Goal: Information Seeking & Learning: Learn about a topic

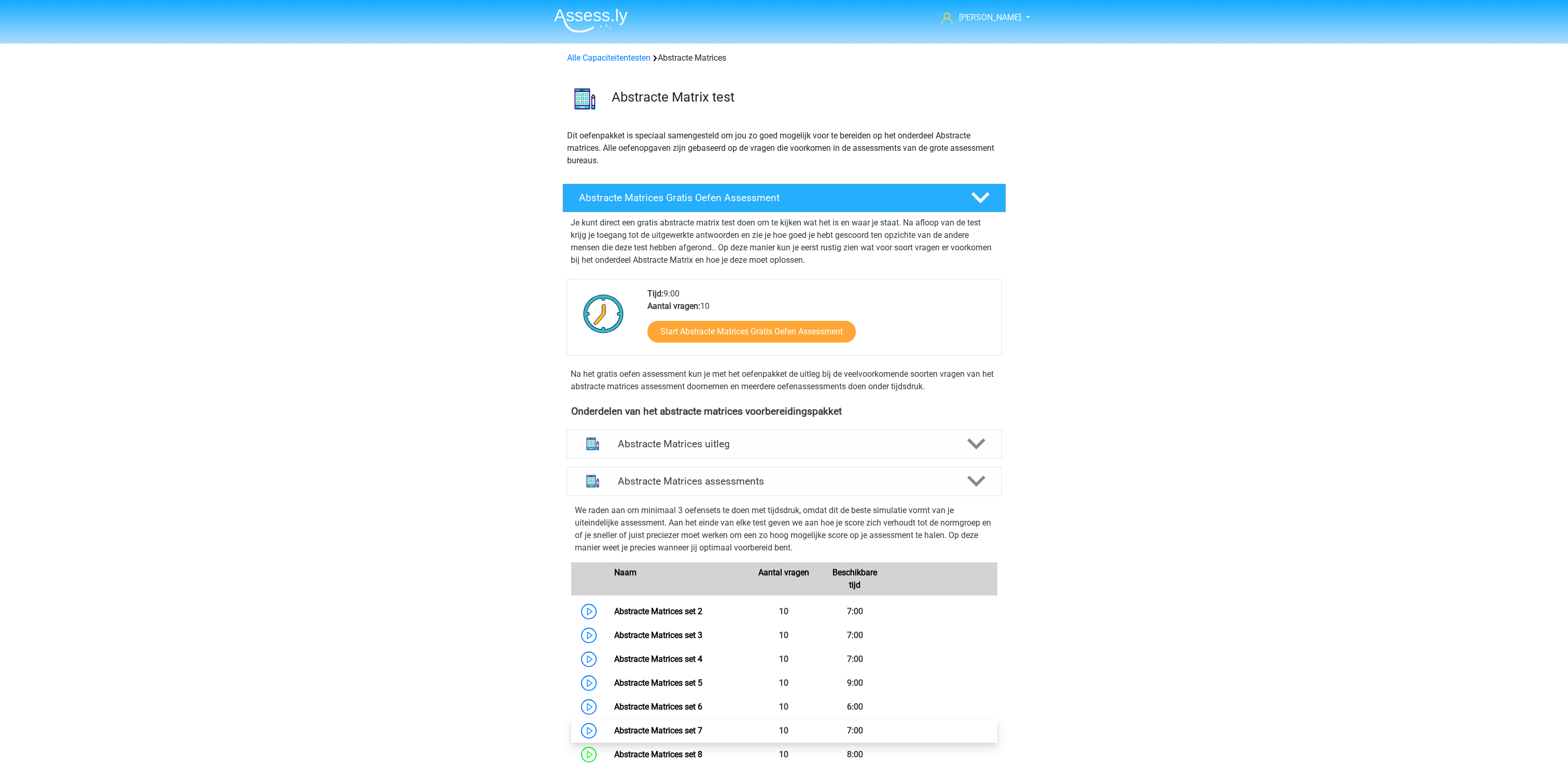
scroll to position [463, 0]
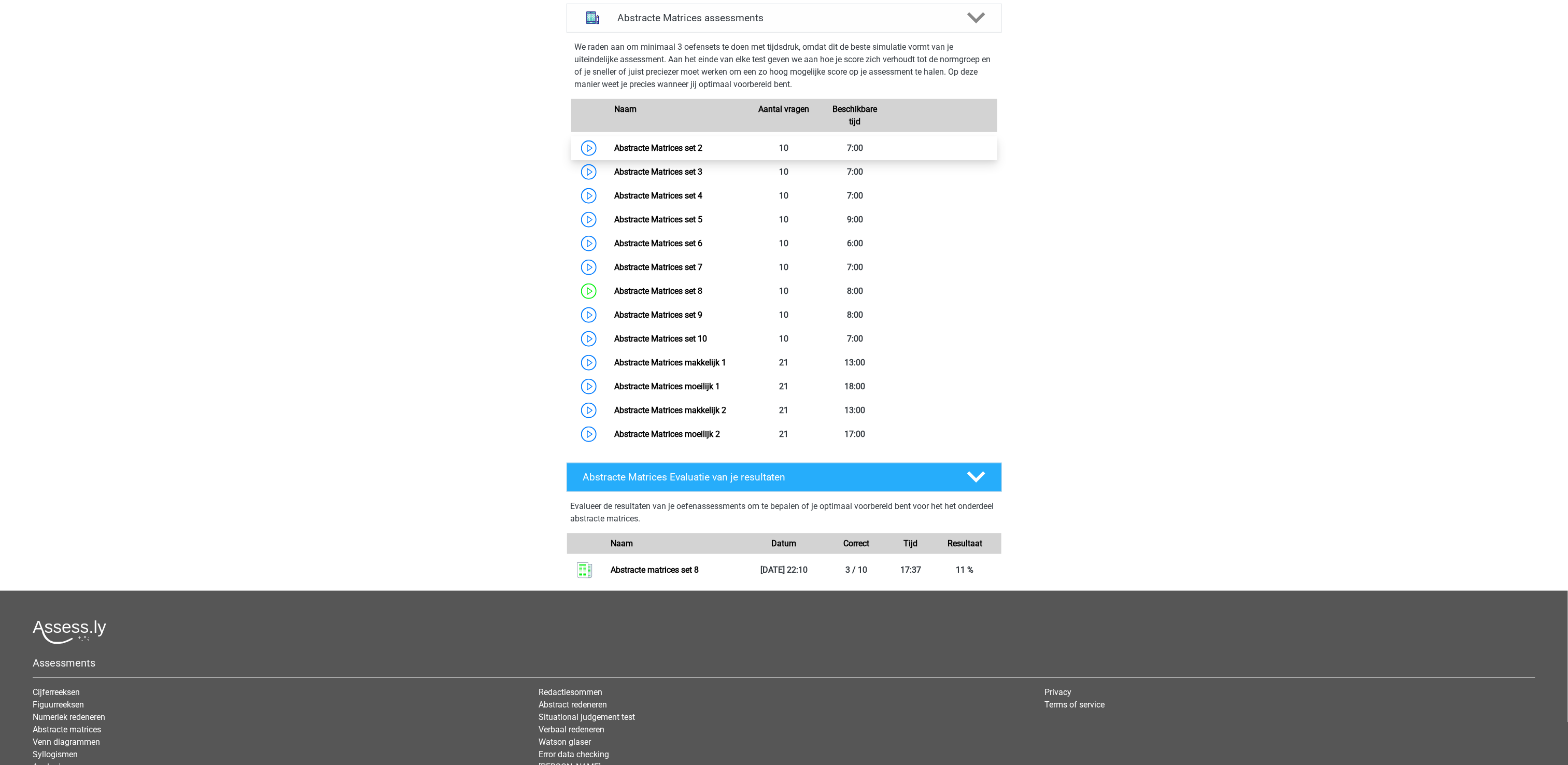
click at [635, 143] on link "Abstracte Matrices set 2" at bounding box center [658, 148] width 88 height 10
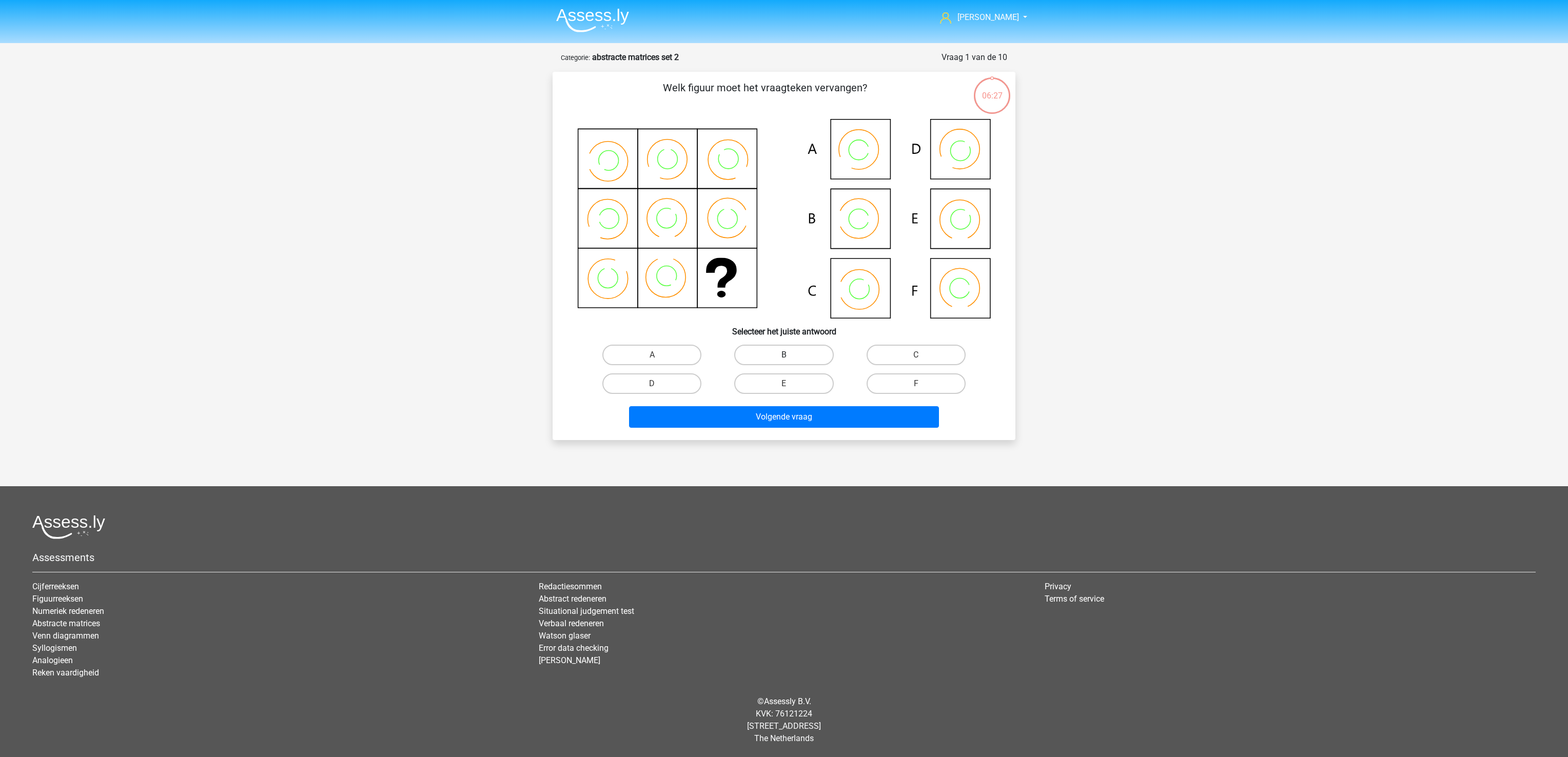
click at [800, 349] on label "B" at bounding box center [783, 354] width 99 height 20
click at [790, 354] on input "B" at bounding box center [787, 358] width 7 height 7
radio input "true"
click at [786, 419] on button "Volgende vraag" at bounding box center [784, 417] width 311 height 22
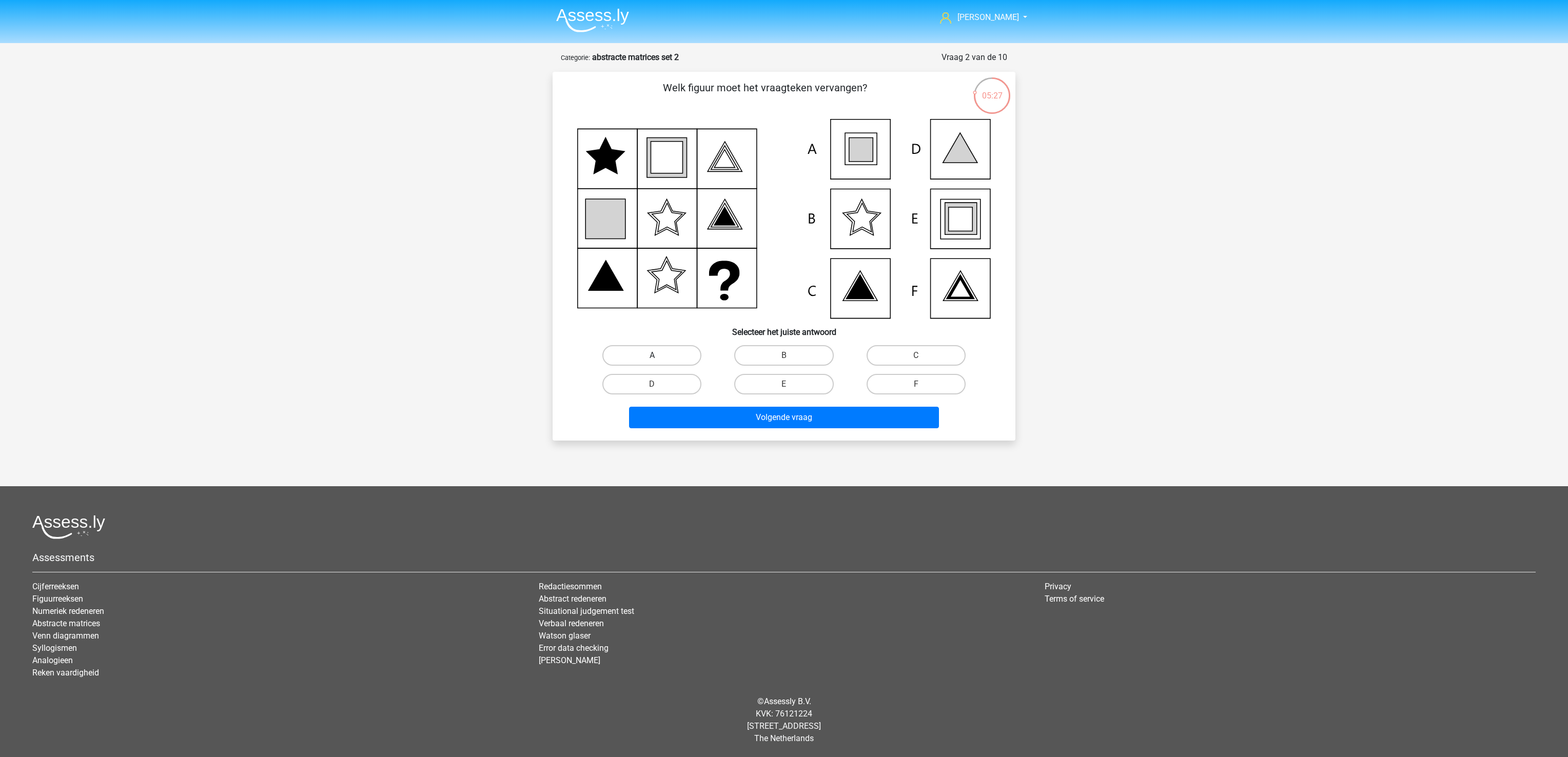
click at [659, 352] on label "A" at bounding box center [651, 355] width 99 height 20
click at [659, 355] on input "A" at bounding box center [655, 359] width 7 height 7
radio input "true"
click at [745, 415] on button "Volgende vraag" at bounding box center [784, 418] width 311 height 22
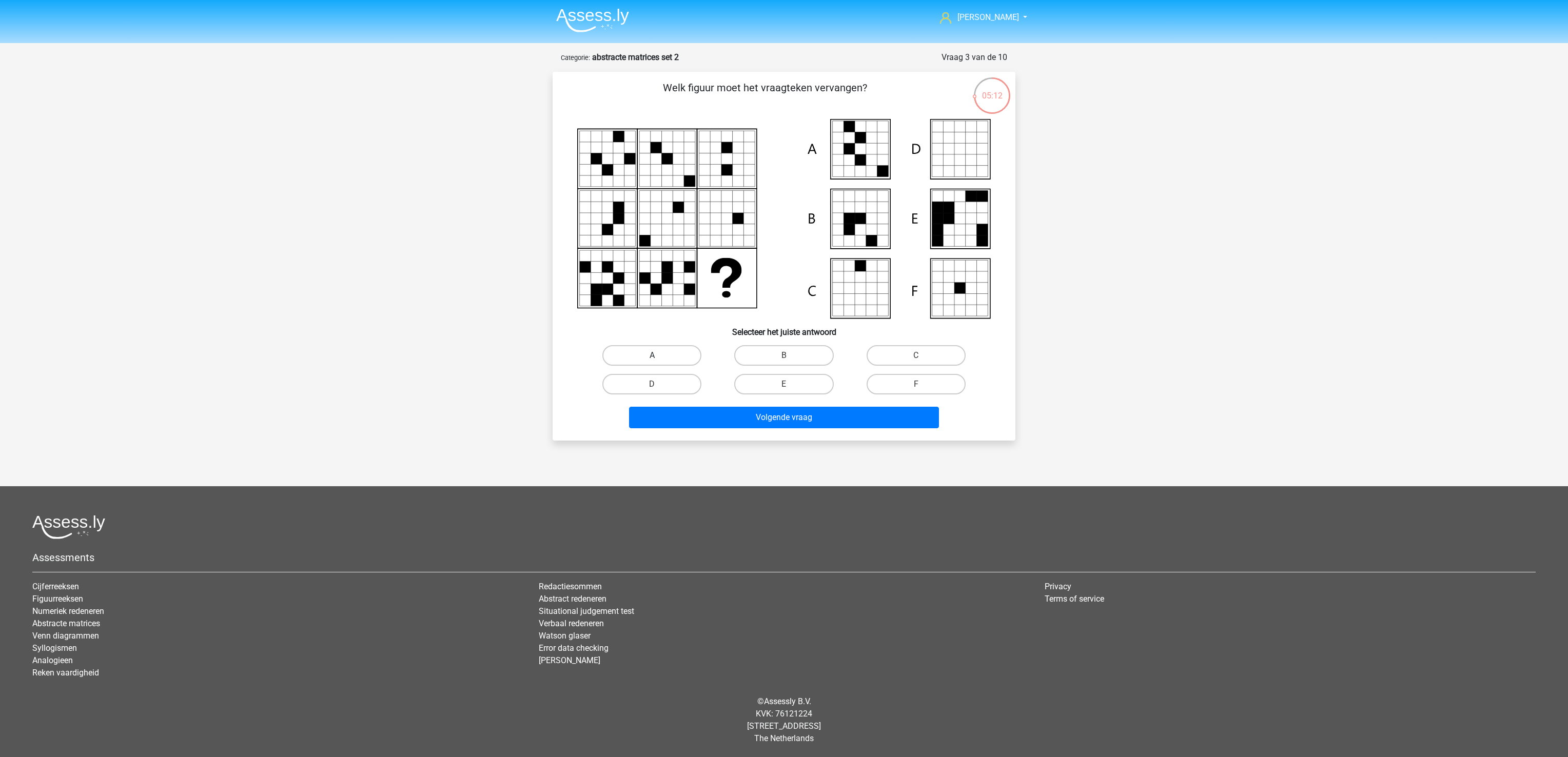
click at [647, 357] on label "A" at bounding box center [651, 355] width 99 height 20
click at [652, 357] on input "A" at bounding box center [655, 359] width 7 height 7
radio input "true"
click at [708, 419] on button "Volgende vraag" at bounding box center [784, 418] width 311 height 22
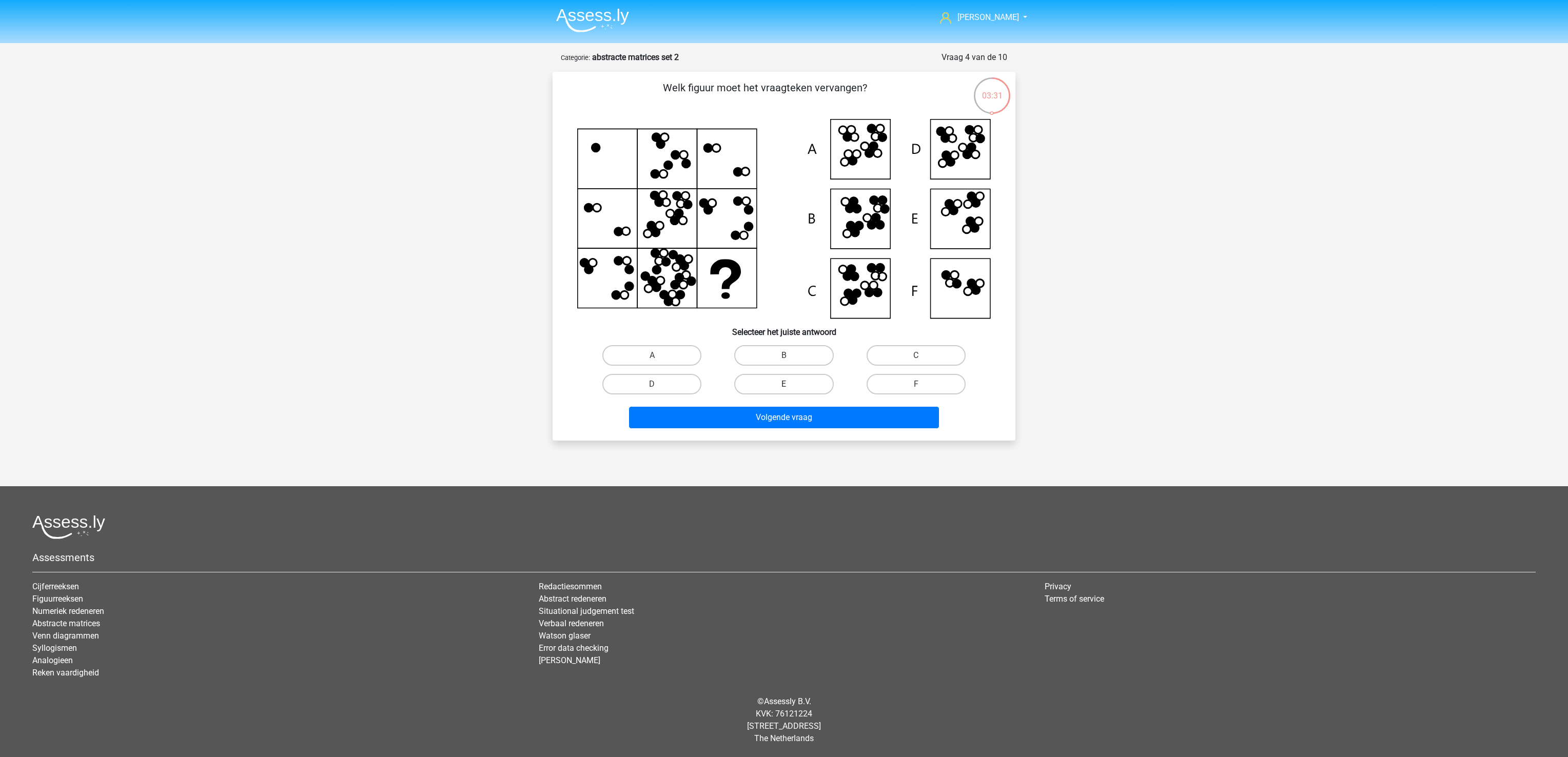
click at [820, 377] on label "E" at bounding box center [783, 384] width 99 height 20
click at [790, 384] on input "E" at bounding box center [787, 387] width 7 height 7
radio input "true"
click at [822, 414] on button "Volgende vraag" at bounding box center [784, 418] width 311 height 22
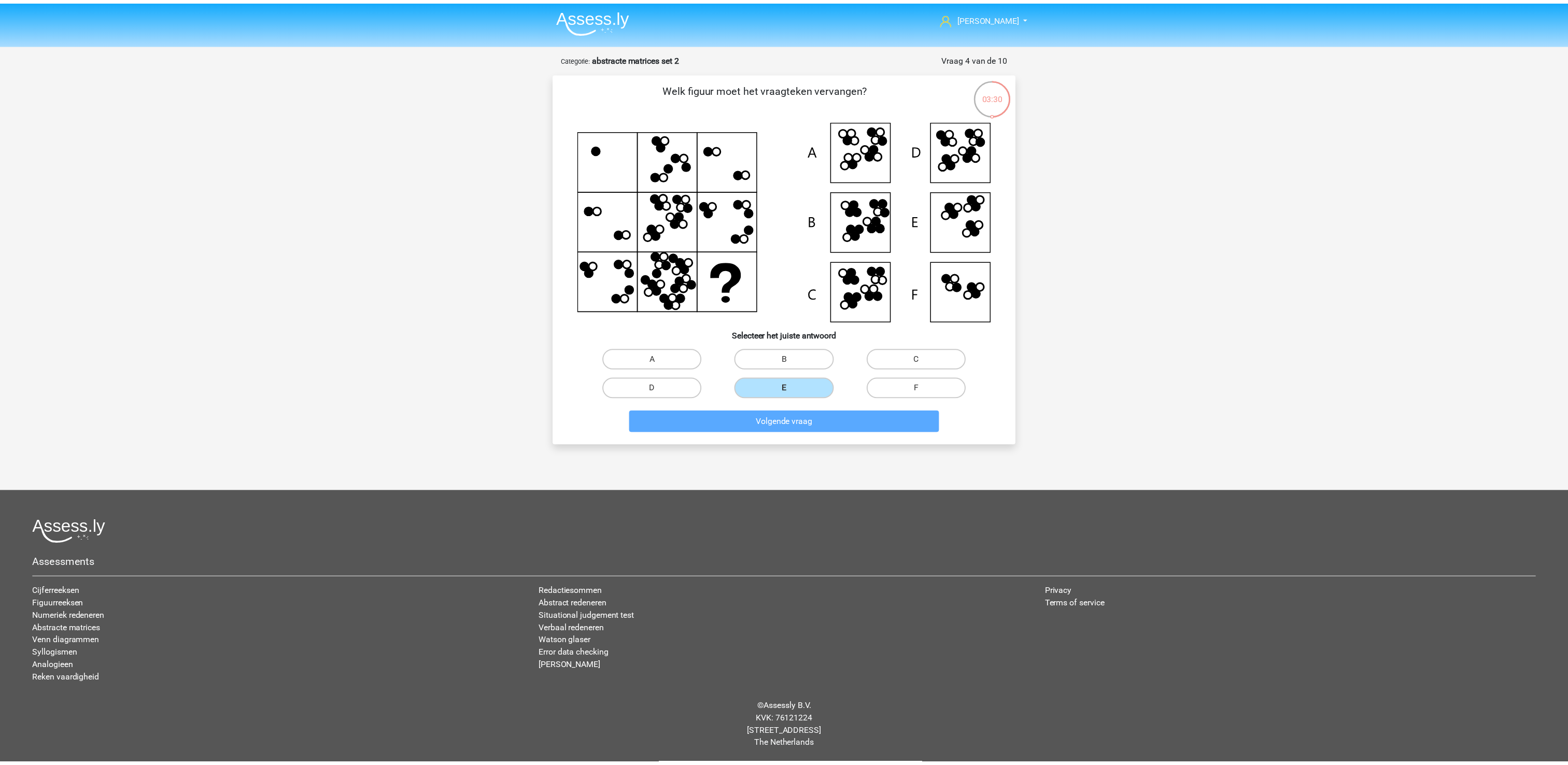
scroll to position [4, 0]
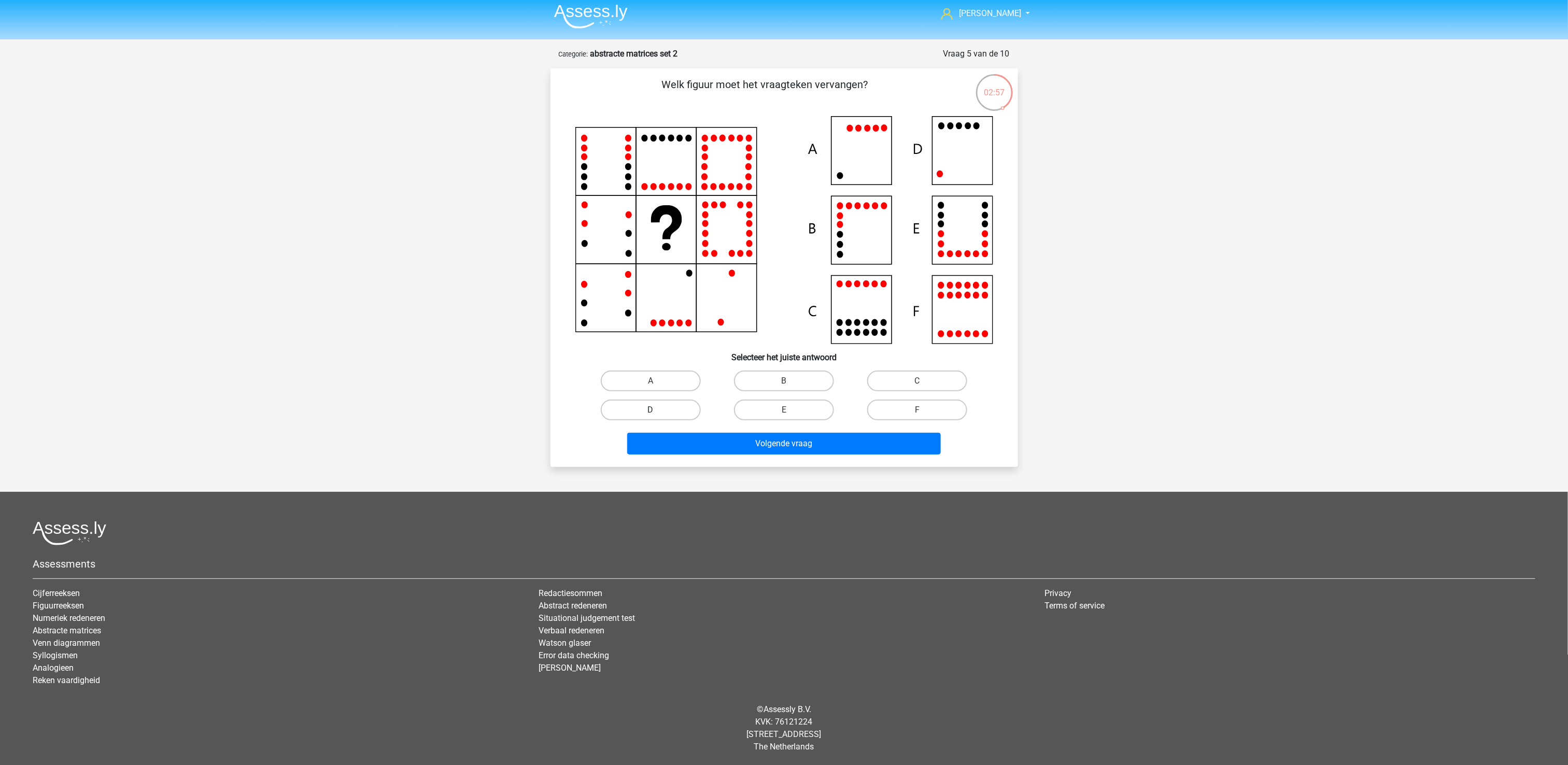
click at [673, 415] on label "D" at bounding box center [650, 409] width 100 height 20
click at [657, 415] on input "D" at bounding box center [653, 414] width 7 height 7
radio input "true"
click at [707, 444] on button "Volgende vraag" at bounding box center [784, 443] width 314 height 22
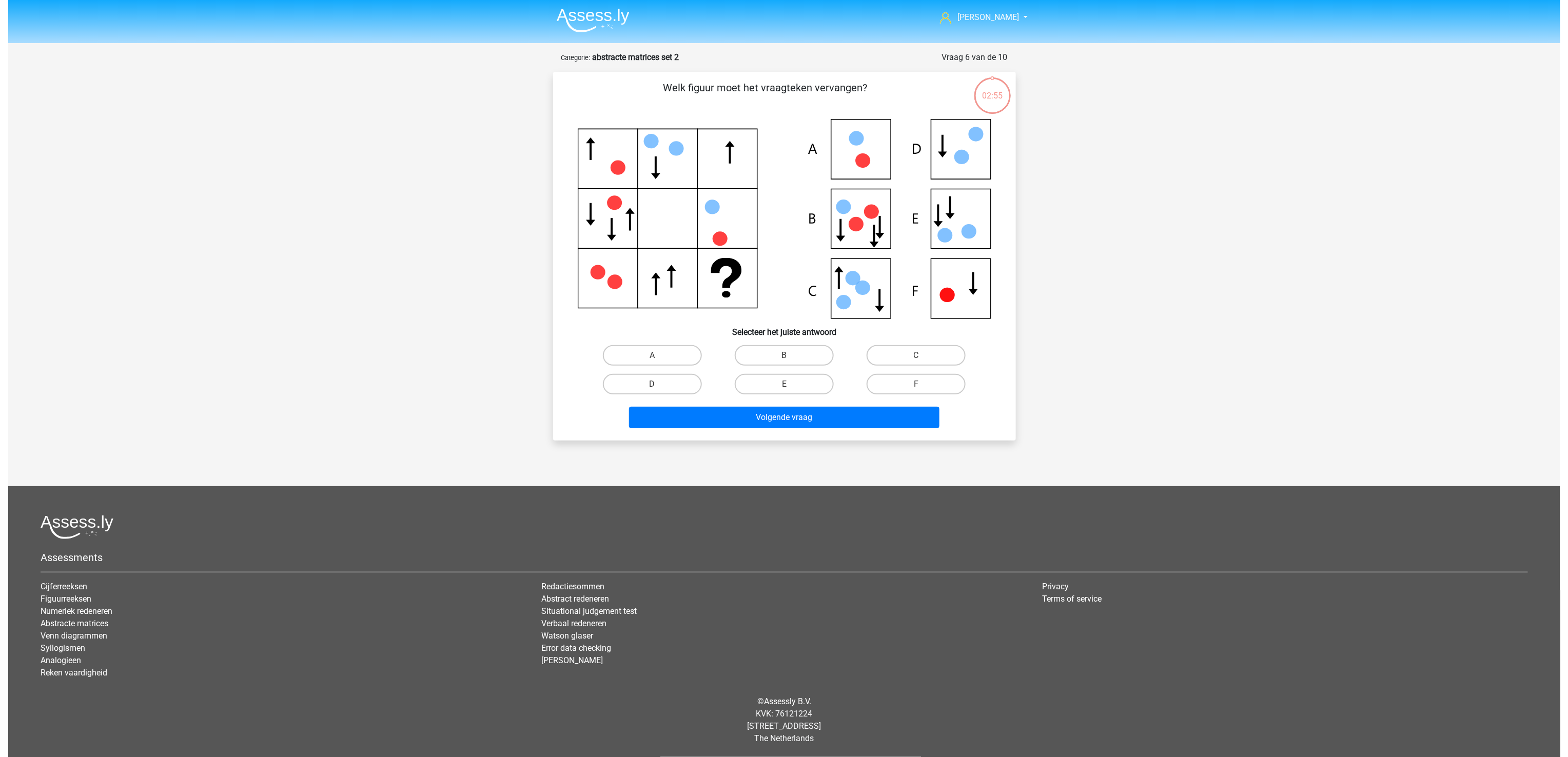
scroll to position [0, 0]
click at [673, 381] on label "D" at bounding box center [651, 384] width 99 height 20
click at [659, 384] on input "D" at bounding box center [655, 387] width 7 height 7
radio input "true"
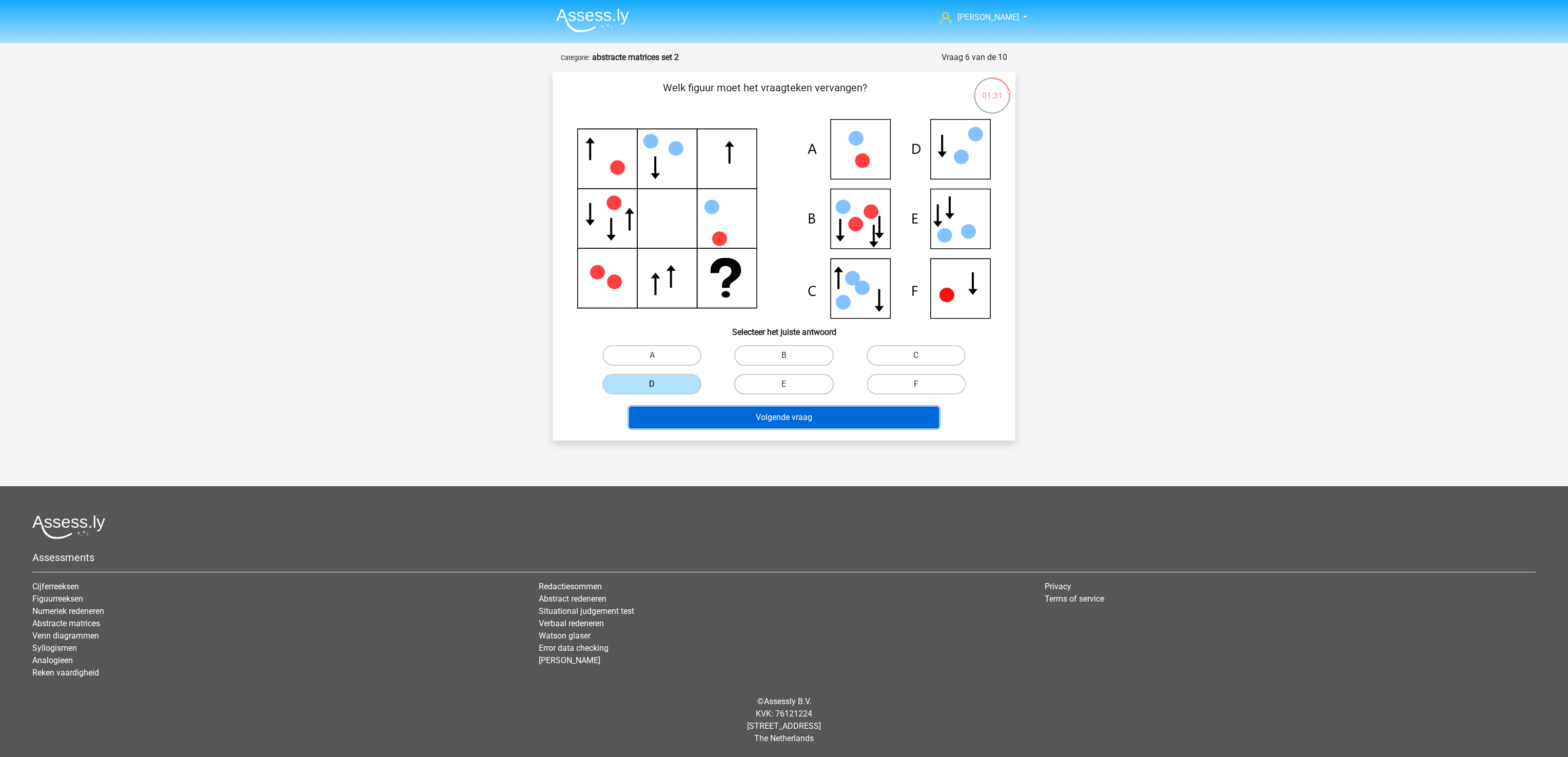
click at [703, 411] on button "Volgende vraag" at bounding box center [784, 418] width 311 height 22
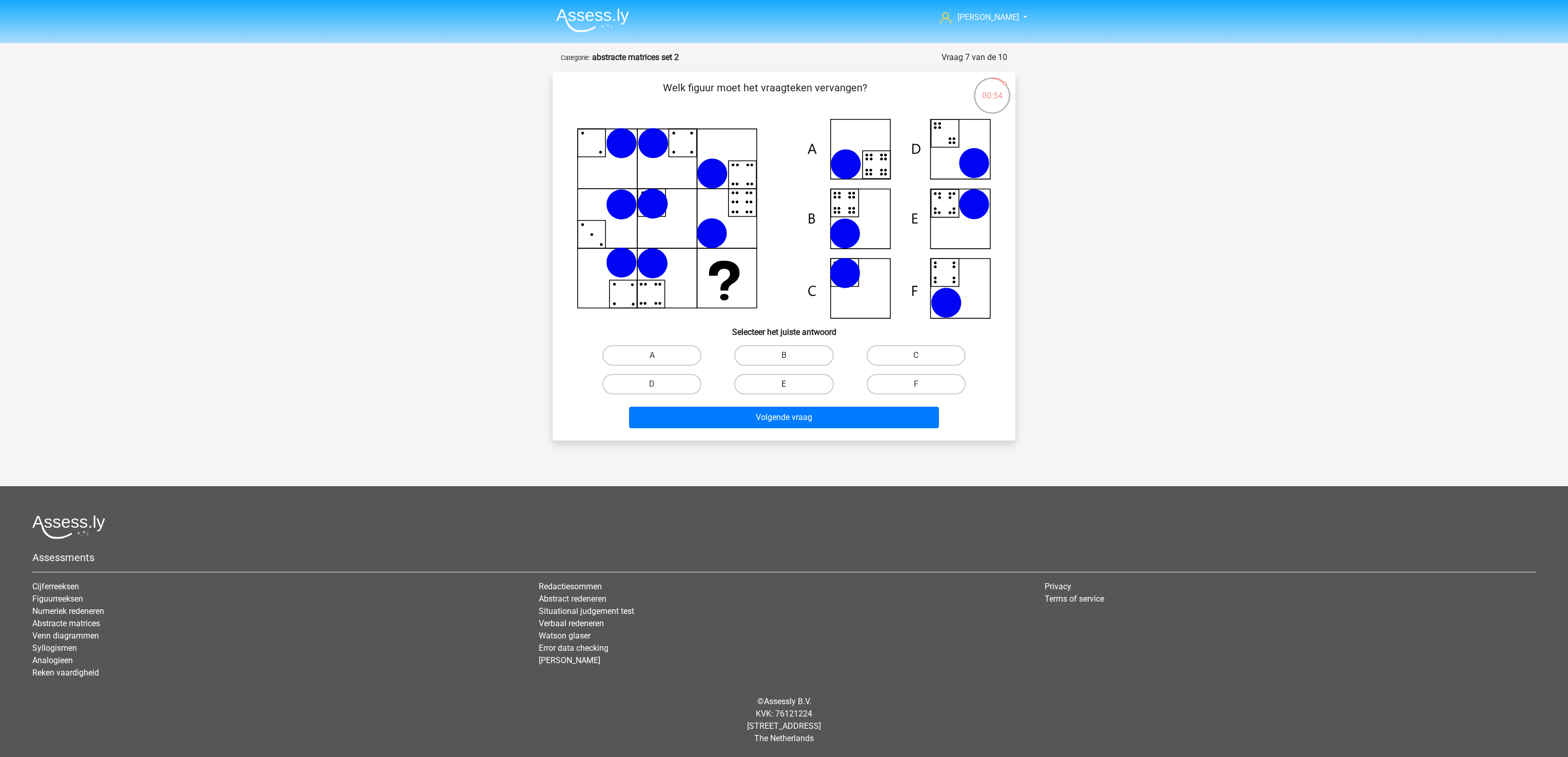
click at [791, 378] on label "E" at bounding box center [783, 384] width 99 height 20
click at [790, 384] on input "E" at bounding box center [787, 387] width 7 height 7
radio input "true"
click at [780, 415] on button "Volgende vraag" at bounding box center [784, 418] width 311 height 22
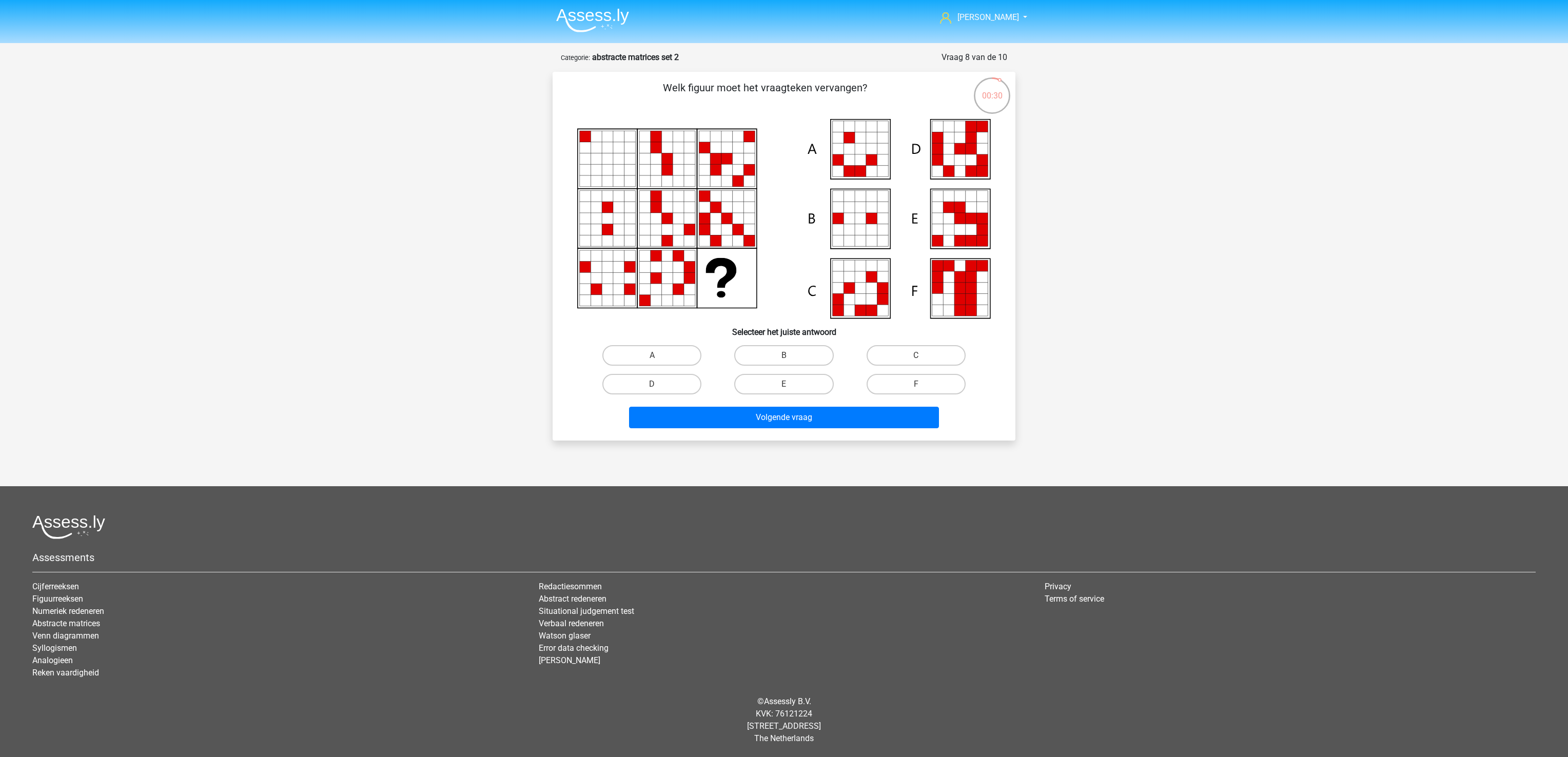
click at [788, 387] on input "E" at bounding box center [787, 387] width 7 height 7
radio input "true"
click at [789, 408] on button "Volgende vraag" at bounding box center [784, 418] width 311 height 22
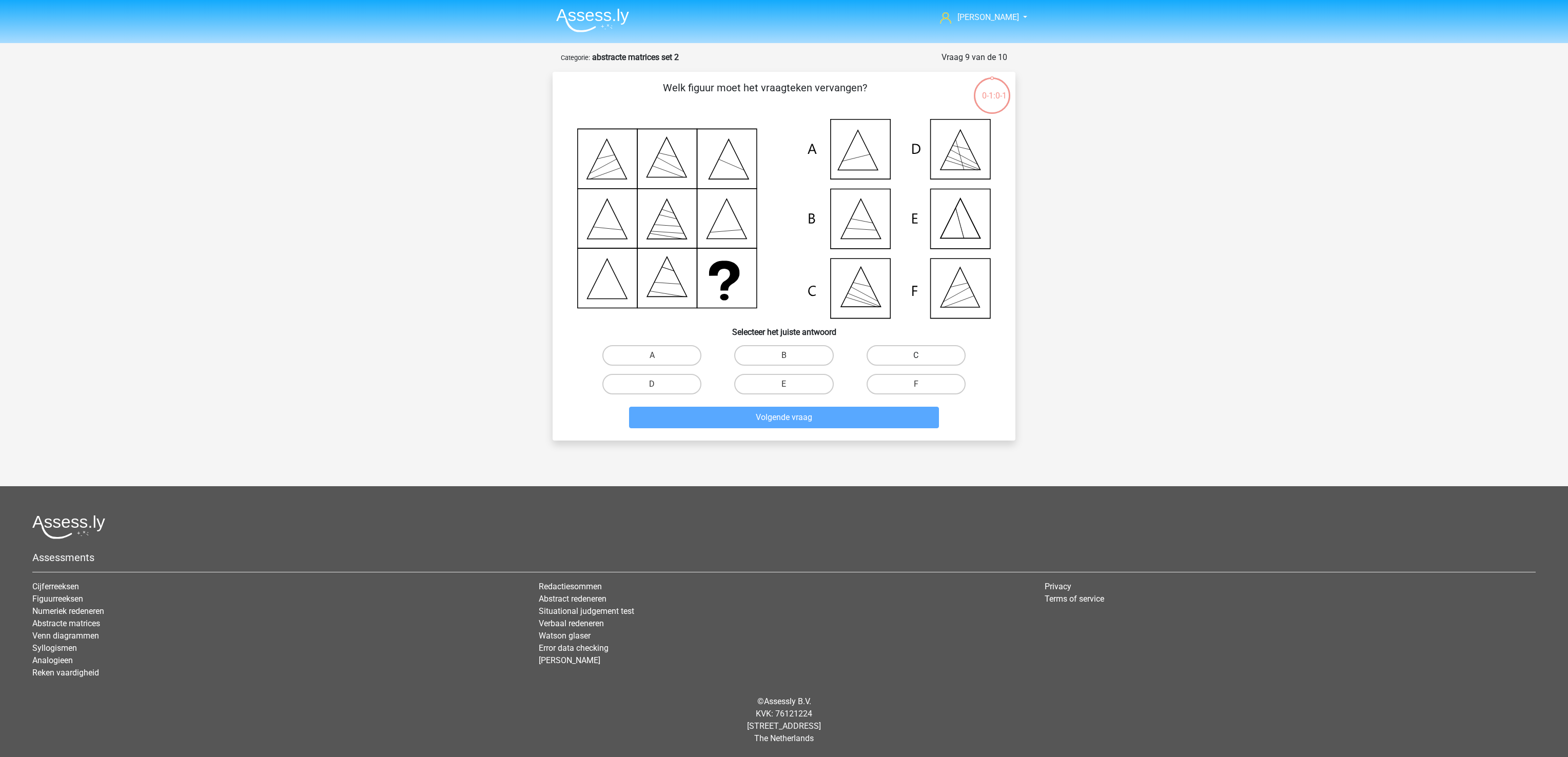
click at [936, 347] on label "C" at bounding box center [915, 355] width 99 height 20
click at [922, 355] on input "C" at bounding box center [919, 359] width 7 height 7
radio input "true"
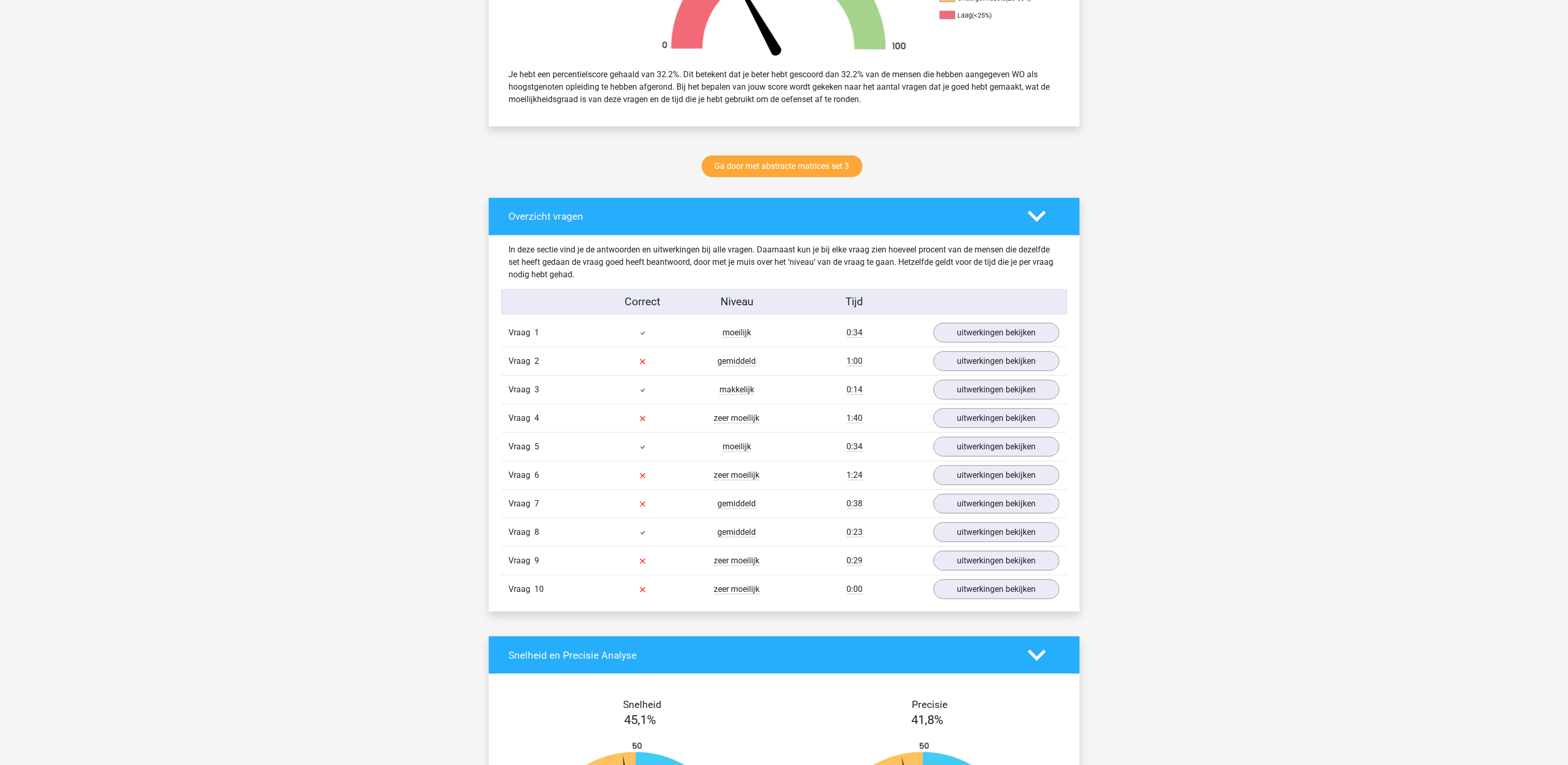
scroll to position [414, 0]
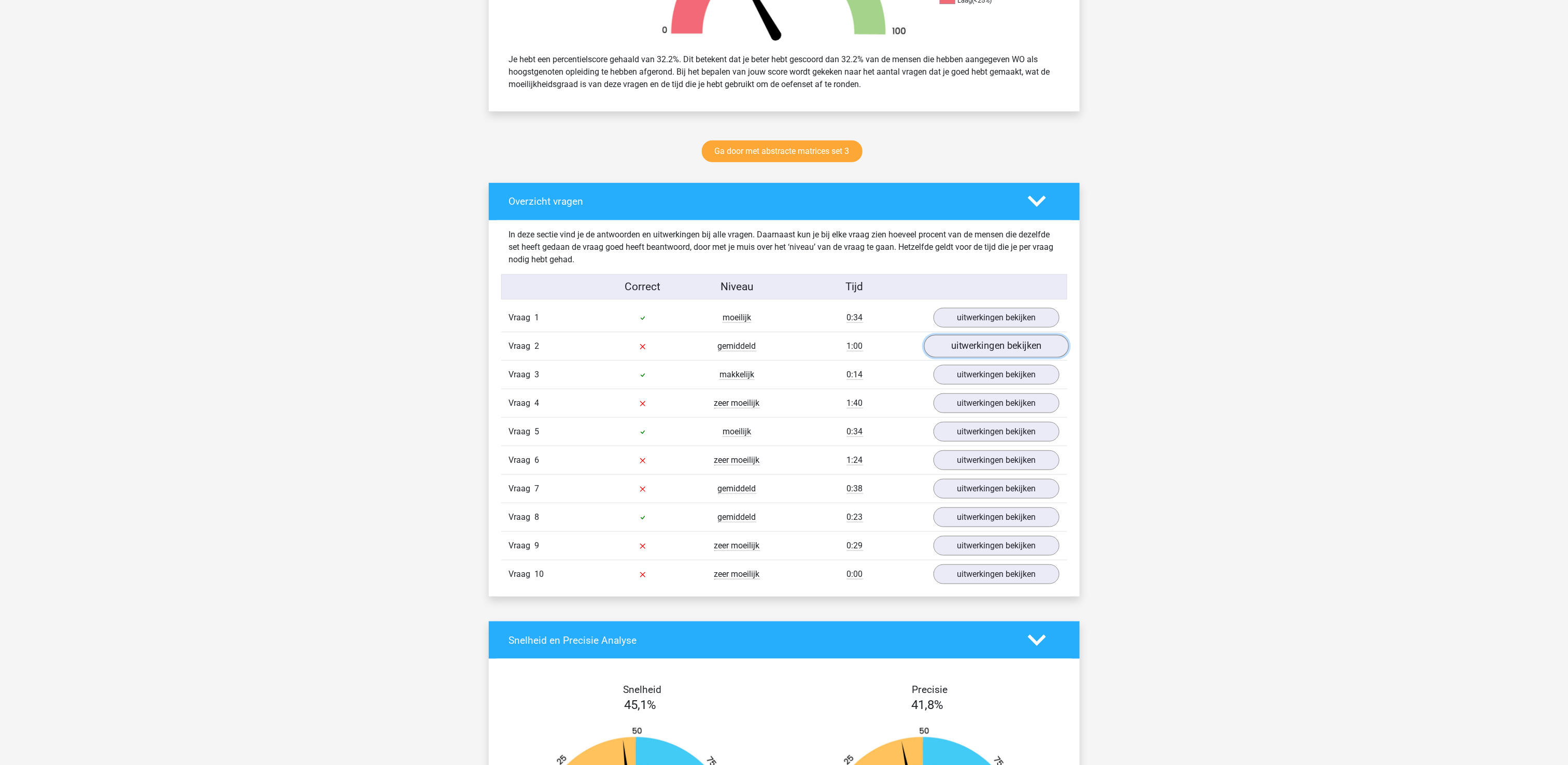
click at [1028, 351] on link "uitwerkingen bekijken" at bounding box center [996, 345] width 145 height 23
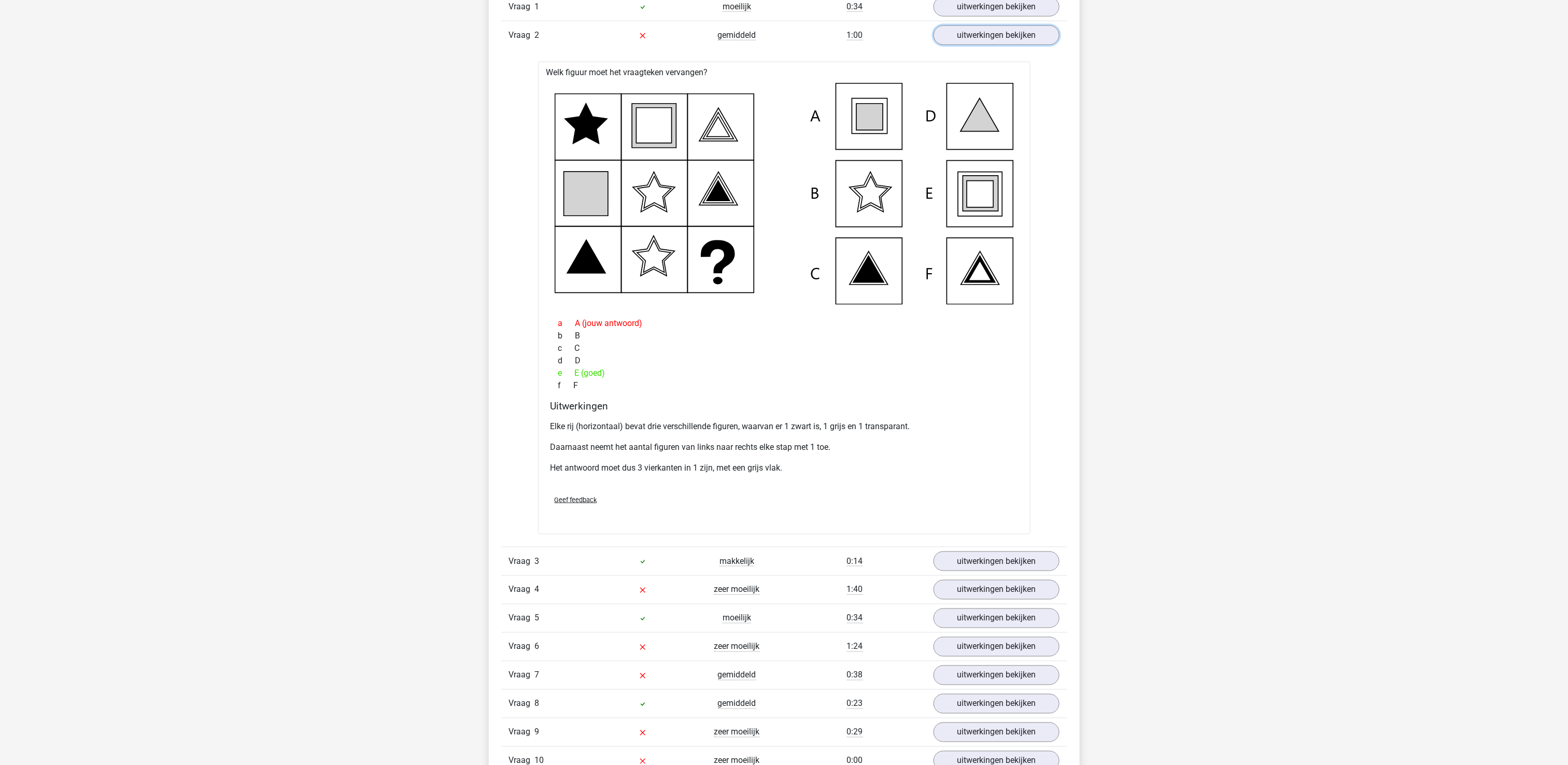
scroll to position [829, 0]
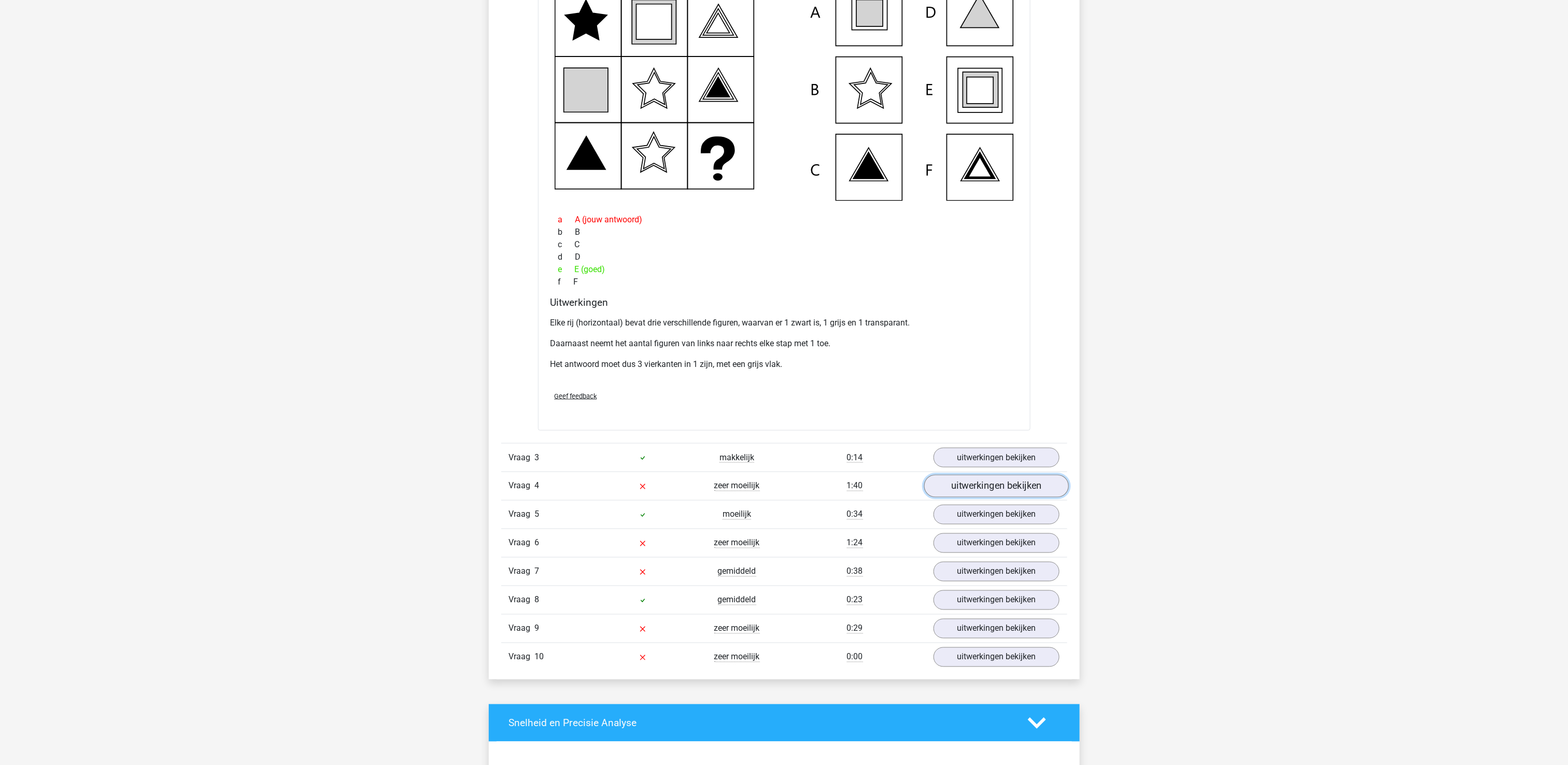
click at [996, 497] on link "uitwerkingen bekijken" at bounding box center [996, 486] width 145 height 23
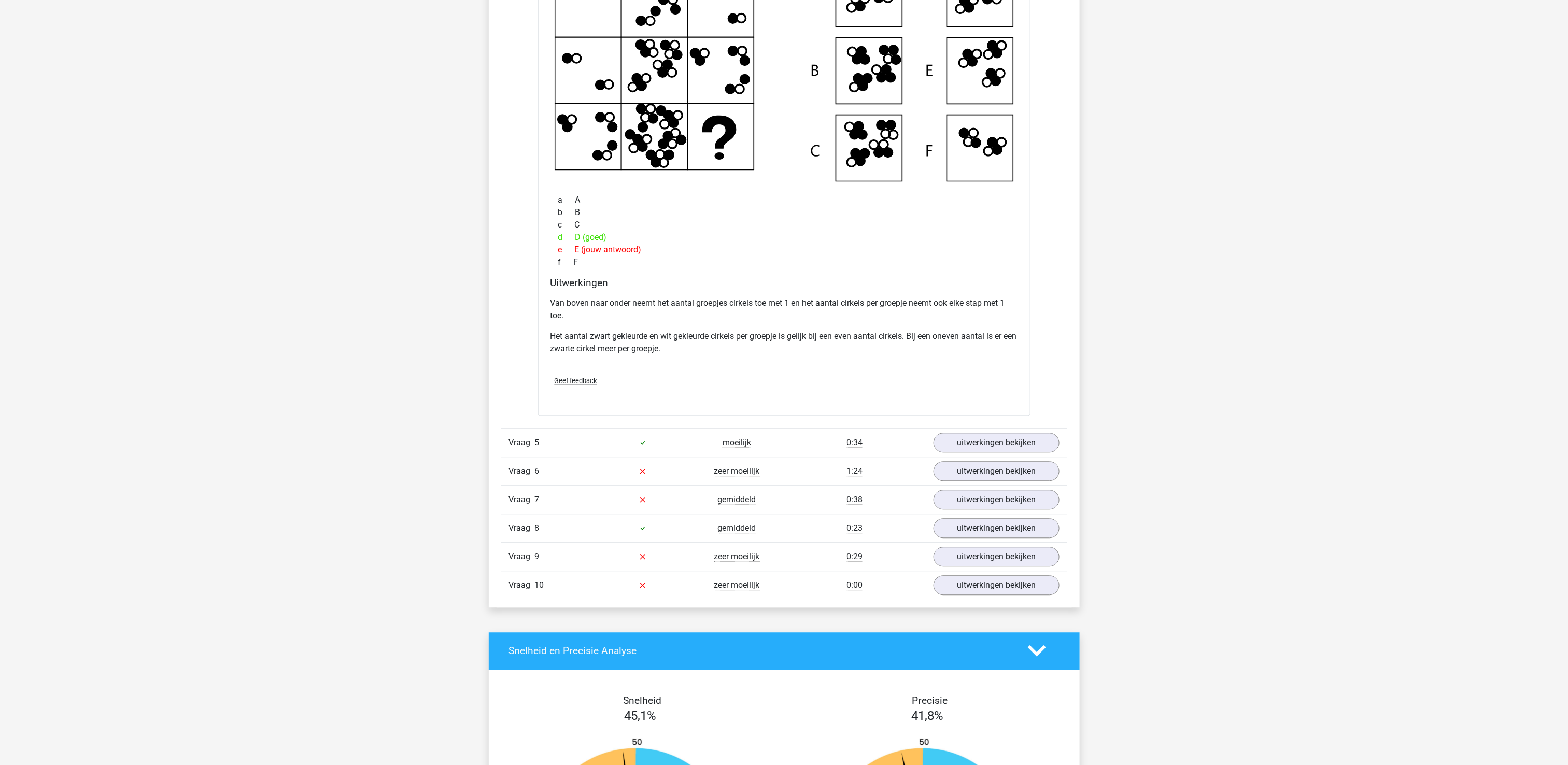
scroll to position [1451, 0]
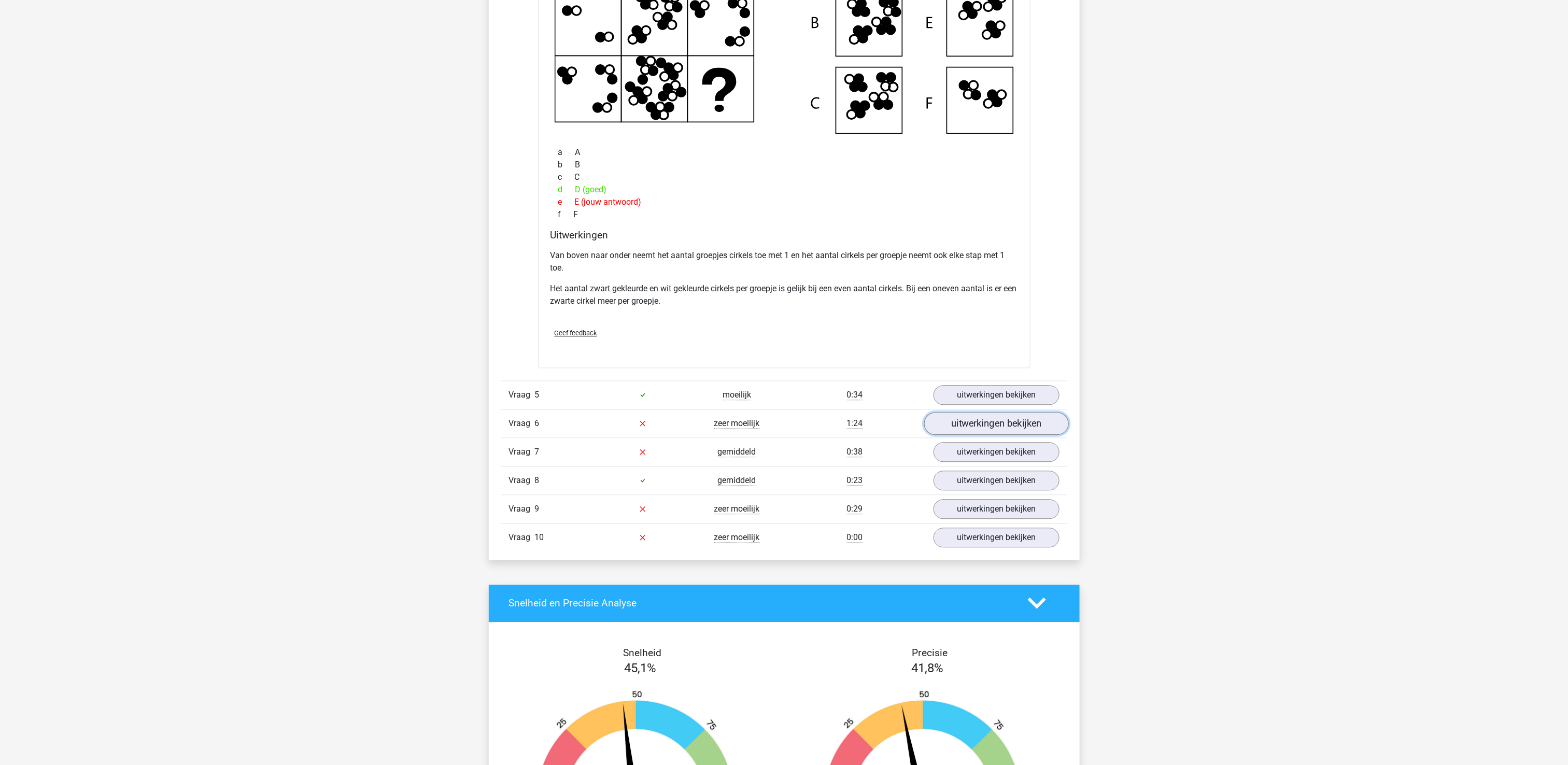
click at [979, 435] on link "uitwerkingen bekijken" at bounding box center [996, 423] width 145 height 23
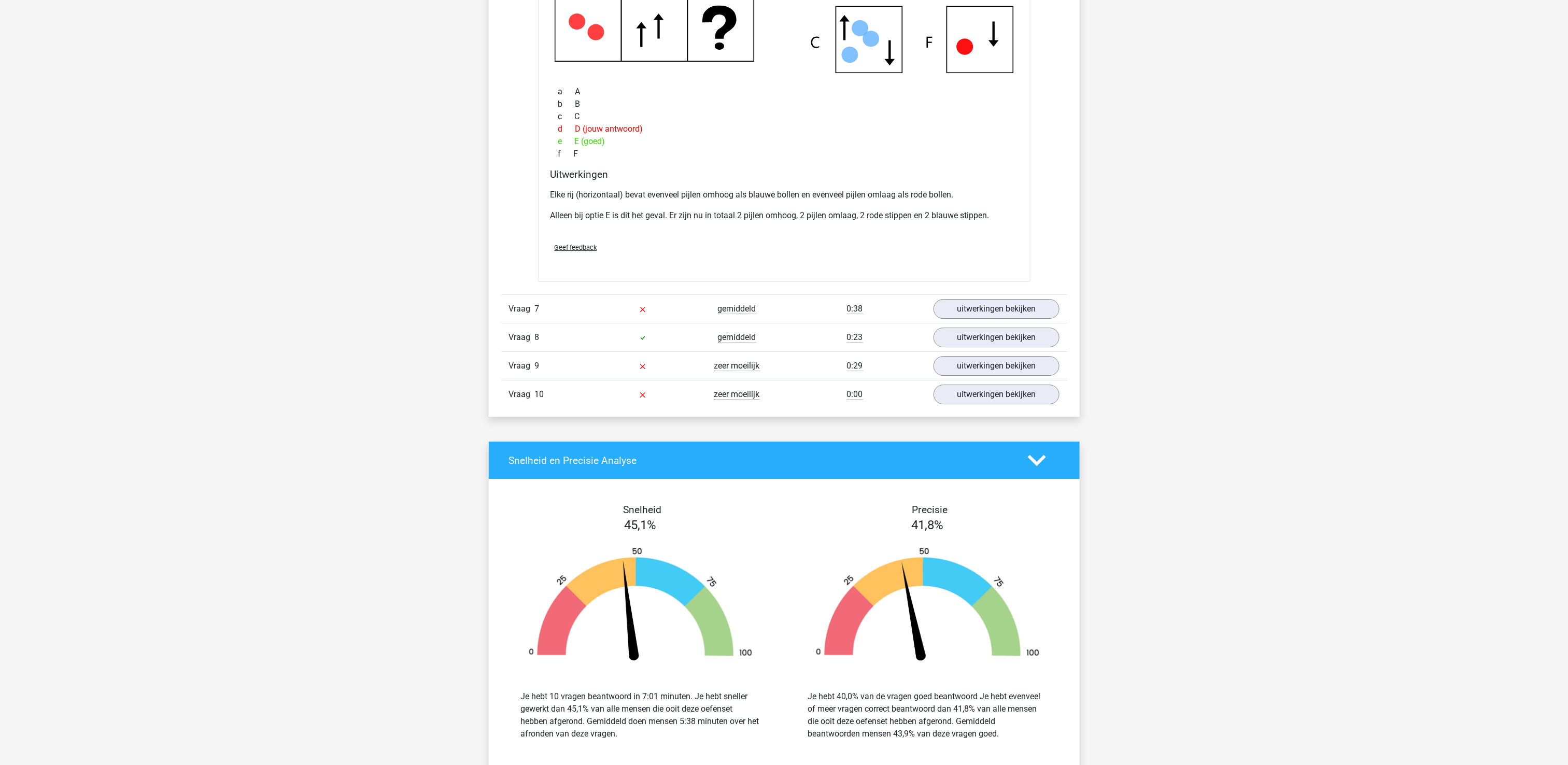
scroll to position [2072, 0]
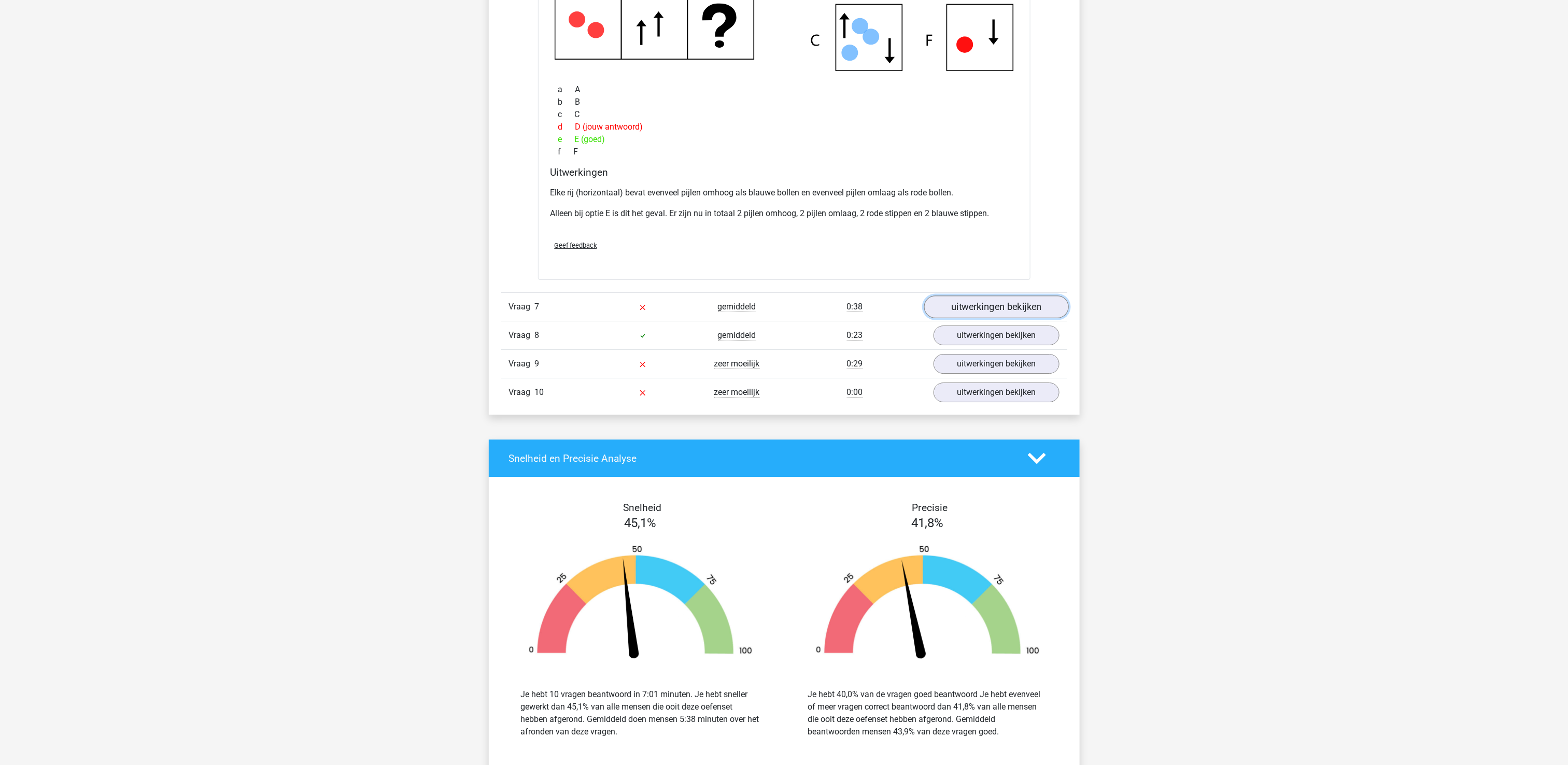
click at [992, 310] on link "uitwerkingen bekijken" at bounding box center [996, 306] width 145 height 23
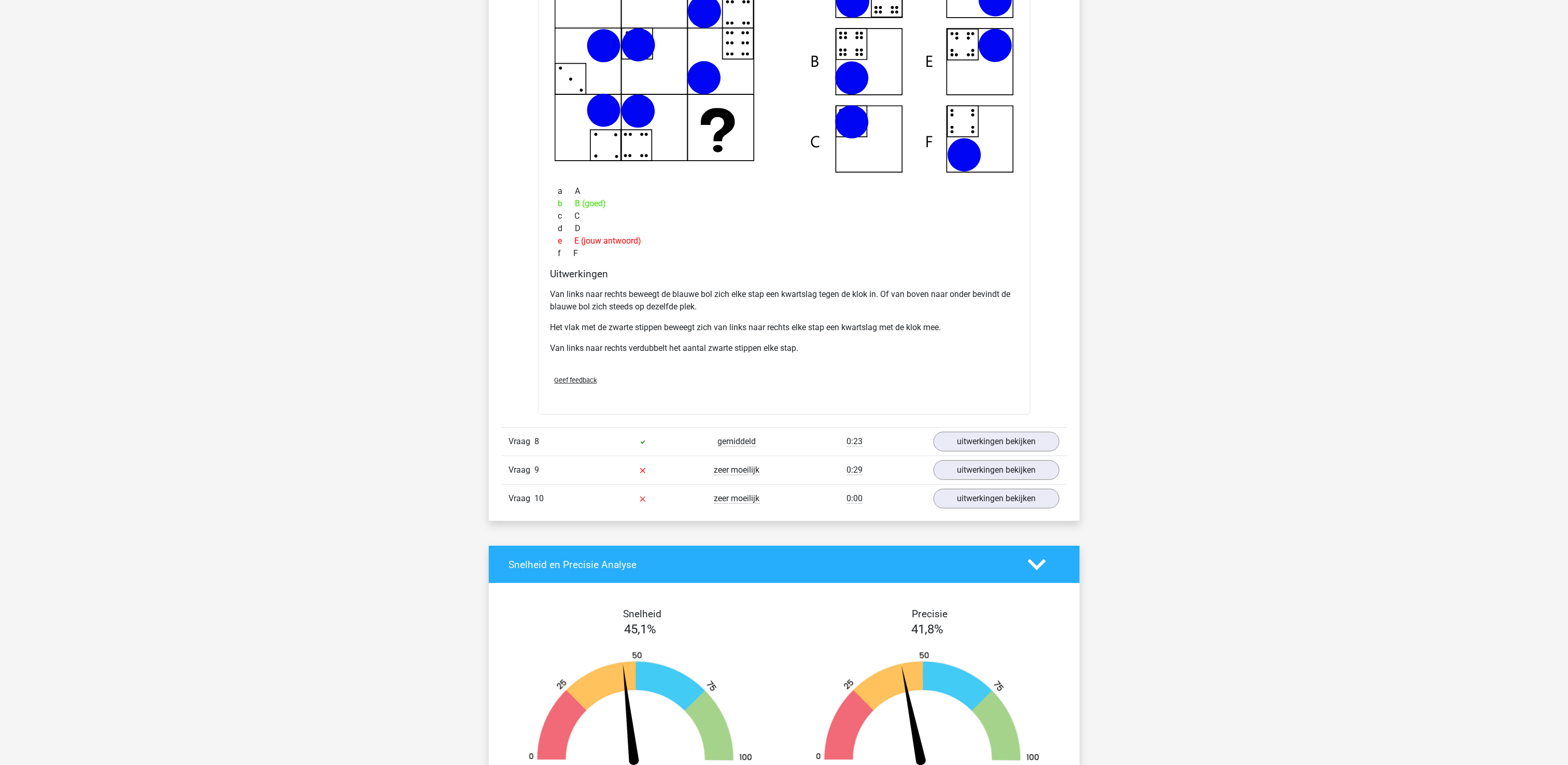
scroll to position [2487, 0]
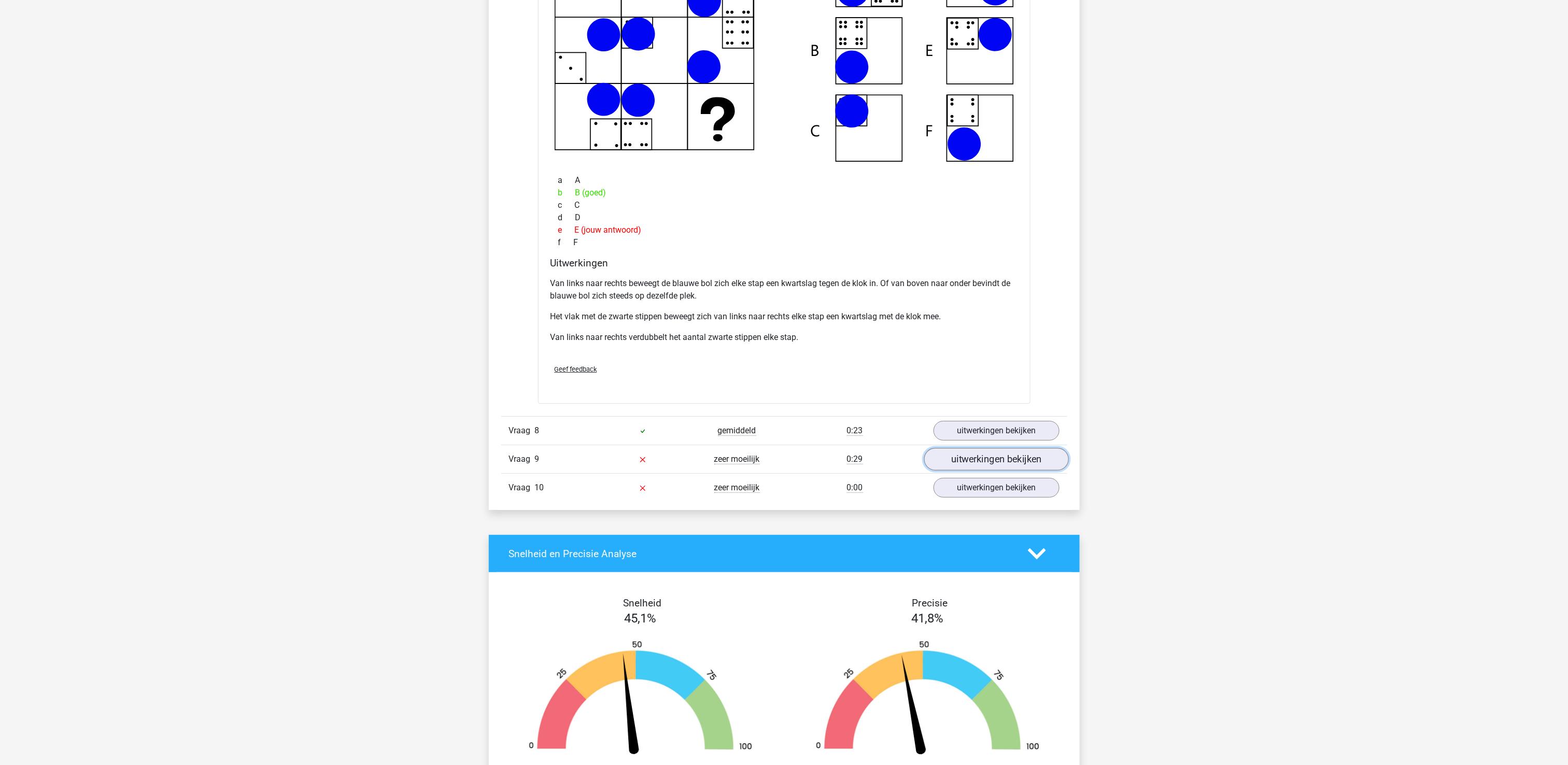
click at [984, 468] on link "uitwerkingen bekijken" at bounding box center [996, 459] width 145 height 23
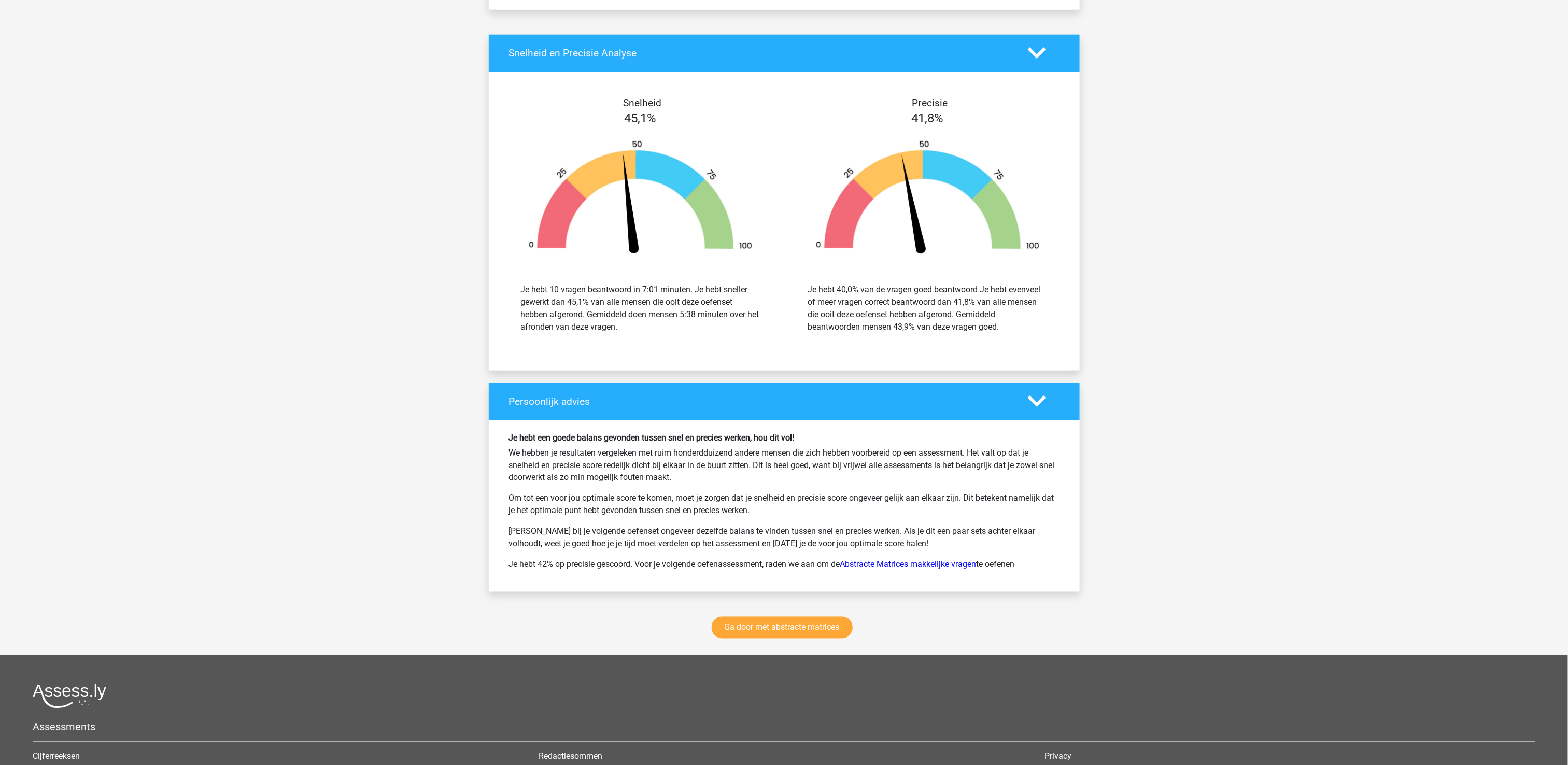
scroll to position [3619, 0]
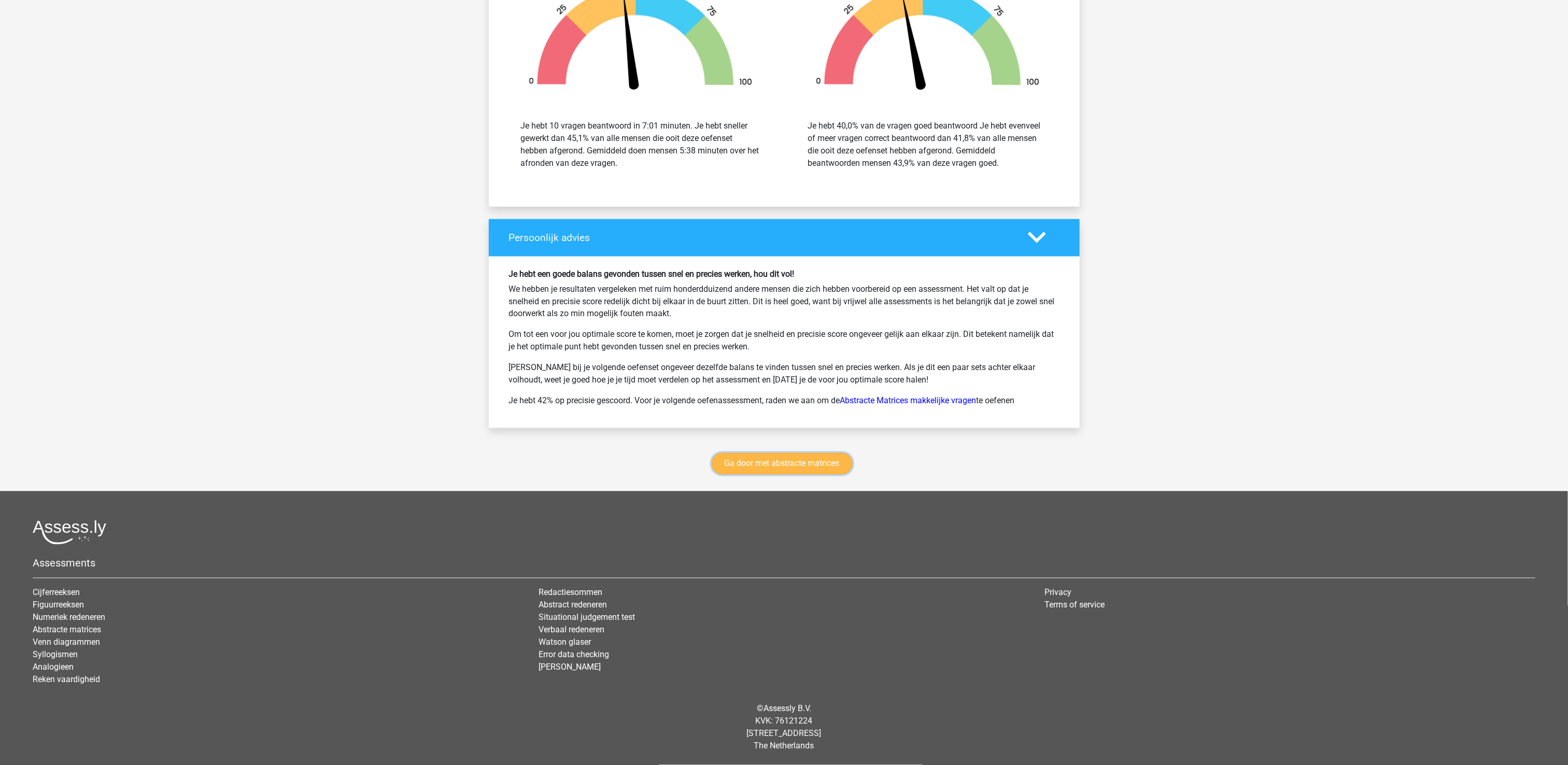
click at [798, 458] on link "Ga door met abstracte matrices" at bounding box center [781, 464] width 141 height 22
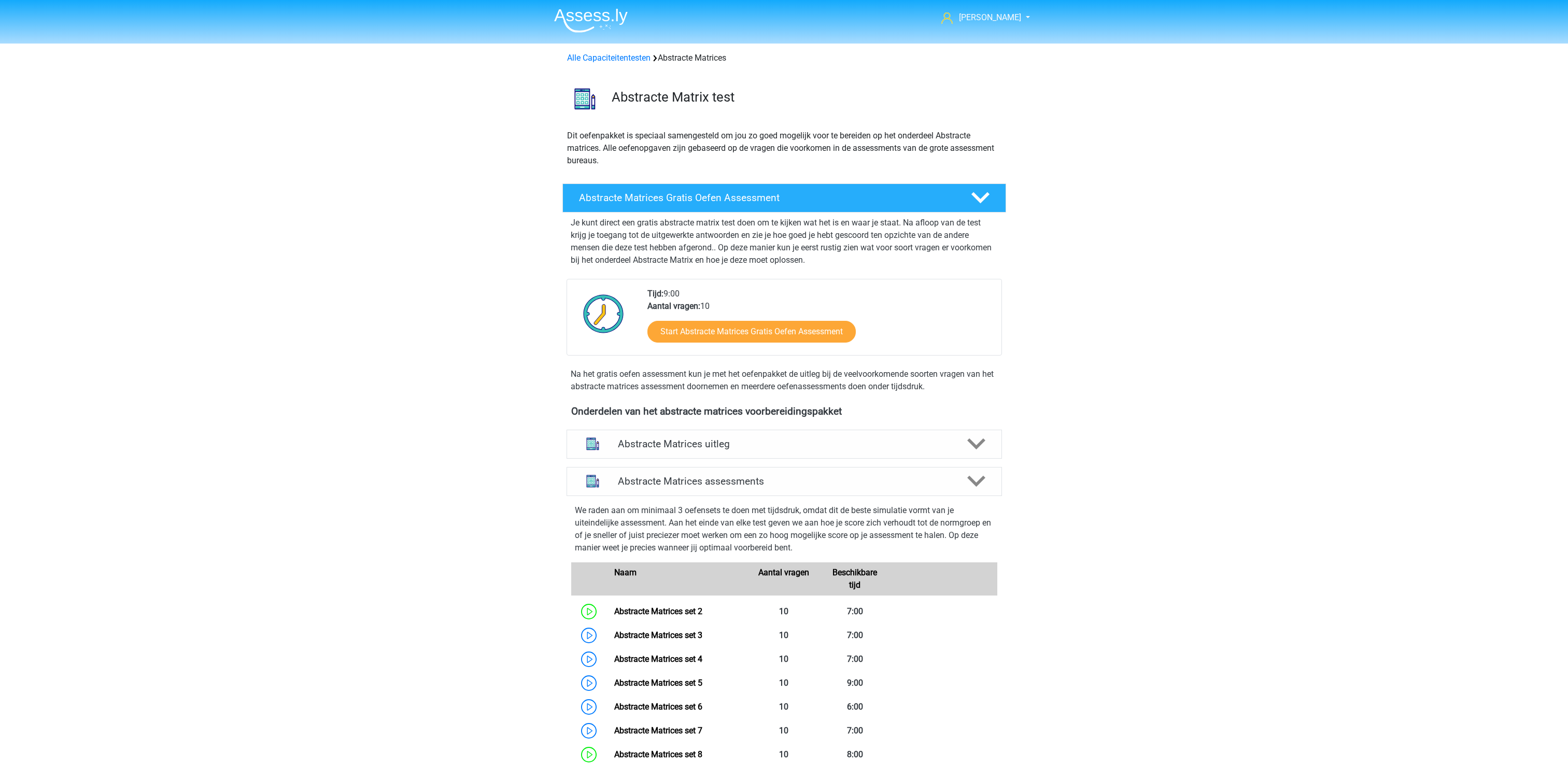
scroll to position [463, 0]
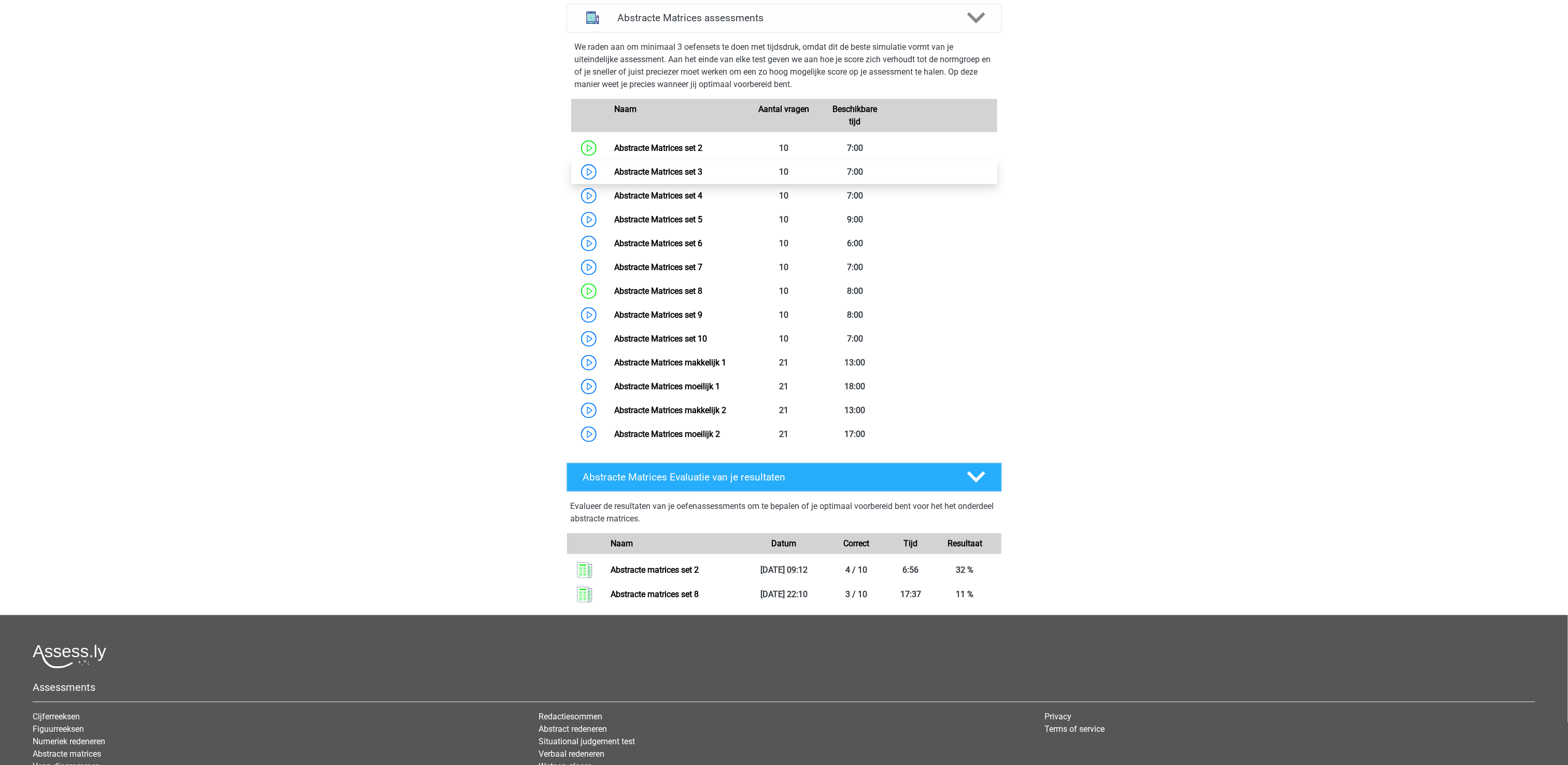
click at [676, 172] on link "Abstracte Matrices set 3" at bounding box center [658, 172] width 88 height 10
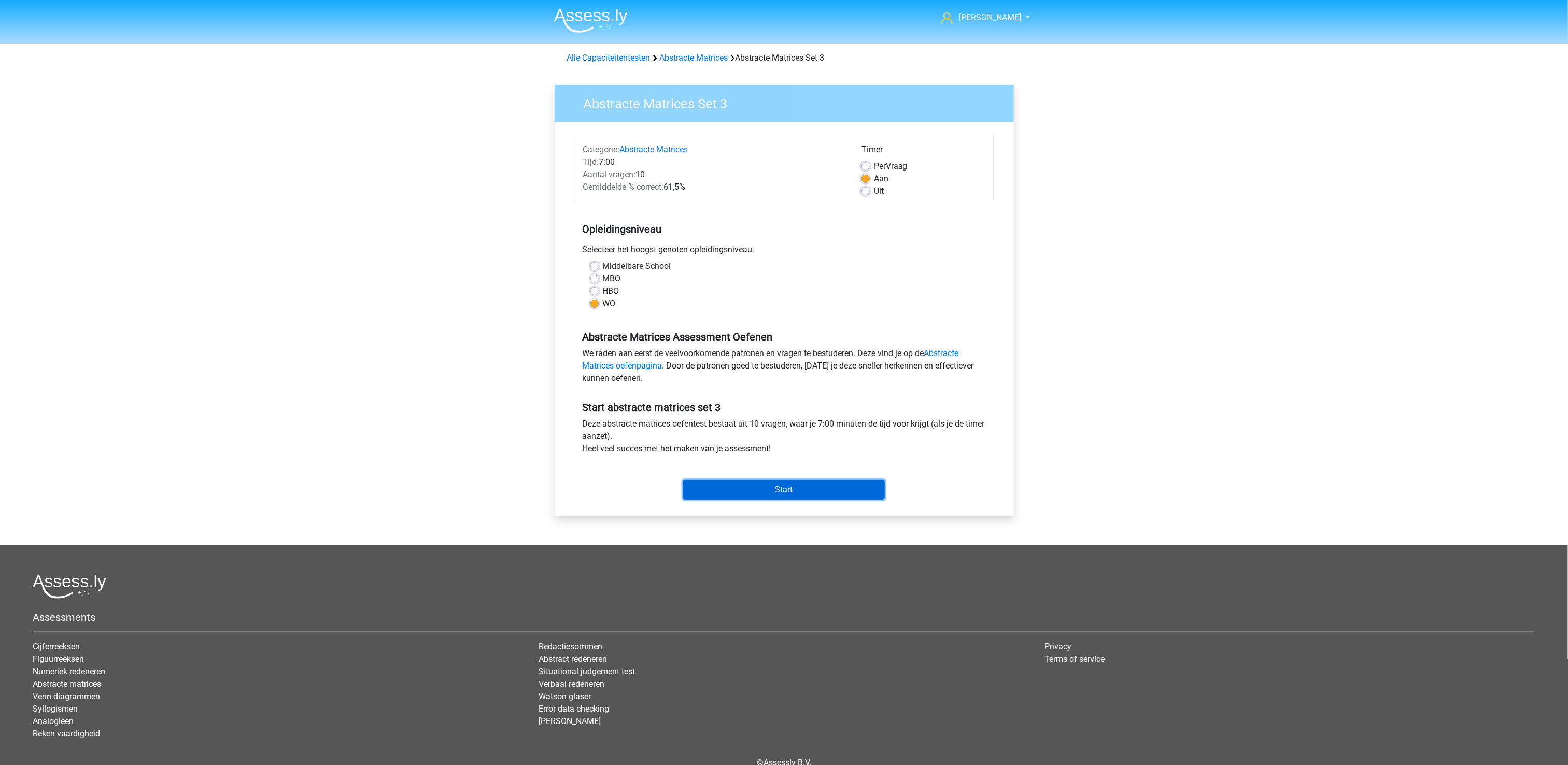
click at [795, 489] on input "Start" at bounding box center [784, 490] width 201 height 20
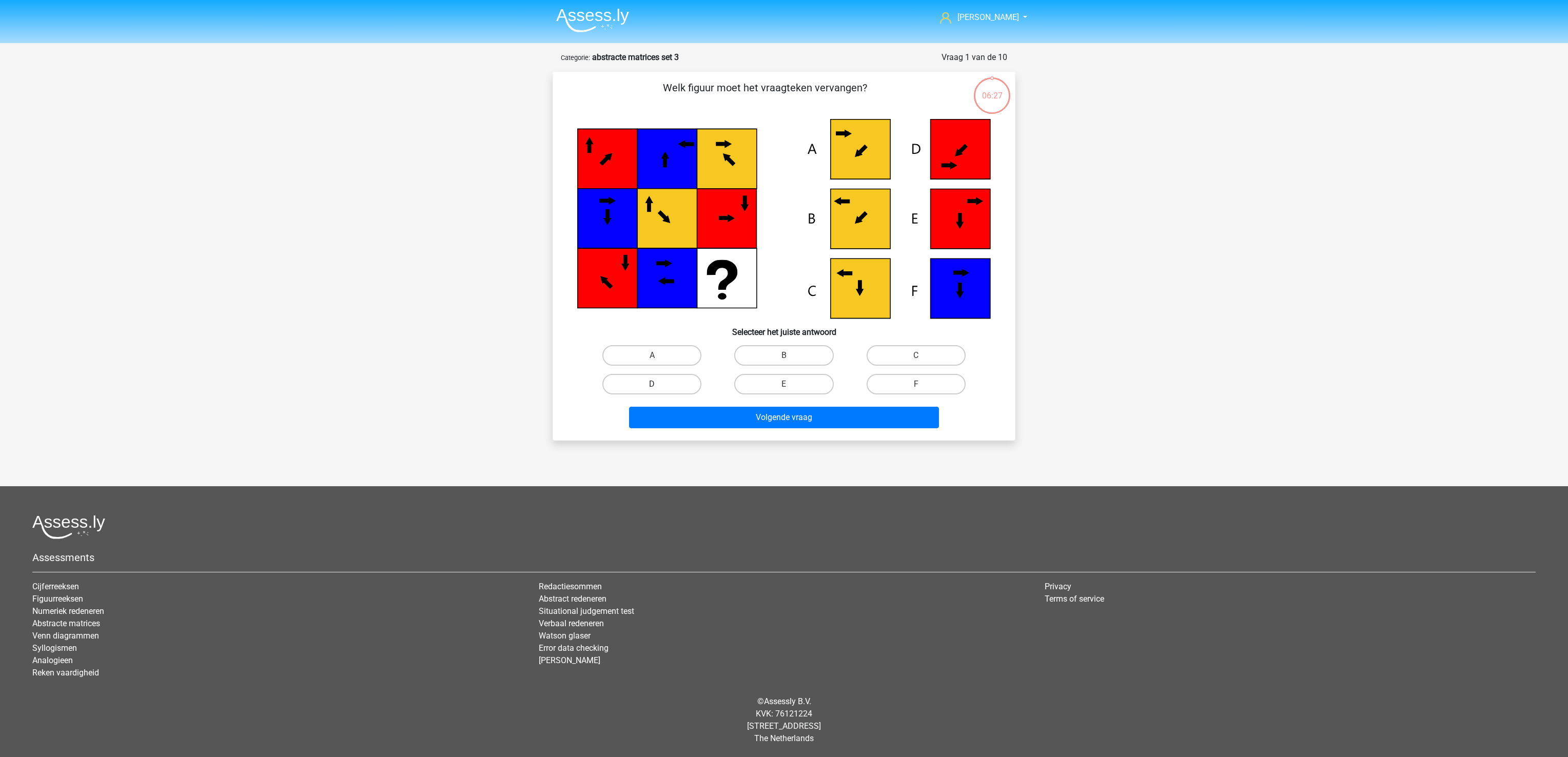
click at [674, 383] on label "D" at bounding box center [651, 384] width 99 height 20
click at [659, 384] on input "D" at bounding box center [655, 387] width 7 height 7
radio input "true"
click at [697, 414] on button "Volgende vraag" at bounding box center [784, 418] width 311 height 22
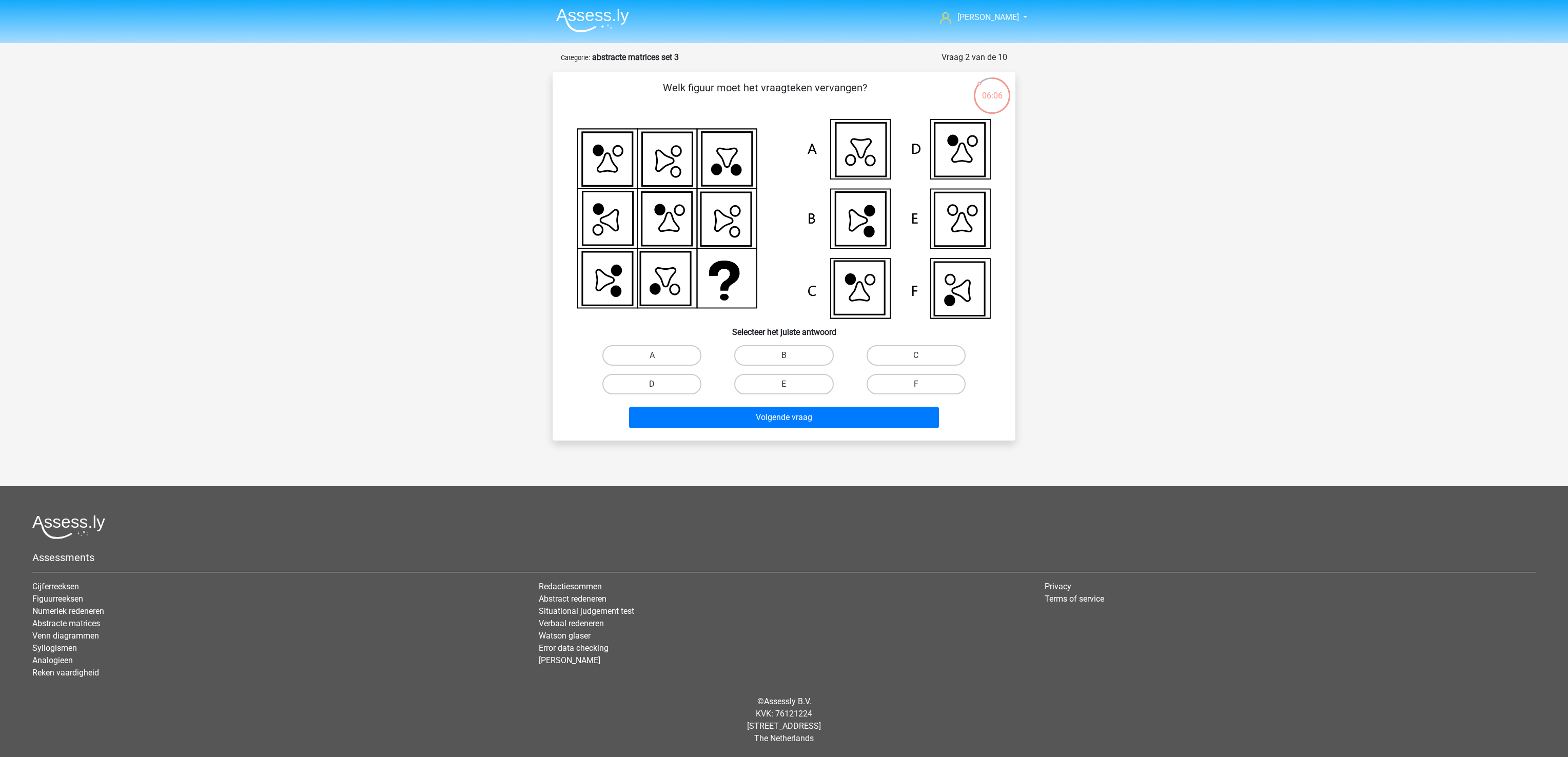
click at [898, 383] on label "F" at bounding box center [915, 384] width 99 height 20
click at [915, 384] on input "F" at bounding box center [919, 387] width 7 height 7
radio input "true"
click at [877, 421] on button "Volgende vraag" at bounding box center [784, 418] width 311 height 22
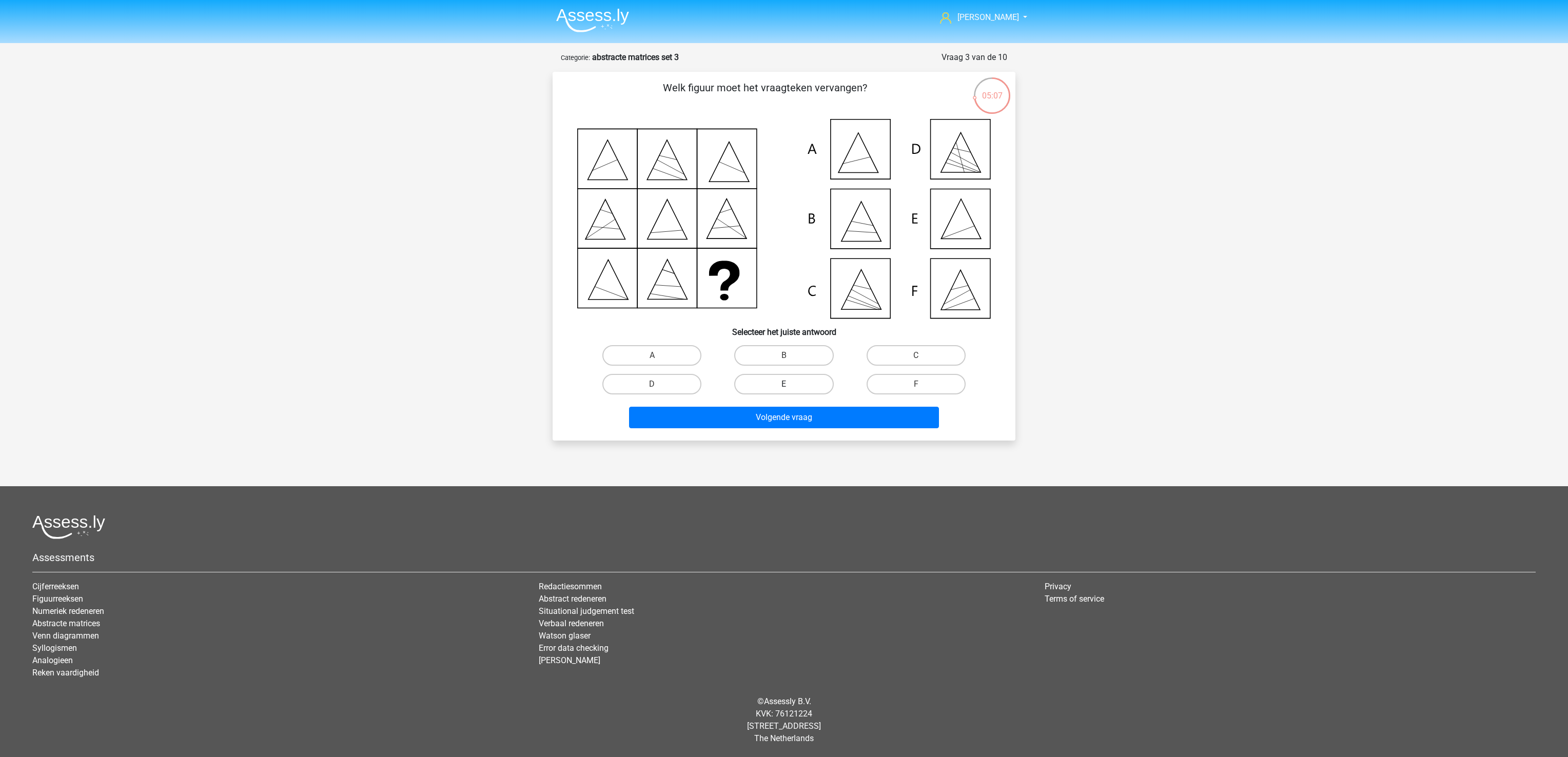
click at [811, 377] on label "E" at bounding box center [783, 384] width 99 height 20
click at [790, 384] on input "E" at bounding box center [787, 387] width 7 height 7
radio input "true"
click at [808, 408] on button "Volgende vraag" at bounding box center [784, 418] width 311 height 22
click at [798, 385] on label "E" at bounding box center [783, 384] width 99 height 20
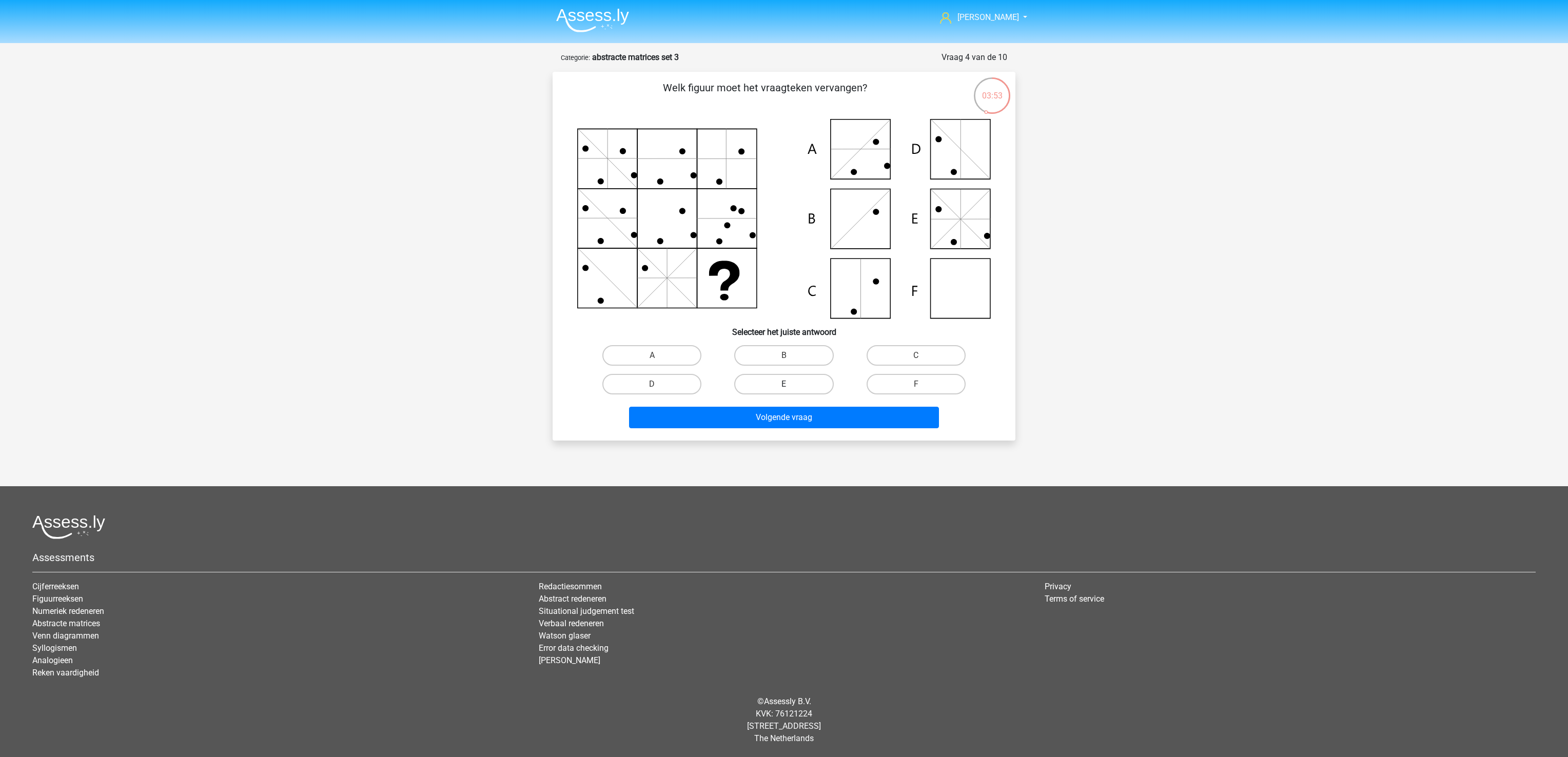
click at [790, 385] on input "E" at bounding box center [787, 387] width 7 height 7
radio input "true"
click at [806, 416] on button "Volgende vraag" at bounding box center [784, 418] width 311 height 22
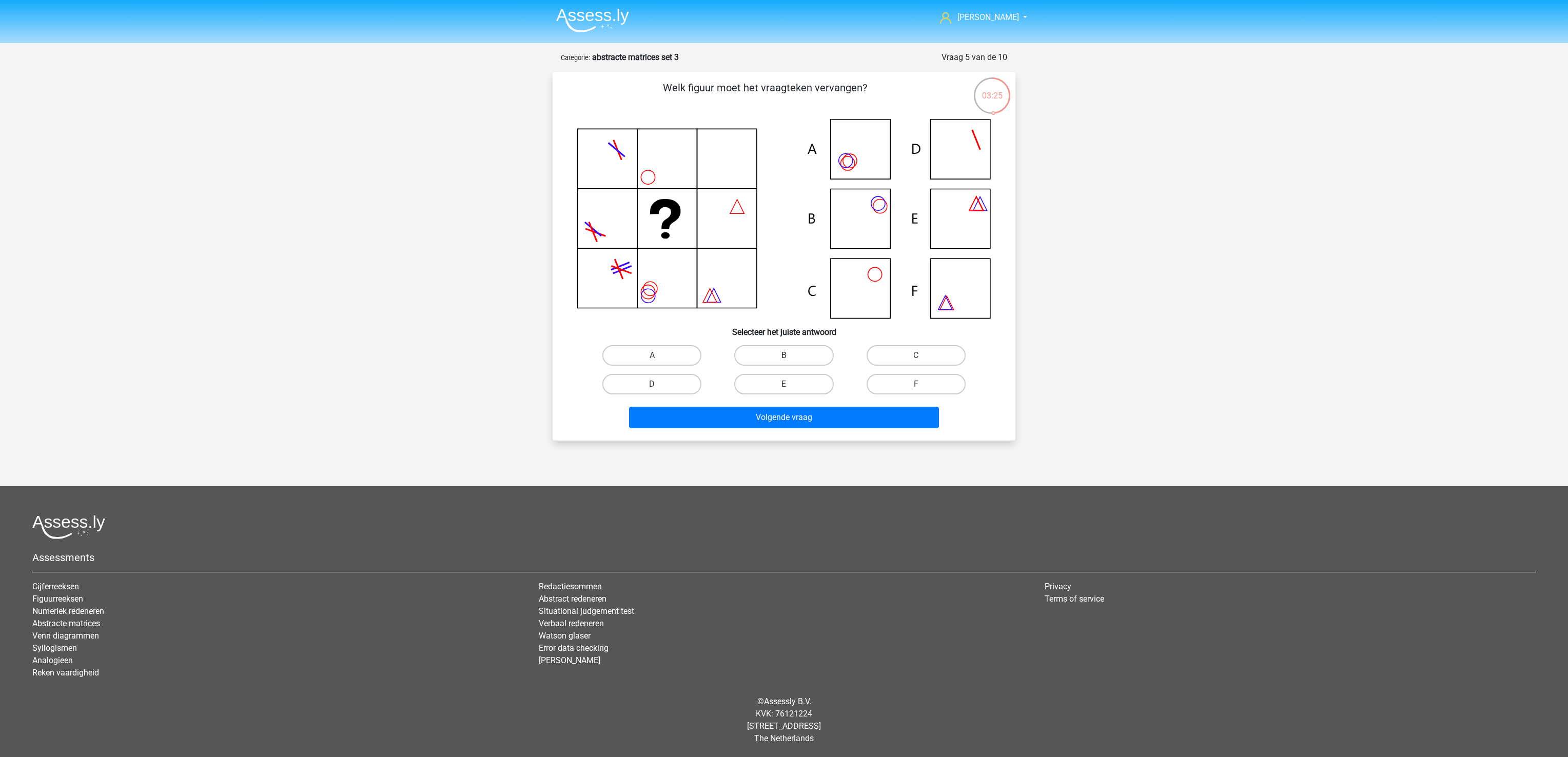
click at [784, 354] on label "B" at bounding box center [783, 355] width 99 height 20
click at [784, 355] on input "B" at bounding box center [787, 359] width 7 height 7
radio input "true"
click at [800, 421] on button "Volgende vraag" at bounding box center [784, 418] width 311 height 22
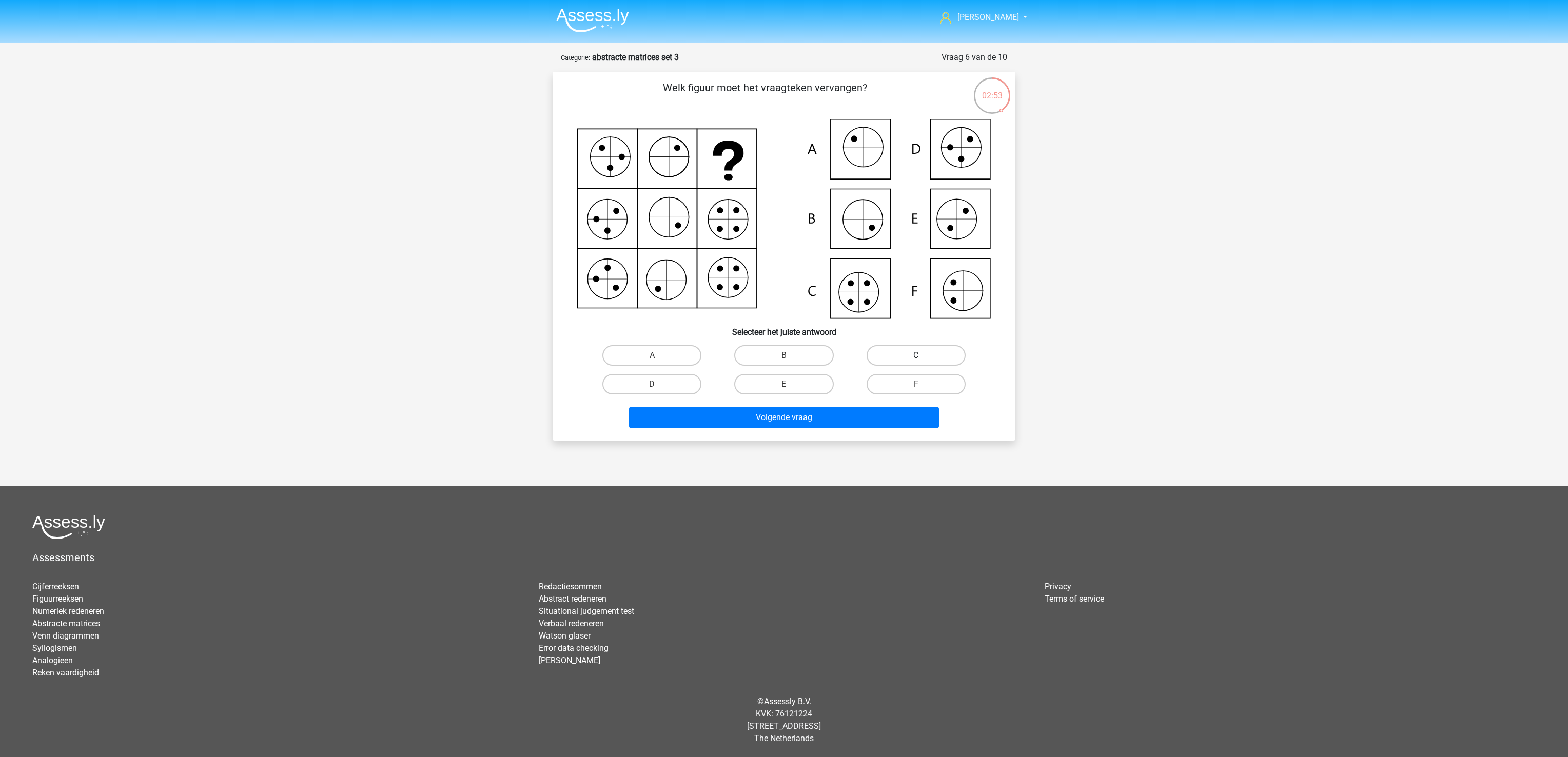
click at [948, 353] on label "C" at bounding box center [915, 355] width 99 height 20
click at [922, 355] on input "C" at bounding box center [919, 359] width 7 height 7
radio input "true"
click at [876, 423] on button "Volgende vraag" at bounding box center [784, 418] width 311 height 22
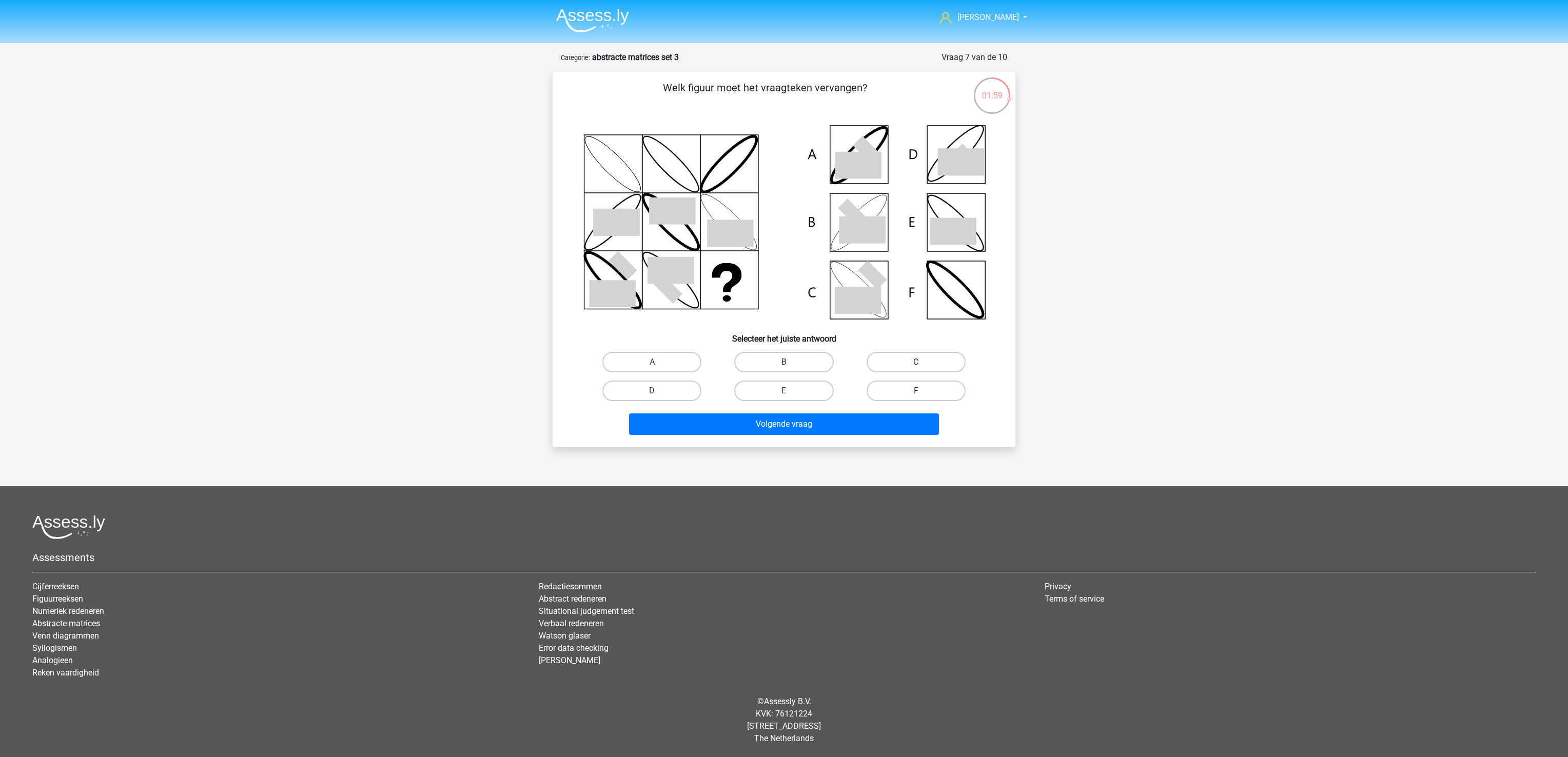
click at [914, 365] on label "C" at bounding box center [915, 362] width 99 height 20
click at [915, 365] on input "C" at bounding box center [919, 365] width 7 height 7
radio input "true"
click at [806, 361] on label "B" at bounding box center [783, 362] width 99 height 20
click at [790, 362] on input "B" at bounding box center [787, 365] width 7 height 7
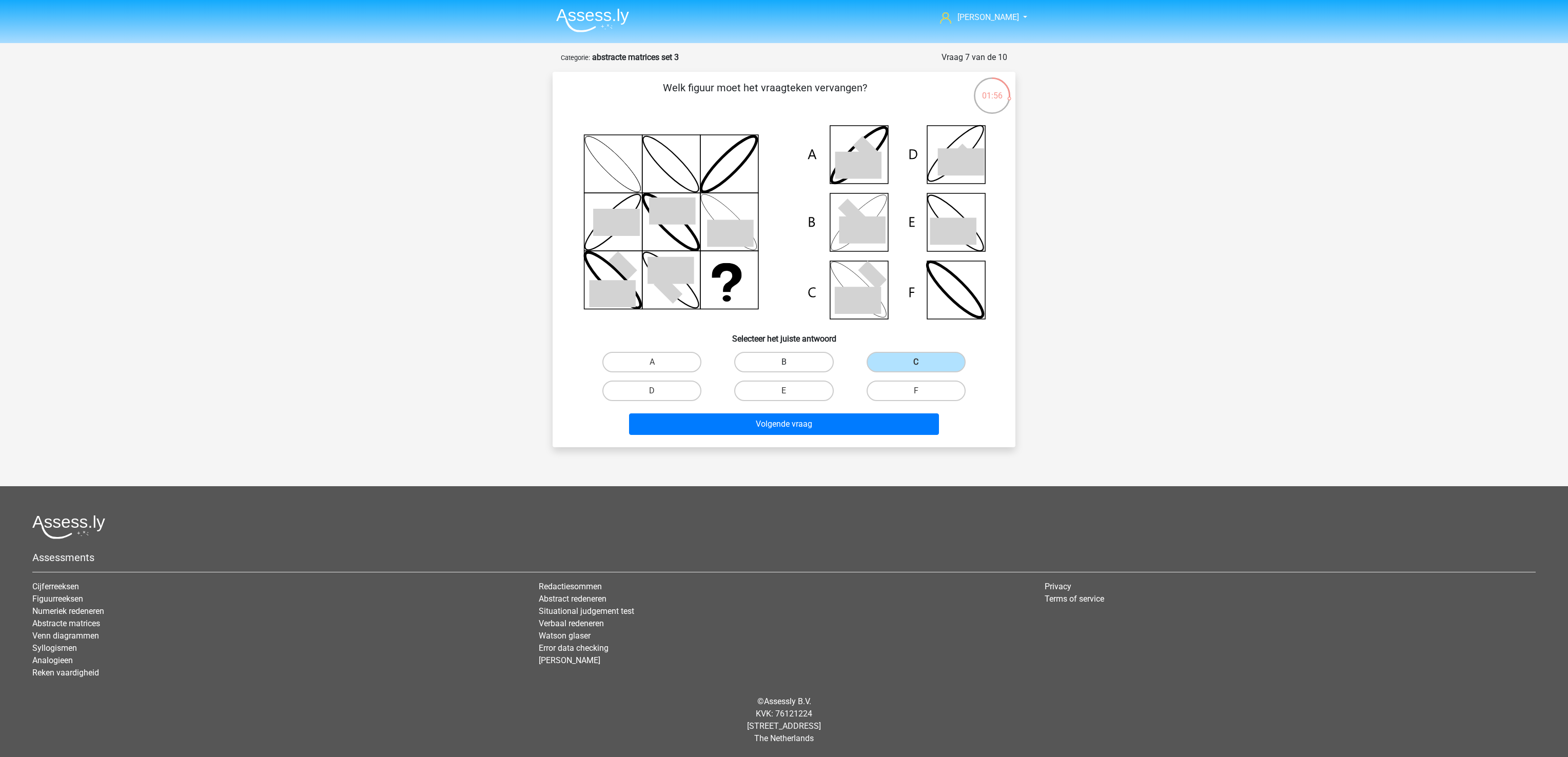
radio input "true"
click at [820, 423] on button "Volgende vraag" at bounding box center [784, 424] width 311 height 22
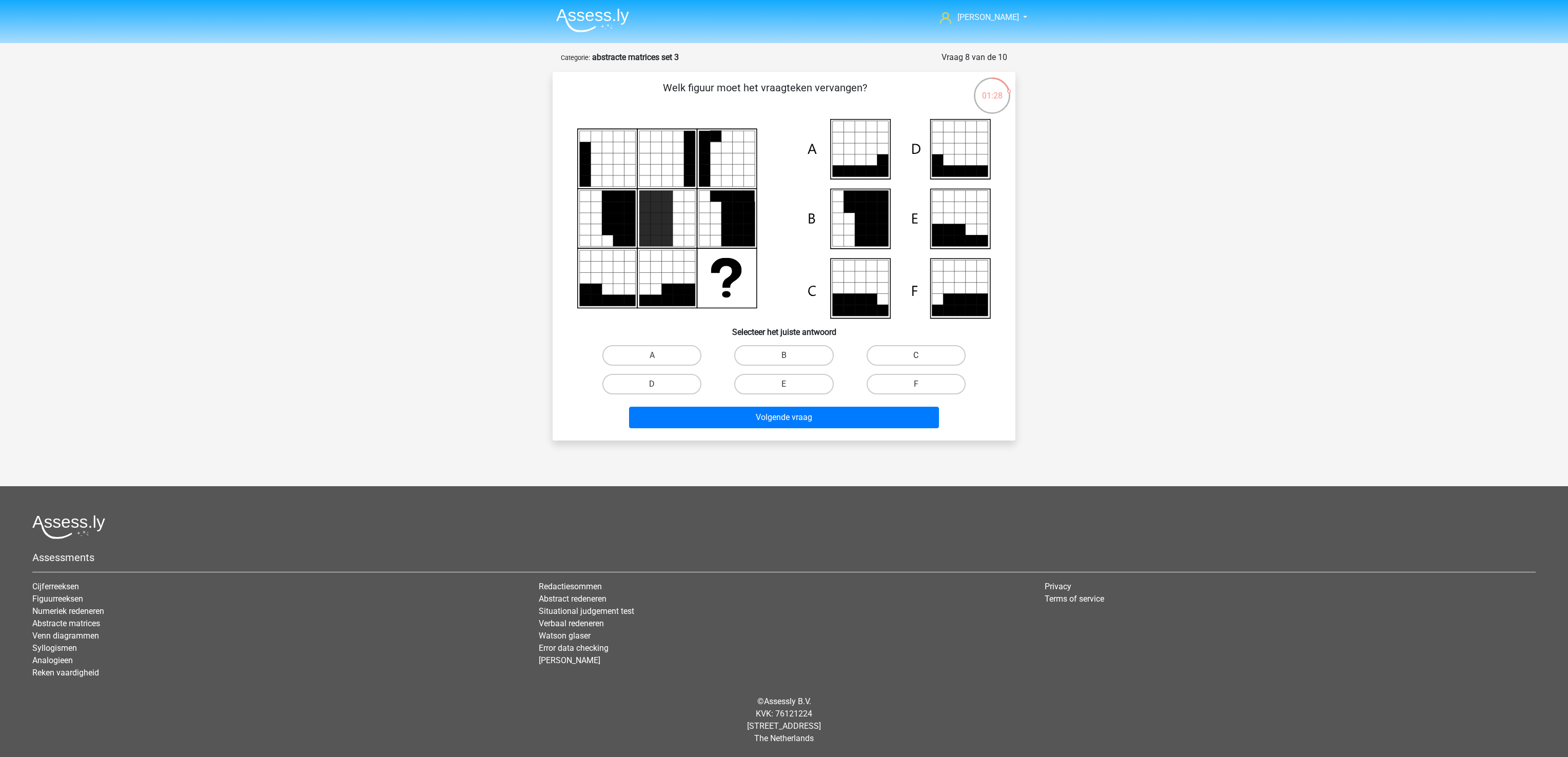
click at [902, 355] on label "C" at bounding box center [915, 355] width 99 height 20
click at [915, 355] on input "C" at bounding box center [919, 359] width 7 height 7
radio input "true"
click at [866, 424] on button "Volgende vraag" at bounding box center [784, 418] width 311 height 22
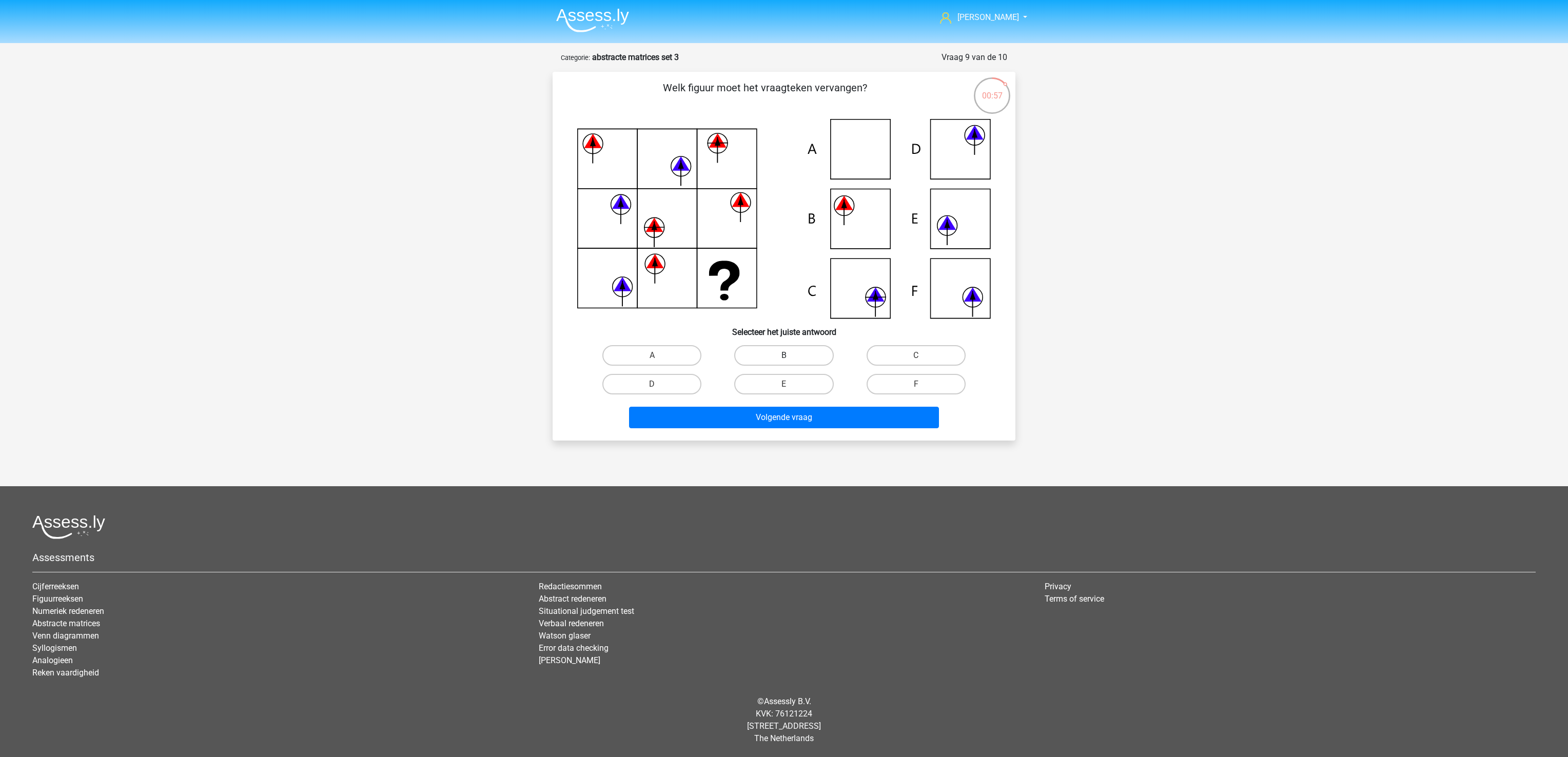
click at [787, 349] on label "B" at bounding box center [783, 355] width 99 height 20
click at [787, 355] on input "B" at bounding box center [787, 359] width 7 height 7
radio input "true"
click at [791, 414] on button "Volgende vraag" at bounding box center [784, 418] width 311 height 22
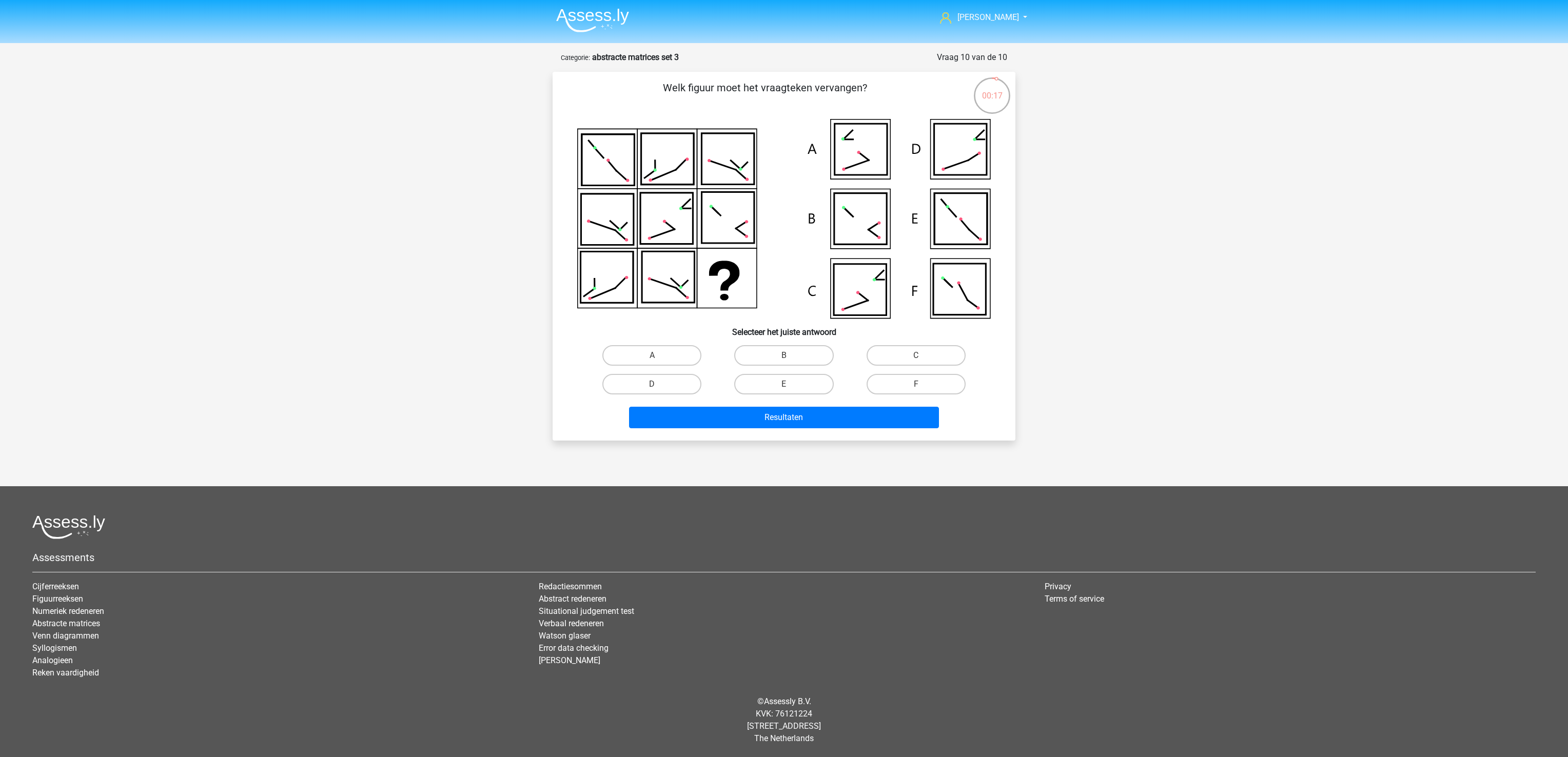
click at [652, 365] on div "A" at bounding box center [652, 355] width 132 height 29
click at [655, 381] on label "D" at bounding box center [651, 384] width 99 height 20
click at [655, 384] on input "D" at bounding box center [655, 387] width 7 height 7
radio input "true"
click at [692, 414] on button "Resultaten" at bounding box center [784, 418] width 311 height 22
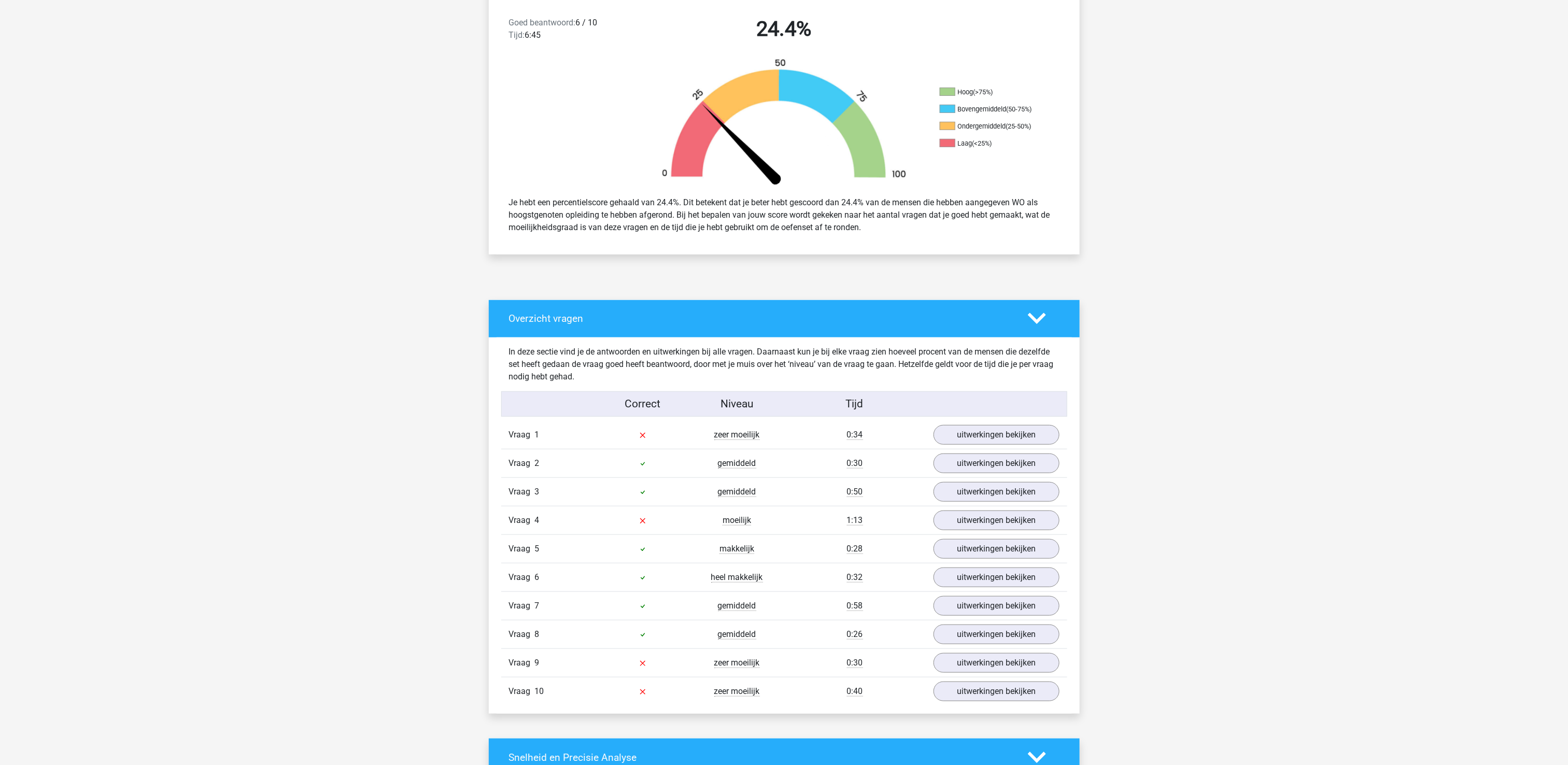
scroll to position [311, 0]
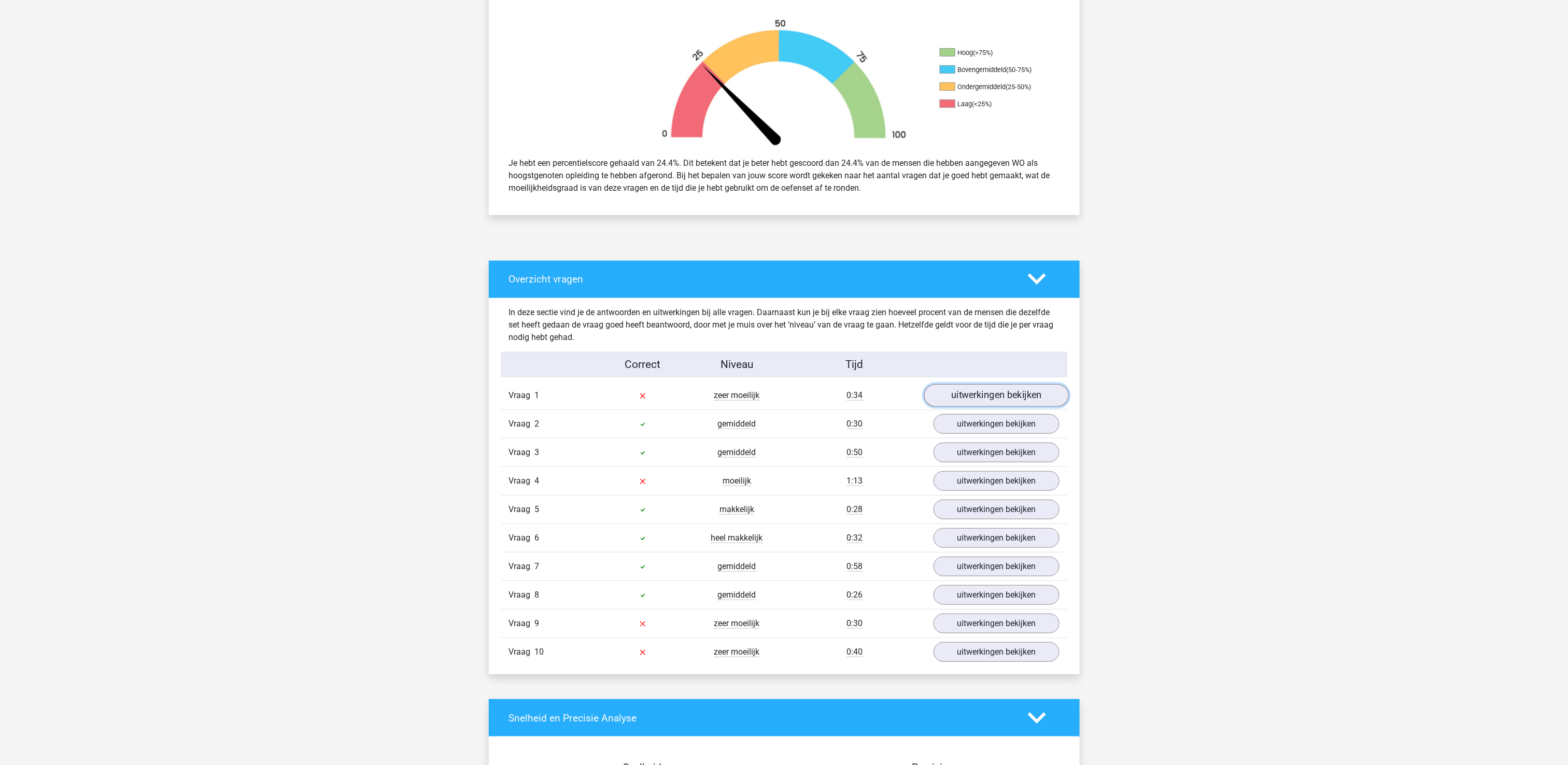
click at [1015, 397] on link "uitwerkingen bekijken" at bounding box center [996, 395] width 145 height 23
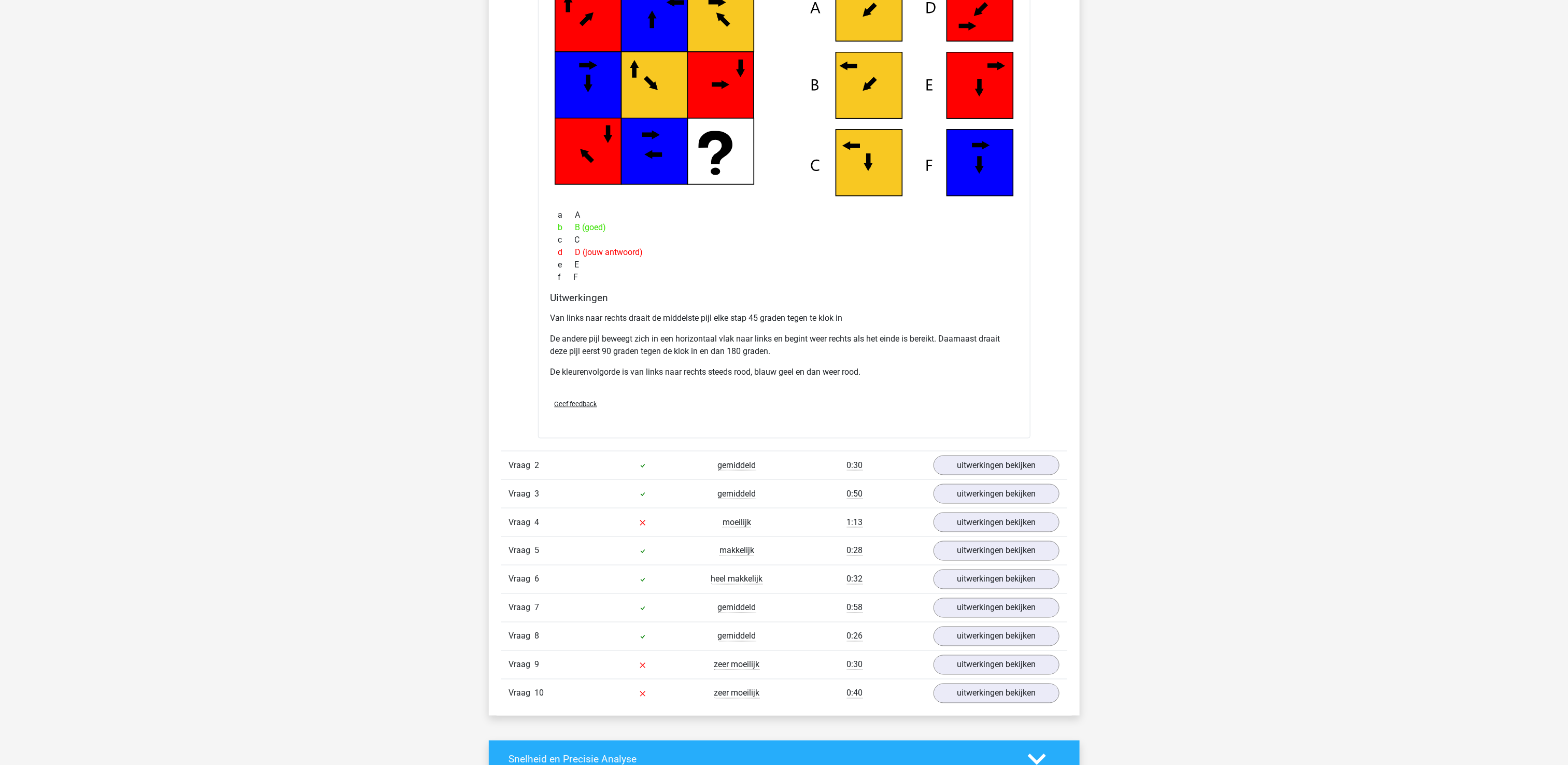
scroll to position [829, 0]
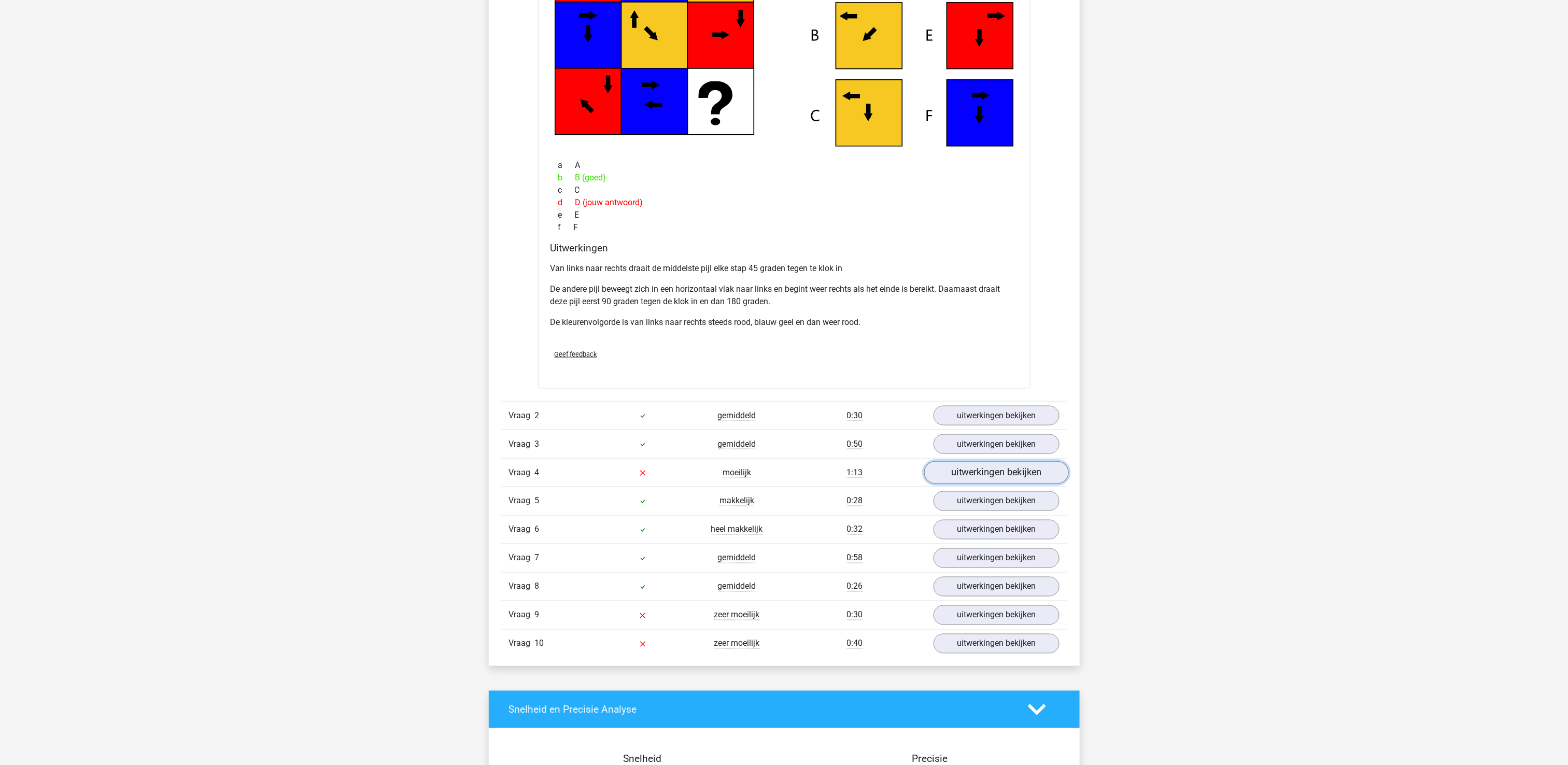
click at [990, 475] on link "uitwerkingen bekijken" at bounding box center [996, 472] width 145 height 23
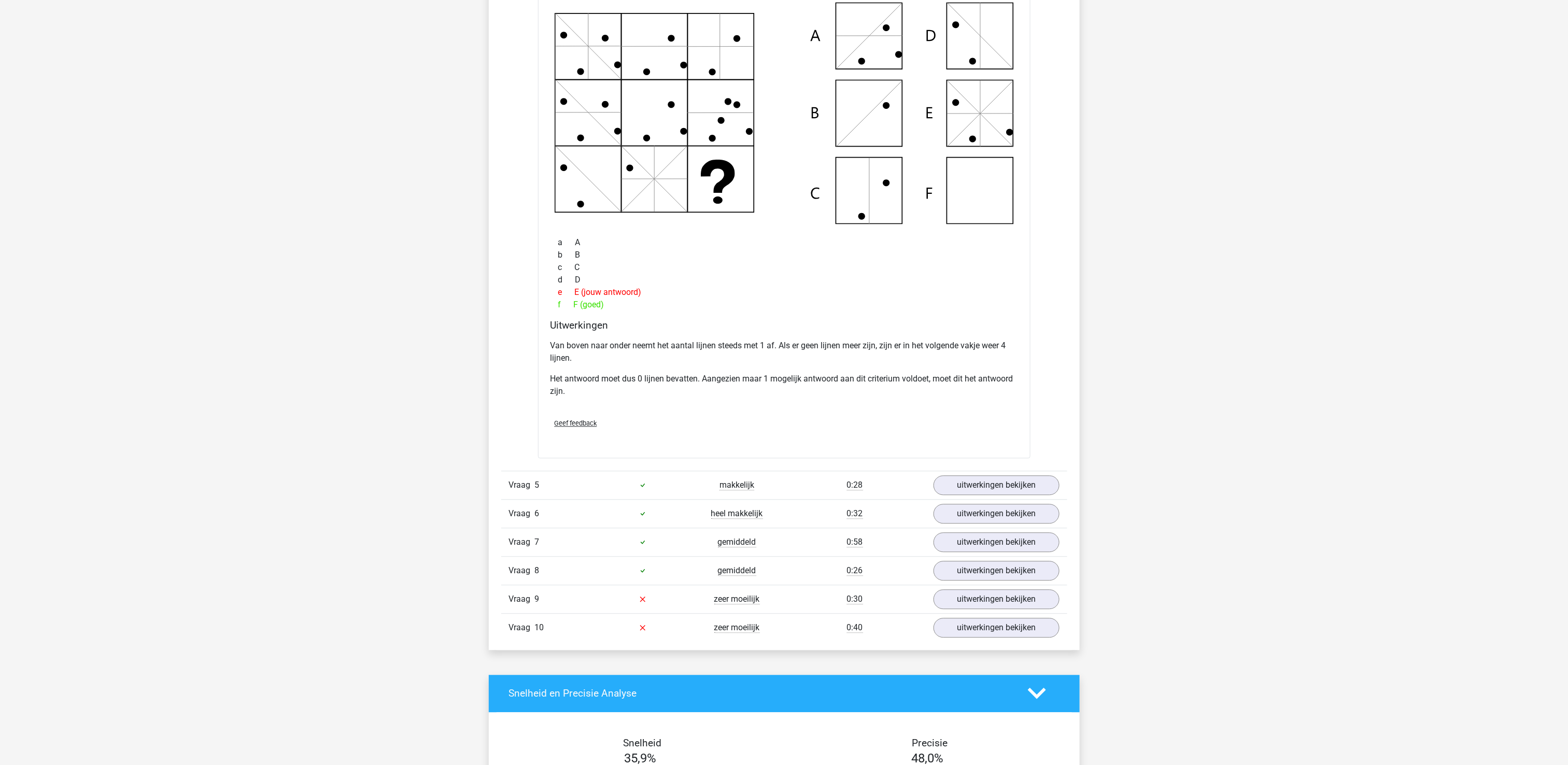
scroll to position [1451, 0]
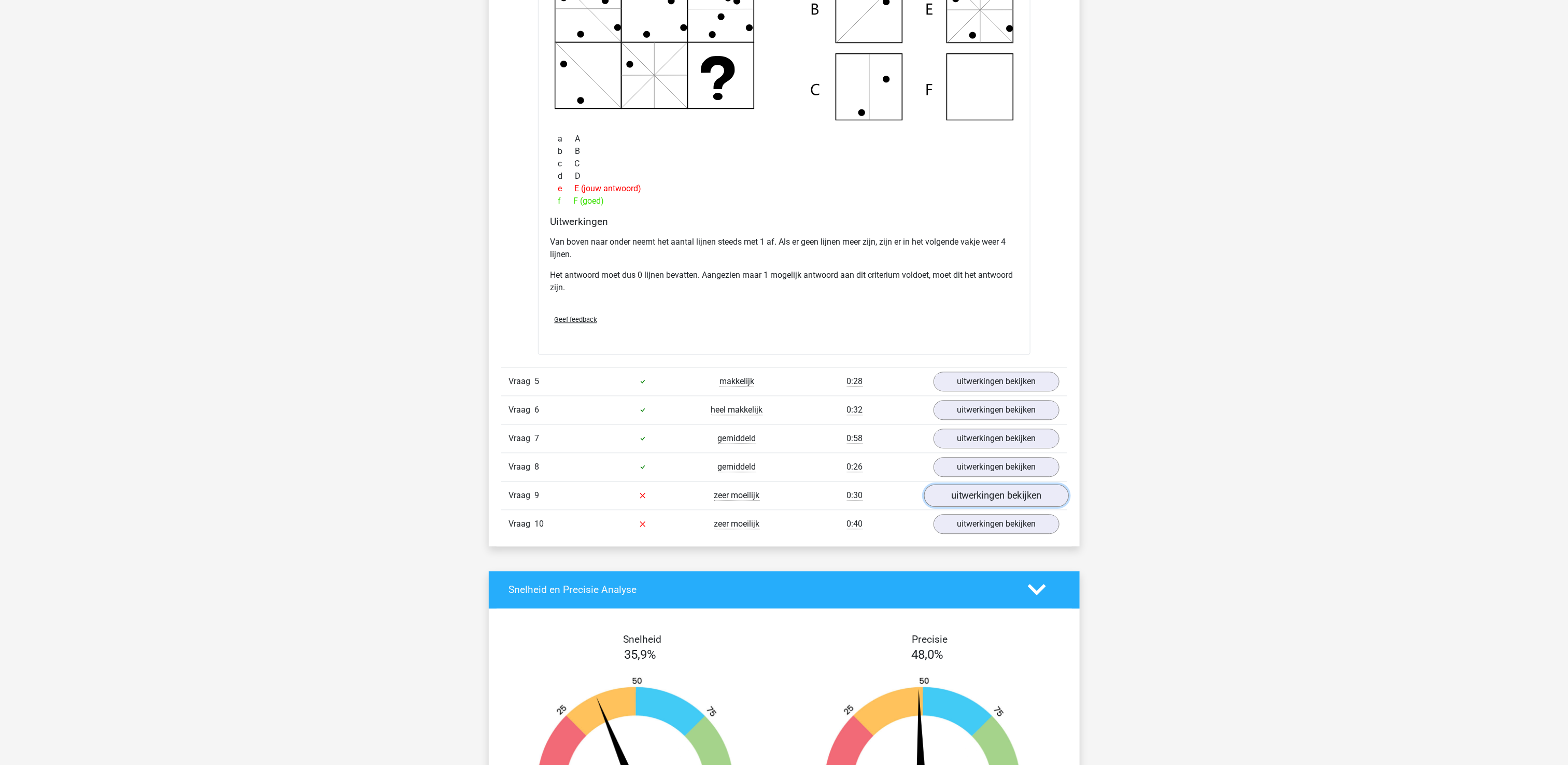
click at [993, 504] on link "uitwerkingen bekijken" at bounding box center [996, 495] width 145 height 23
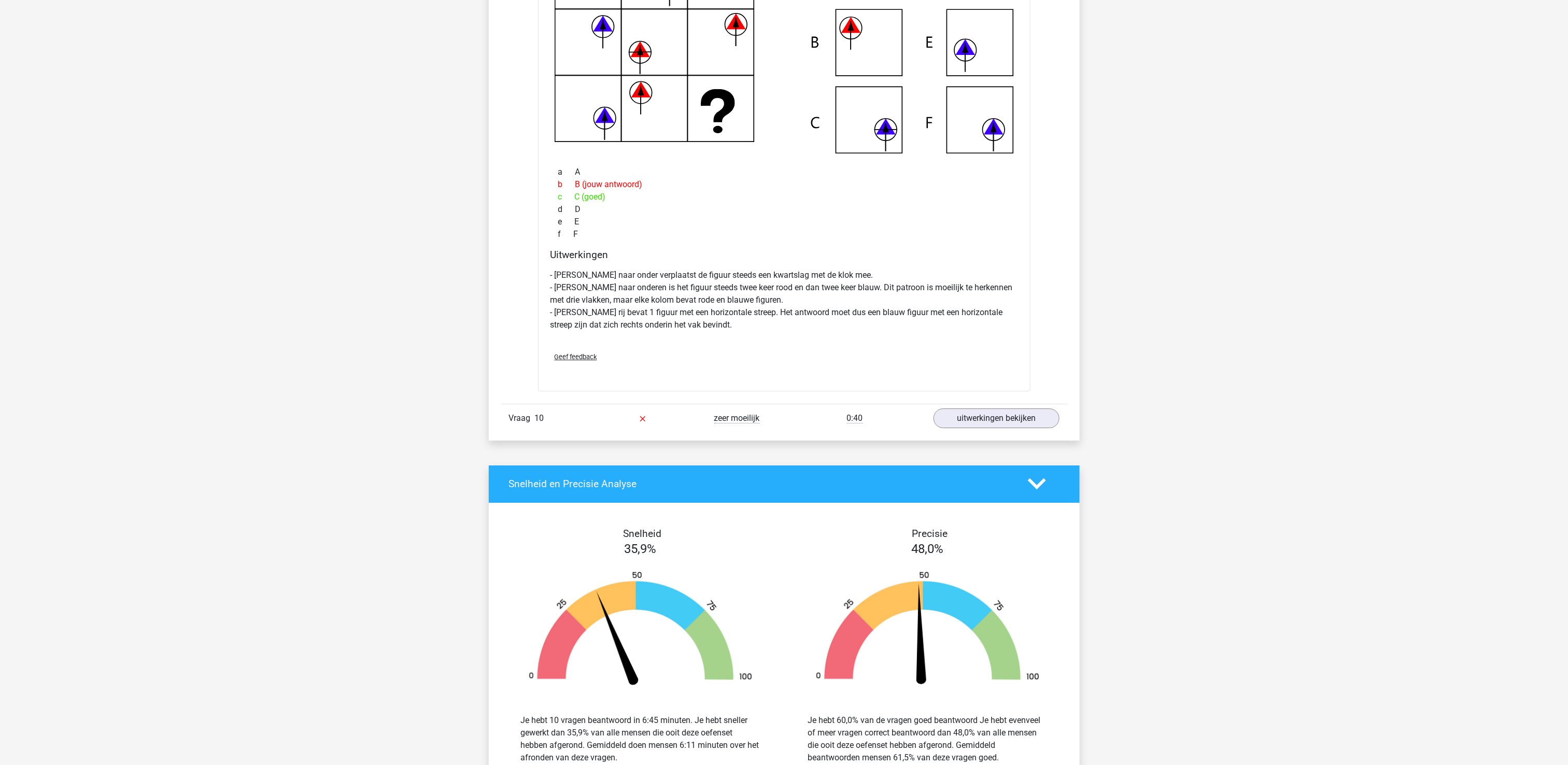
scroll to position [2072, 0]
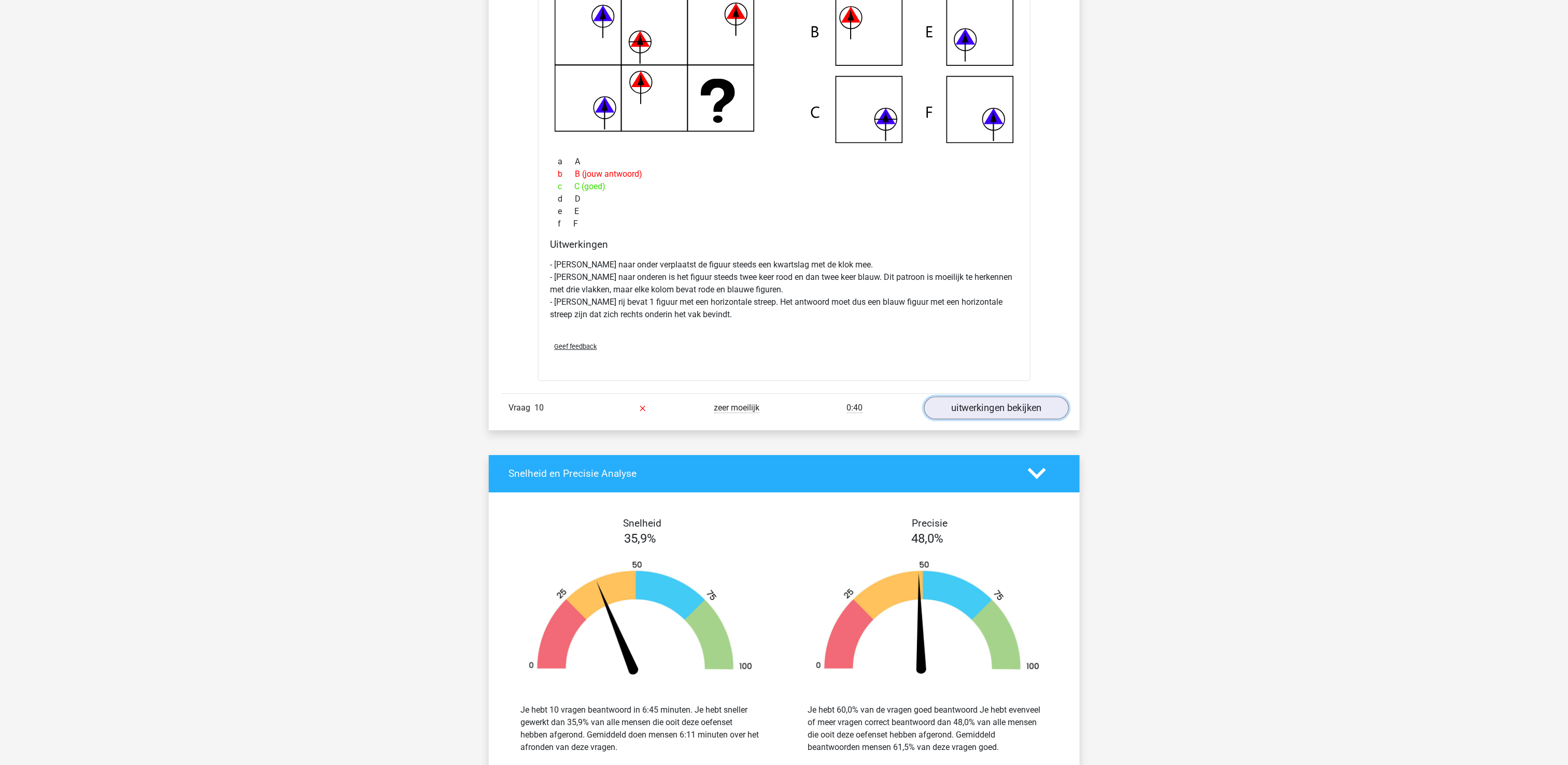
click at [967, 420] on link "uitwerkingen bekijken" at bounding box center [996, 408] width 145 height 23
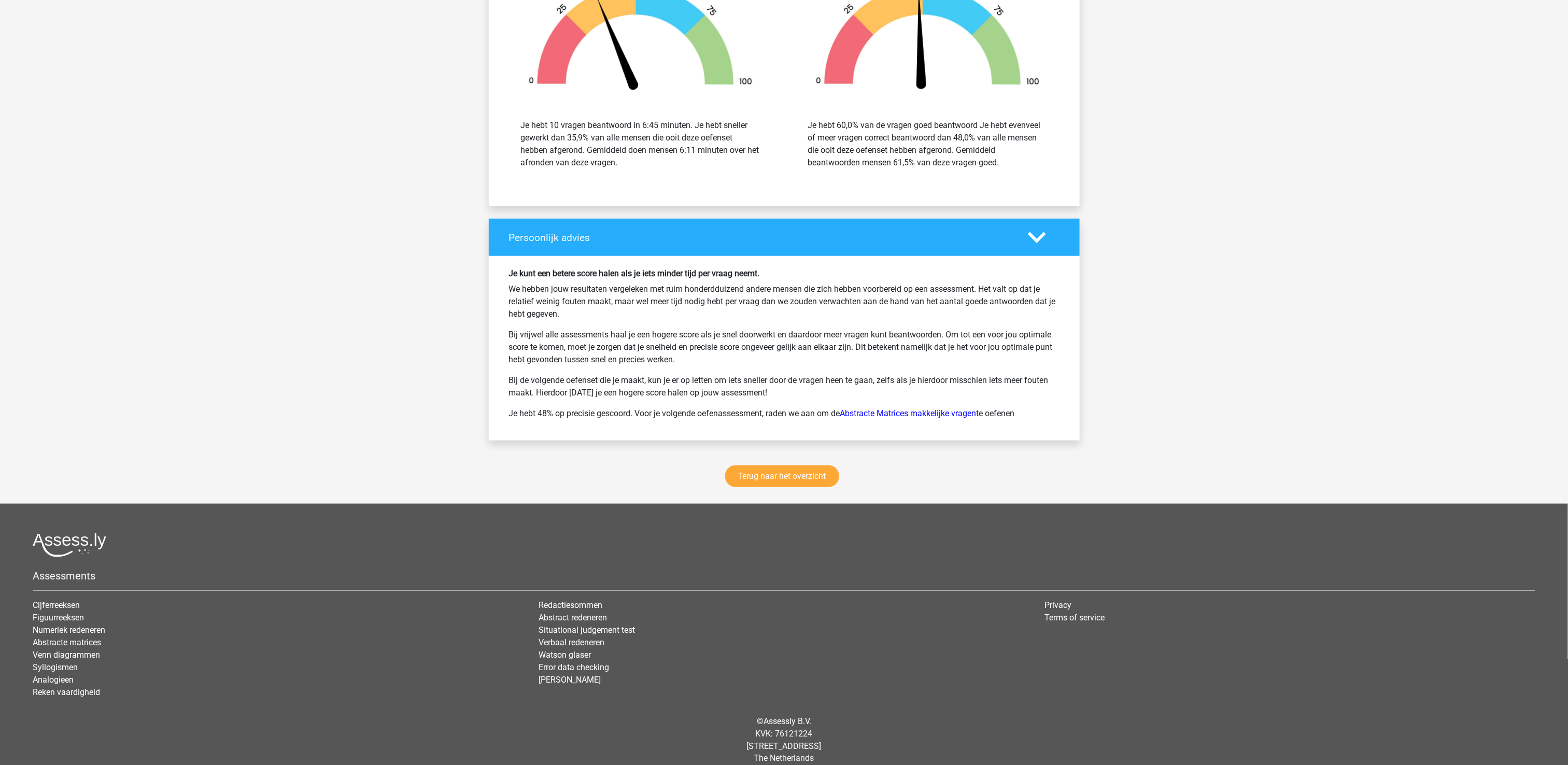
scroll to position [3181, 0]
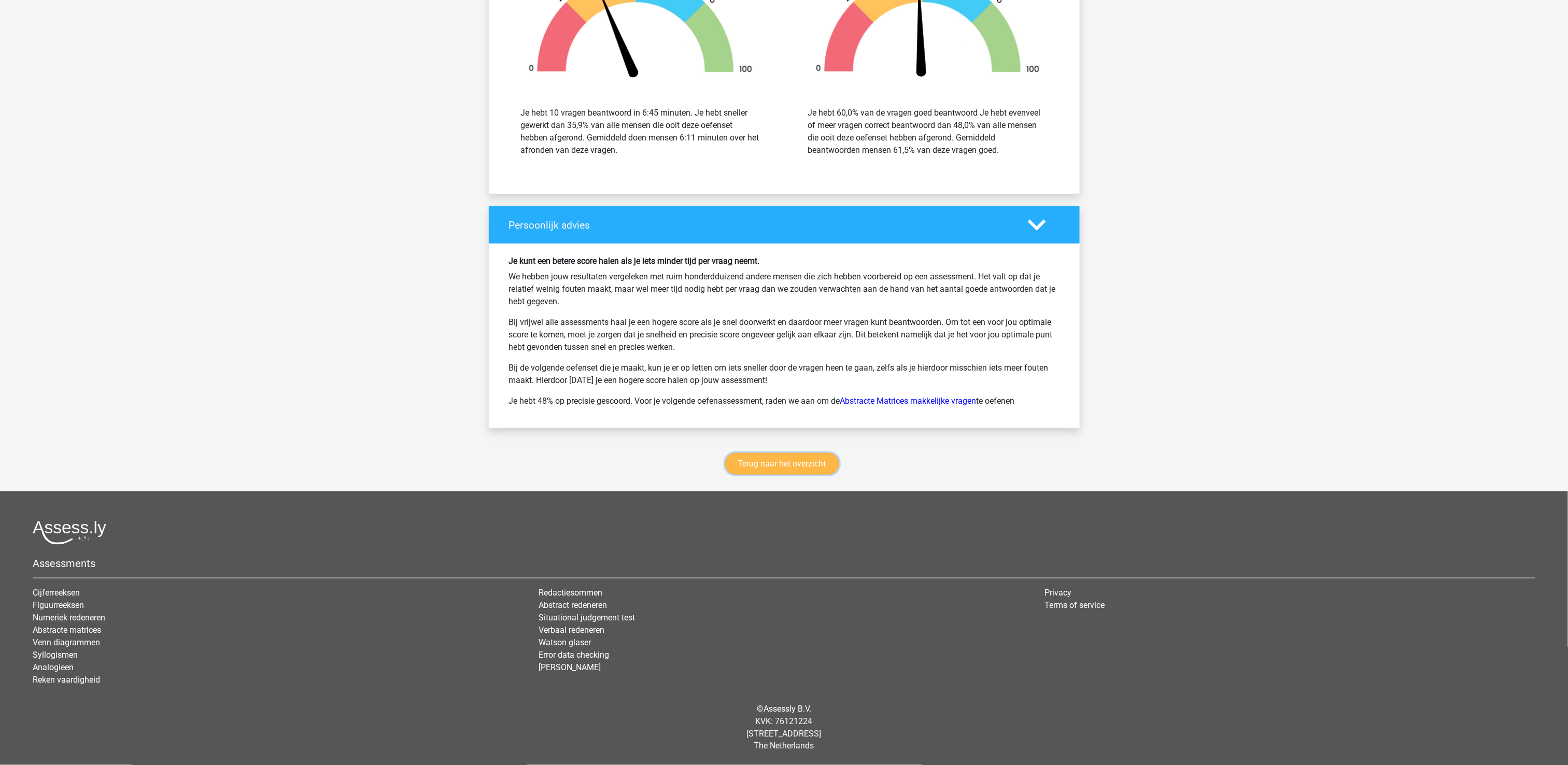
click at [761, 468] on link "Terug naar het overzicht" at bounding box center [782, 464] width 114 height 22
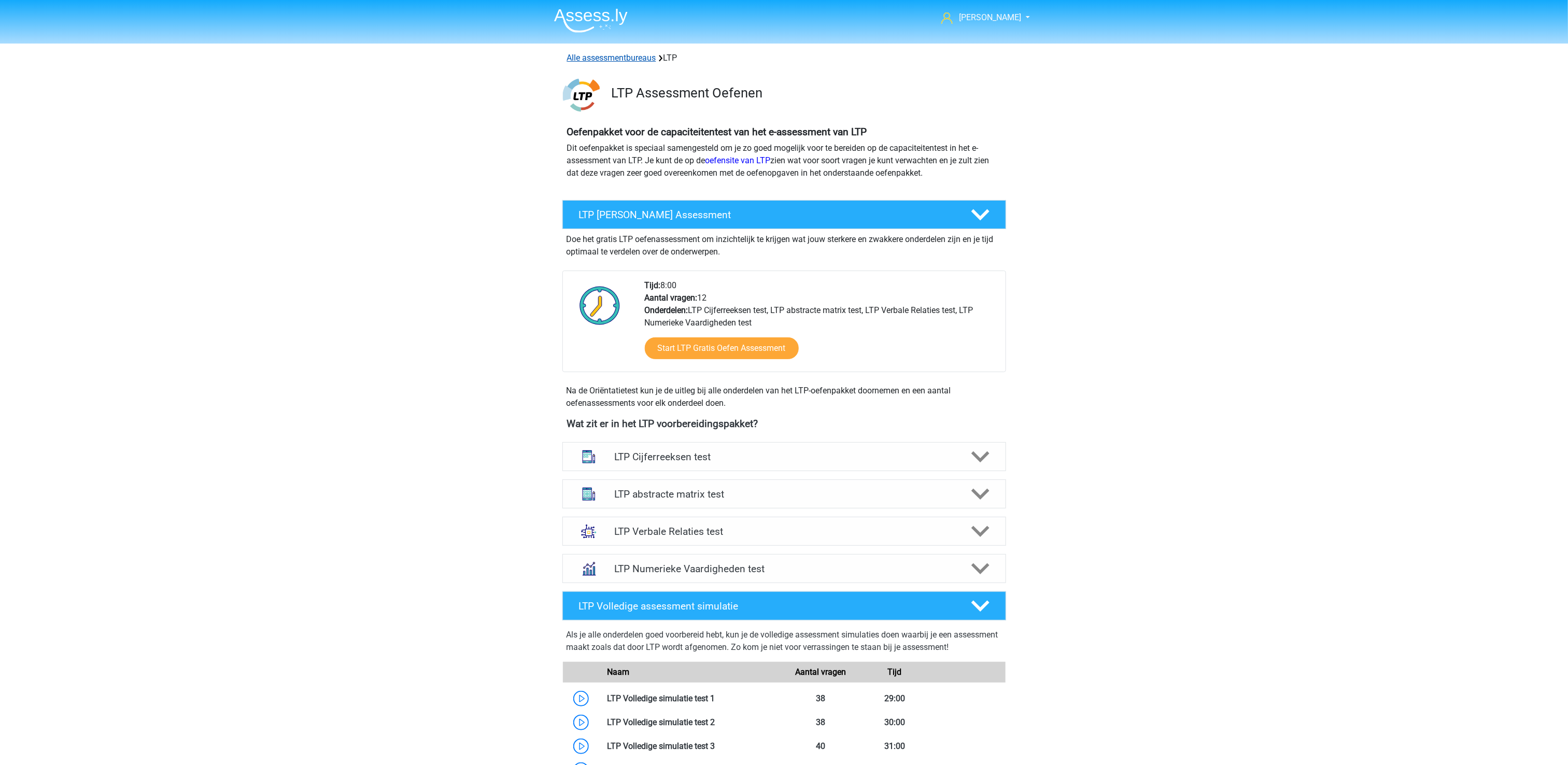
click at [626, 54] on link "Alle assessmentbureaus" at bounding box center [612, 58] width 89 height 10
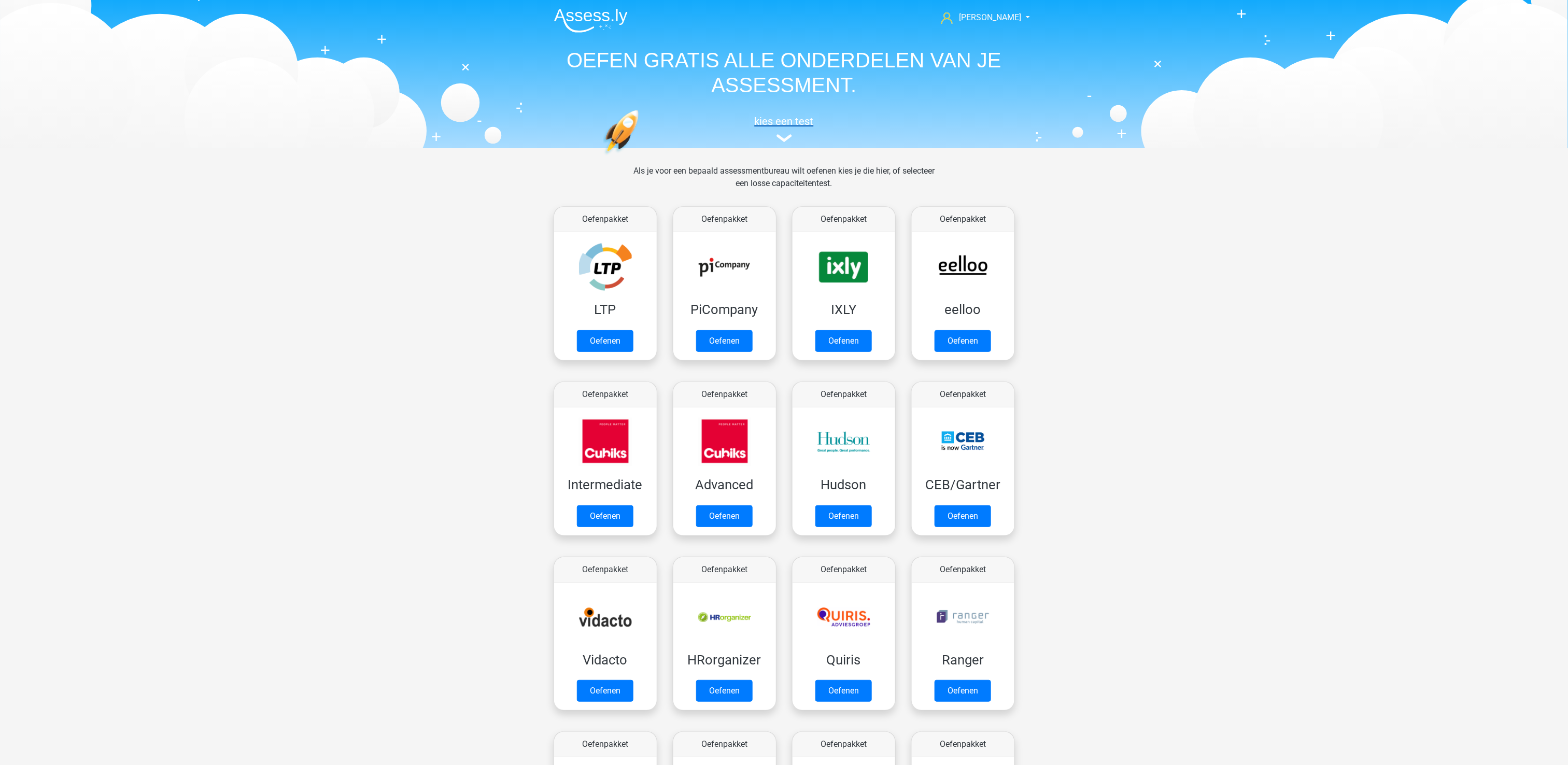
click at [793, 127] on h5 "kies een test" at bounding box center [784, 121] width 477 height 13
click at [847, 339] on link "Oefenen" at bounding box center [843, 343] width 59 height 23
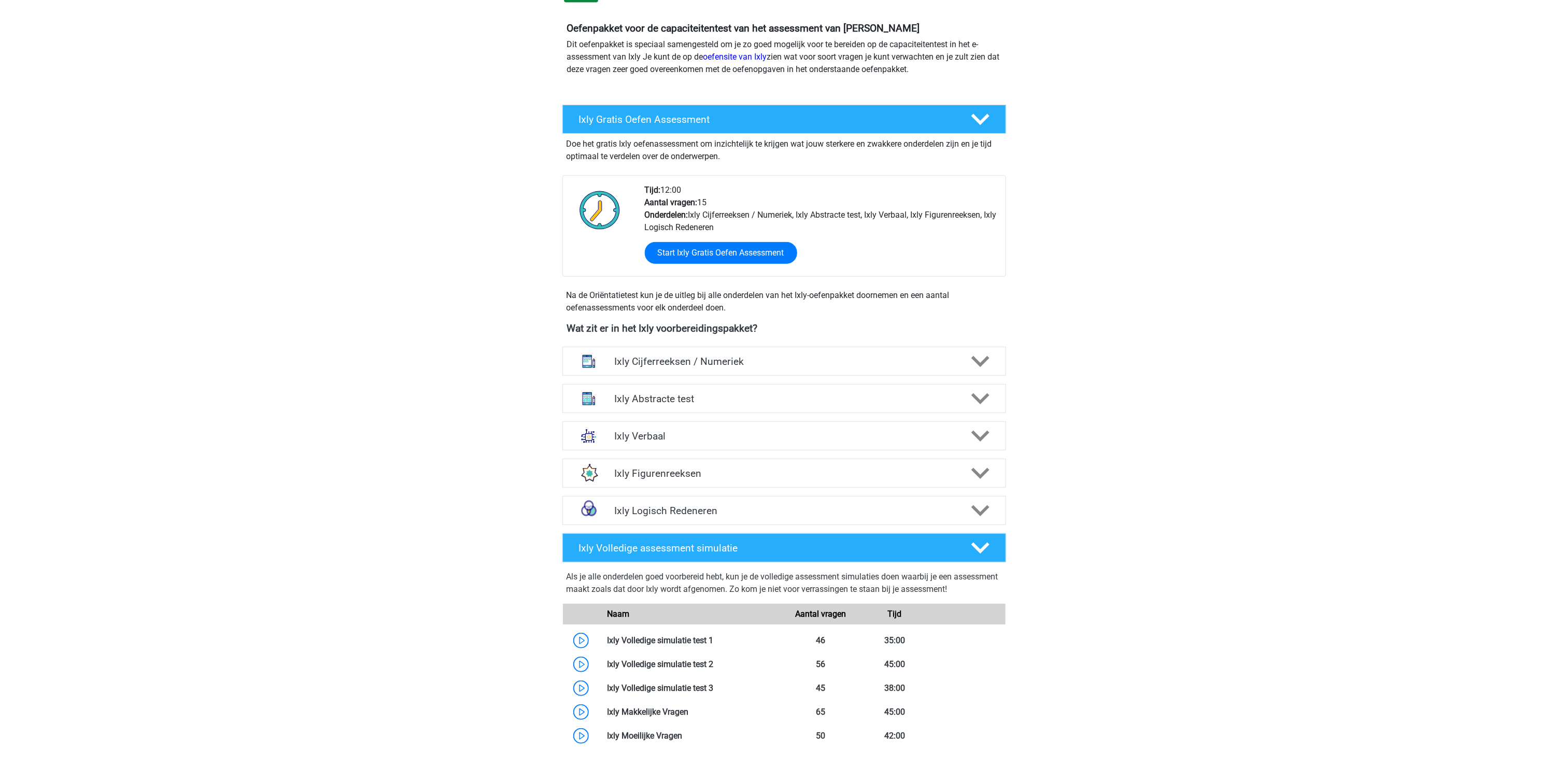
scroll to position [207, 0]
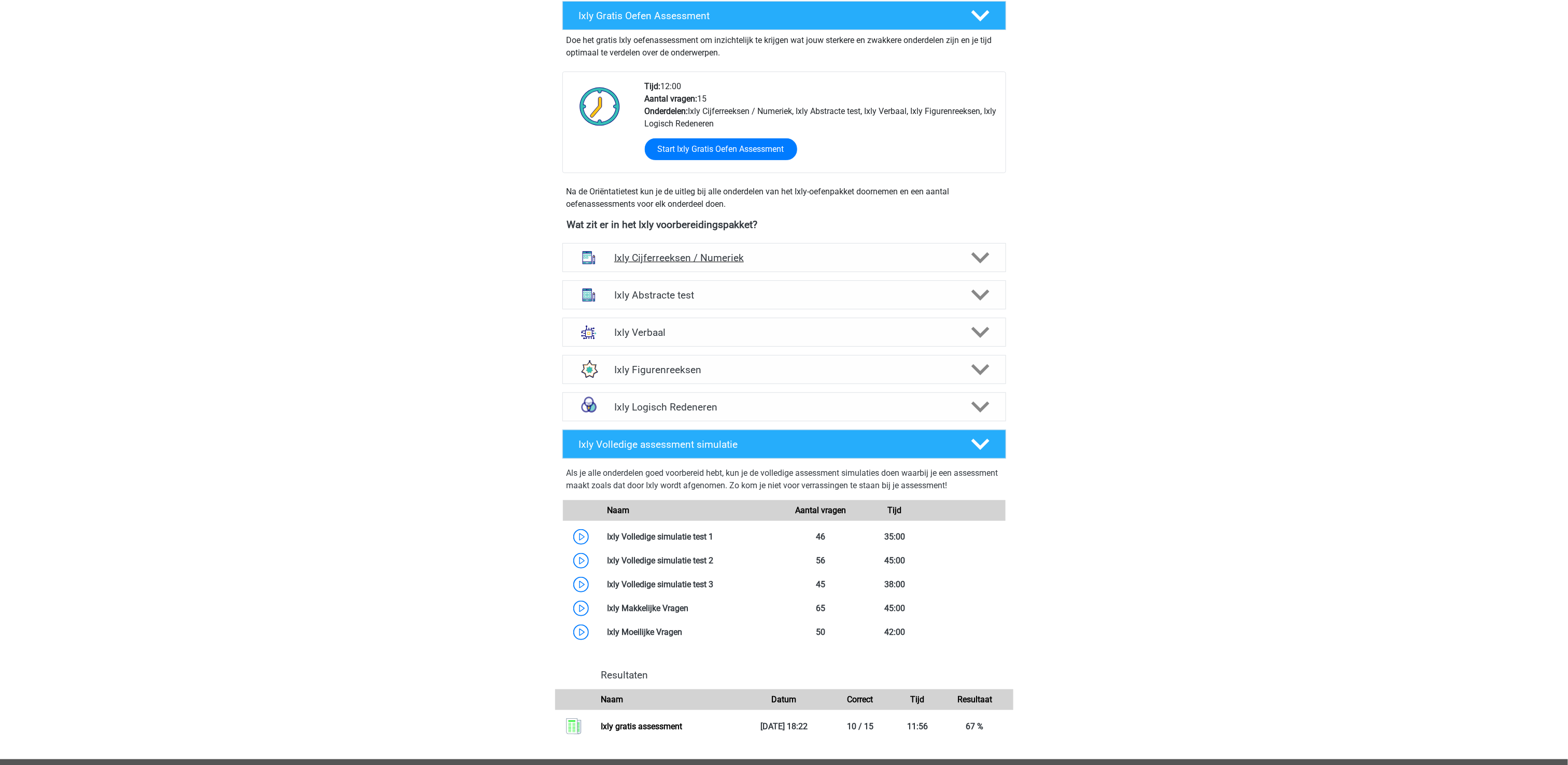
click at [714, 255] on h4 "Ixly Cijferreeksen / Numeriek" at bounding box center [784, 258] width 340 height 12
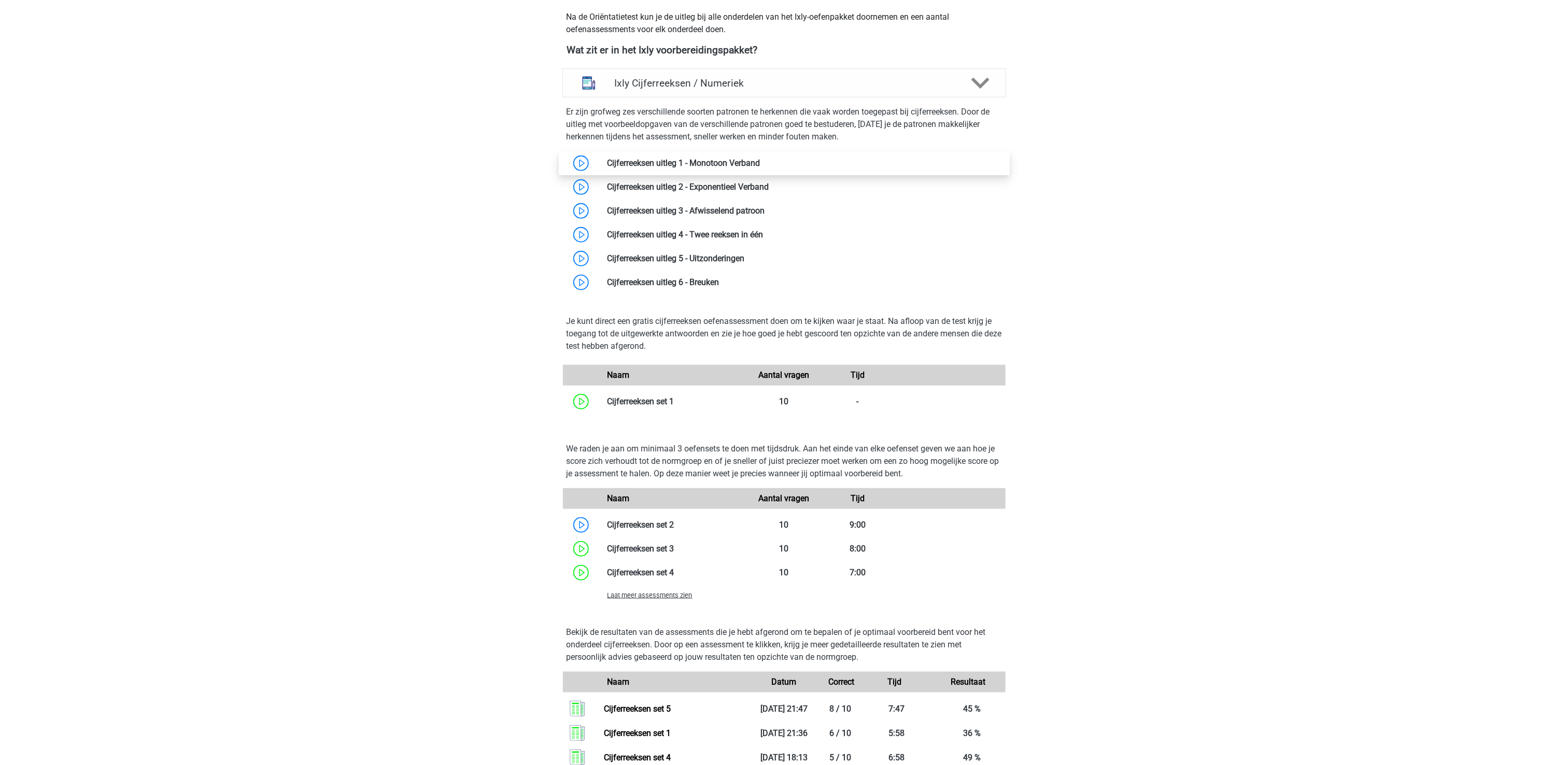
scroll to position [414, 0]
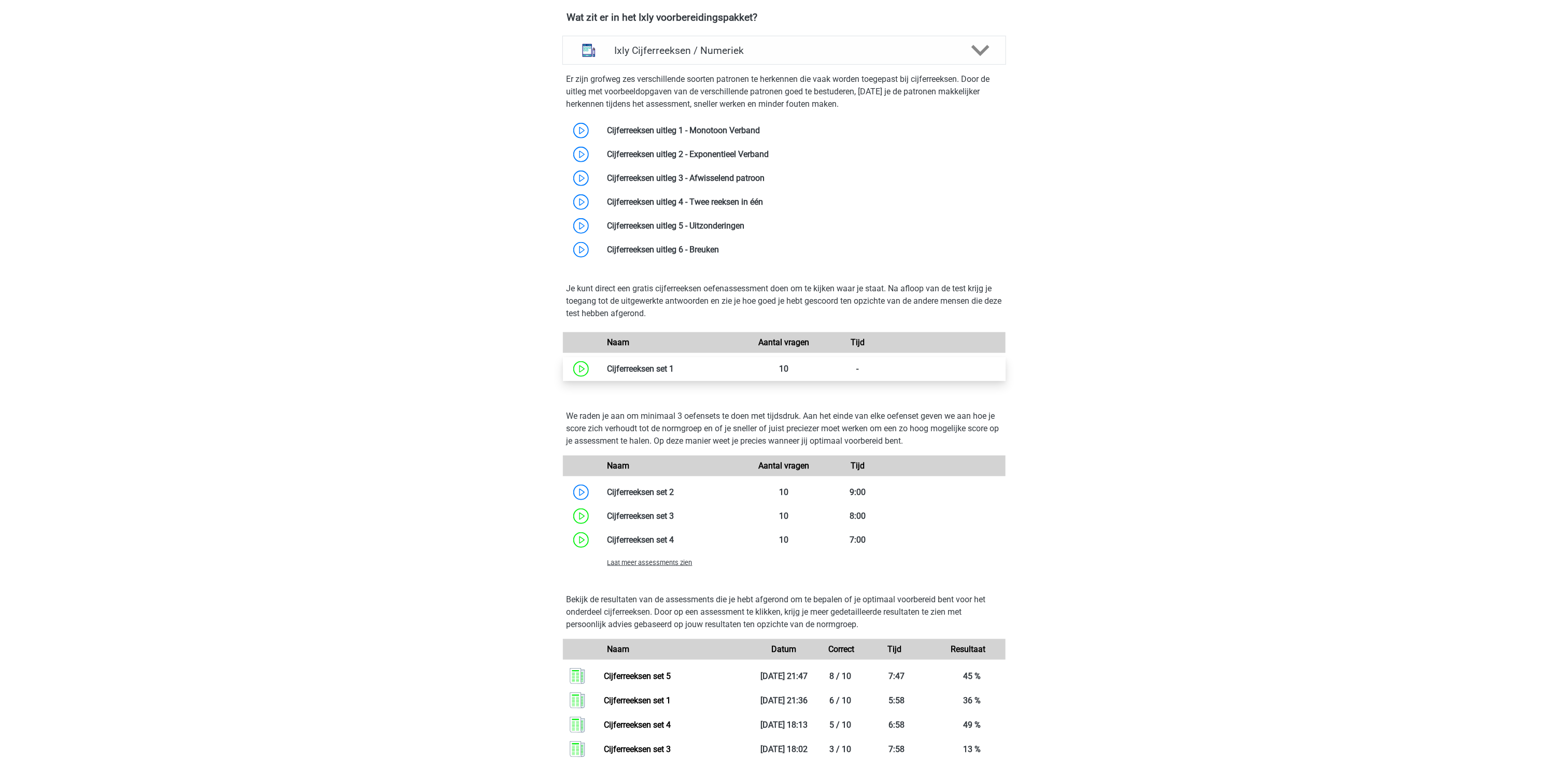
click at [674, 370] on link at bounding box center [674, 368] width 0 height 10
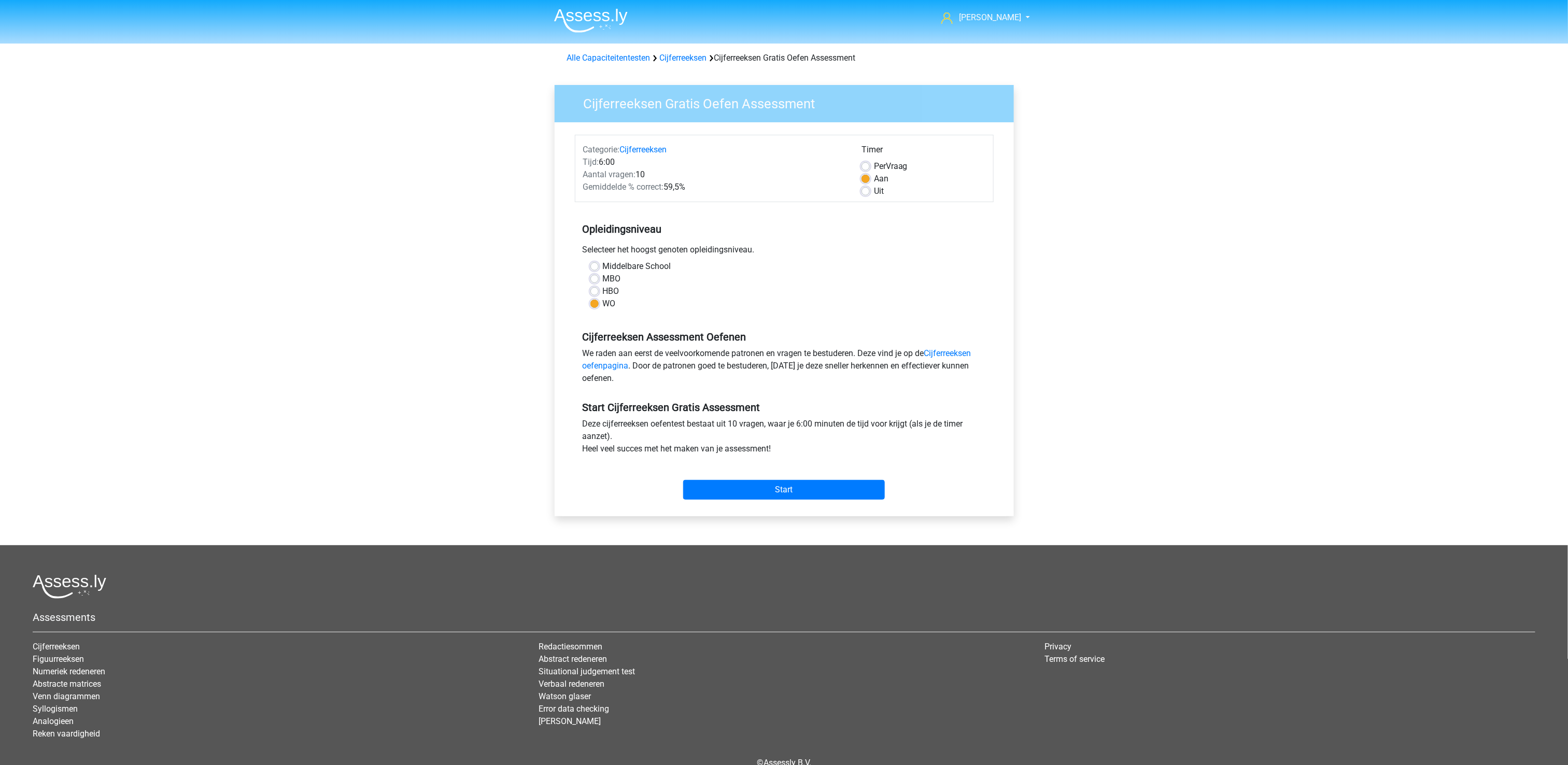
click at [890, 168] on label "Per Vraag" at bounding box center [890, 166] width 33 height 13
click at [869, 168] on input "Per Vraag" at bounding box center [866, 165] width 9 height 10
radio input "true"
click at [817, 489] on input "Start" at bounding box center [784, 490] width 201 height 20
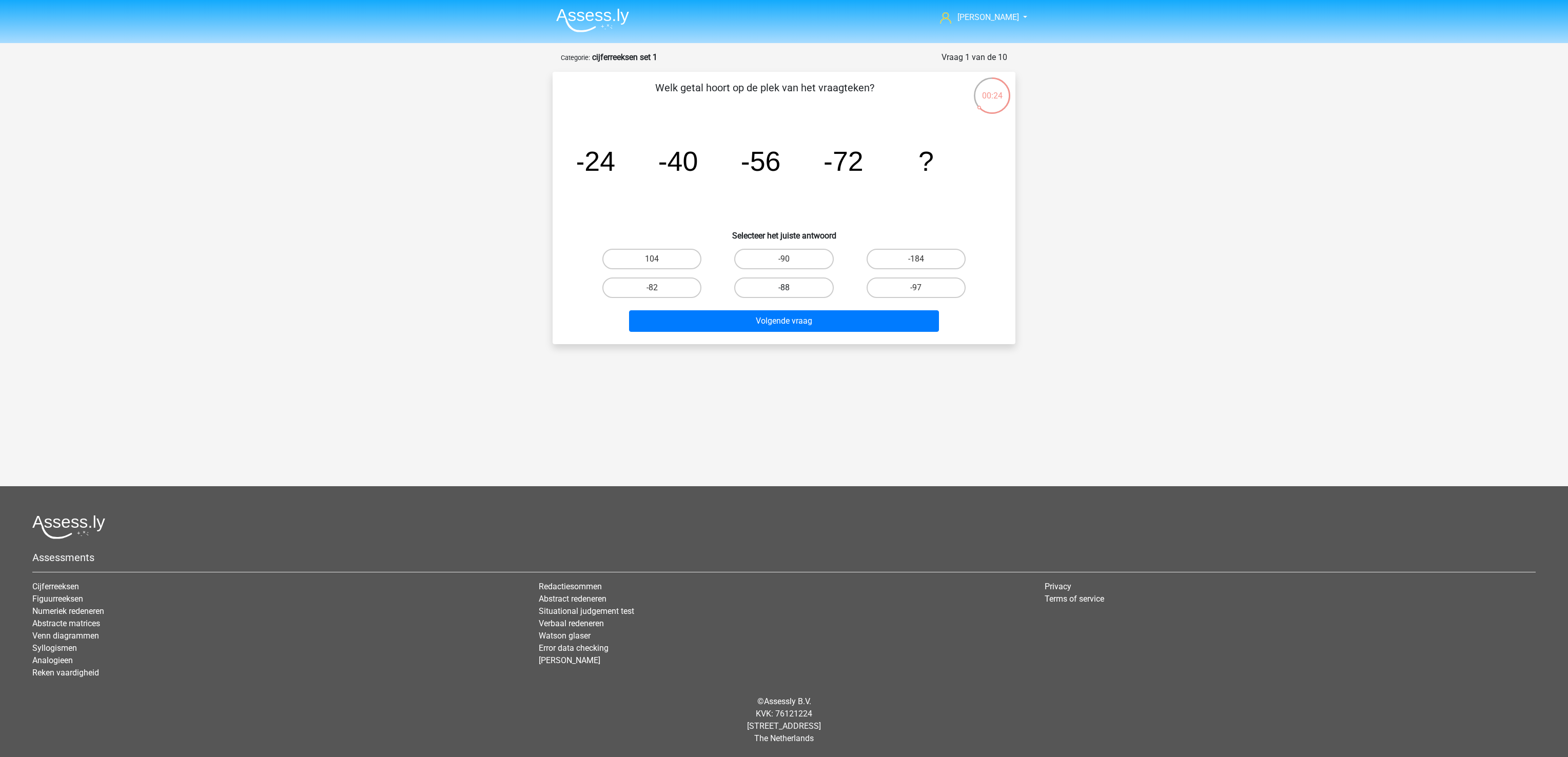
click at [797, 283] on label "-88" at bounding box center [783, 288] width 99 height 20
click at [790, 288] on input "-88" at bounding box center [787, 291] width 7 height 7
radio input "true"
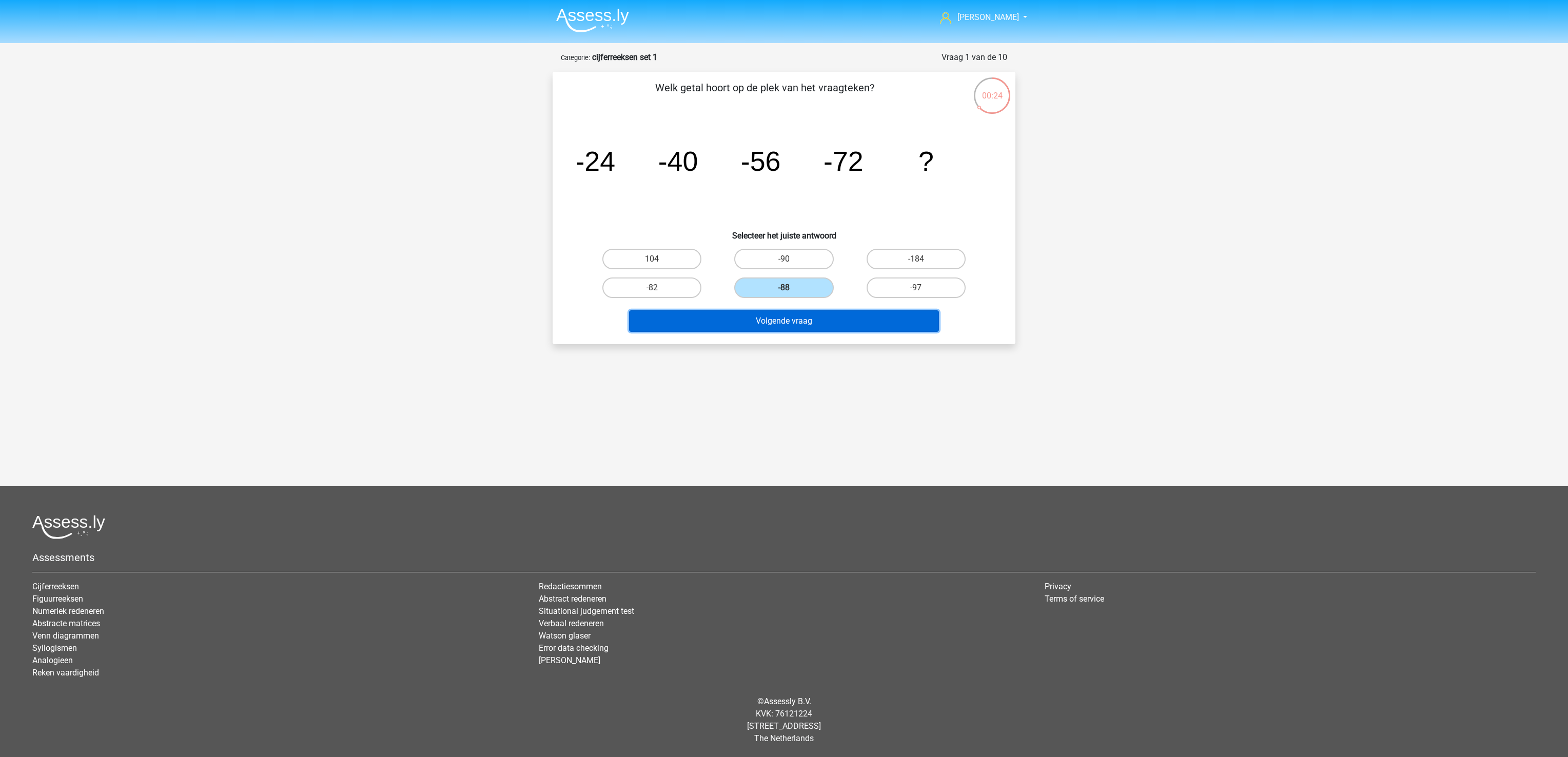
click at [803, 316] on button "Volgende vraag" at bounding box center [784, 322] width 311 height 22
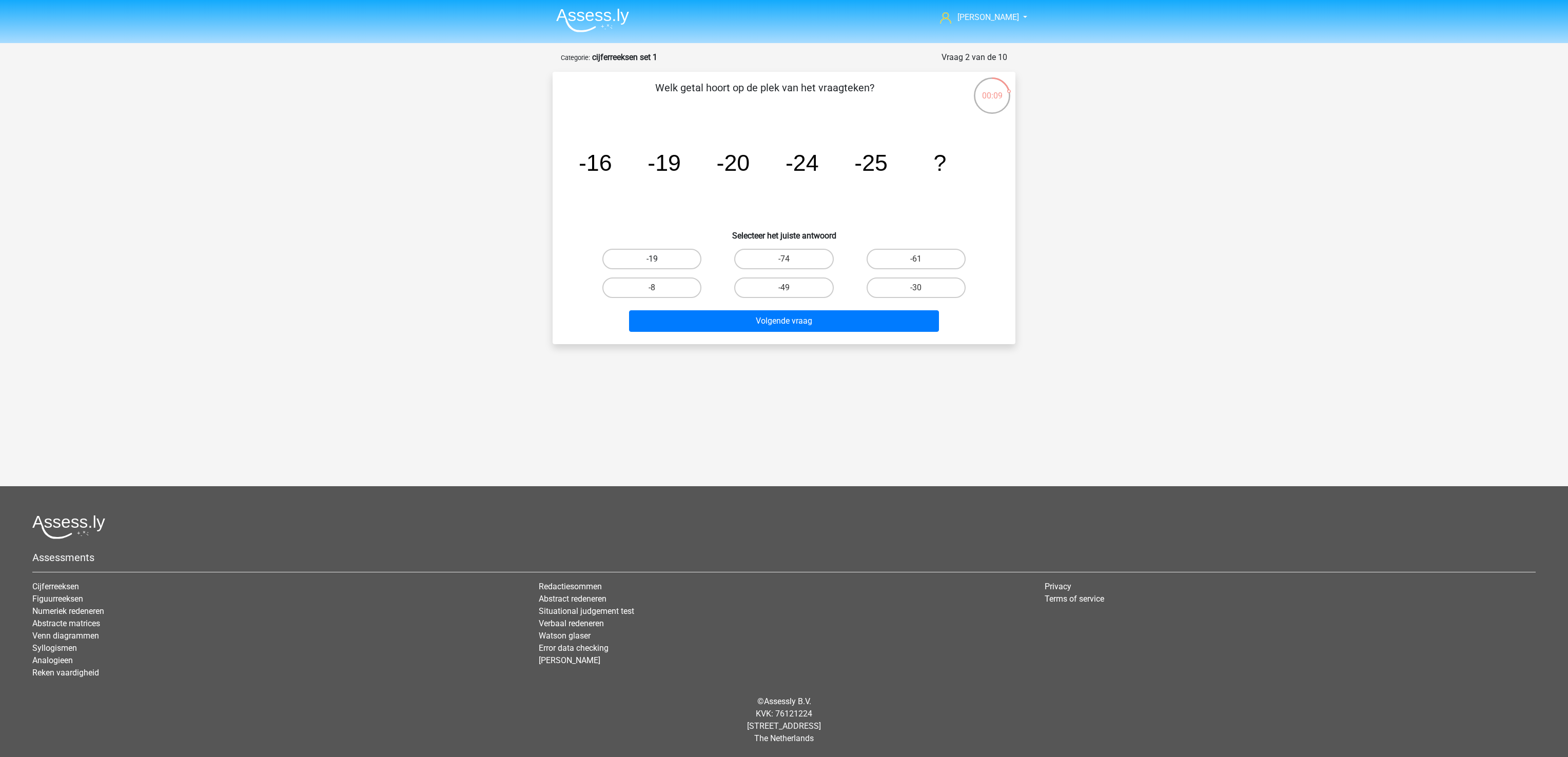
click at [665, 264] on label "-19" at bounding box center [651, 259] width 99 height 20
click at [659, 264] on input "-19" at bounding box center [655, 262] width 7 height 7
radio input "true"
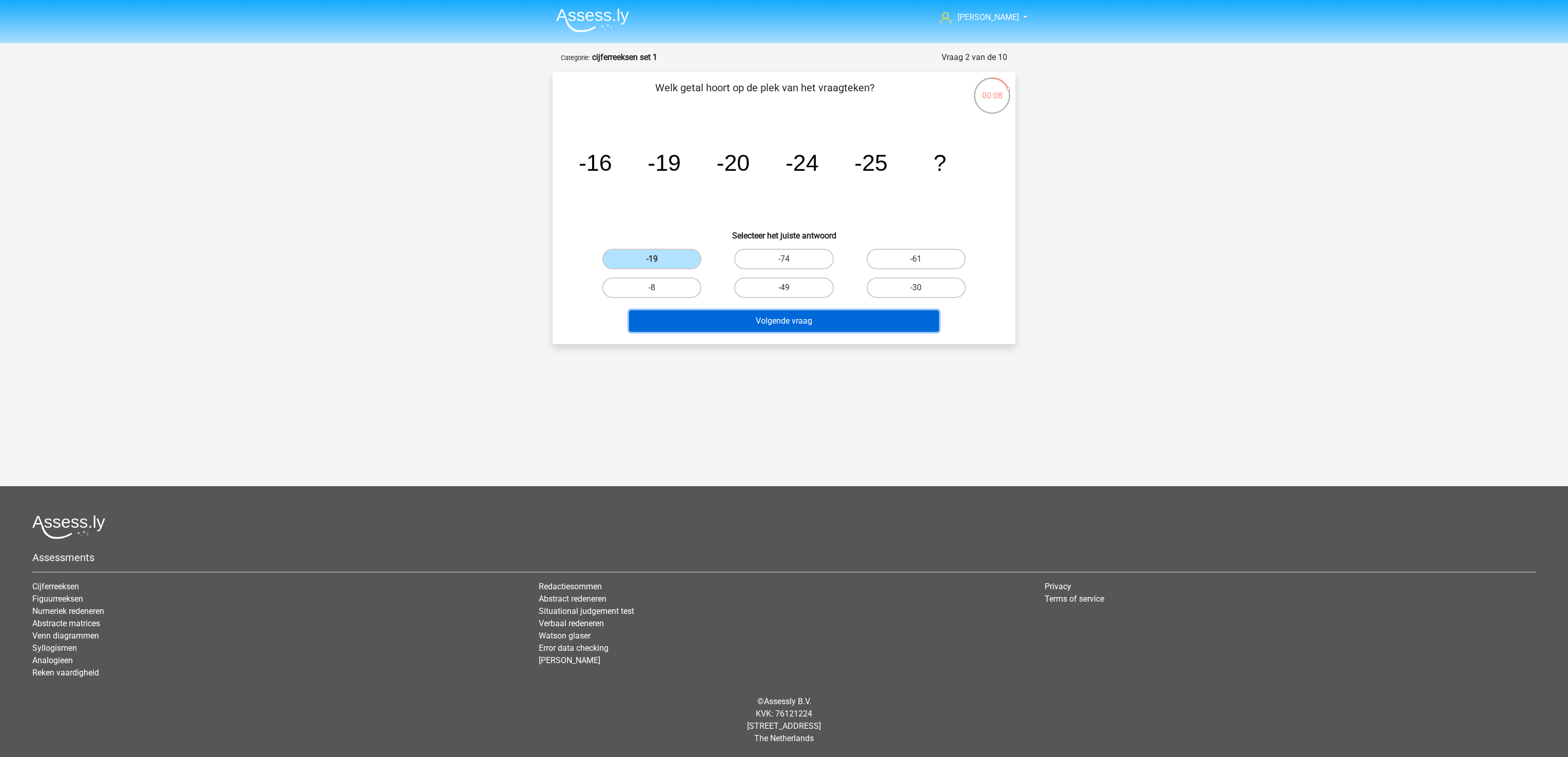
click at [728, 318] on button "Volgende vraag" at bounding box center [784, 322] width 311 height 22
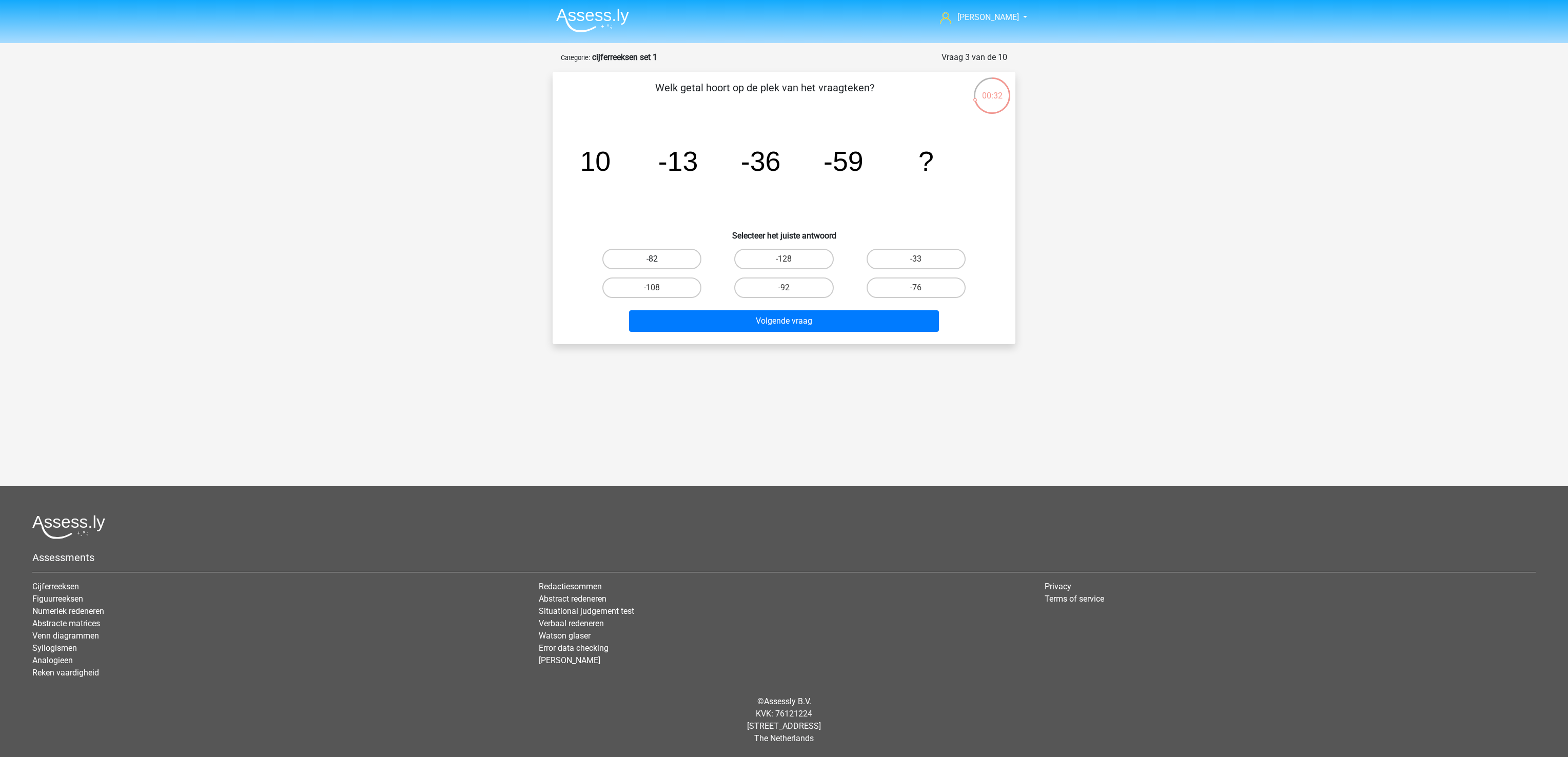
click at [670, 261] on label "-82" at bounding box center [651, 259] width 99 height 20
click at [659, 261] on input "-82" at bounding box center [655, 262] width 7 height 7
radio input "true"
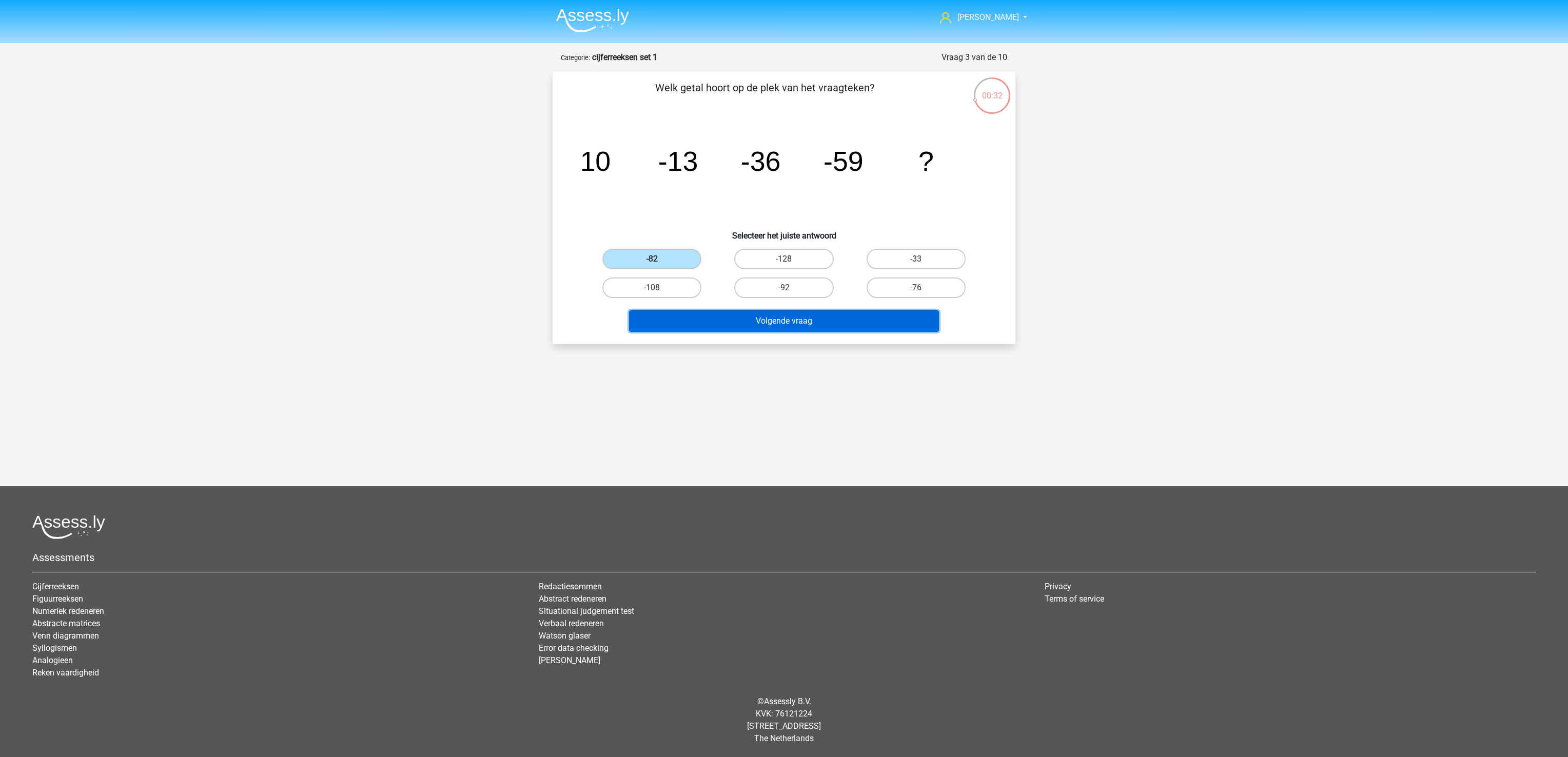
click at [742, 316] on button "Volgende vraag" at bounding box center [784, 322] width 311 height 22
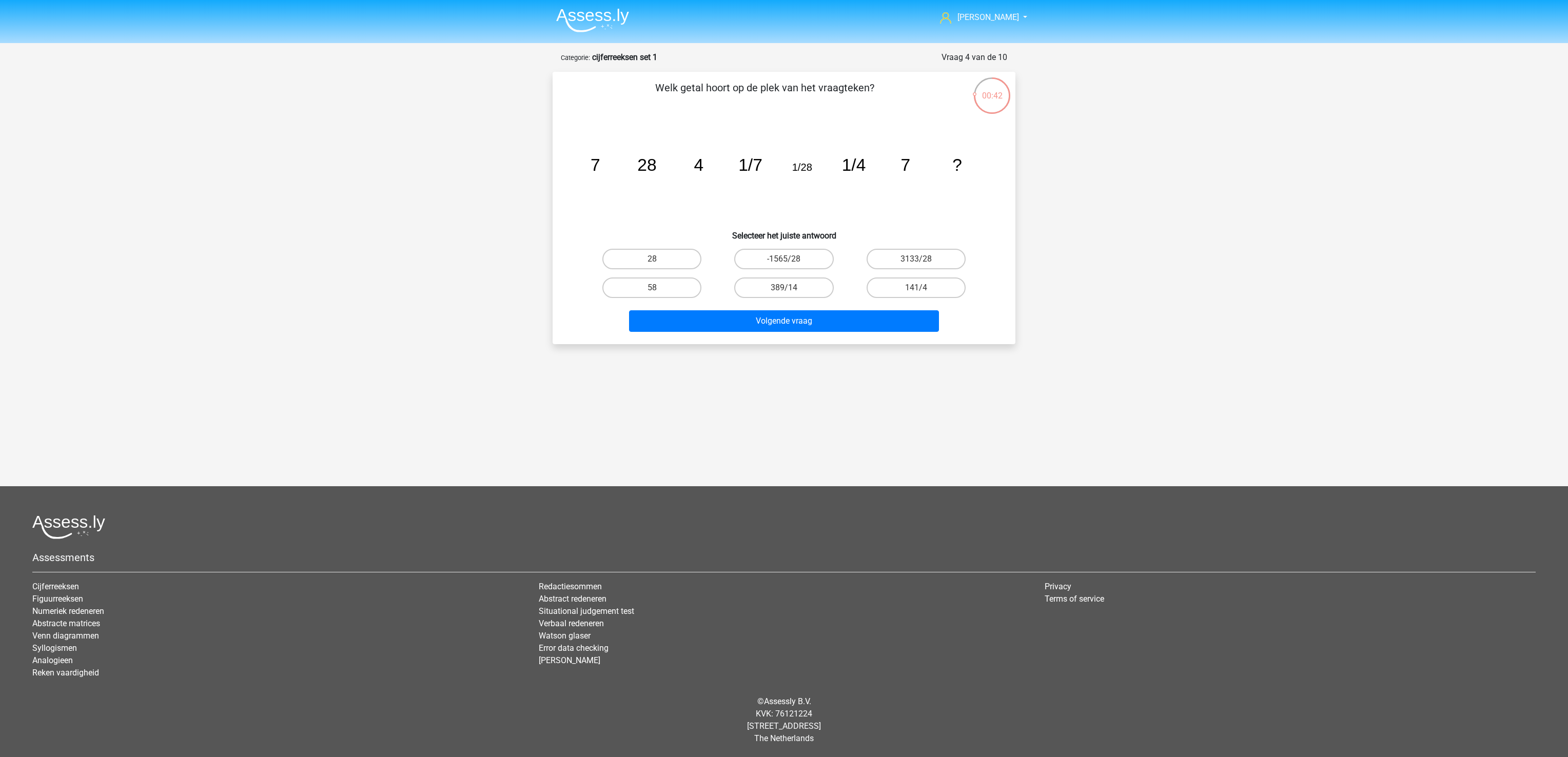
click at [653, 259] on input "28" at bounding box center [655, 262] width 7 height 7
radio input "true"
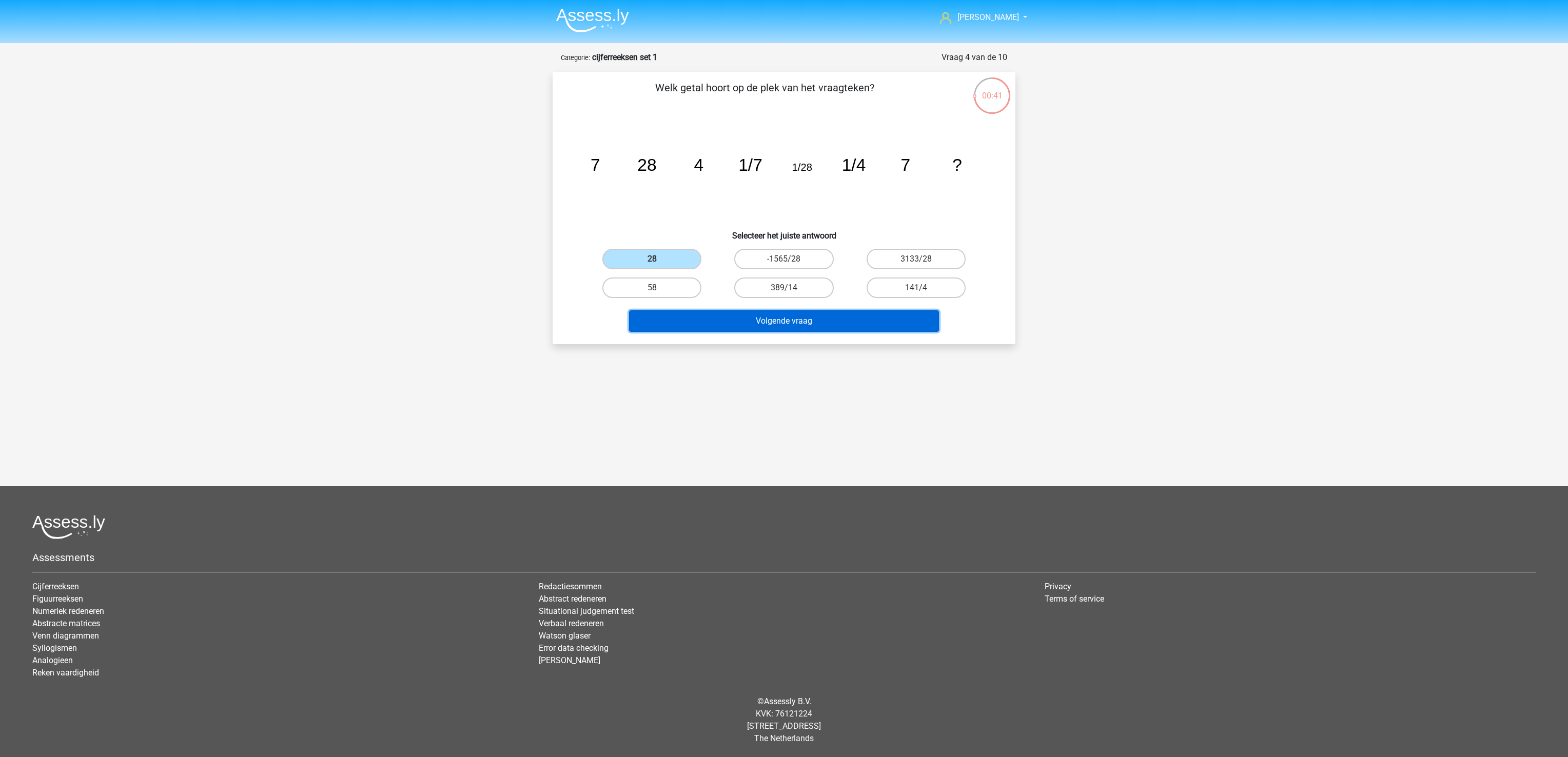
click at [703, 311] on button "Volgende vraag" at bounding box center [784, 322] width 311 height 22
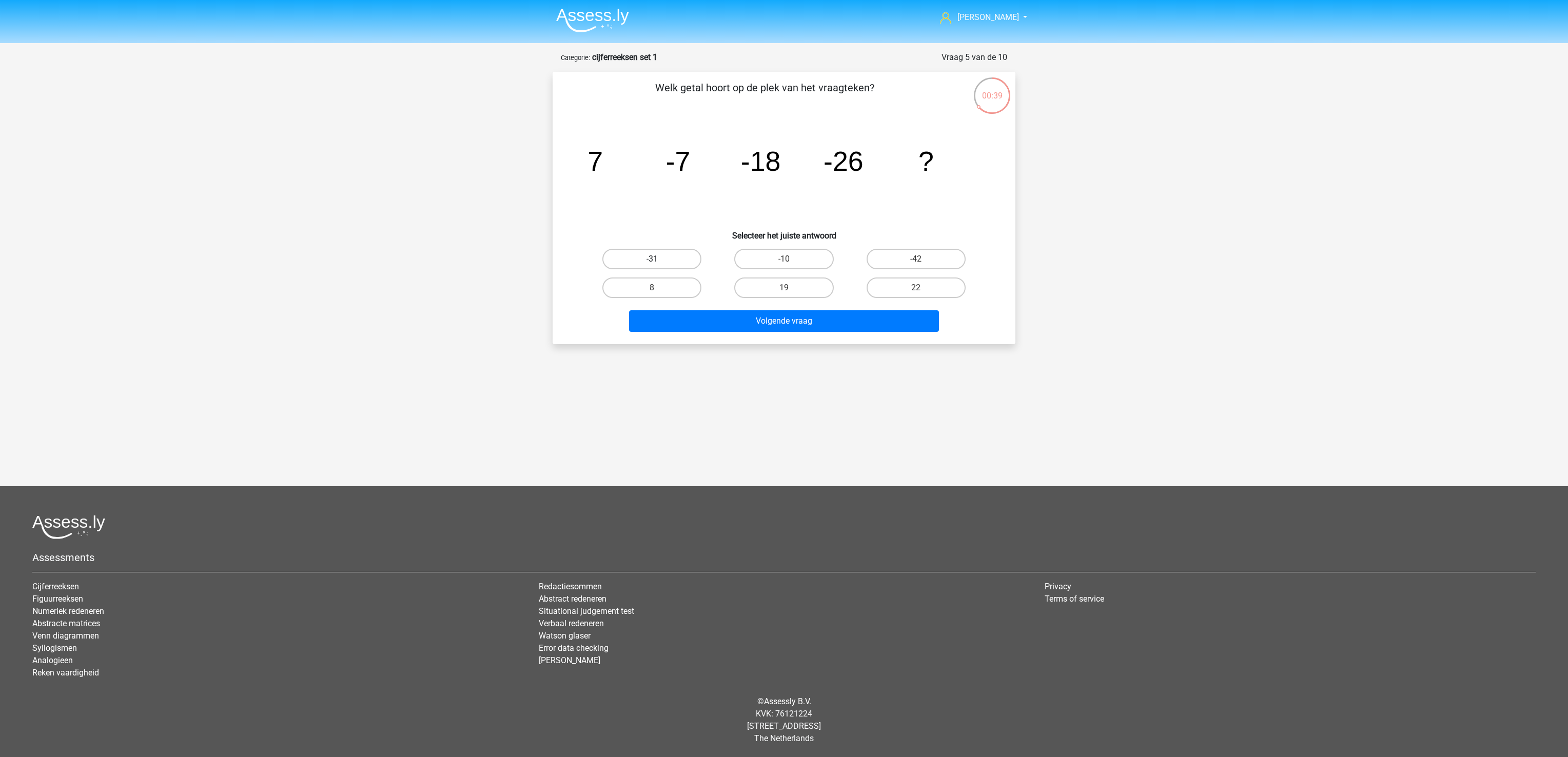
click at [678, 258] on label "-31" at bounding box center [651, 259] width 99 height 20
click at [659, 259] on input "-31" at bounding box center [655, 262] width 7 height 7
radio input "true"
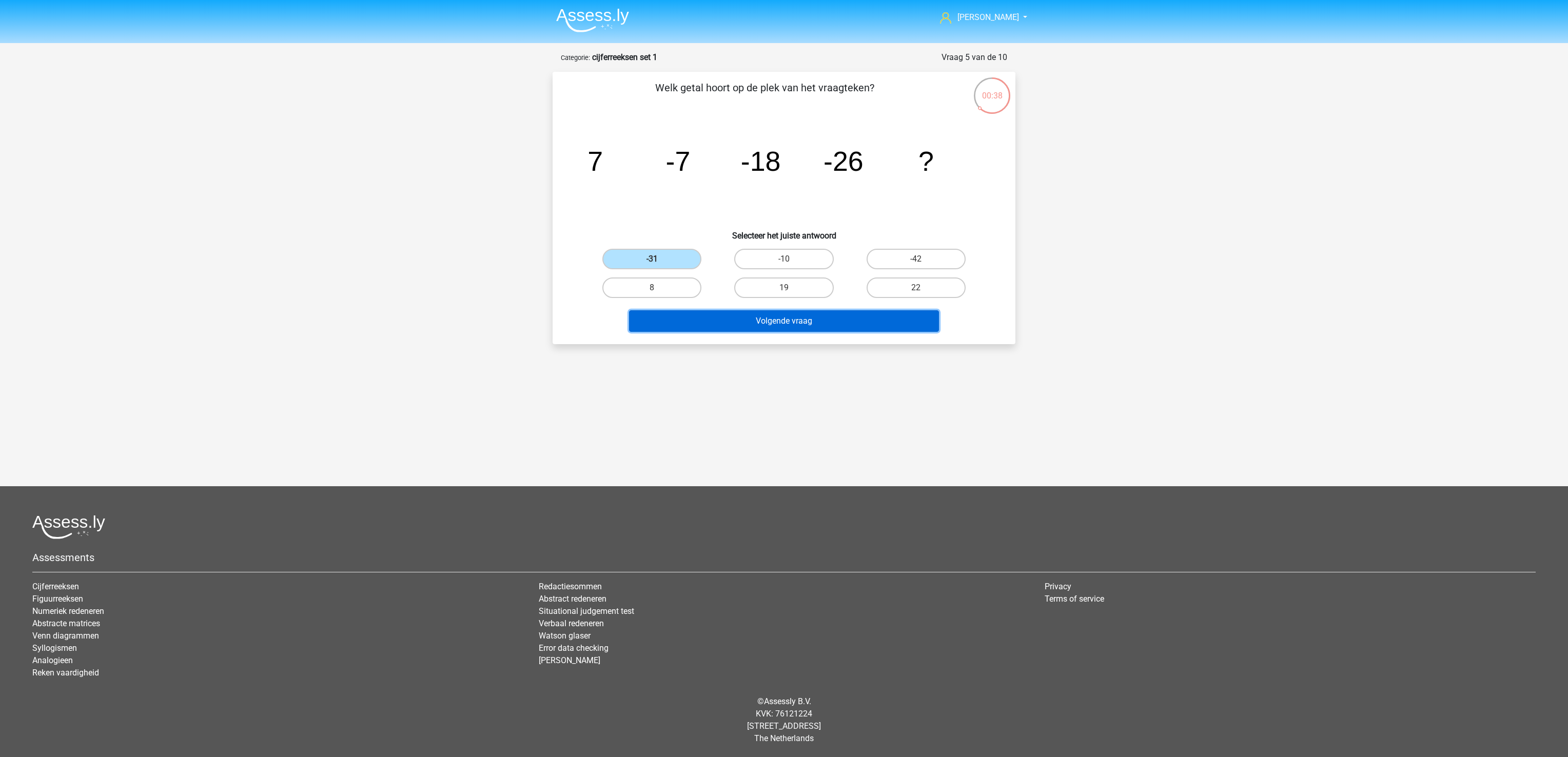
click at [729, 324] on button "Volgende vraag" at bounding box center [784, 322] width 311 height 22
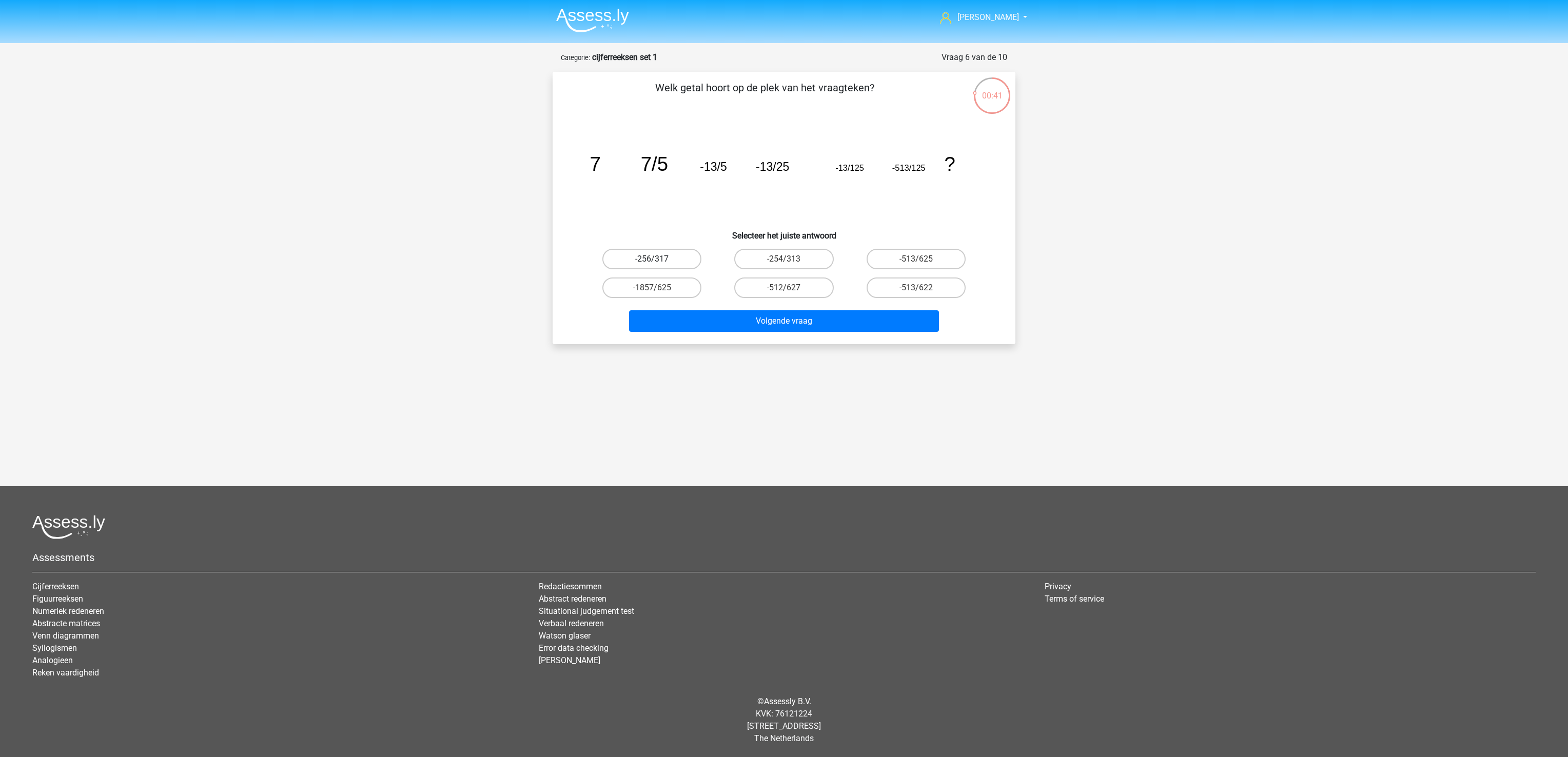
click at [678, 261] on label "-256/317" at bounding box center [651, 259] width 99 height 20
click at [659, 261] on input "-256/317" at bounding box center [655, 262] width 7 height 7
radio input "true"
click at [675, 294] on label "-1857/625" at bounding box center [651, 288] width 99 height 20
click at [659, 294] on input "-1857/625" at bounding box center [655, 291] width 7 height 7
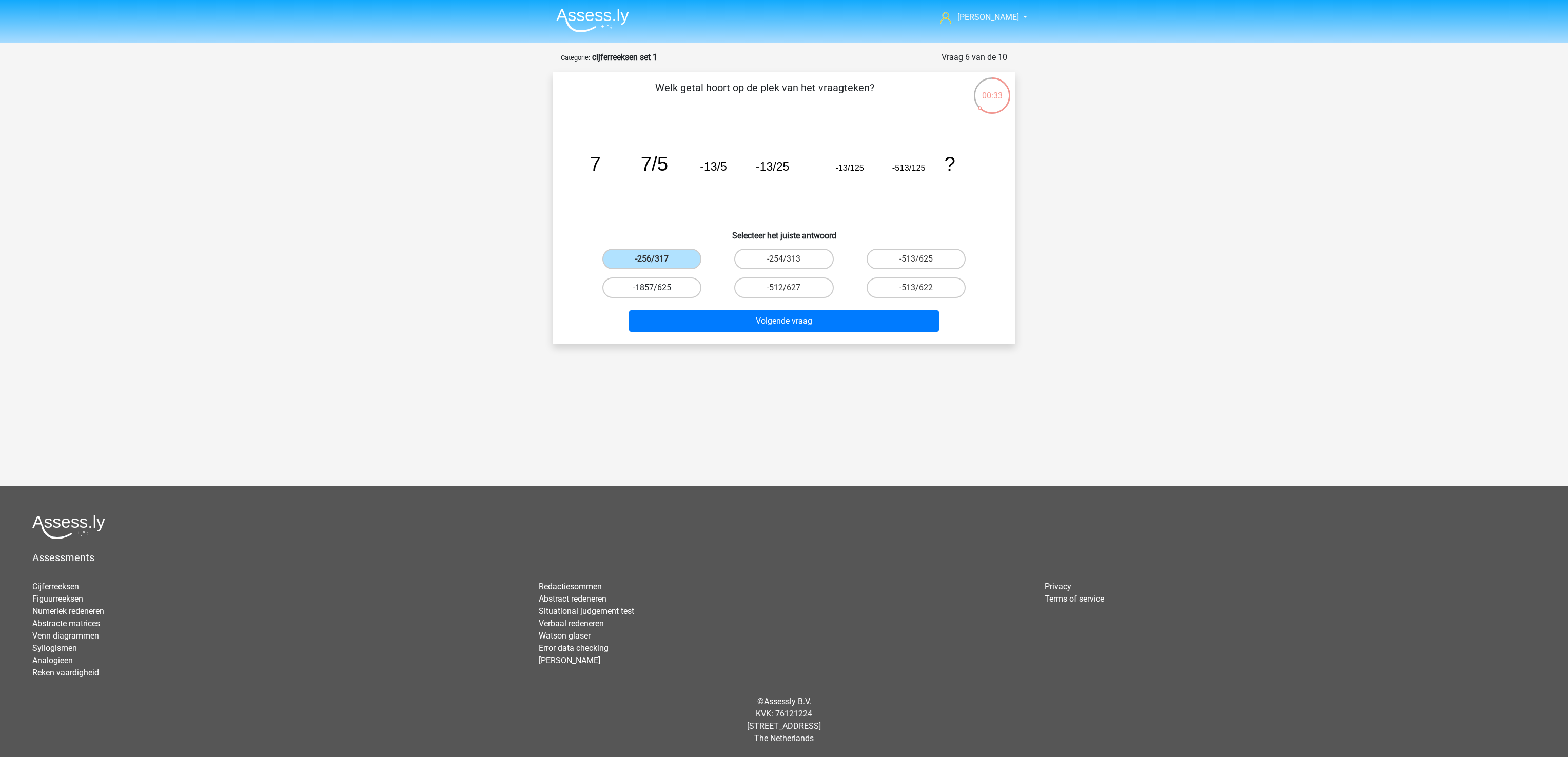
radio input "true"
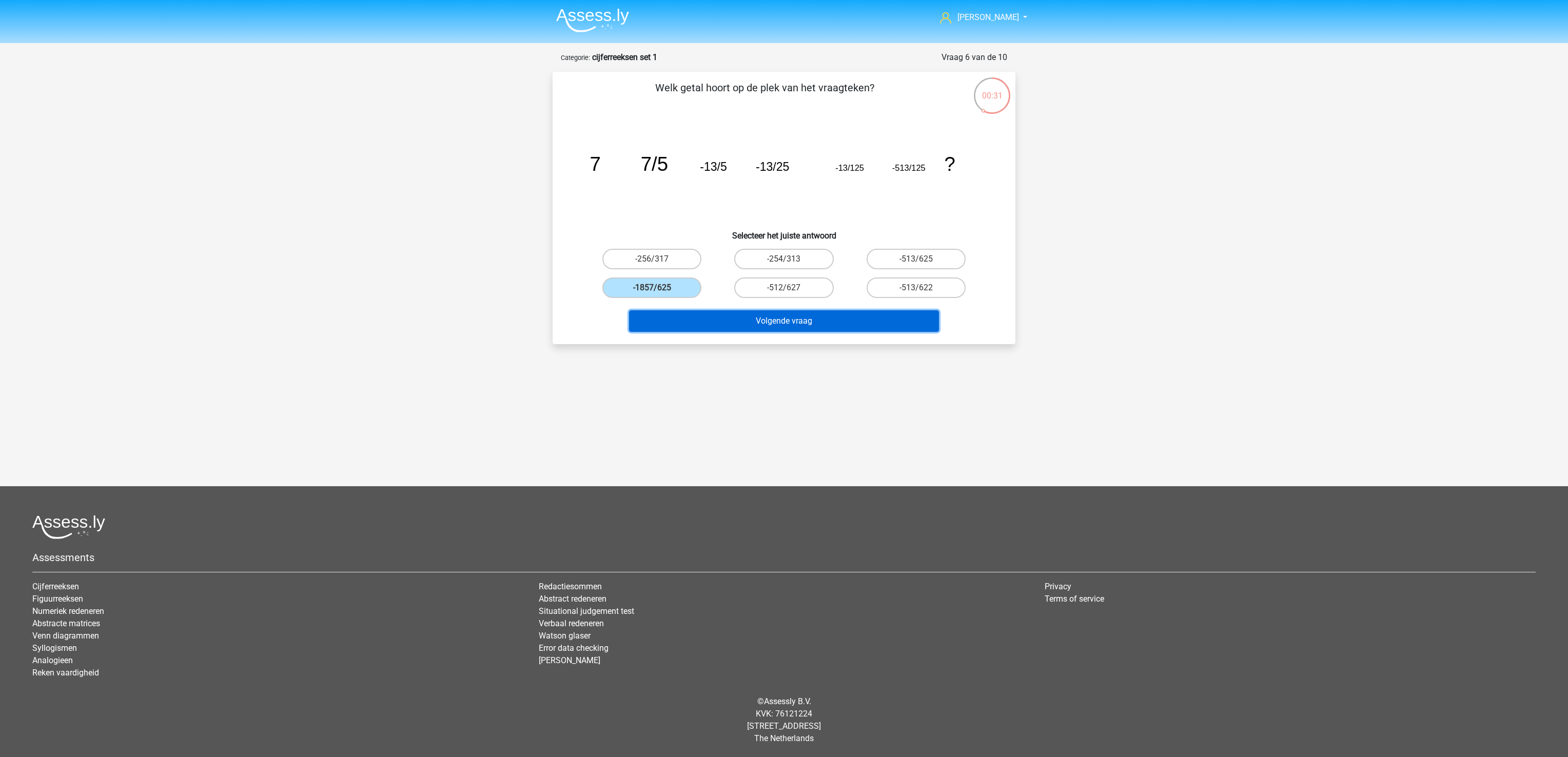
click at [698, 323] on button "Volgende vraag" at bounding box center [784, 322] width 311 height 22
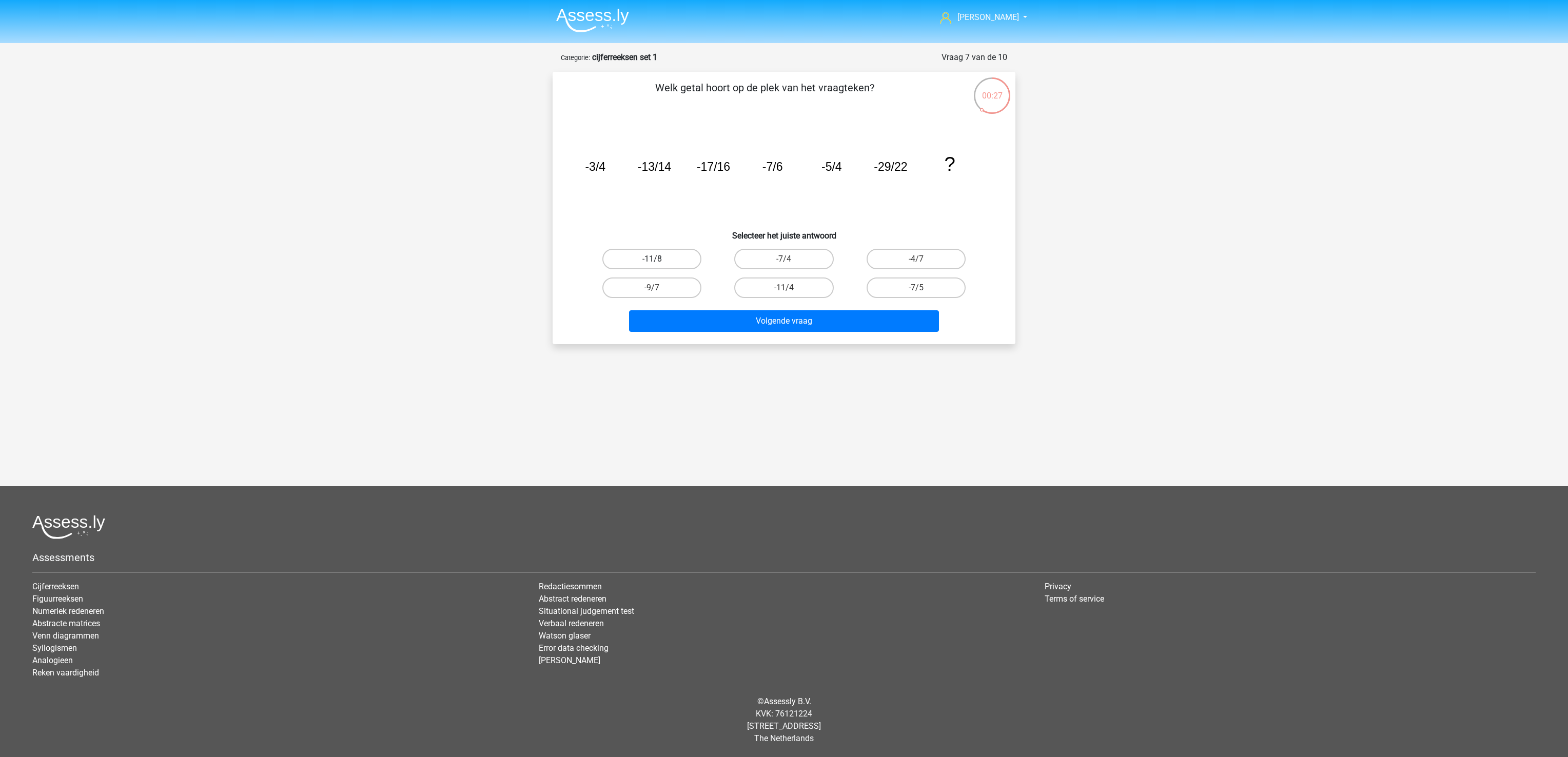
click at [665, 257] on label "-11/8" at bounding box center [651, 259] width 99 height 20
click at [659, 259] on input "-11/8" at bounding box center [655, 262] width 7 height 7
radio input "true"
click at [719, 332] on div "Volgende vraag" at bounding box center [784, 323] width 396 height 25
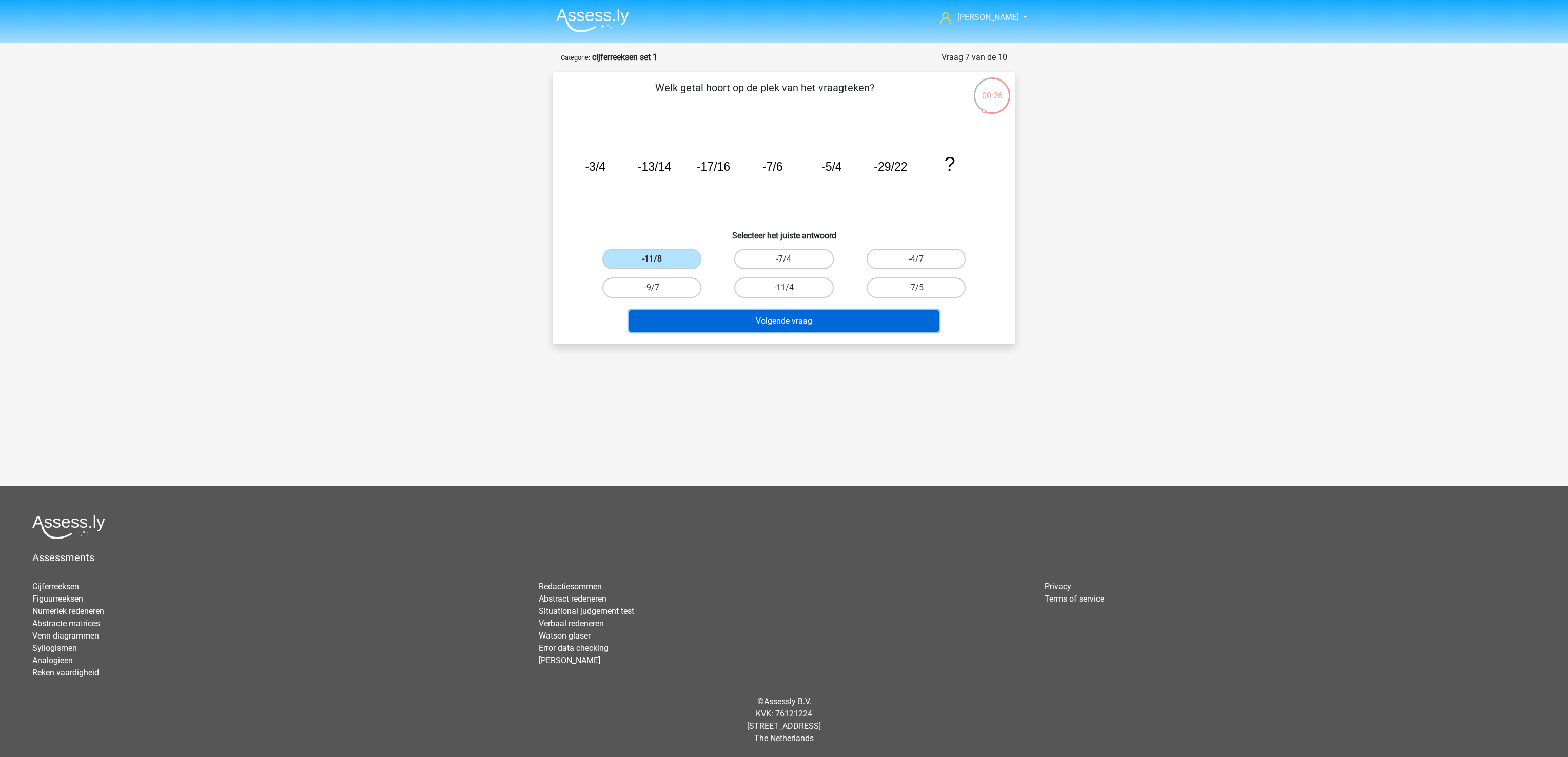
click at [719, 320] on button "Volgende vraag" at bounding box center [784, 322] width 311 height 22
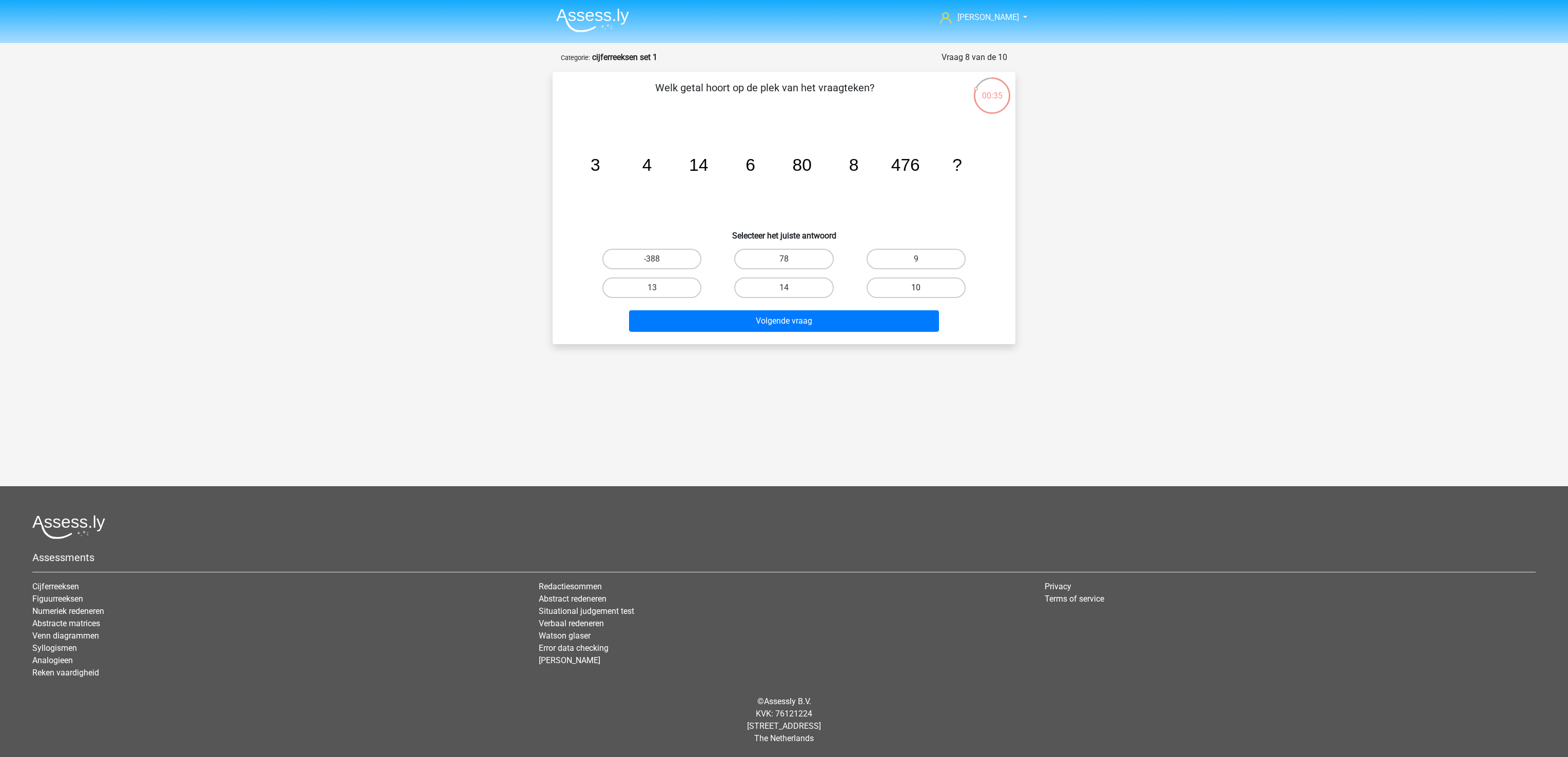
drag, startPoint x: 953, startPoint y: 282, endPoint x: 936, endPoint y: 294, distance: 20.8
click at [952, 283] on label "10" at bounding box center [915, 288] width 99 height 20
click at [922, 288] on input "10" at bounding box center [919, 291] width 7 height 7
radio input "true"
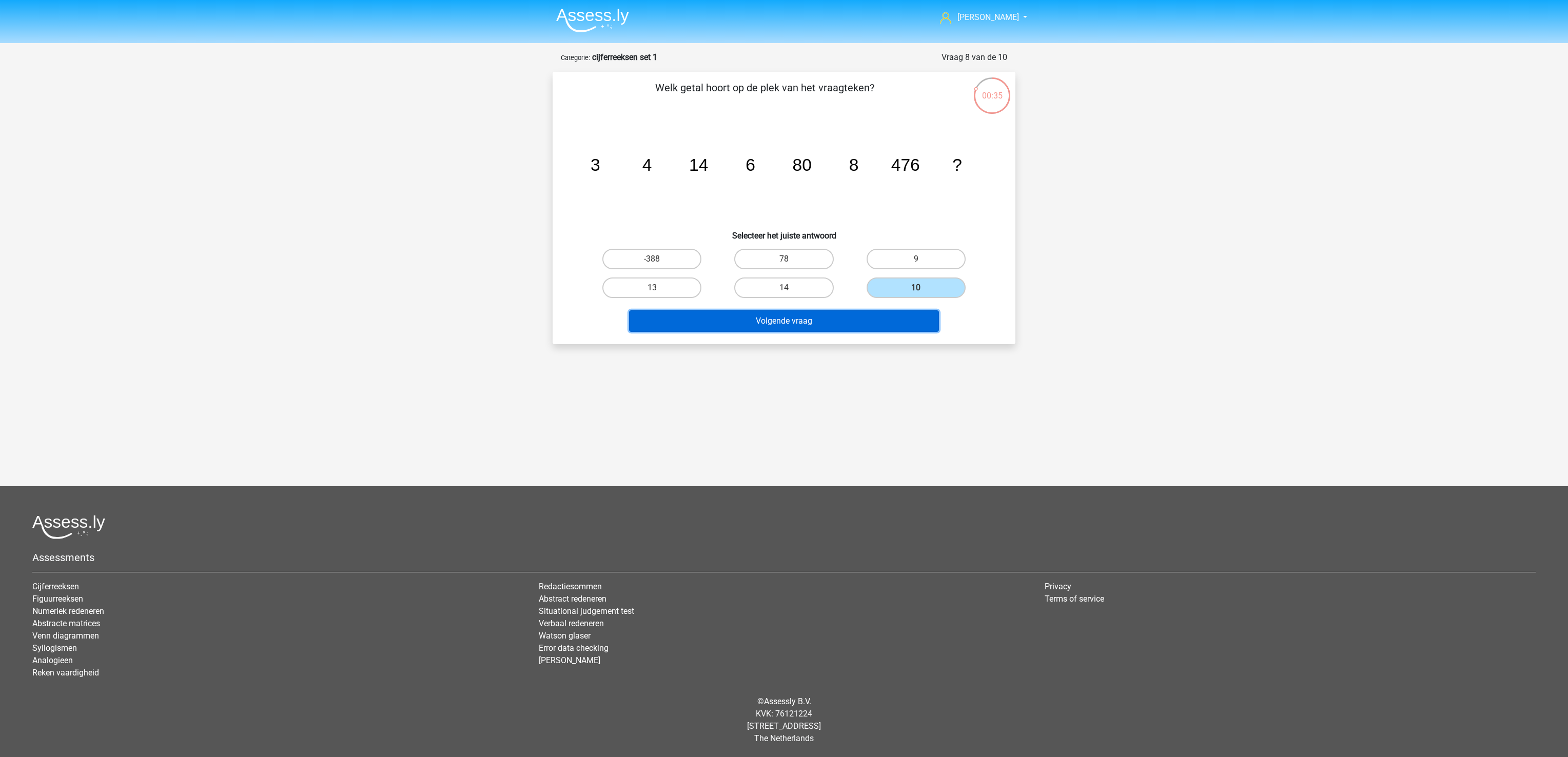
click at [891, 314] on button "Volgende vraag" at bounding box center [784, 322] width 311 height 22
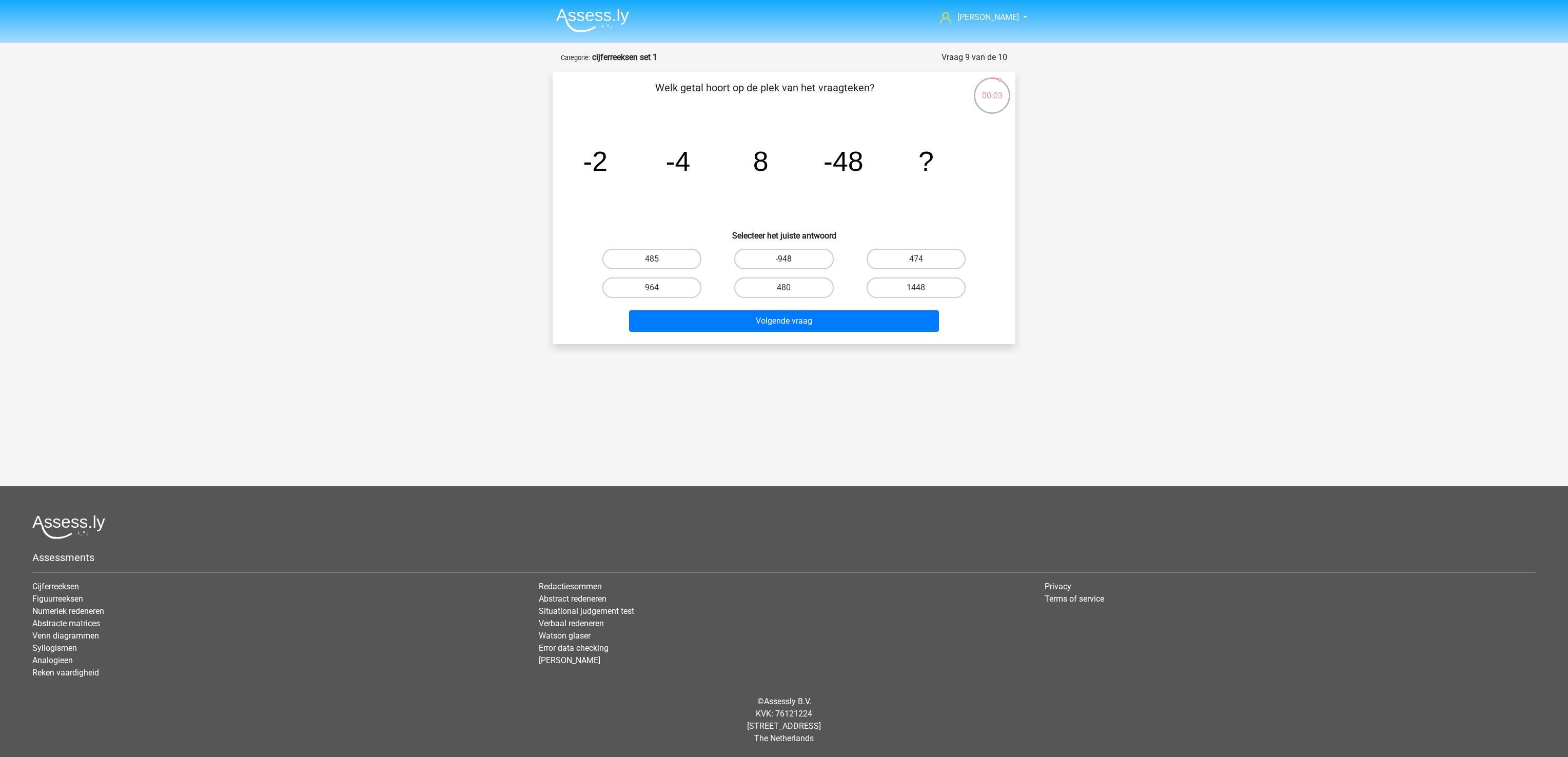
click at [772, 263] on label "-948" at bounding box center [783, 259] width 99 height 20
click at [784, 263] on input "-948" at bounding box center [787, 262] width 7 height 7
radio input "true"
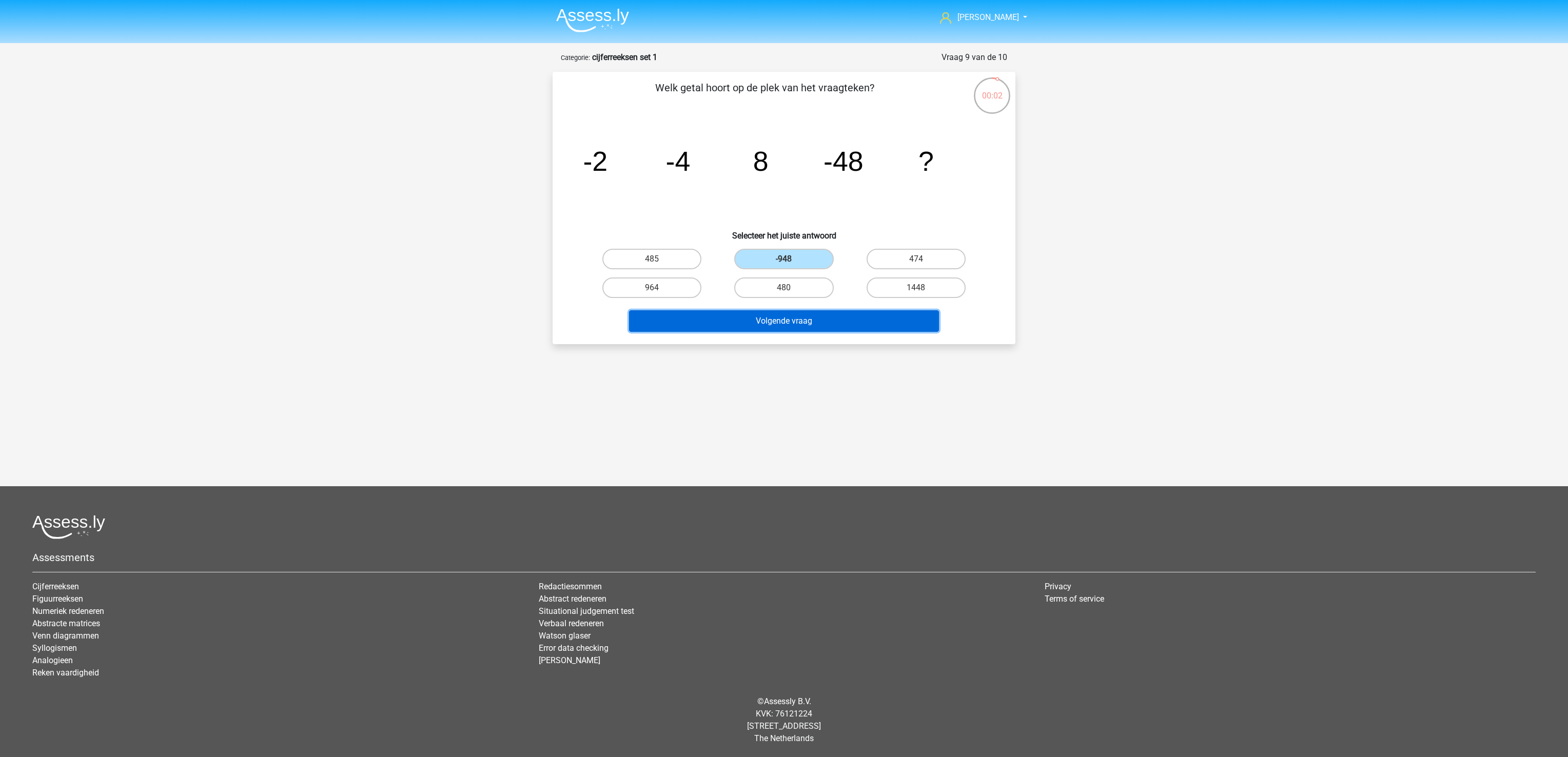
click at [777, 318] on button "Volgende vraag" at bounding box center [784, 322] width 311 height 22
click at [777, 319] on button "Resultaten" at bounding box center [784, 322] width 311 height 22
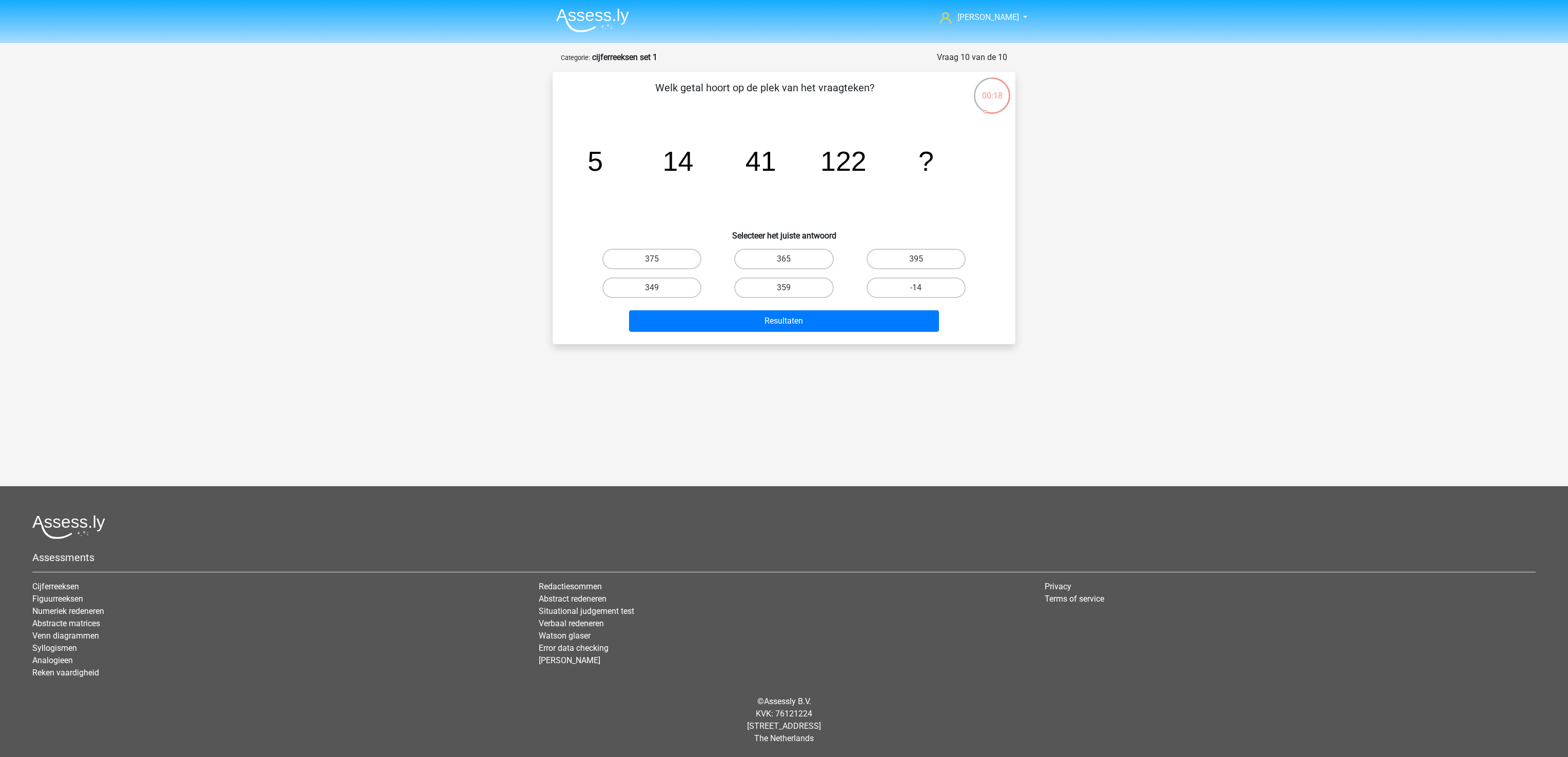
click at [941, 218] on icon "image/svg+xml 5 14 41 122 ?" at bounding box center [784, 170] width 414 height 104
click at [670, 257] on label "375" at bounding box center [651, 259] width 99 height 20
click at [659, 259] on input "375" at bounding box center [655, 262] width 7 height 7
radio input "true"
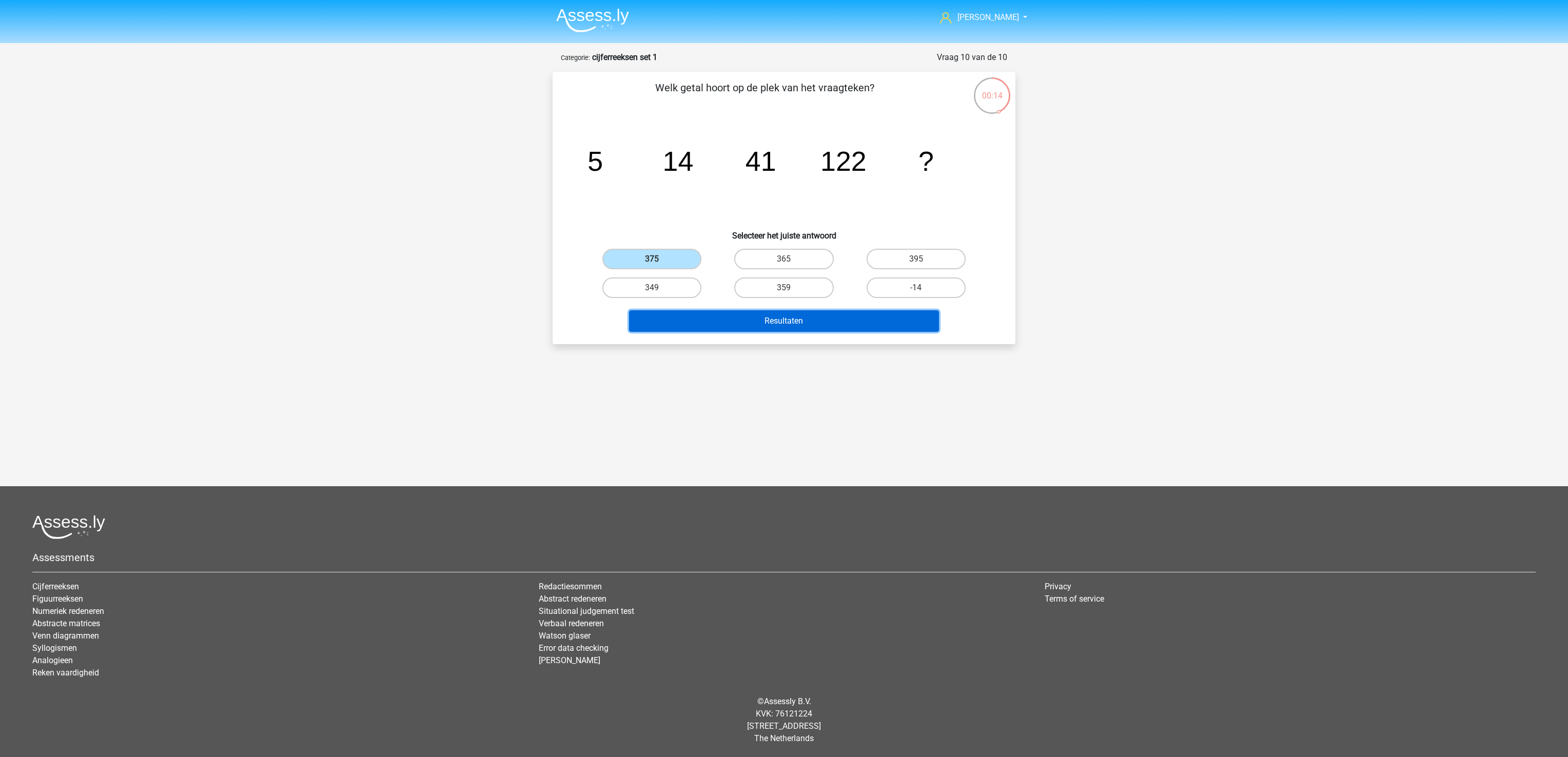
click at [743, 327] on button "Resultaten" at bounding box center [784, 322] width 311 height 22
click at [751, 318] on button "Resultaten" at bounding box center [784, 322] width 311 height 22
click at [661, 257] on label "375" at bounding box center [651, 259] width 99 height 20
click at [659, 259] on input "375" at bounding box center [655, 262] width 7 height 7
click at [803, 319] on button "Resultaten" at bounding box center [784, 322] width 311 height 22
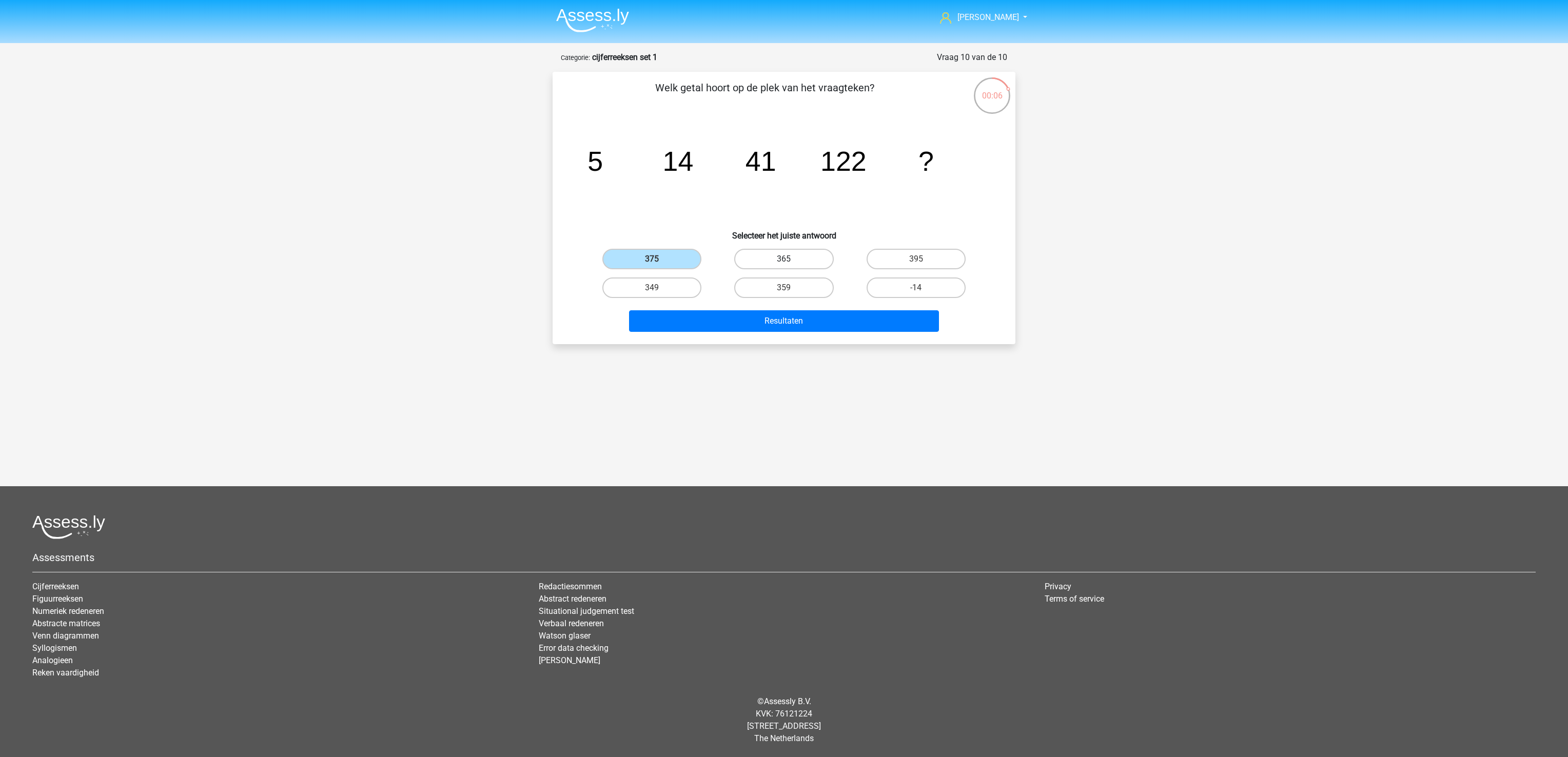
click at [784, 258] on label "365" at bounding box center [783, 259] width 99 height 20
click at [784, 259] on input "365" at bounding box center [787, 262] width 7 height 7
radio input "true"
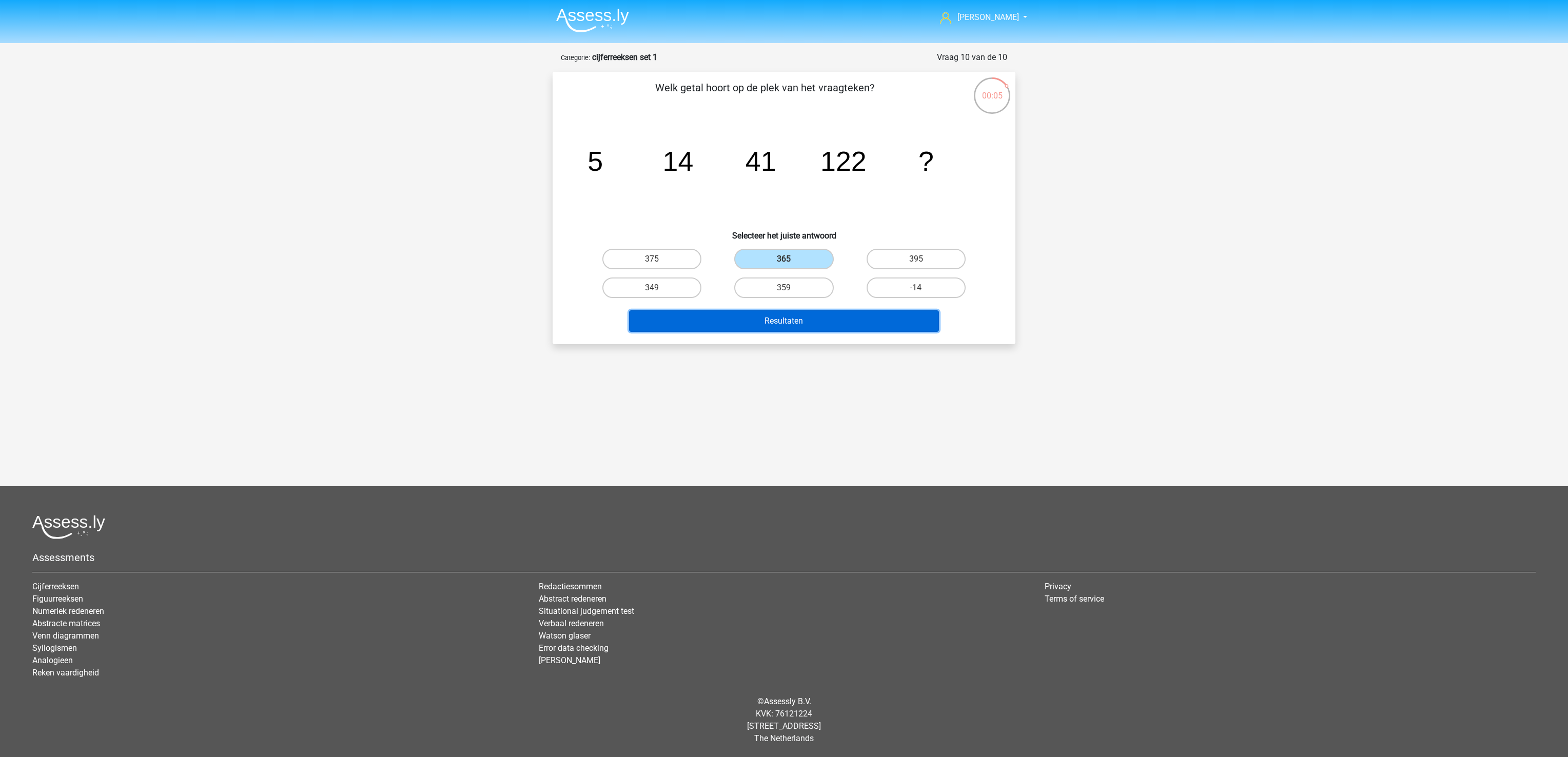
click at [791, 316] on button "Resultaten" at bounding box center [784, 322] width 311 height 22
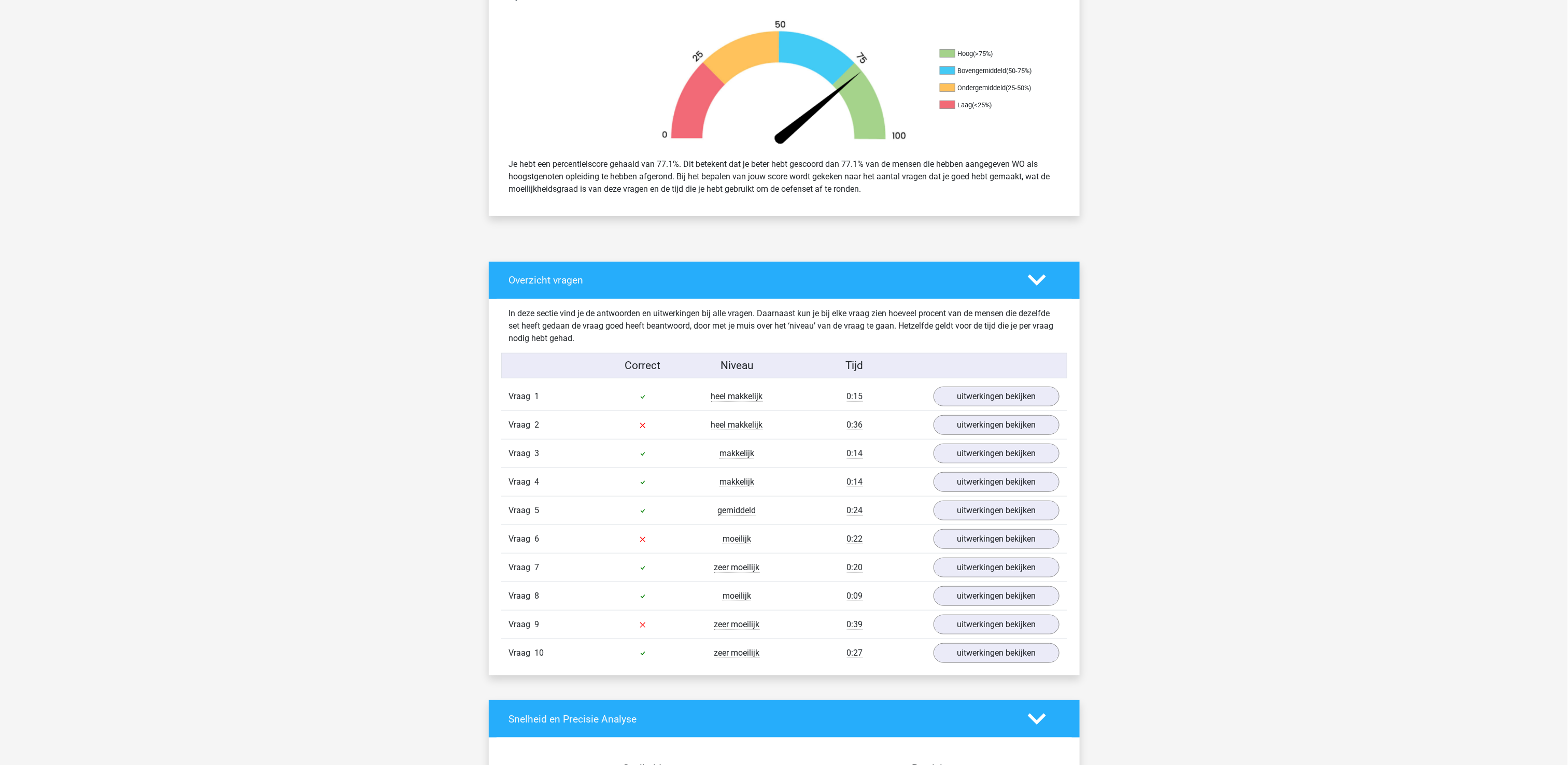
scroll to position [311, 0]
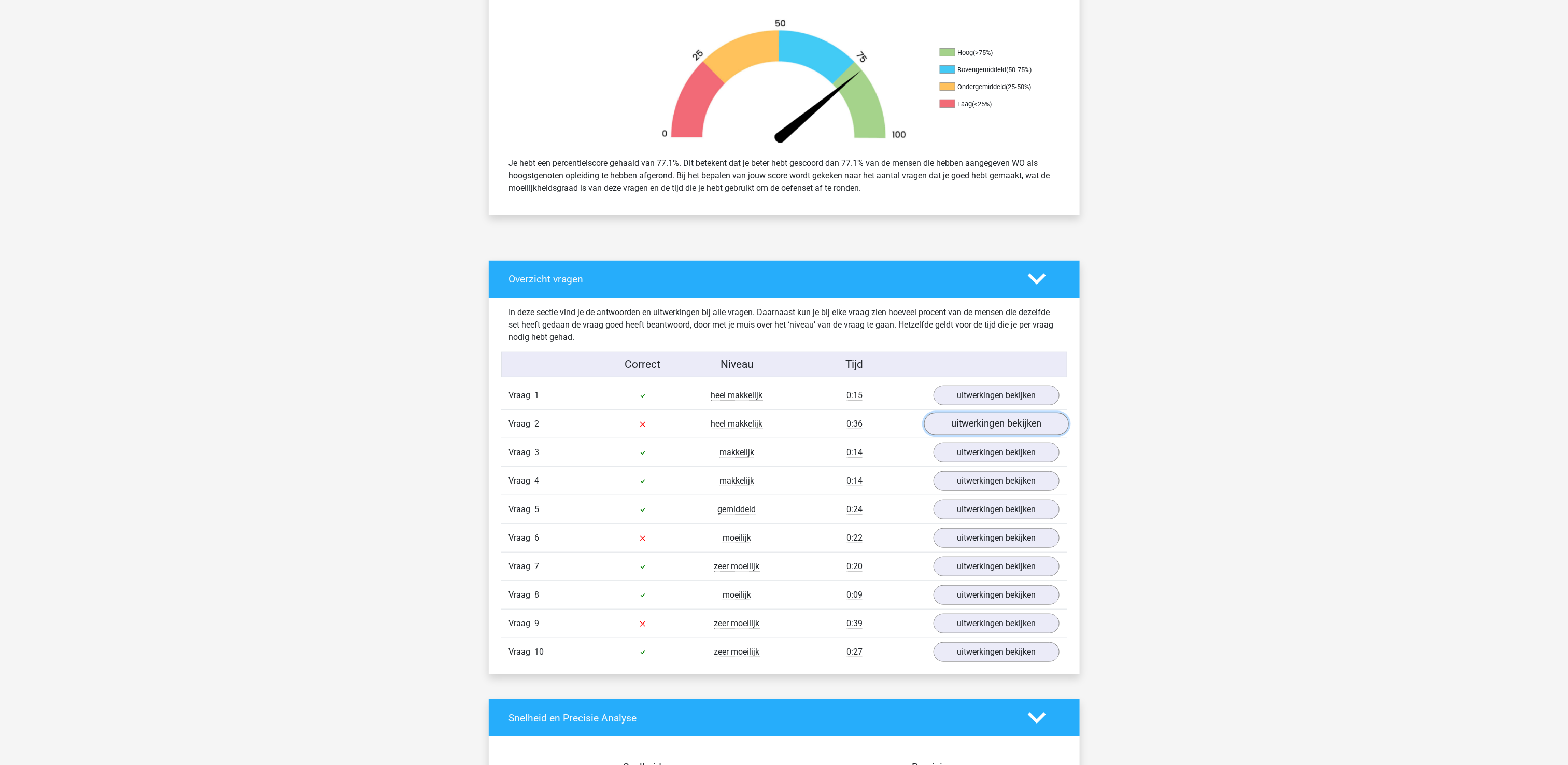
click at [986, 427] on link "uitwerkingen bekijken" at bounding box center [996, 424] width 145 height 23
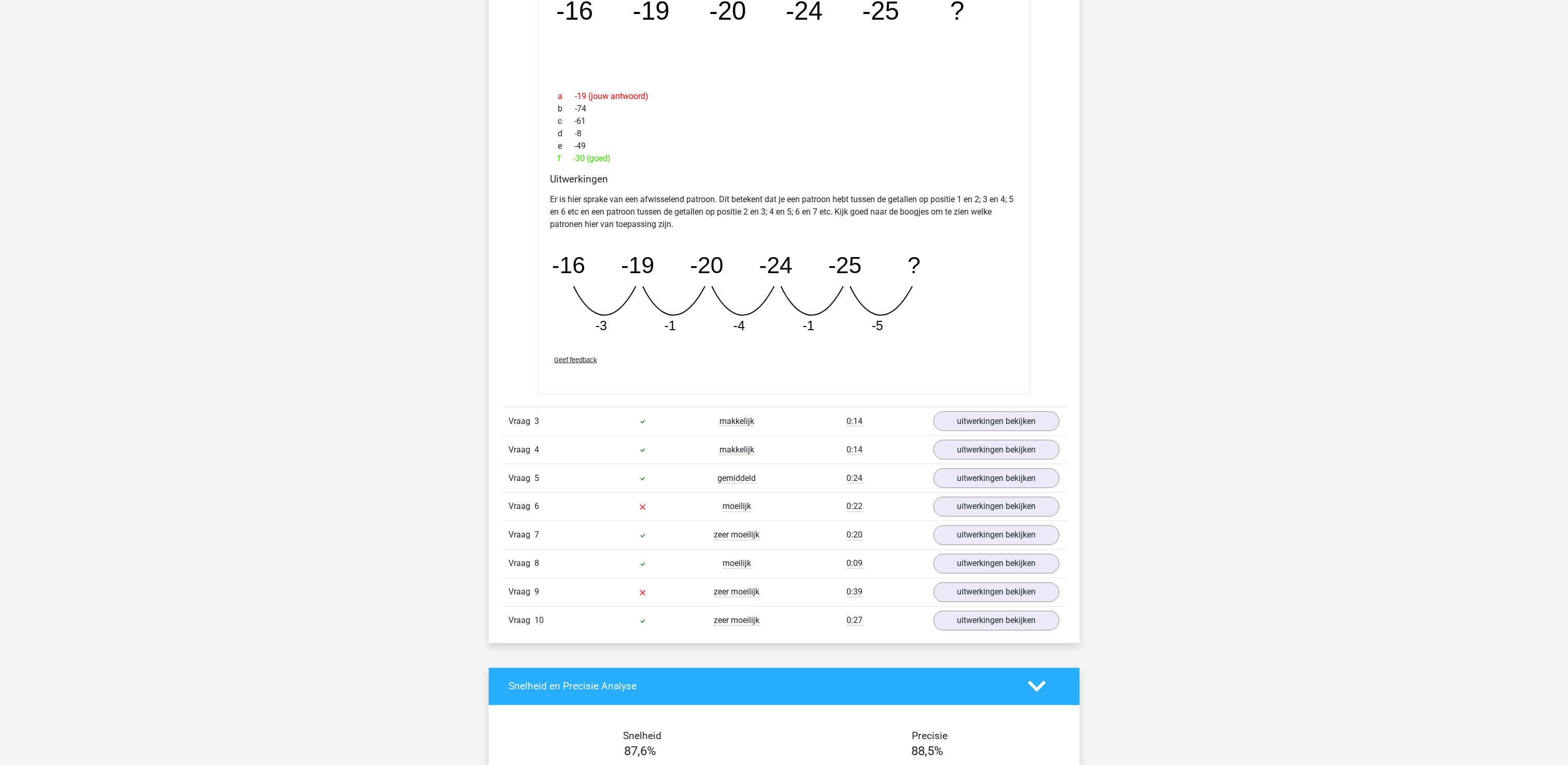
scroll to position [829, 0]
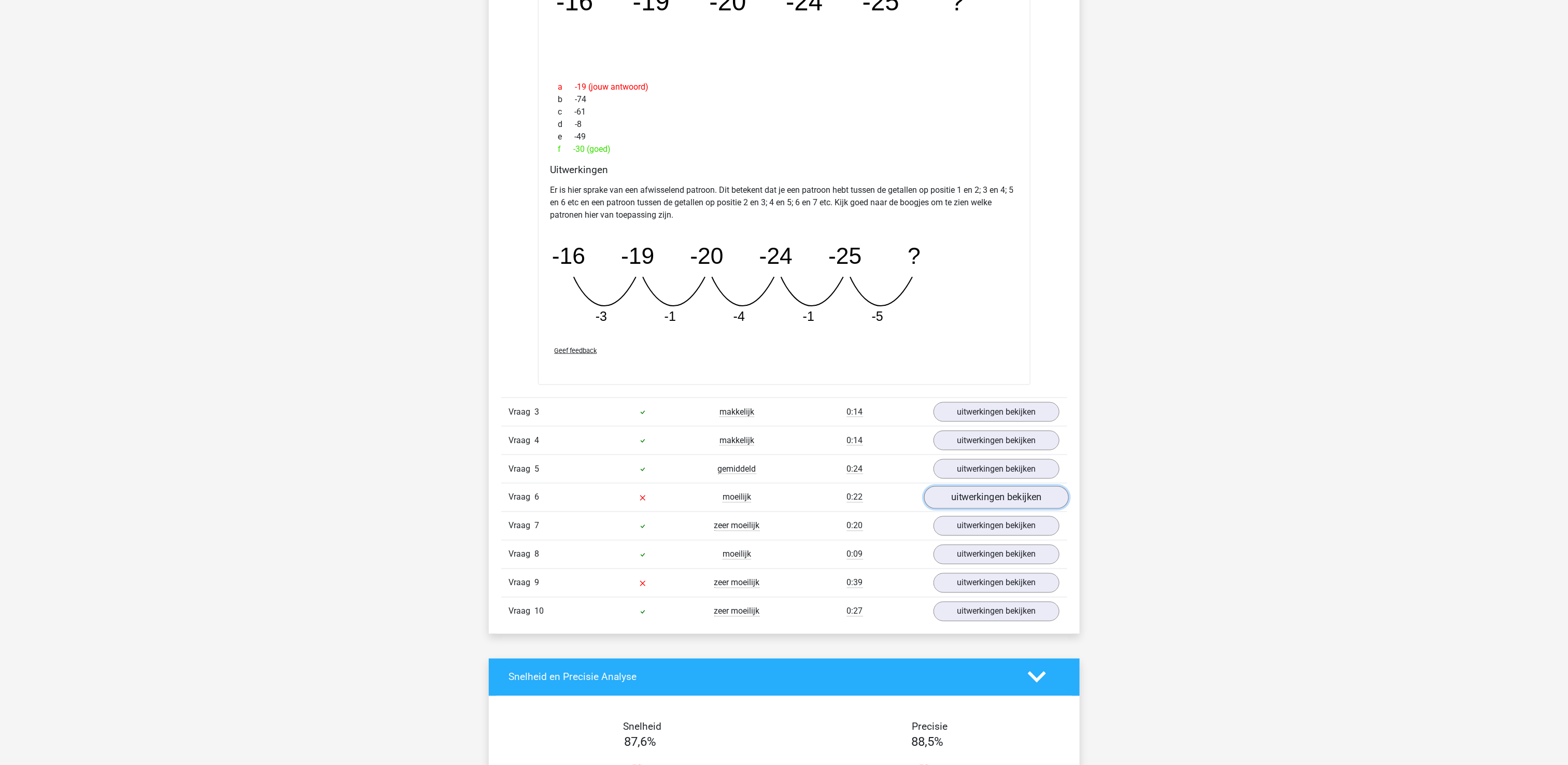
click at [979, 509] on link "uitwerkingen bekijken" at bounding box center [996, 497] width 145 height 23
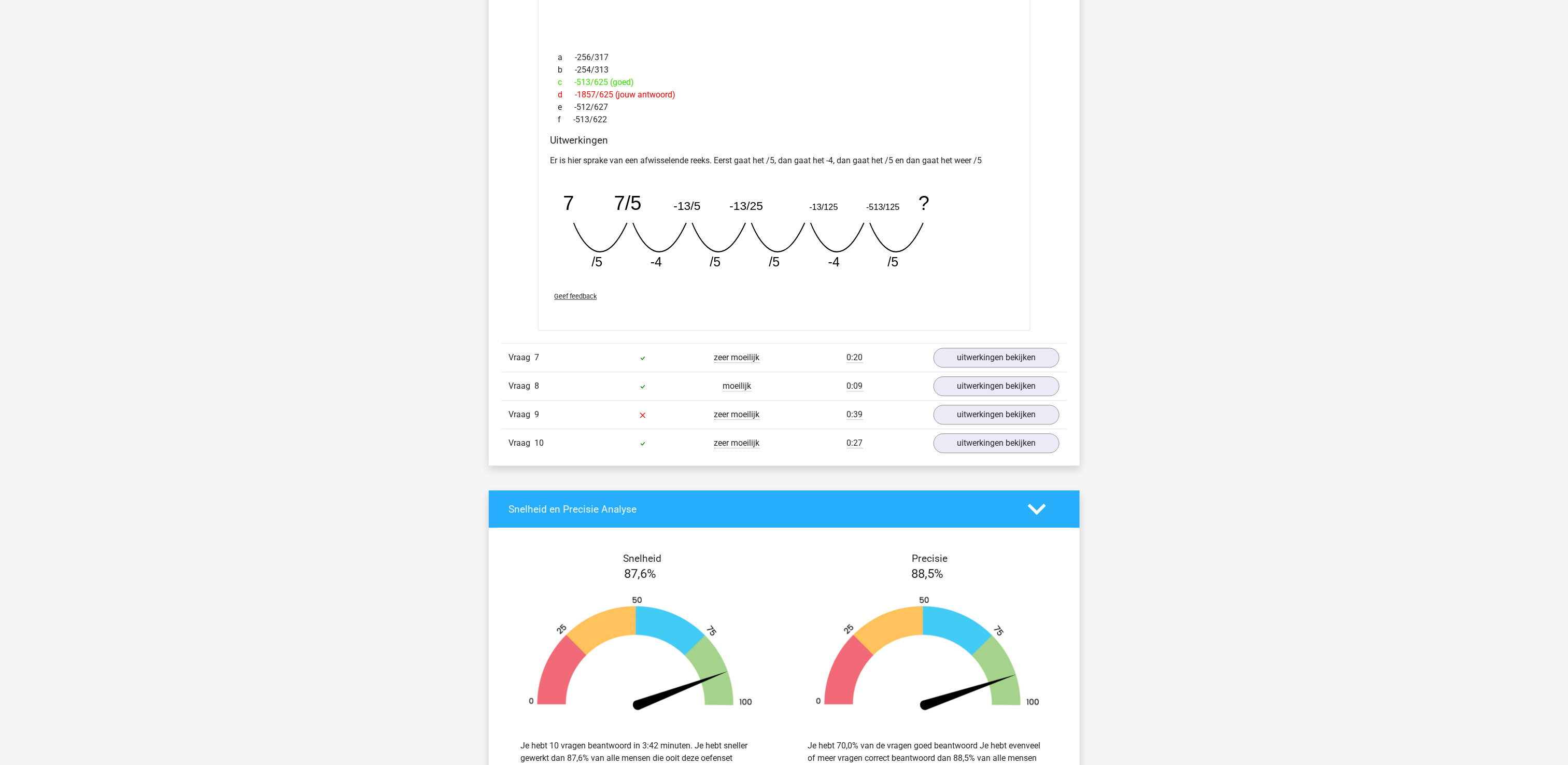
scroll to position [1451, 0]
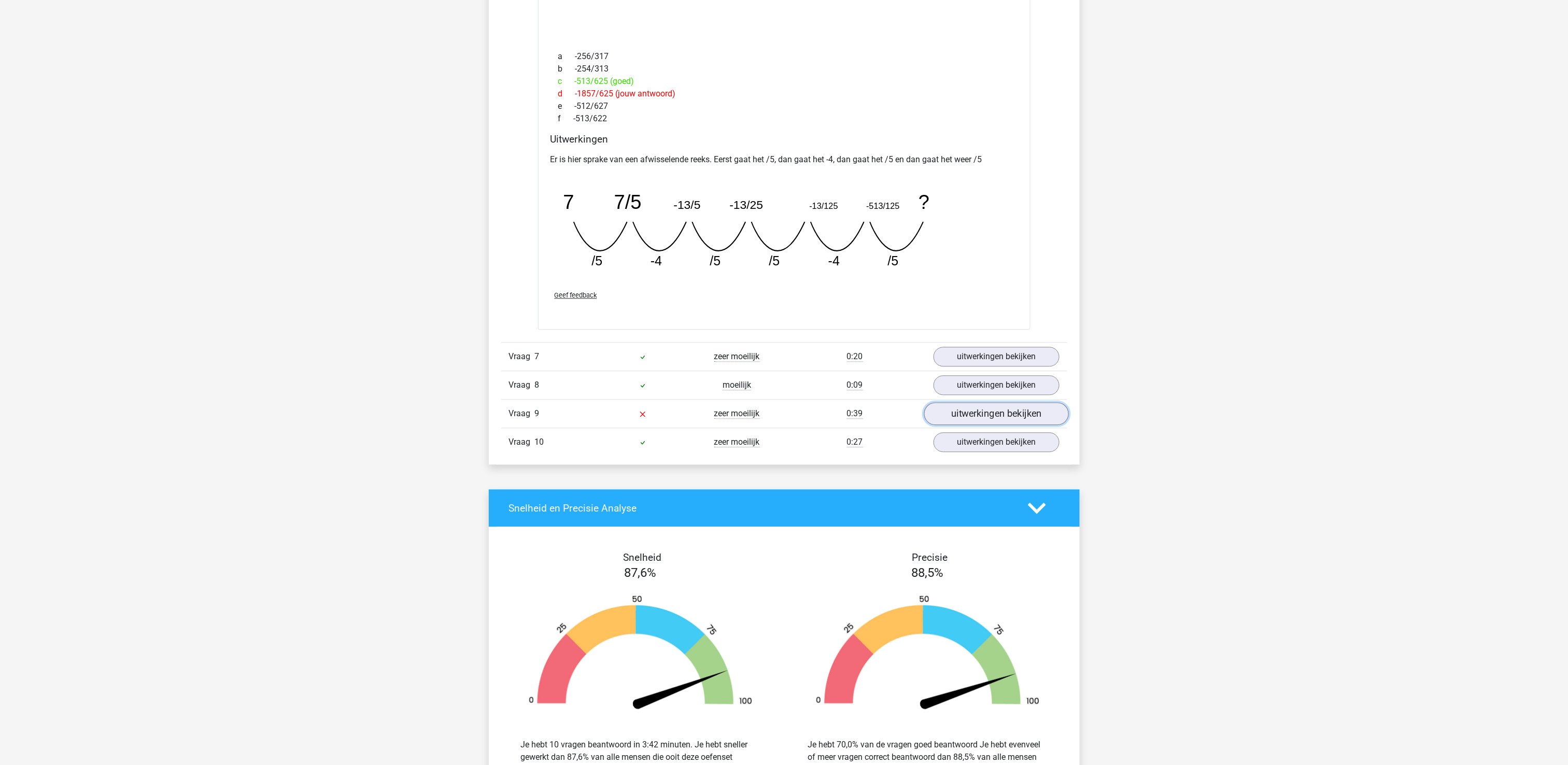
click at [971, 422] on link "uitwerkingen bekijken" at bounding box center [996, 414] width 145 height 23
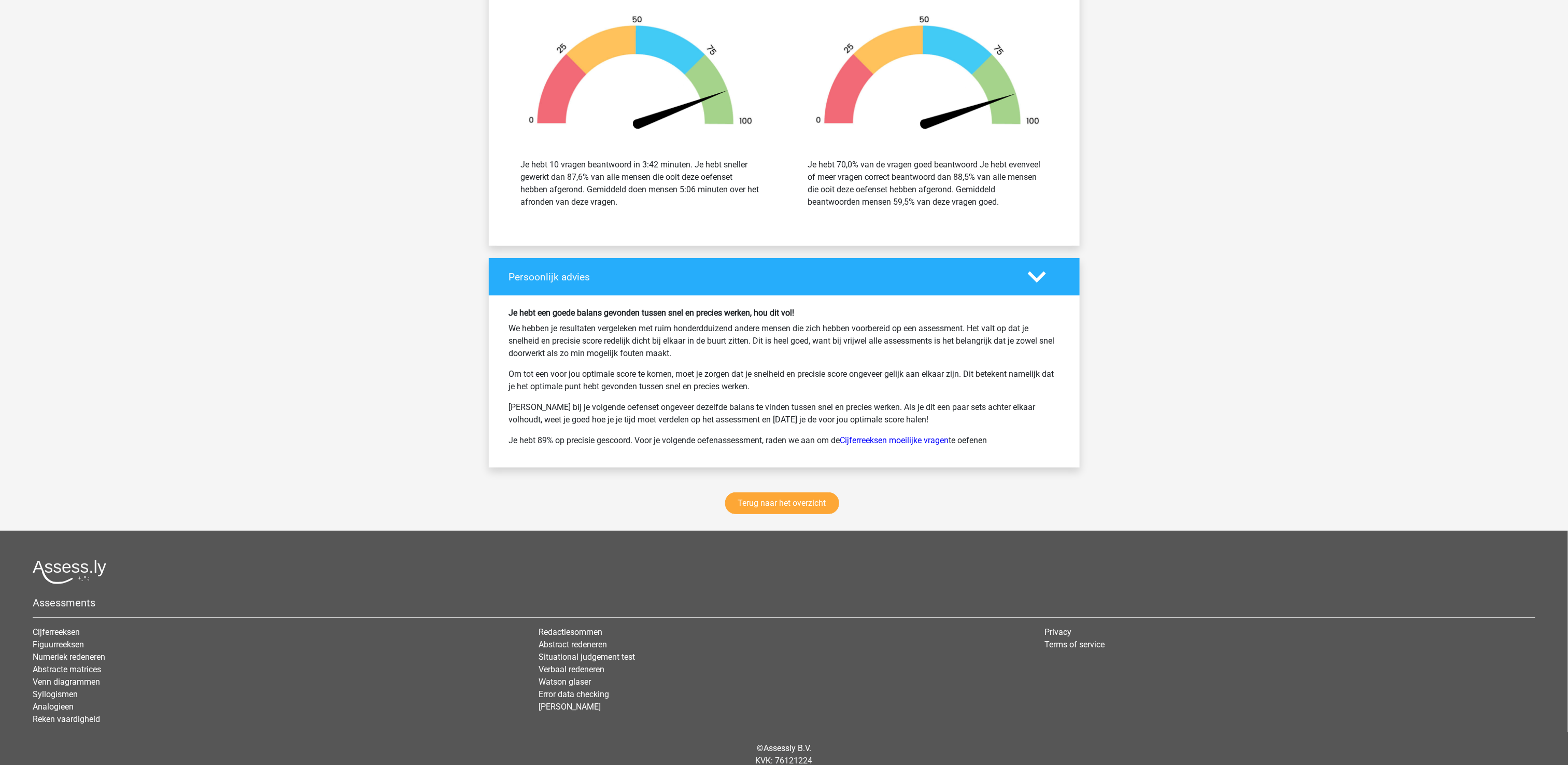
scroll to position [2591, 0]
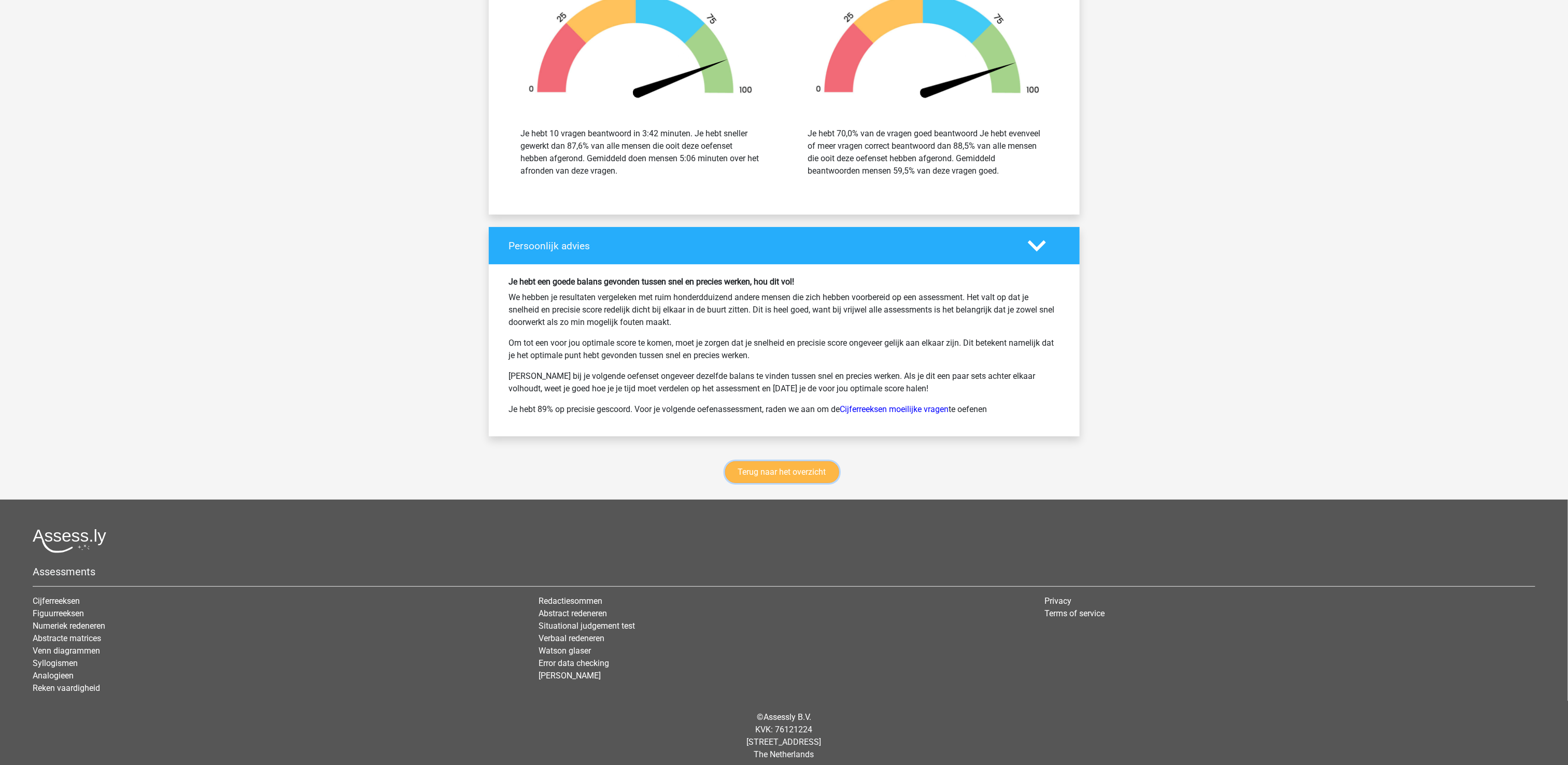
click at [775, 483] on link "Terug naar het overzicht" at bounding box center [782, 472] width 114 height 22
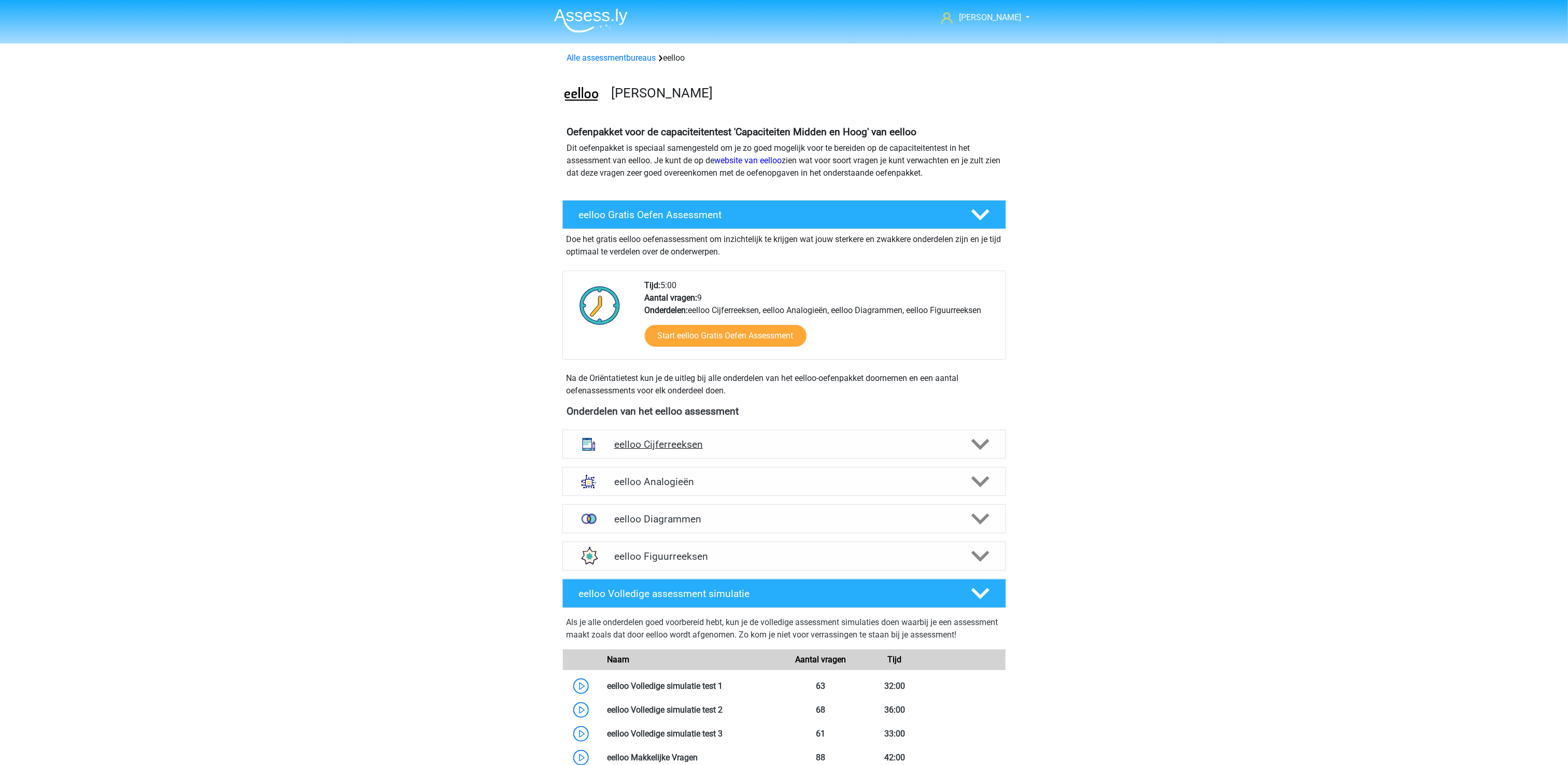
click at [989, 443] on icon at bounding box center [980, 443] width 18 height 18
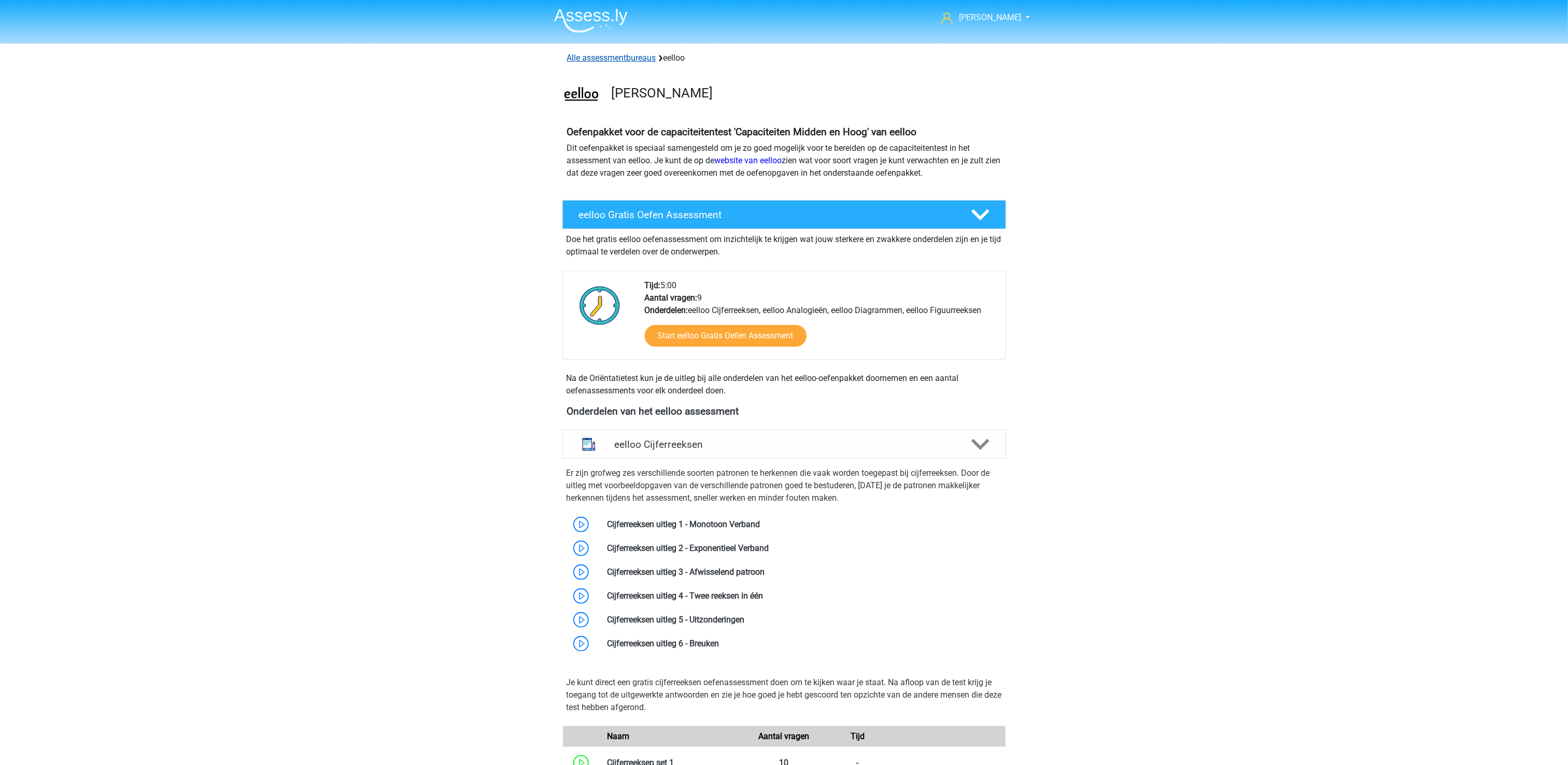
click at [601, 54] on link "Alle assessmentbureaus" at bounding box center [612, 58] width 89 height 10
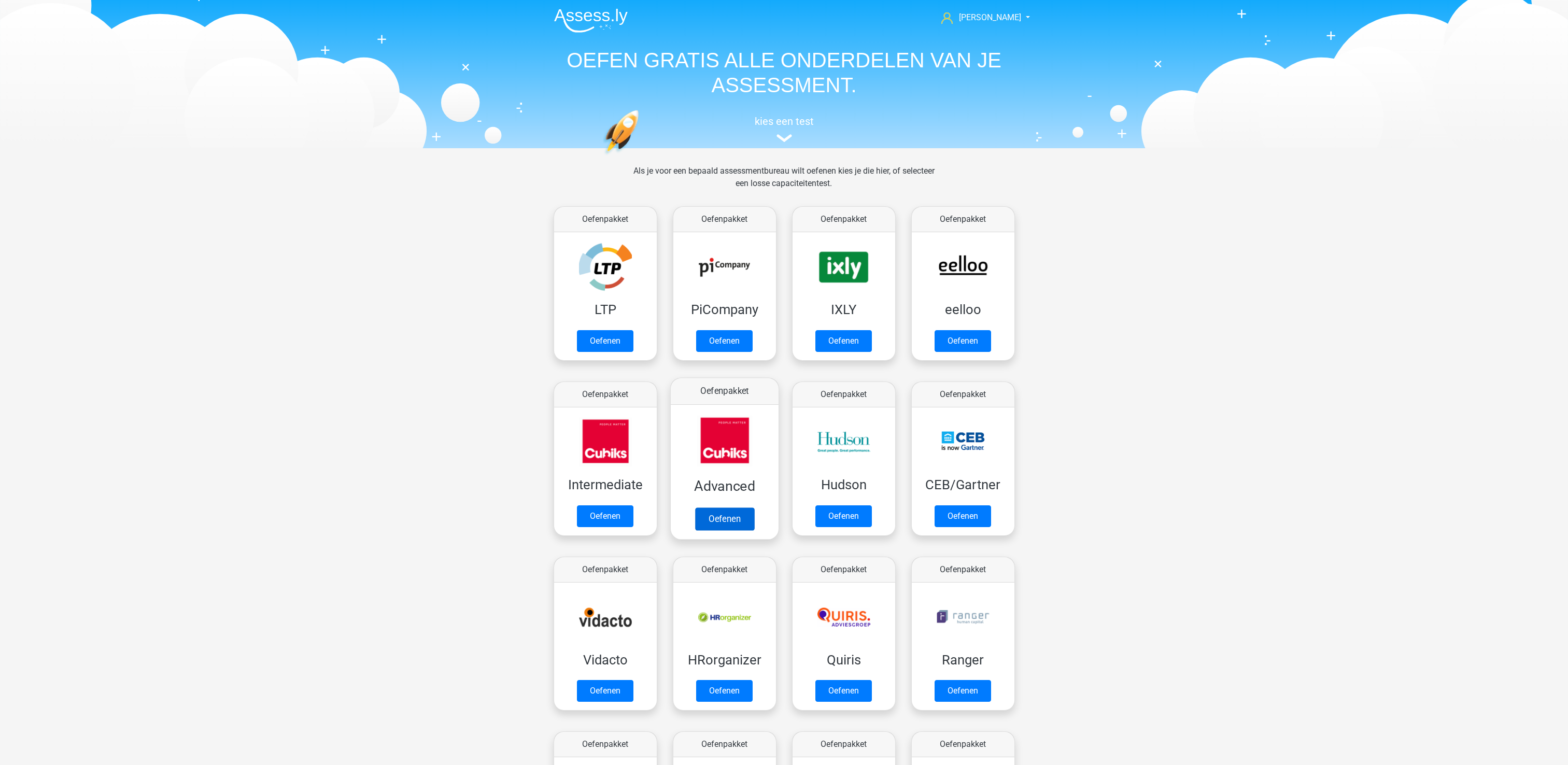
scroll to position [165, 0]
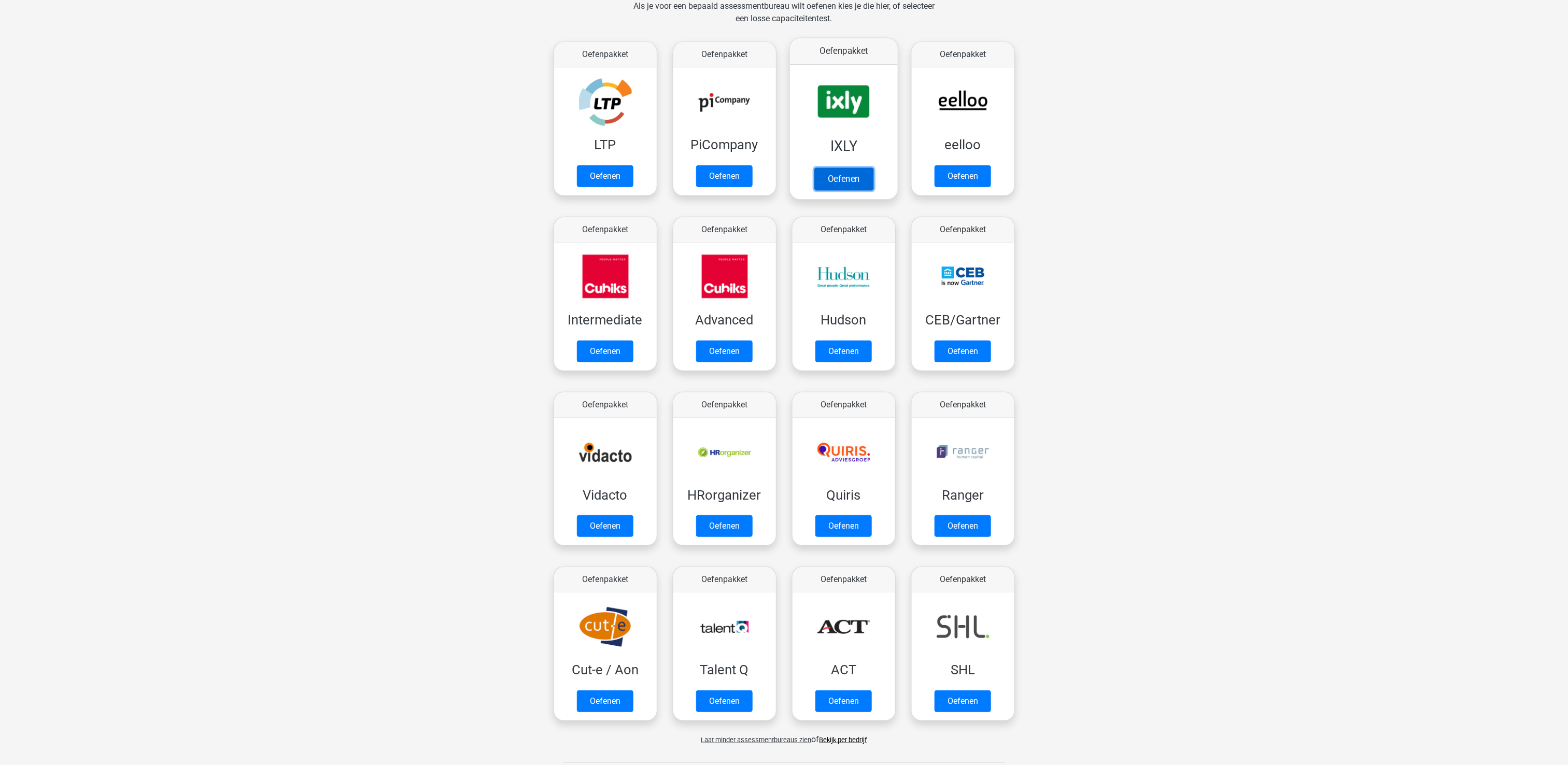
click at [858, 167] on link "Oefenen" at bounding box center [843, 178] width 59 height 23
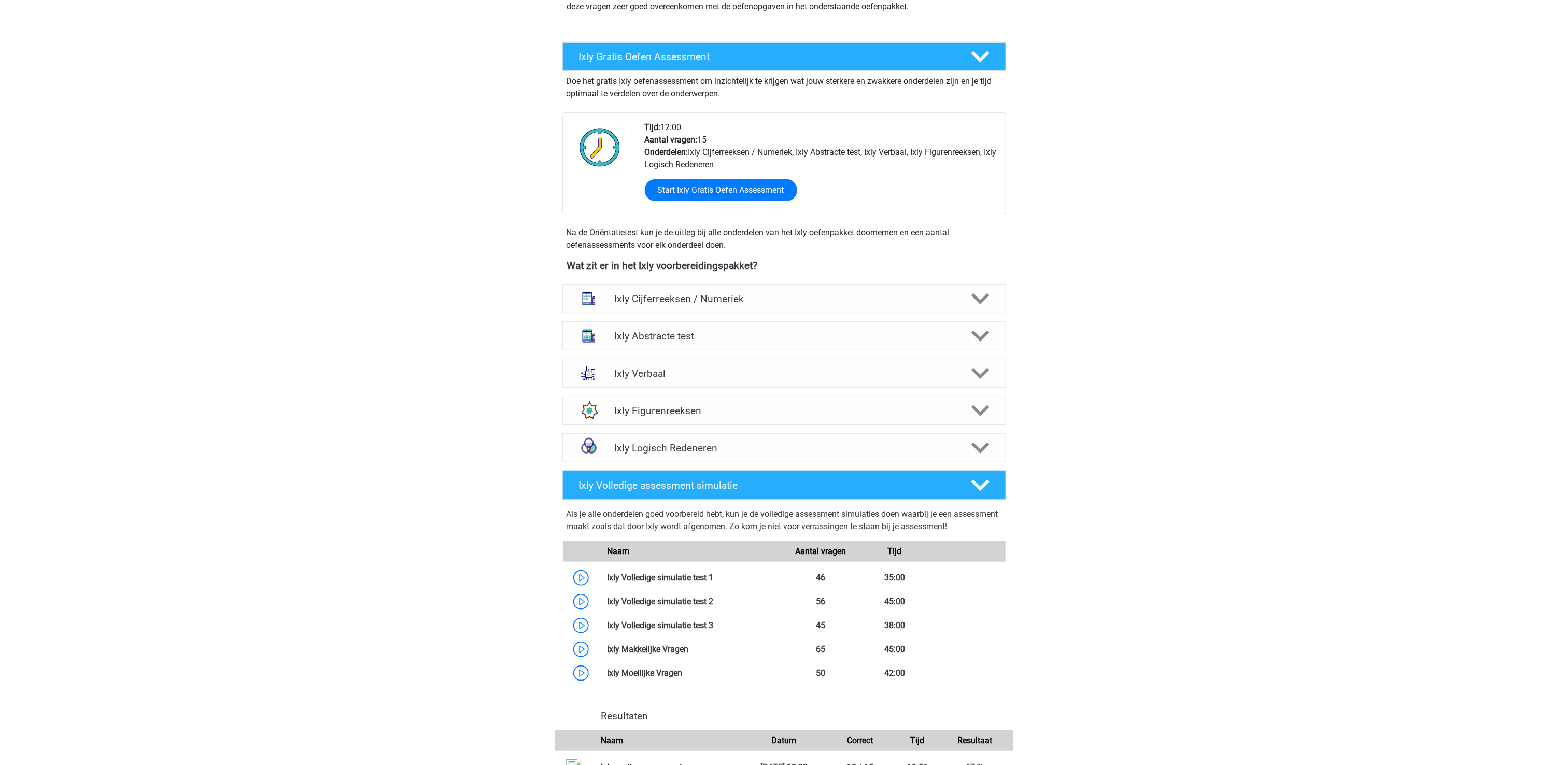
scroll to position [207, 0]
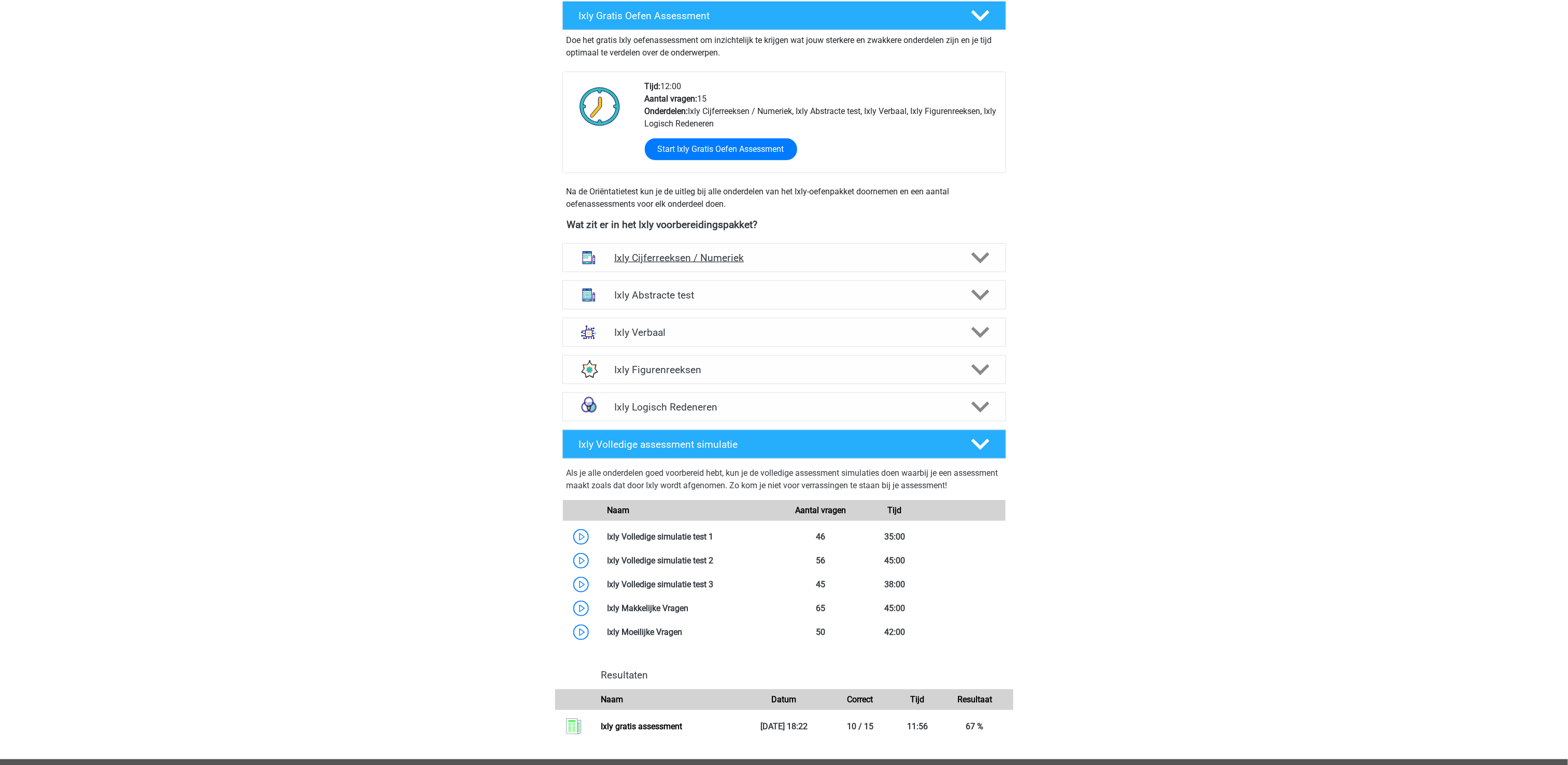
click at [976, 252] on icon at bounding box center [980, 258] width 18 height 18
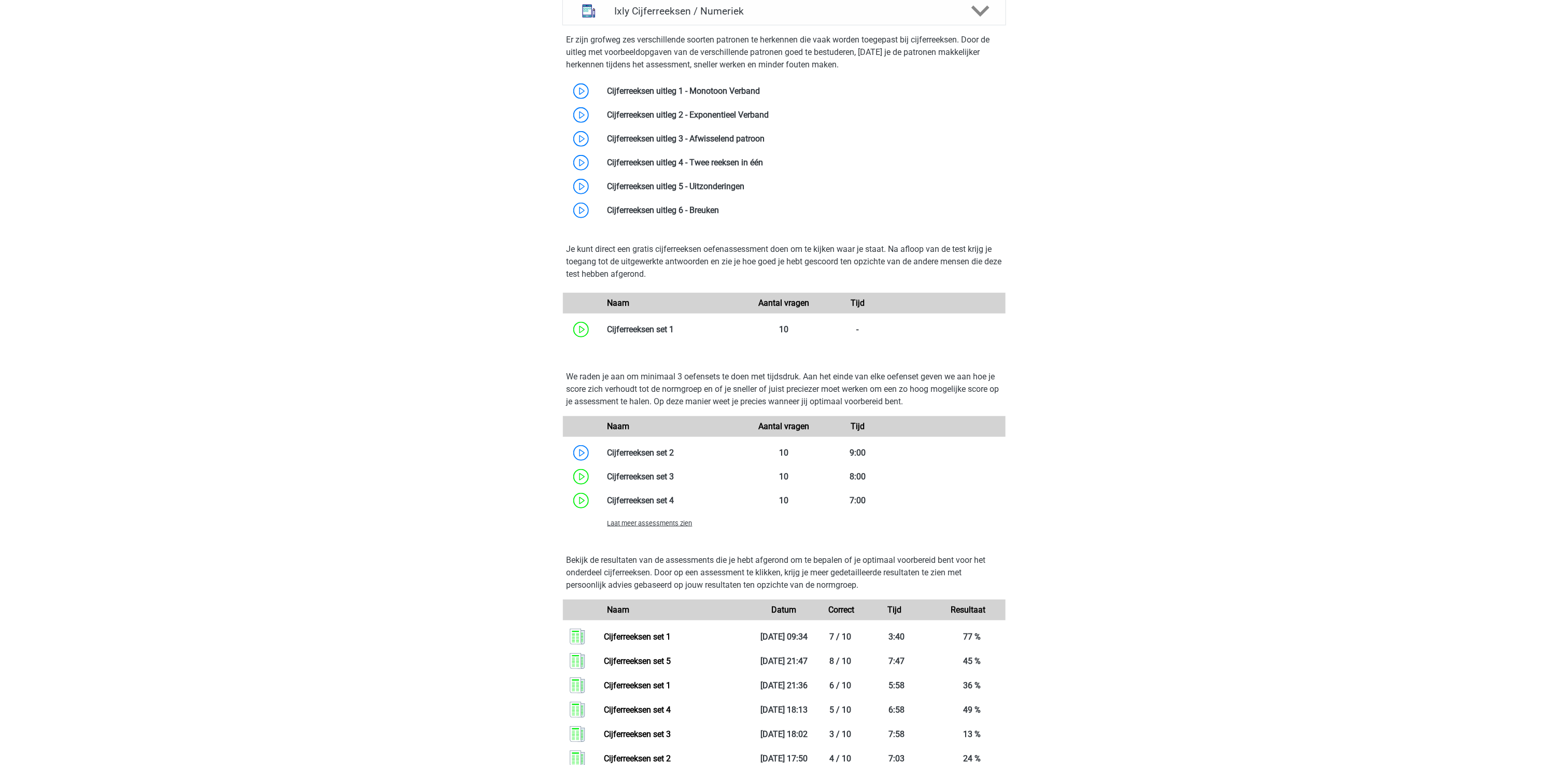
scroll to position [414, 0]
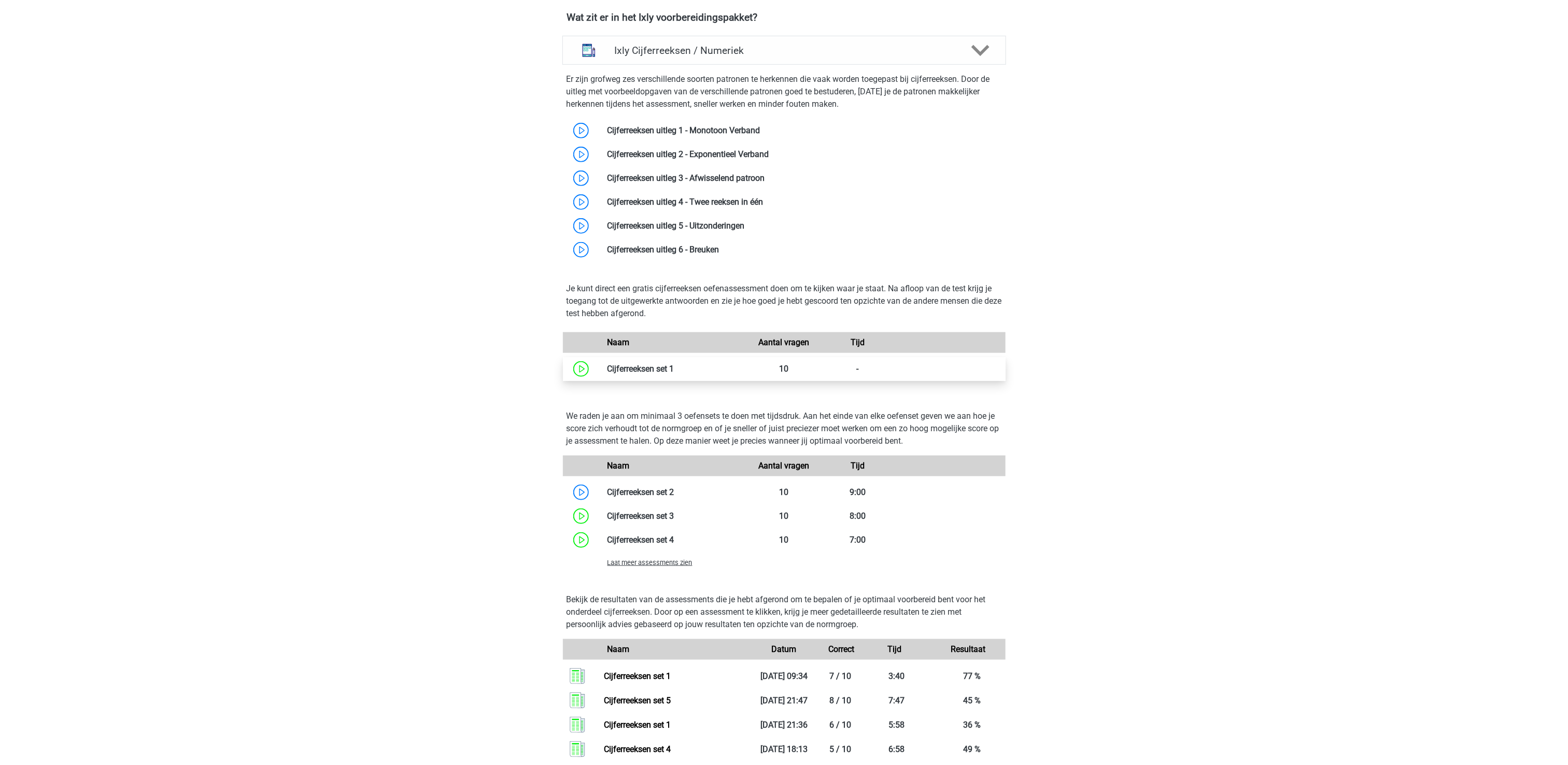
click at [674, 372] on link at bounding box center [674, 368] width 0 height 10
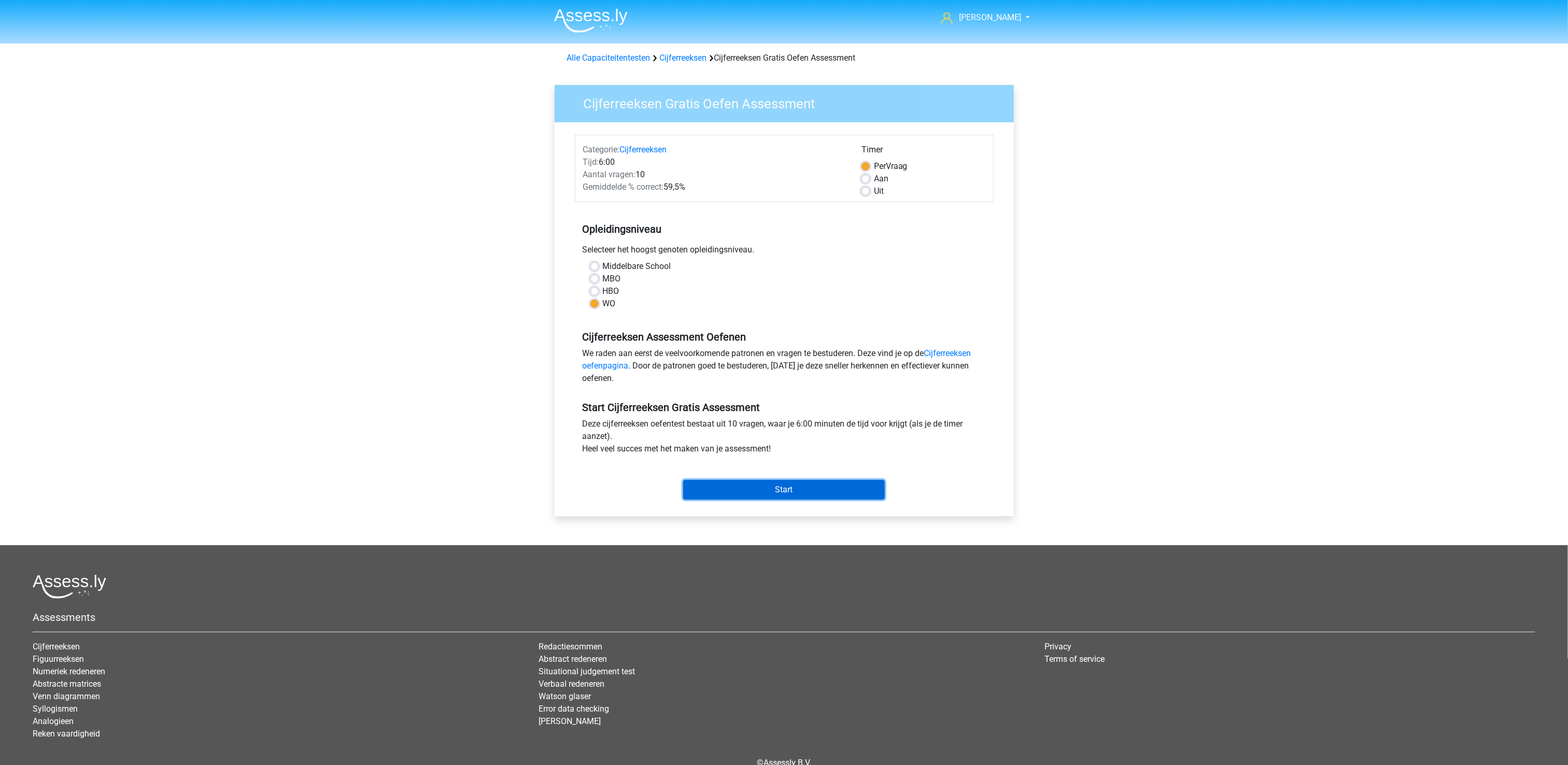
click at [780, 489] on input "Start" at bounding box center [784, 490] width 201 height 20
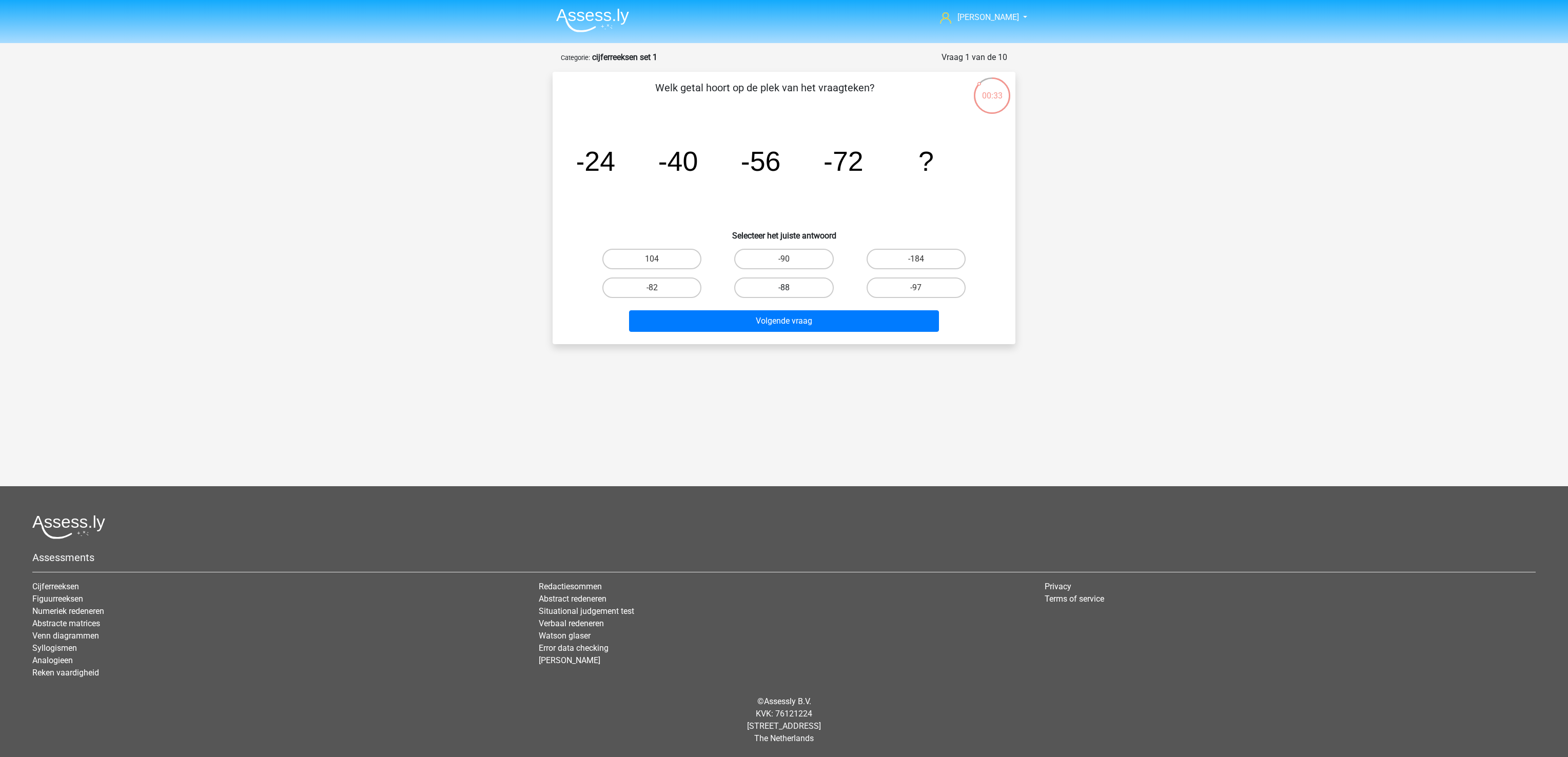
click at [802, 285] on label "-88" at bounding box center [783, 288] width 99 height 20
click at [790, 288] on input "-88" at bounding box center [787, 291] width 7 height 7
radio input "true"
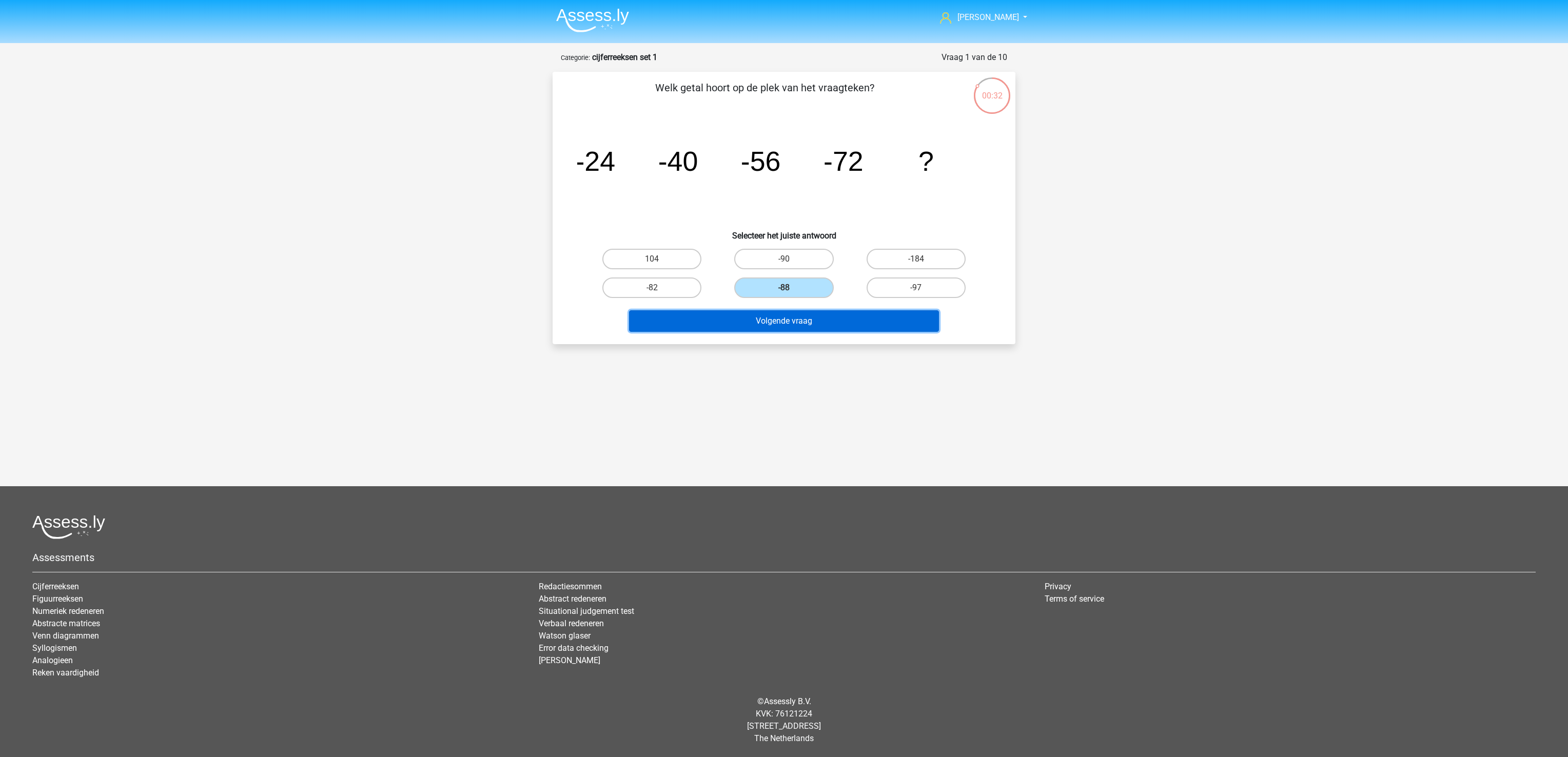
click at [817, 314] on button "Volgende vraag" at bounding box center [784, 322] width 311 height 22
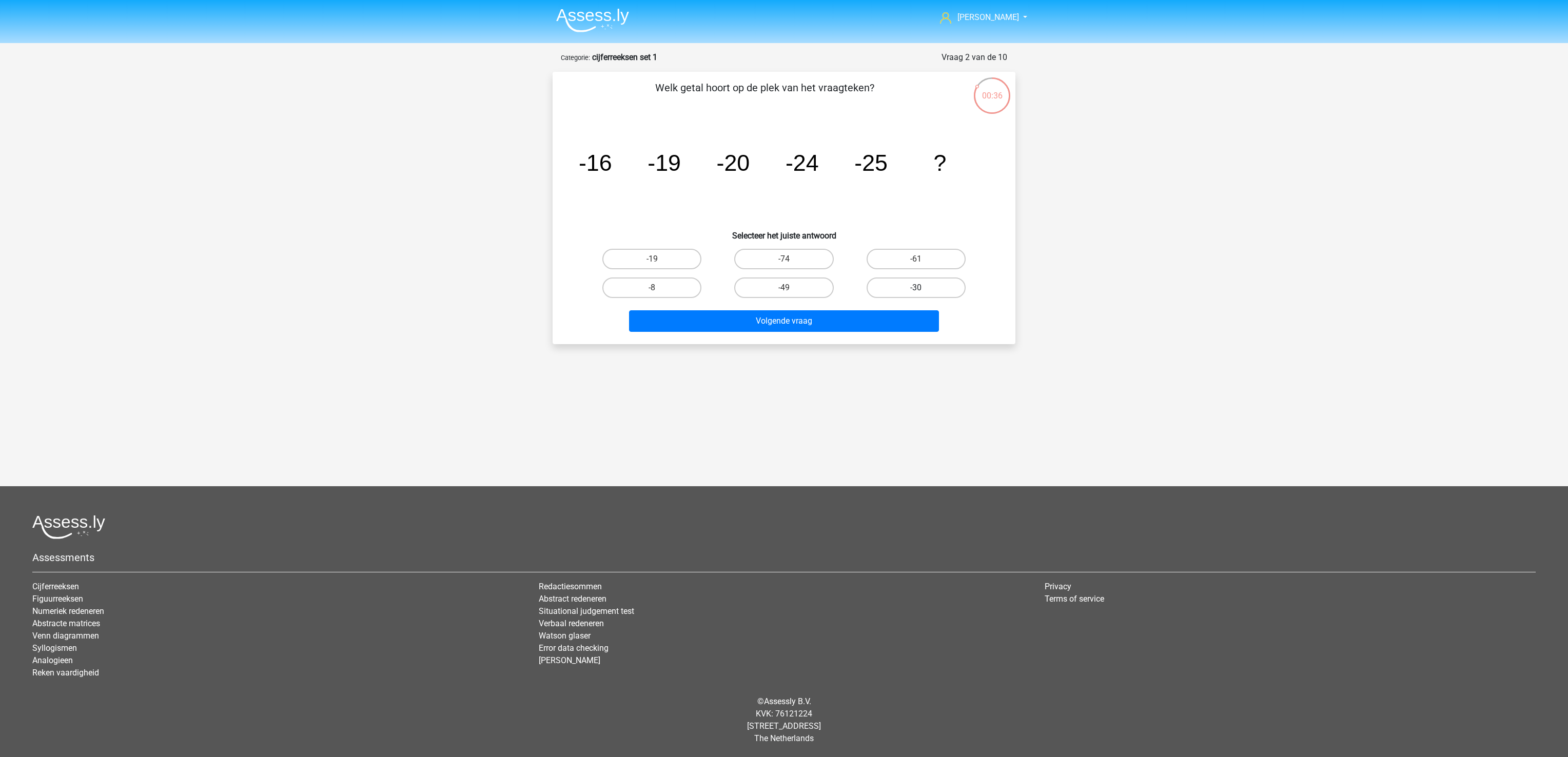
click at [925, 290] on label "-30" at bounding box center [915, 288] width 99 height 20
click at [922, 290] on input "-30" at bounding box center [919, 291] width 7 height 7
radio input "true"
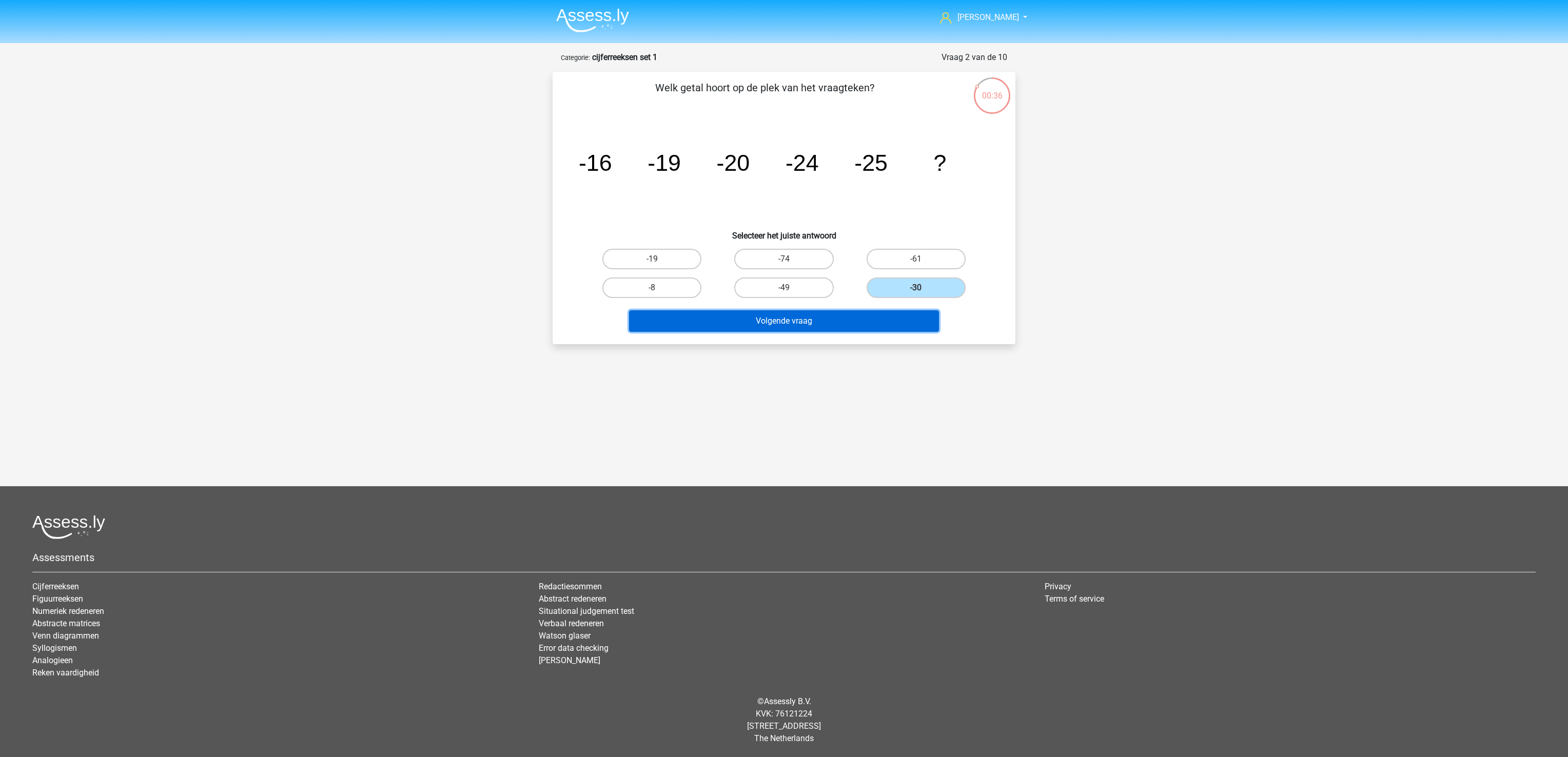
click at [917, 311] on button "Volgende vraag" at bounding box center [784, 322] width 311 height 22
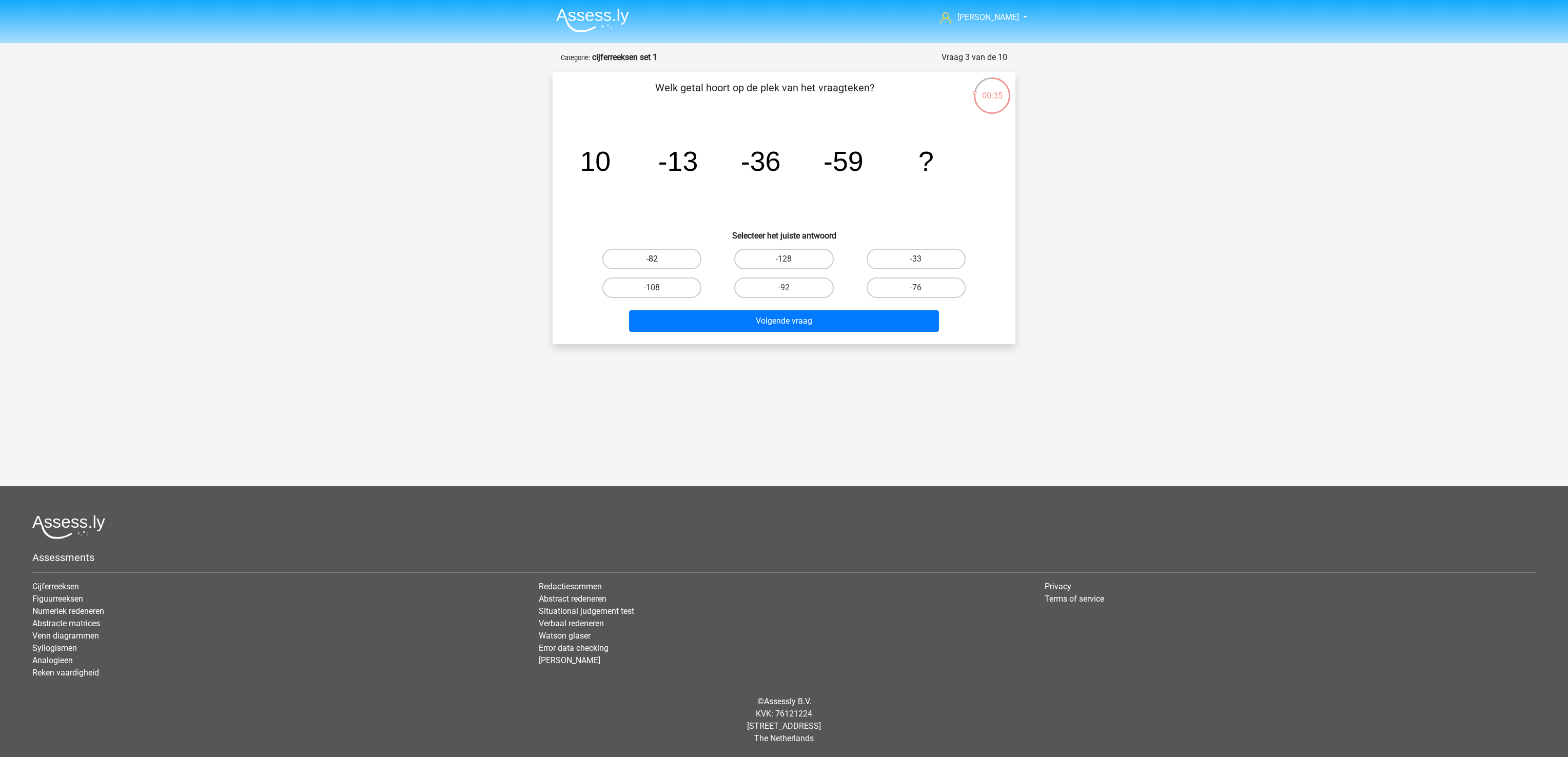
click at [673, 259] on label "-82" at bounding box center [651, 259] width 99 height 20
click at [659, 259] on input "-82" at bounding box center [655, 262] width 7 height 7
radio input "true"
click at [716, 306] on div "Volgende vraag" at bounding box center [784, 319] width 430 height 34
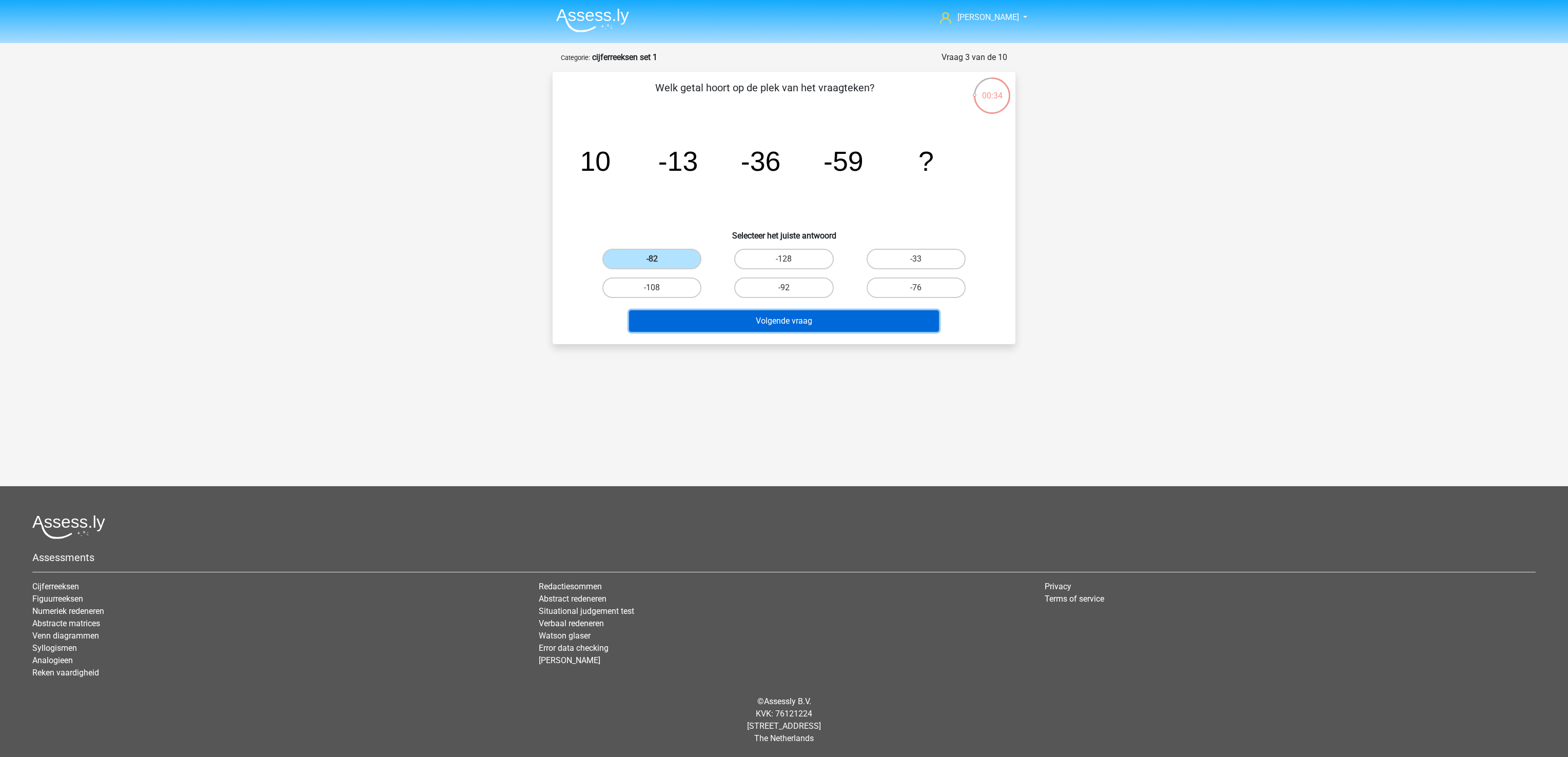
click at [722, 316] on button "Volgende vraag" at bounding box center [784, 322] width 311 height 22
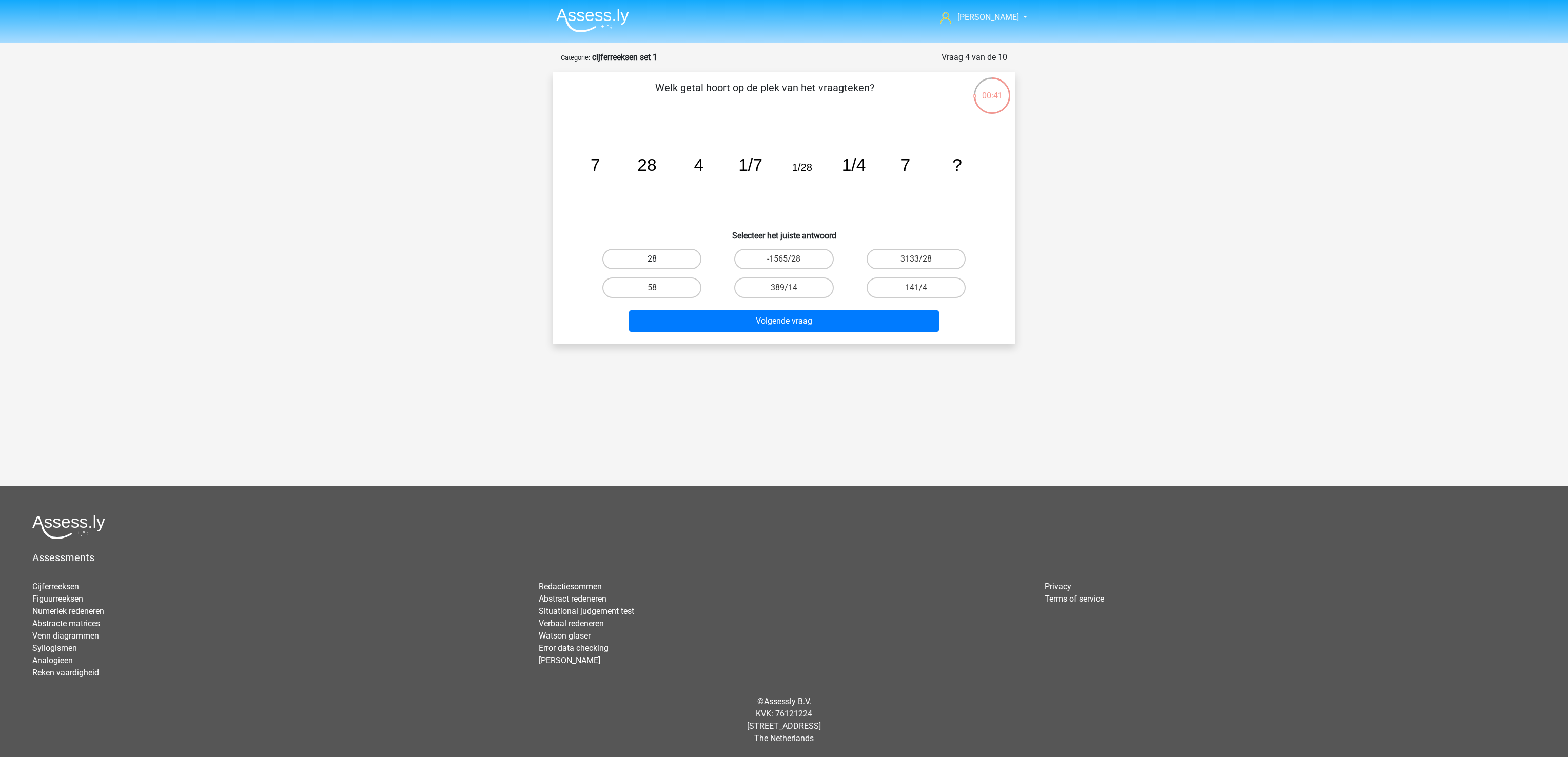
click at [667, 257] on label "28" at bounding box center [651, 259] width 99 height 20
click at [659, 259] on input "28" at bounding box center [655, 262] width 7 height 7
radio input "true"
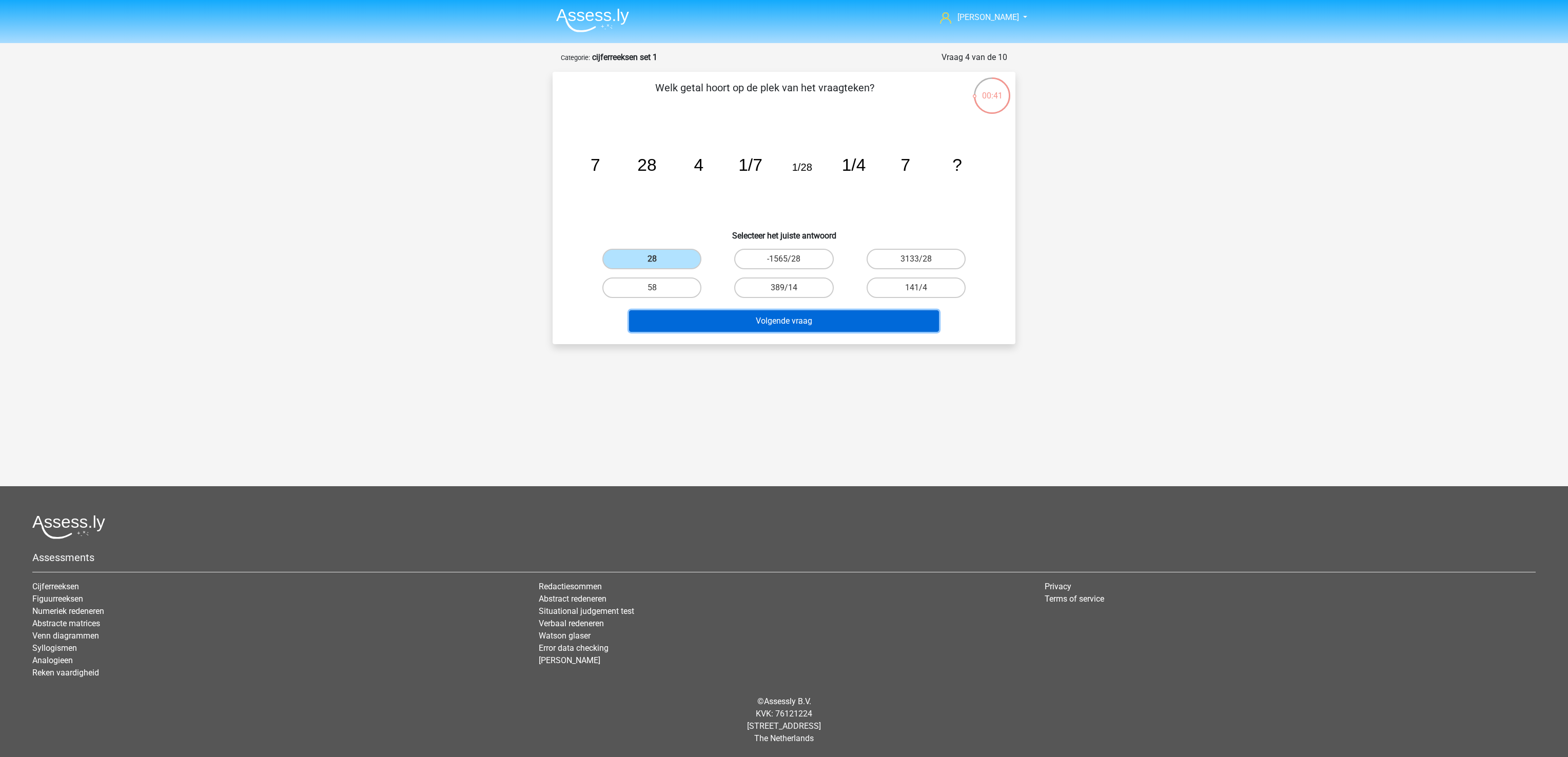
click at [692, 316] on button "Volgende vraag" at bounding box center [784, 322] width 311 height 22
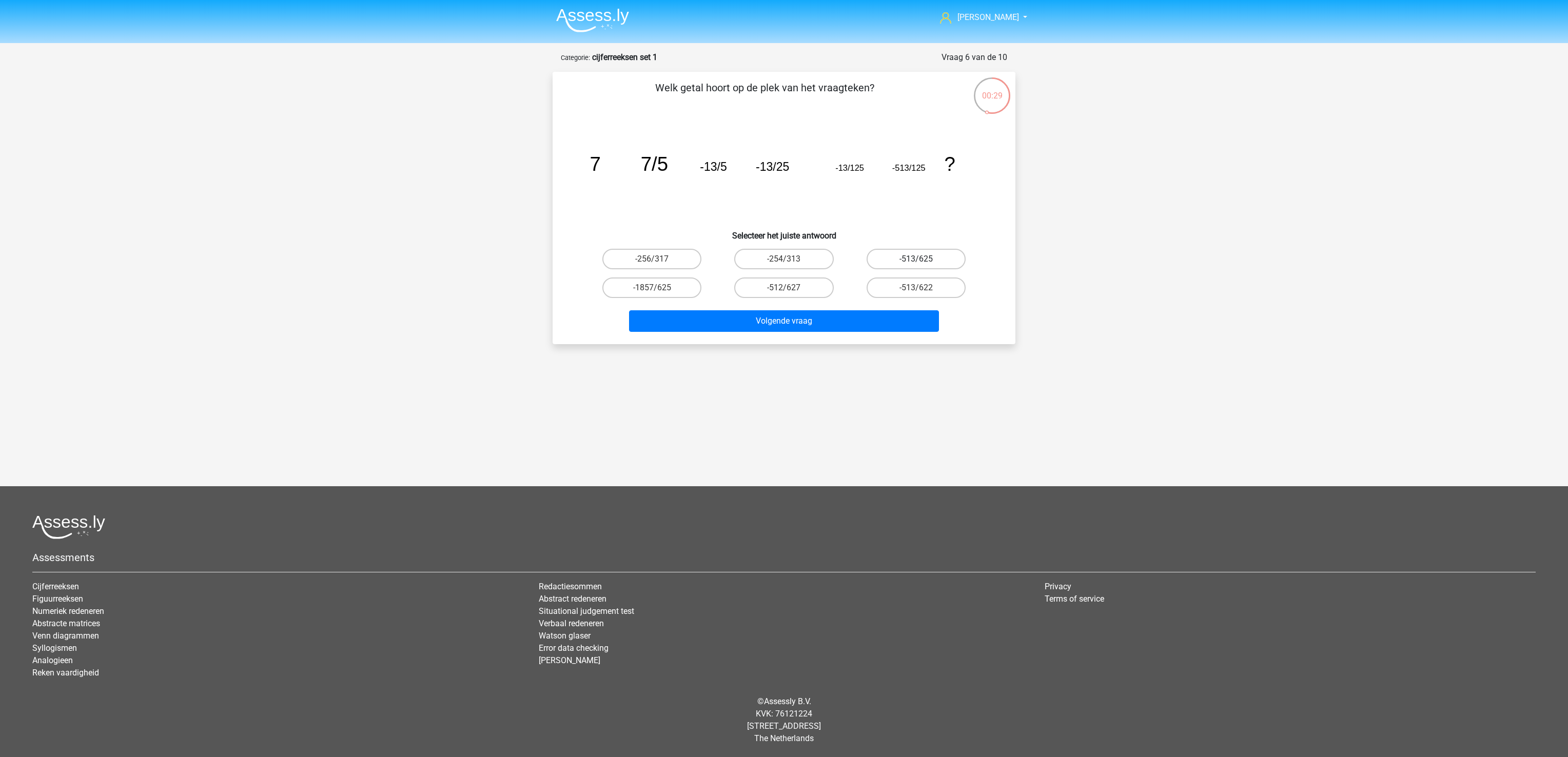
click at [912, 258] on label "-513/625" at bounding box center [915, 259] width 99 height 20
click at [915, 259] on input "-513/625" at bounding box center [919, 262] width 7 height 7
radio input "true"
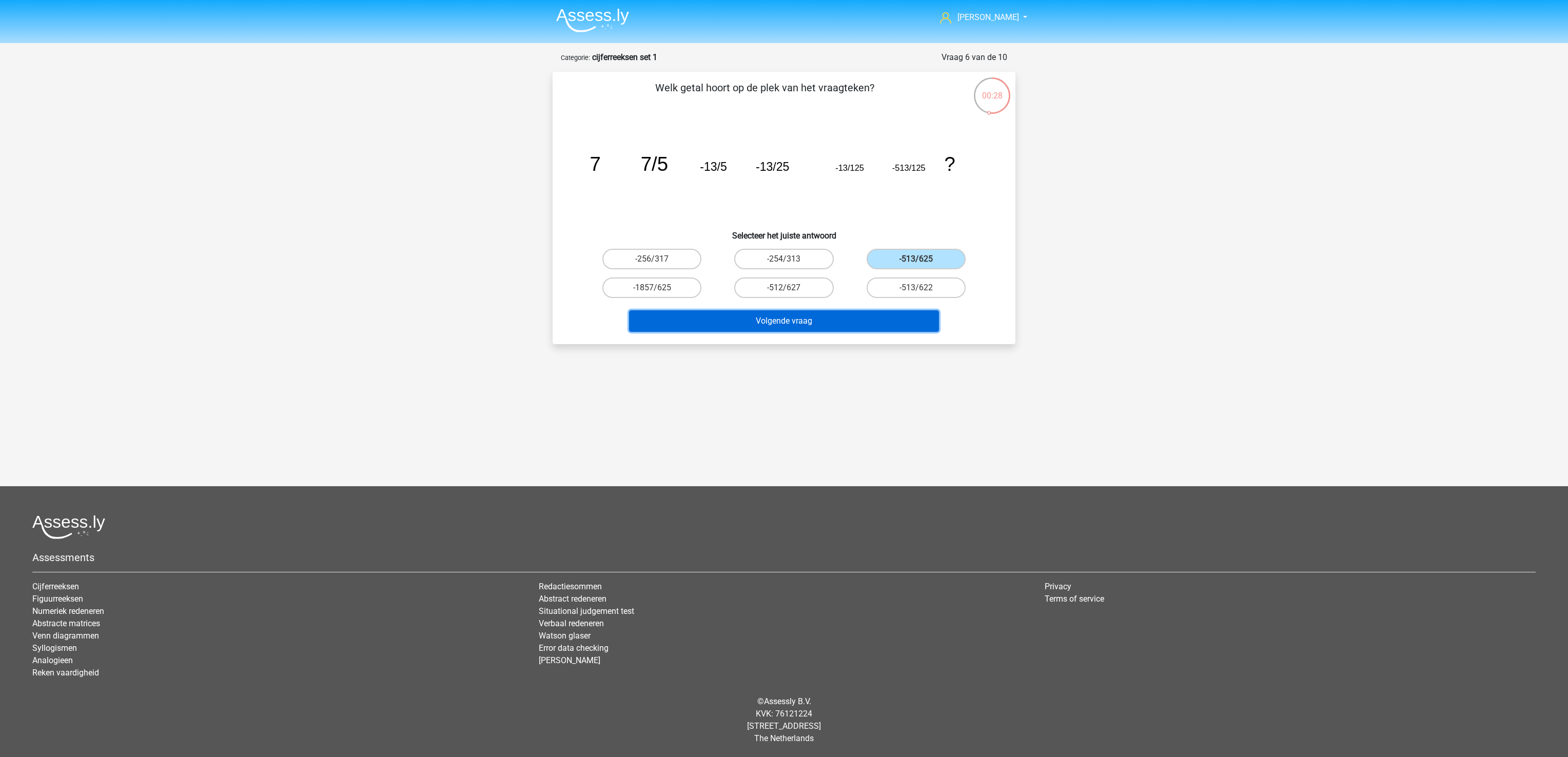
click at [882, 325] on button "Volgende vraag" at bounding box center [784, 322] width 311 height 22
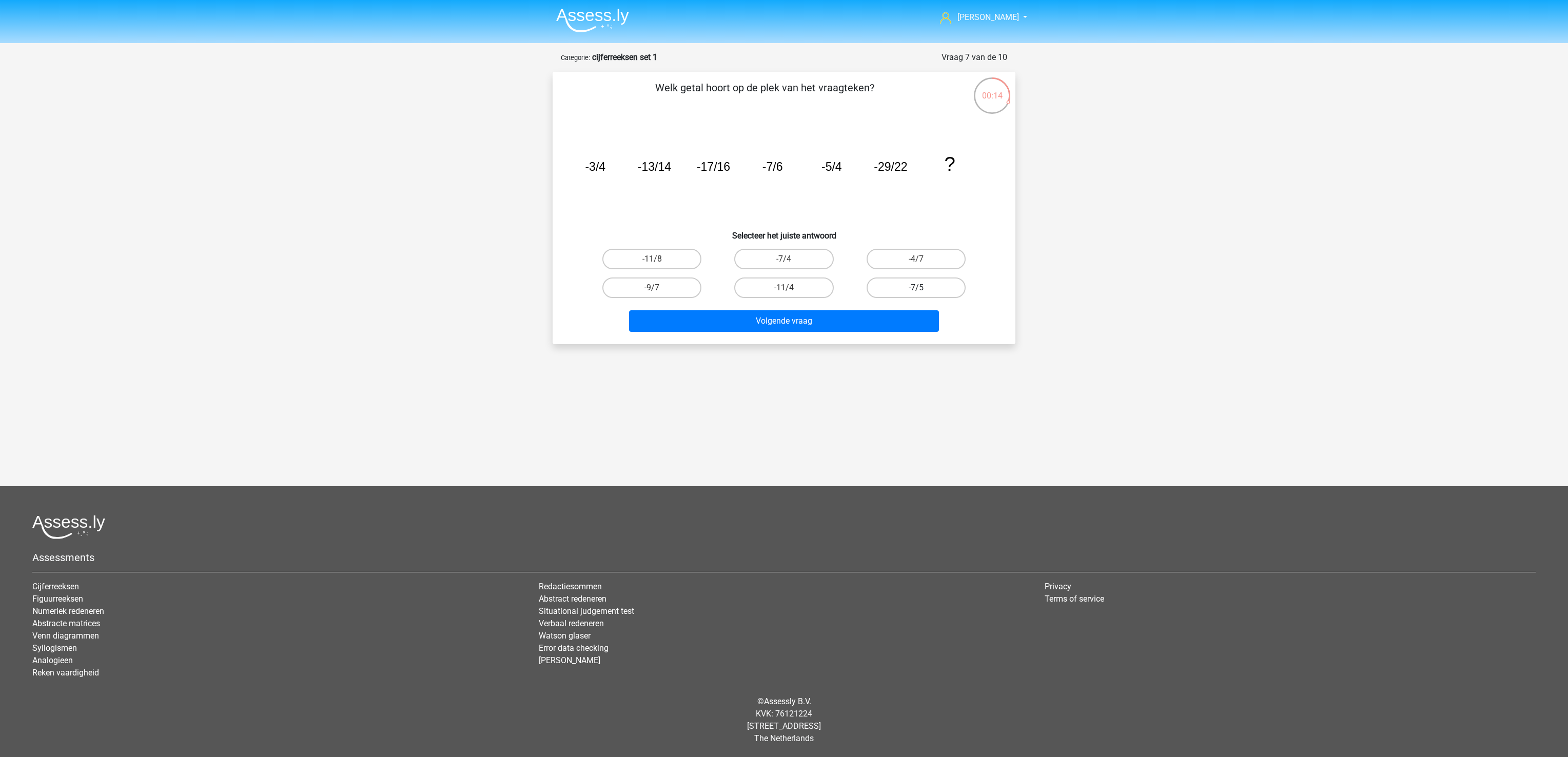
click at [928, 289] on label "-7/5" at bounding box center [915, 288] width 99 height 20
click at [922, 289] on input "-7/5" at bounding box center [919, 291] width 7 height 7
radio input "true"
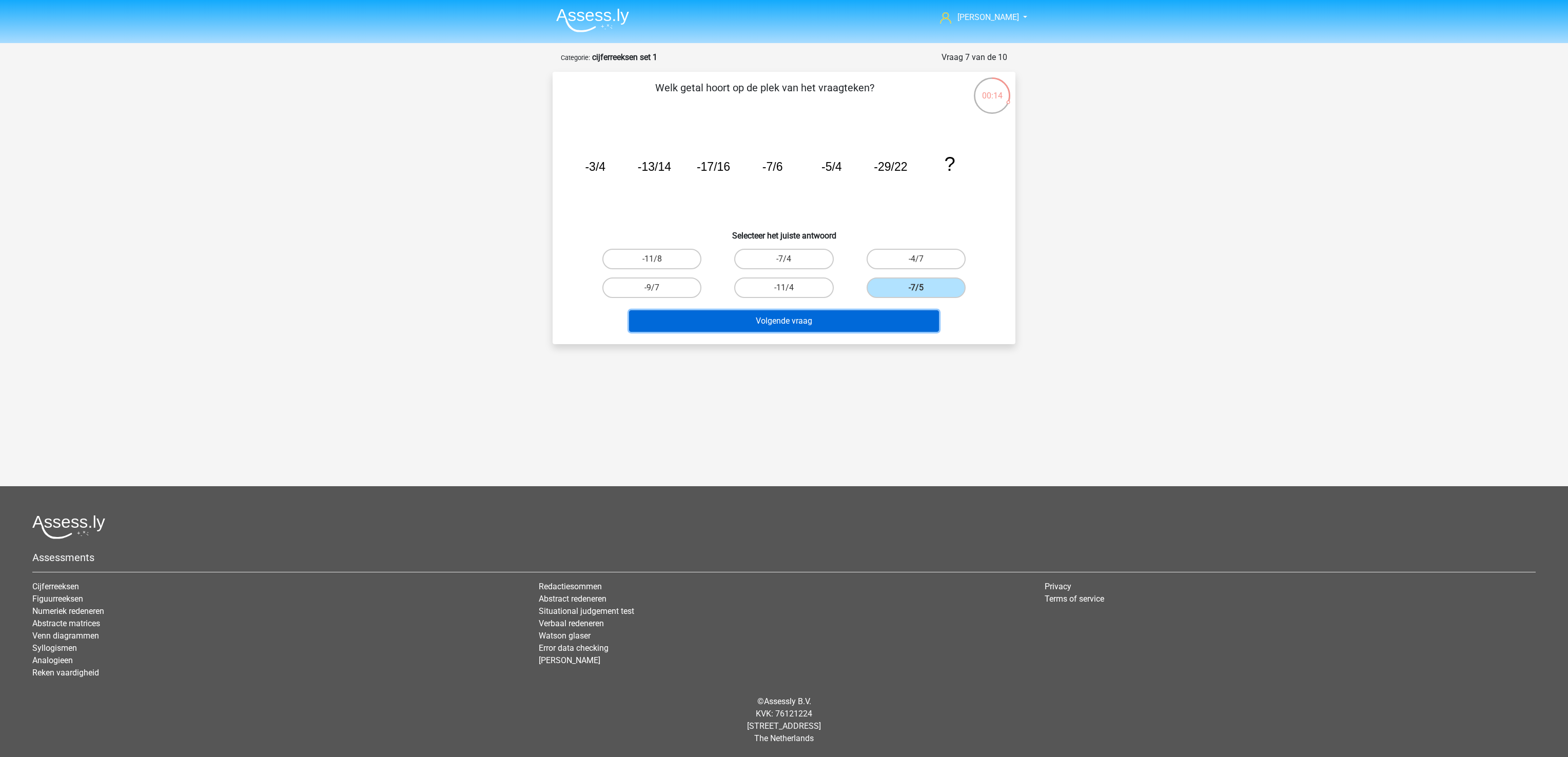
click at [889, 324] on button "Volgende vraag" at bounding box center [784, 322] width 311 height 22
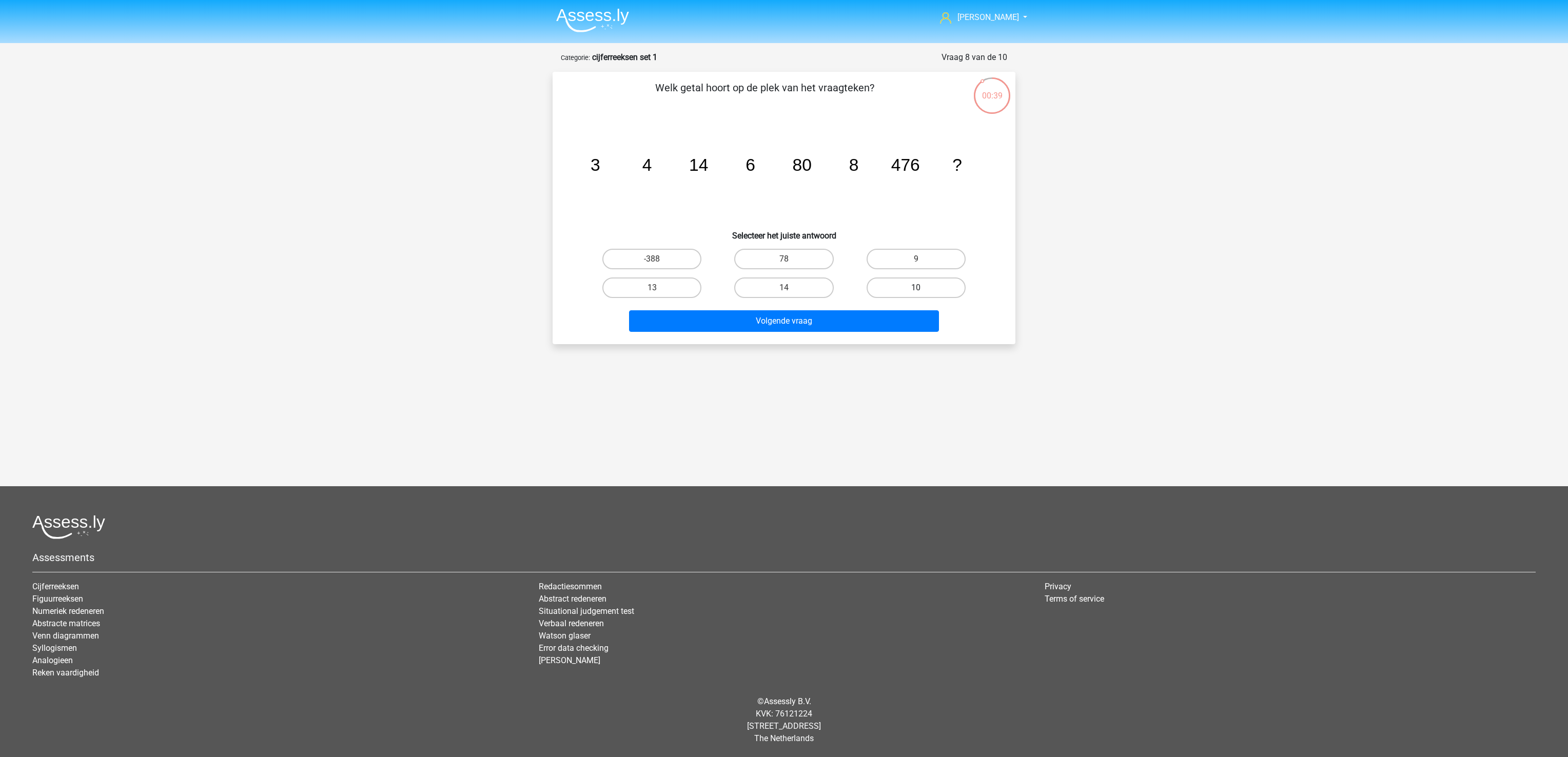
click at [950, 290] on label "10" at bounding box center [915, 288] width 99 height 20
click at [922, 290] on input "10" at bounding box center [919, 291] width 7 height 7
radio input "true"
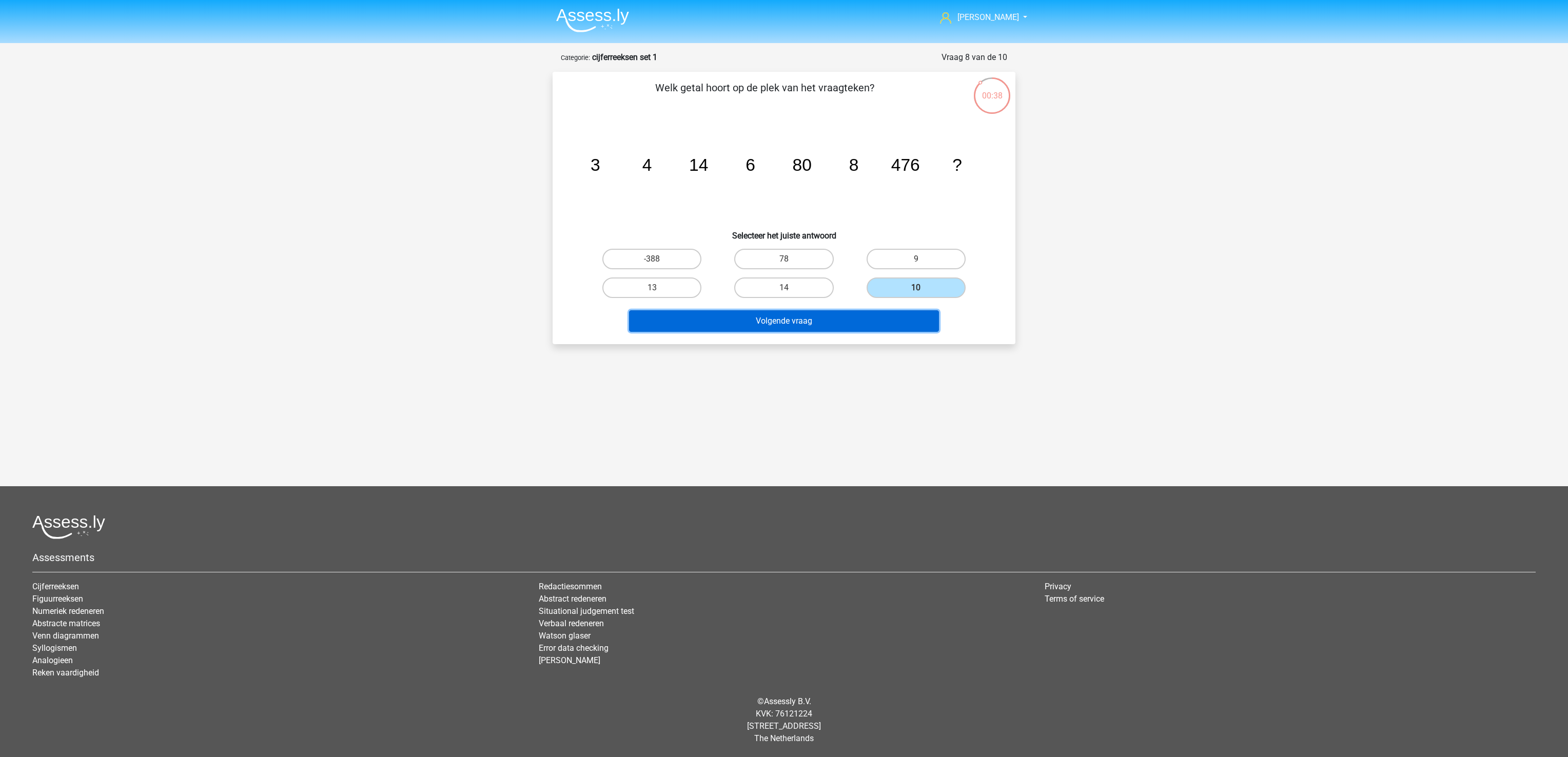
click at [910, 323] on button "Volgende vraag" at bounding box center [784, 322] width 311 height 22
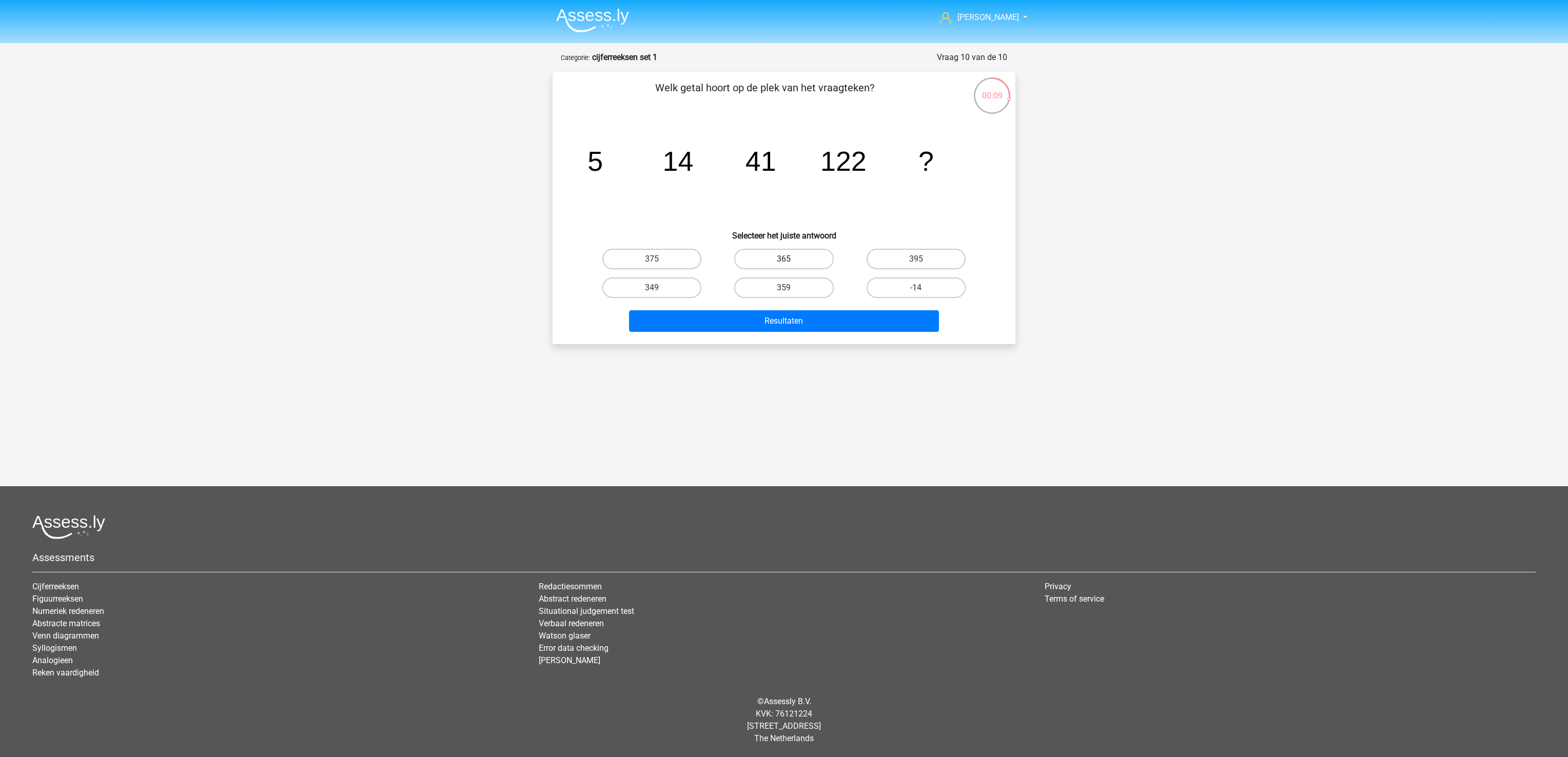
click at [783, 258] on div "365" at bounding box center [784, 259] width 123 height 20
click at [778, 254] on label "365" at bounding box center [783, 259] width 99 height 20
click at [784, 259] on input "365" at bounding box center [787, 262] width 7 height 7
radio input "true"
click at [808, 347] on div "[PERSON_NAME] [EMAIL_ADDRESS][DOMAIN_NAME] Nederlands English" at bounding box center [784, 320] width 1568 height 640
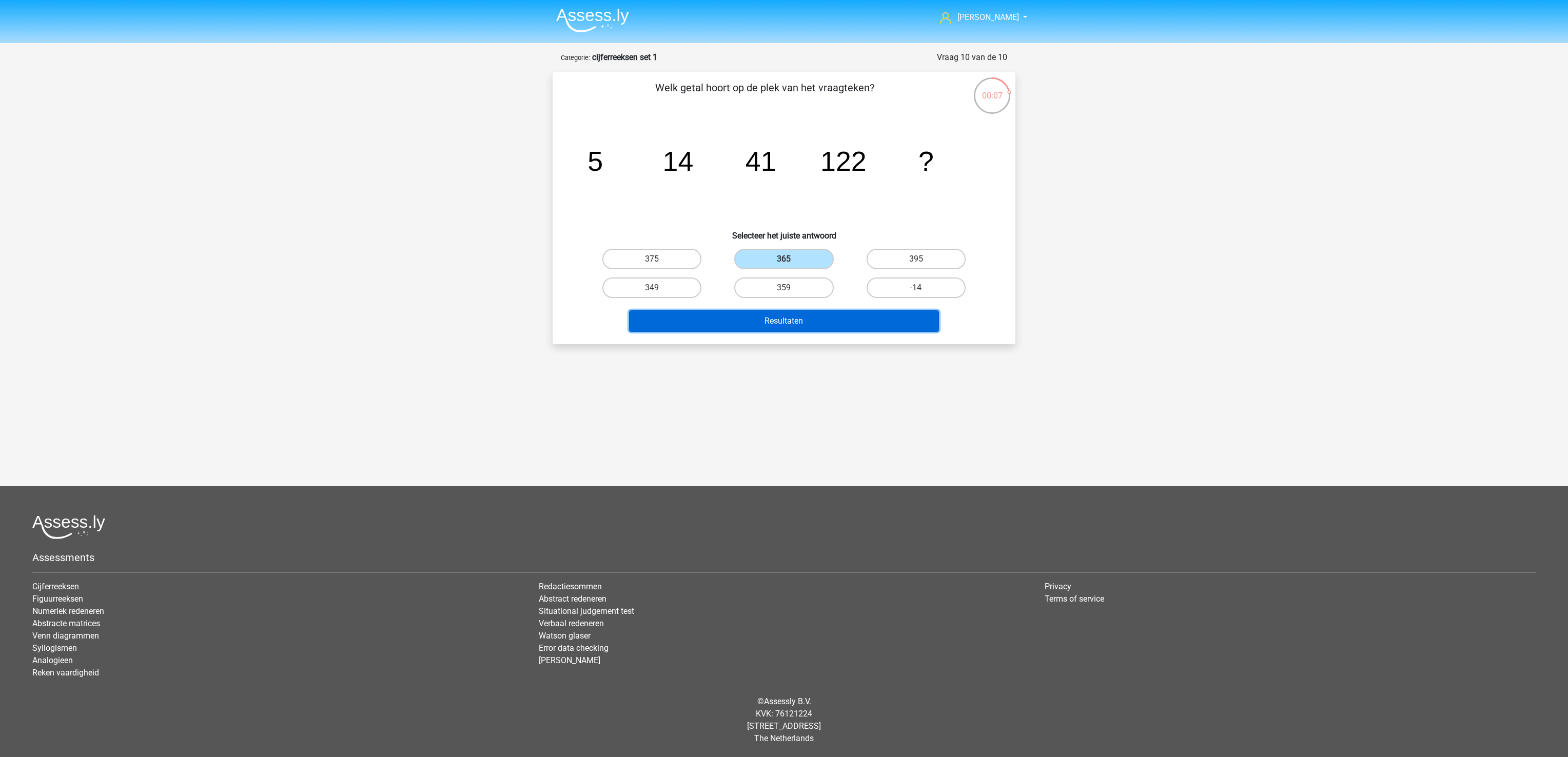
click at [806, 326] on button "Resultaten" at bounding box center [784, 322] width 311 height 22
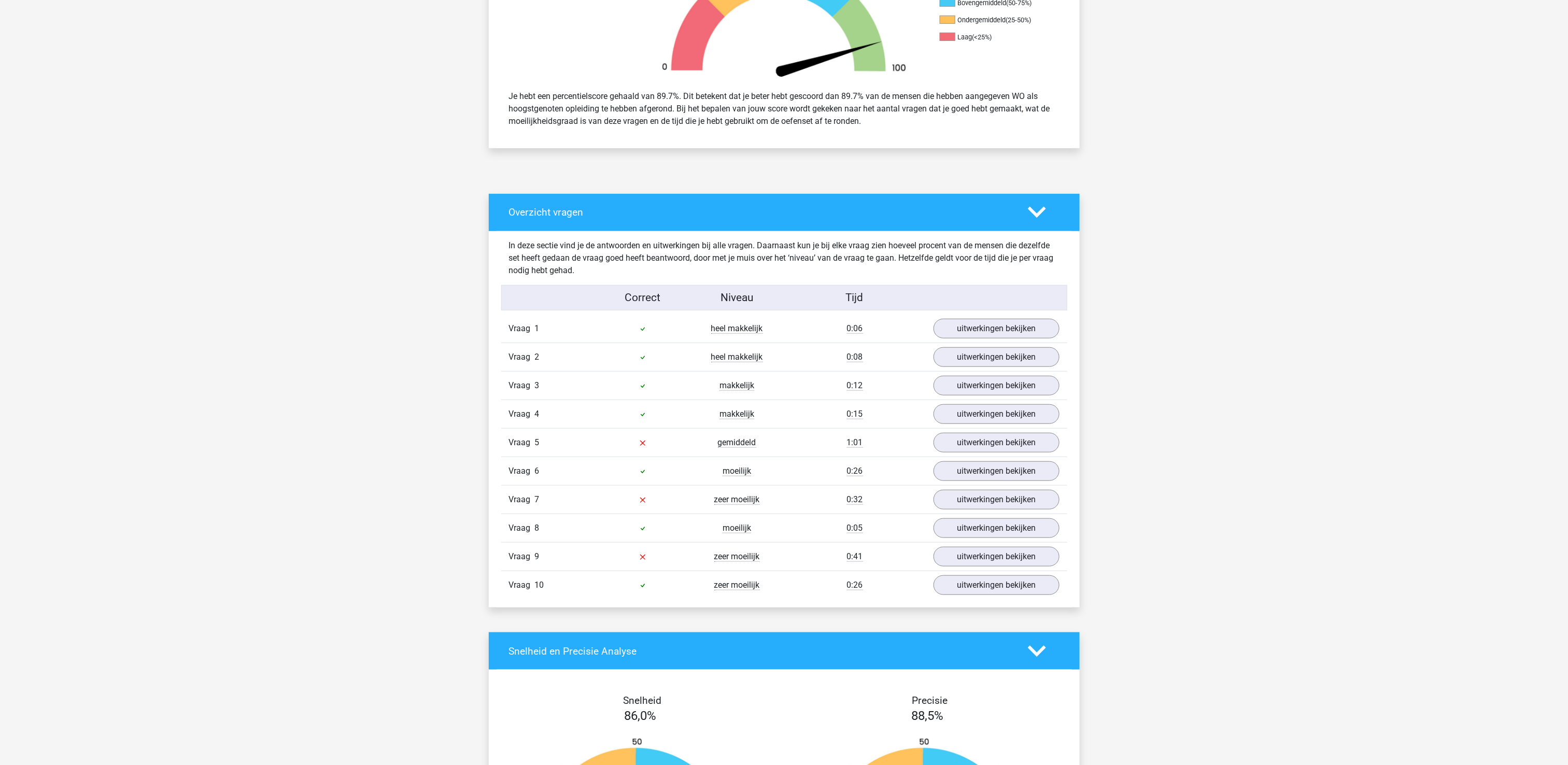
scroll to position [414, 0]
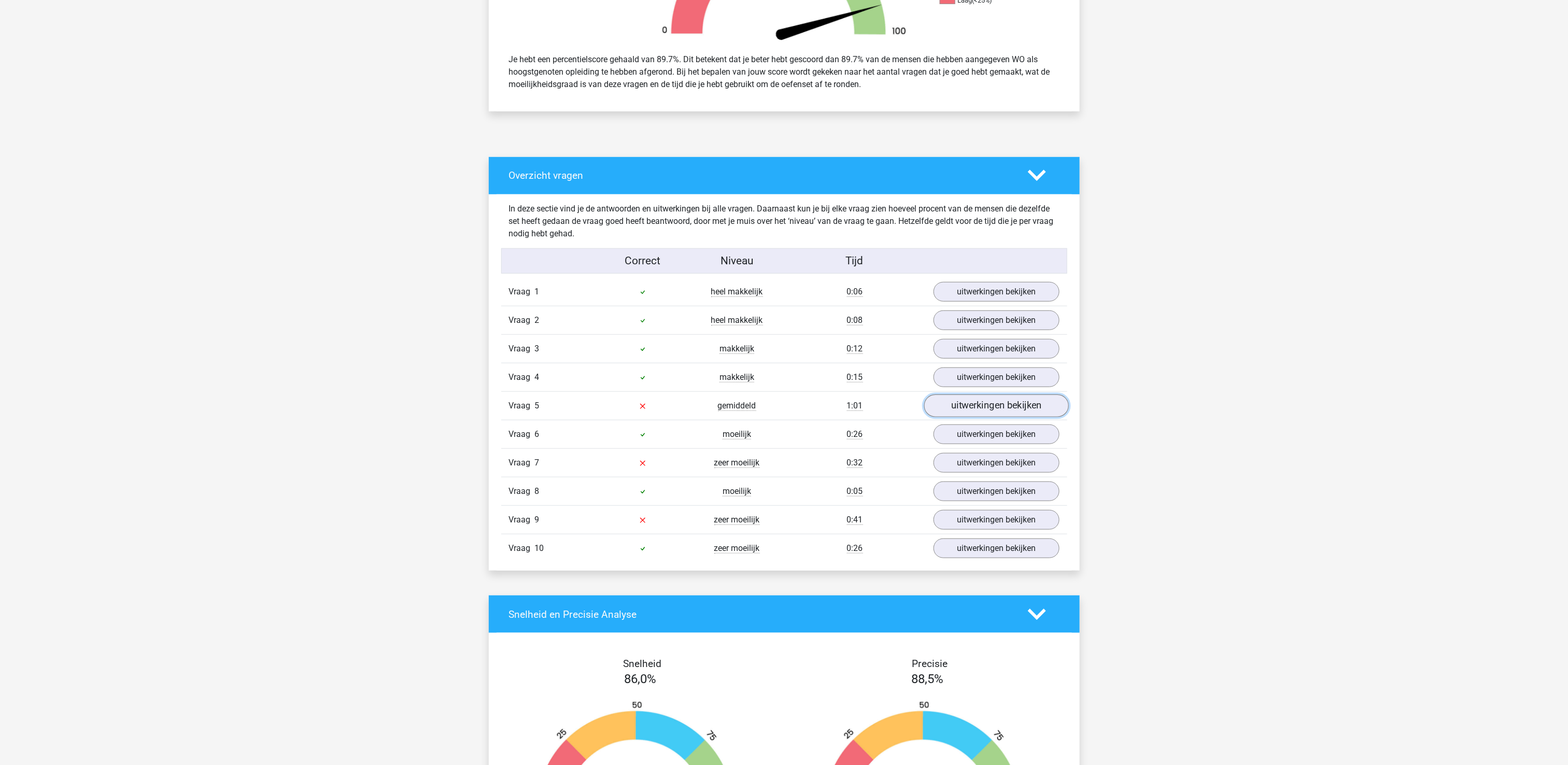
click at [1022, 411] on link "uitwerkingen bekijken" at bounding box center [996, 405] width 145 height 23
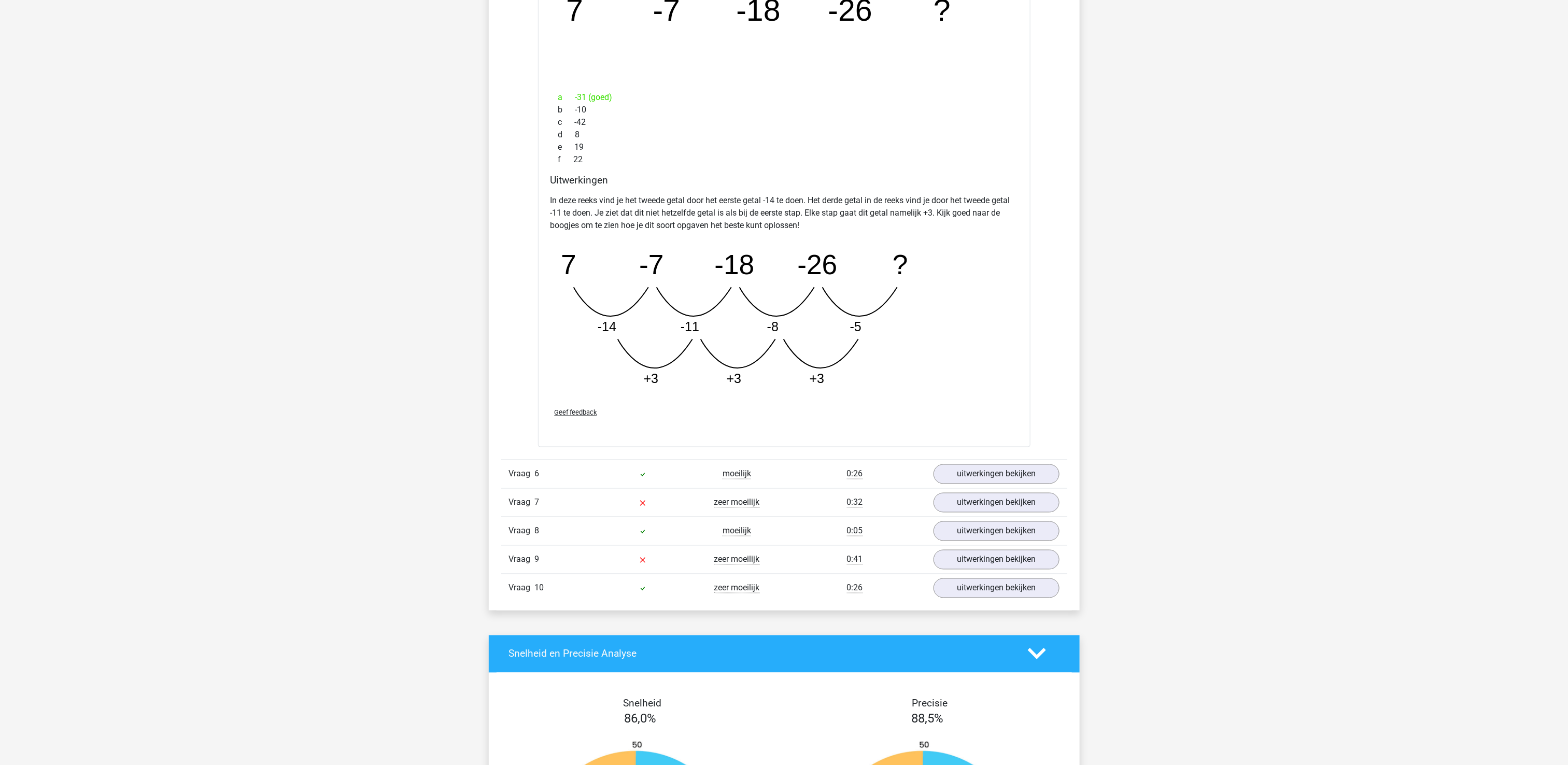
scroll to position [933, 0]
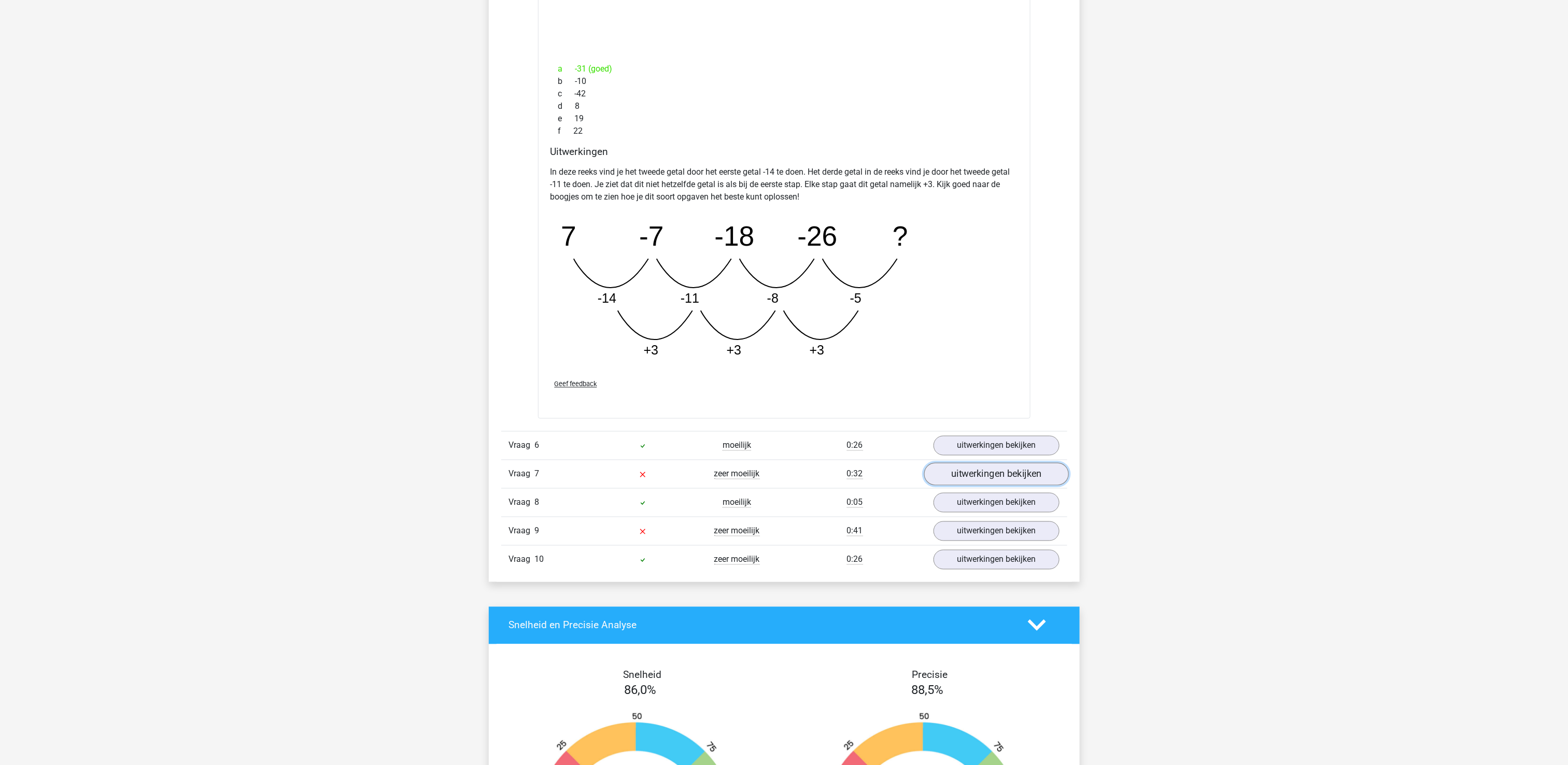
click at [978, 483] on link "uitwerkingen bekijken" at bounding box center [996, 474] width 145 height 23
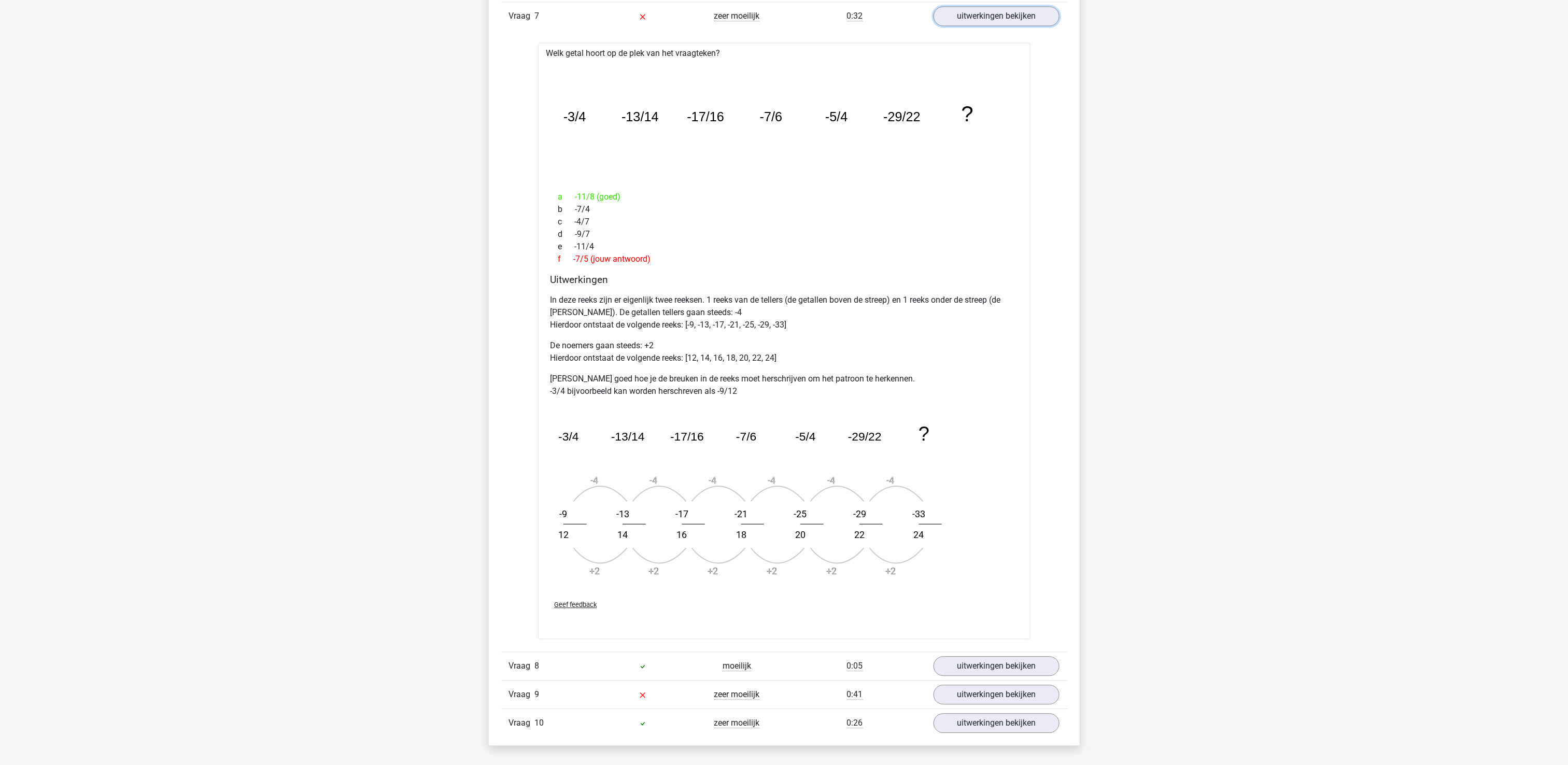
scroll to position [1555, 0]
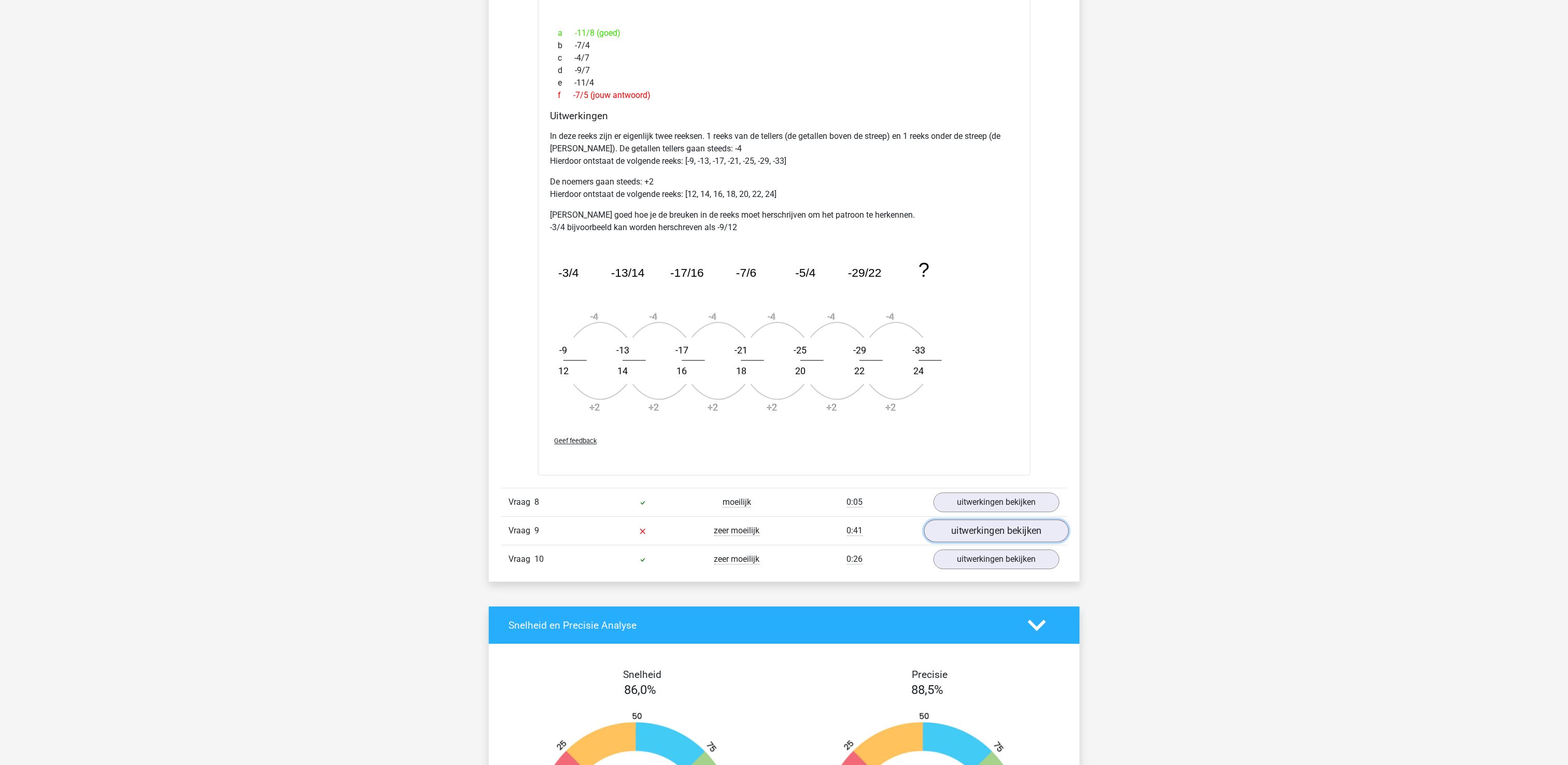
click at [1001, 539] on link "uitwerkingen bekijken" at bounding box center [996, 530] width 145 height 23
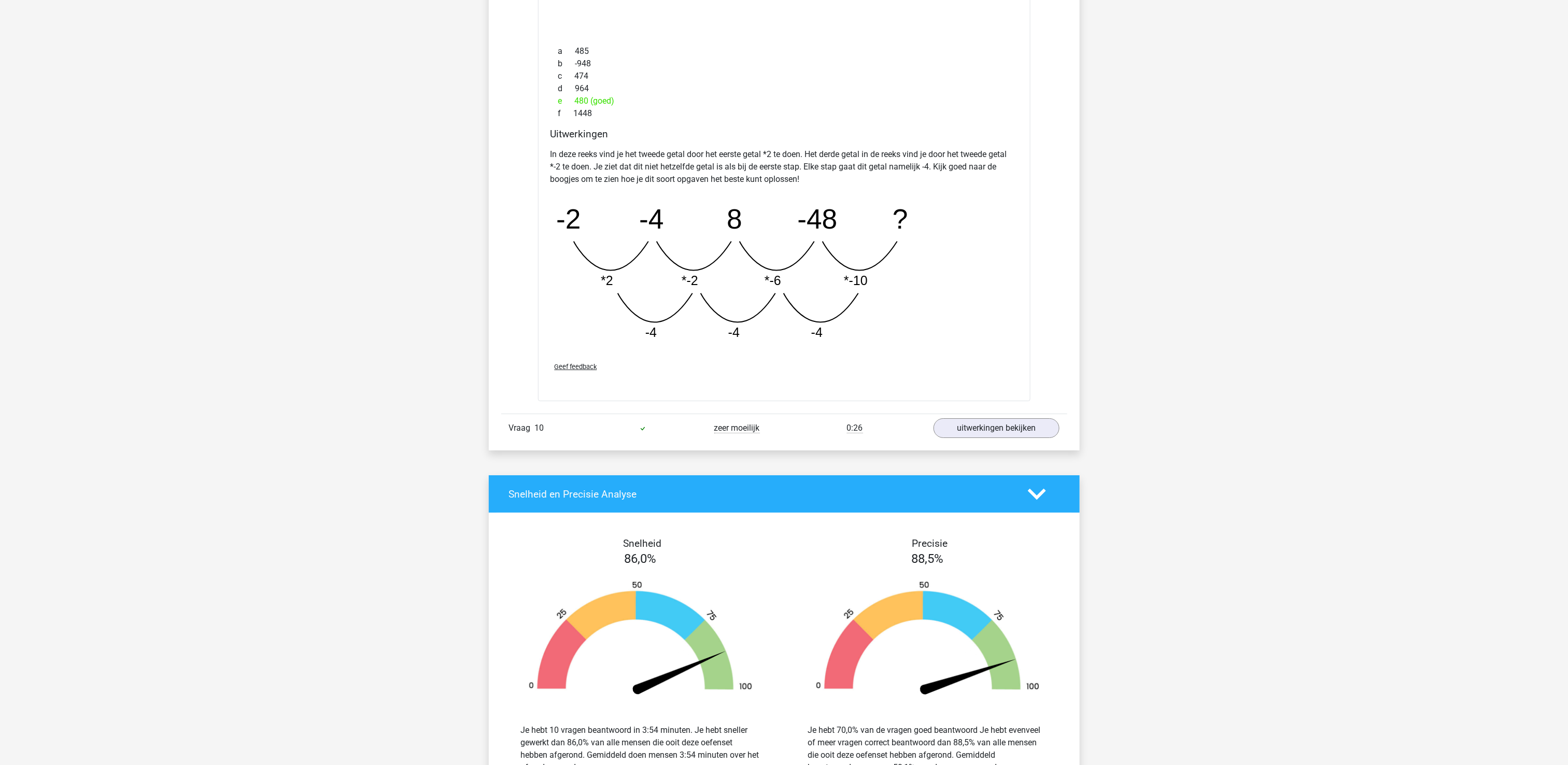
scroll to position [2591, 0]
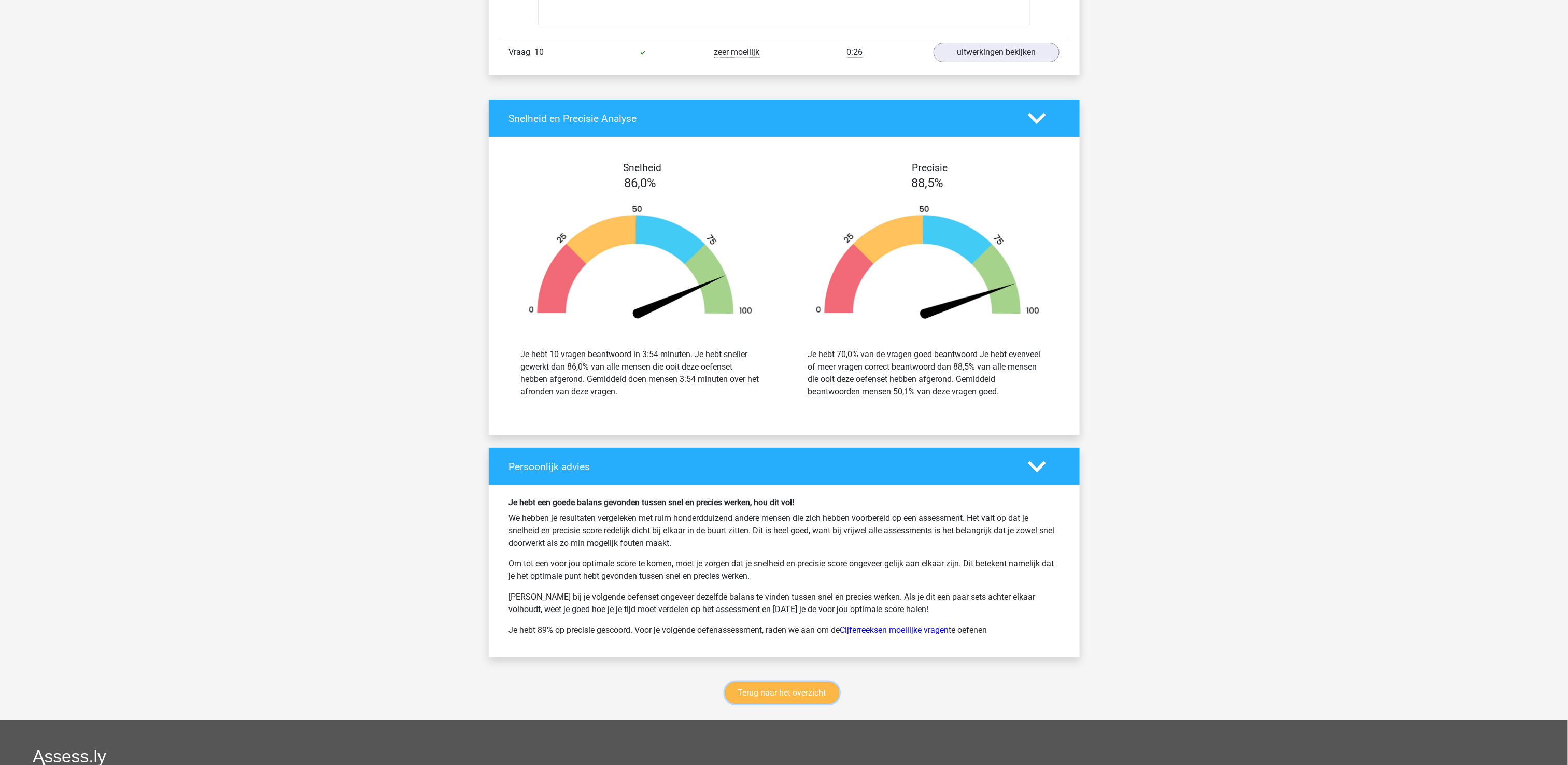
click at [805, 704] on link "Terug naar het overzicht" at bounding box center [782, 693] width 114 height 22
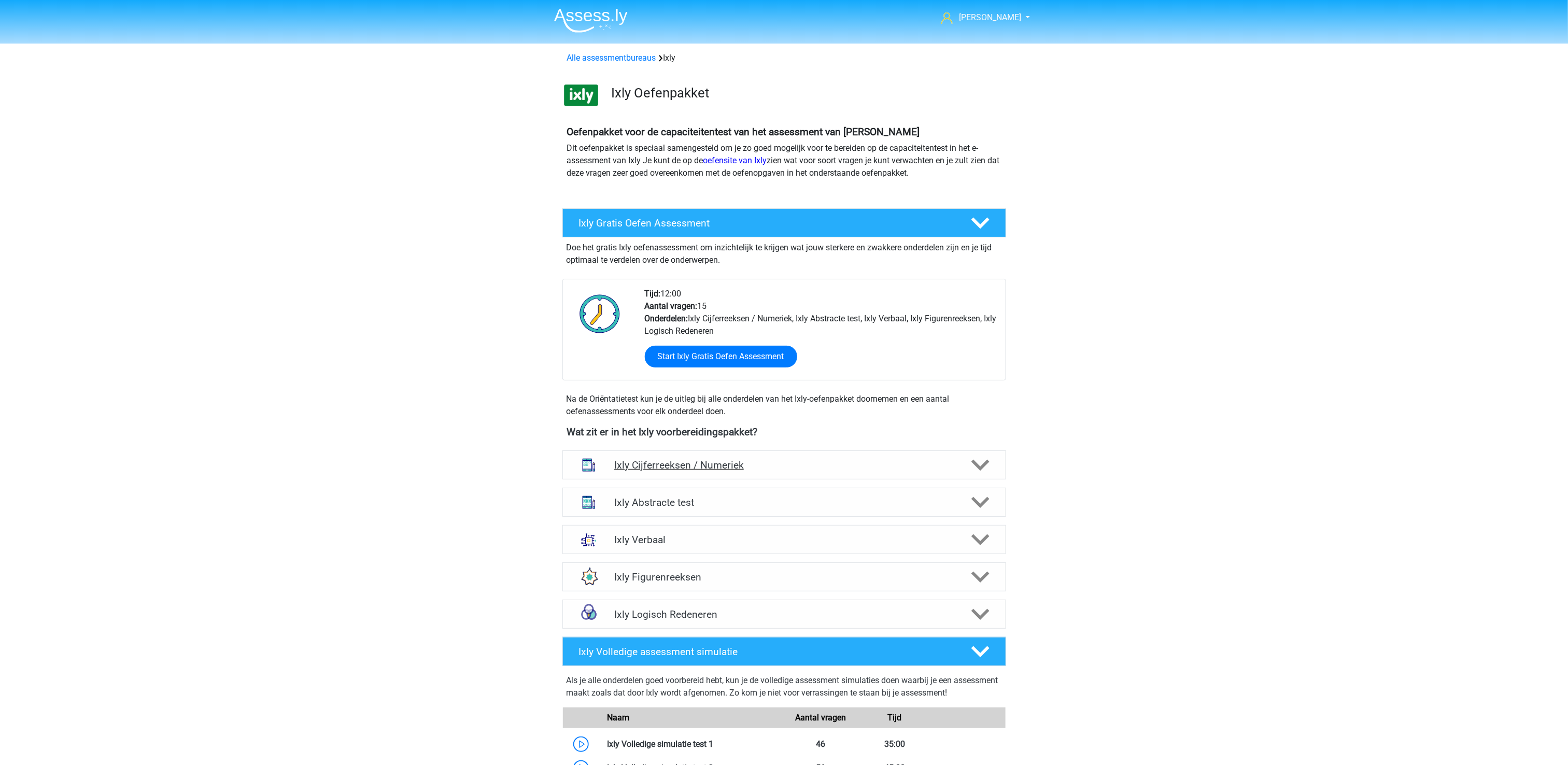
click at [979, 468] on polygon at bounding box center [980, 465] width 18 height 11
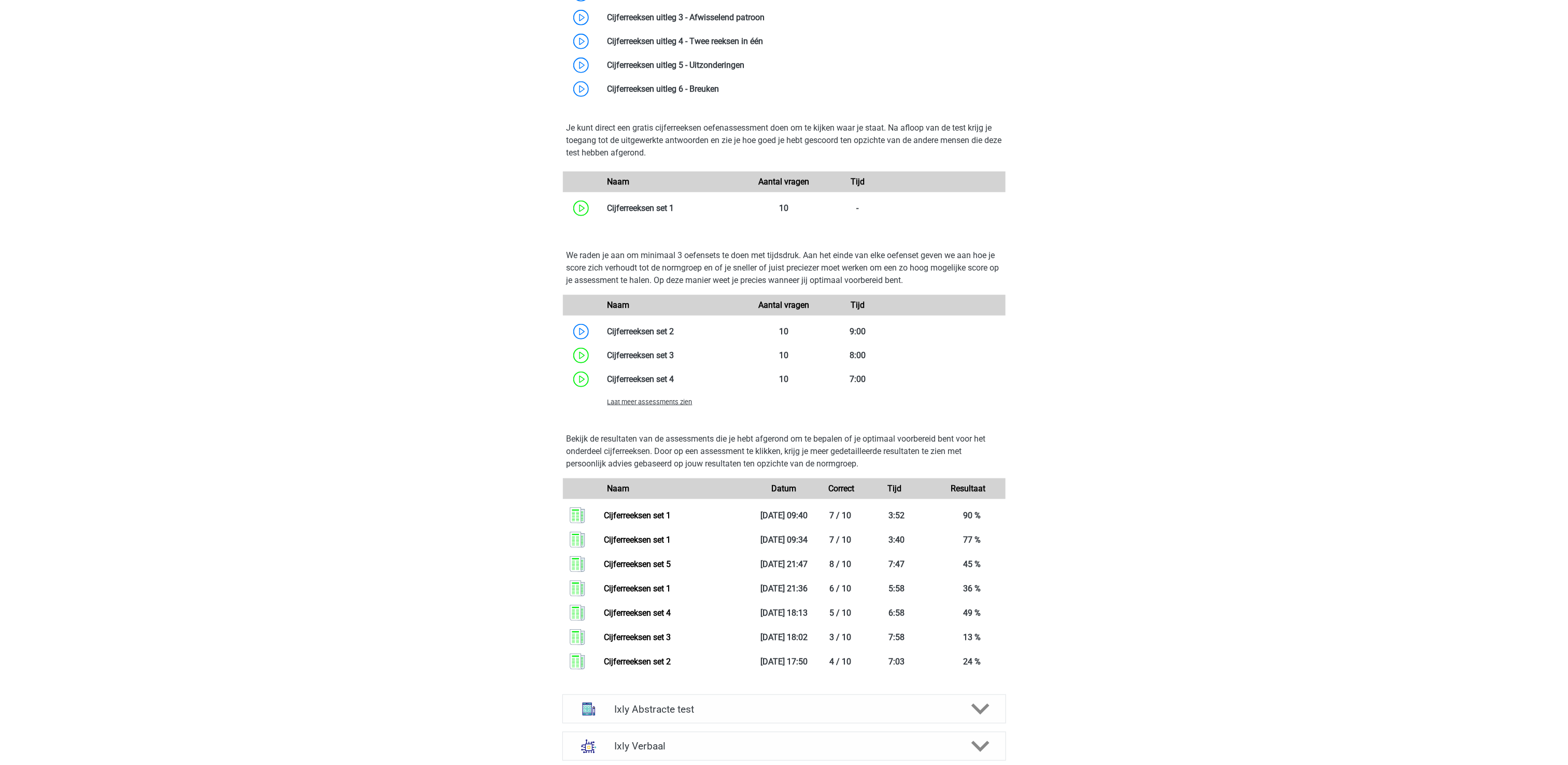
scroll to position [622, 0]
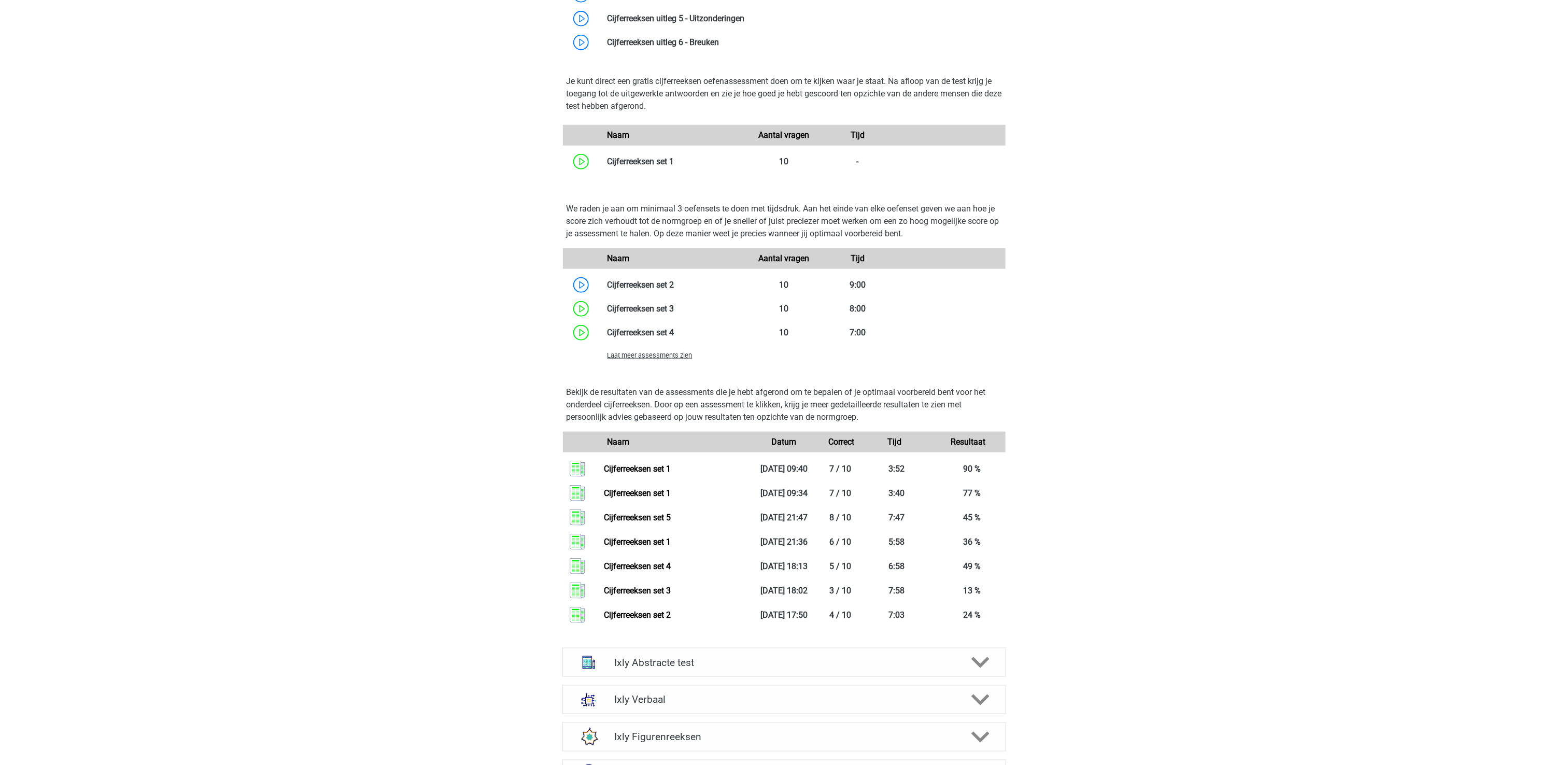
click at [655, 353] on span "Laat meer assessments zien" at bounding box center [650, 355] width 85 height 8
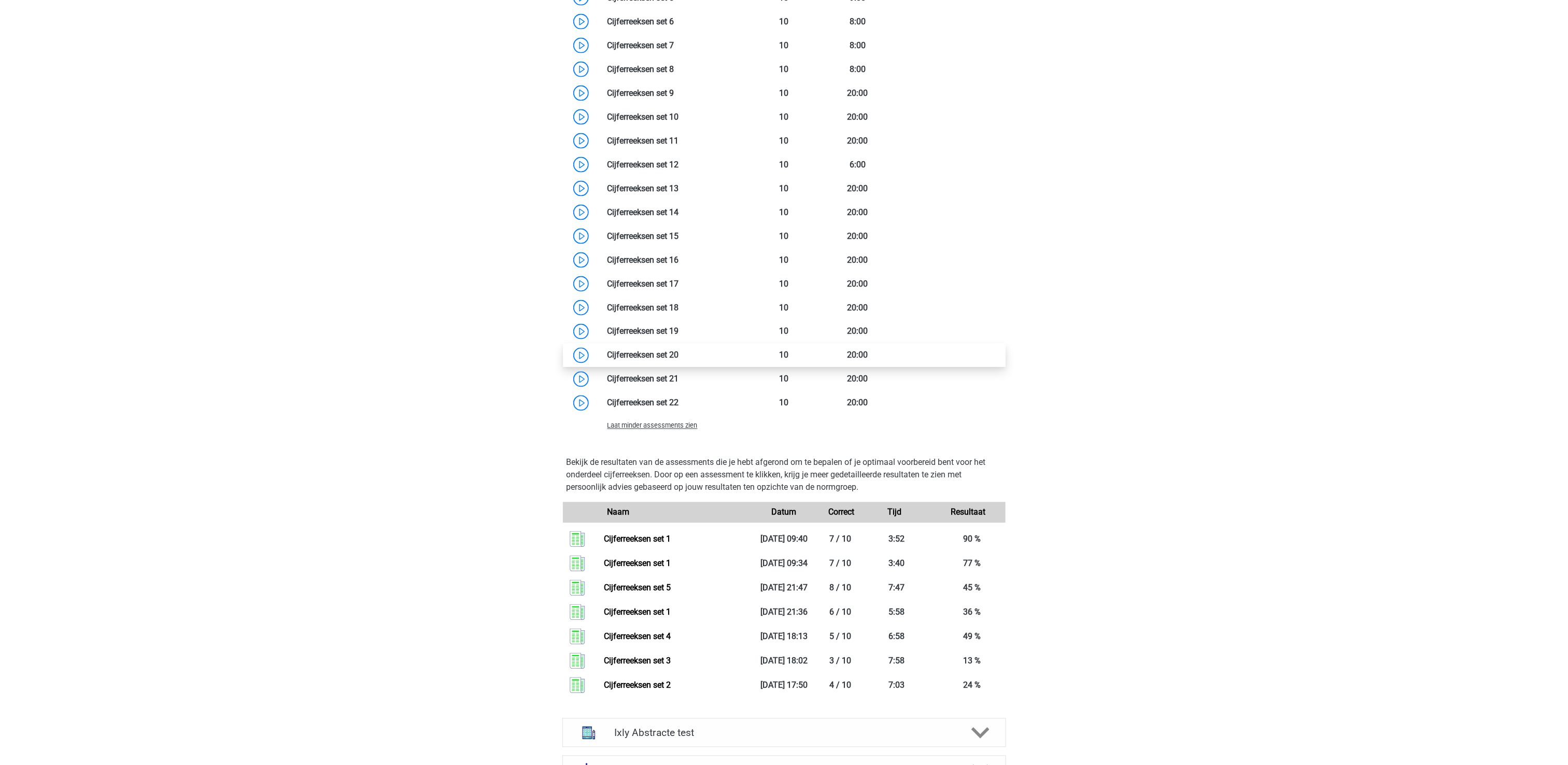
scroll to position [829, 0]
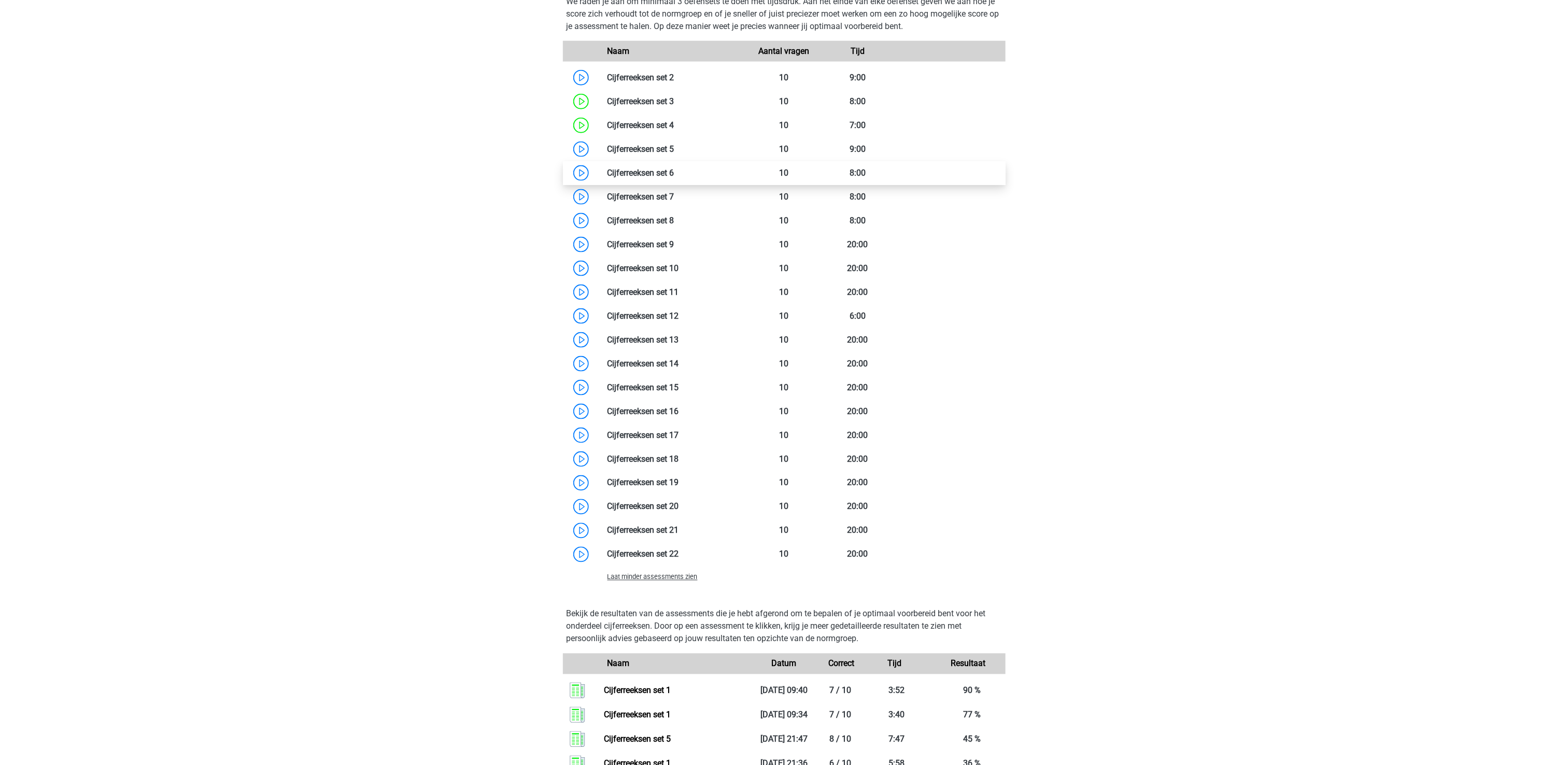
click at [674, 168] on link at bounding box center [674, 173] width 0 height 10
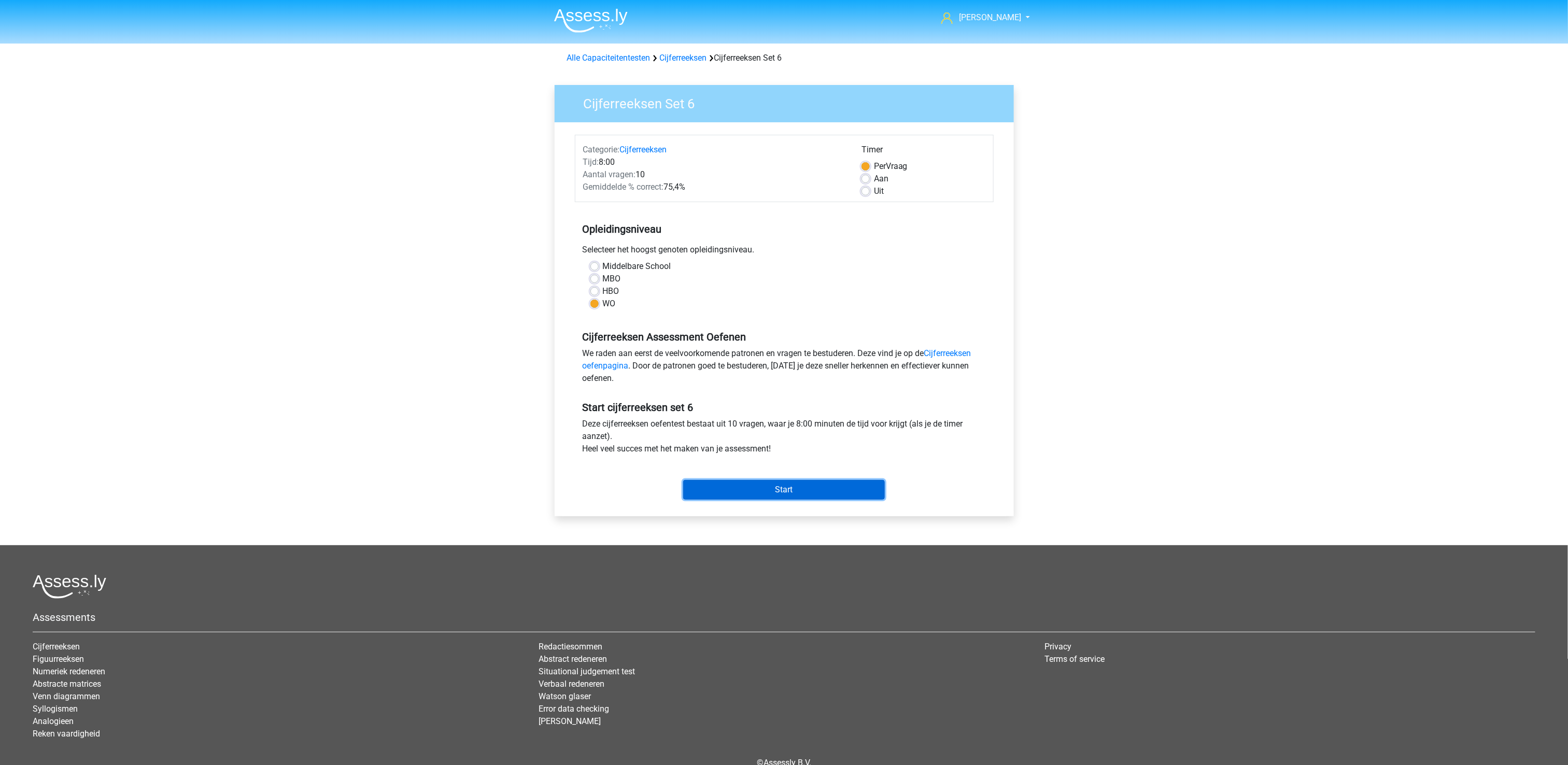
click at [831, 489] on input "Start" at bounding box center [784, 490] width 201 height 20
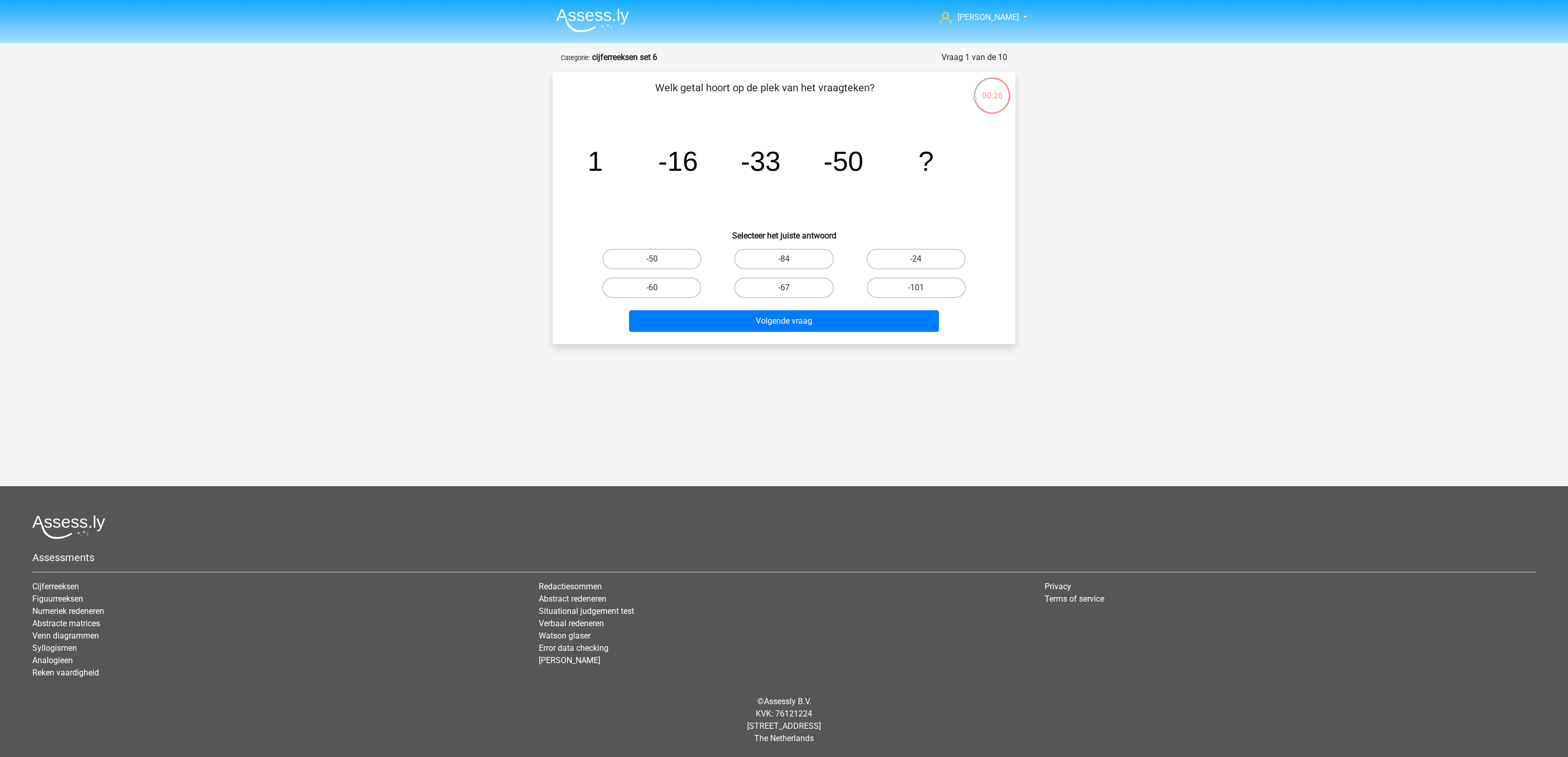
click at [786, 288] on input "-67" at bounding box center [787, 291] width 7 height 7
radio input "true"
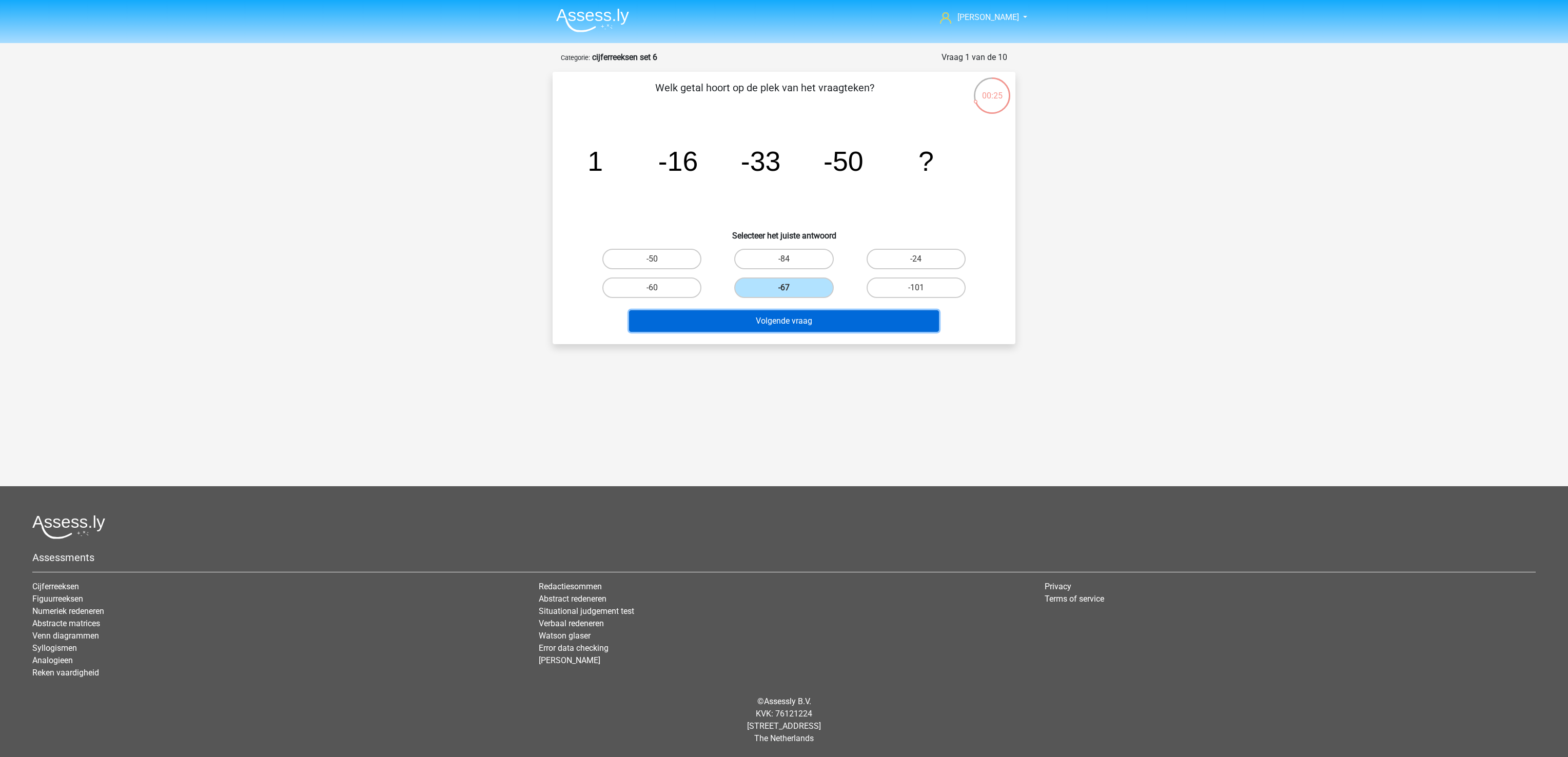
click at [792, 318] on button "Volgende vraag" at bounding box center [784, 322] width 311 height 22
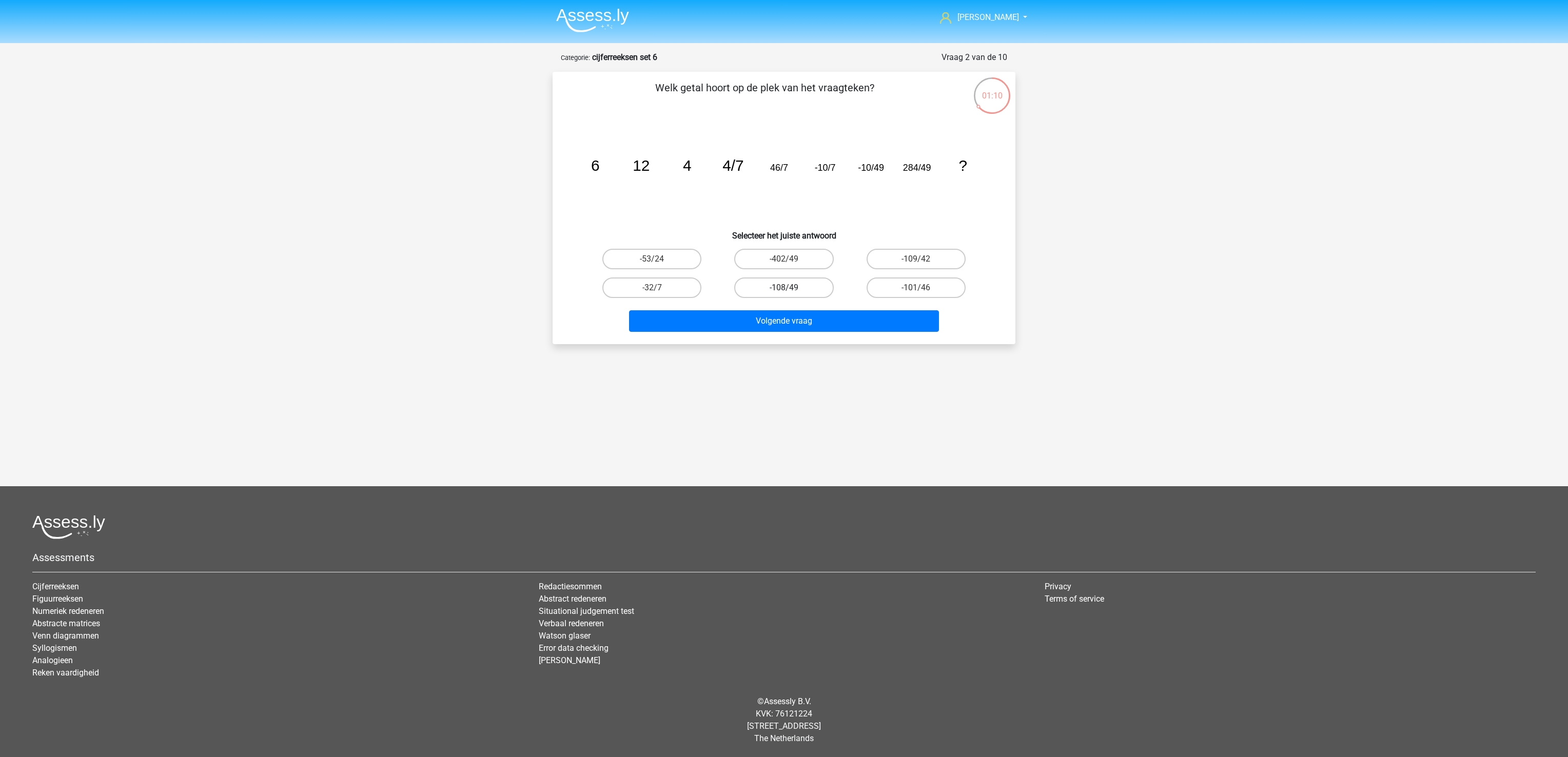
click at [809, 285] on label "-108/49" at bounding box center [783, 288] width 99 height 20
click at [790, 288] on input "-108/49" at bounding box center [787, 291] width 7 height 7
radio input "true"
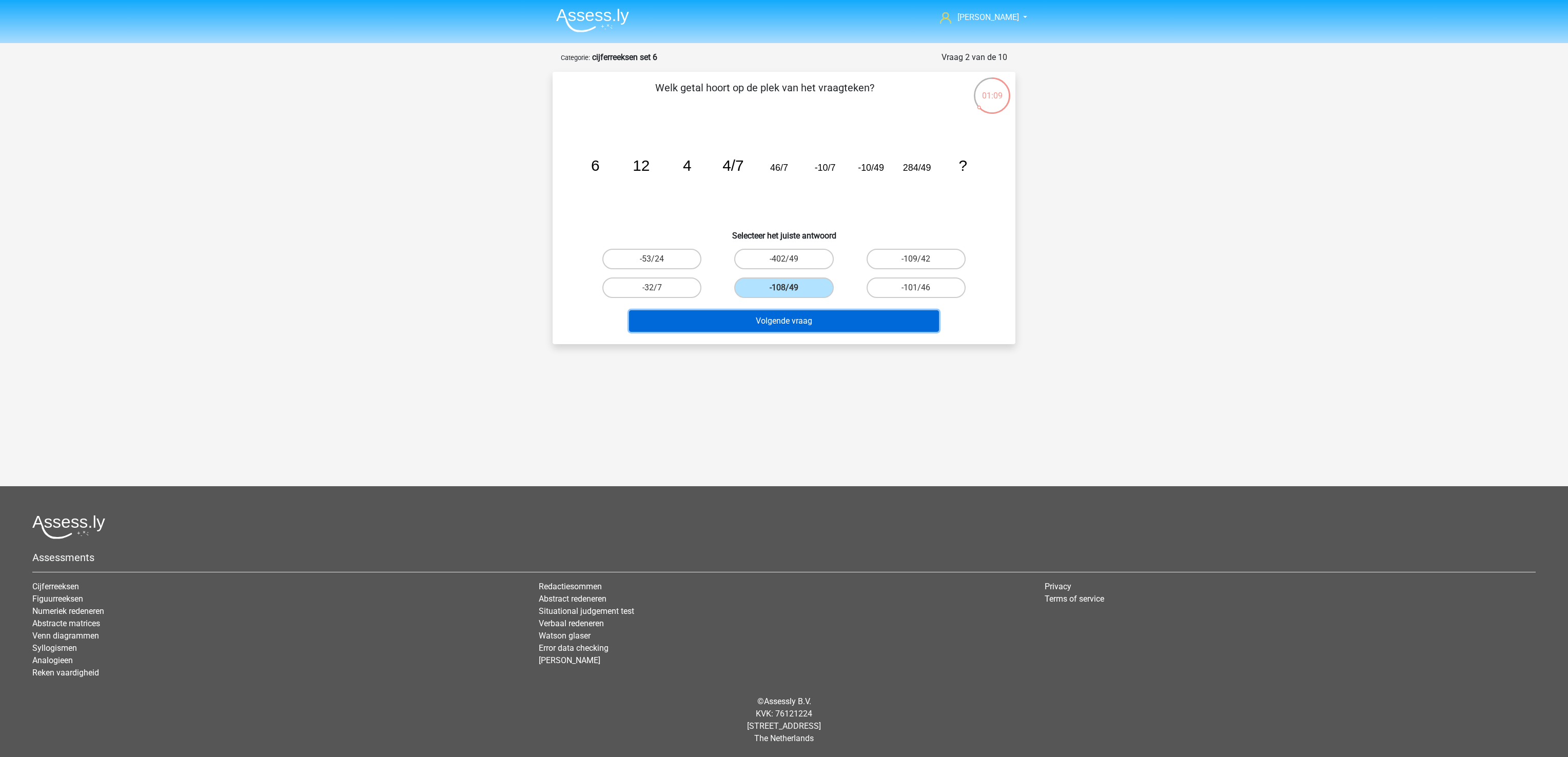
click at [817, 316] on button "Volgende vraag" at bounding box center [784, 322] width 311 height 22
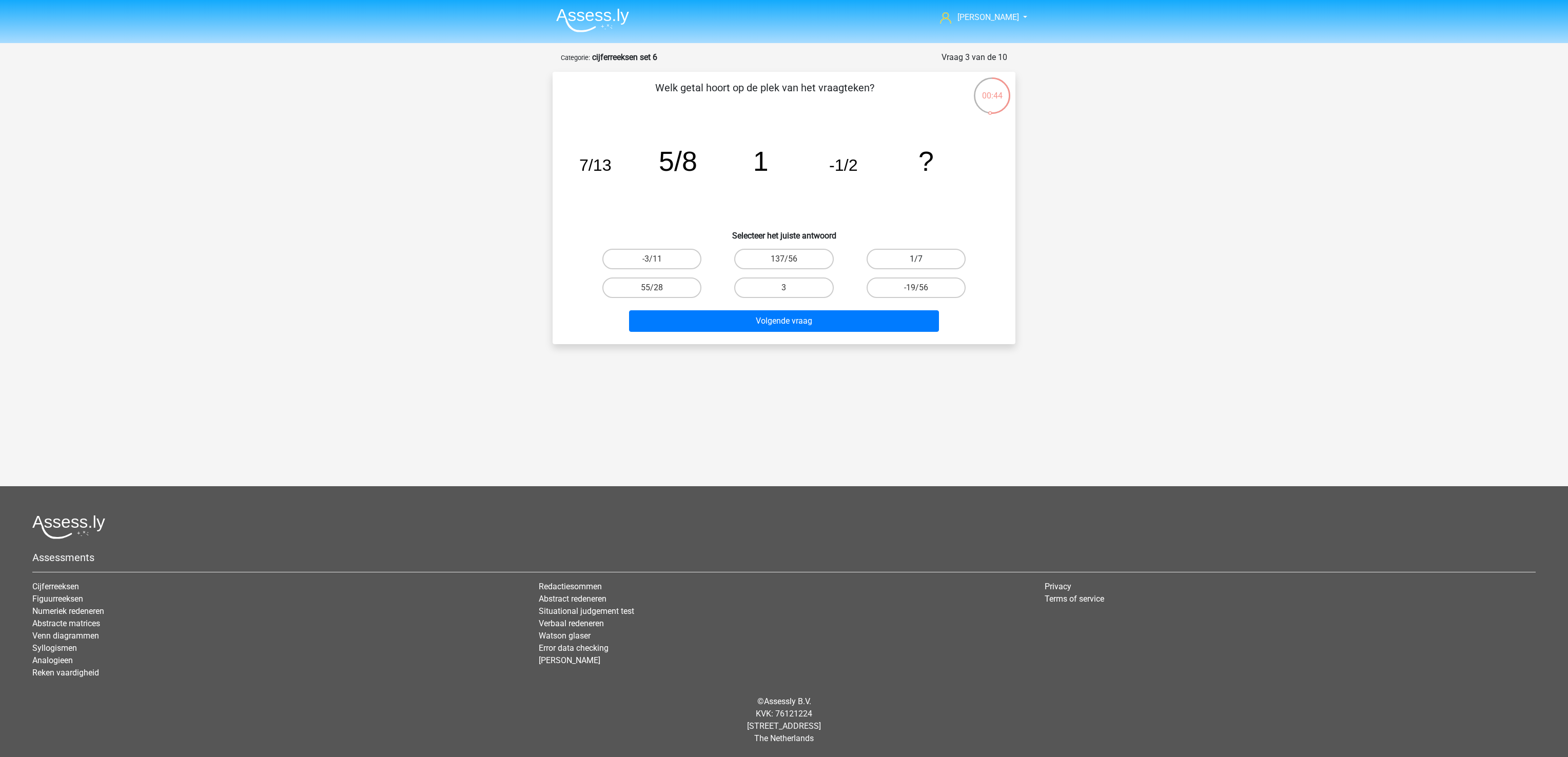
click at [934, 254] on label "1/7" at bounding box center [915, 259] width 99 height 20
click at [922, 259] on input "1/7" at bounding box center [919, 262] width 7 height 7
radio input "true"
click at [860, 340] on div "Welk getal hoort op de plek van het vraagteken? image/svg+xml 7/13 5/8 1 -1/2 ?…" at bounding box center [784, 208] width 463 height 273
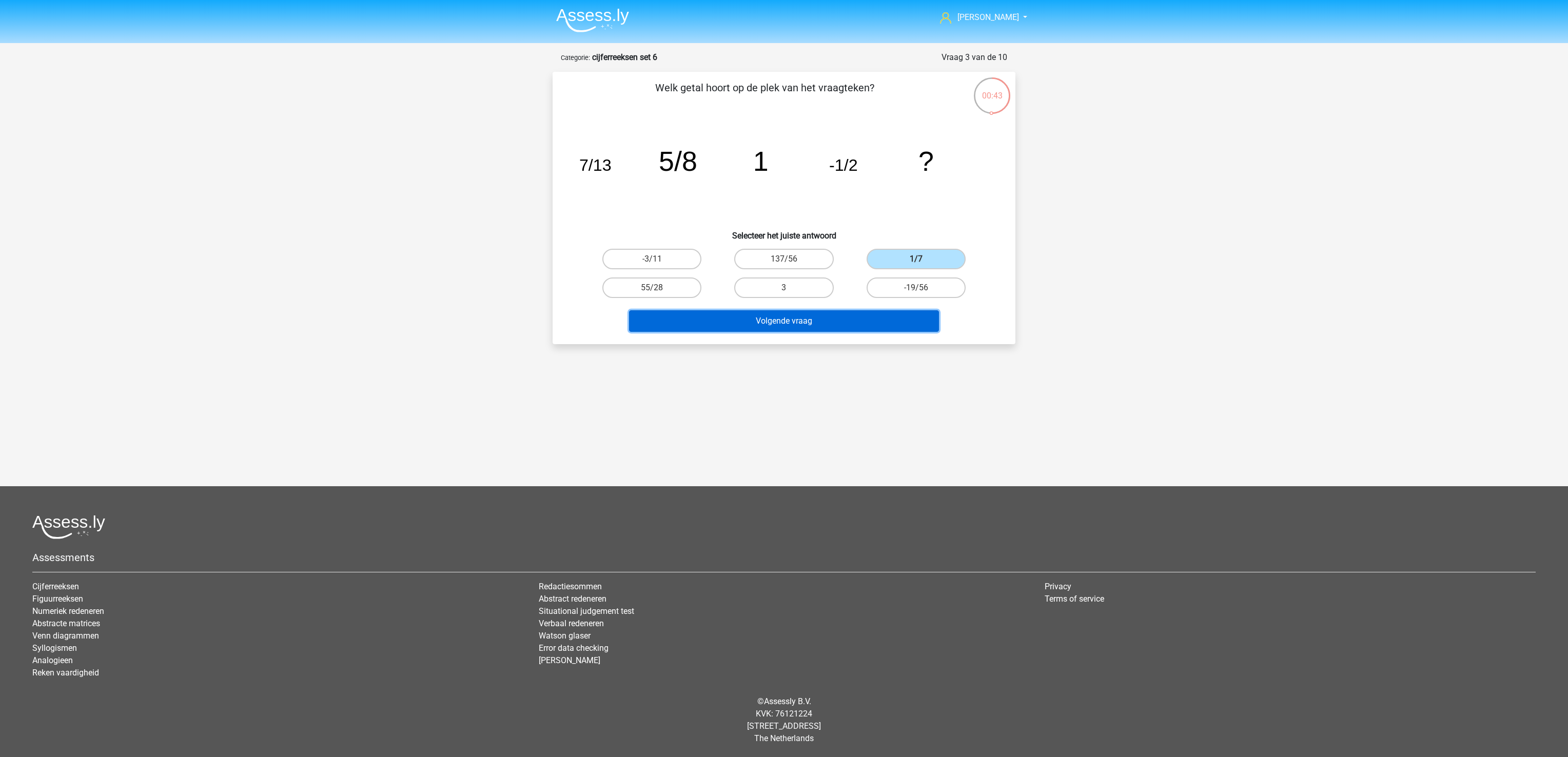
click at [855, 327] on button "Volgende vraag" at bounding box center [784, 322] width 311 height 22
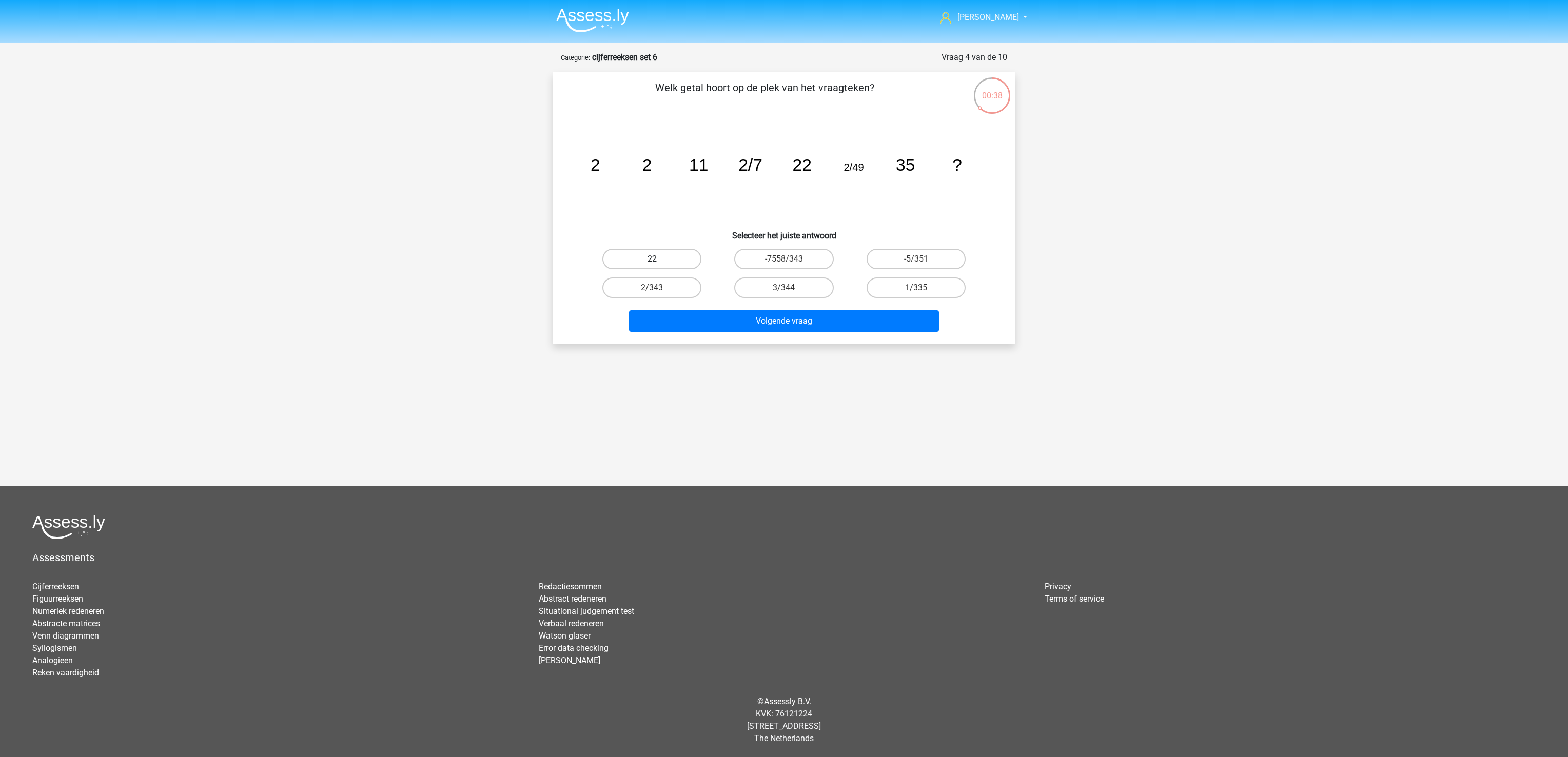
click at [671, 258] on label "22" at bounding box center [651, 259] width 99 height 20
click at [659, 259] on input "22" at bounding box center [655, 262] width 7 height 7
radio input "true"
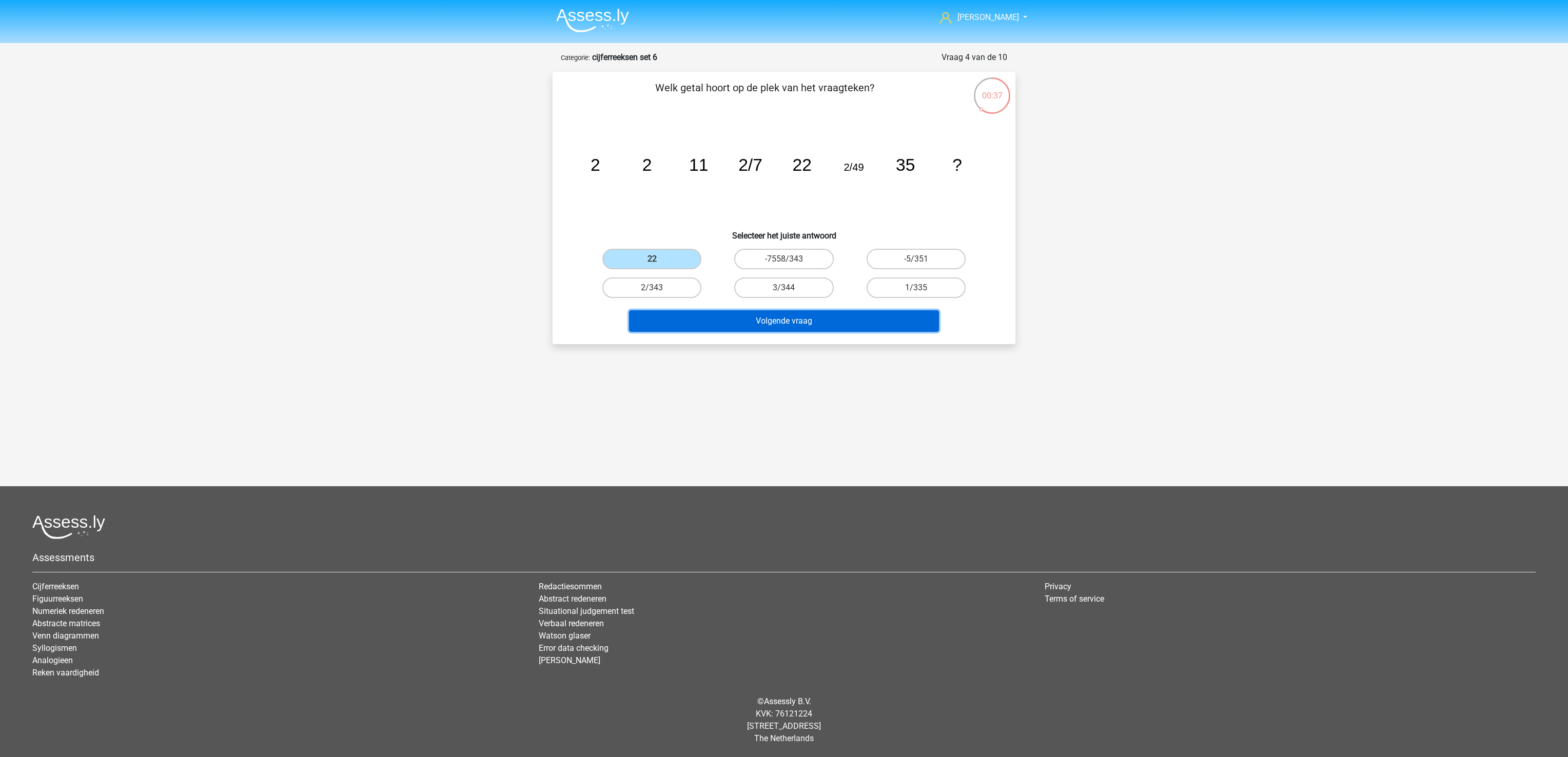
click at [708, 321] on button "Volgende vraag" at bounding box center [784, 322] width 311 height 22
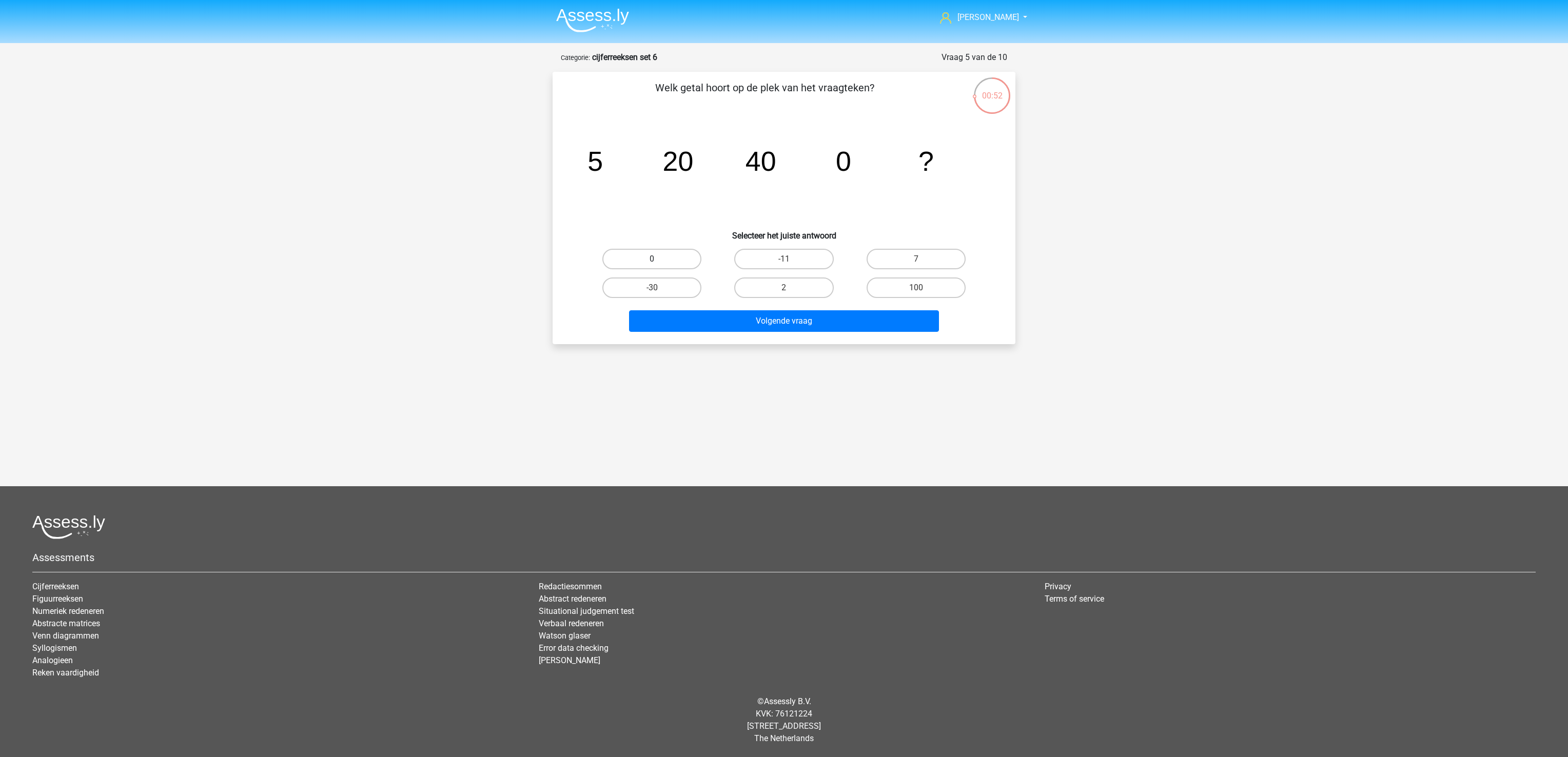
click at [642, 254] on label "0" at bounding box center [651, 259] width 99 height 20
click at [652, 259] on input "0" at bounding box center [655, 262] width 7 height 7
radio input "true"
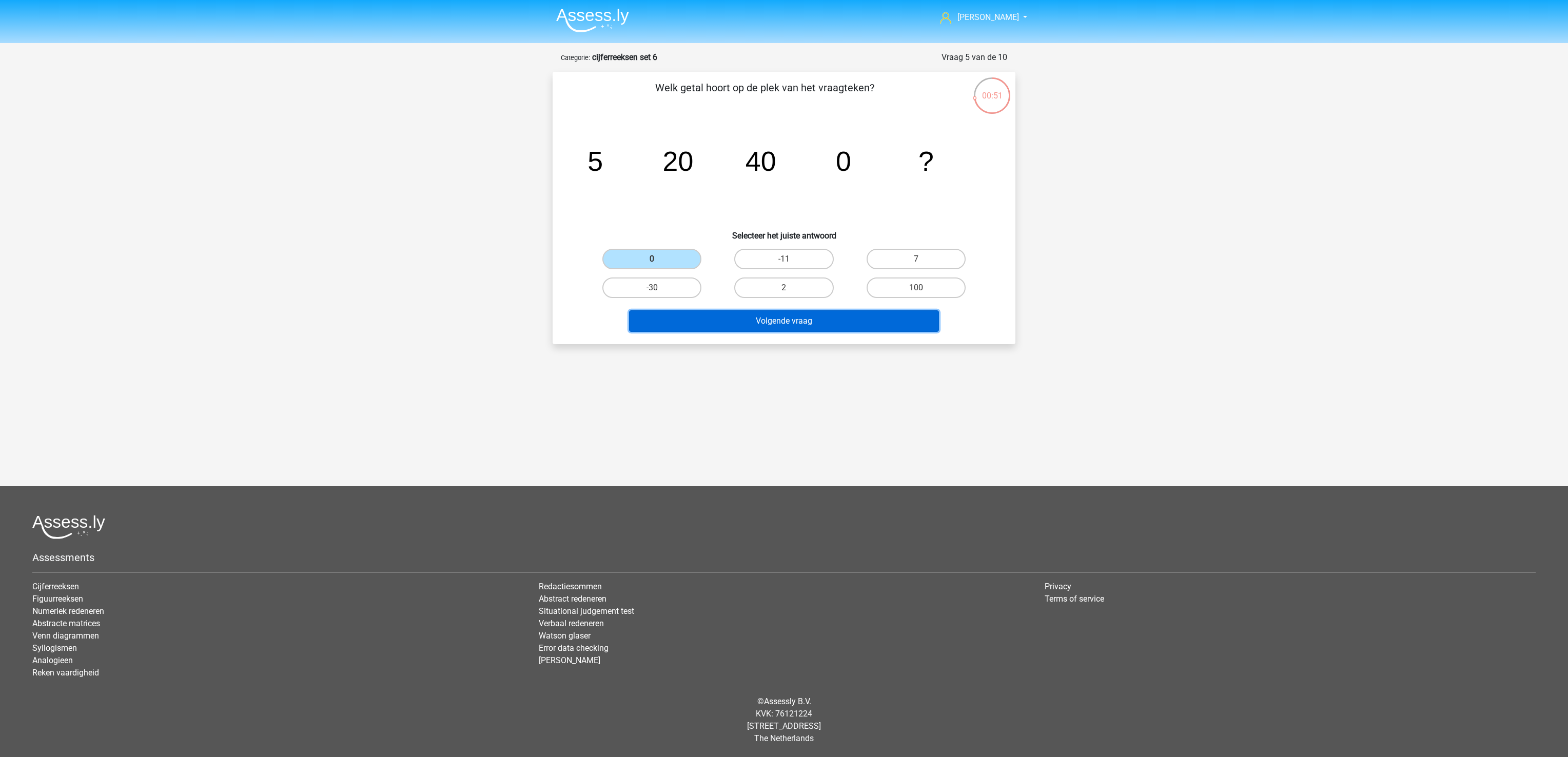
click at [690, 318] on button "Volgende vraag" at bounding box center [784, 322] width 311 height 22
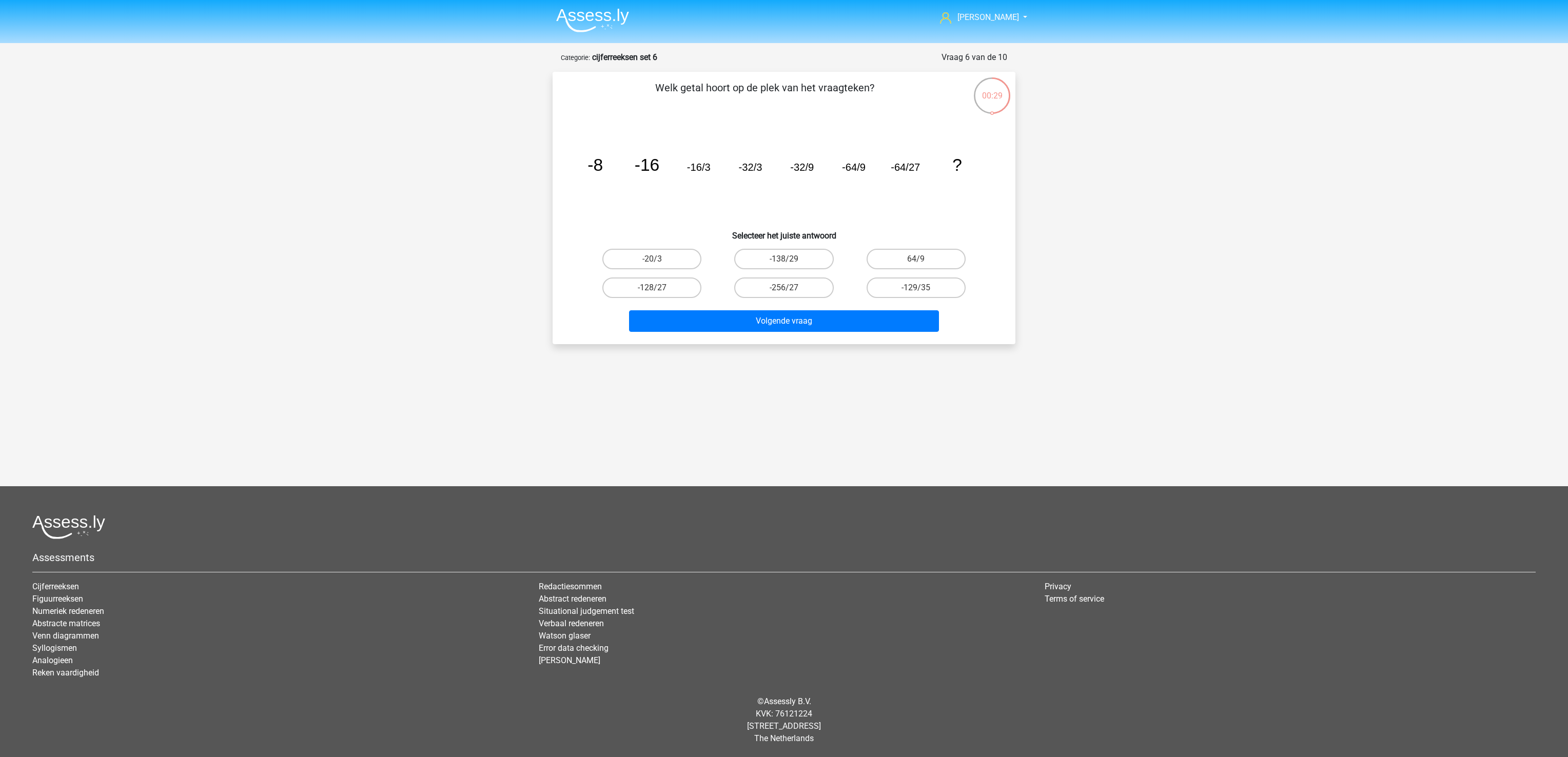
click at [654, 290] on input "-128/27" at bounding box center [655, 291] width 7 height 7
radio input "true"
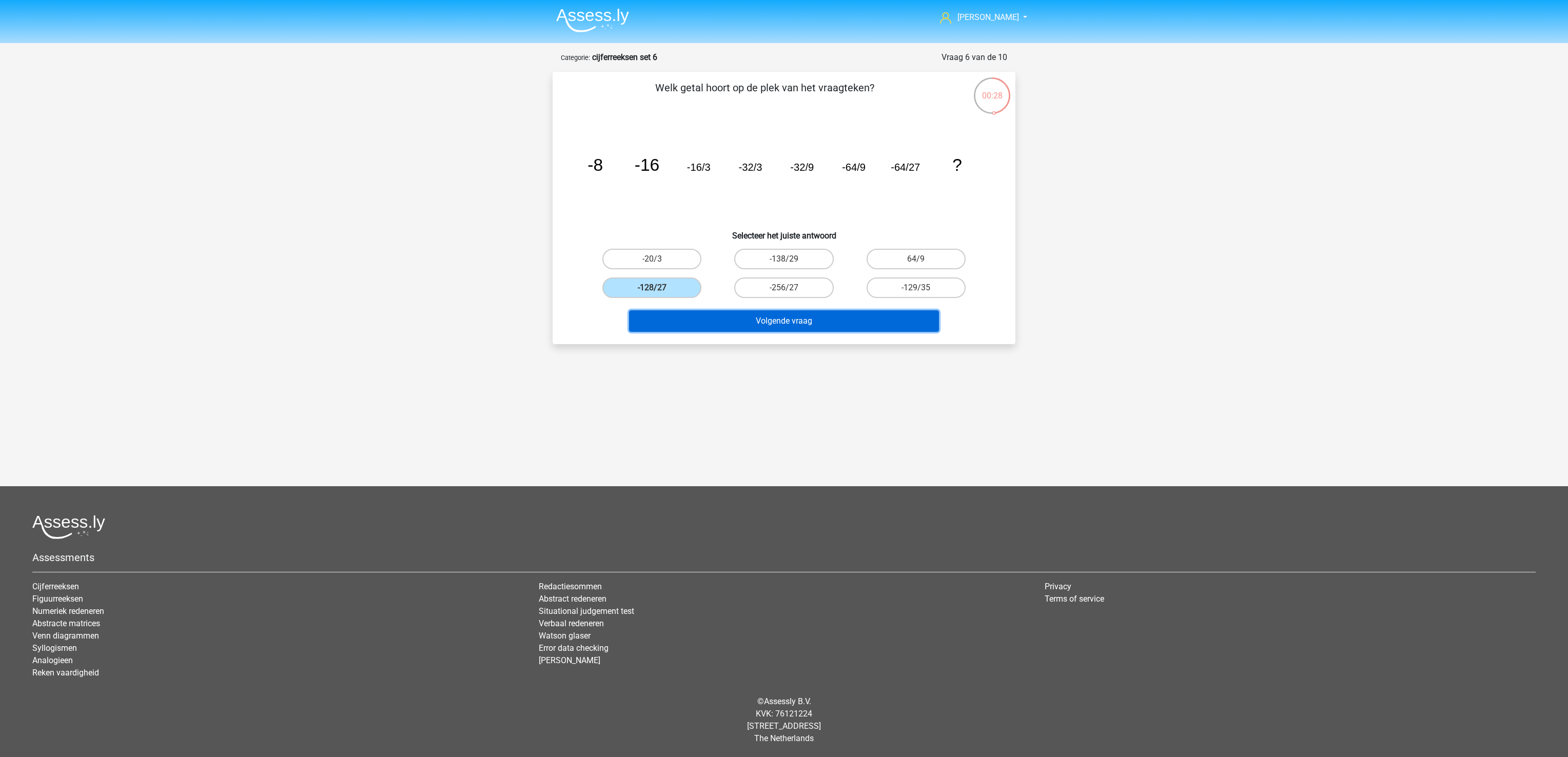
click at [677, 321] on button "Volgende vraag" at bounding box center [784, 322] width 311 height 22
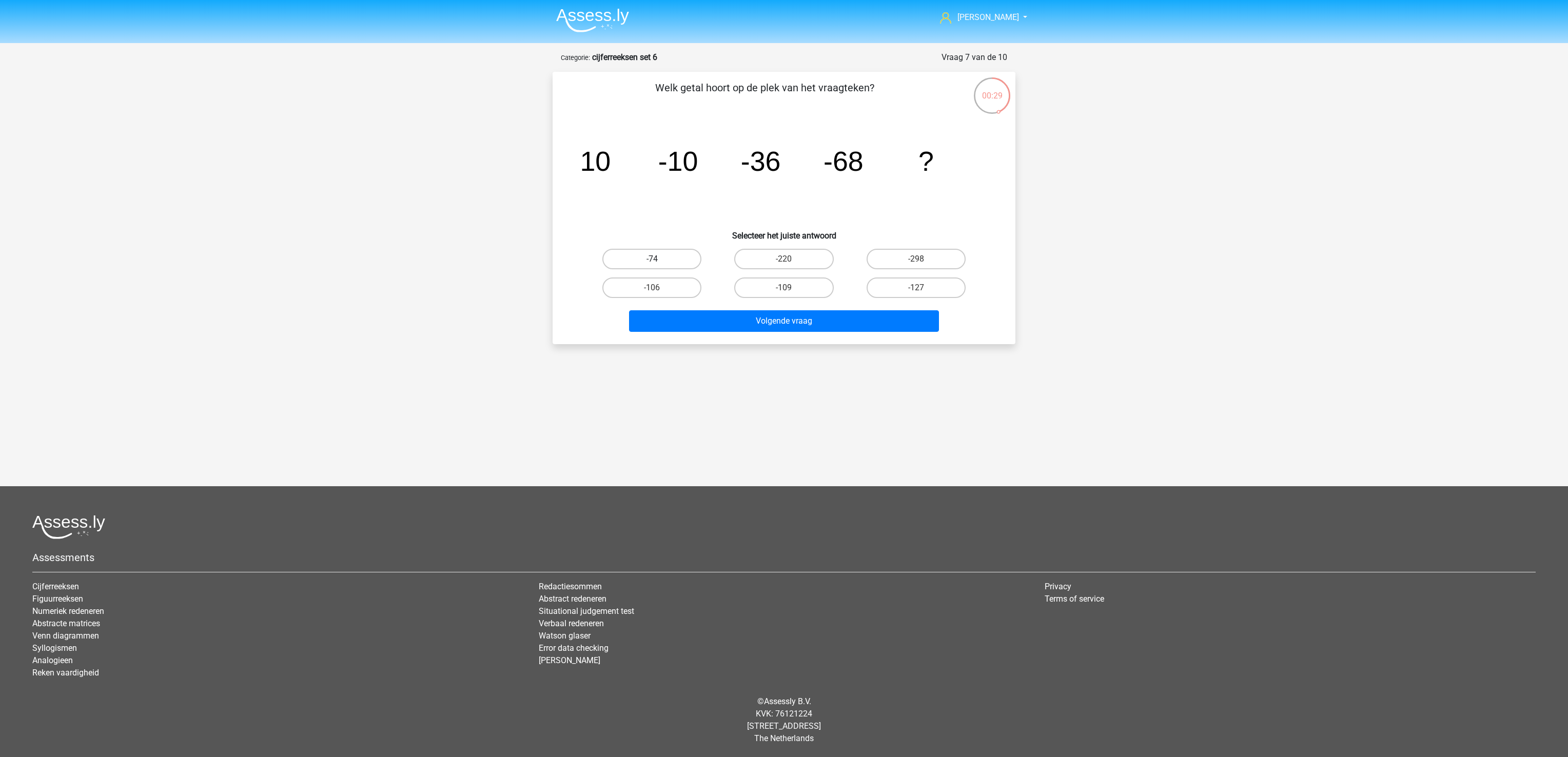
click at [653, 254] on label "-74" at bounding box center [651, 259] width 99 height 20
click at [653, 259] on input "-74" at bounding box center [655, 262] width 7 height 7
radio input "true"
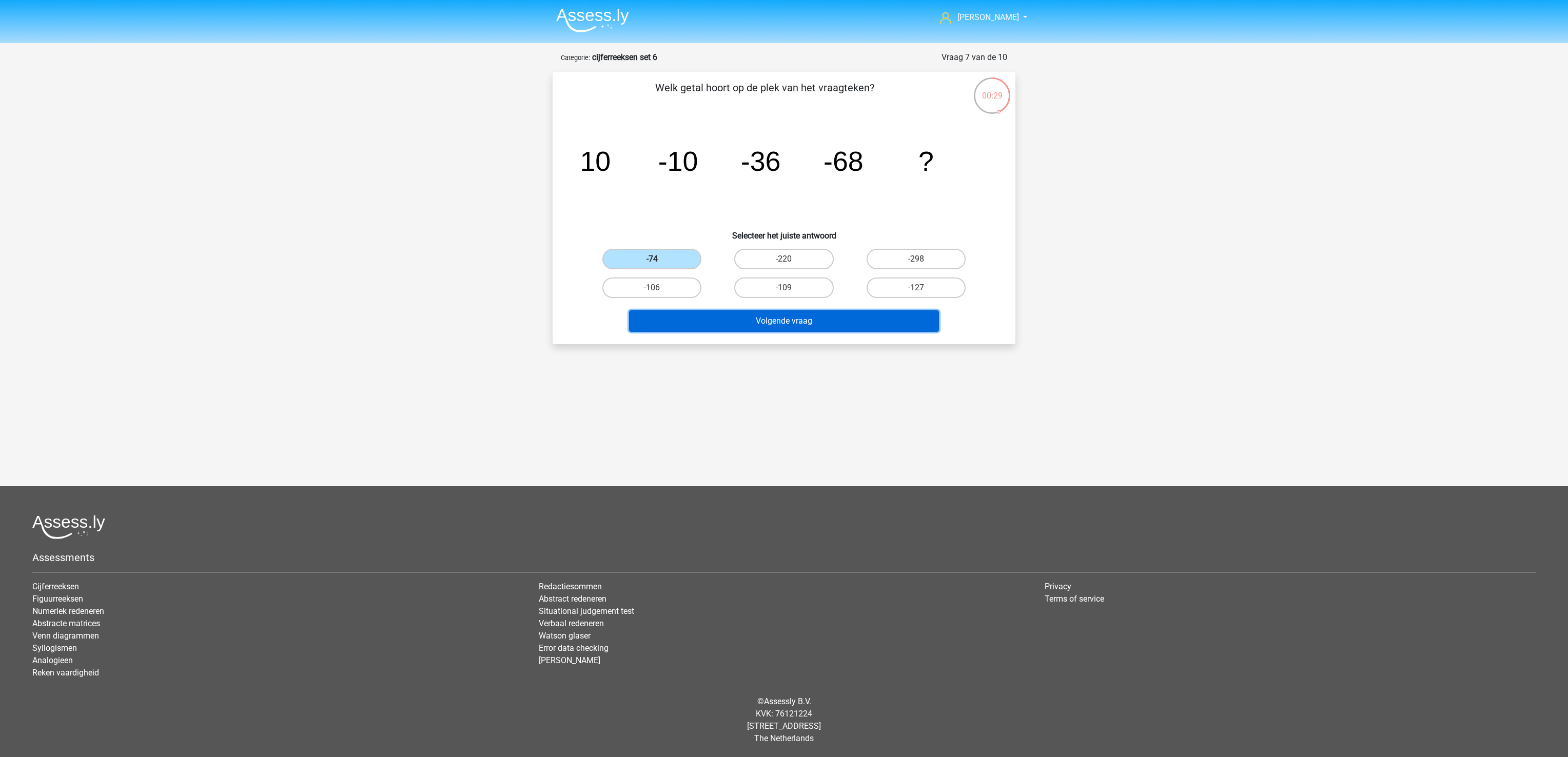
click at [696, 320] on button "Volgende vraag" at bounding box center [784, 322] width 311 height 22
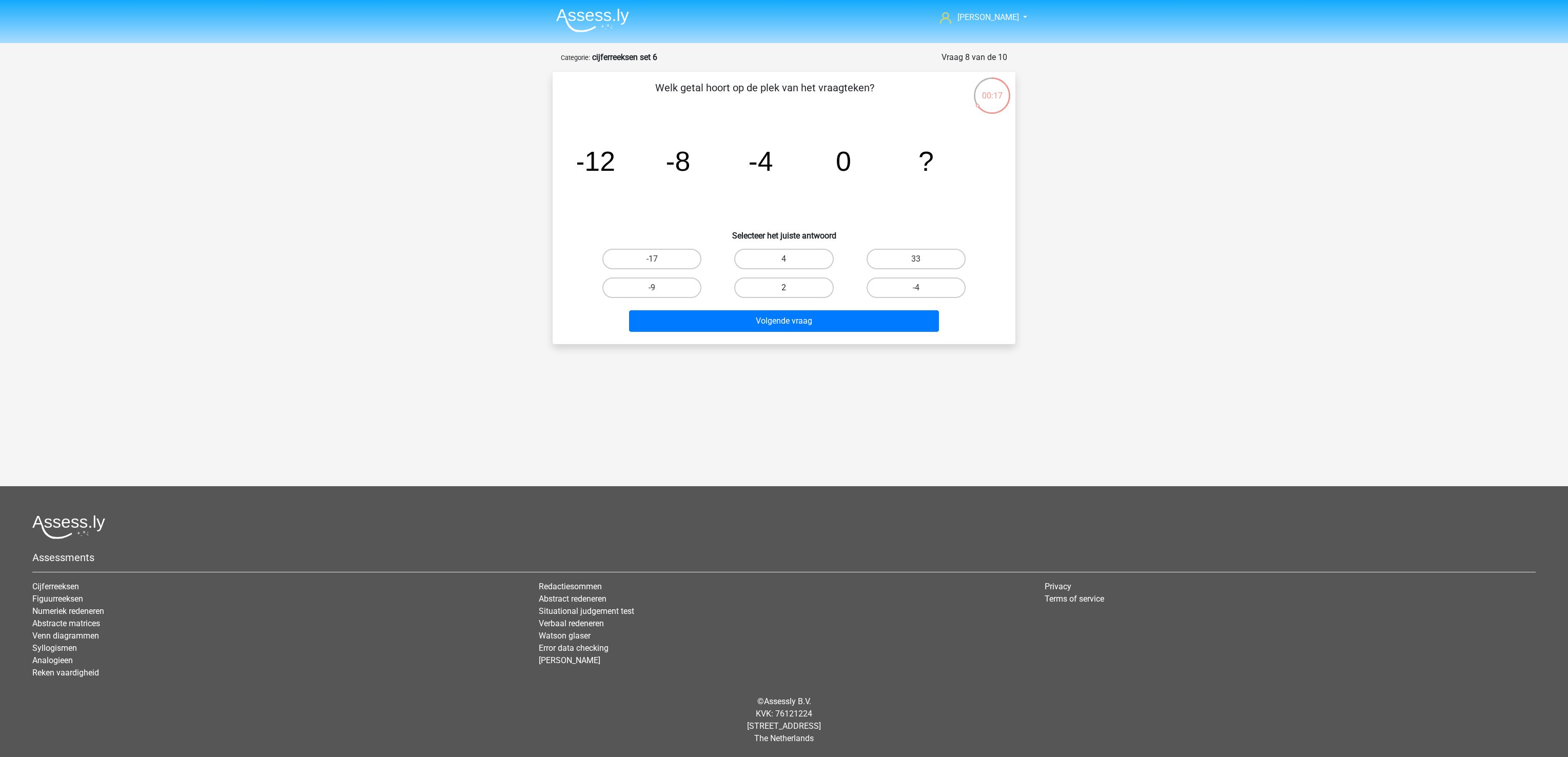
drag, startPoint x: 776, startPoint y: 257, endPoint x: 774, endPoint y: 279, distance: 22.1
click at [776, 257] on label "4" at bounding box center [783, 259] width 99 height 20
click at [784, 259] on input "4" at bounding box center [787, 262] width 7 height 7
radio input "true"
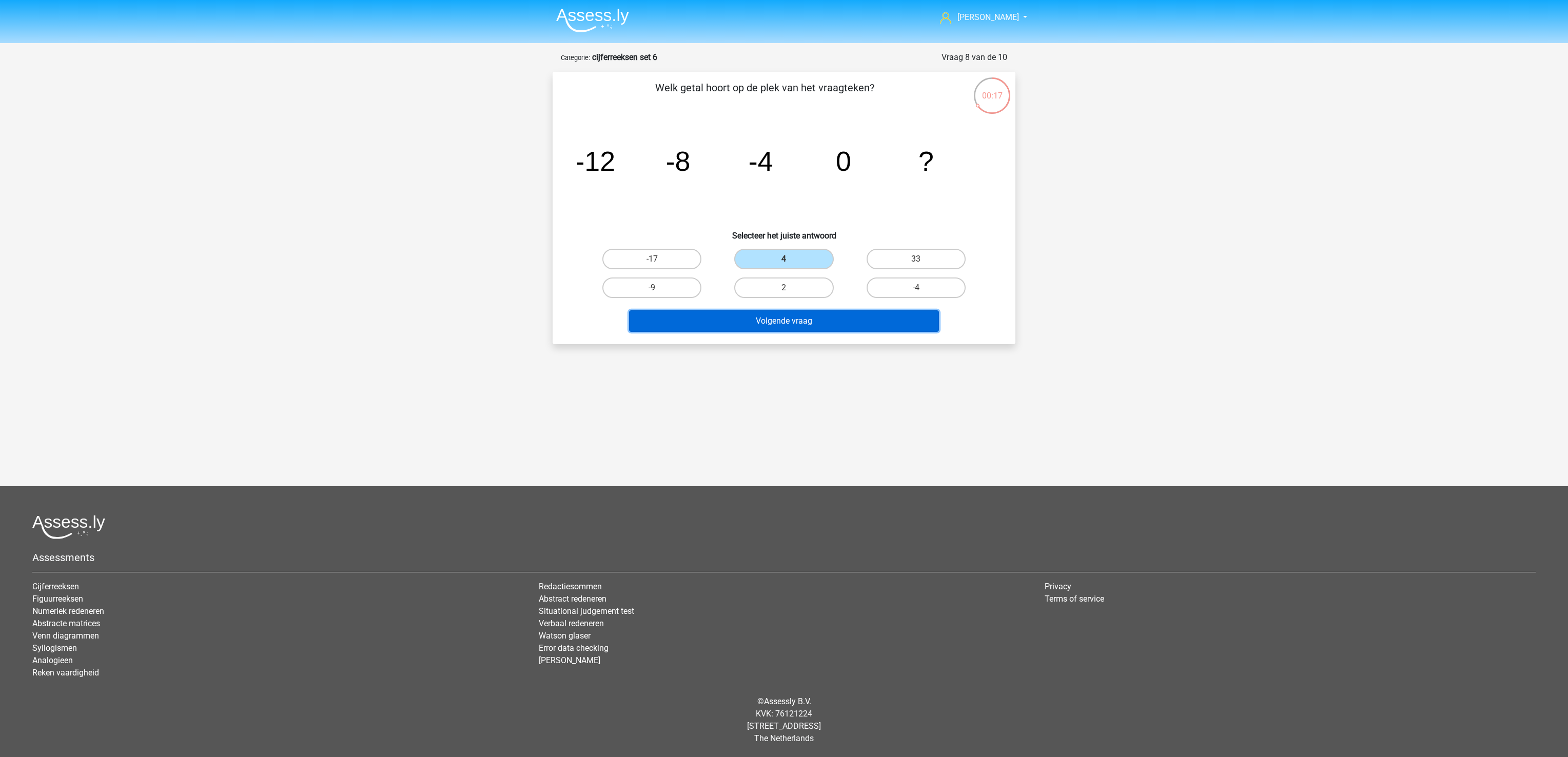
click at [774, 328] on button "Volgende vraag" at bounding box center [784, 322] width 311 height 22
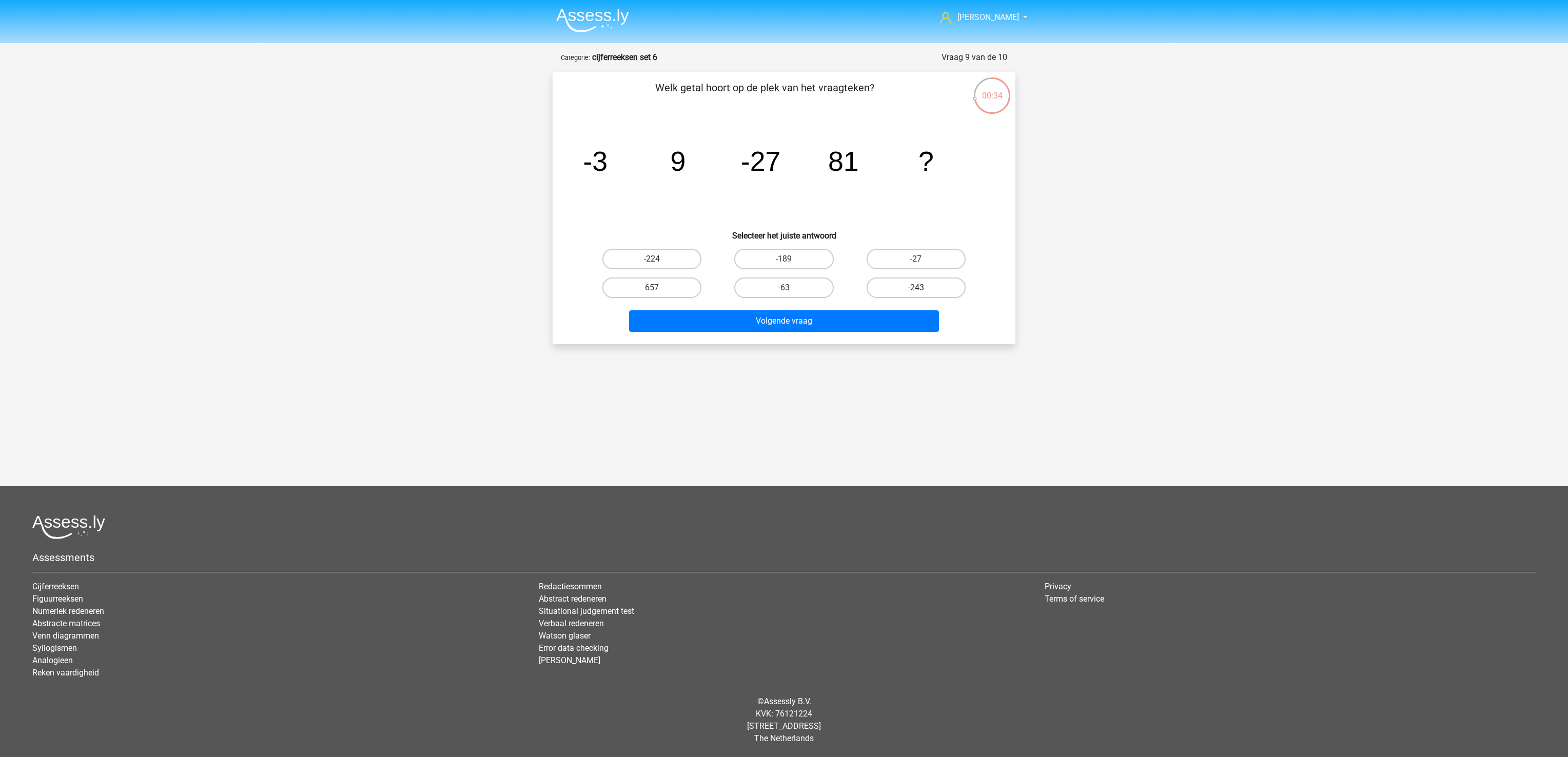
click at [940, 285] on label "-243" at bounding box center [915, 288] width 99 height 20
click at [922, 288] on input "-243" at bounding box center [919, 291] width 7 height 7
radio input "true"
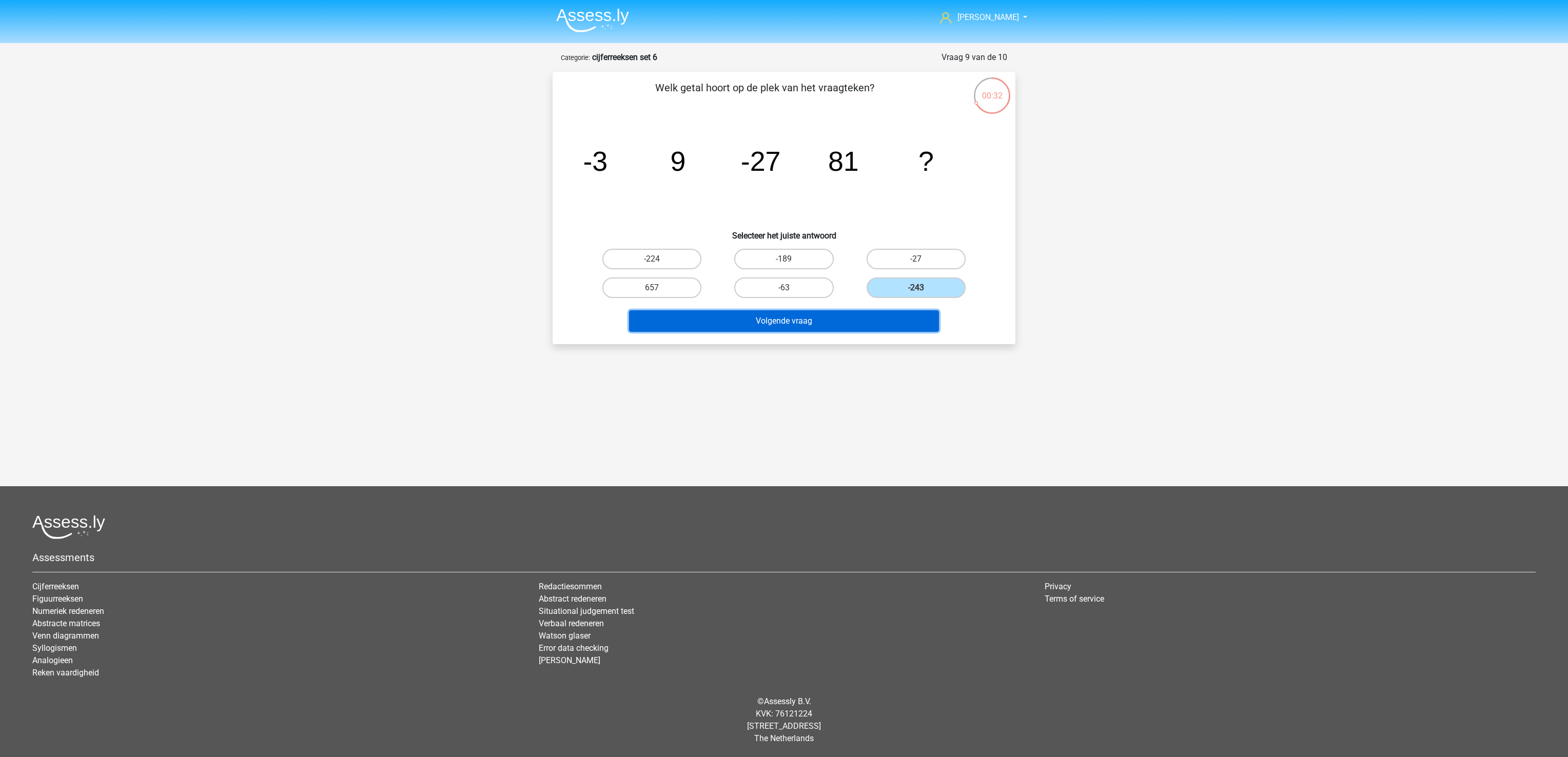
click at [920, 314] on button "Volgende vraag" at bounding box center [784, 322] width 311 height 22
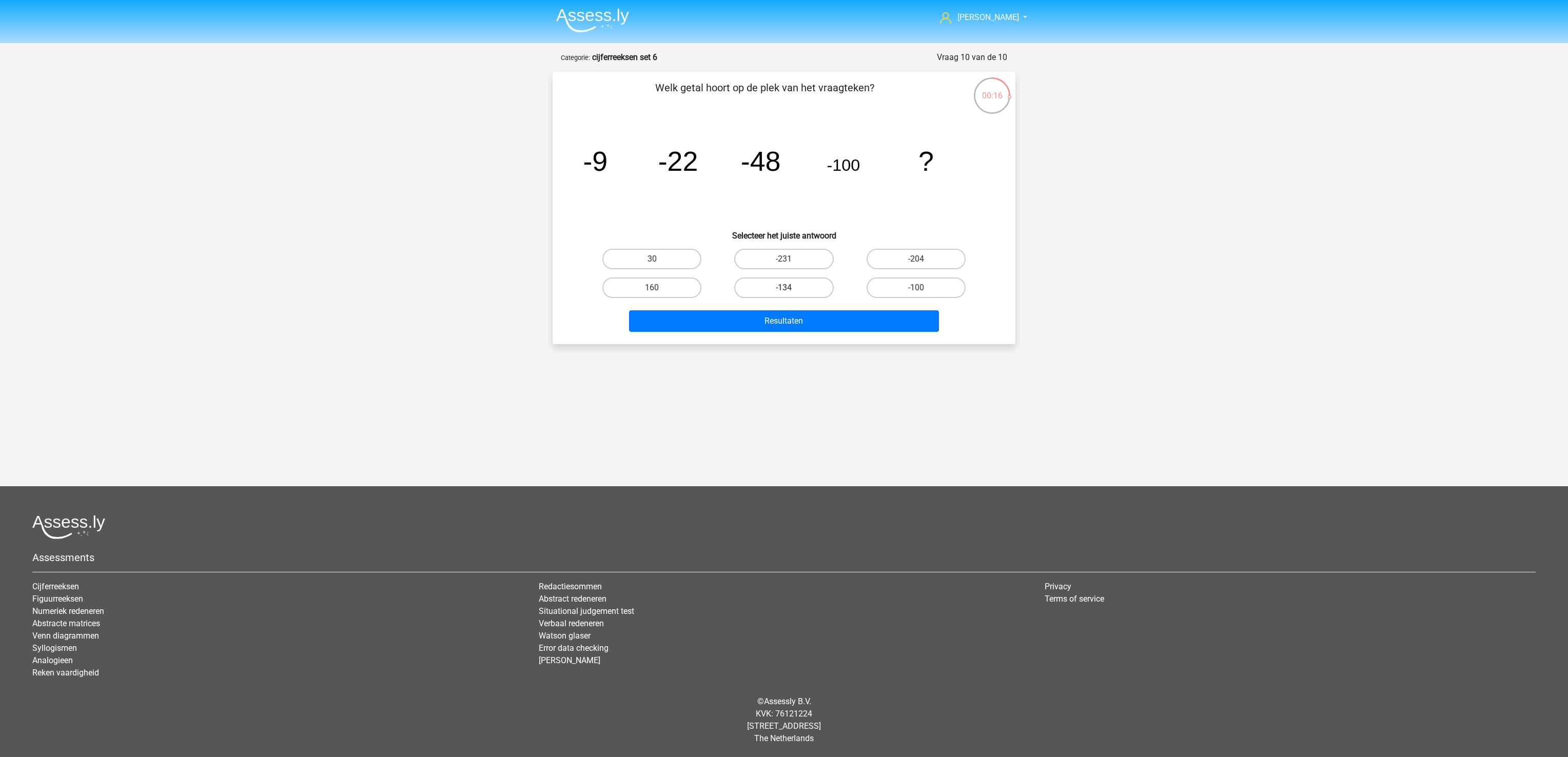
click at [807, 284] on label "-134" at bounding box center [783, 288] width 99 height 20
click at [790, 288] on input "-134" at bounding box center [787, 291] width 7 height 7
radio input "true"
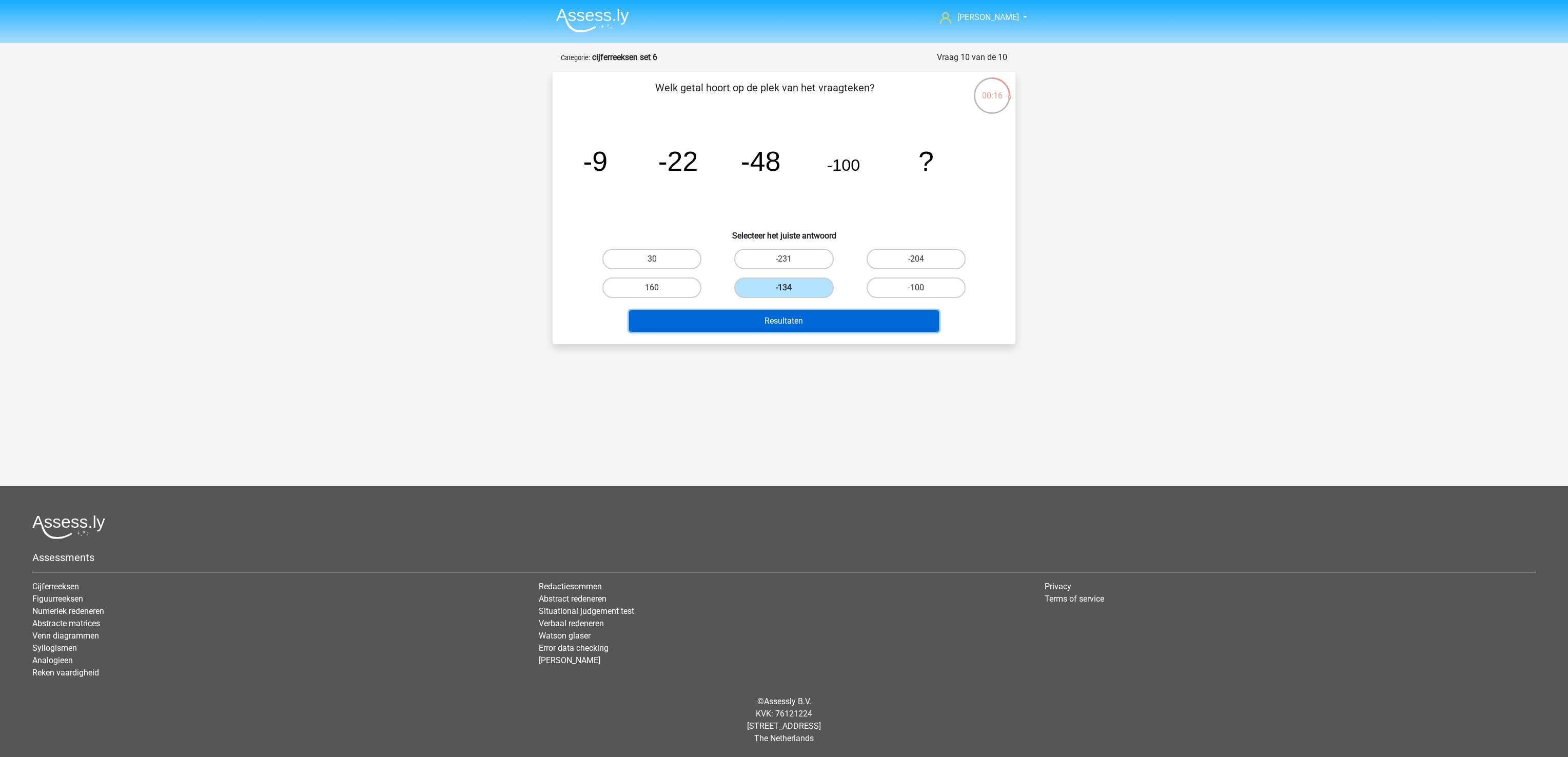
click at [808, 311] on button "Resultaten" at bounding box center [784, 322] width 311 height 22
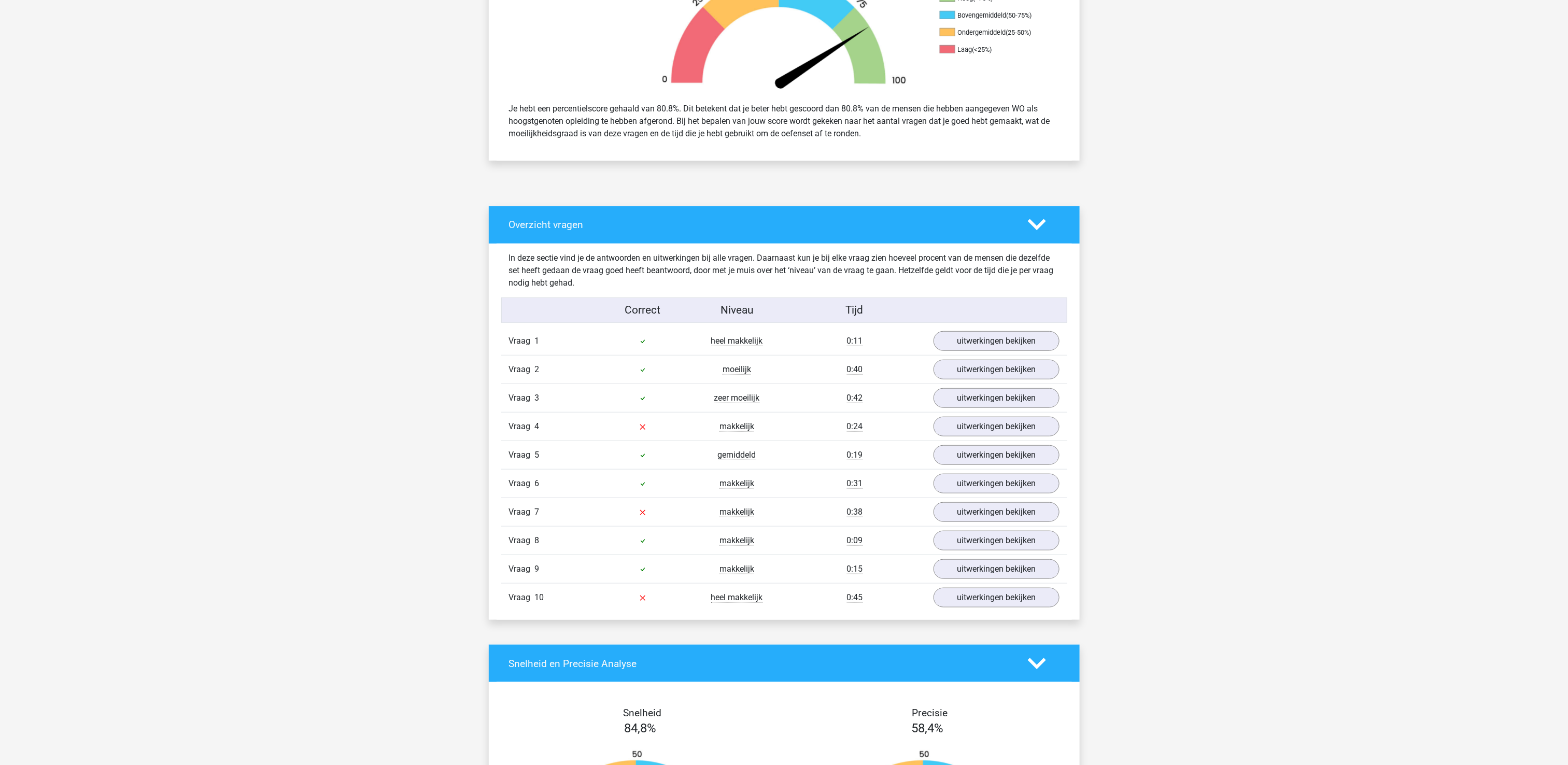
scroll to position [414, 0]
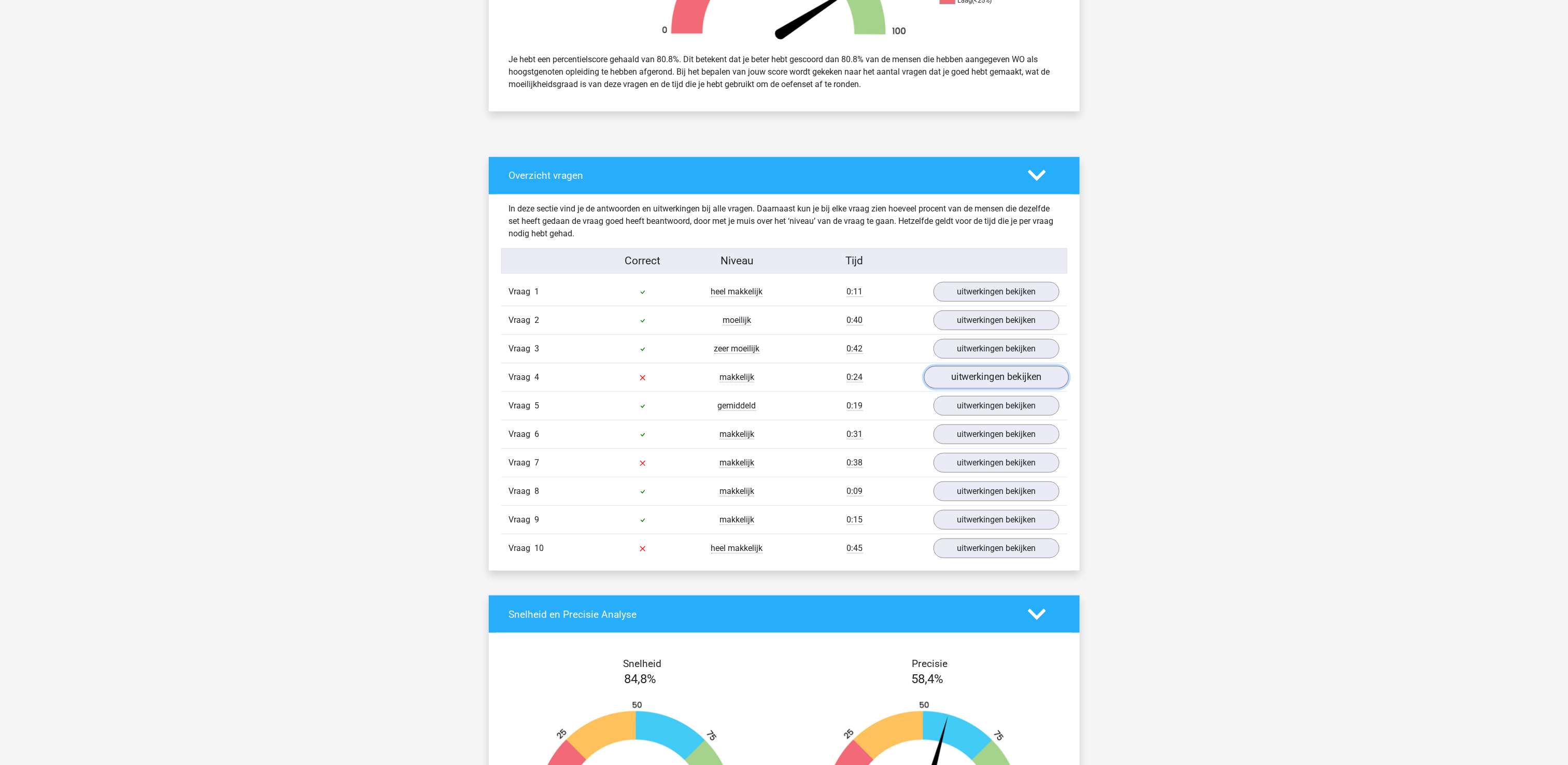
click at [992, 382] on link "uitwerkingen bekijken" at bounding box center [996, 377] width 145 height 23
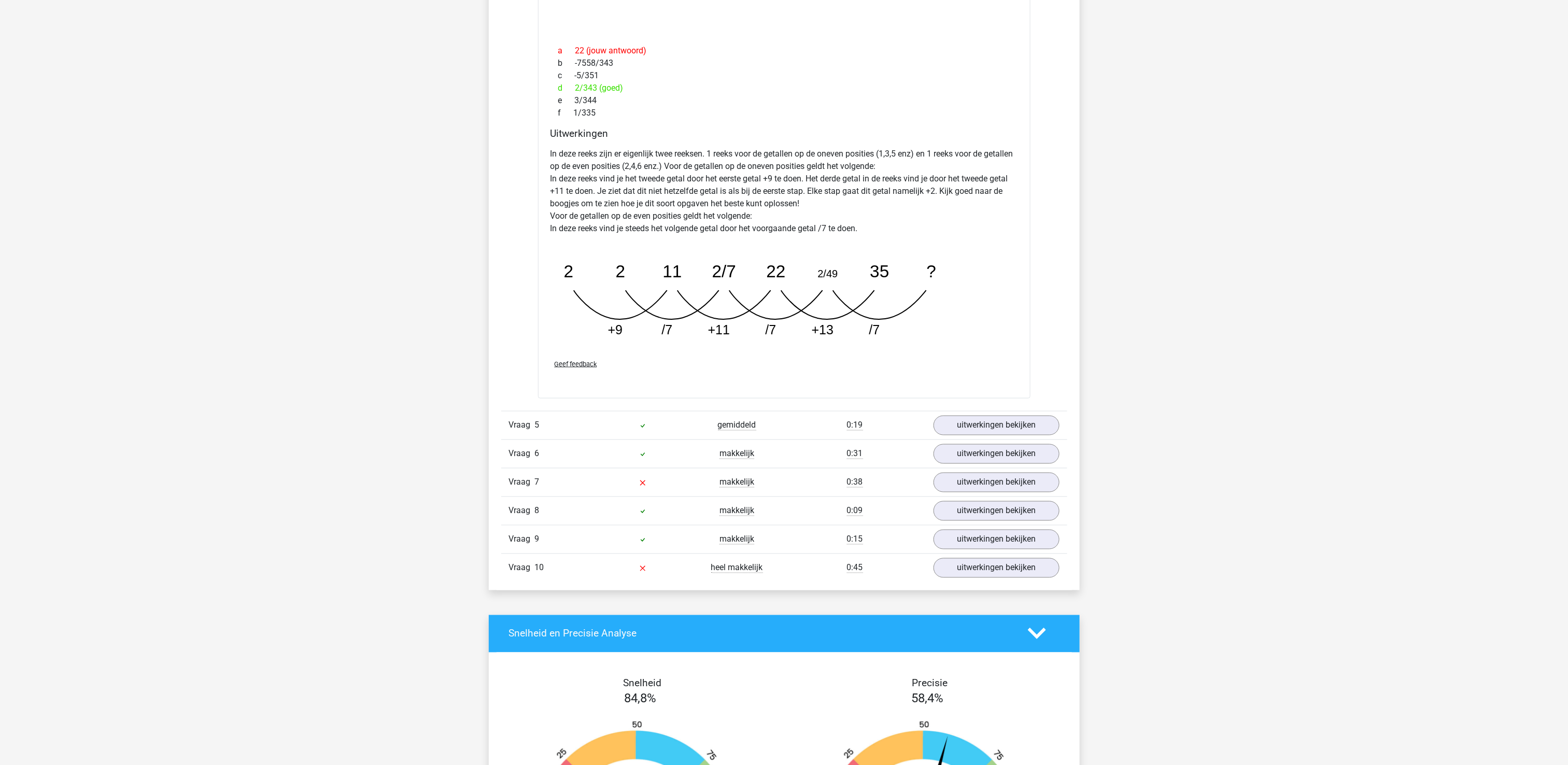
scroll to position [933, 0]
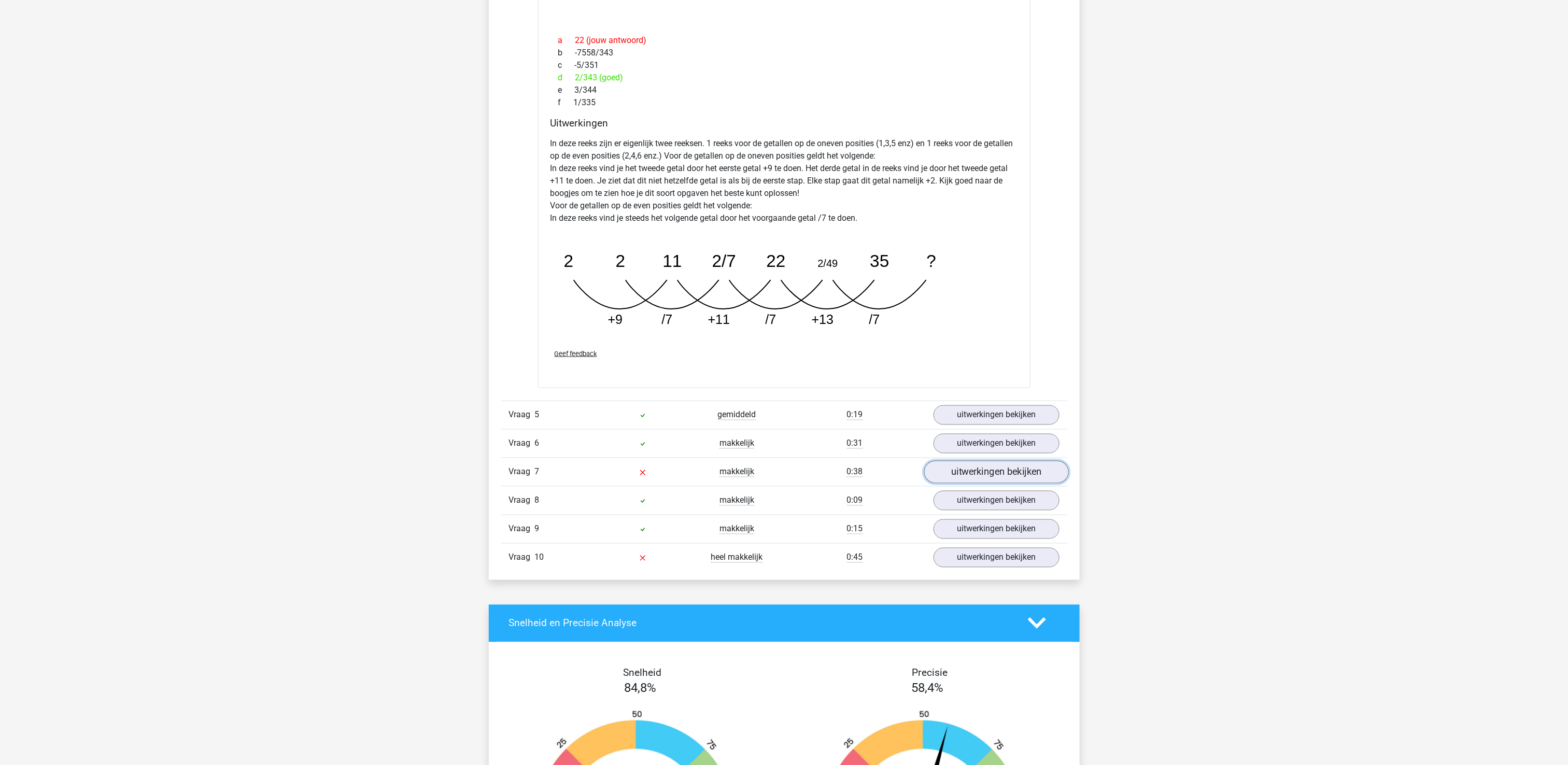
click at [984, 476] on link "uitwerkingen bekijken" at bounding box center [996, 472] width 145 height 23
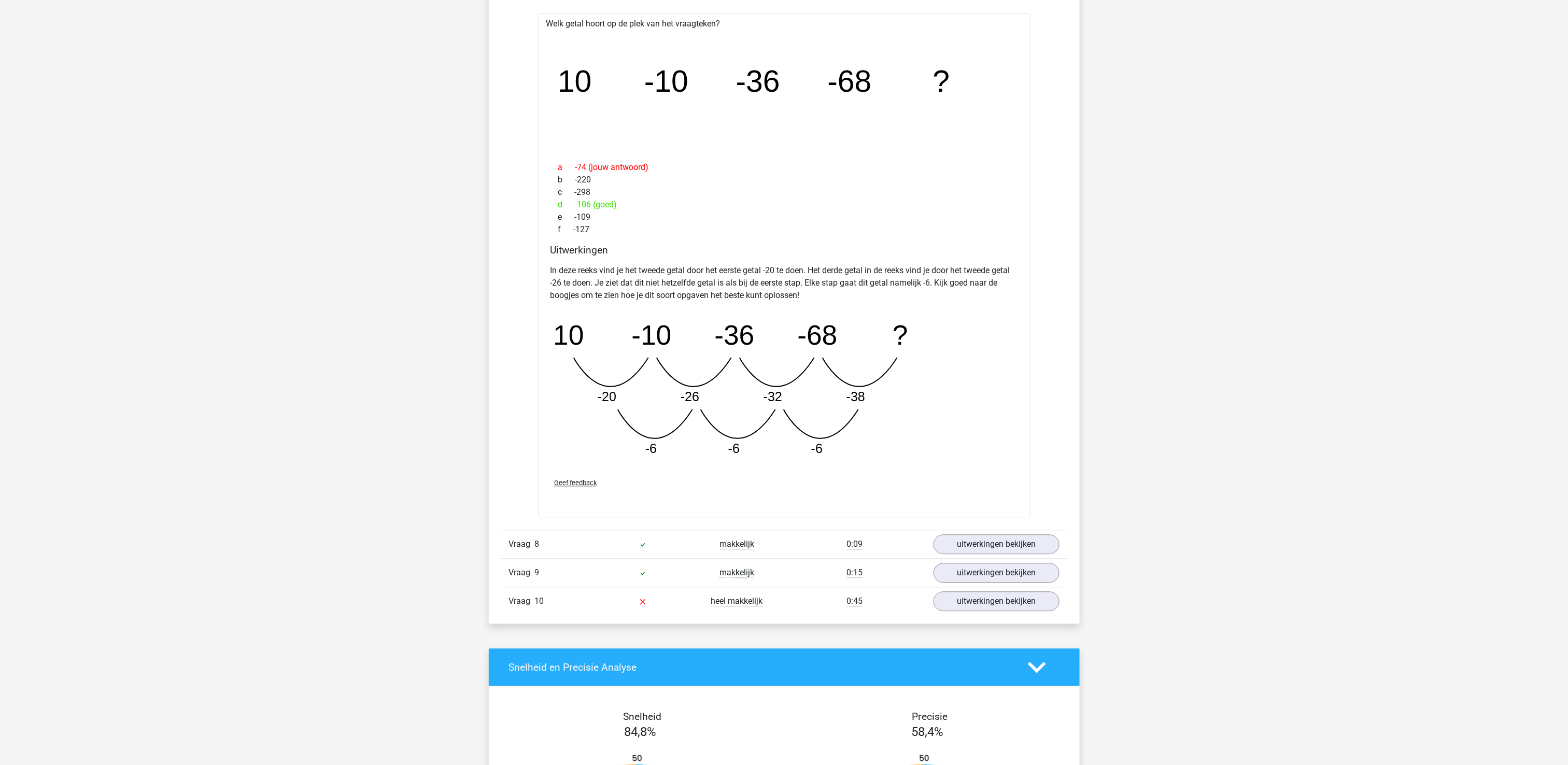
scroll to position [1451, 0]
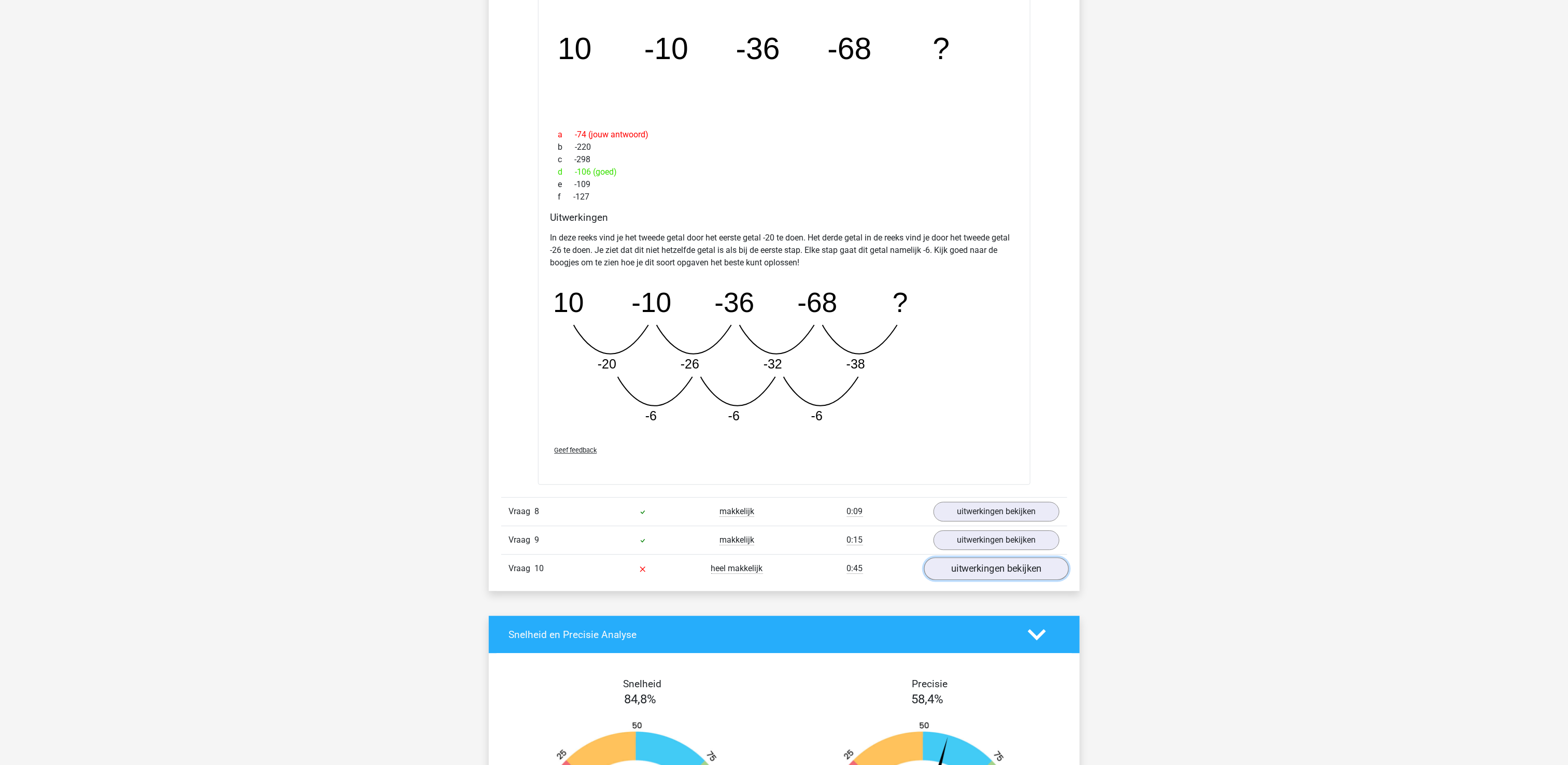
click at [998, 580] on link "uitwerkingen bekijken" at bounding box center [996, 569] width 145 height 23
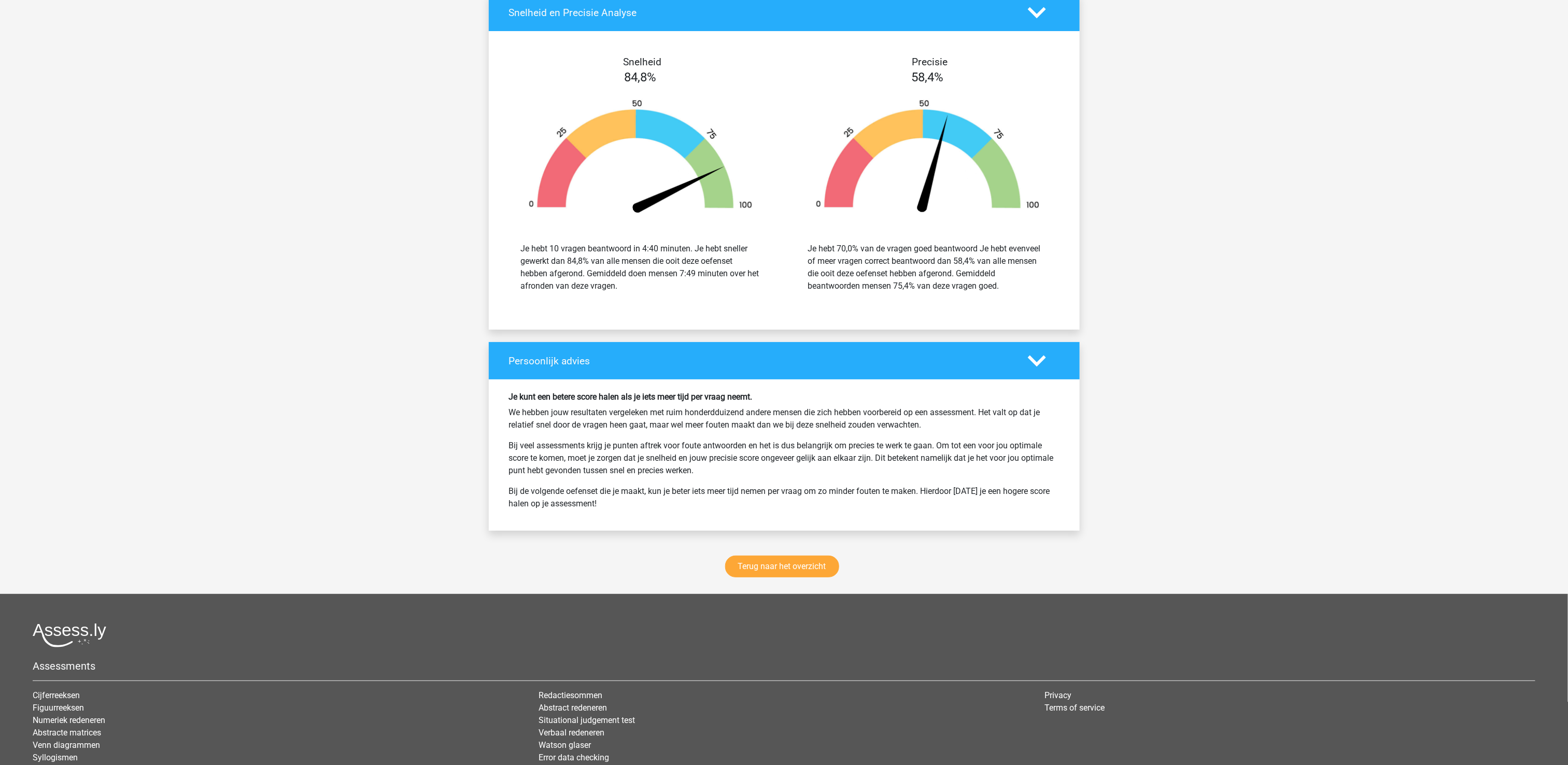
scroll to position [2591, 0]
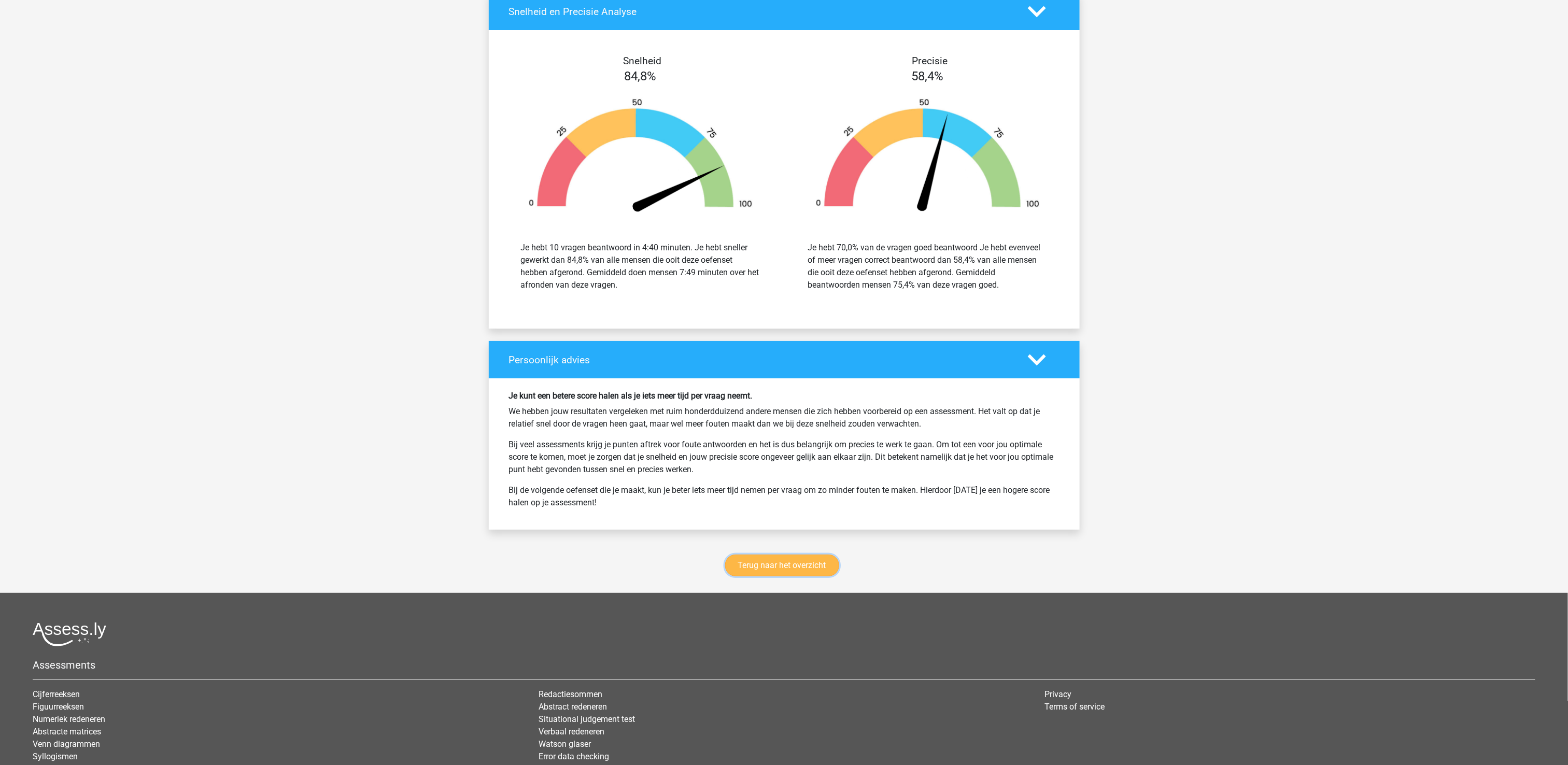
click at [760, 570] on link "Terug naar het overzicht" at bounding box center [782, 565] width 114 height 22
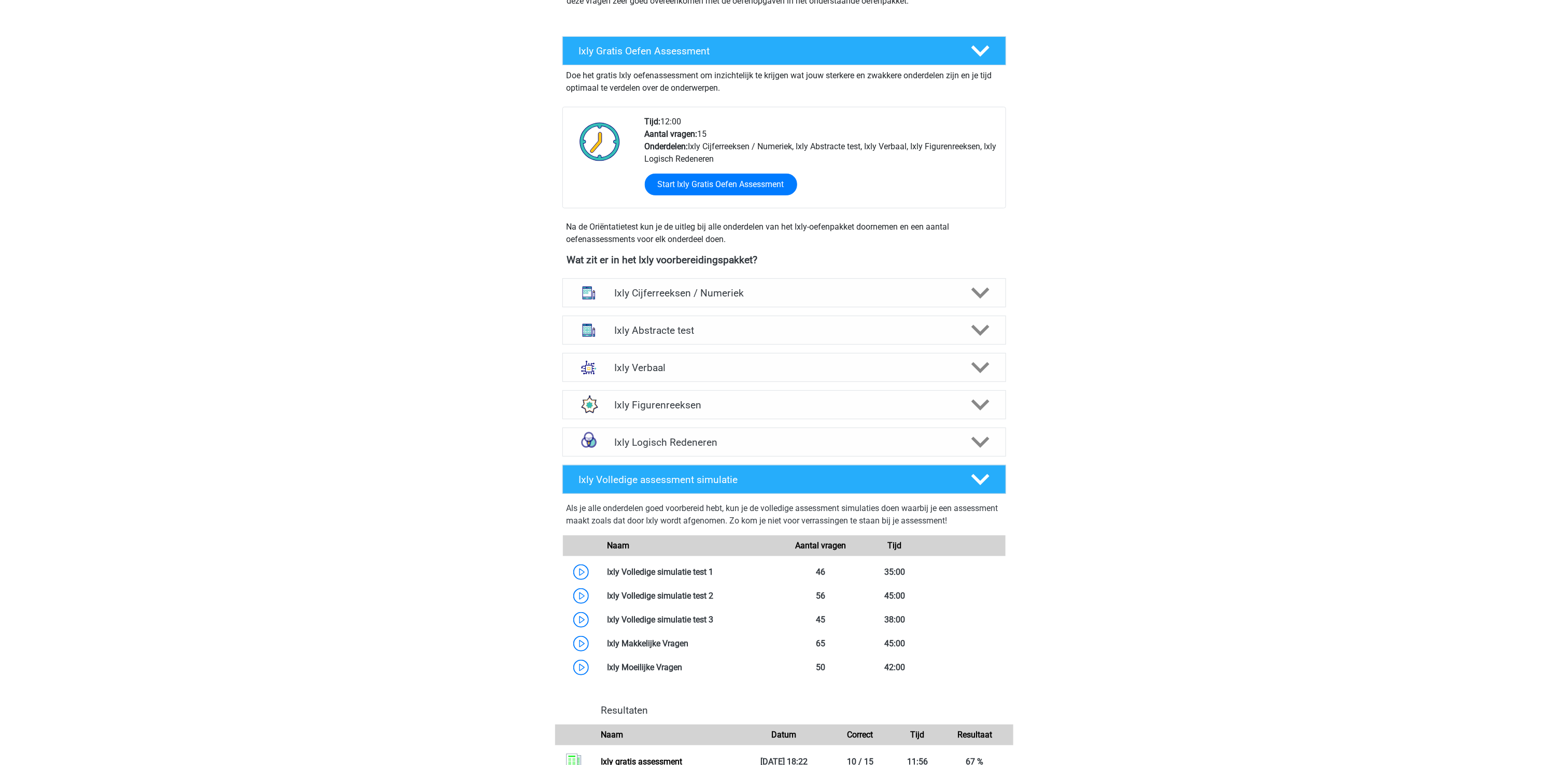
scroll to position [207, 0]
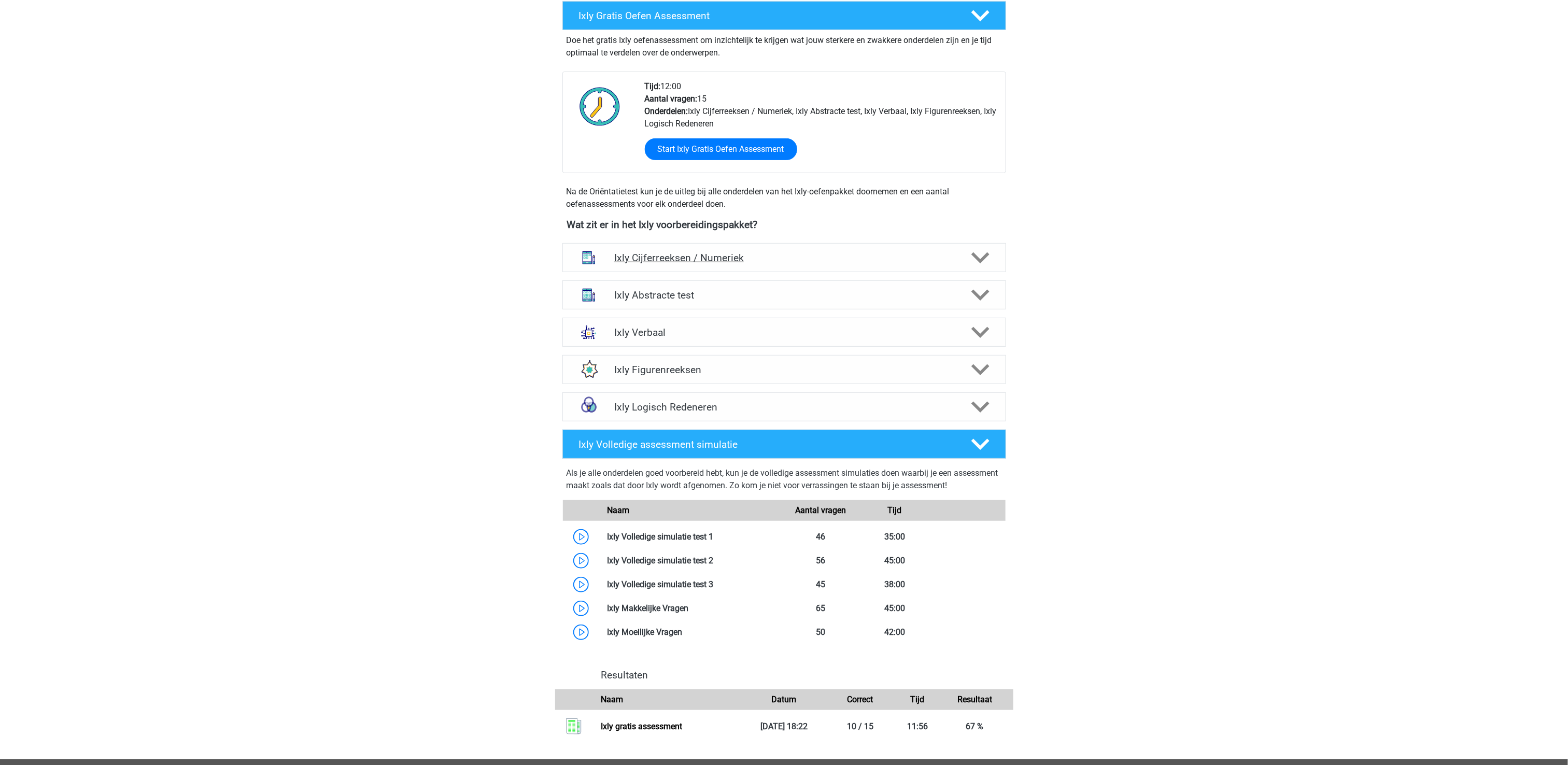
click at [722, 261] on h4 "Ixly Cijferreeksen / Numeriek" at bounding box center [784, 258] width 340 height 12
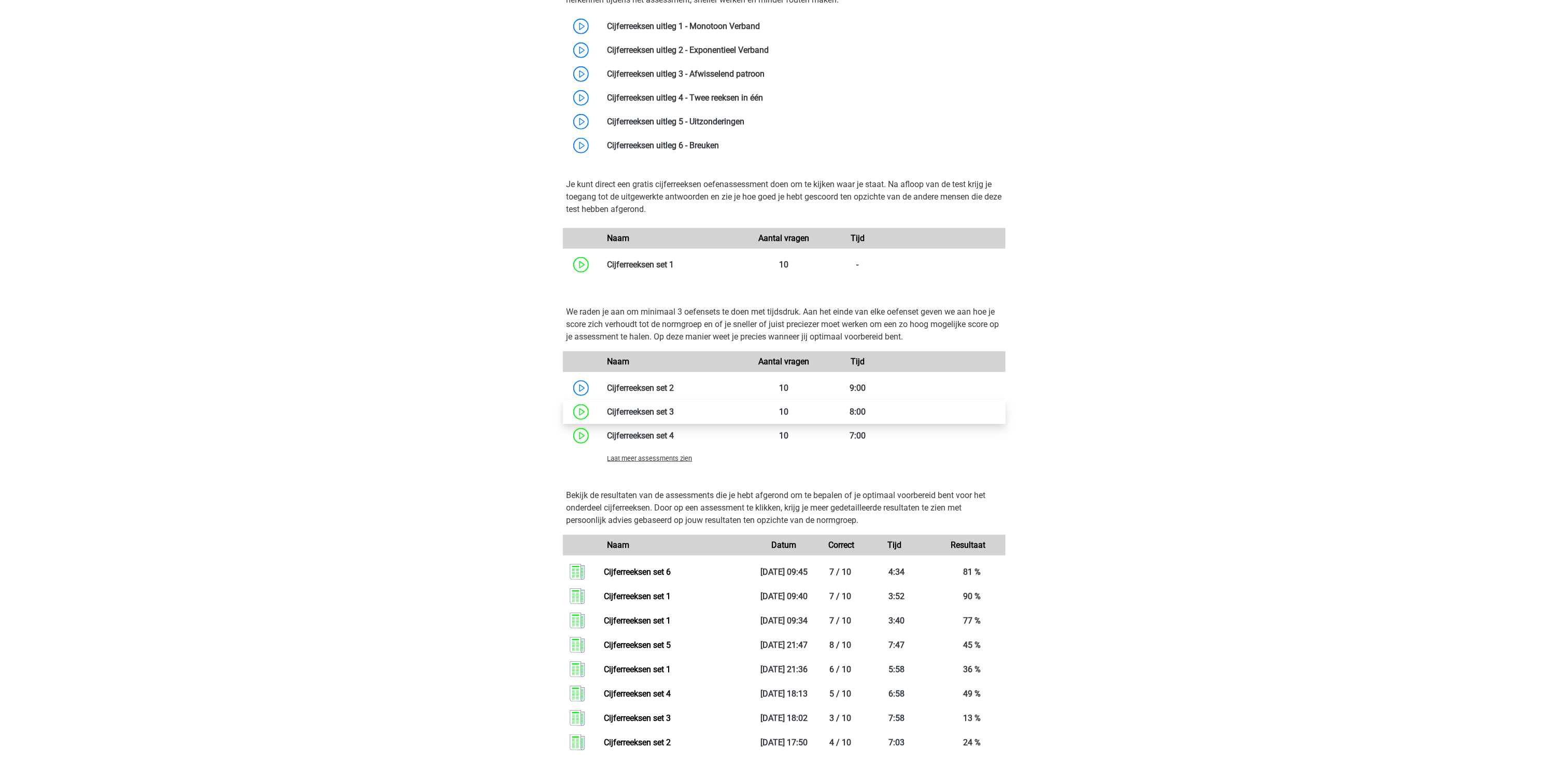
scroll to position [519, 0]
click at [649, 461] on span "Laat meer assessments zien" at bounding box center [650, 458] width 85 height 8
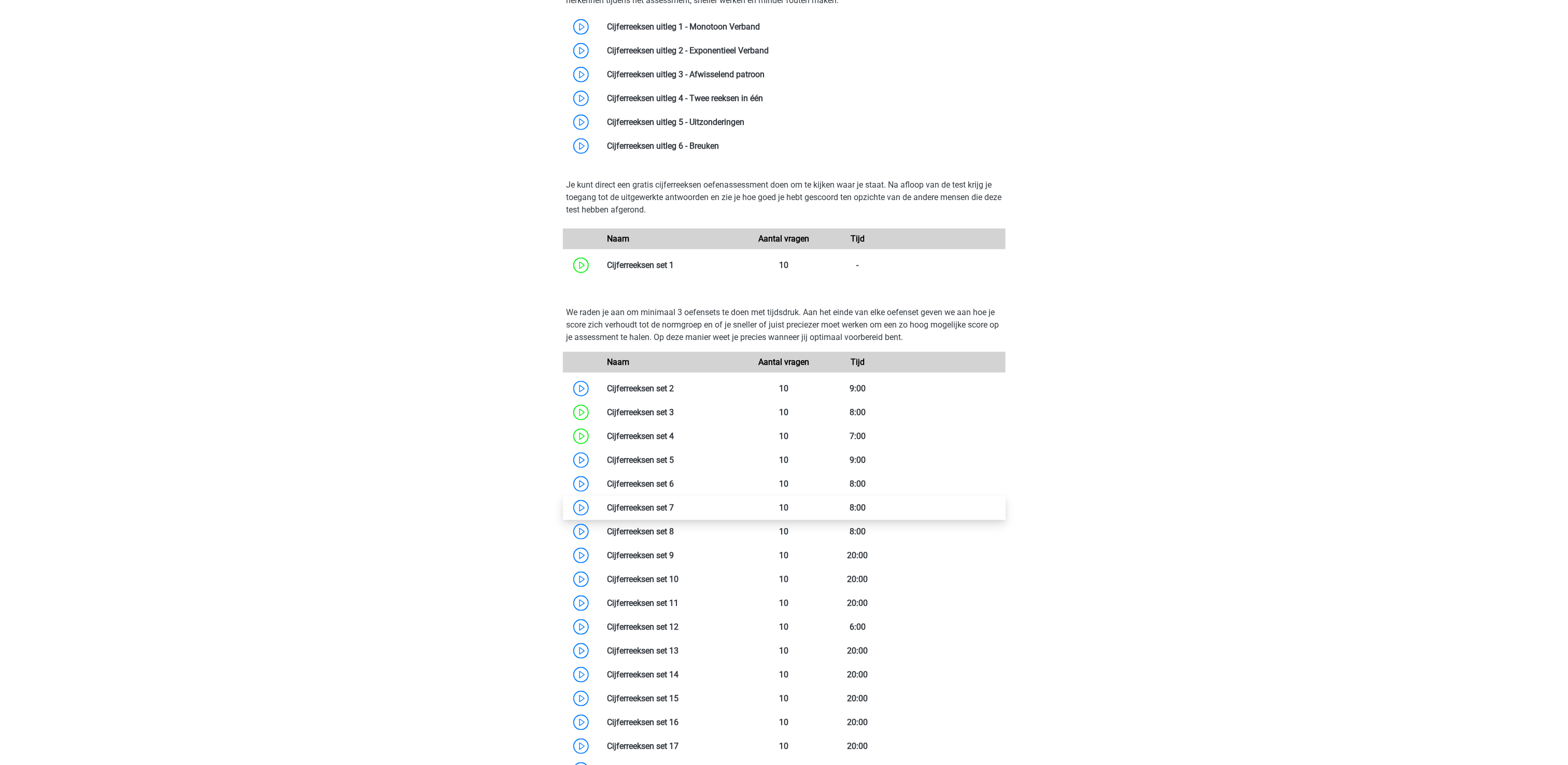
click at [674, 513] on link at bounding box center [674, 507] width 0 height 10
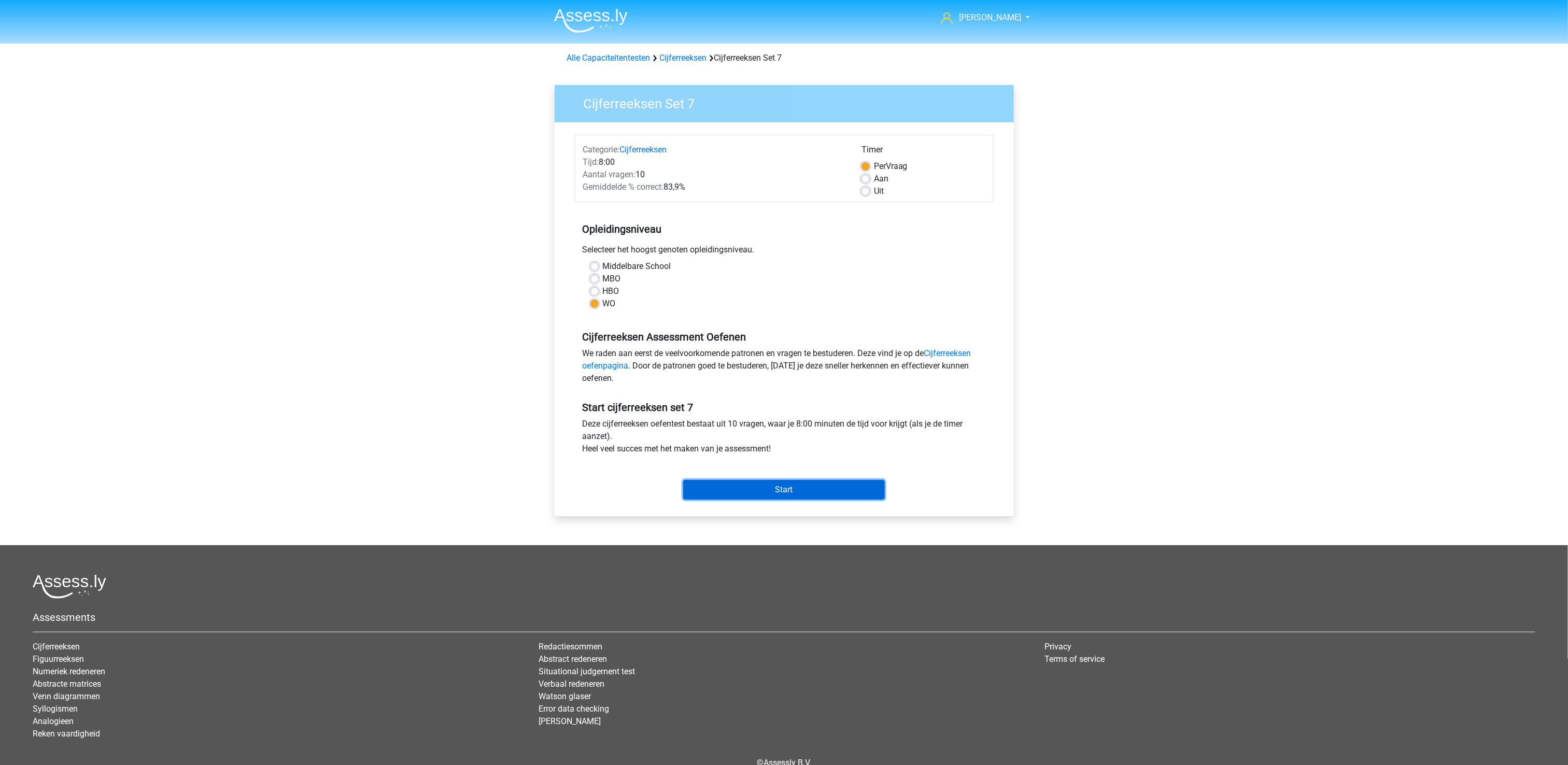
click at [768, 487] on input "Start" at bounding box center [784, 490] width 201 height 20
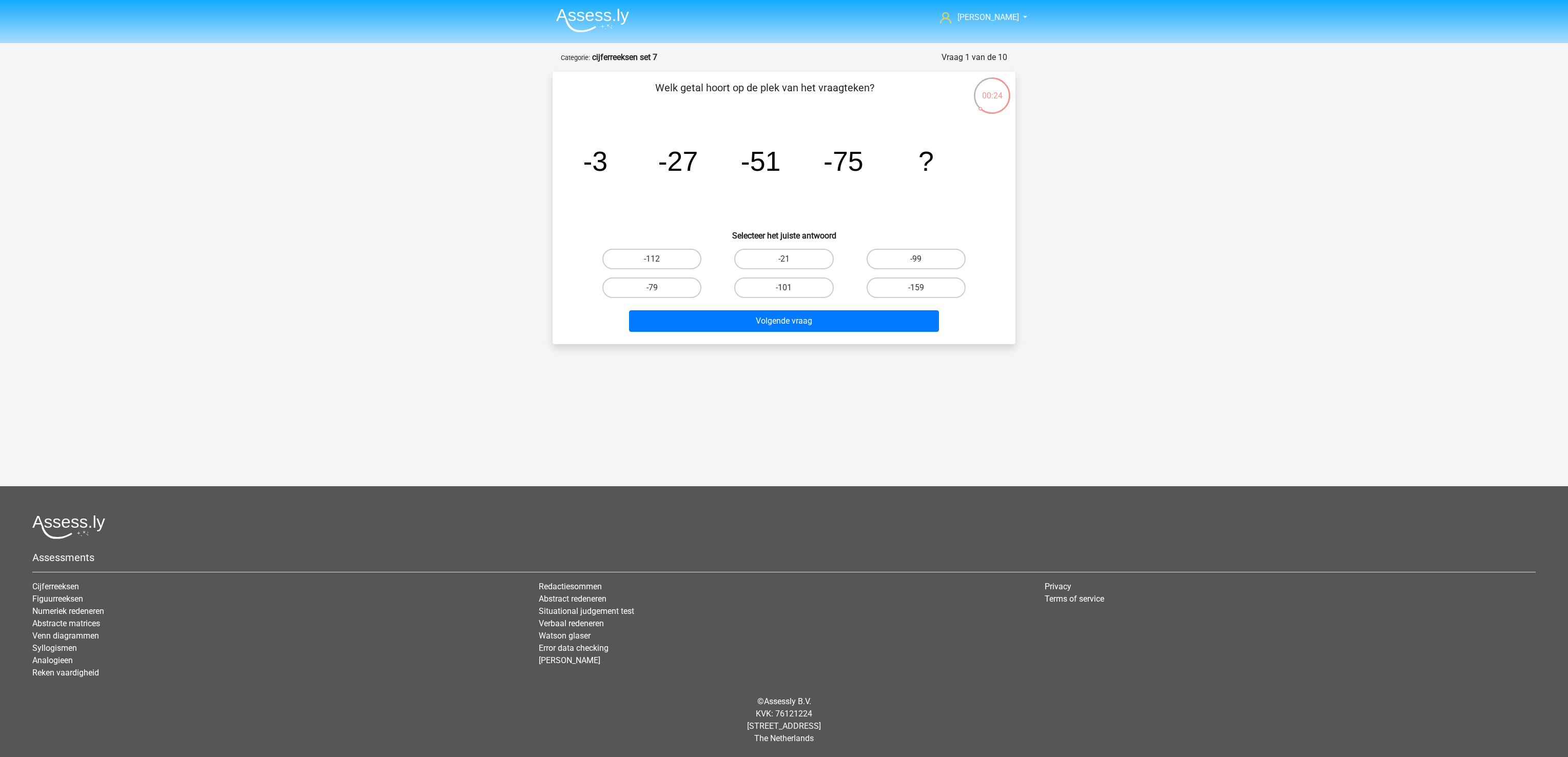
click at [896, 269] on div "-99" at bounding box center [916, 259] width 132 height 29
click at [898, 261] on label "-99" at bounding box center [915, 259] width 99 height 20
click at [915, 261] on input "-99" at bounding box center [919, 262] width 7 height 7
radio input "true"
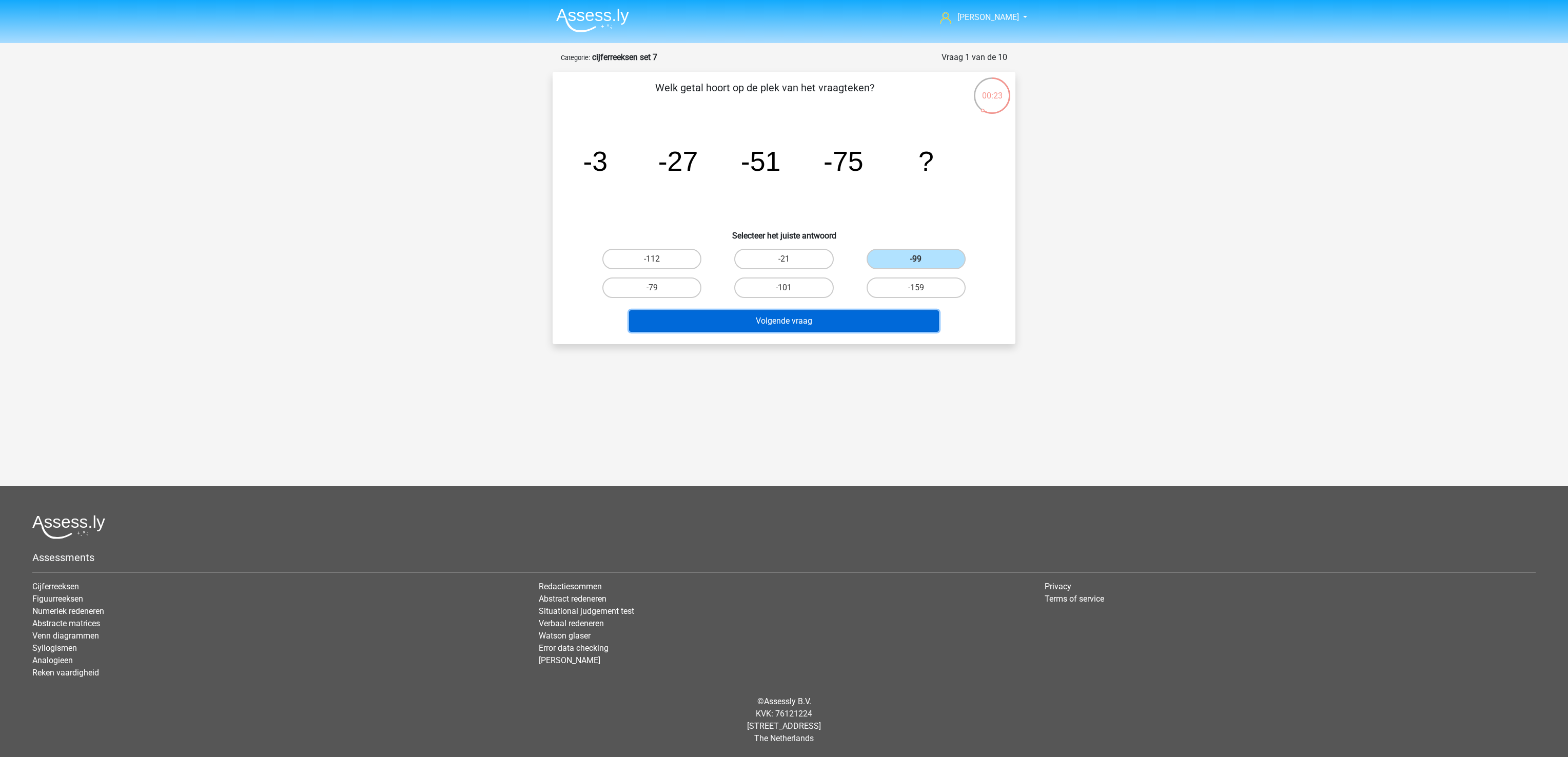
click at [881, 321] on button "Volgende vraag" at bounding box center [784, 322] width 311 height 22
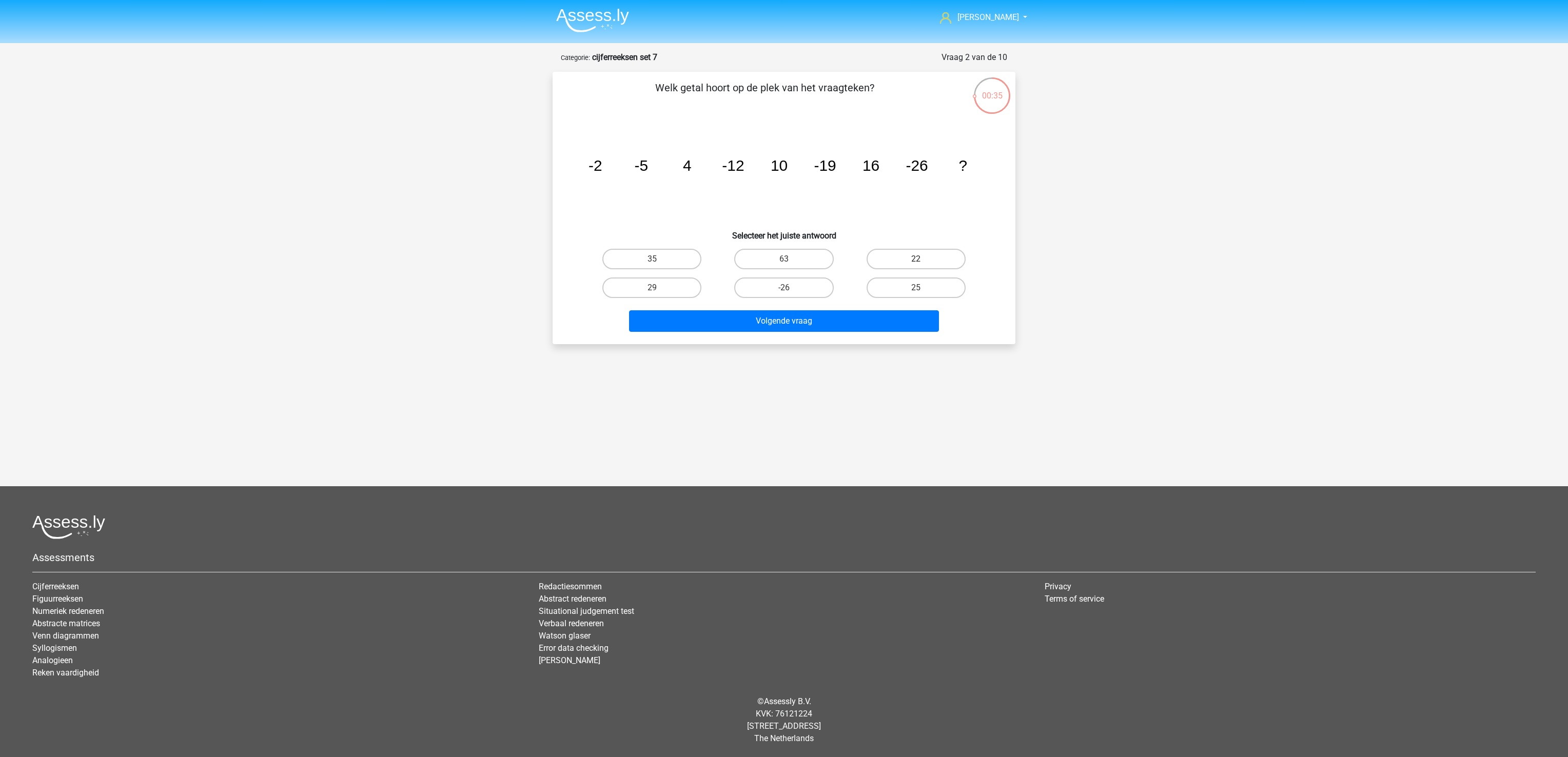
click at [895, 258] on label "22" at bounding box center [915, 259] width 99 height 20
click at [915, 259] on input "22" at bounding box center [919, 262] width 7 height 7
radio input "true"
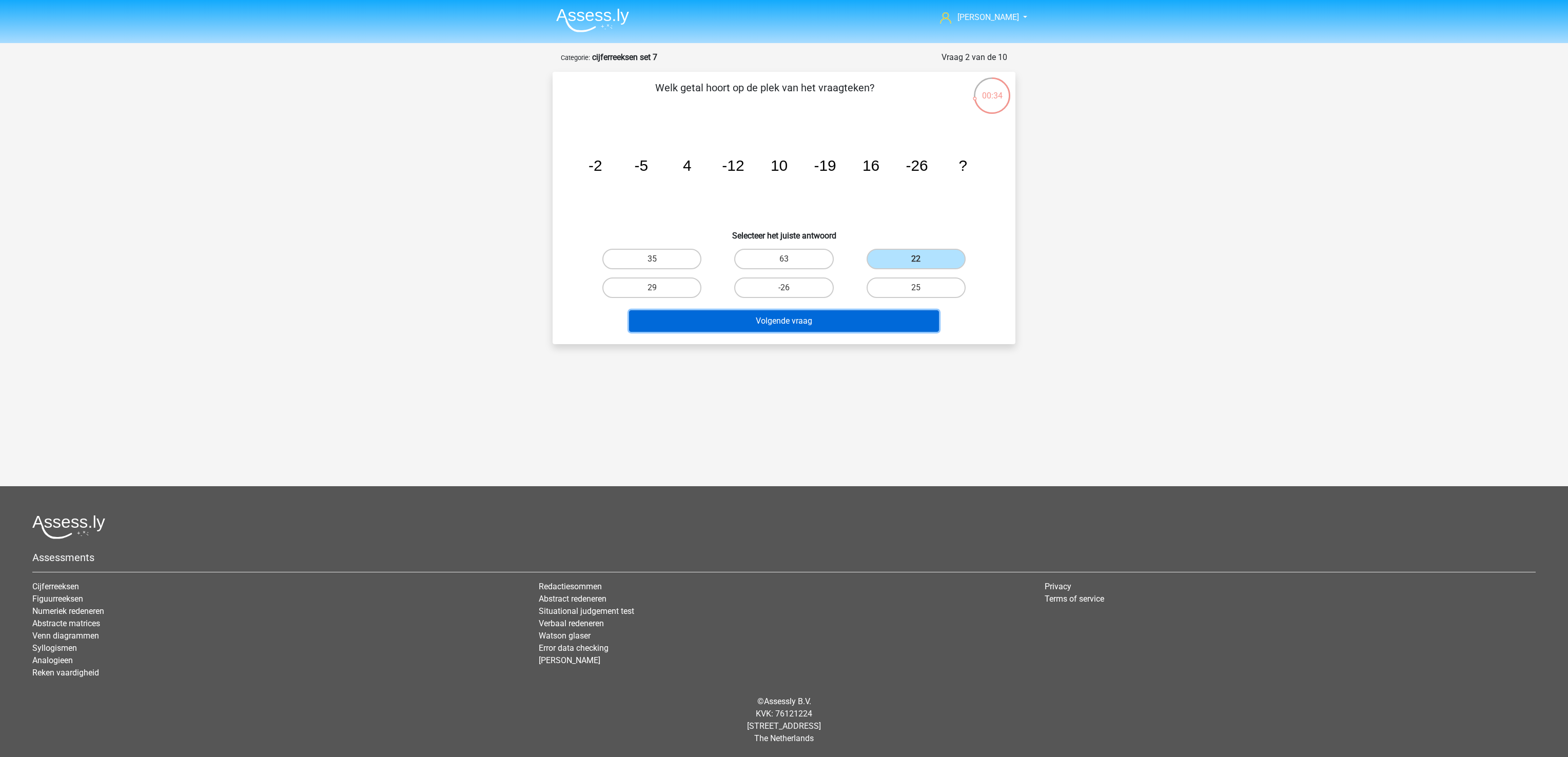
click at [872, 327] on button "Volgende vraag" at bounding box center [784, 322] width 311 height 22
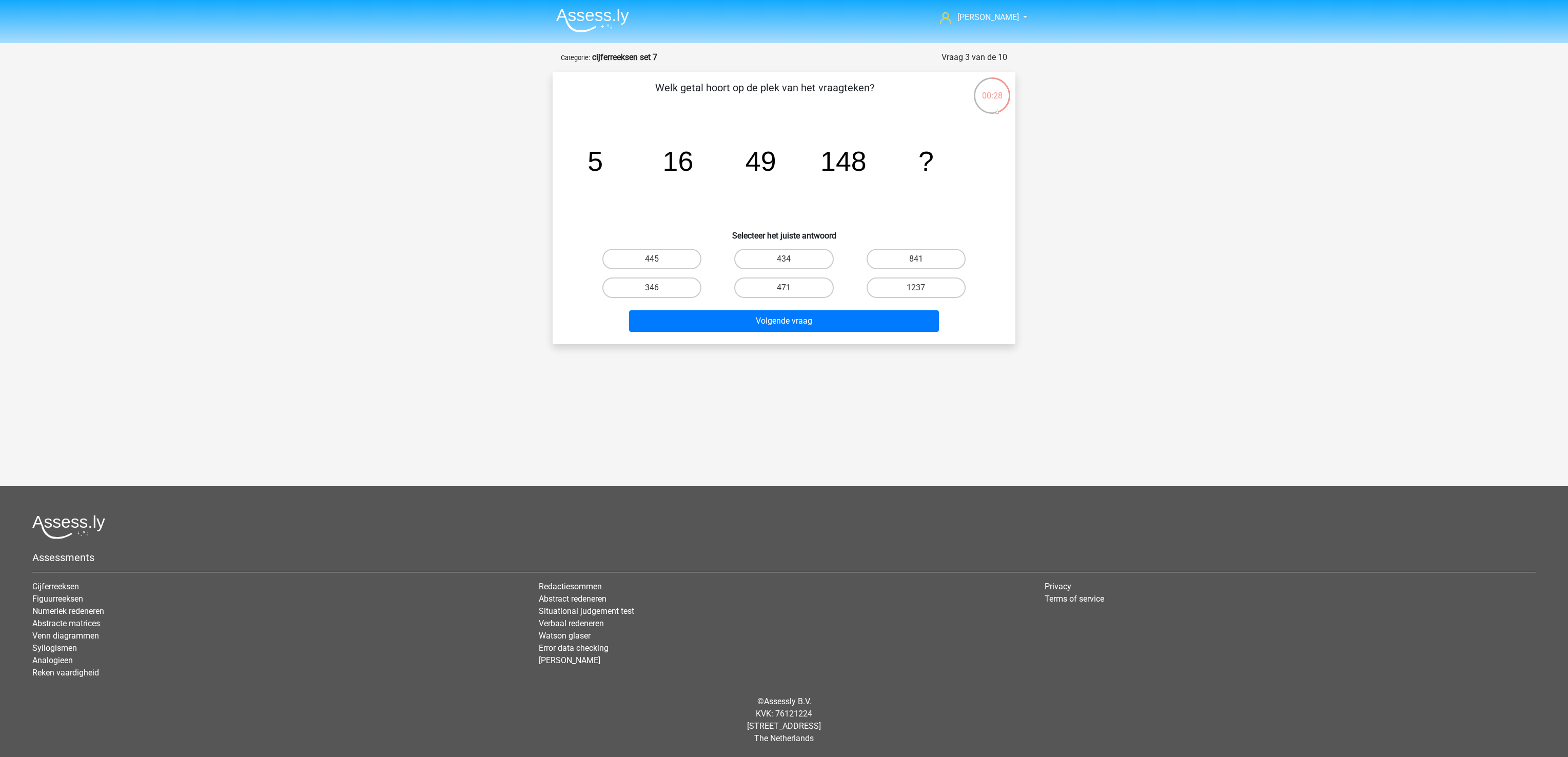
click at [714, 261] on div "445" at bounding box center [652, 259] width 132 height 29
click at [811, 259] on label "434" at bounding box center [783, 259] width 99 height 20
click at [790, 259] on input "434" at bounding box center [787, 262] width 7 height 7
radio input "true"
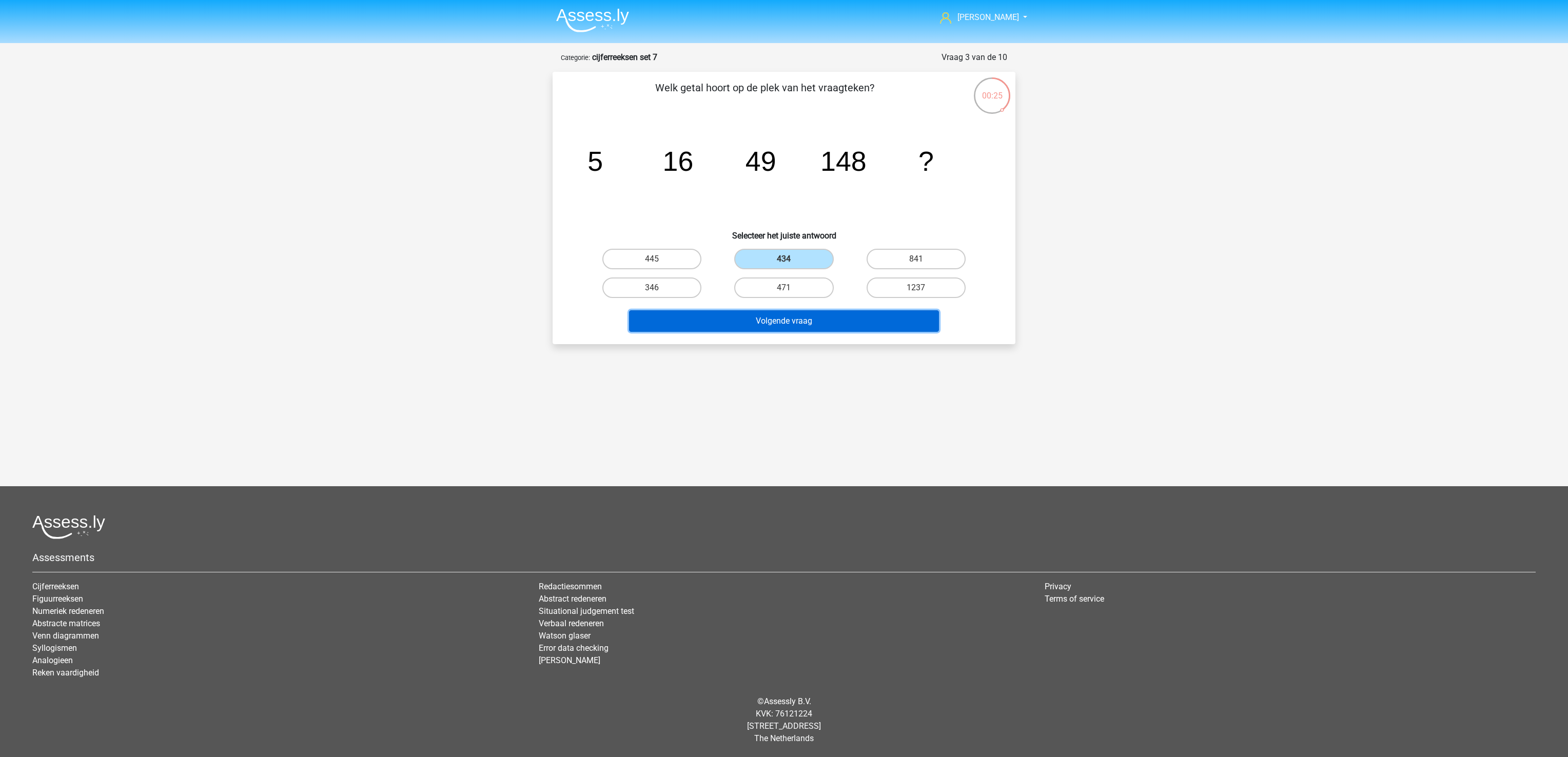
click at [817, 322] on button "Volgende vraag" at bounding box center [784, 322] width 311 height 22
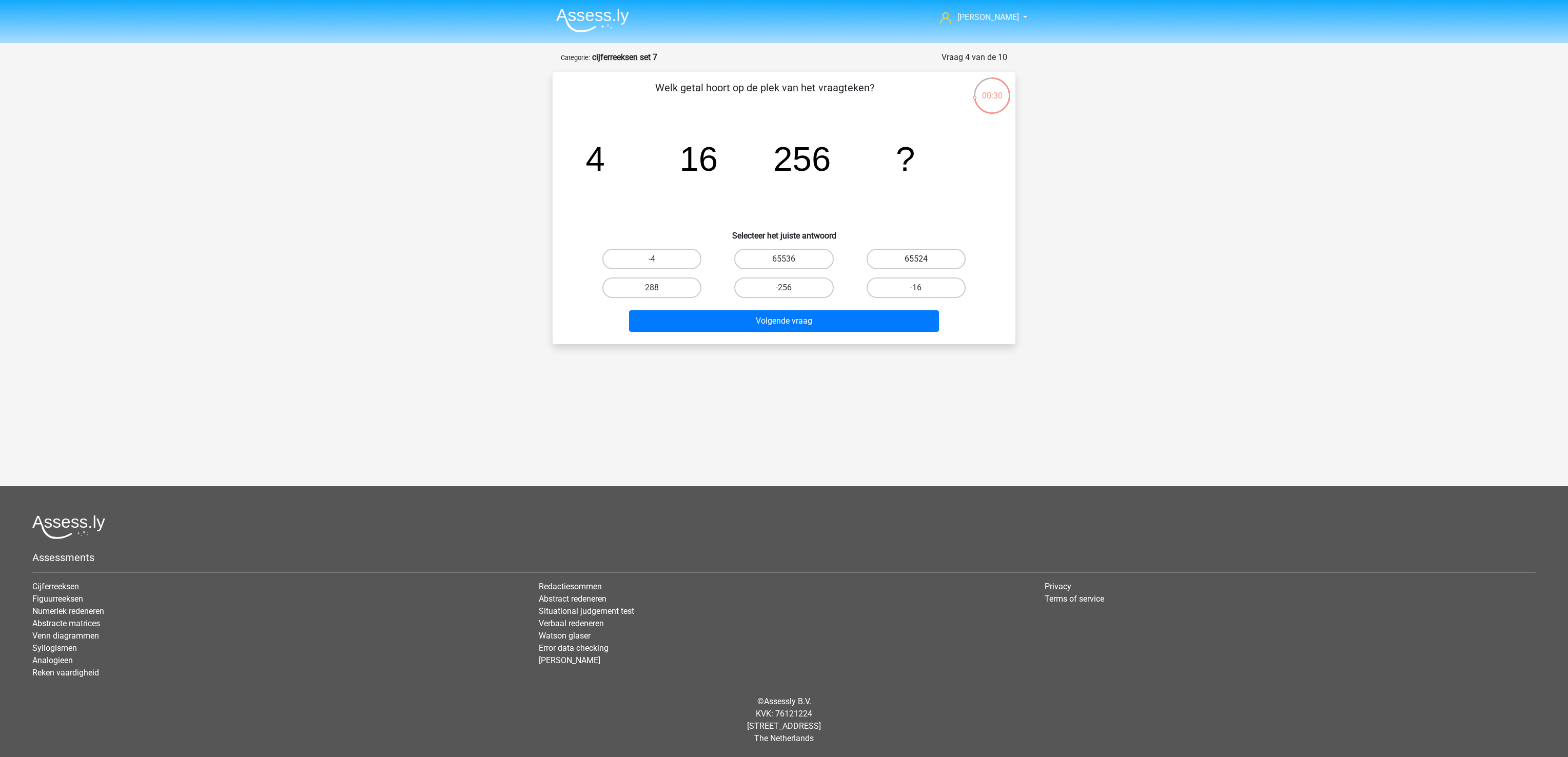
click at [941, 256] on label "65524" at bounding box center [915, 259] width 99 height 20
click at [922, 259] on input "65524" at bounding box center [919, 262] width 7 height 7
radio input "true"
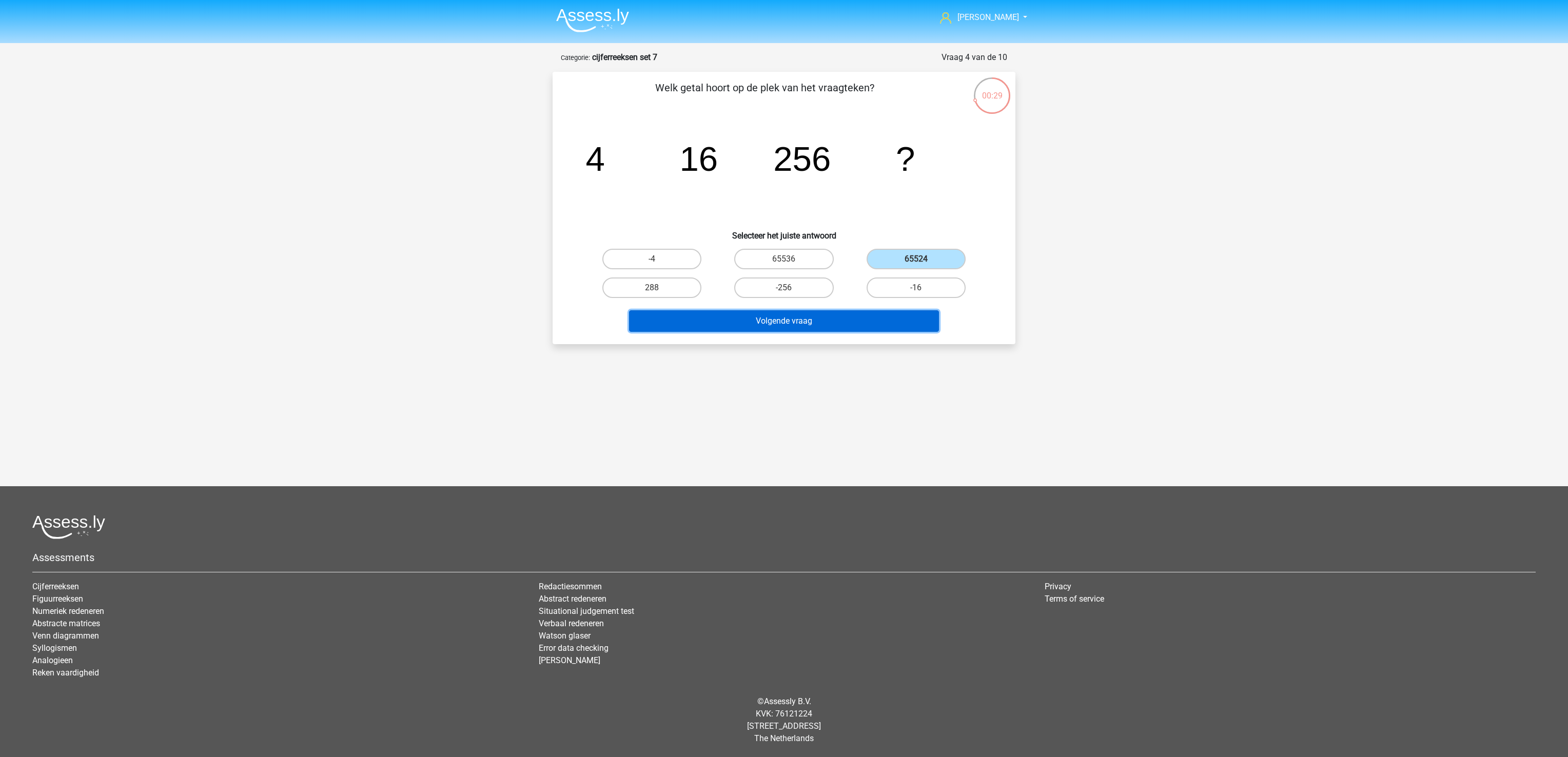
click at [930, 318] on button "Volgende vraag" at bounding box center [784, 322] width 311 height 22
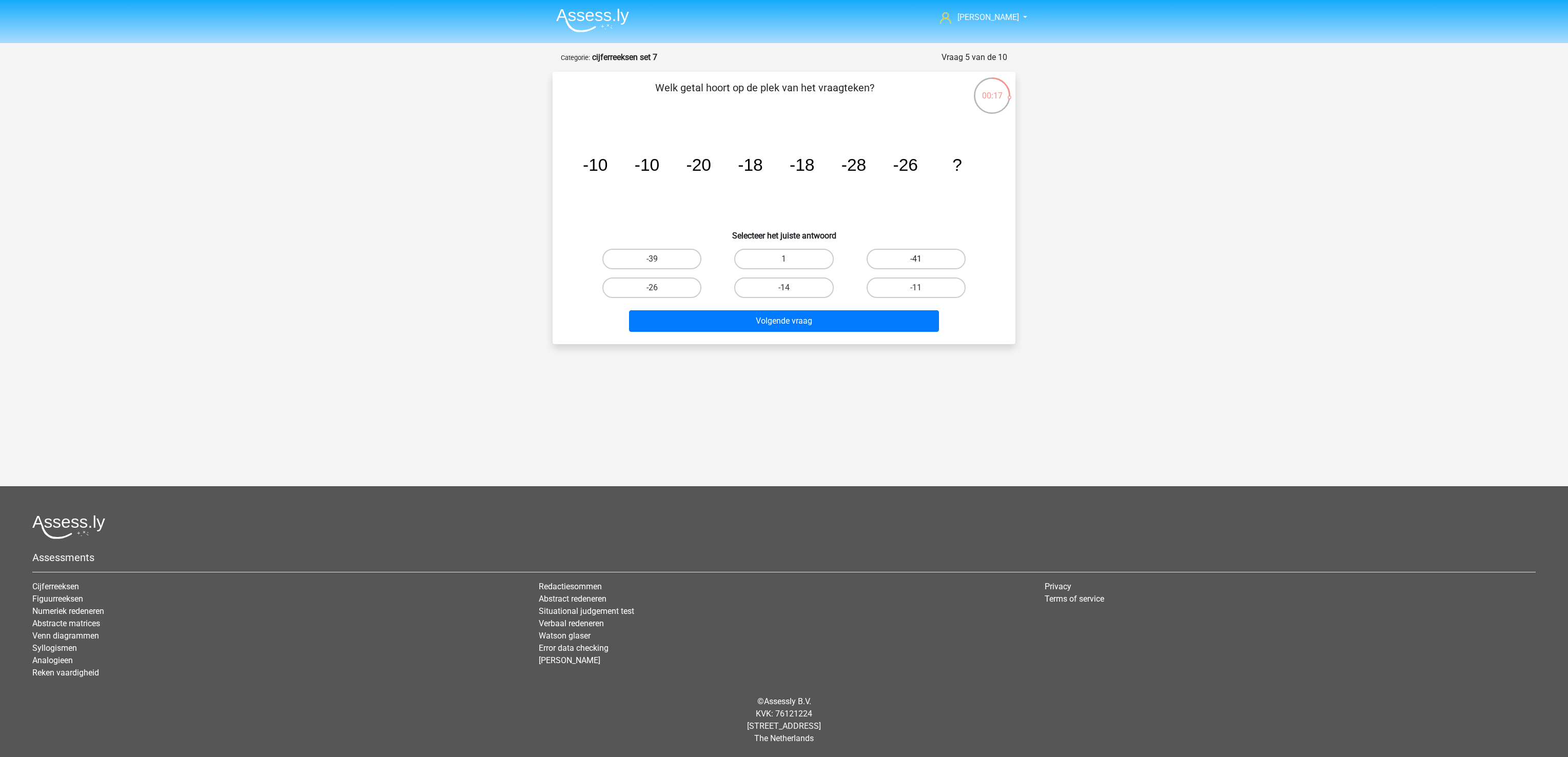
click at [883, 258] on label "-41" at bounding box center [915, 259] width 99 height 20
click at [915, 259] on input "-41" at bounding box center [919, 262] width 7 height 7
radio input "true"
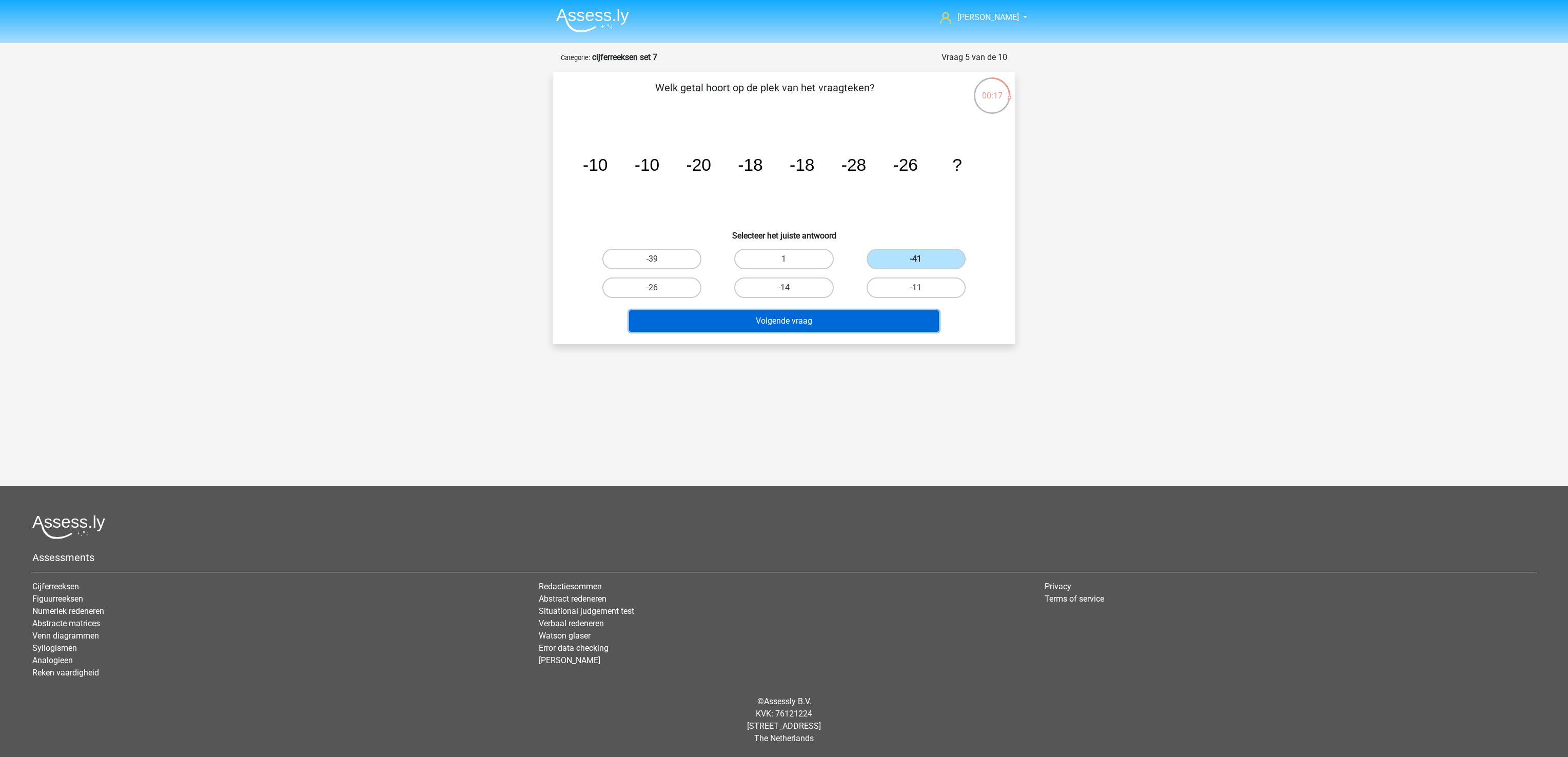
click at [863, 329] on button "Volgende vraag" at bounding box center [784, 322] width 311 height 22
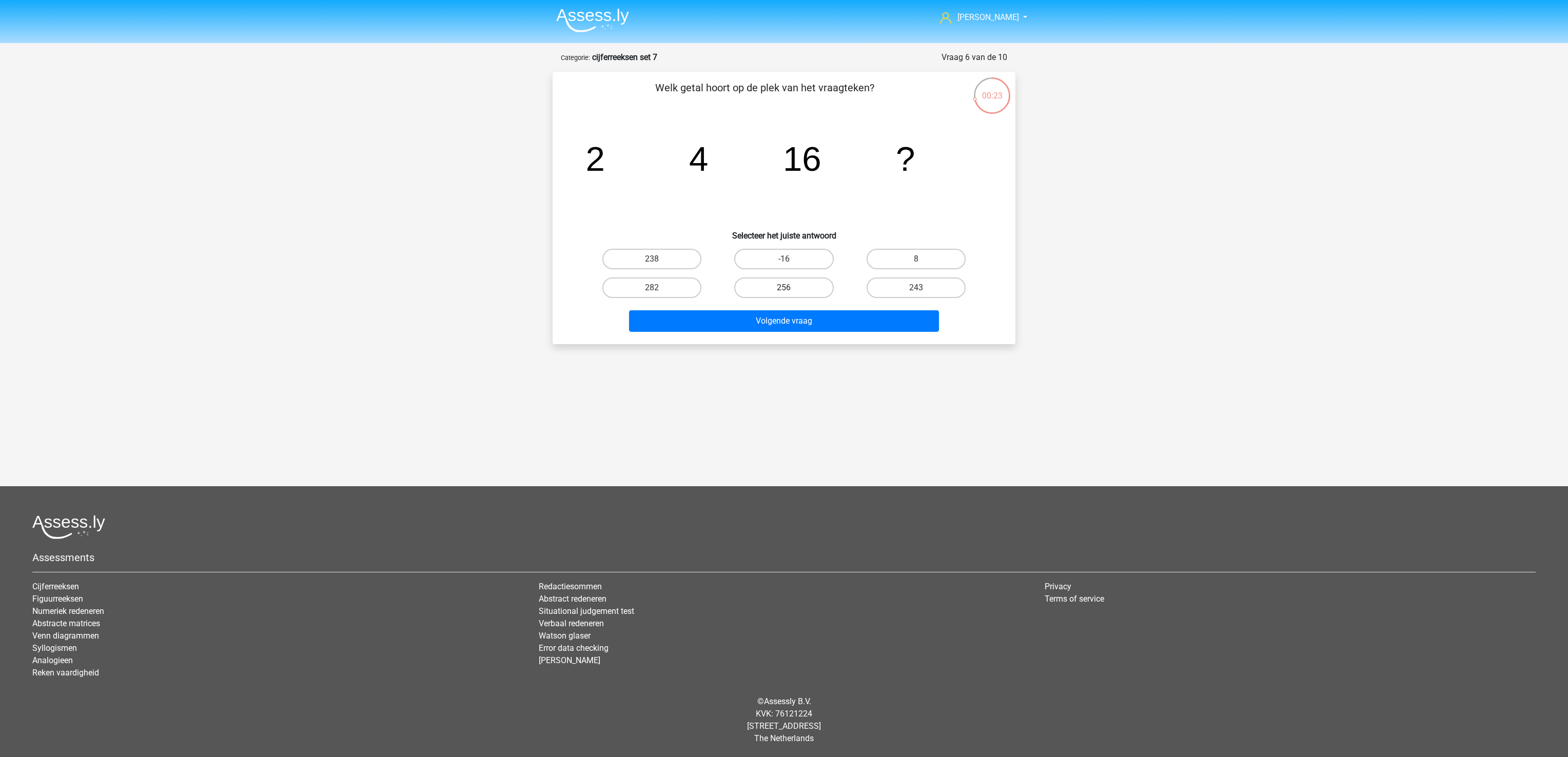
click at [760, 288] on label "256" at bounding box center [783, 288] width 99 height 20
click at [784, 288] on input "256" at bounding box center [787, 291] width 7 height 7
radio input "true"
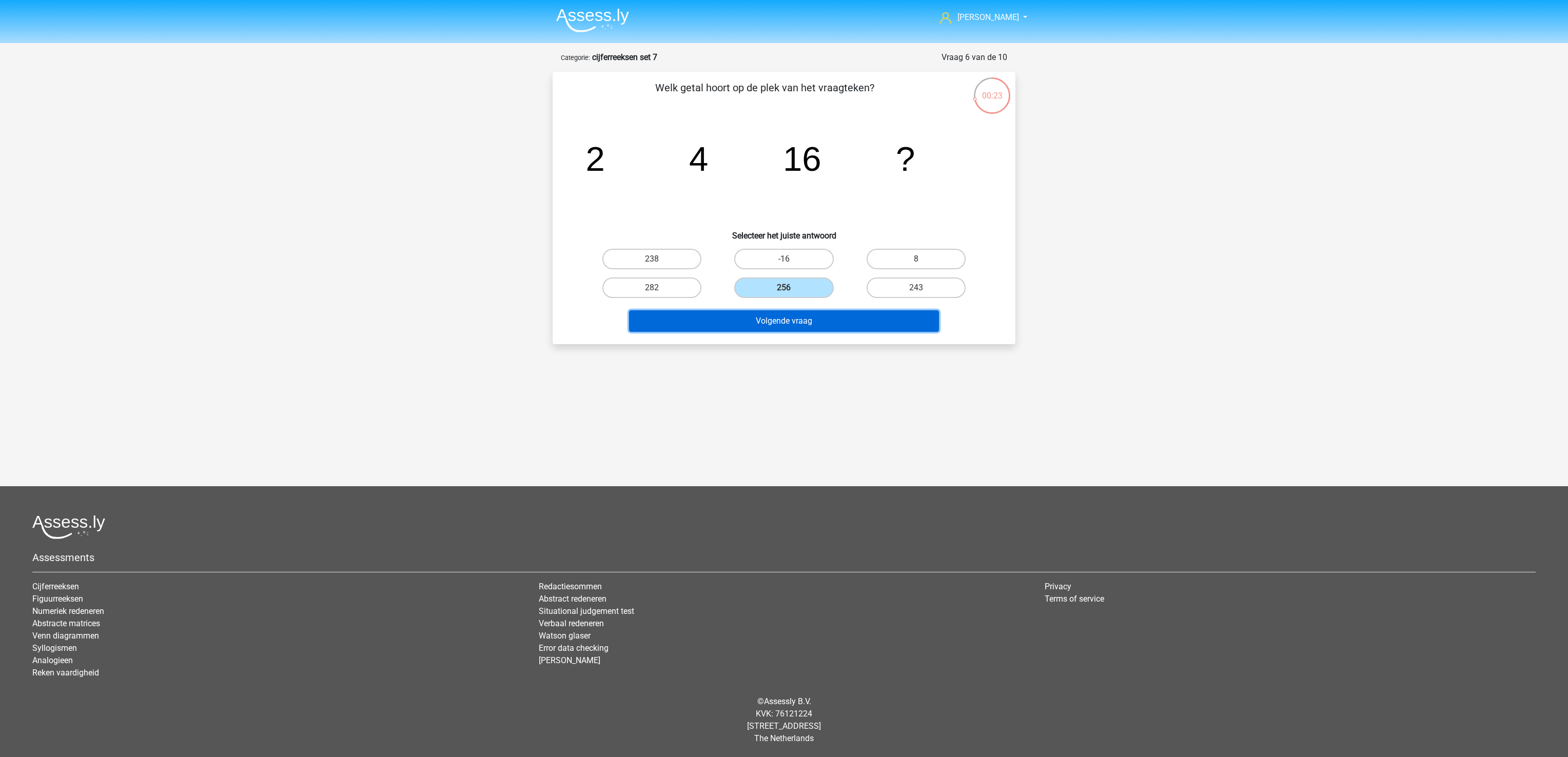
click at [773, 322] on button "Volgende vraag" at bounding box center [784, 322] width 311 height 22
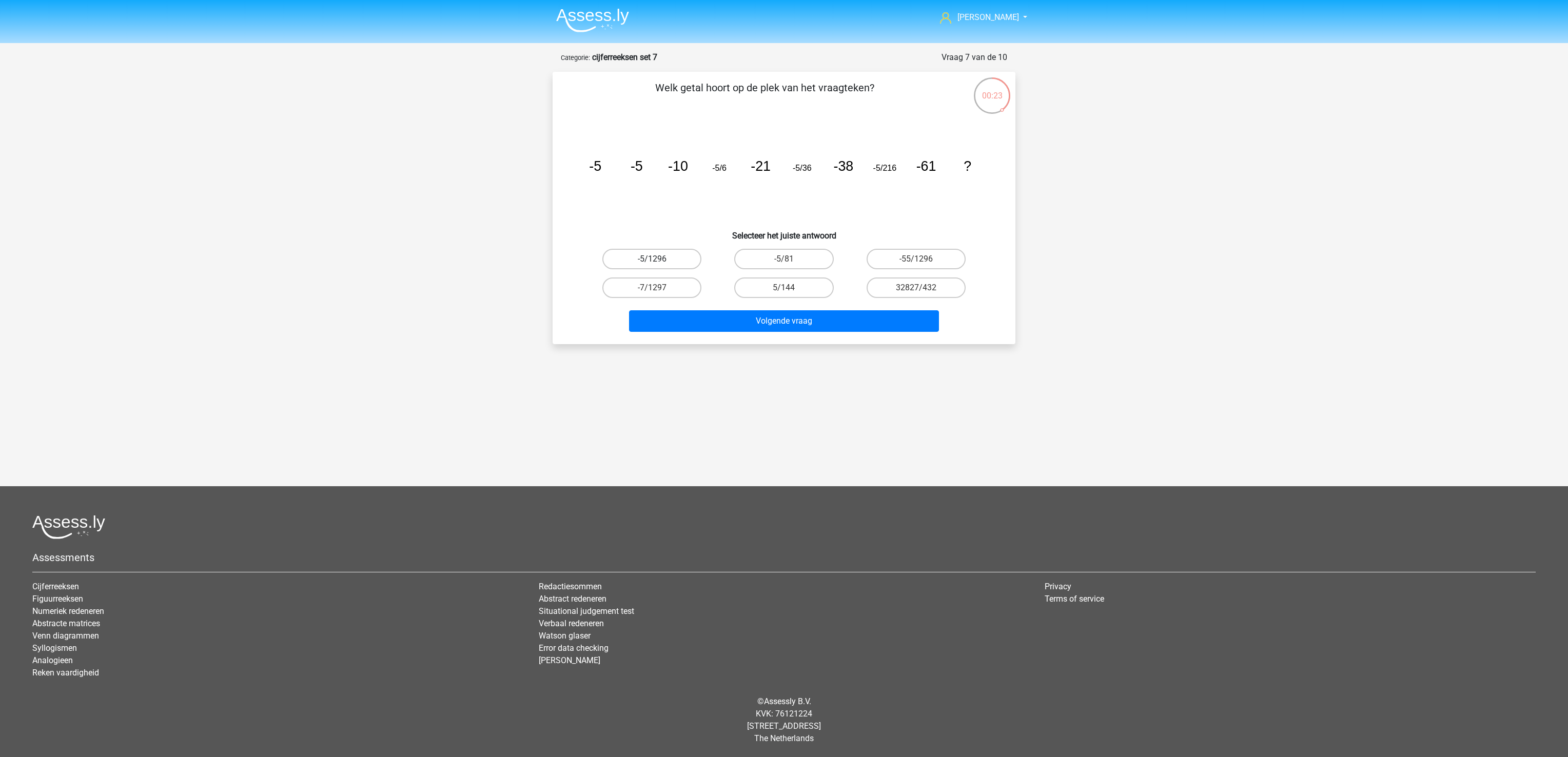
click at [650, 261] on label "-5/1296" at bounding box center [651, 259] width 99 height 20
click at [652, 261] on input "-5/1296" at bounding box center [655, 262] width 7 height 7
radio input "true"
click at [688, 343] on div "Welk getal hoort op de plek van het vraagteken? image/svg+xml -5 -5 -10 -5/6 -2…" at bounding box center [784, 208] width 463 height 273
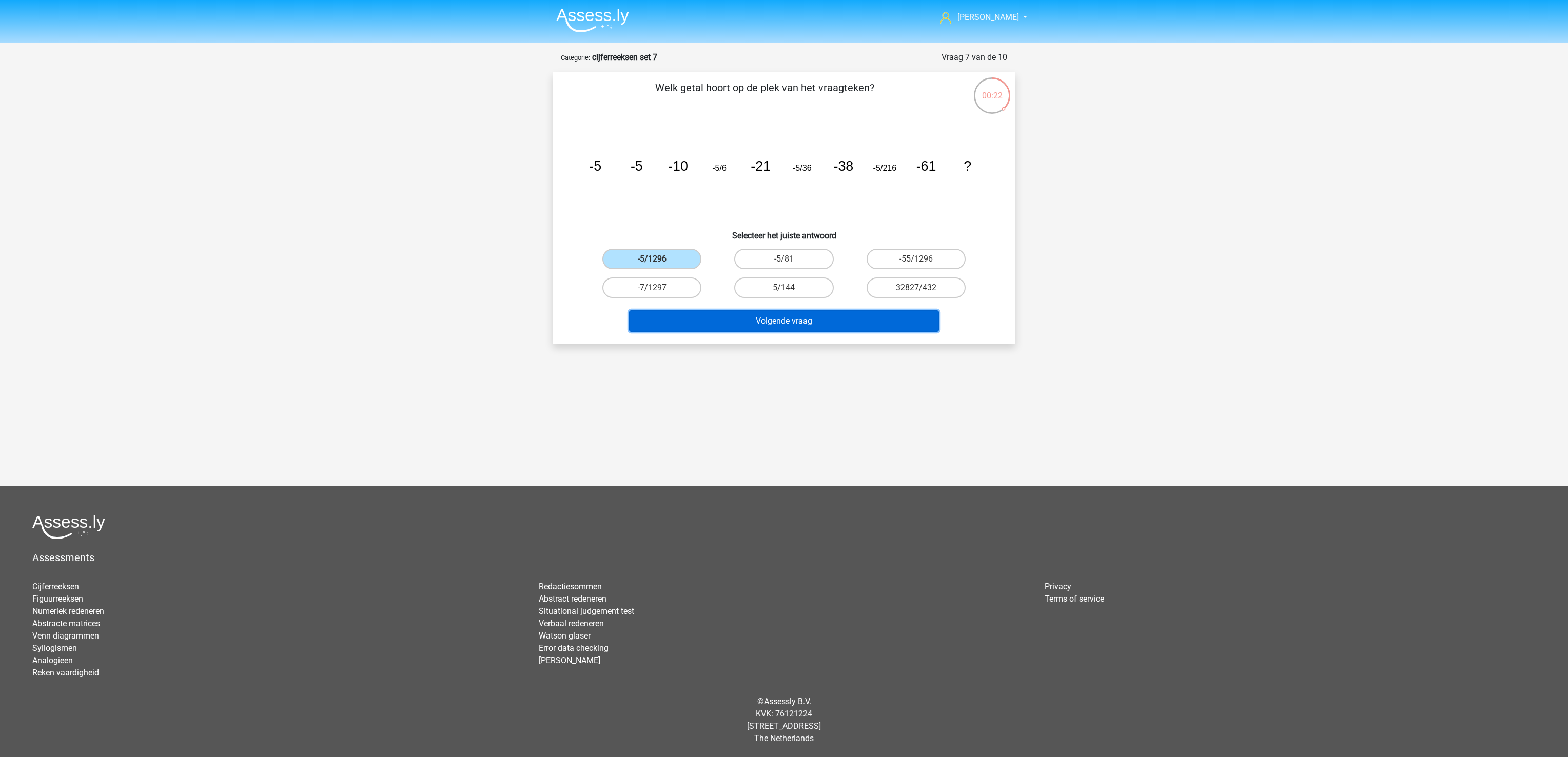
click at [681, 316] on button "Volgende vraag" at bounding box center [784, 322] width 311 height 22
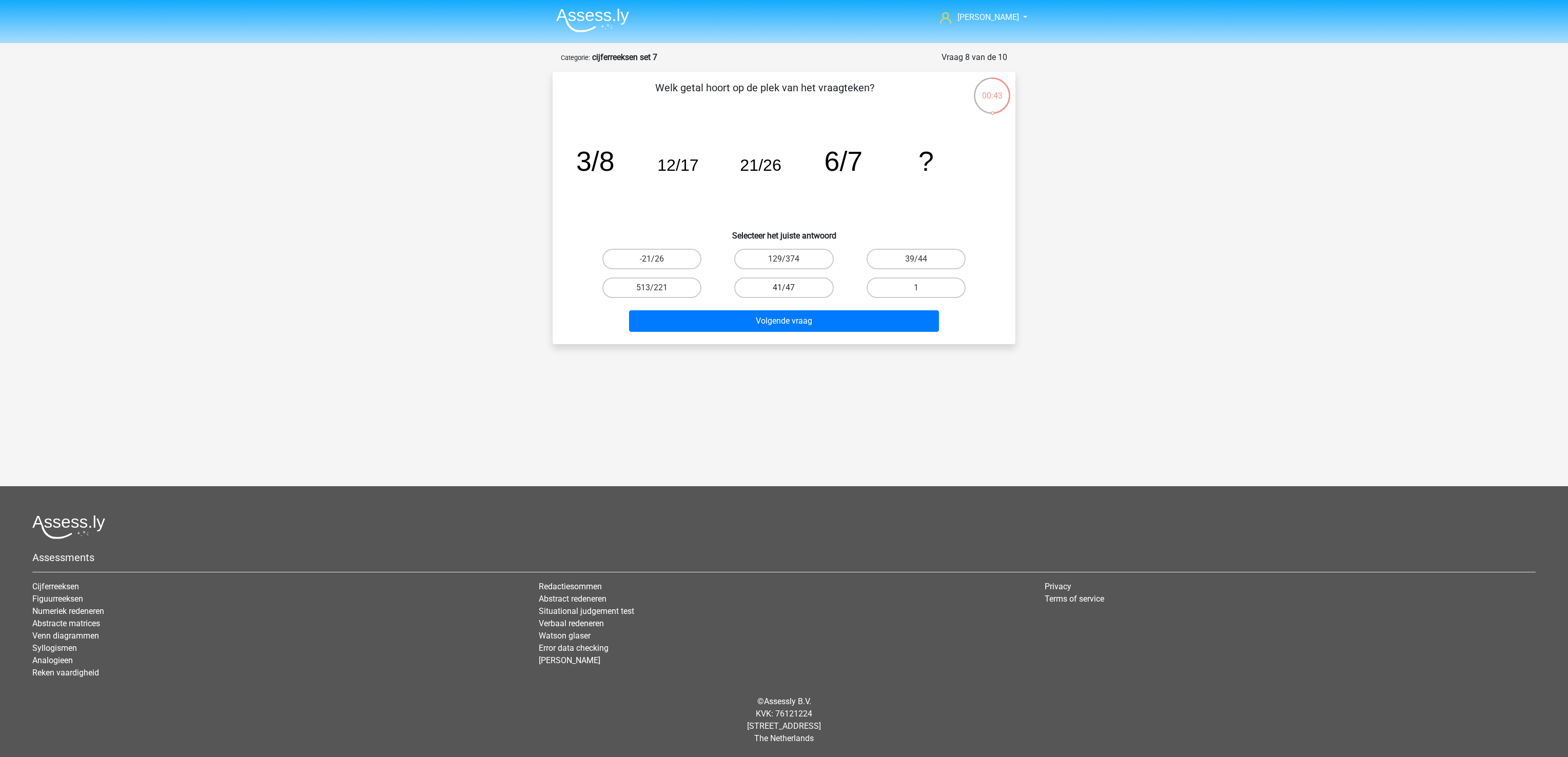
click at [757, 281] on label "41/47" at bounding box center [783, 288] width 99 height 20
click at [784, 288] on input "41/47" at bounding box center [787, 291] width 7 height 7
radio input "true"
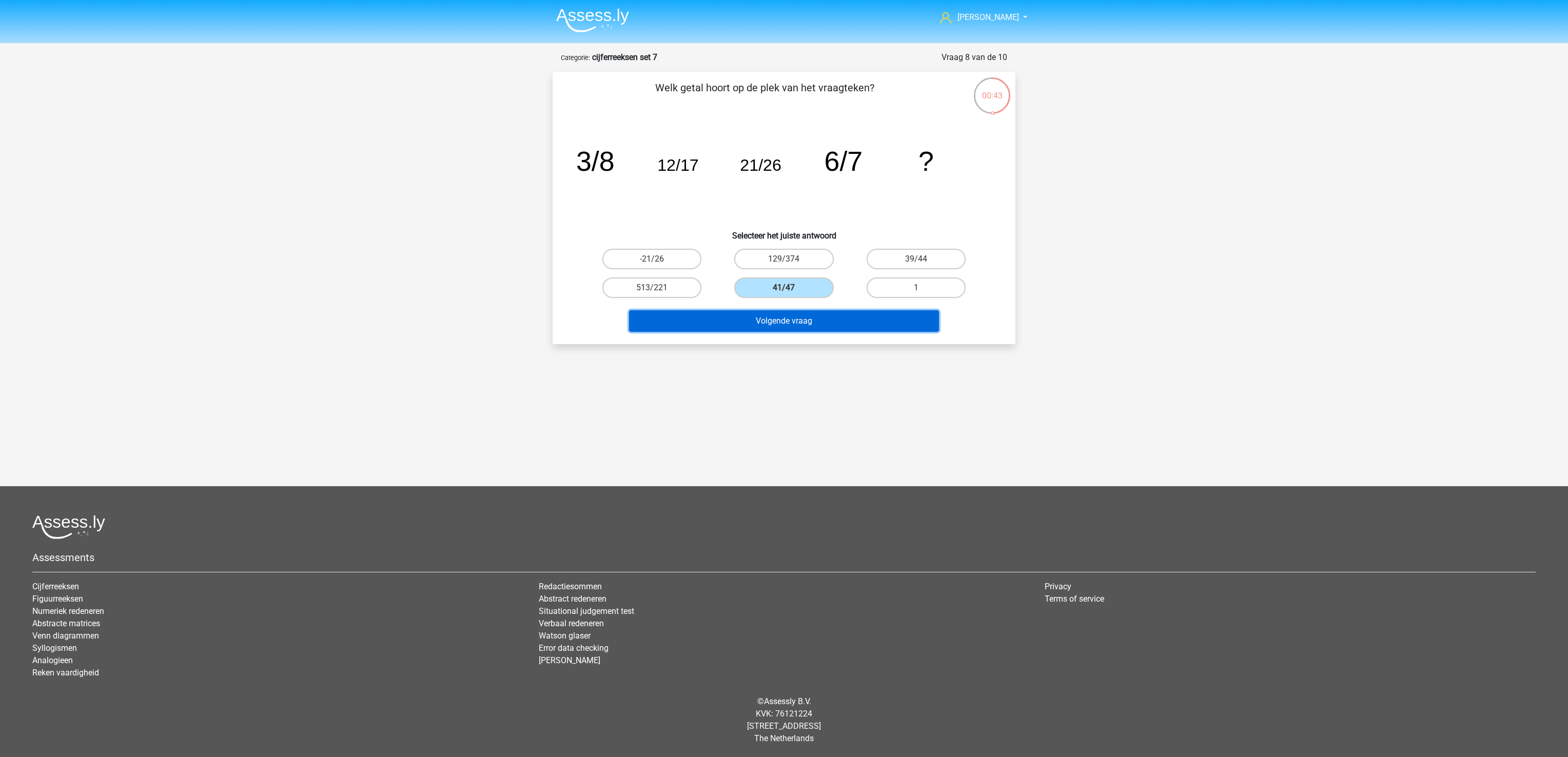
click at [765, 314] on button "Volgende vraag" at bounding box center [784, 322] width 311 height 22
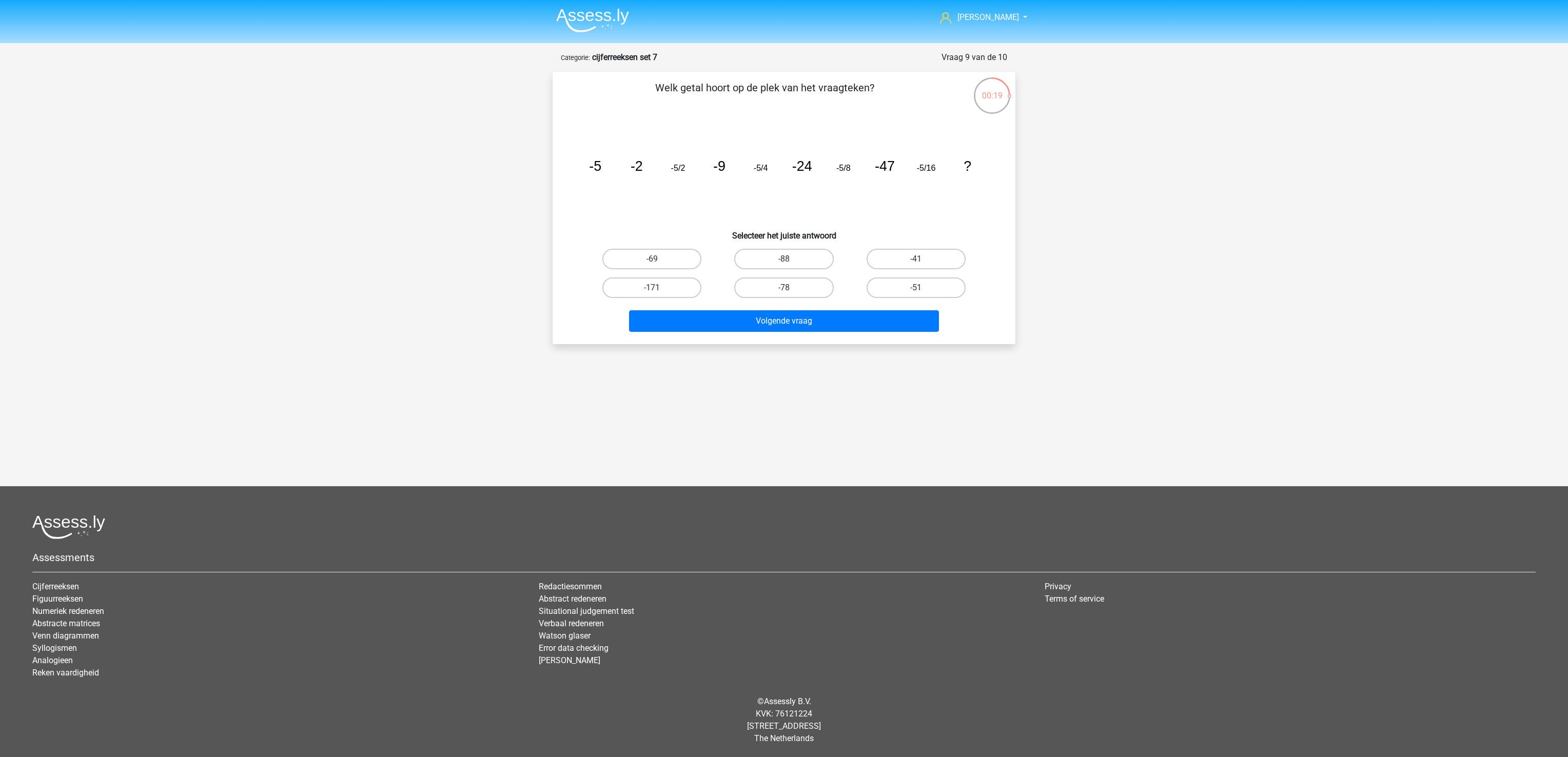
click at [785, 261] on input "-88" at bounding box center [787, 262] width 7 height 7
radio input "true"
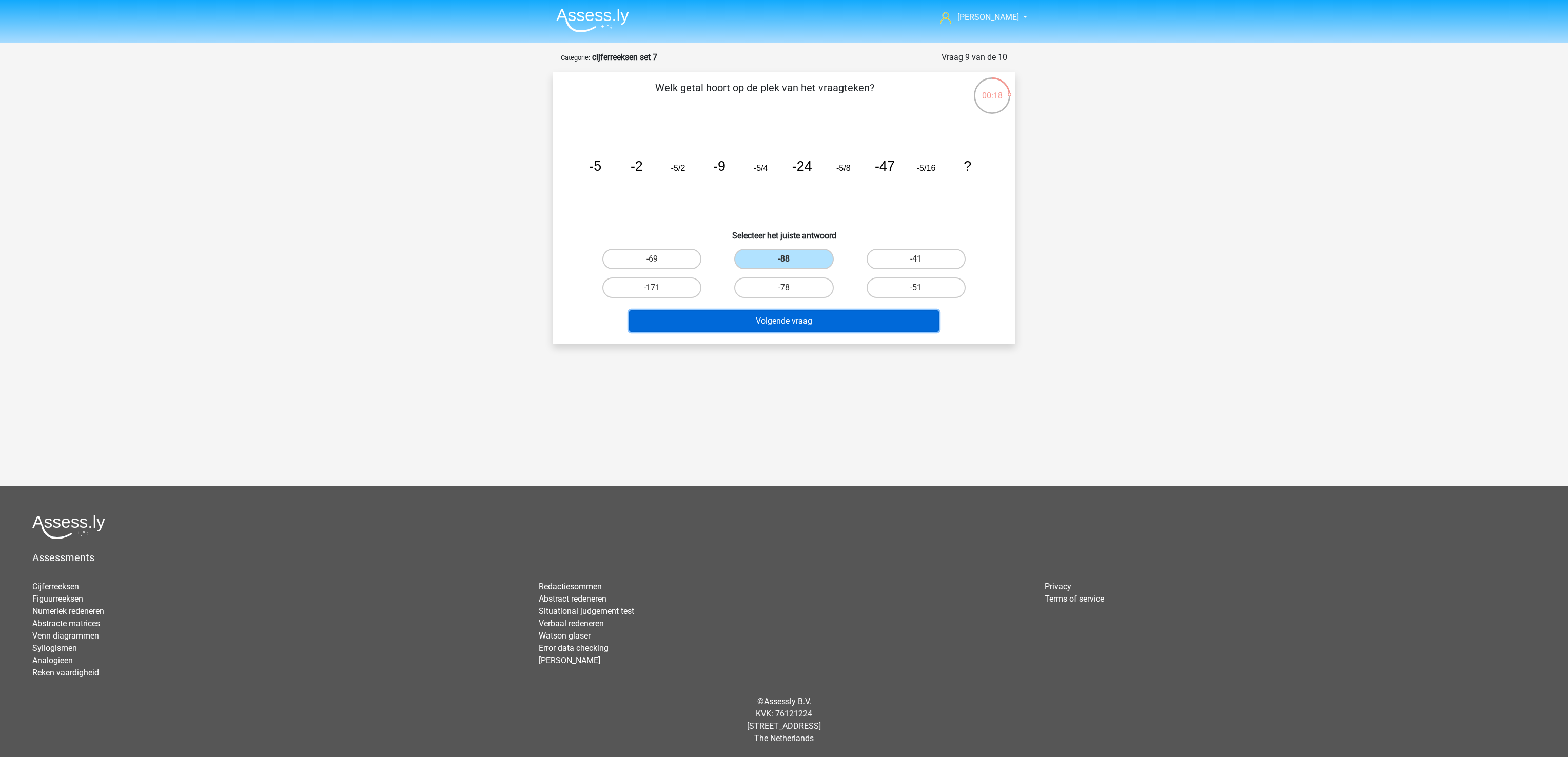
click at [796, 319] on button "Volgende vraag" at bounding box center [784, 322] width 311 height 22
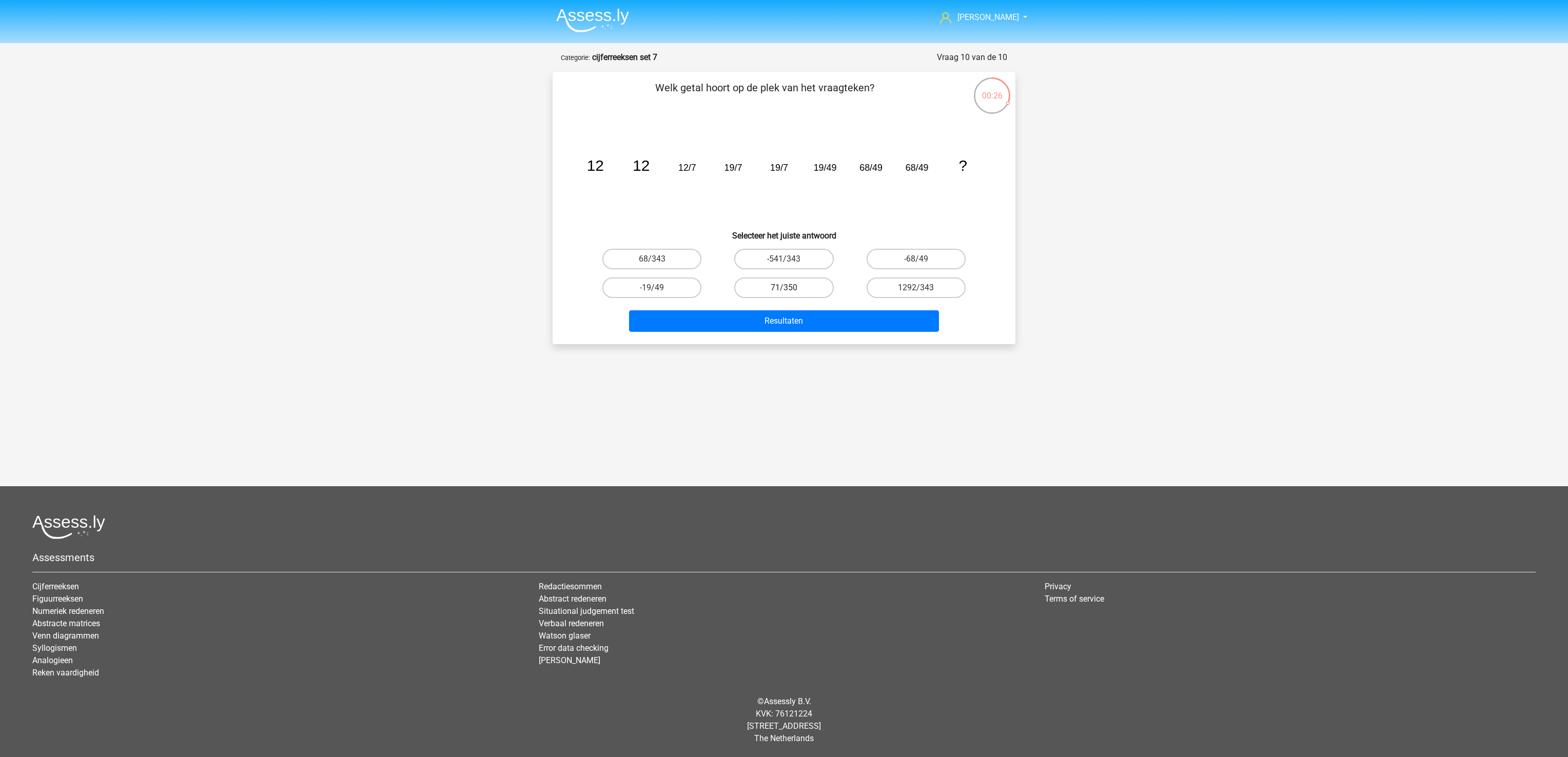
click at [791, 288] on label "71/350" at bounding box center [783, 288] width 99 height 20
click at [790, 288] on input "71/350" at bounding box center [787, 291] width 7 height 7
radio input "true"
click at [864, 254] on div "-68/49" at bounding box center [916, 259] width 123 height 20
click at [880, 261] on label "-68/49" at bounding box center [915, 259] width 99 height 20
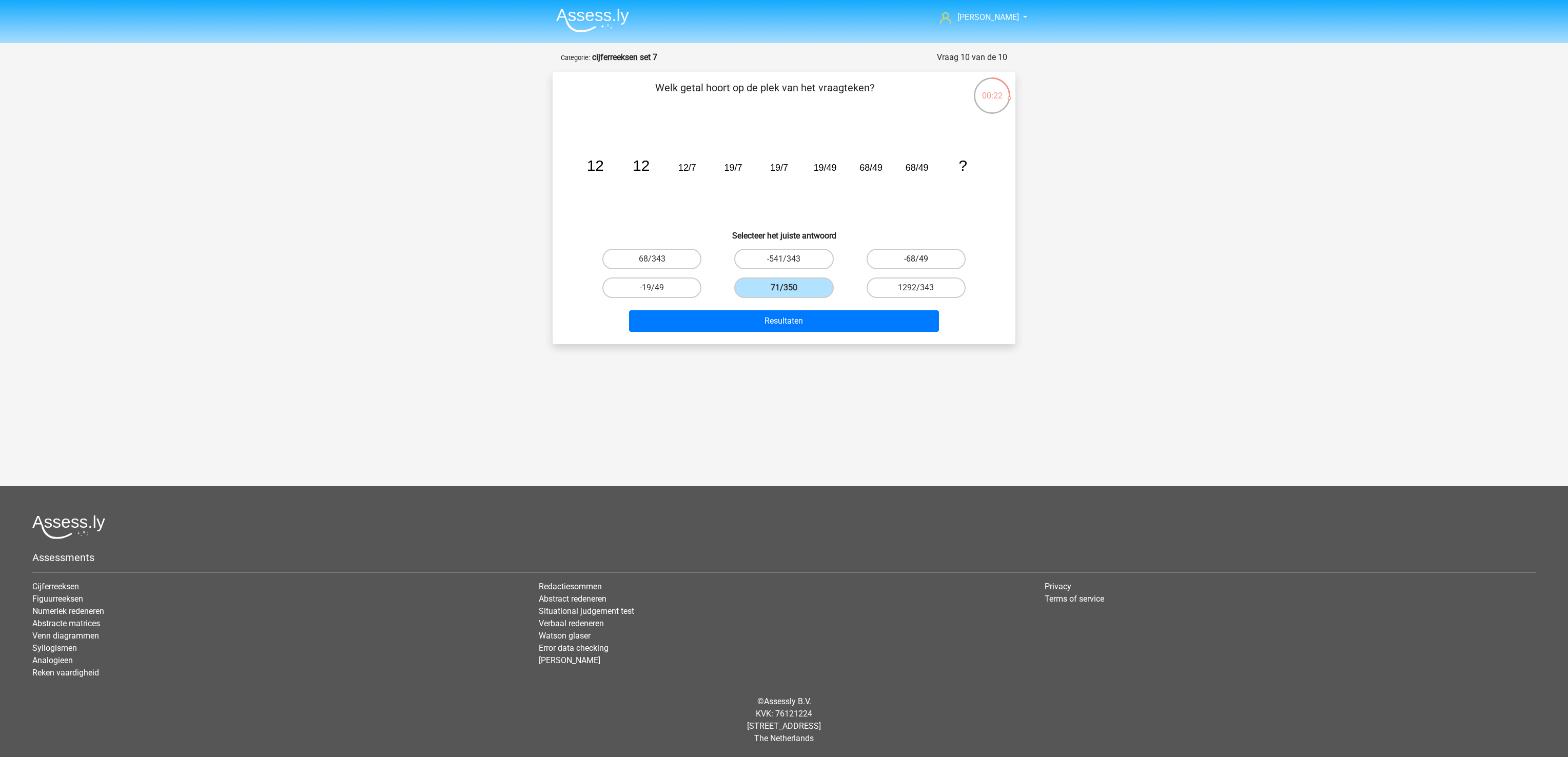
click at [915, 261] on input "-68/49" at bounding box center [919, 262] width 7 height 7
radio input "true"
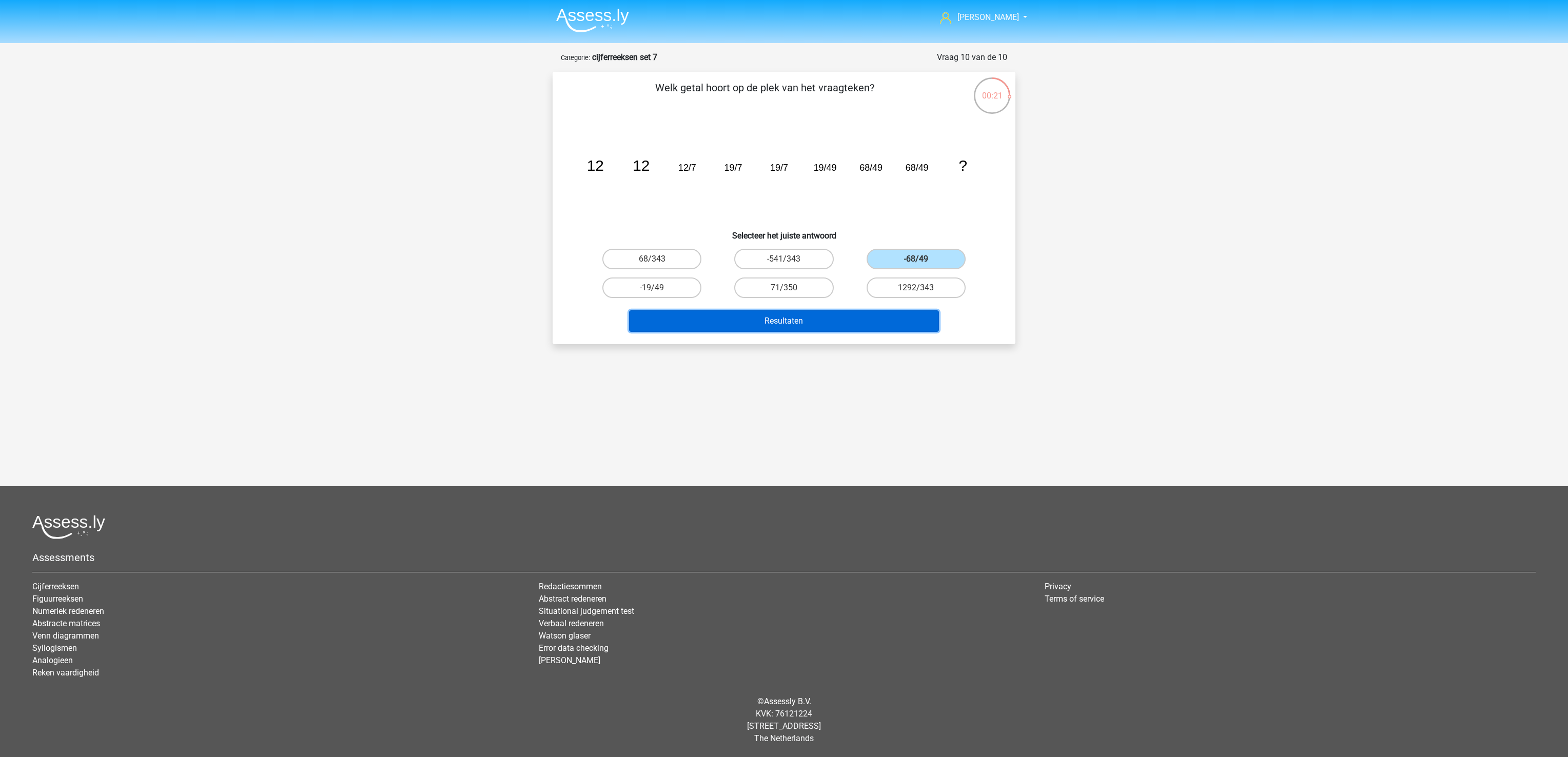
click at [858, 316] on button "Resultaten" at bounding box center [784, 322] width 311 height 22
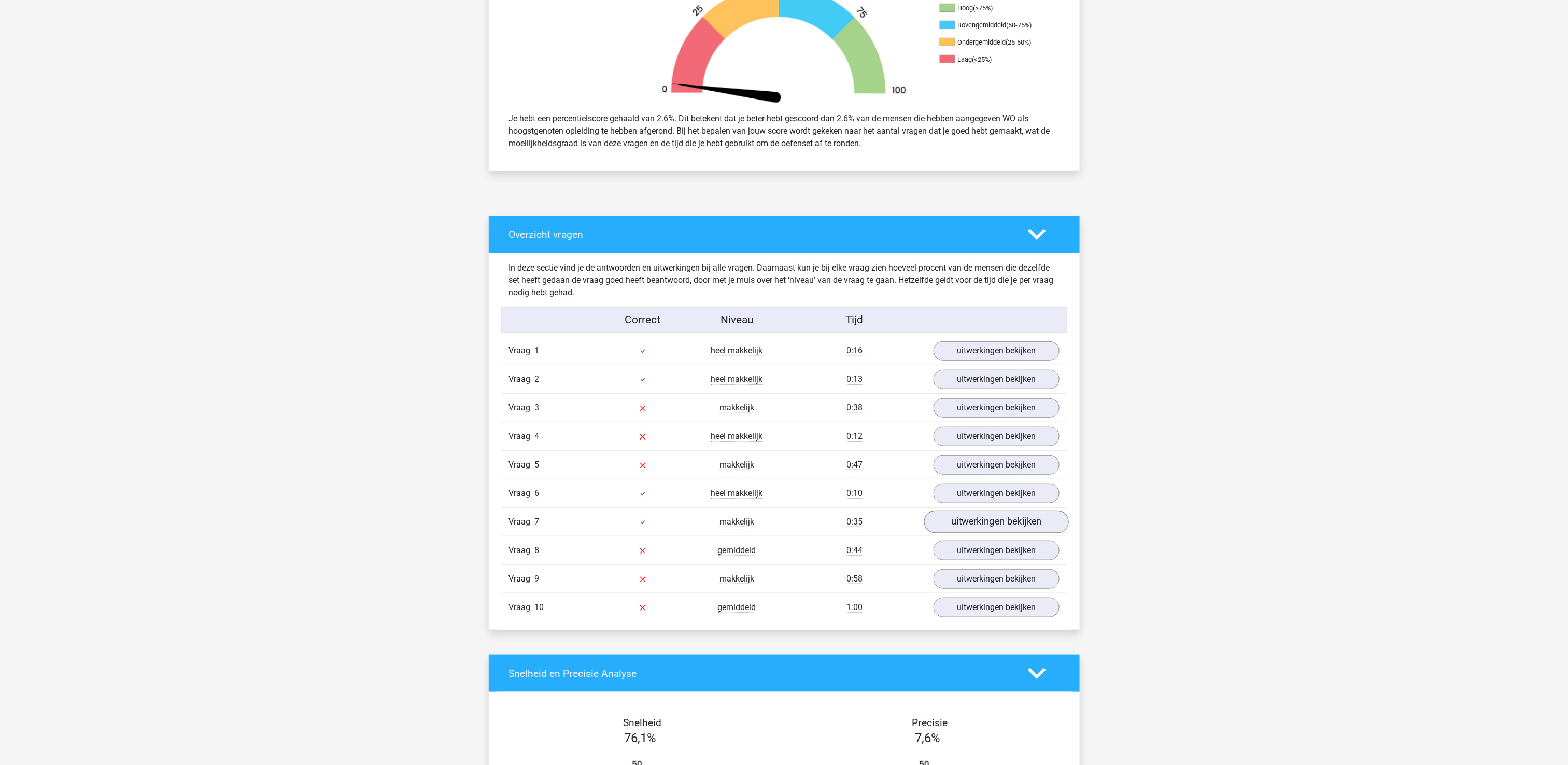
scroll to position [414, 0]
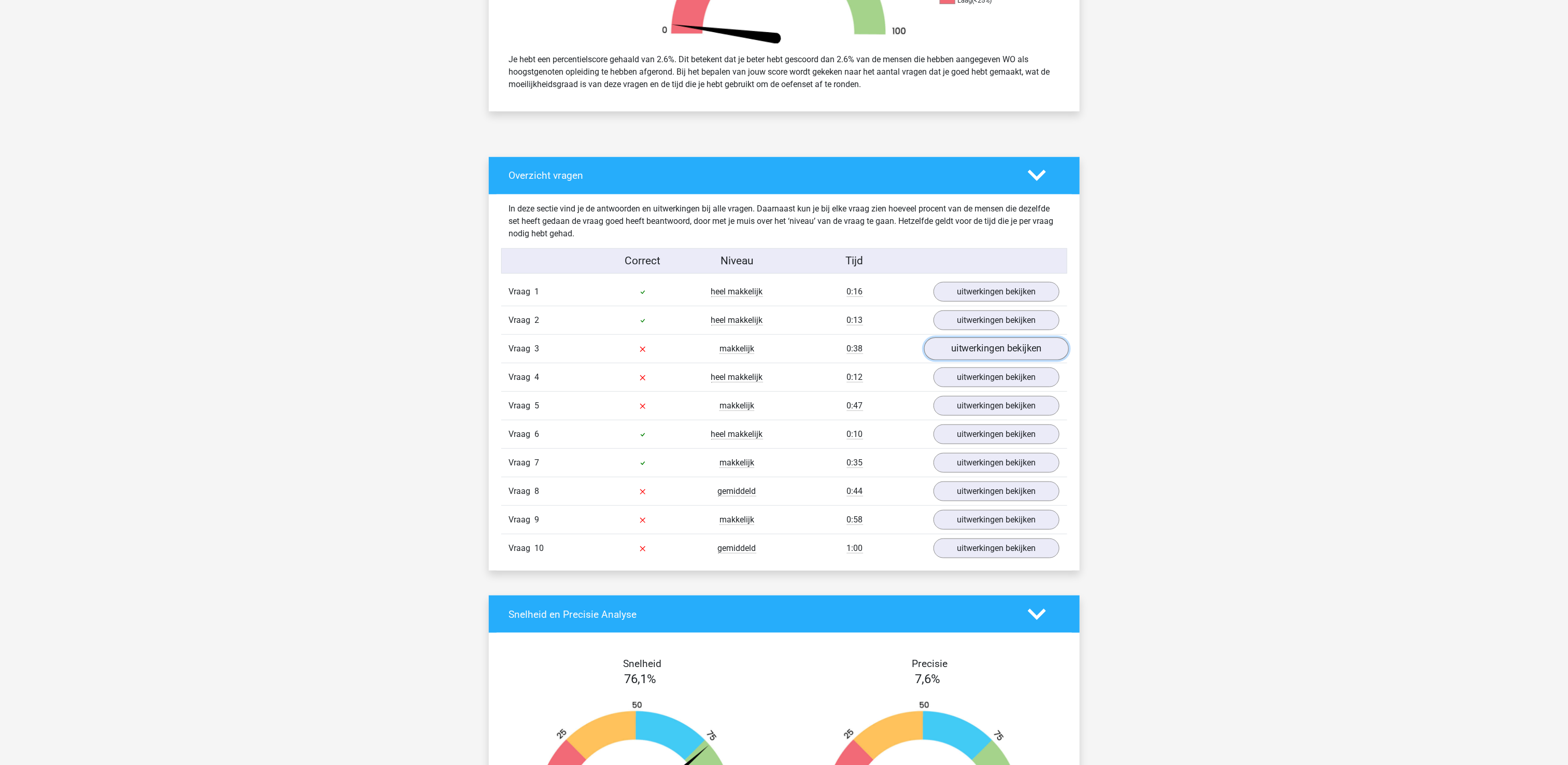
click at [1003, 344] on link "uitwerkingen bekijken" at bounding box center [996, 349] width 145 height 23
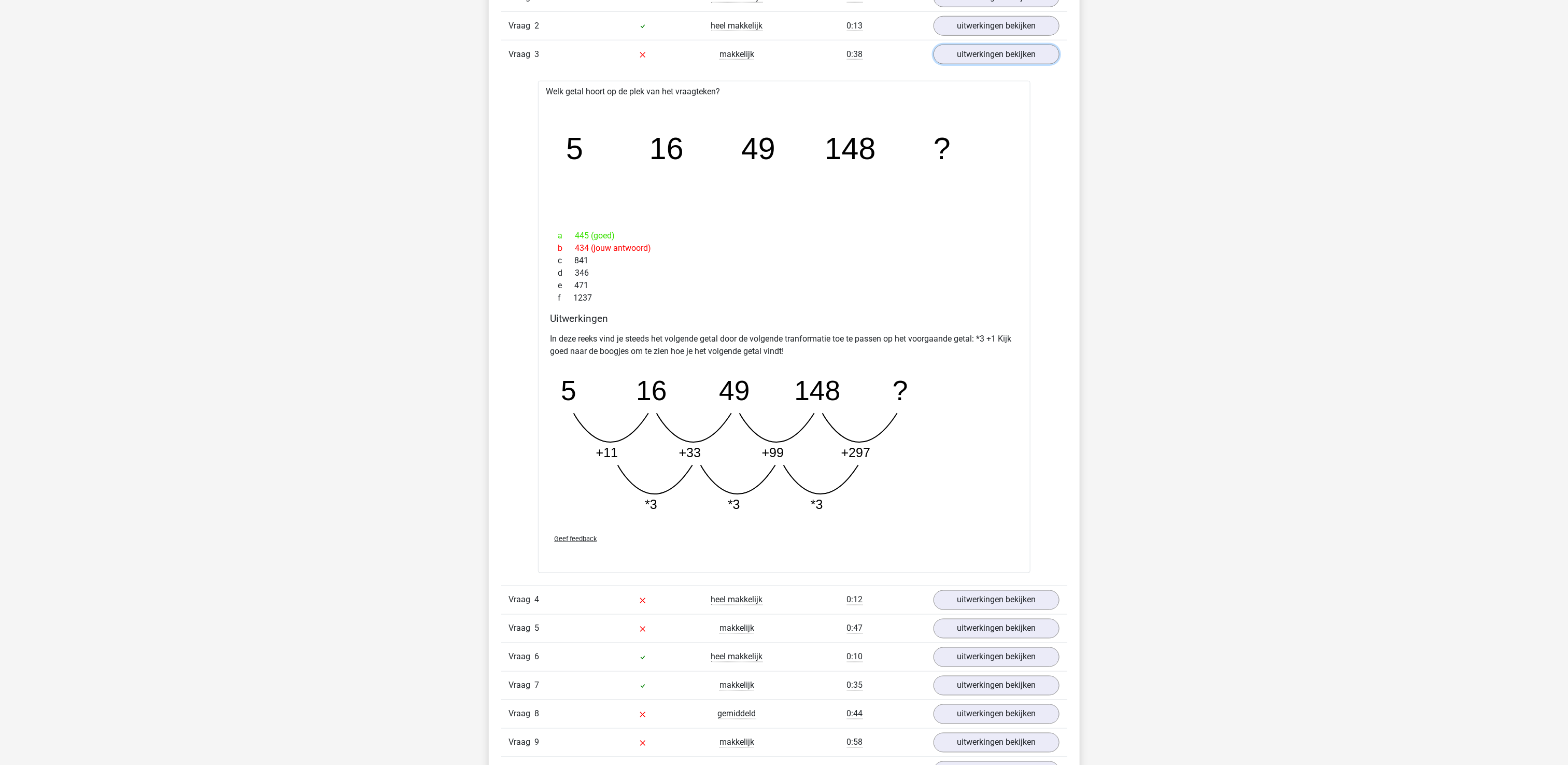
scroll to position [829, 0]
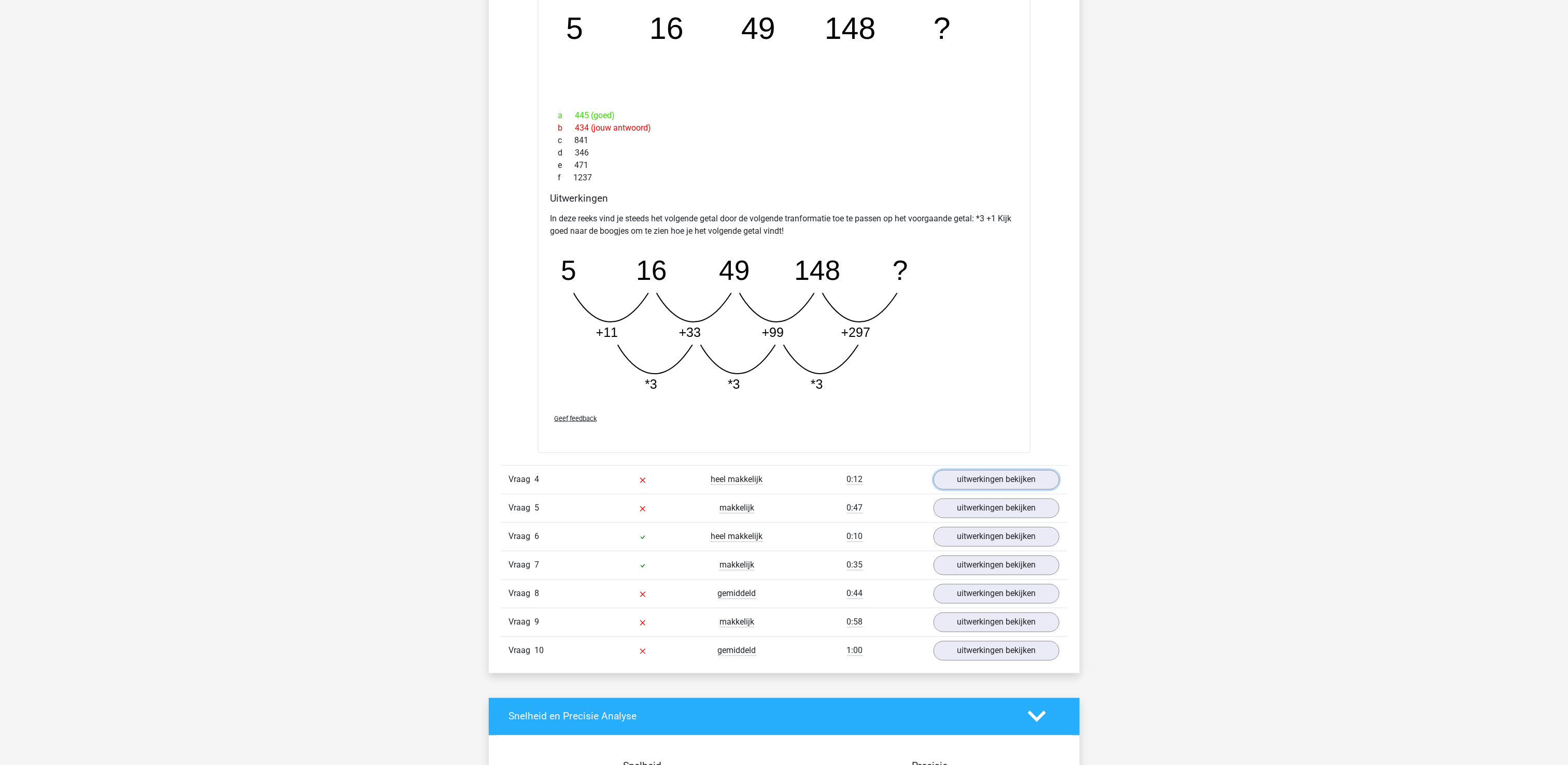
click at [986, 483] on link "uitwerkingen bekijken" at bounding box center [996, 479] width 126 height 20
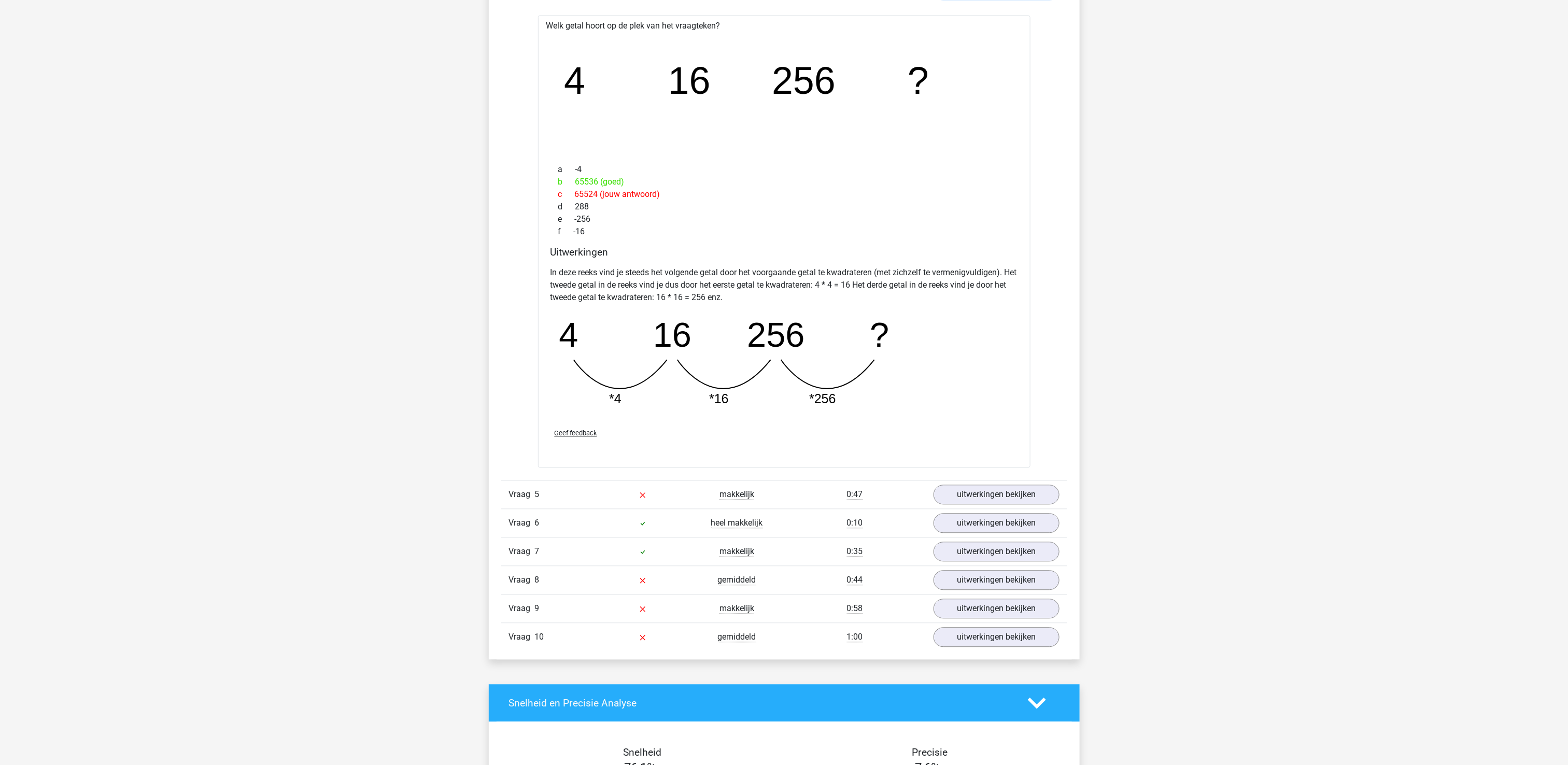
scroll to position [1555, 0]
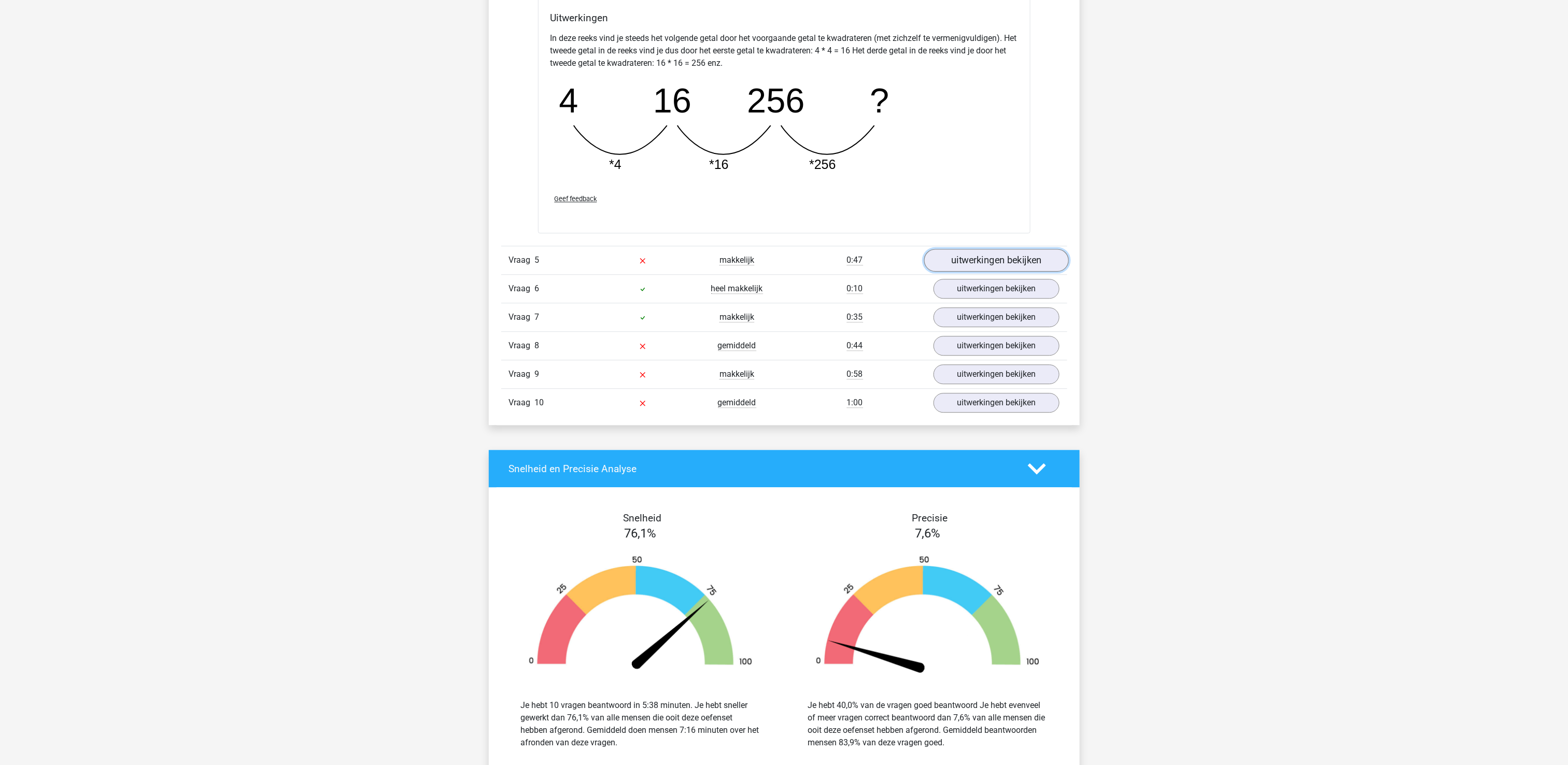
click at [965, 269] on link "uitwerkingen bekijken" at bounding box center [996, 260] width 145 height 23
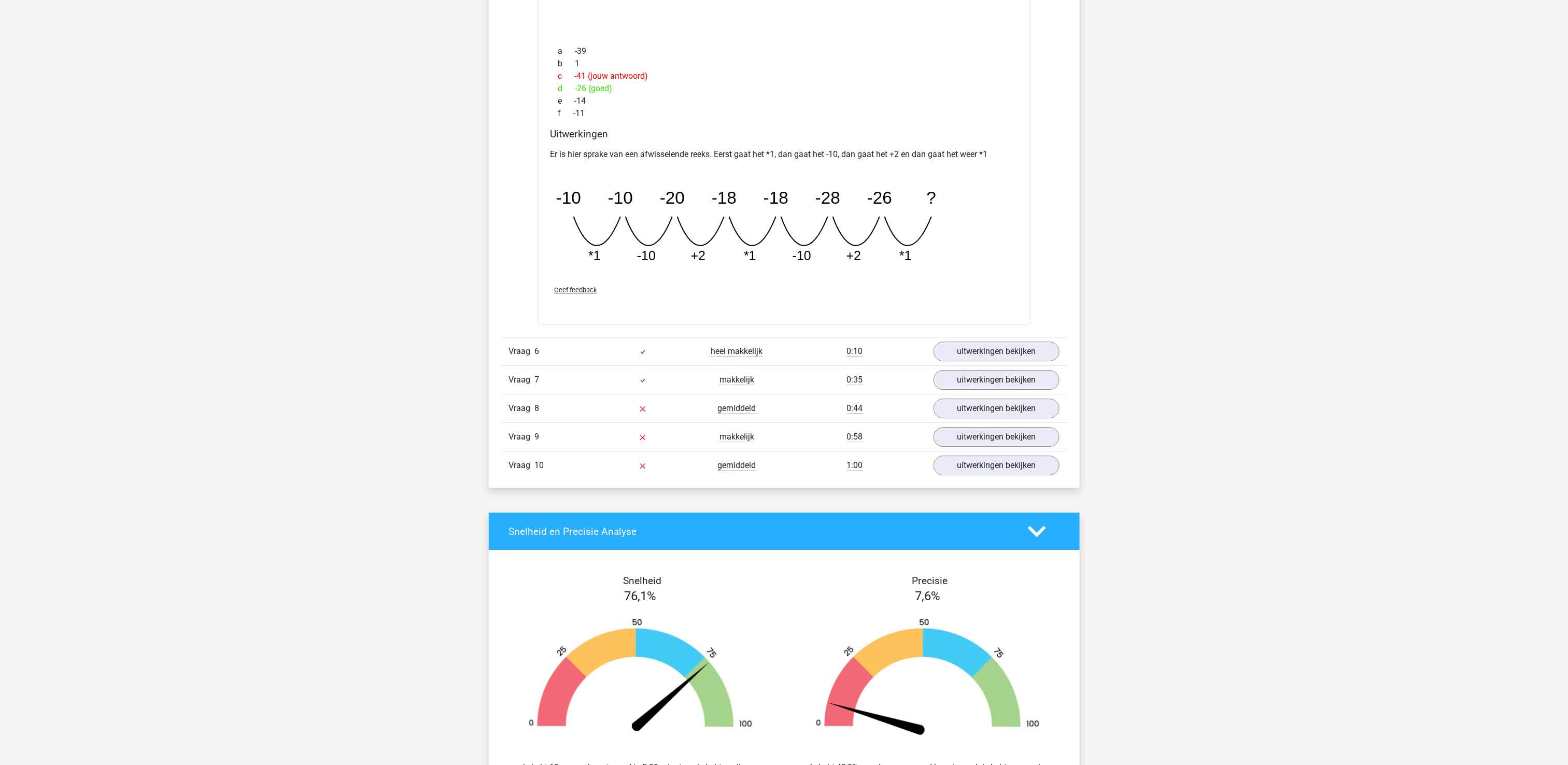
scroll to position [1969, 0]
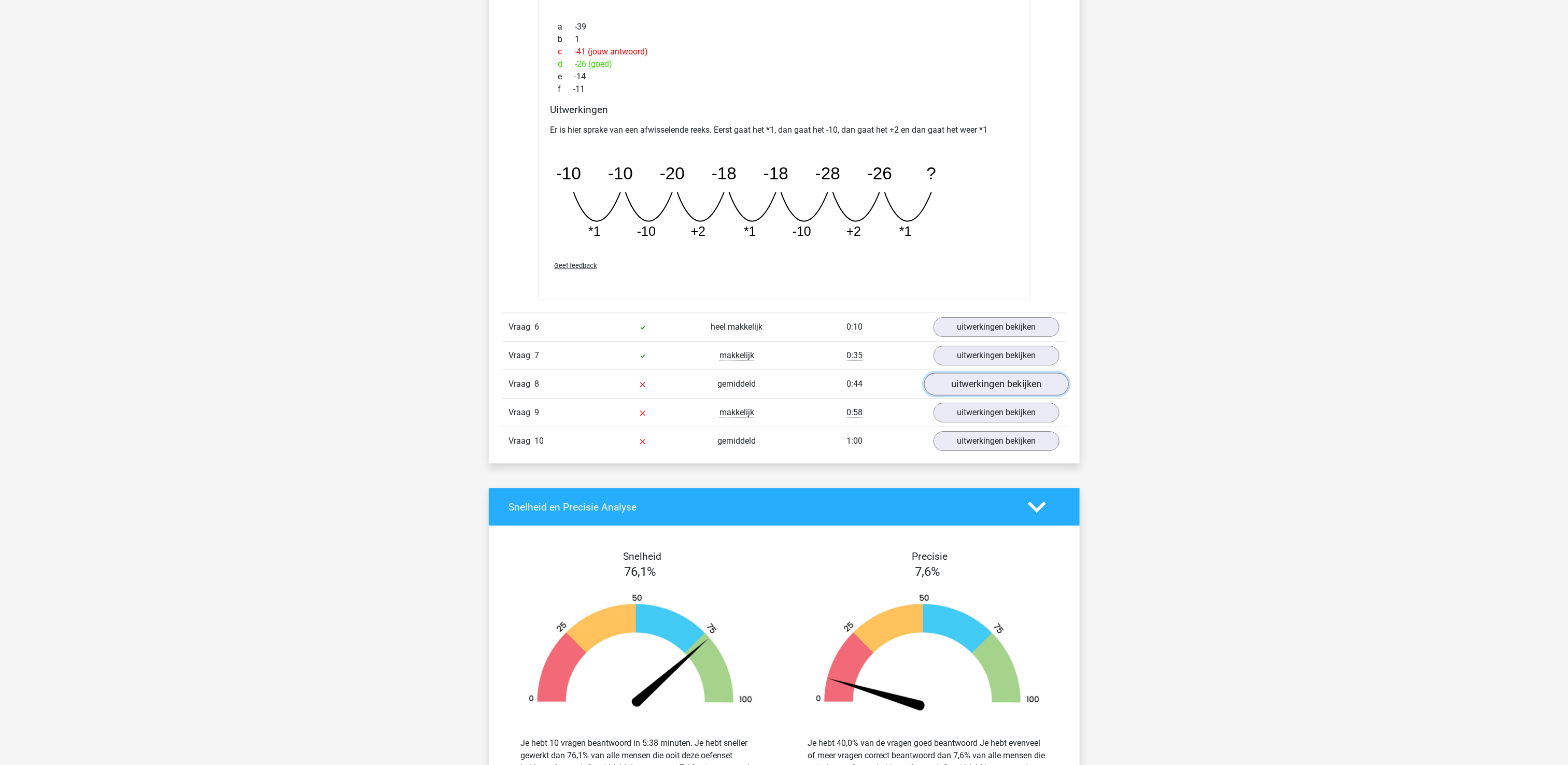
click at [1002, 392] on link "uitwerkingen bekijken" at bounding box center [996, 384] width 145 height 23
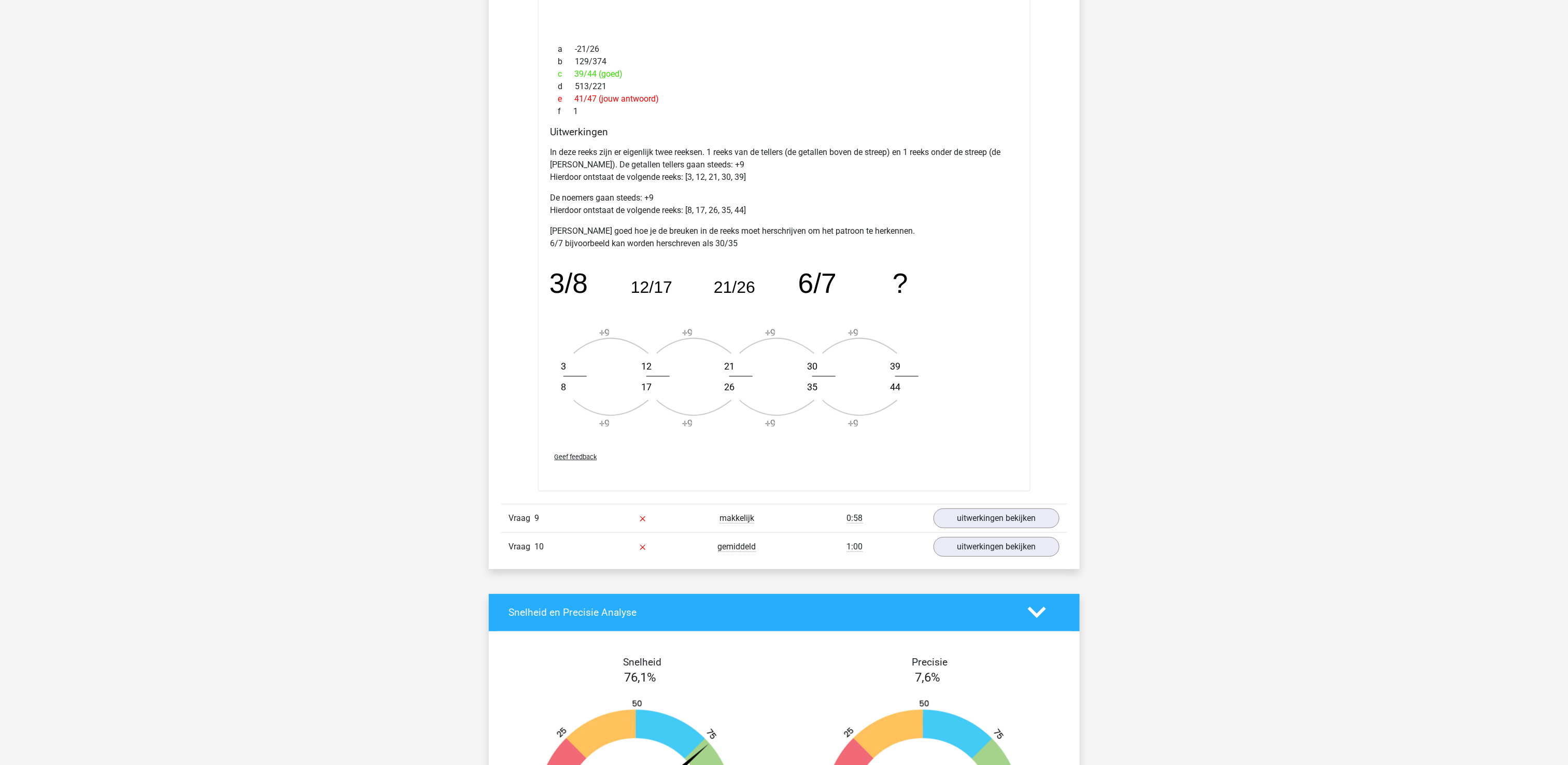
scroll to position [2487, 0]
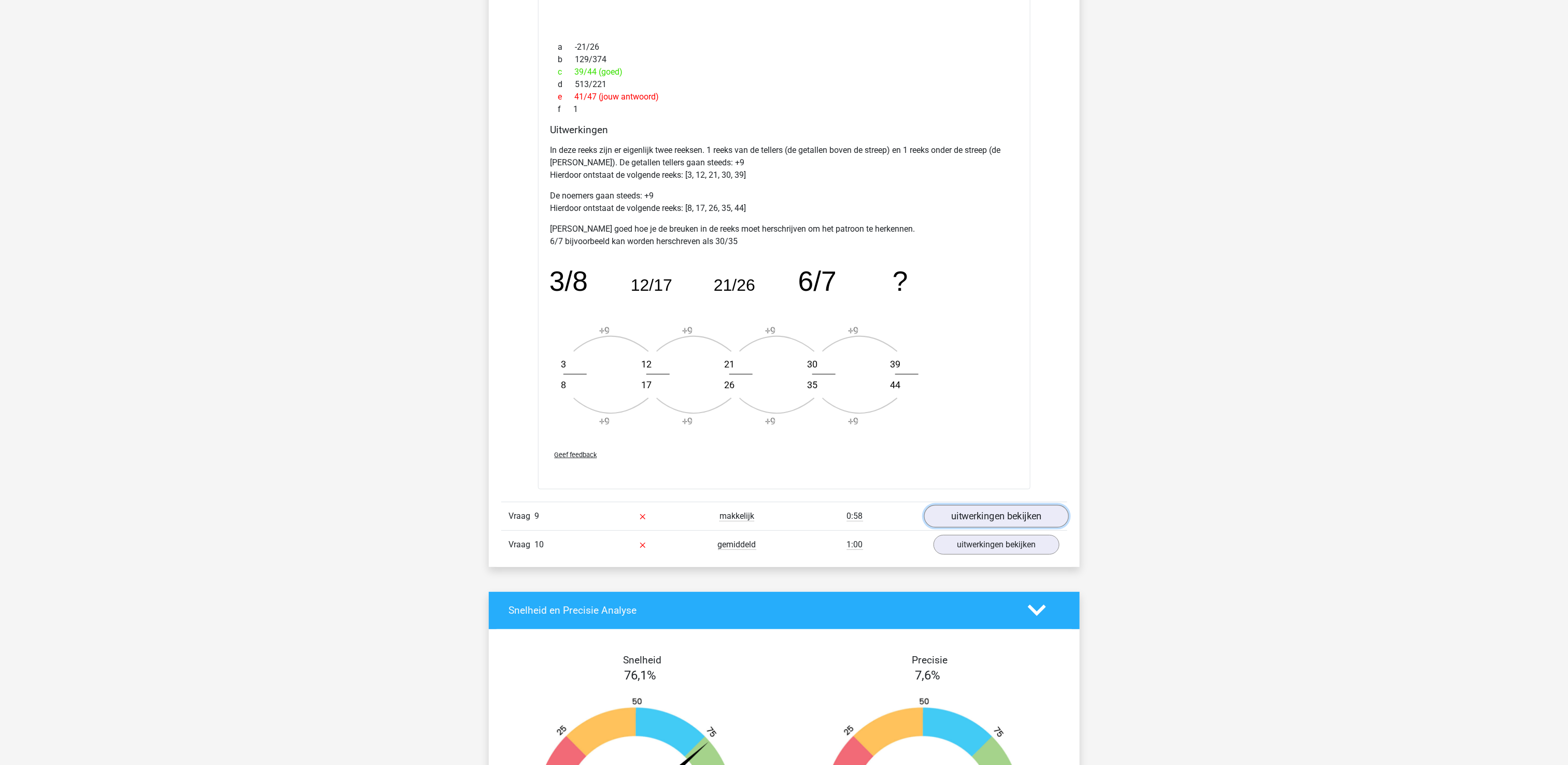
click at [1036, 519] on link "uitwerkingen bekijken" at bounding box center [996, 516] width 145 height 23
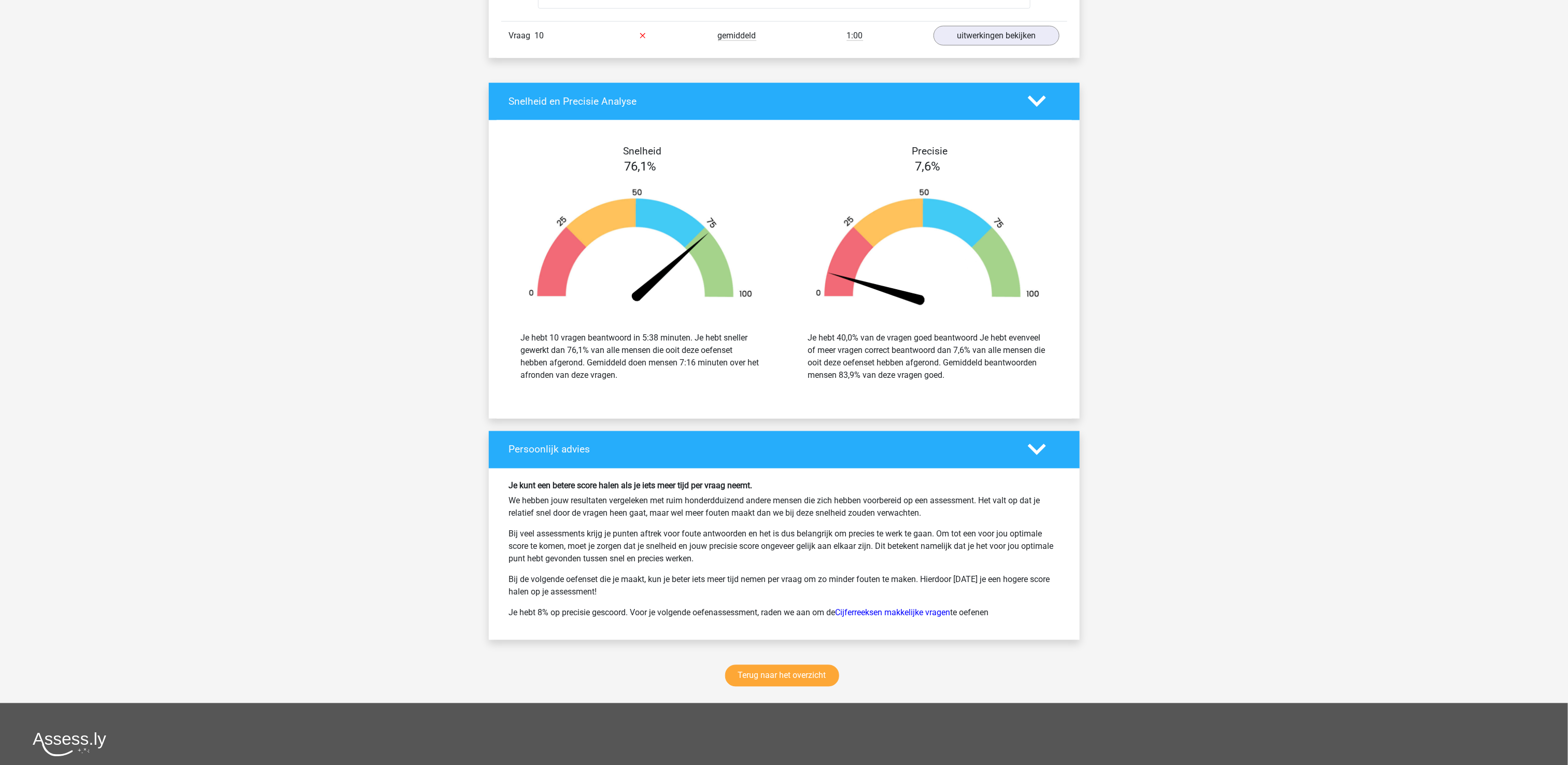
scroll to position [3747, 0]
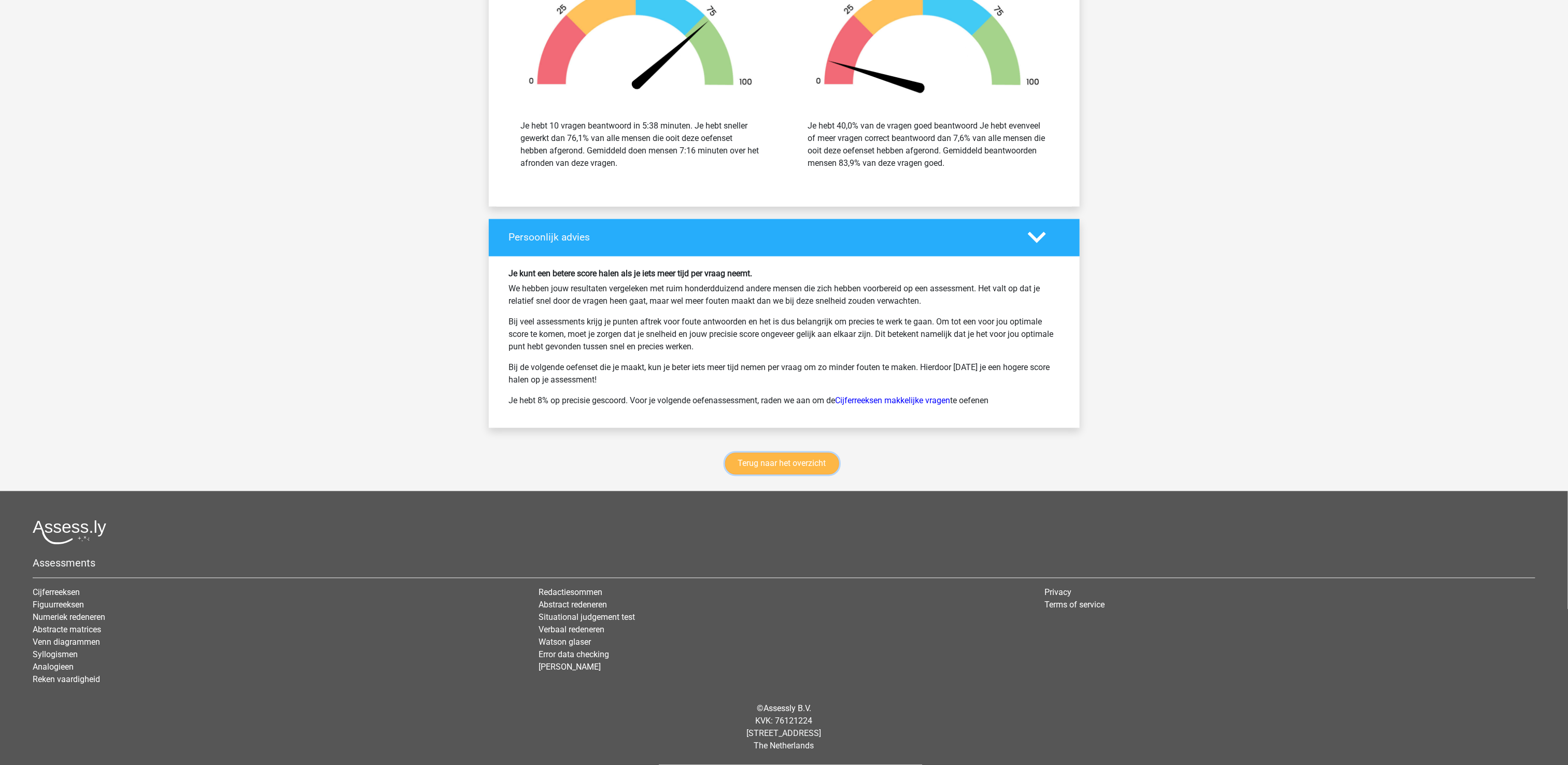
click at [764, 466] on link "Terug naar het overzicht" at bounding box center [782, 464] width 114 height 22
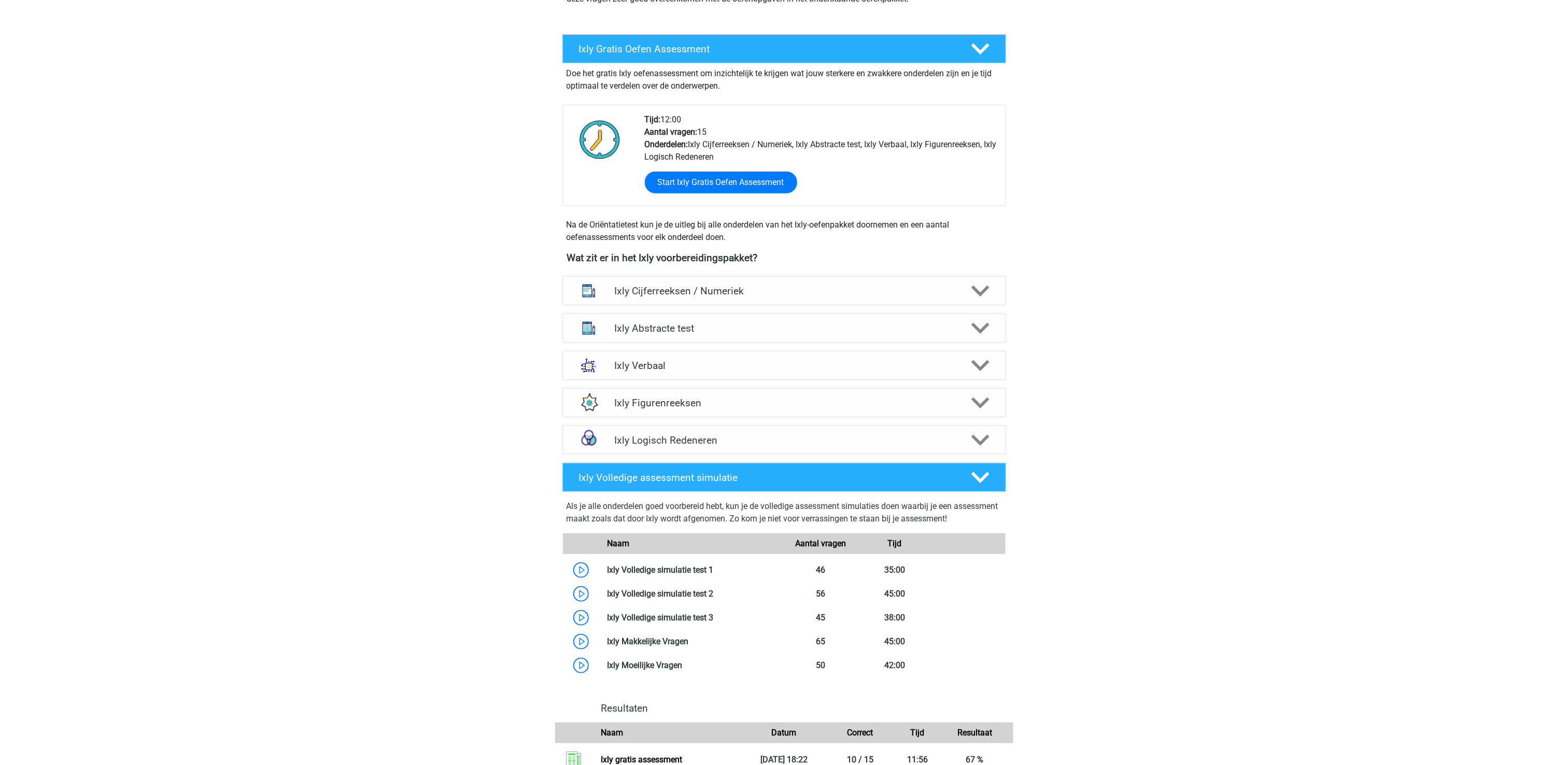
scroll to position [207, 0]
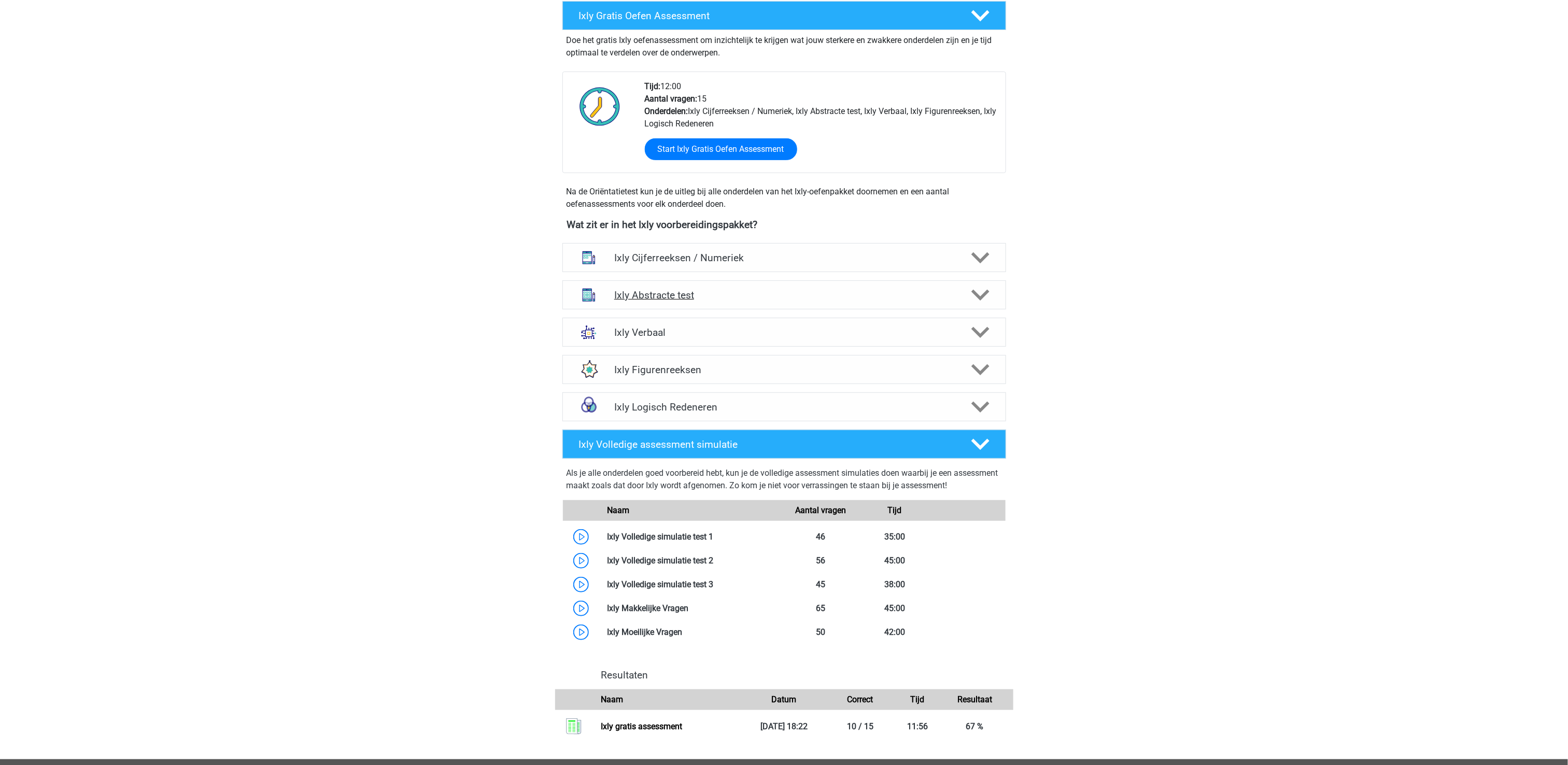
click at [983, 290] on icon at bounding box center [980, 294] width 18 height 18
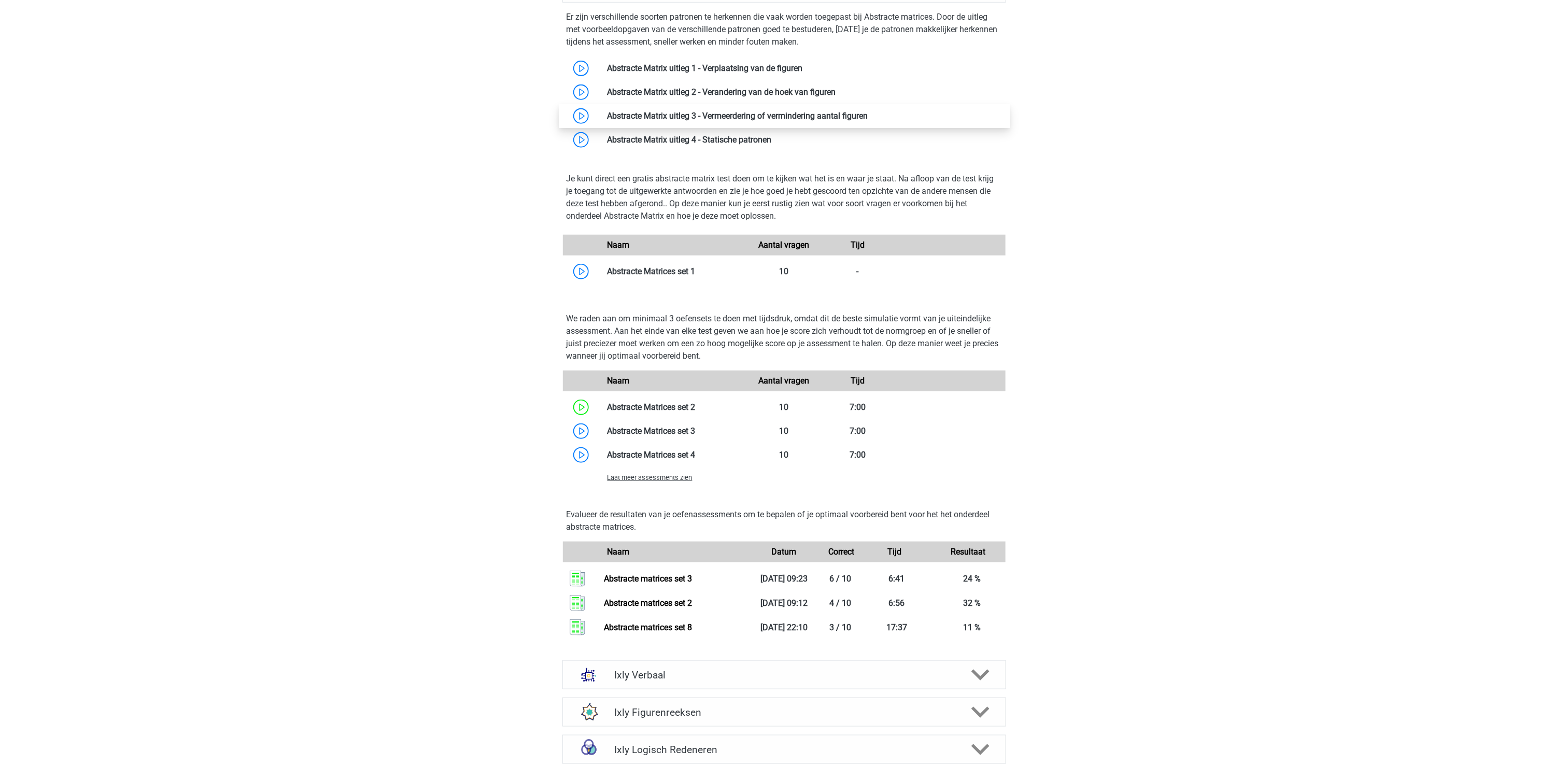
scroll to position [519, 0]
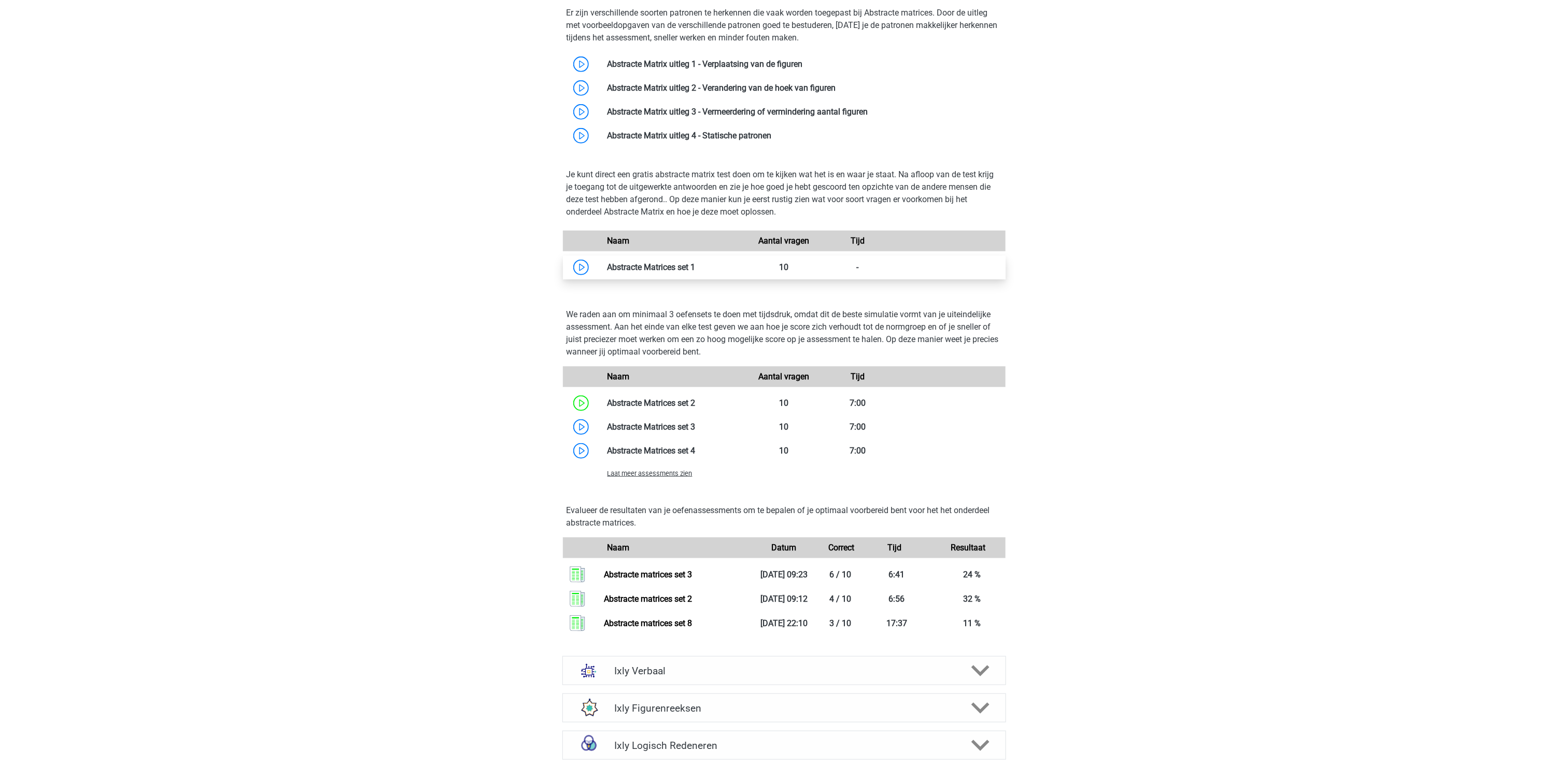
click at [695, 267] on link at bounding box center [695, 267] width 0 height 10
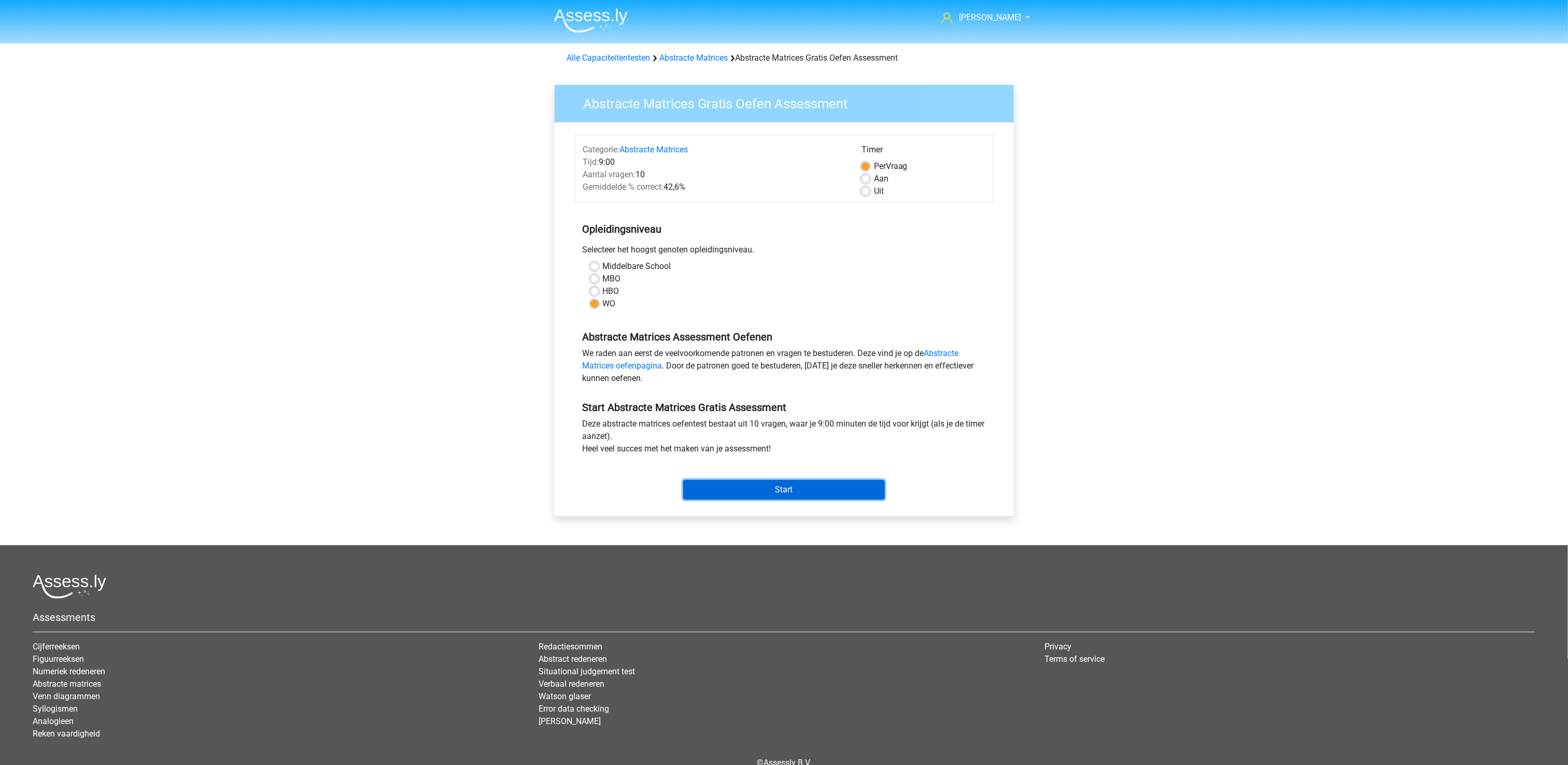
click at [789, 487] on input "Start" at bounding box center [784, 490] width 201 height 20
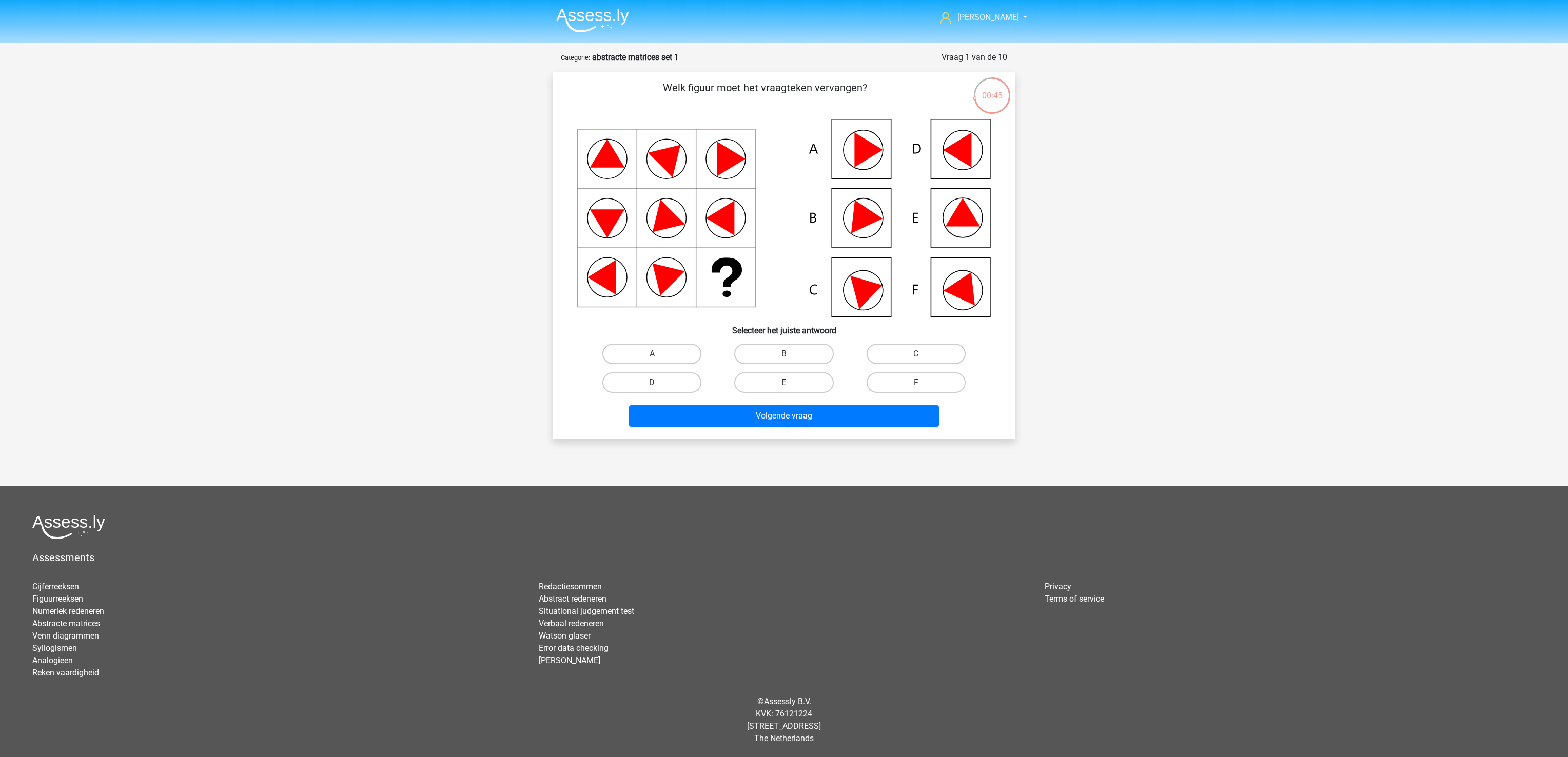
click at [816, 377] on label "E" at bounding box center [783, 382] width 99 height 20
click at [790, 382] on input "E" at bounding box center [787, 386] width 7 height 7
radio input "true"
click at [814, 413] on button "Volgende vraag" at bounding box center [784, 416] width 311 height 22
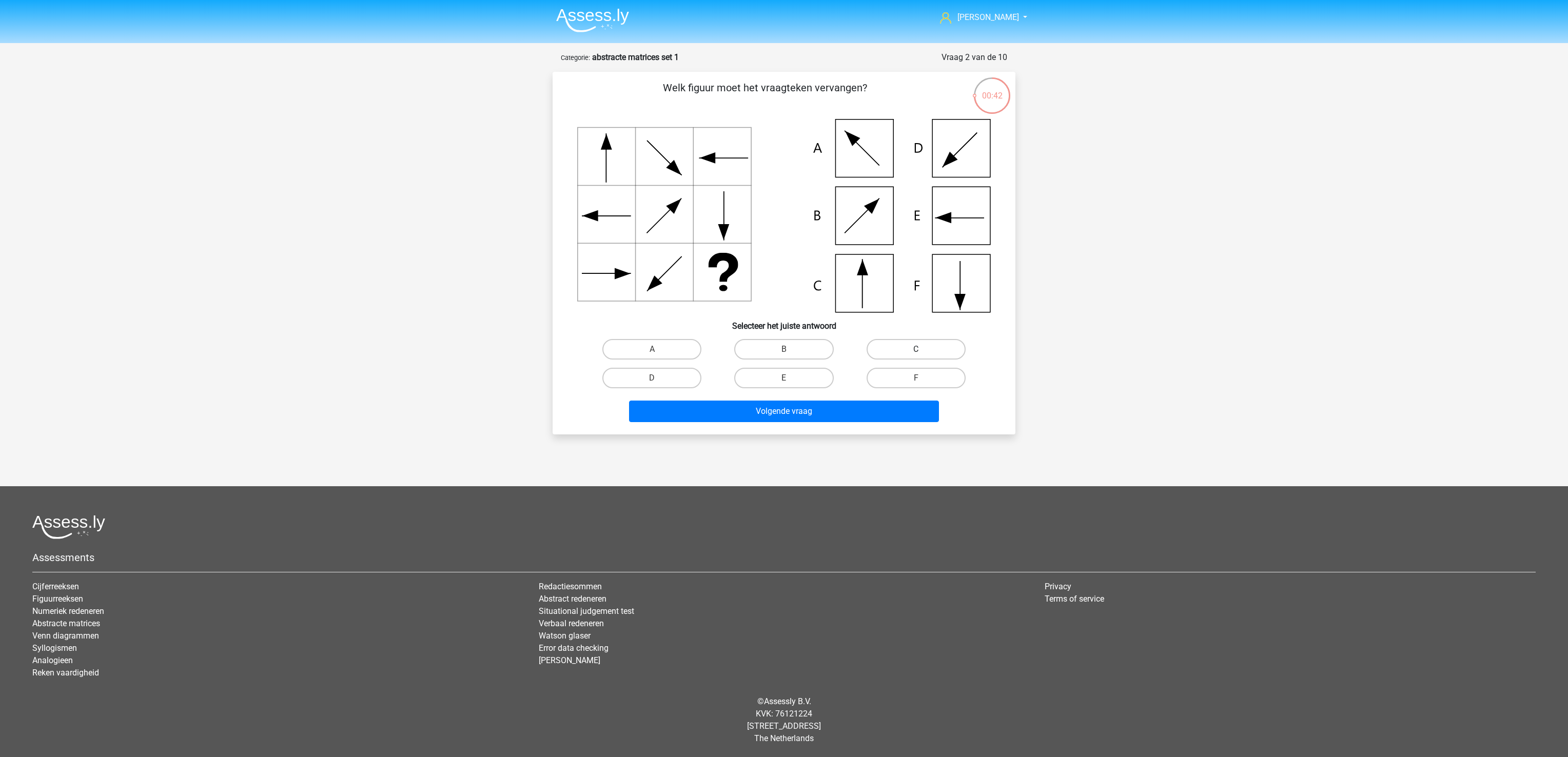
click at [878, 349] on label "C" at bounding box center [915, 349] width 99 height 20
click at [915, 349] on input "C" at bounding box center [919, 353] width 7 height 7
radio input "true"
click at [858, 400] on button "Volgende vraag" at bounding box center [784, 411] width 311 height 22
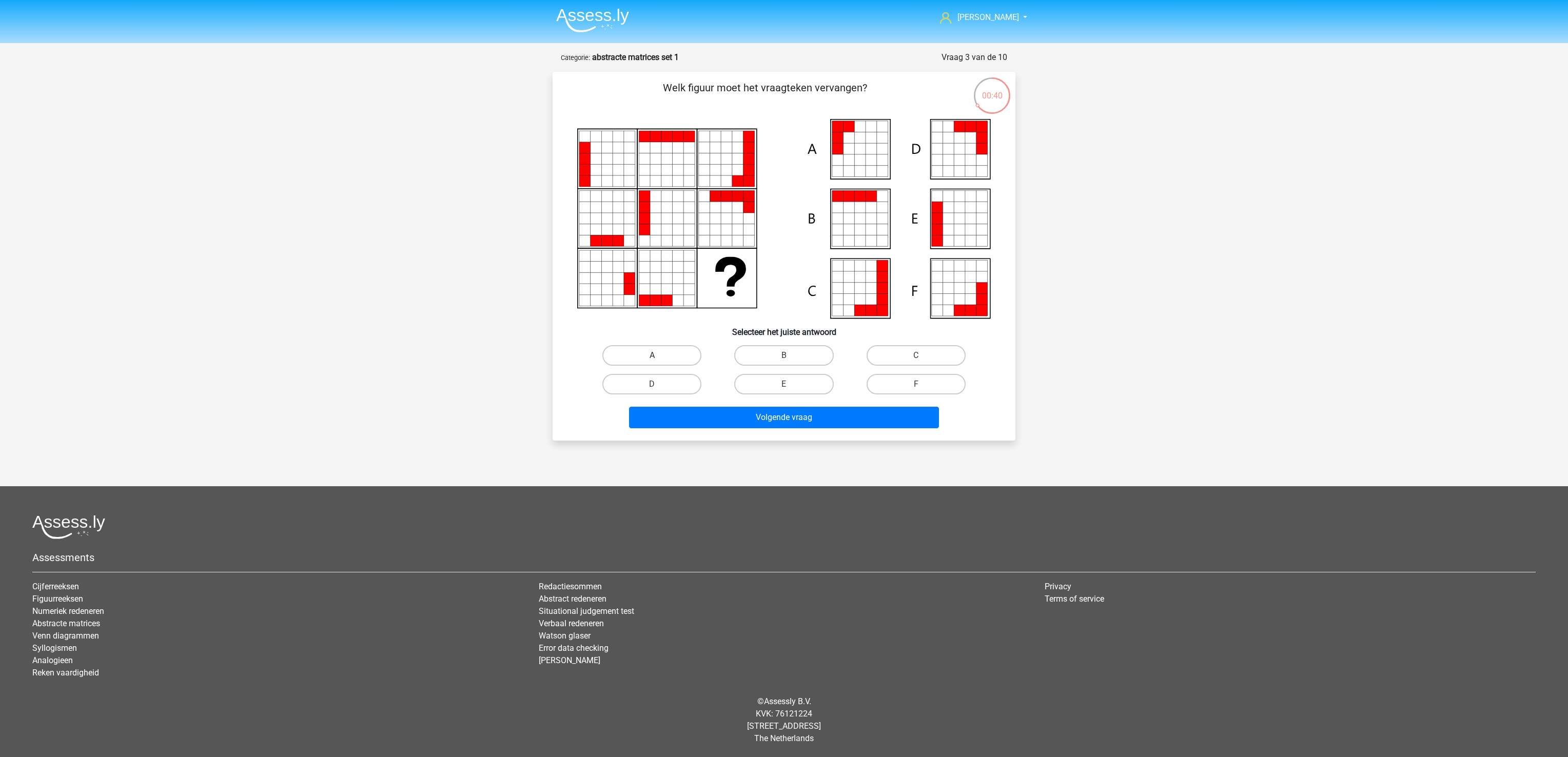
click at [643, 349] on label "A" at bounding box center [651, 355] width 99 height 20
click at [652, 355] on input "A" at bounding box center [655, 359] width 7 height 7
radio input "true"
click at [694, 415] on button "Volgende vraag" at bounding box center [784, 418] width 311 height 22
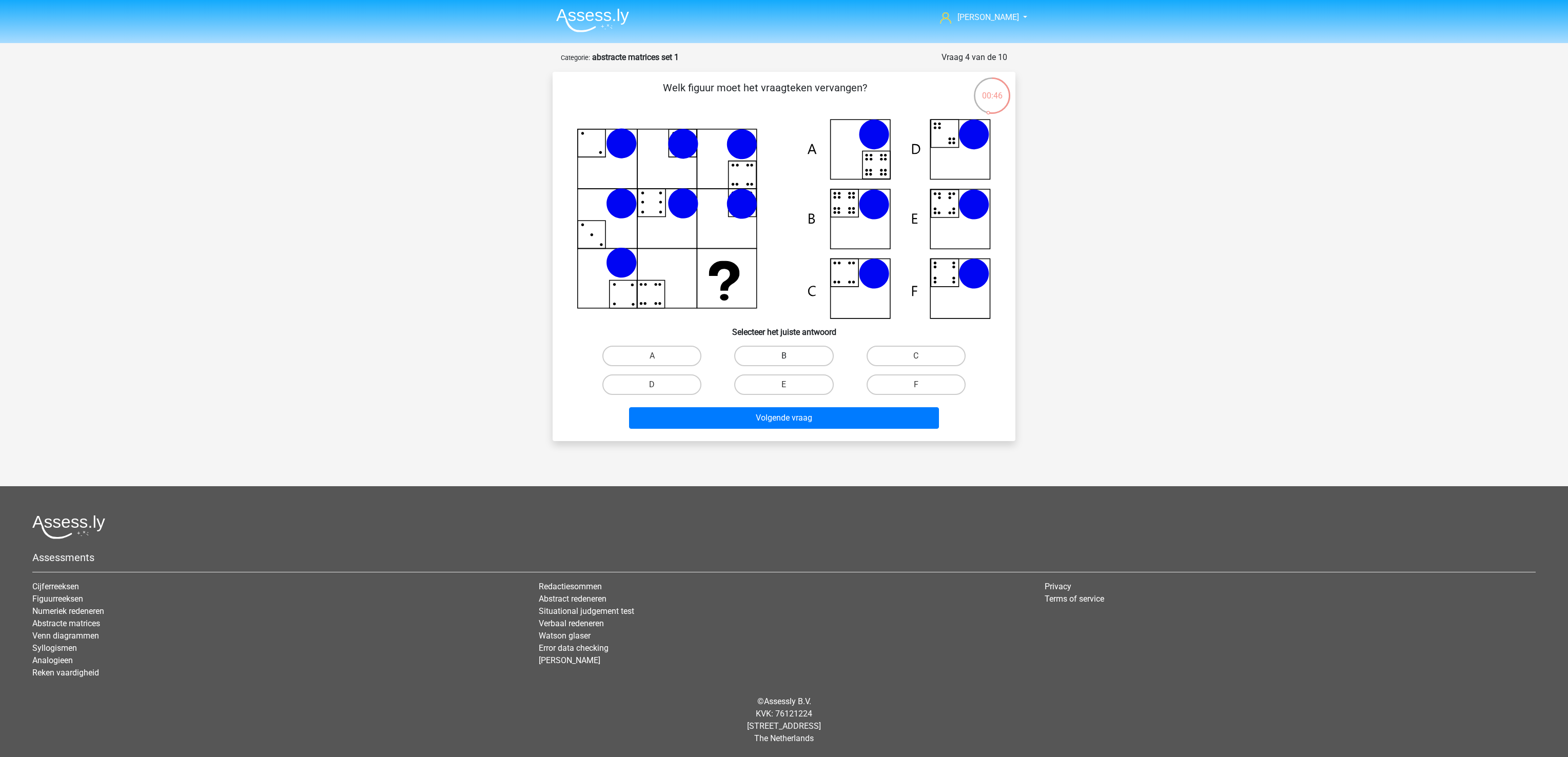
click at [768, 349] on label "B" at bounding box center [783, 355] width 99 height 20
click at [784, 356] on input "B" at bounding box center [787, 360] width 7 height 7
radio input "true"
click at [760, 420] on button "Volgende vraag" at bounding box center [784, 418] width 311 height 22
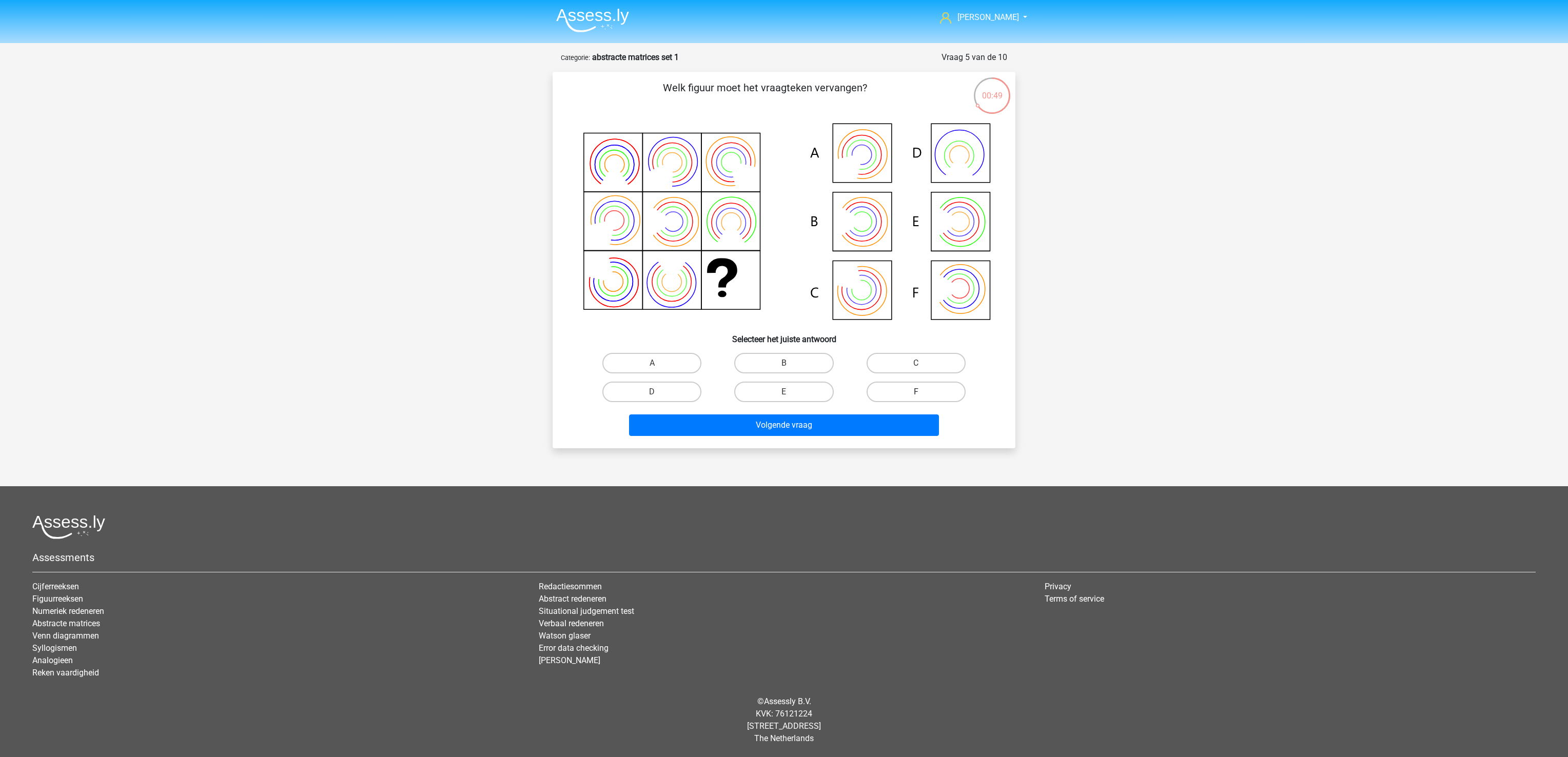
click at [901, 391] on label "F" at bounding box center [915, 392] width 99 height 20
click at [915, 392] on input "F" at bounding box center [919, 395] width 7 height 7
radio input "true"
click at [831, 419] on button "Volgende vraag" at bounding box center [784, 425] width 311 height 22
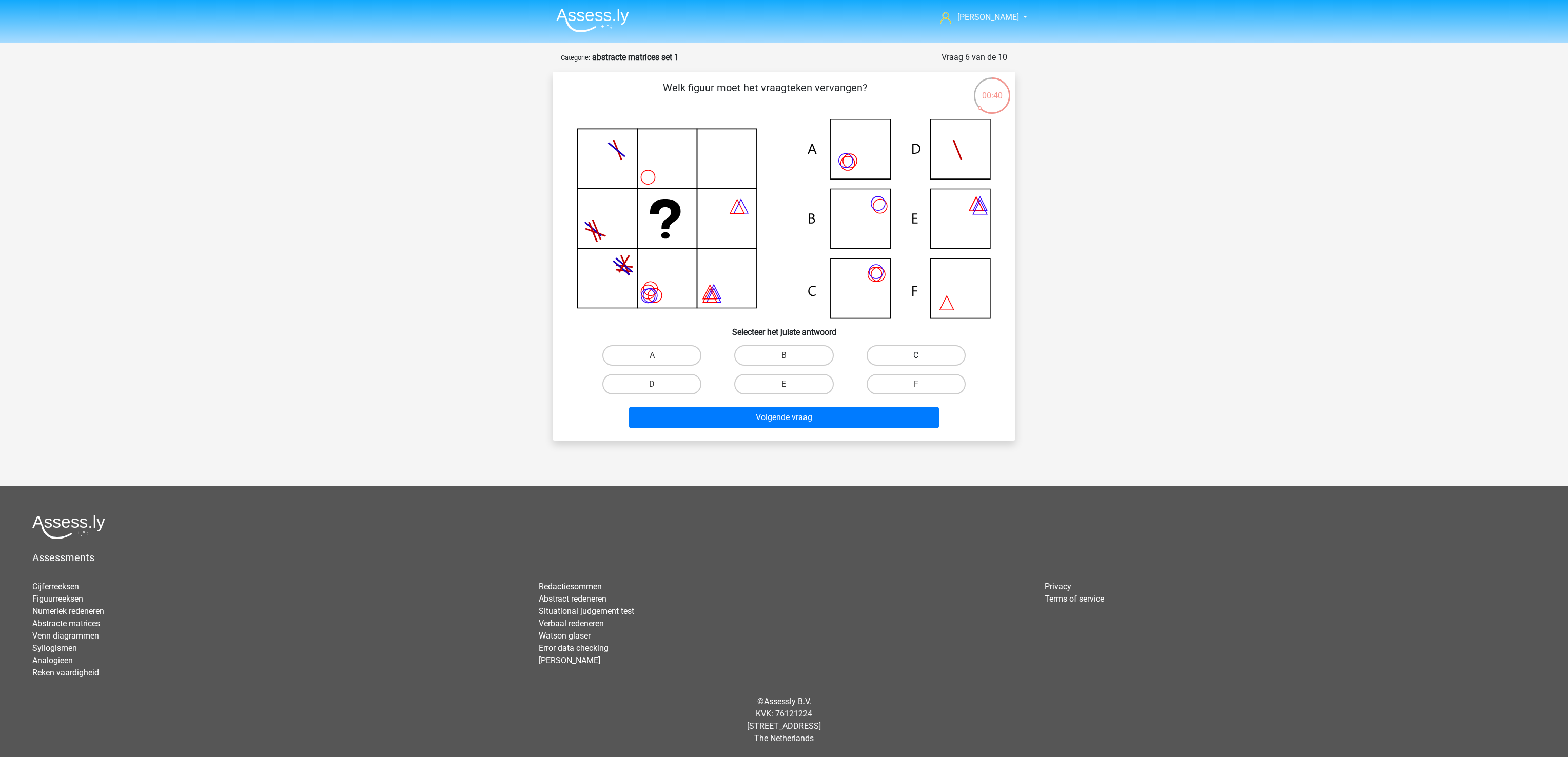
click at [910, 359] on label "C" at bounding box center [915, 355] width 99 height 20
click at [915, 359] on input "C" at bounding box center [919, 359] width 7 height 7
radio input "true"
click at [827, 421] on button "Volgende vraag" at bounding box center [784, 418] width 311 height 22
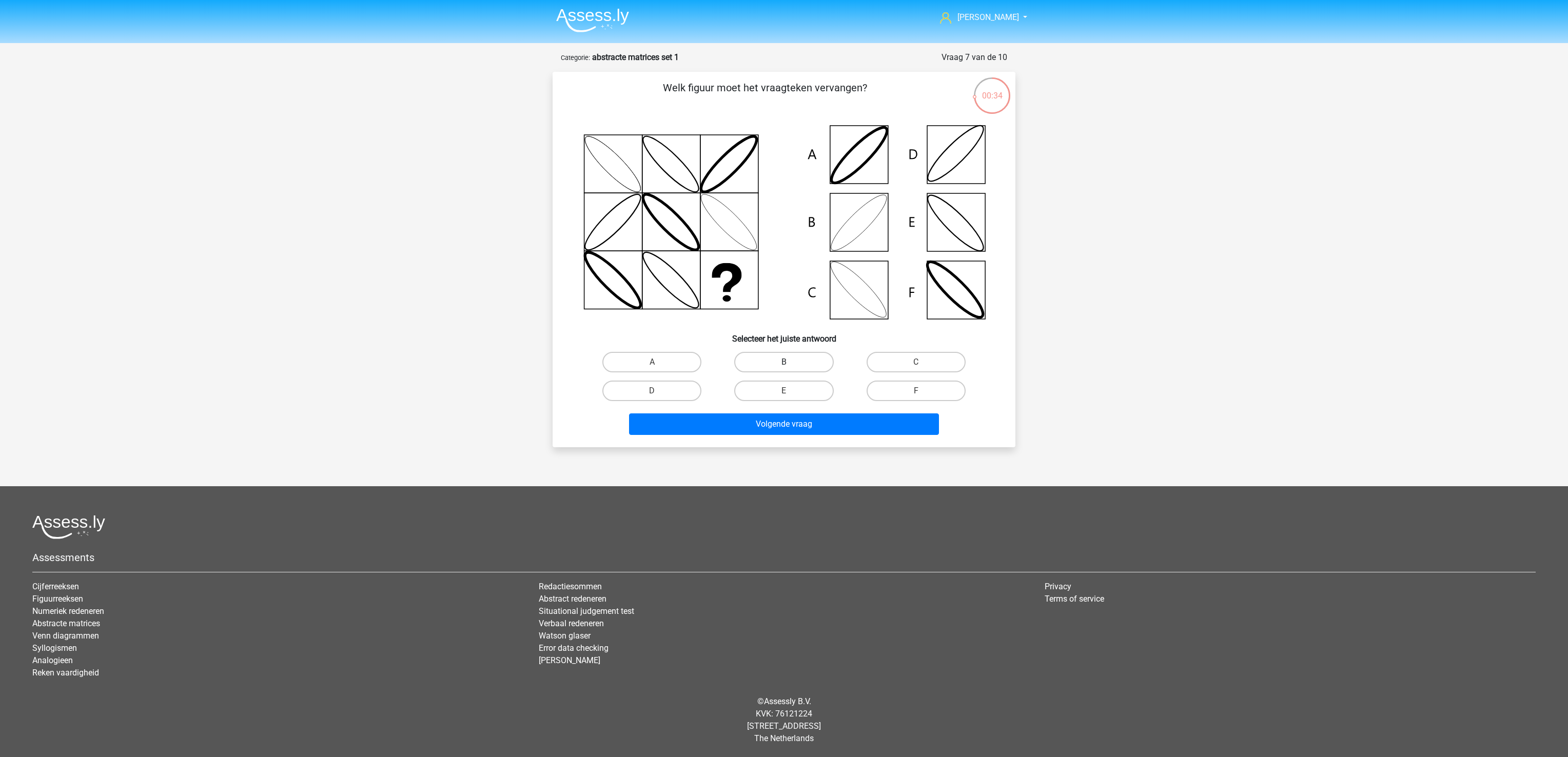
click at [807, 353] on label "B" at bounding box center [783, 362] width 99 height 20
click at [790, 362] on input "B" at bounding box center [787, 365] width 7 height 7
radio input "true"
click at [808, 425] on button "Volgende vraag" at bounding box center [784, 424] width 311 height 22
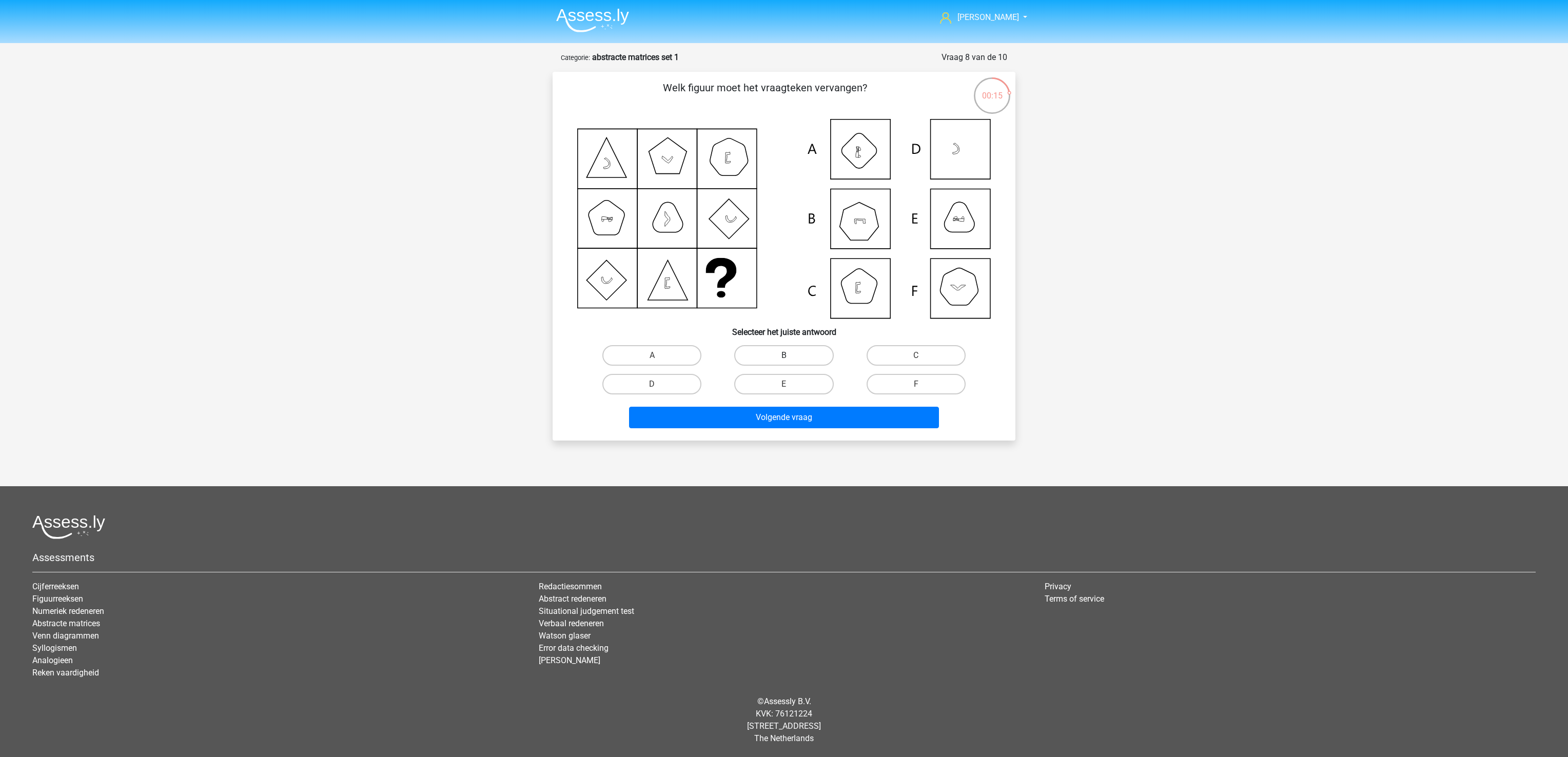
click at [829, 356] on label "B" at bounding box center [783, 355] width 99 height 20
click at [790, 356] on input "B" at bounding box center [787, 359] width 7 height 7
radio input "true"
click at [831, 423] on button "Volgende vraag" at bounding box center [784, 418] width 311 height 22
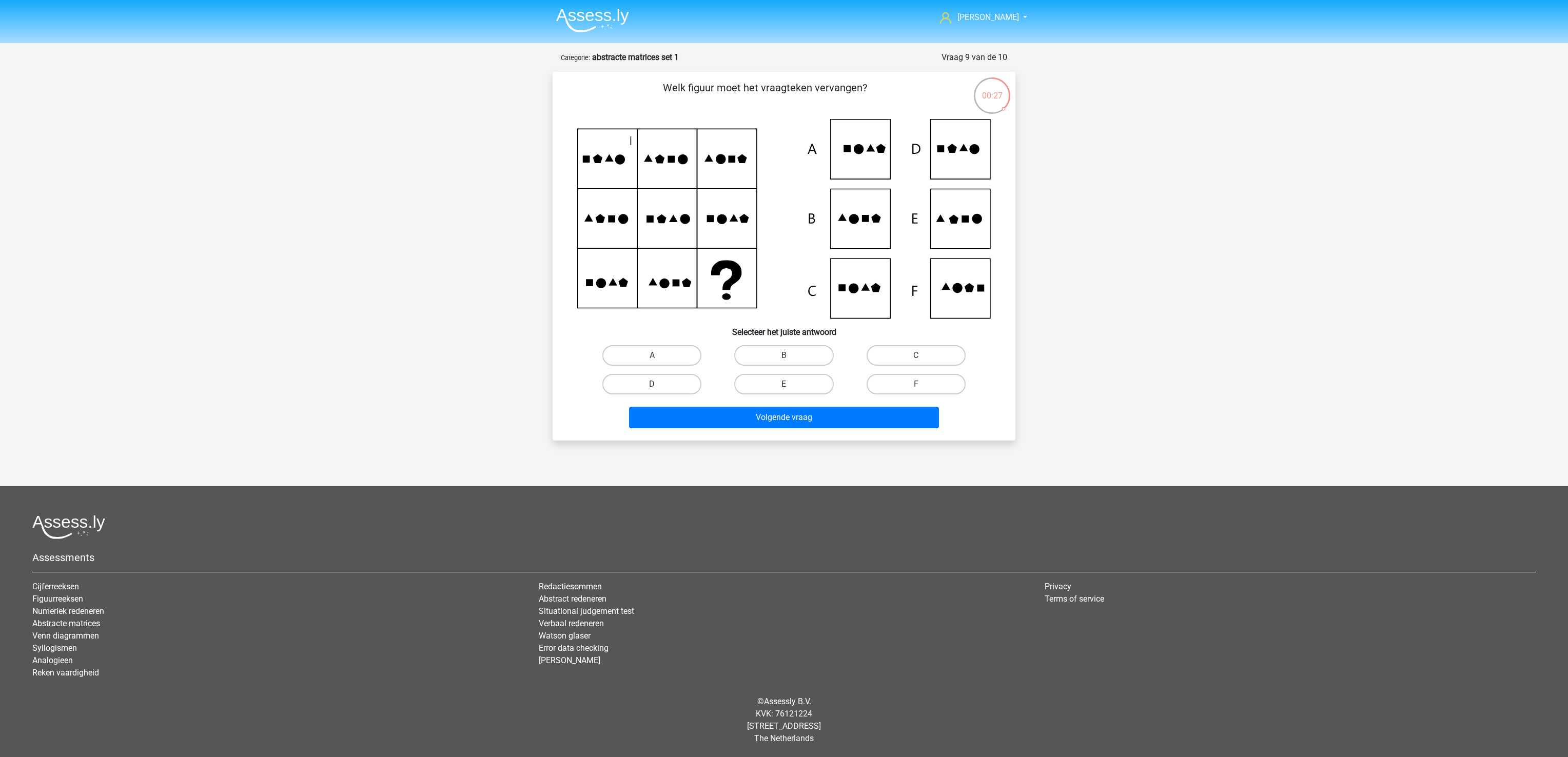
click at [843, 292] on icon at bounding box center [784, 219] width 414 height 199
click at [811, 357] on label "B" at bounding box center [783, 355] width 99 height 20
click at [790, 357] on input "B" at bounding box center [787, 359] width 7 height 7
radio input "true"
click at [826, 426] on button "Volgende vraag" at bounding box center [784, 418] width 311 height 22
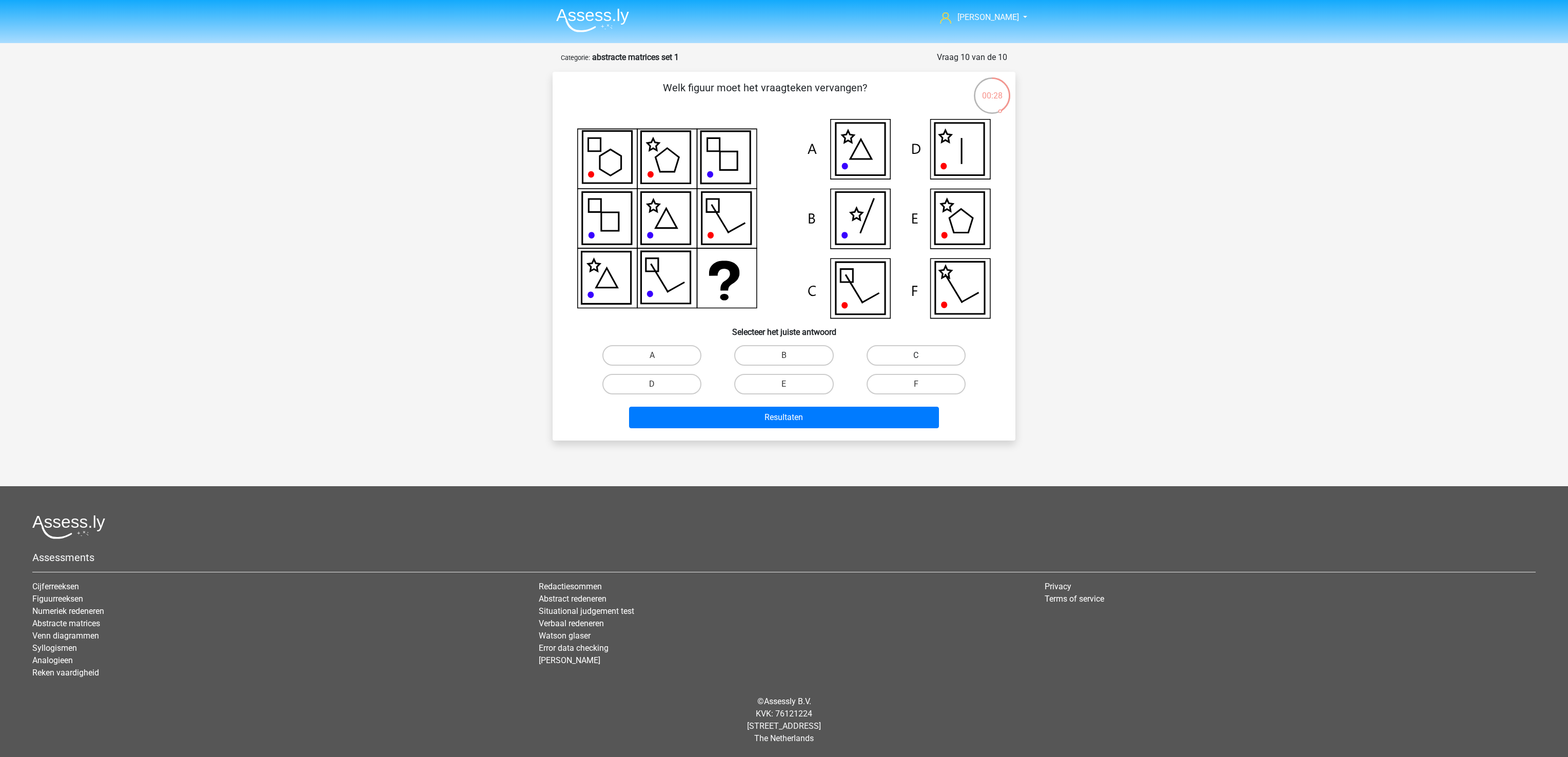
click at [912, 352] on label "C" at bounding box center [915, 355] width 99 height 20
click at [915, 355] on input "C" at bounding box center [919, 359] width 7 height 7
radio input "true"
click at [872, 409] on button "Resultaten" at bounding box center [784, 418] width 311 height 22
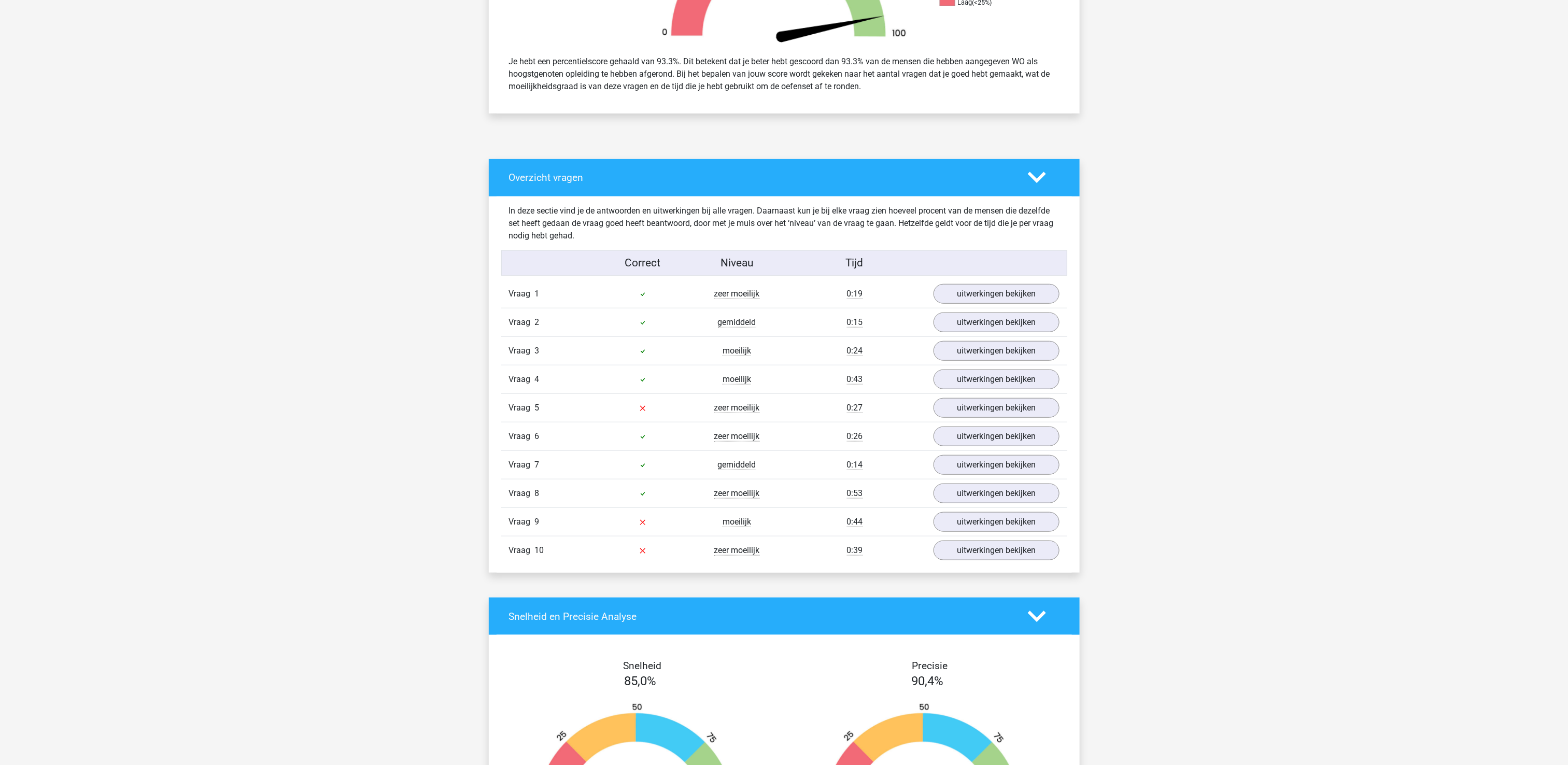
scroll to position [414, 0]
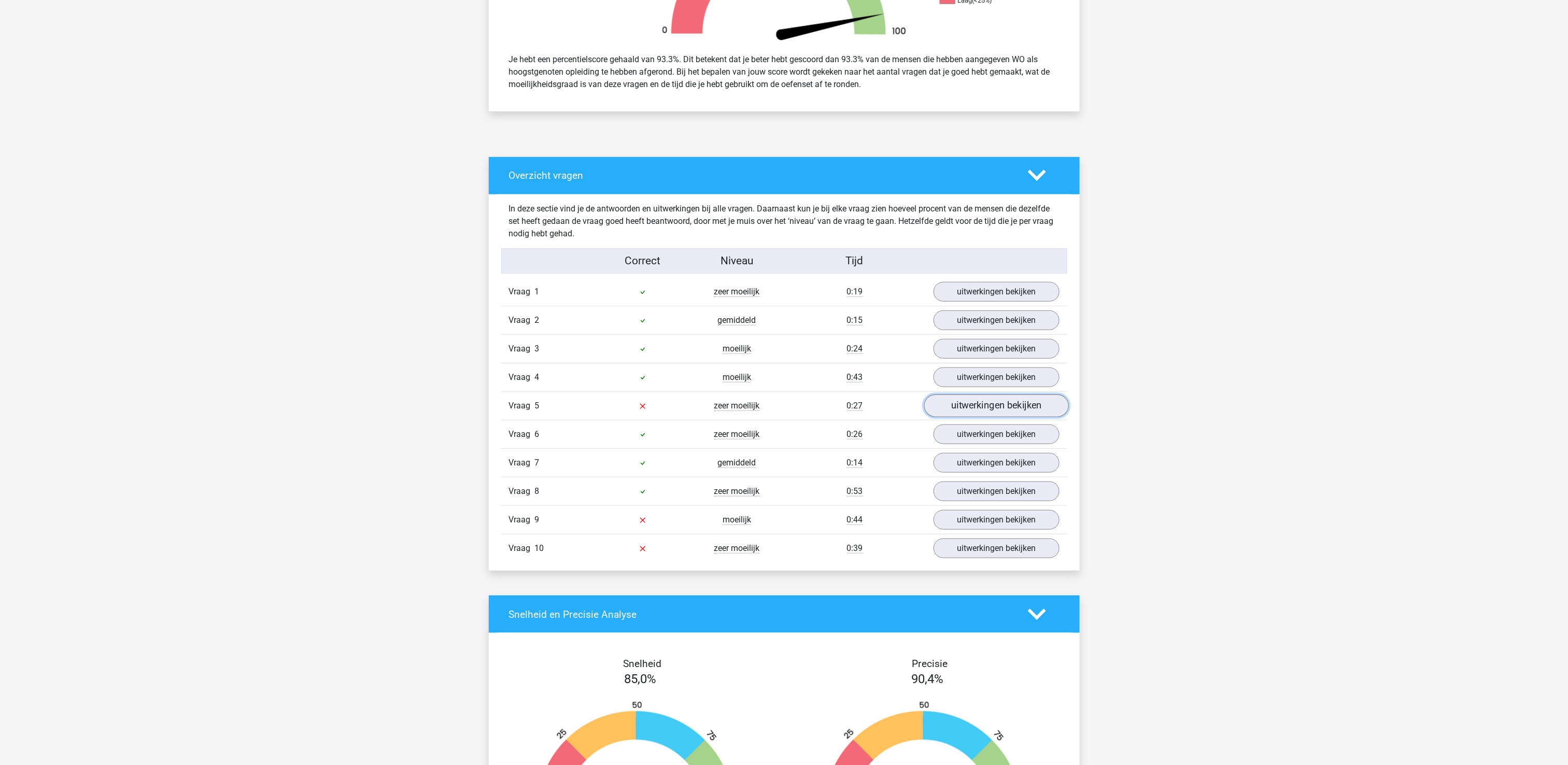
click at [1025, 404] on link "uitwerkingen bekijken" at bounding box center [996, 405] width 145 height 23
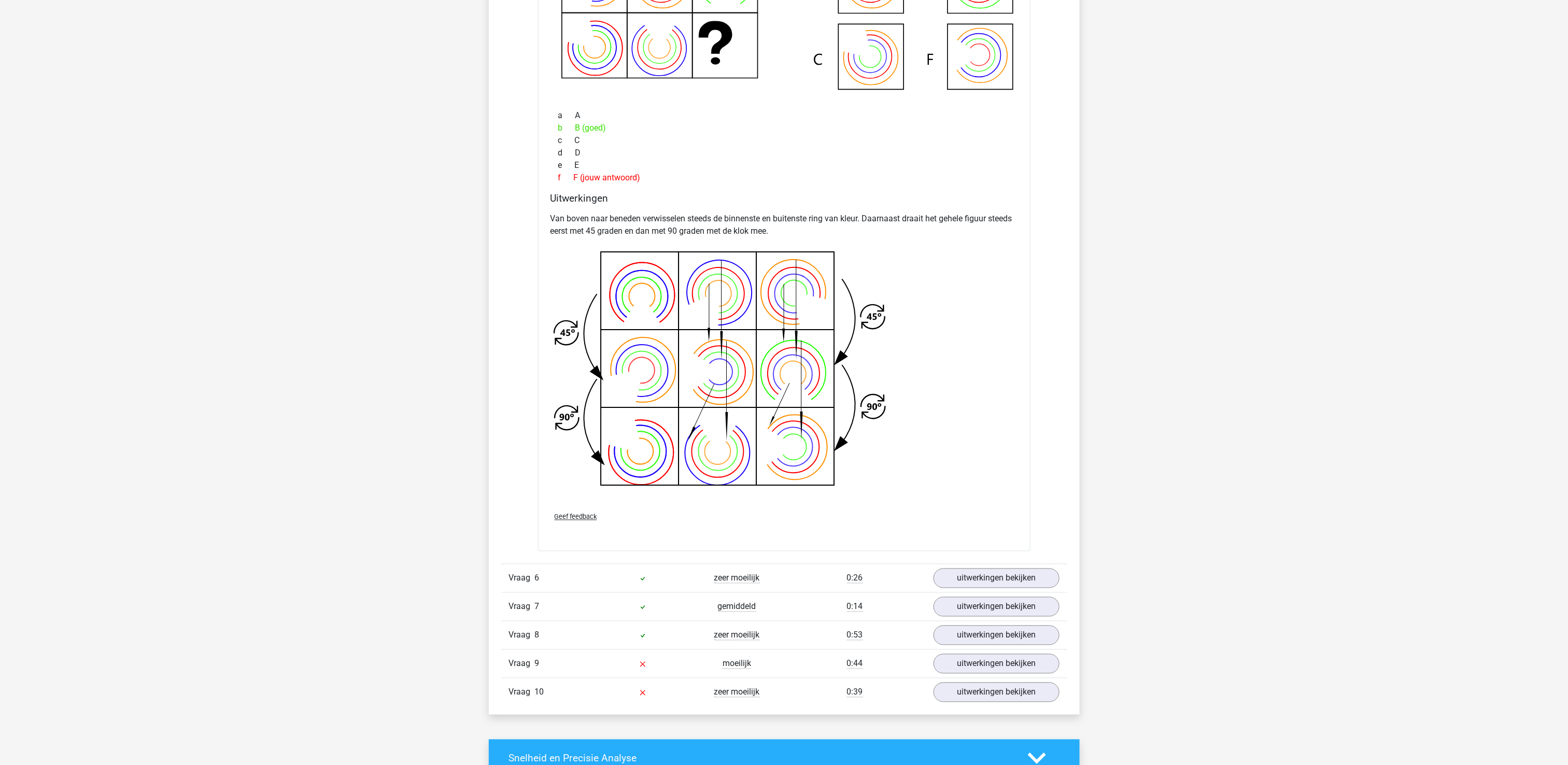
scroll to position [1036, 0]
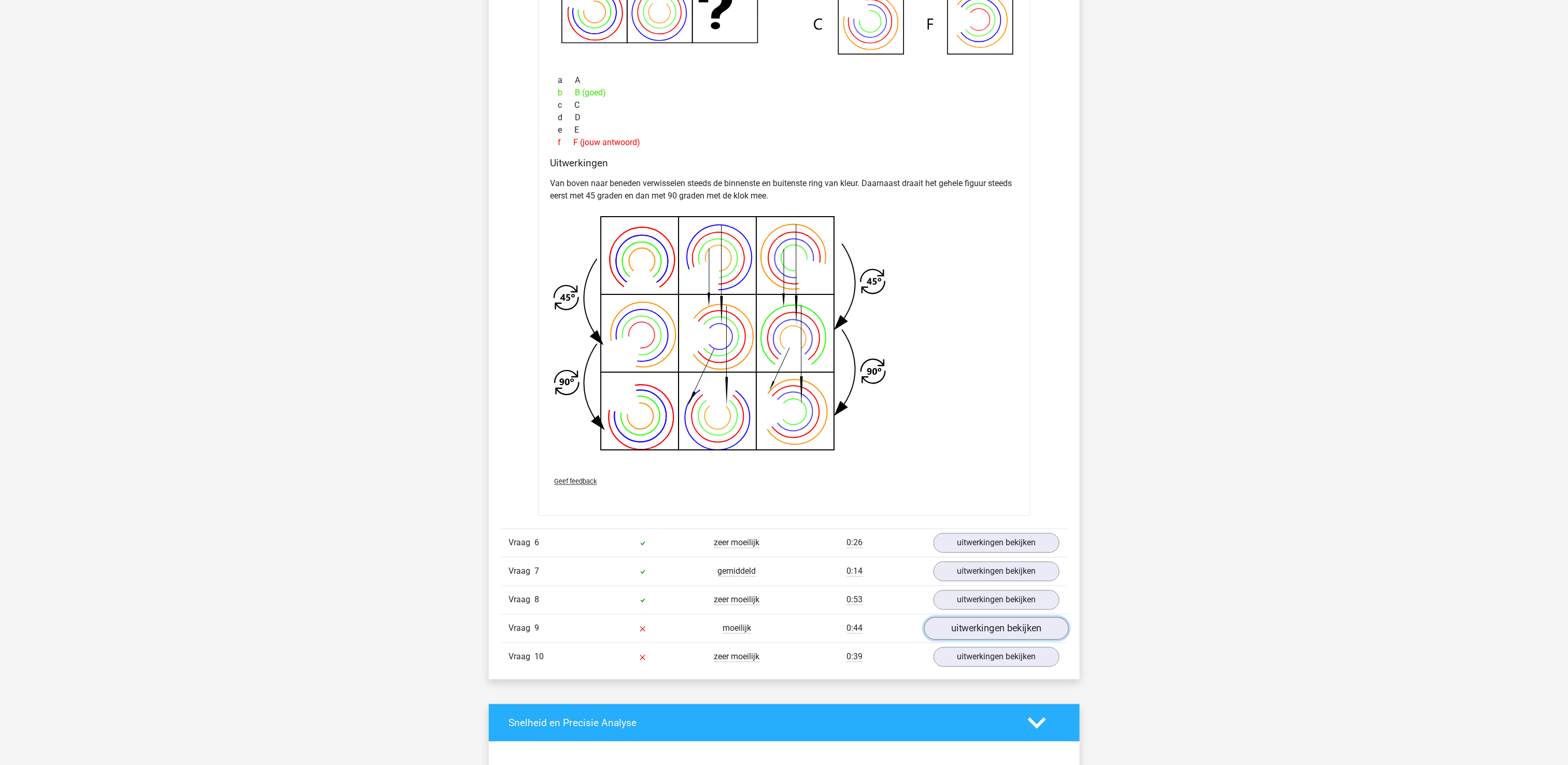
click at [976, 638] on link "uitwerkingen bekijken" at bounding box center [996, 629] width 145 height 23
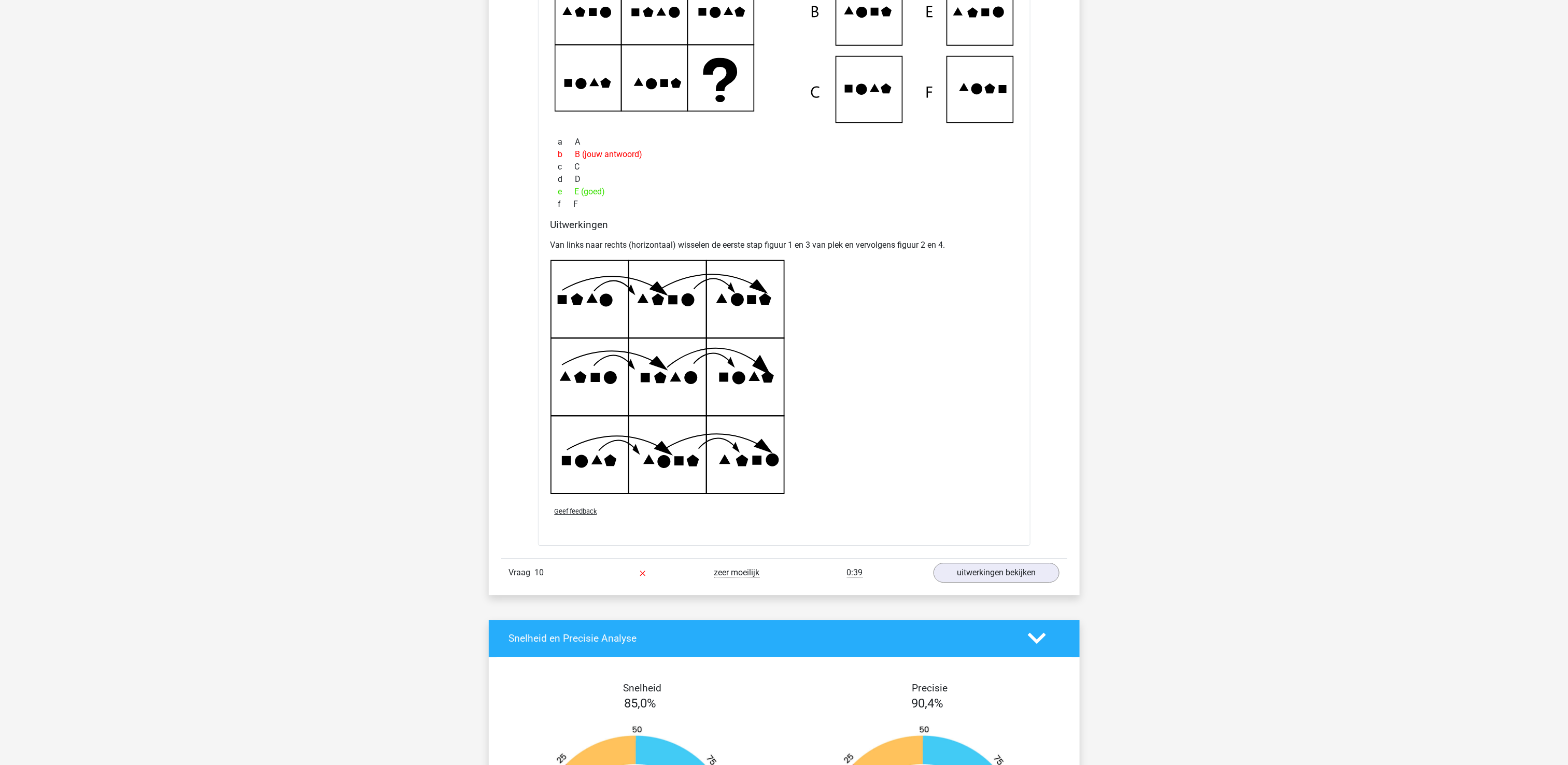
scroll to position [1865, 0]
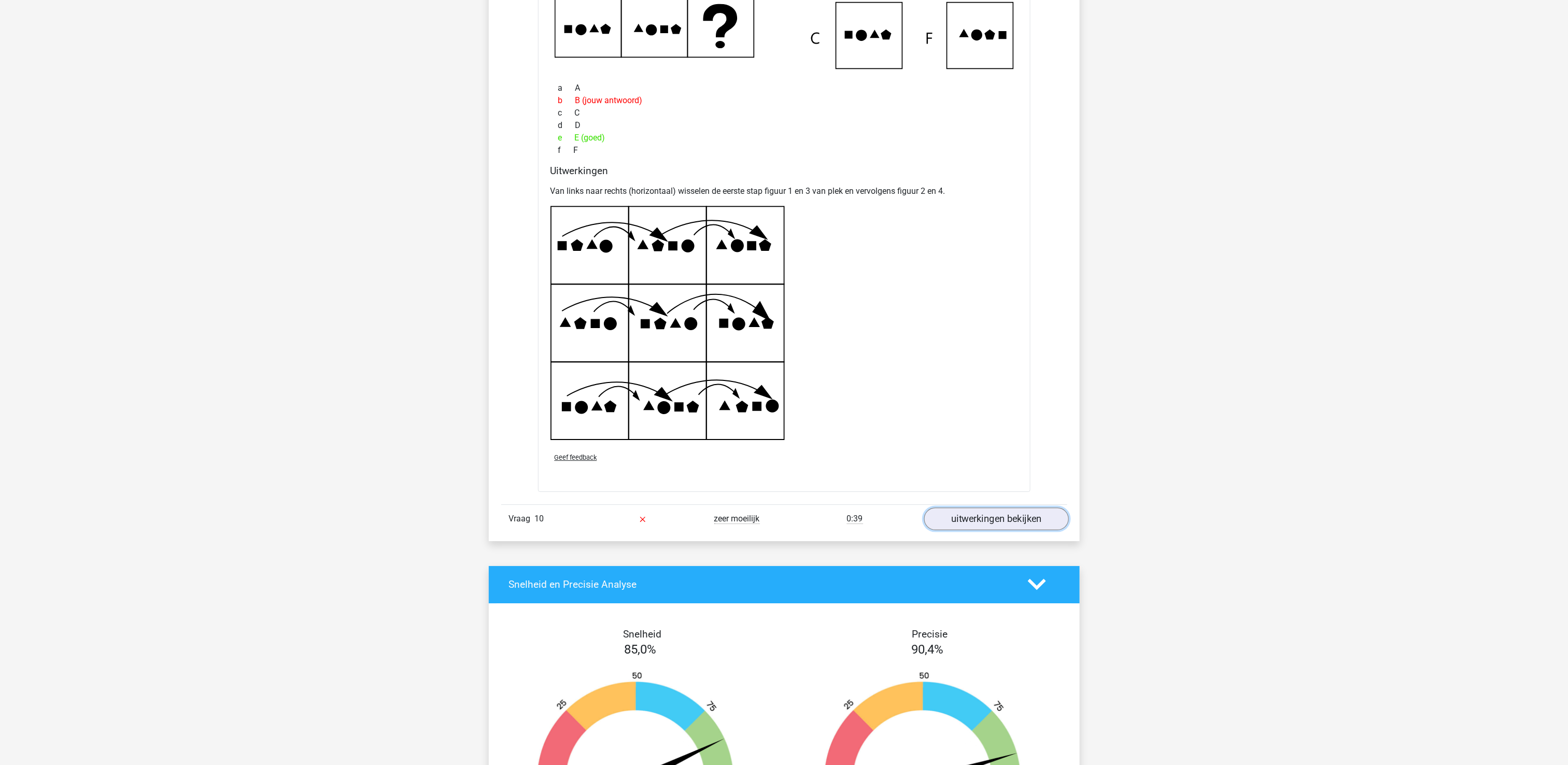
click at [1029, 520] on link "uitwerkingen bekijken" at bounding box center [996, 519] width 145 height 23
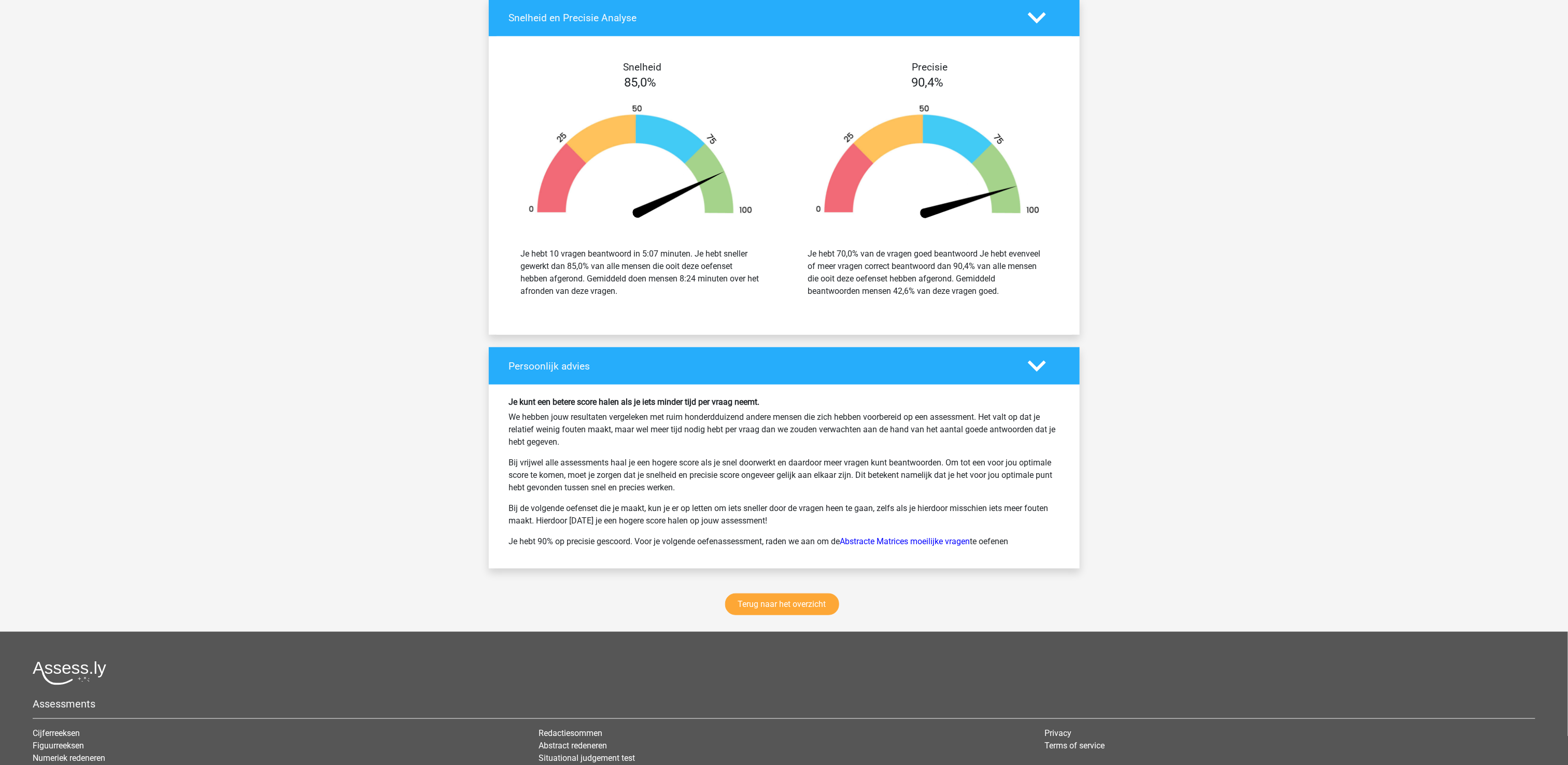
scroll to position [3005, 0]
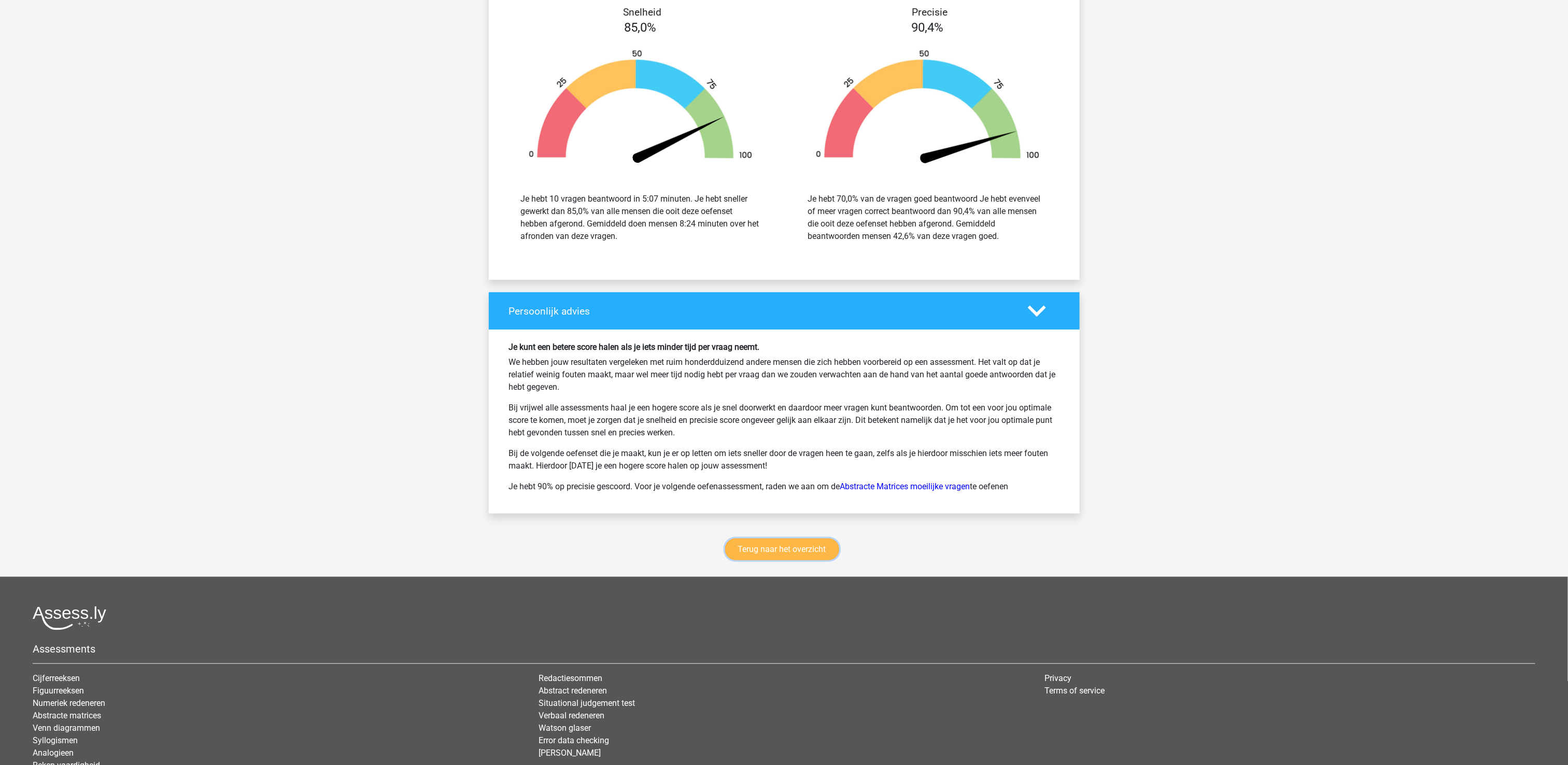
click at [817, 555] on link "Terug naar het overzicht" at bounding box center [782, 549] width 114 height 22
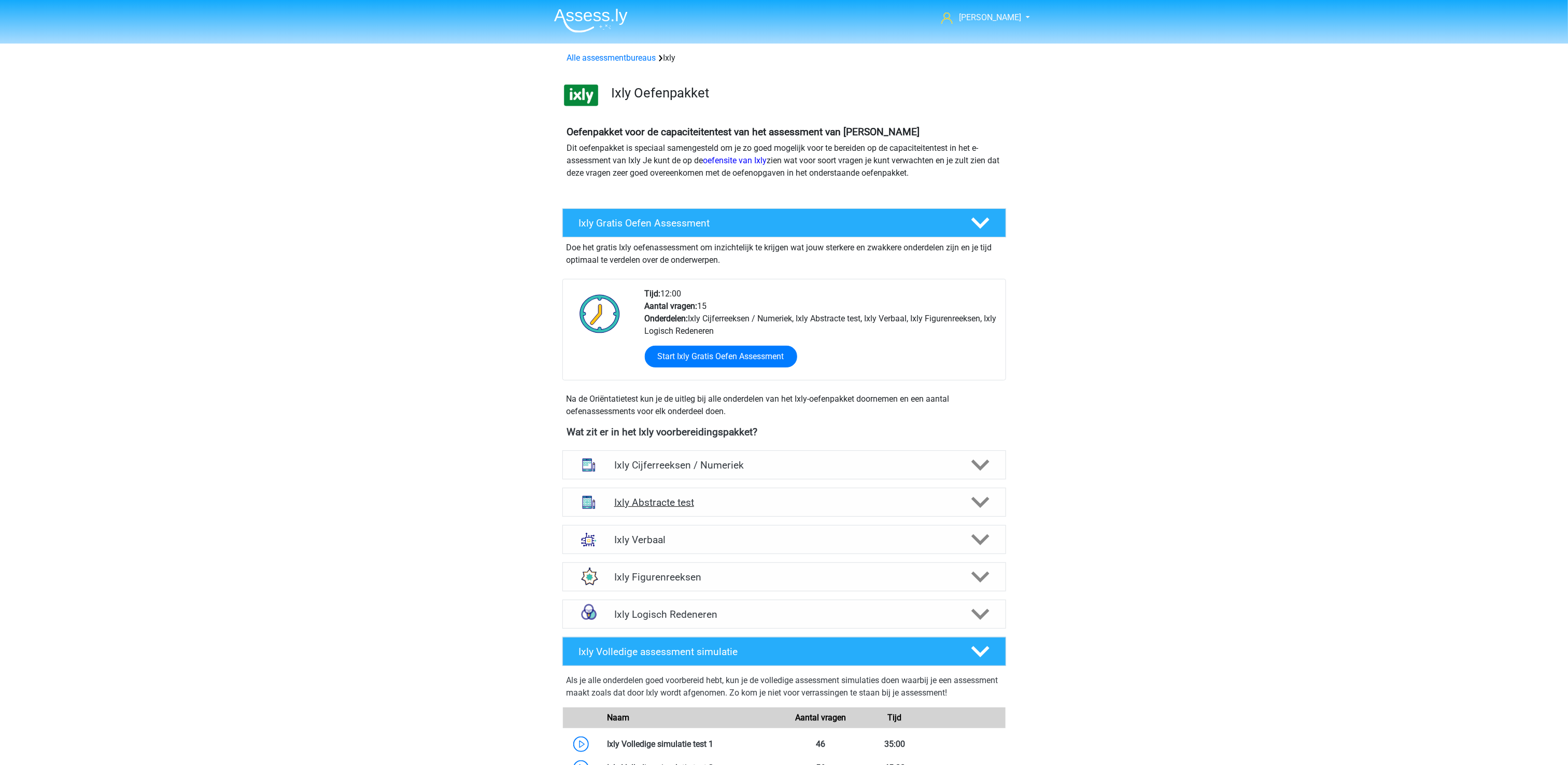
click at [810, 497] on h4 "Ixly Abstracte test" at bounding box center [784, 502] width 340 height 12
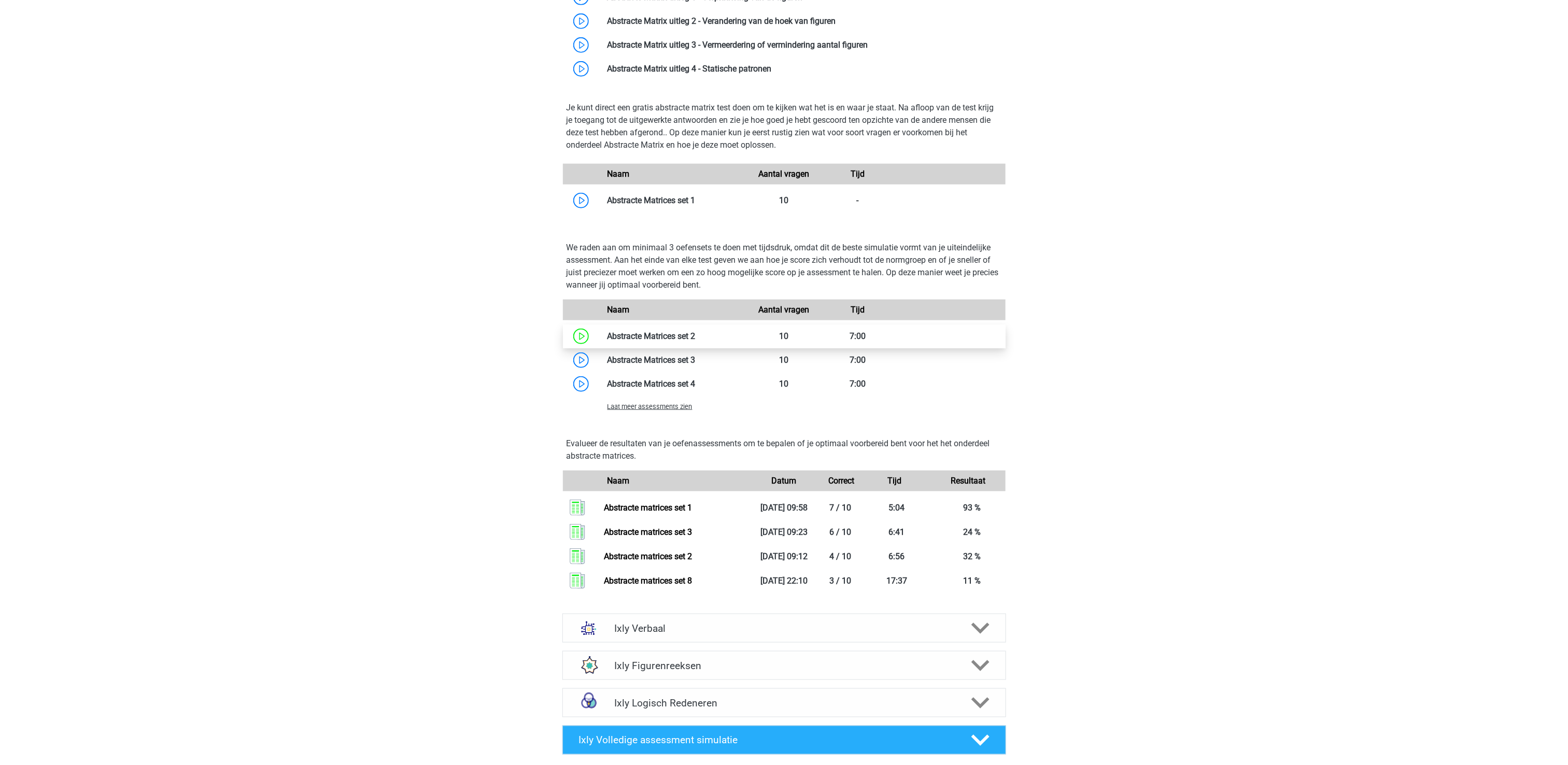
scroll to position [622, 0]
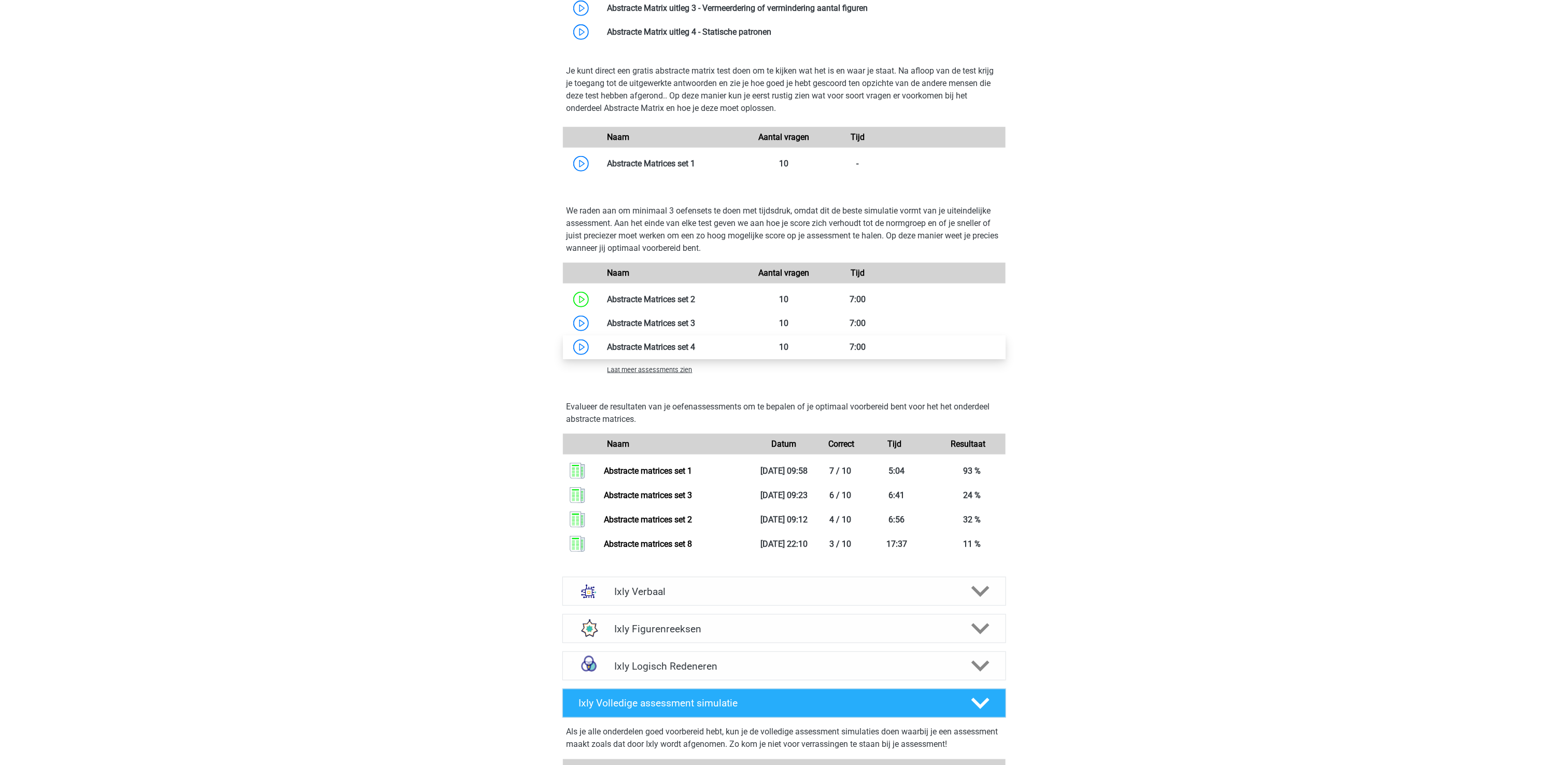
click at [695, 345] on link at bounding box center [695, 347] width 0 height 10
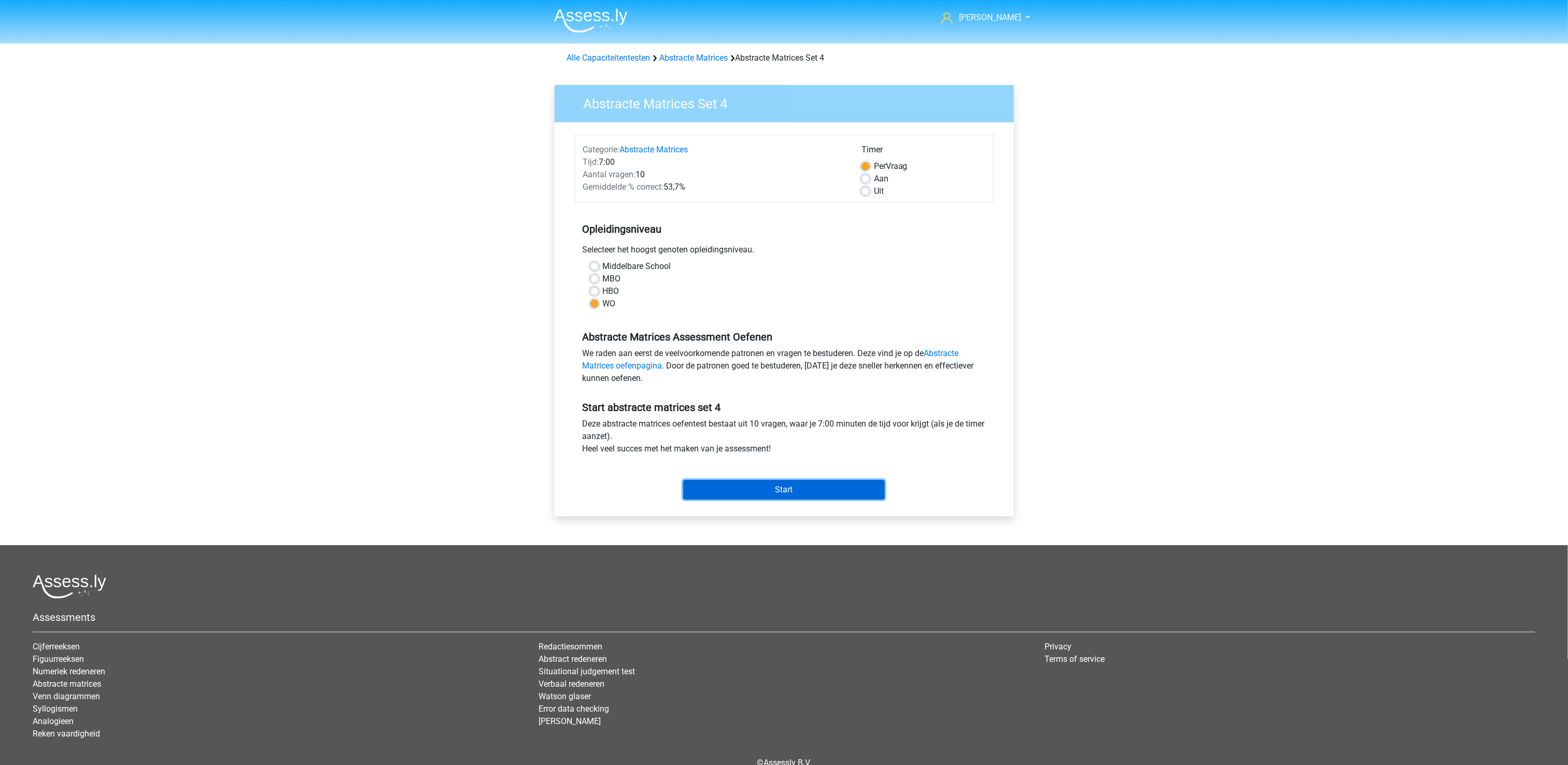
click at [827, 487] on input "Start" at bounding box center [784, 490] width 201 height 20
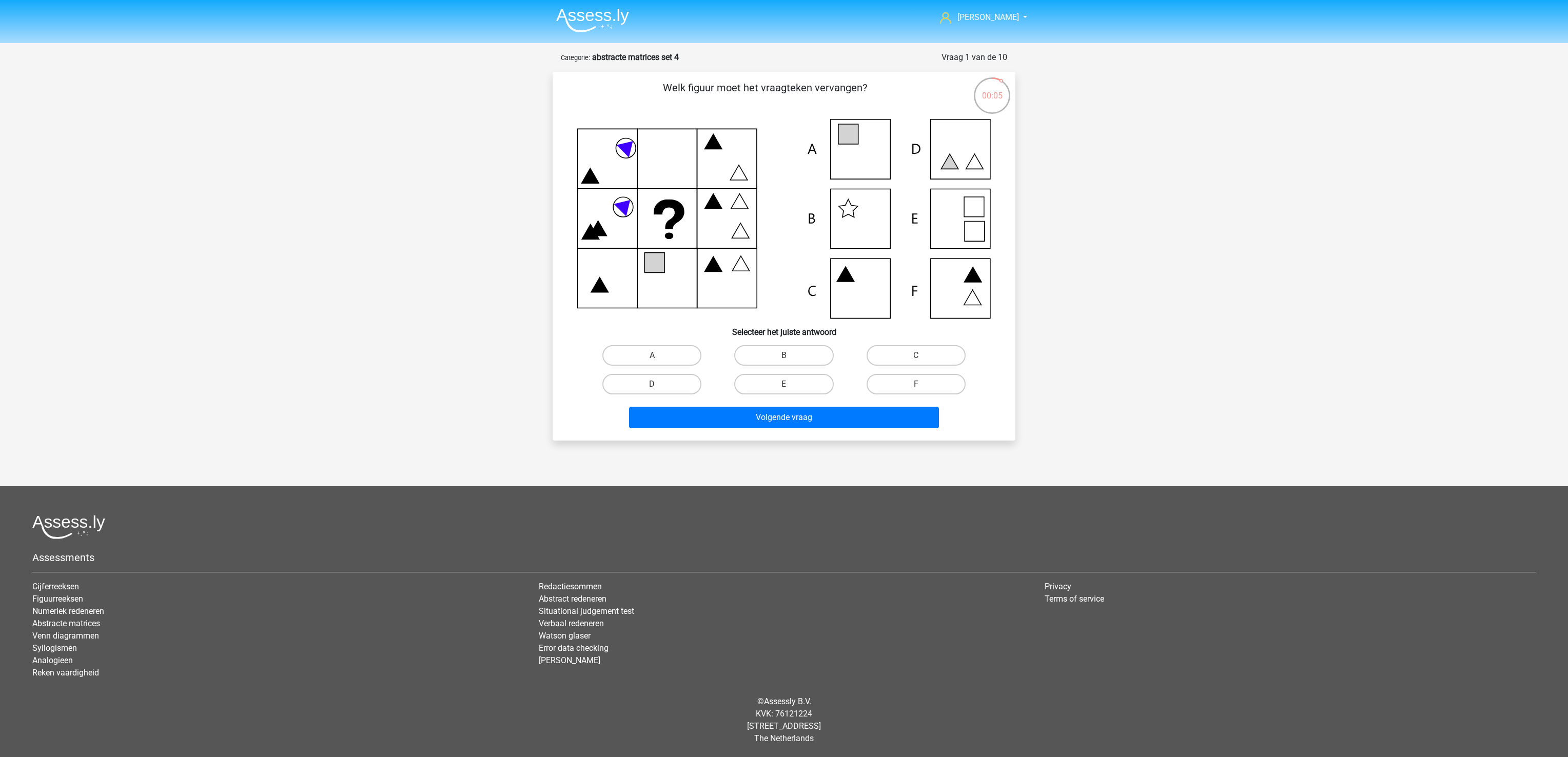
click at [866, 146] on icon at bounding box center [784, 219] width 414 height 199
click at [671, 349] on label "A" at bounding box center [651, 355] width 99 height 20
click at [659, 355] on input "A" at bounding box center [655, 359] width 7 height 7
radio input "true"
click at [699, 426] on button "Volgende vraag" at bounding box center [784, 418] width 311 height 22
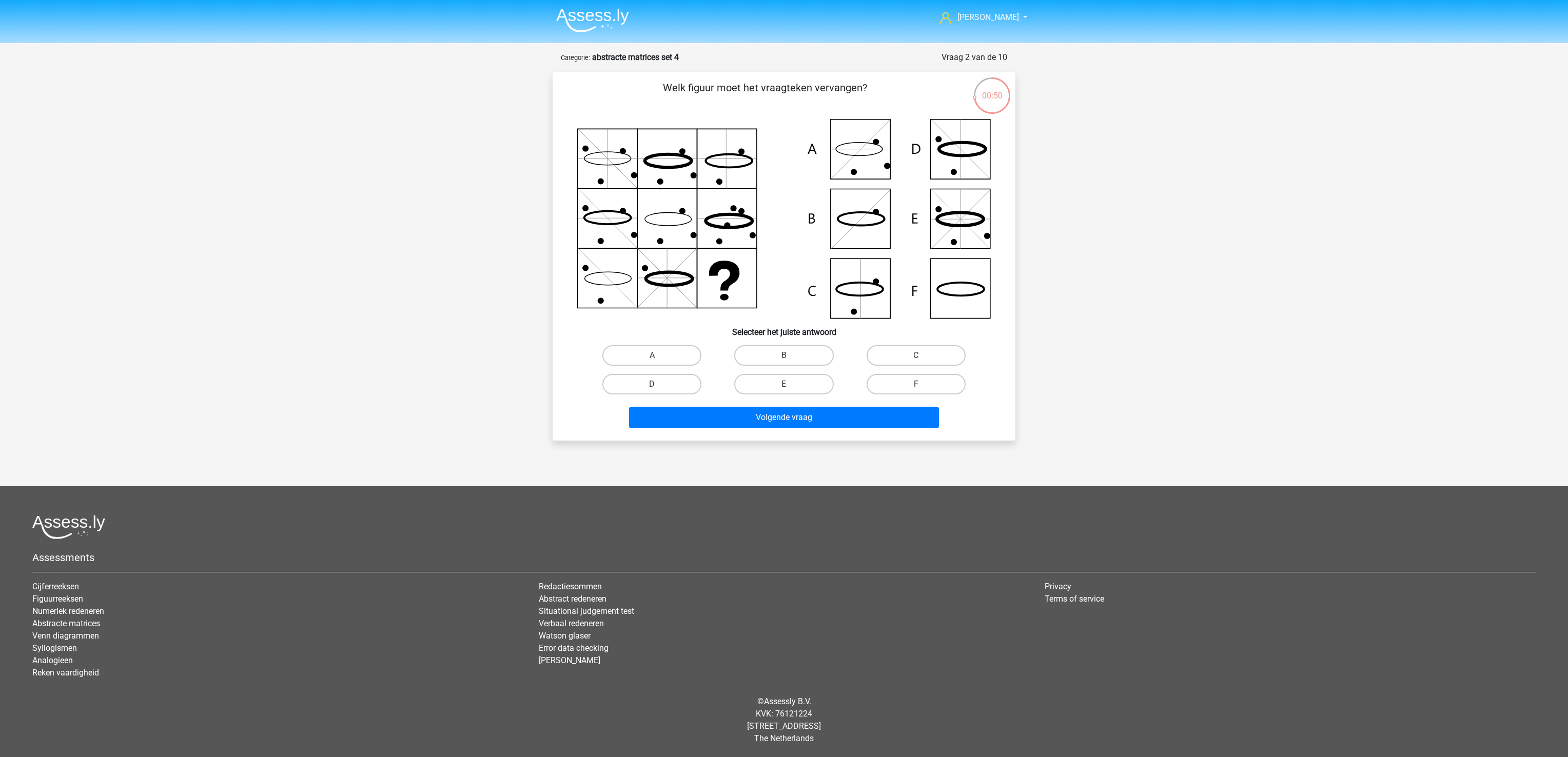
click at [953, 384] on label "F" at bounding box center [915, 384] width 99 height 20
click at [922, 384] on input "F" at bounding box center [919, 387] width 7 height 7
radio input "true"
click at [881, 413] on button "Volgende vraag" at bounding box center [784, 418] width 311 height 22
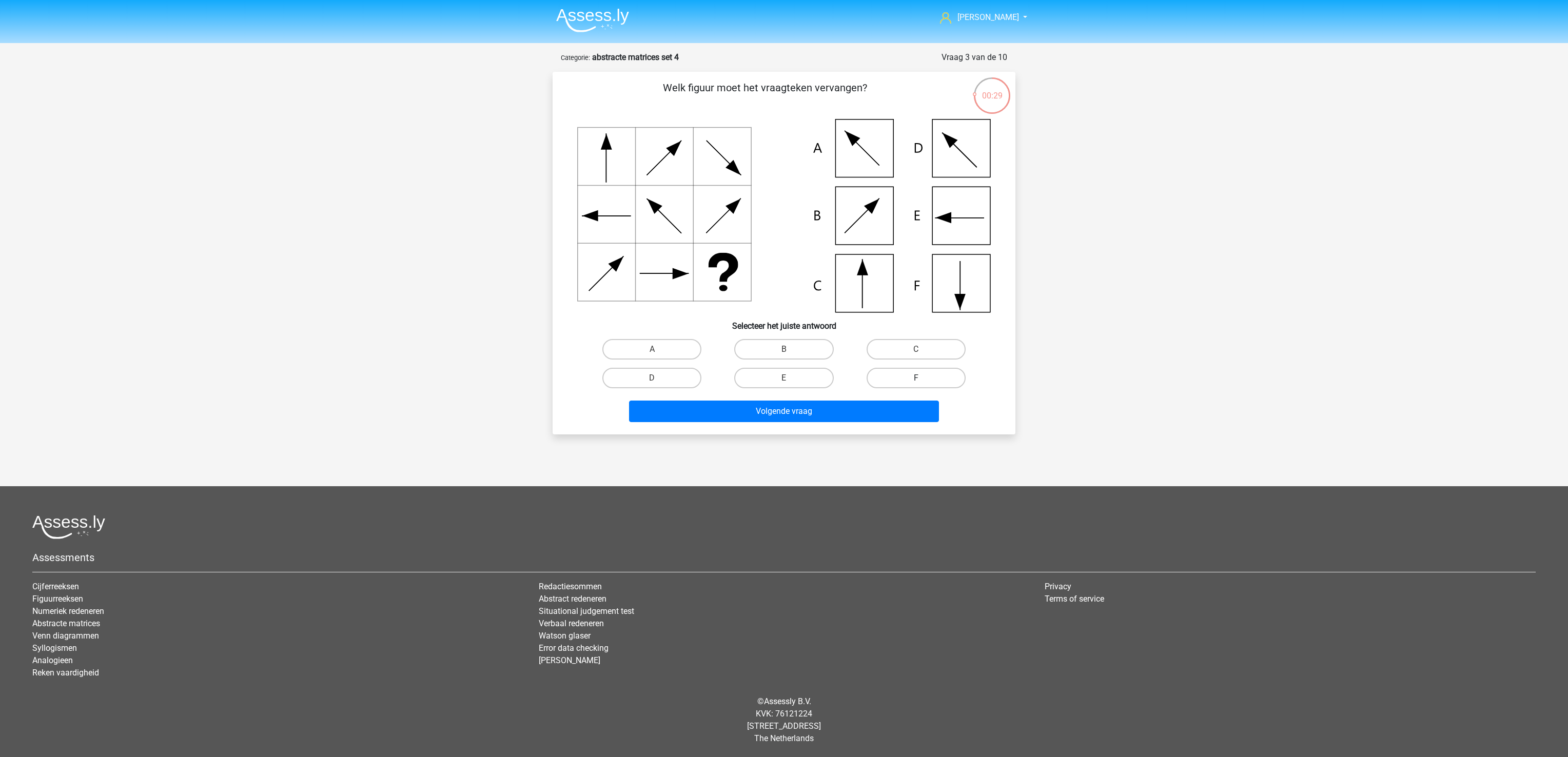
click at [893, 371] on label "F" at bounding box center [915, 378] width 99 height 20
click at [915, 378] on input "F" at bounding box center [919, 381] width 7 height 7
radio input "true"
click at [884, 400] on button "Volgende vraag" at bounding box center [784, 411] width 311 height 22
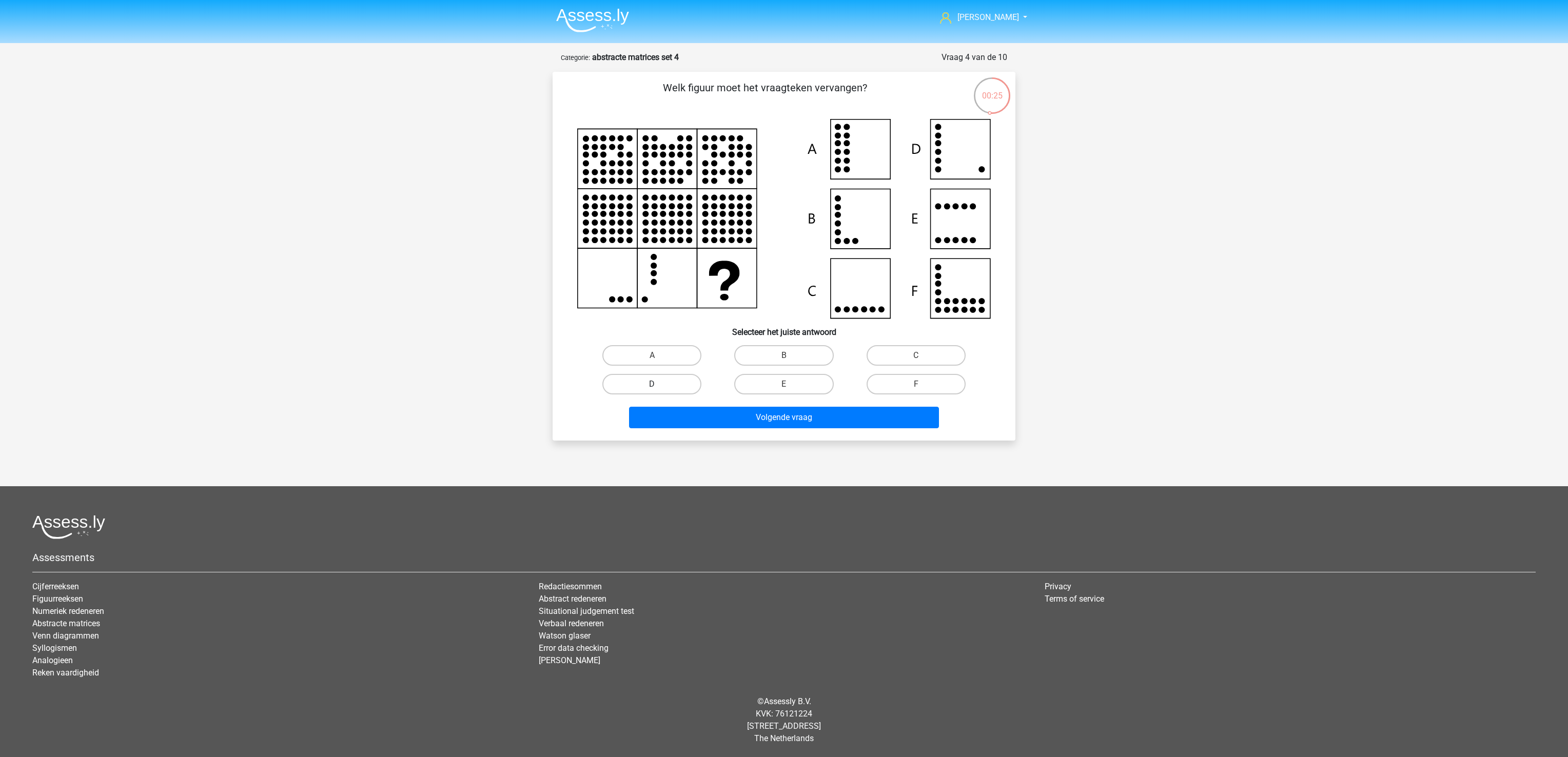
click at [648, 388] on label "D" at bounding box center [651, 384] width 99 height 20
click at [652, 388] on input "D" at bounding box center [655, 387] width 7 height 7
radio input "true"
click at [702, 421] on button "Volgende vraag" at bounding box center [784, 418] width 311 height 22
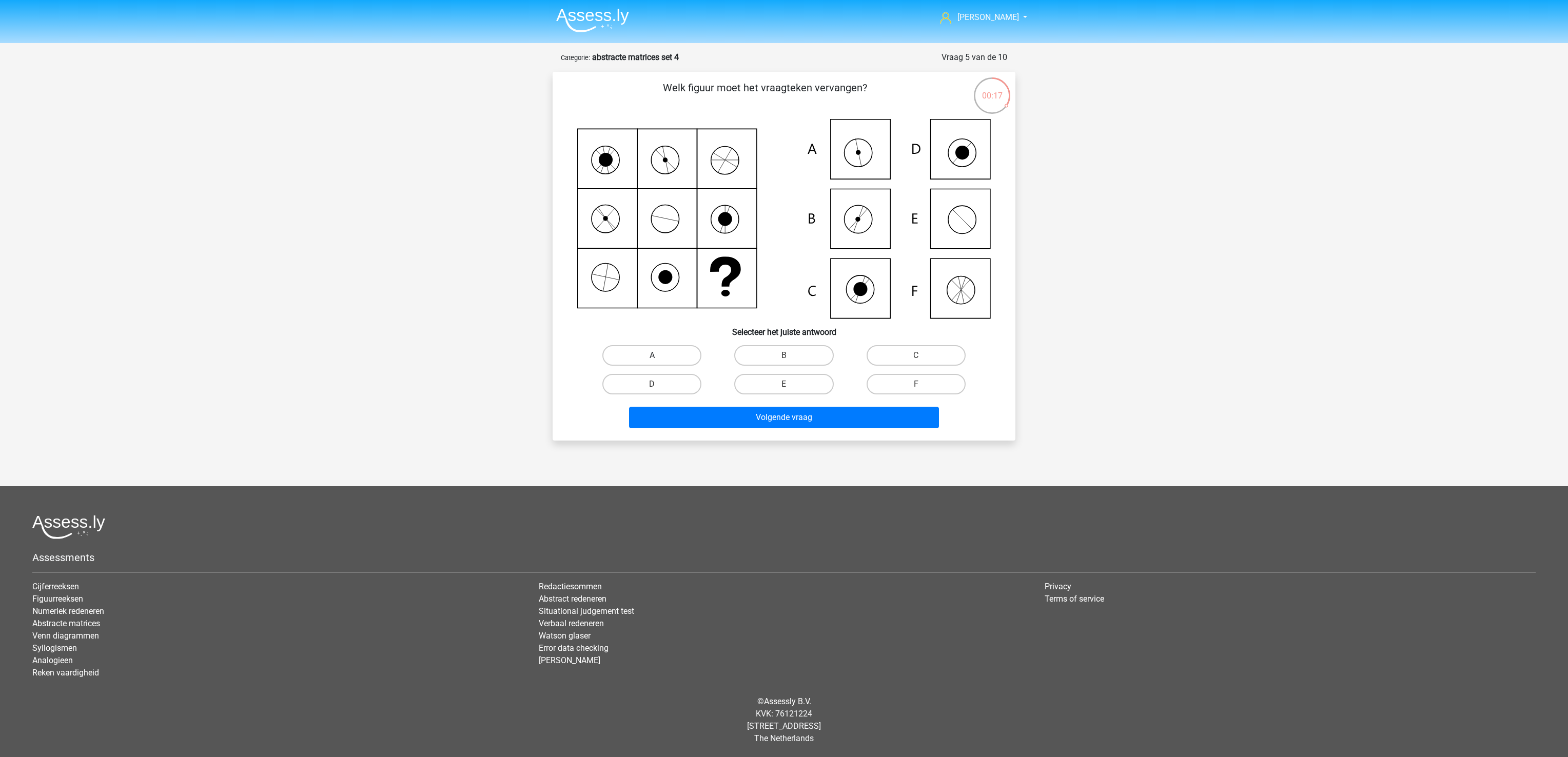
click at [659, 359] on label "A" at bounding box center [651, 355] width 99 height 20
click at [659, 359] on input "A" at bounding box center [655, 359] width 7 height 7
radio input "true"
click at [684, 419] on button "Volgende vraag" at bounding box center [784, 418] width 311 height 22
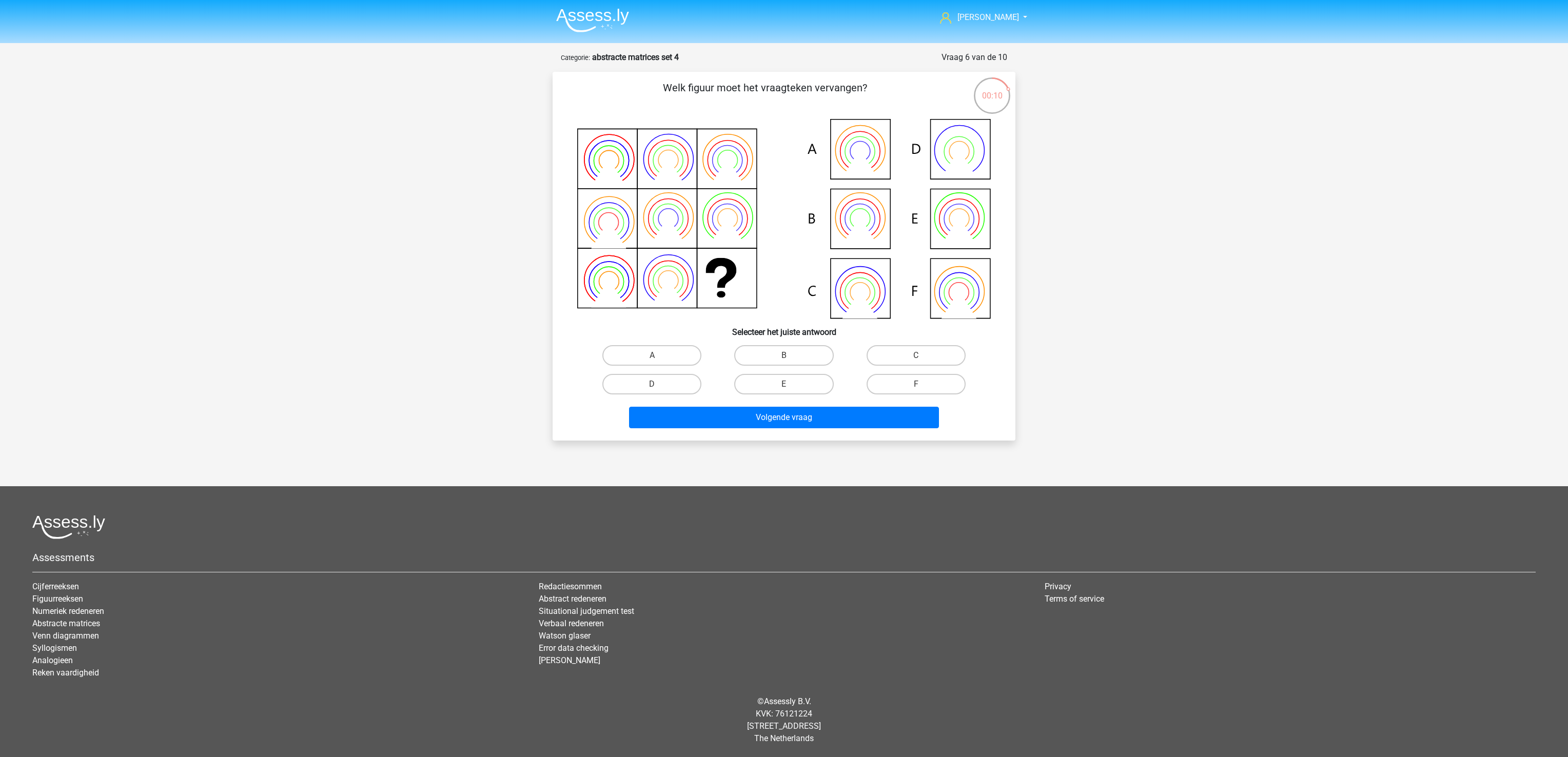
click at [784, 361] on input "B" at bounding box center [787, 359] width 7 height 7
radio input "true"
click at [800, 407] on button "Volgende vraag" at bounding box center [784, 418] width 311 height 22
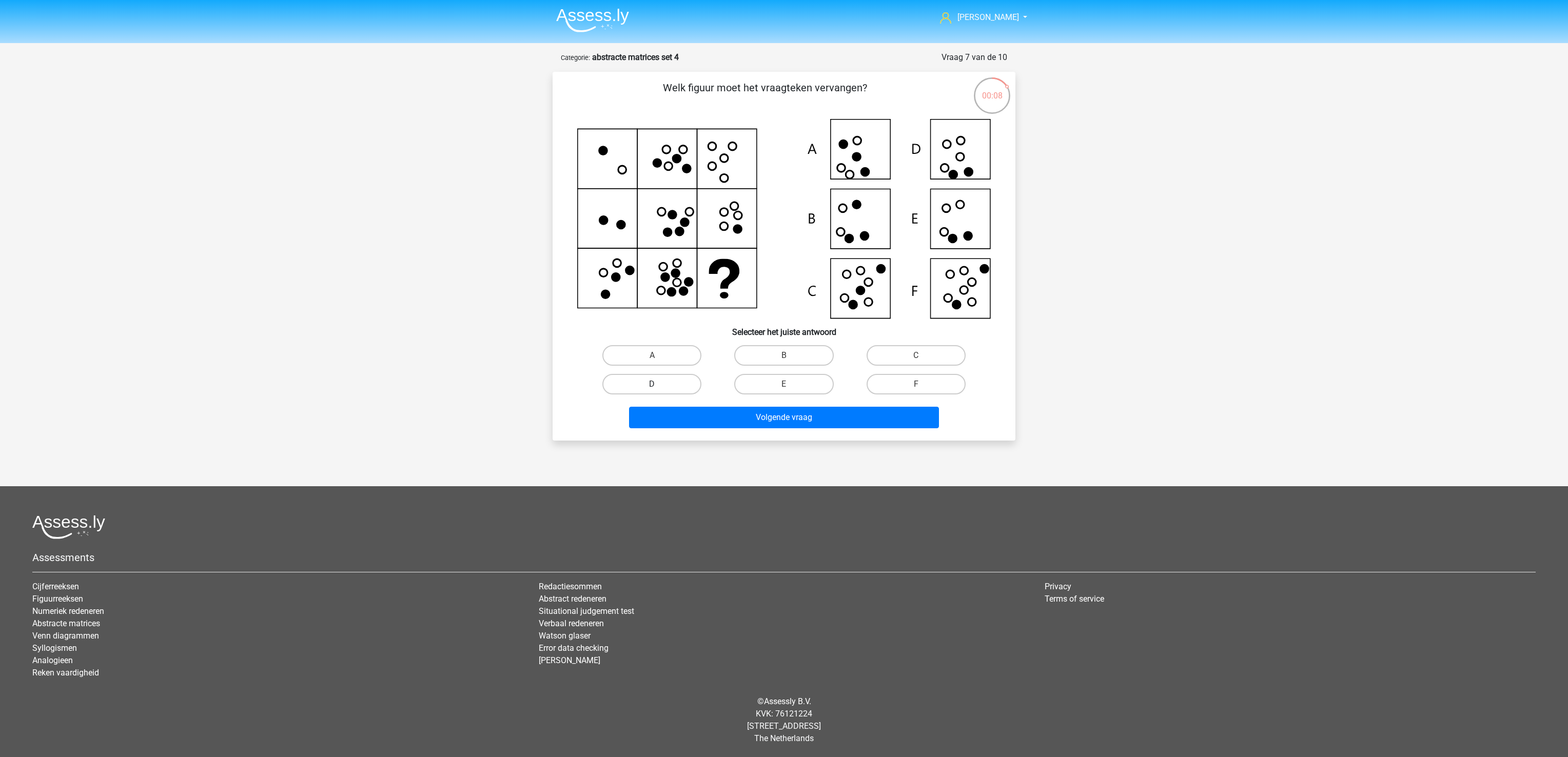
click at [677, 382] on label "D" at bounding box center [651, 384] width 99 height 20
click at [659, 384] on input "D" at bounding box center [655, 387] width 7 height 7
radio input "true"
click at [706, 416] on button "Volgende vraag" at bounding box center [784, 418] width 311 height 22
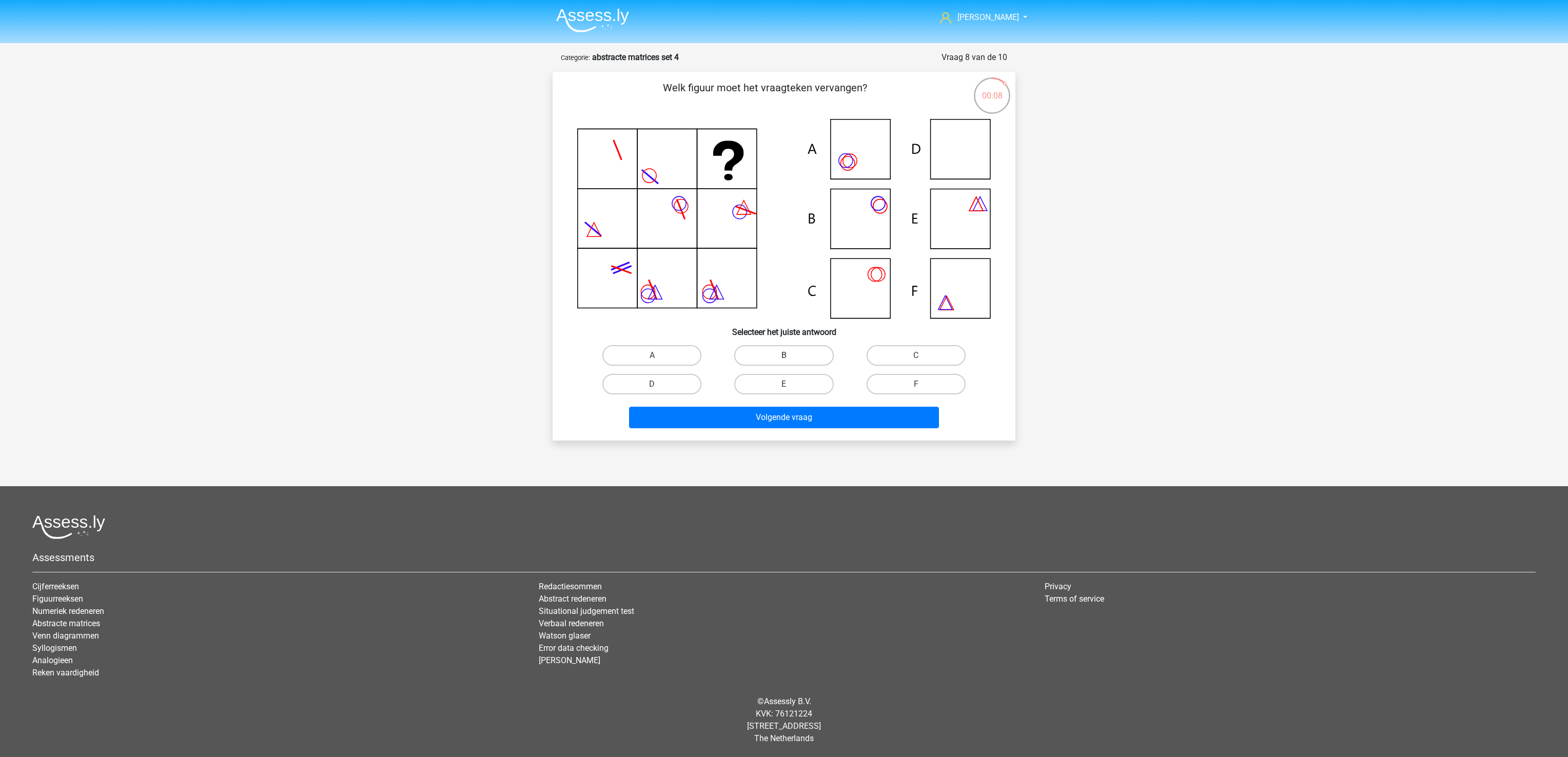
click at [765, 349] on label "B" at bounding box center [783, 355] width 99 height 20
click at [784, 355] on input "B" at bounding box center [787, 359] width 7 height 7
radio input "true"
click at [787, 416] on button "Volgende vraag" at bounding box center [784, 418] width 311 height 22
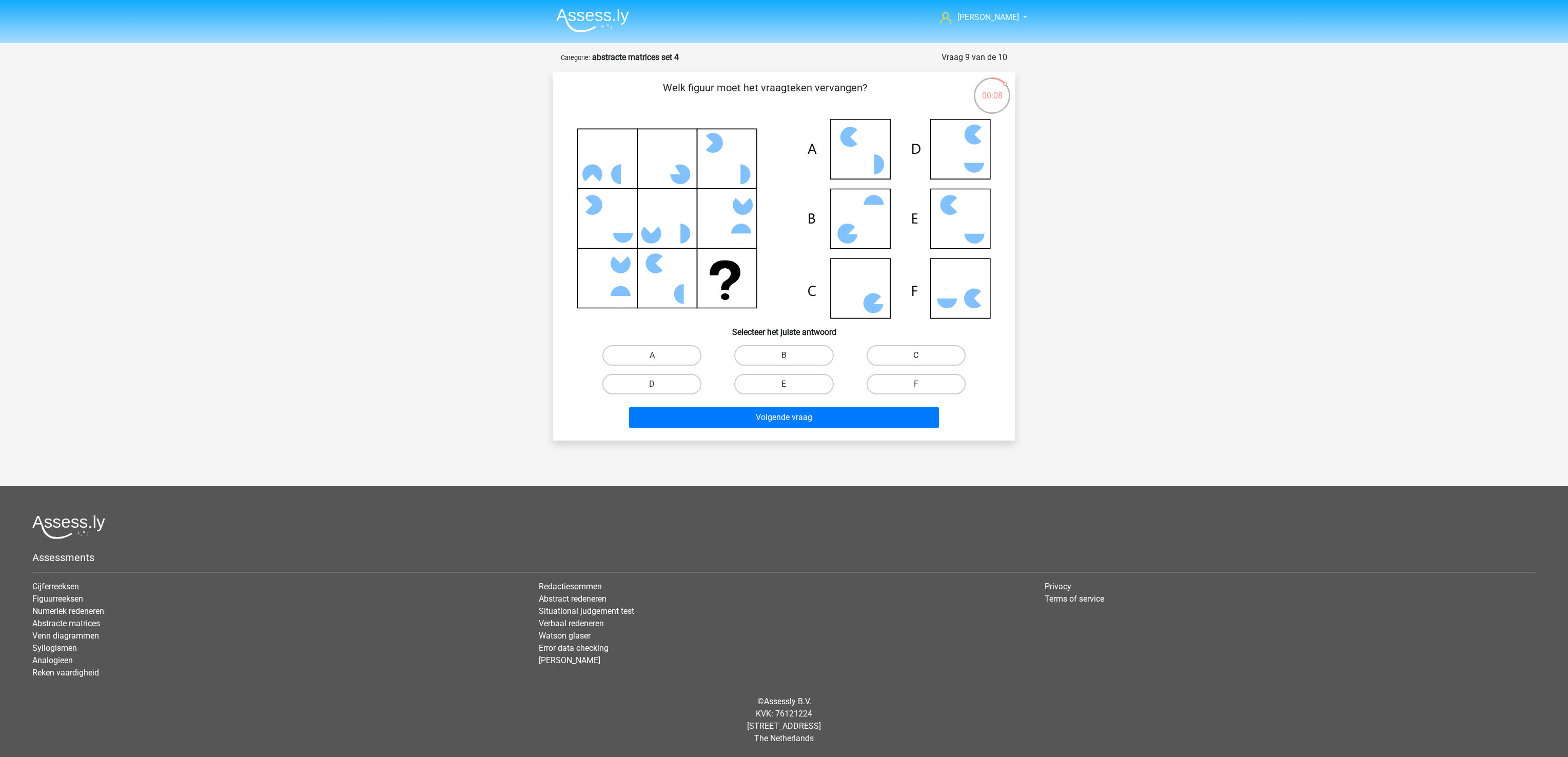
click at [897, 352] on label "C" at bounding box center [915, 355] width 99 height 20
click at [915, 355] on input "C" at bounding box center [919, 359] width 7 height 7
radio input "true"
click at [862, 418] on button "Volgende vraag" at bounding box center [784, 418] width 311 height 22
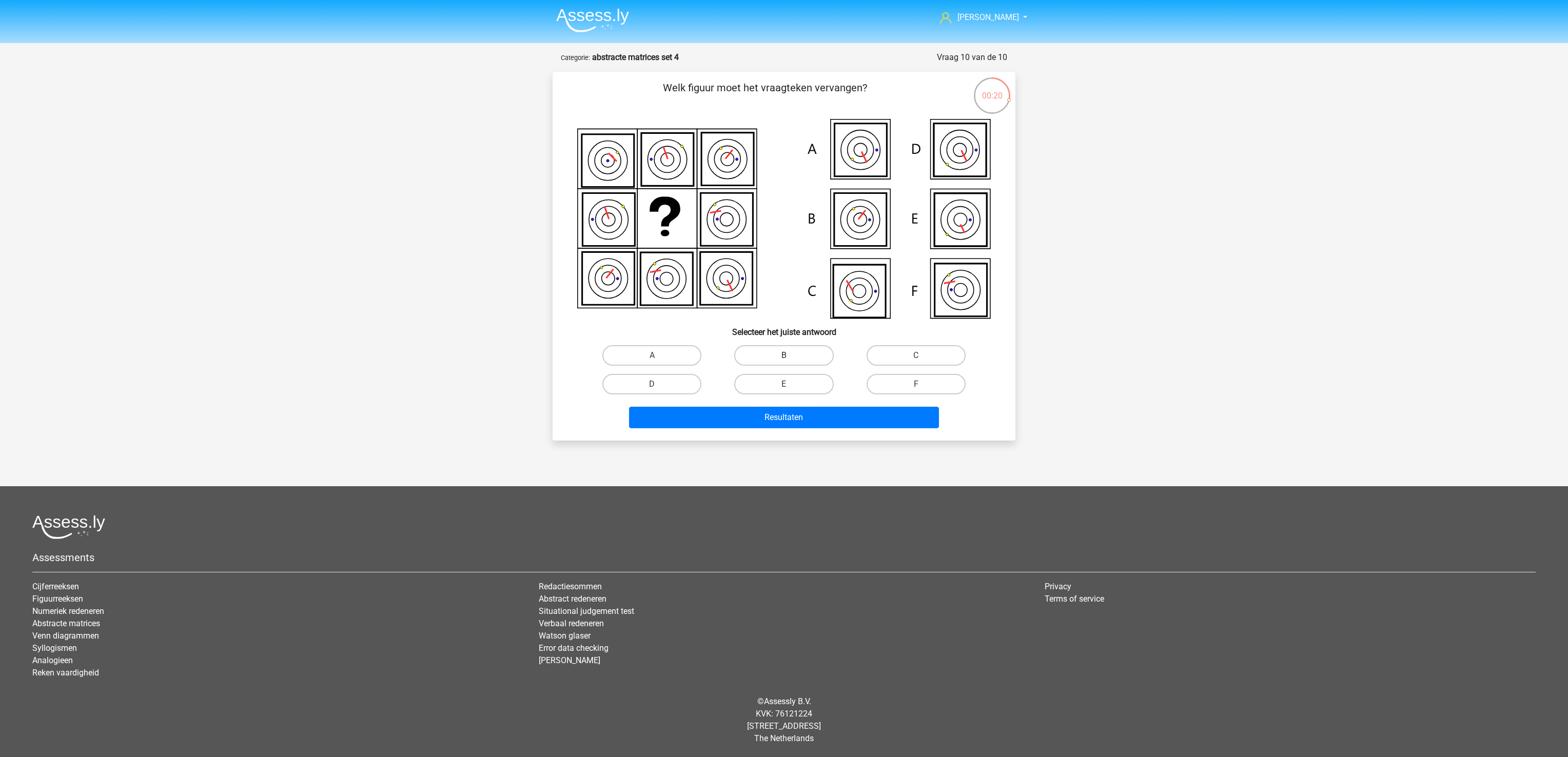
click at [811, 351] on label "B" at bounding box center [783, 355] width 99 height 20
click at [790, 355] on input "B" at bounding box center [787, 359] width 7 height 7
radio input "true"
click at [794, 411] on button "Resultaten" at bounding box center [784, 418] width 311 height 22
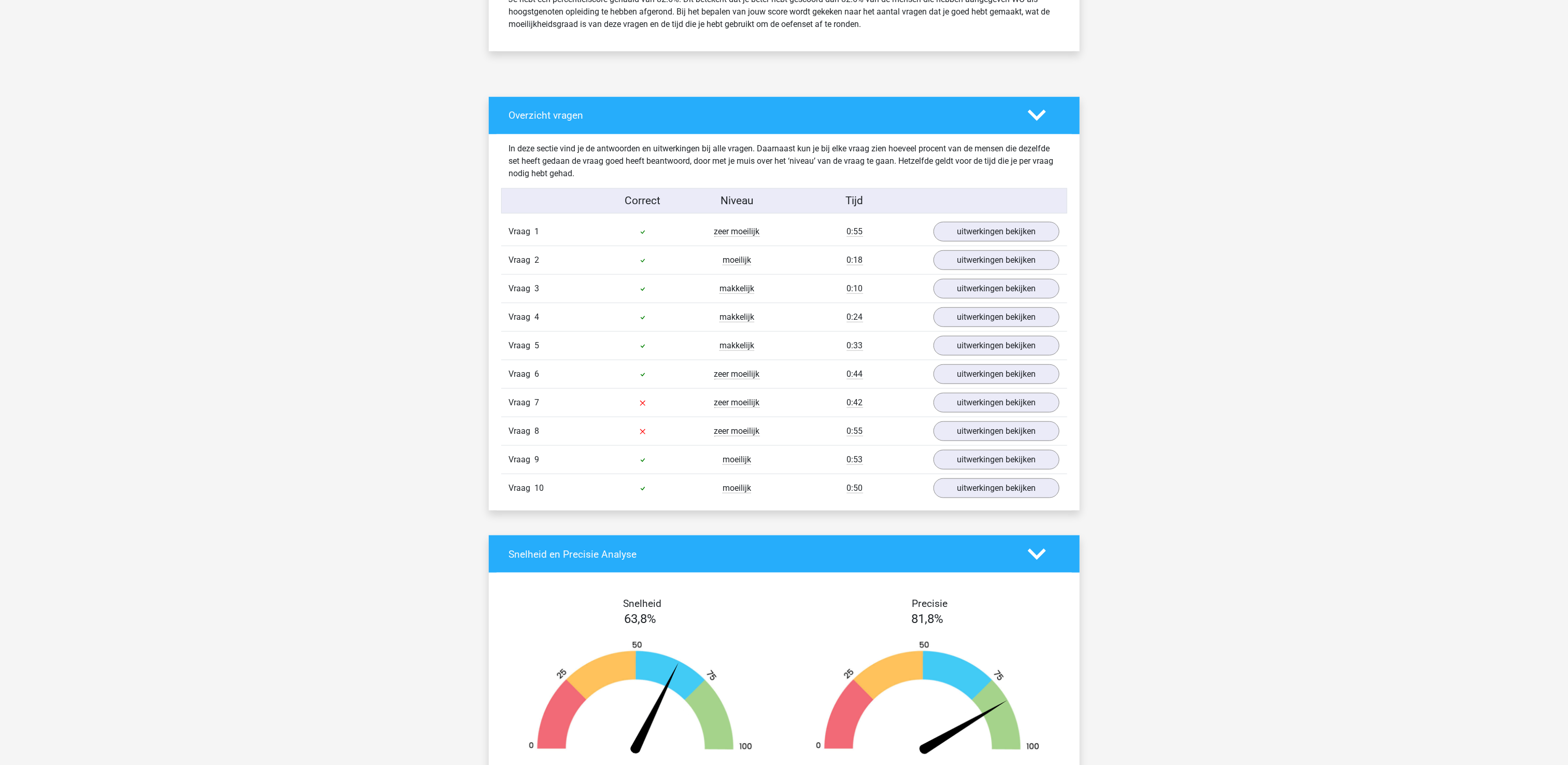
scroll to position [519, 0]
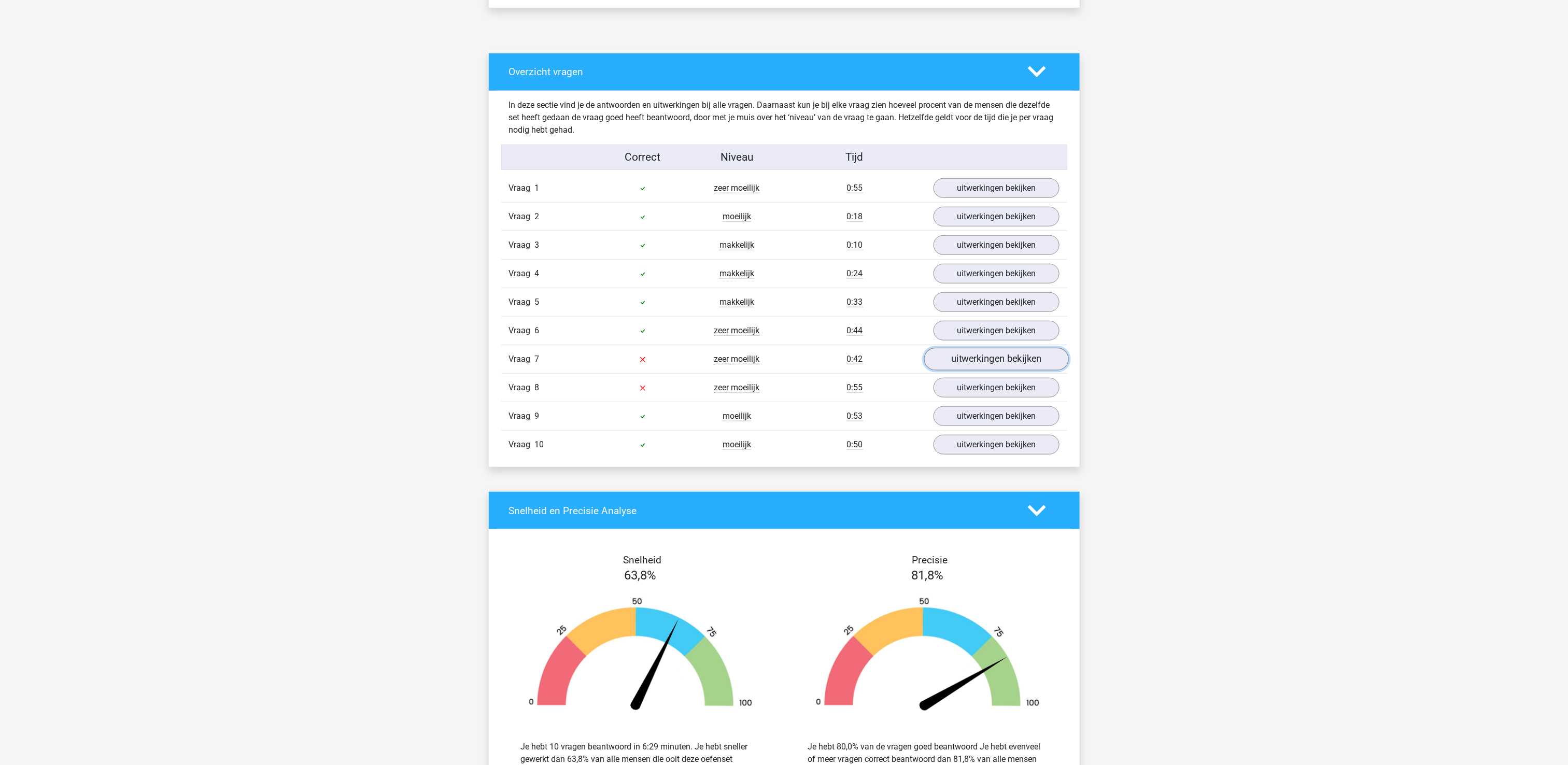
click at [1000, 360] on link "uitwerkingen bekijken" at bounding box center [996, 359] width 145 height 23
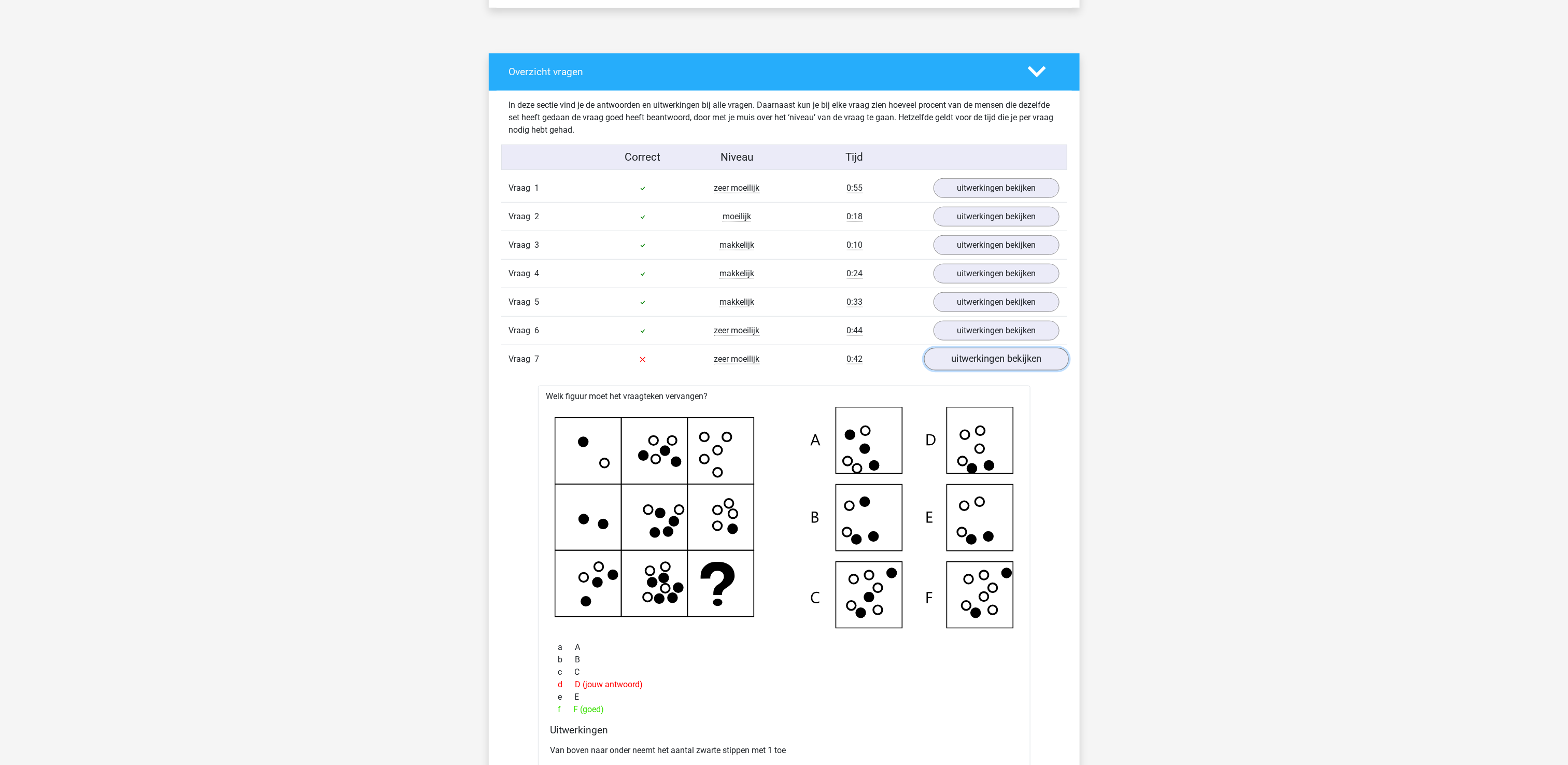
click at [996, 362] on link "uitwerkingen bekijken" at bounding box center [996, 359] width 145 height 23
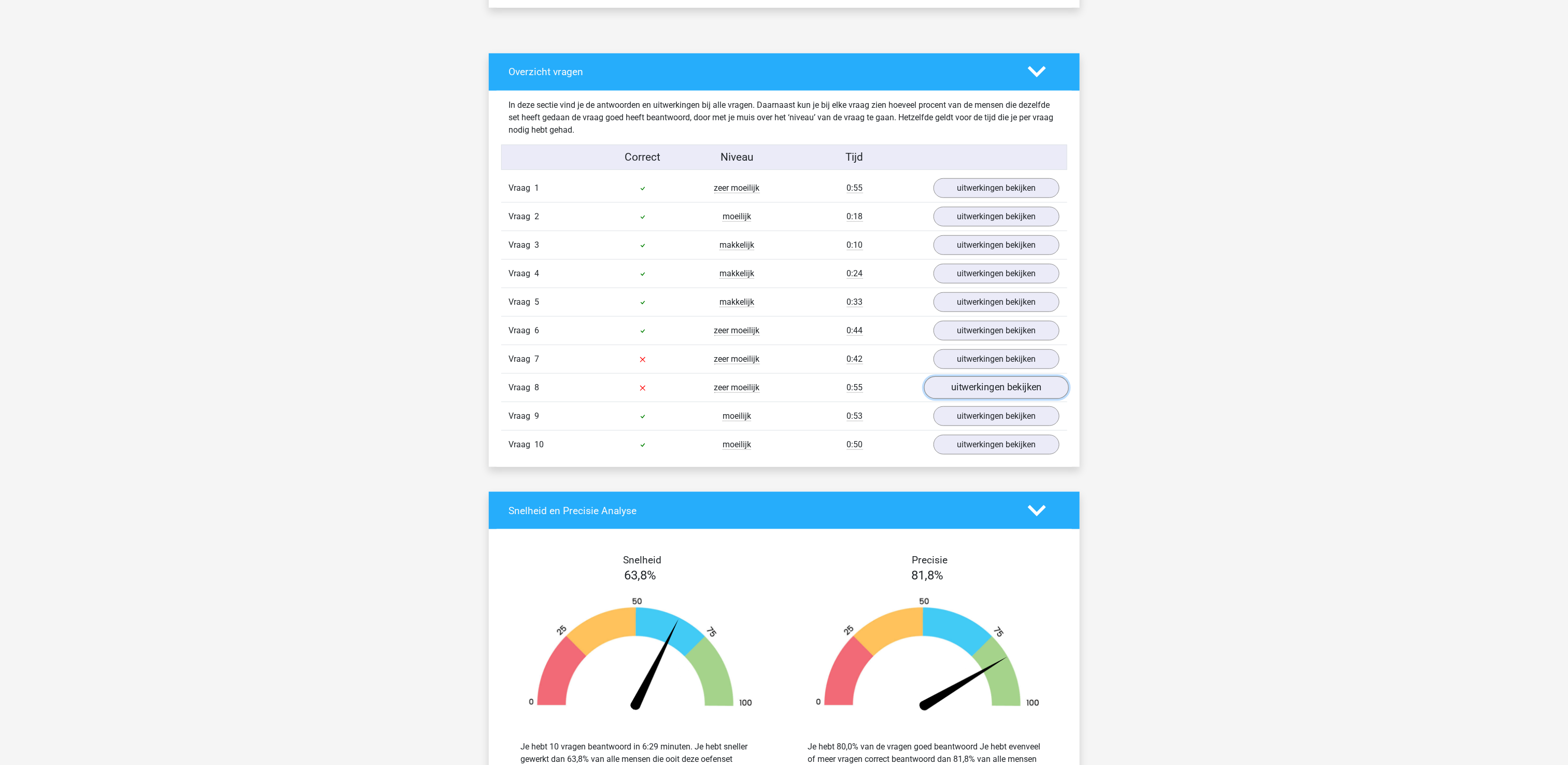
click at [1003, 388] on link "uitwerkingen bekijken" at bounding box center [996, 387] width 145 height 23
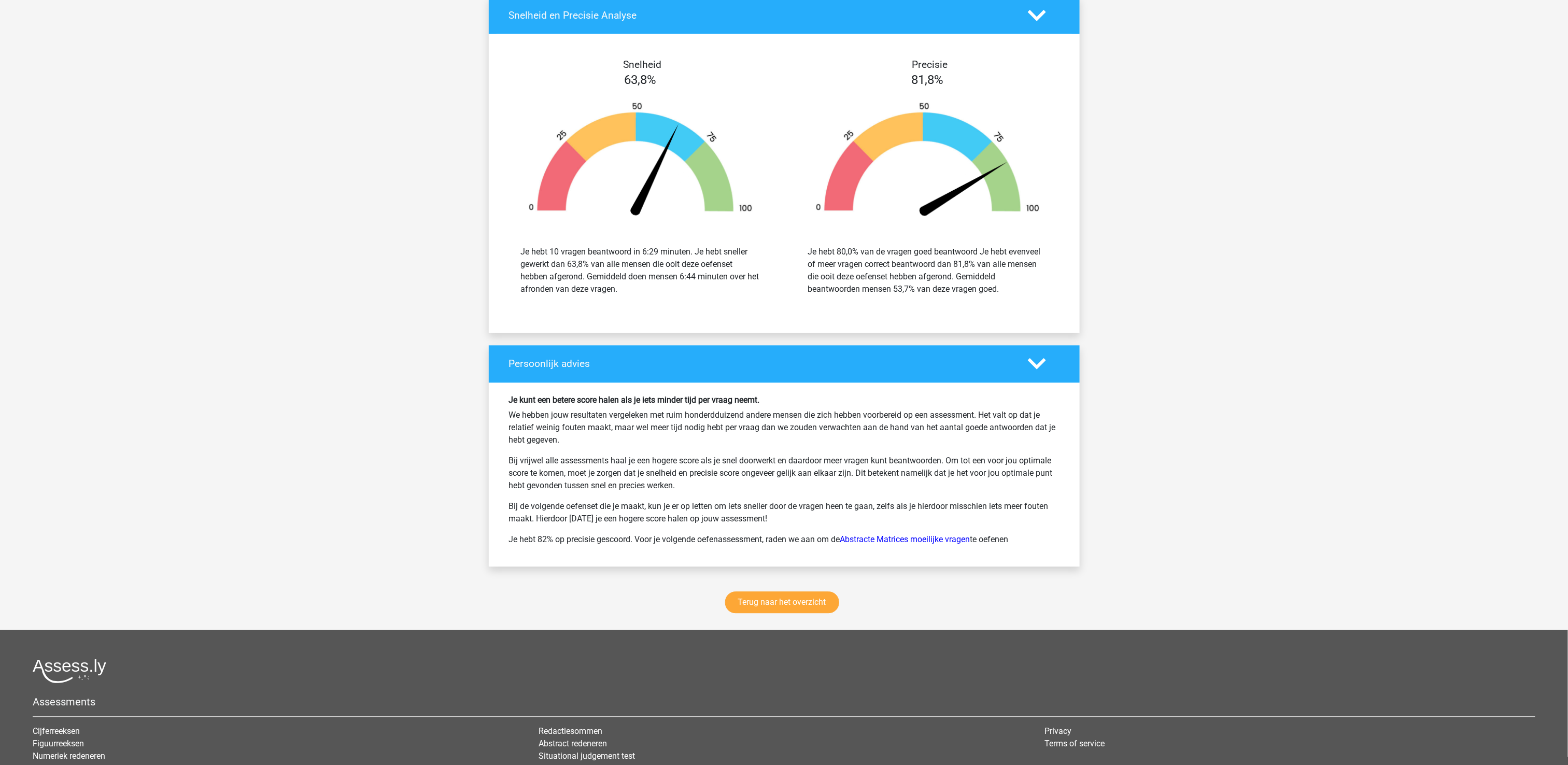
scroll to position [1631, 0]
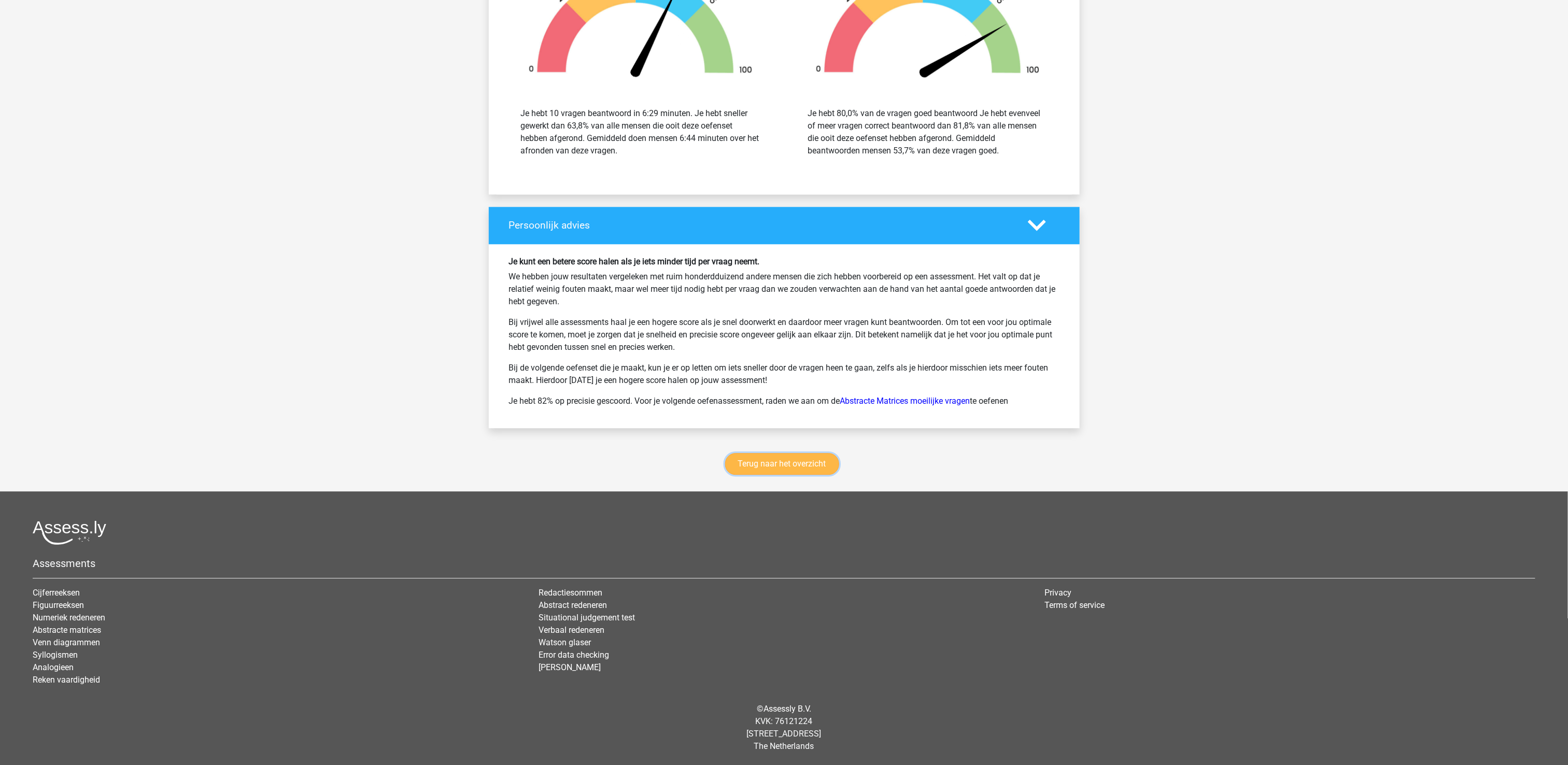
click at [815, 459] on link "Terug naar het overzicht" at bounding box center [782, 464] width 114 height 22
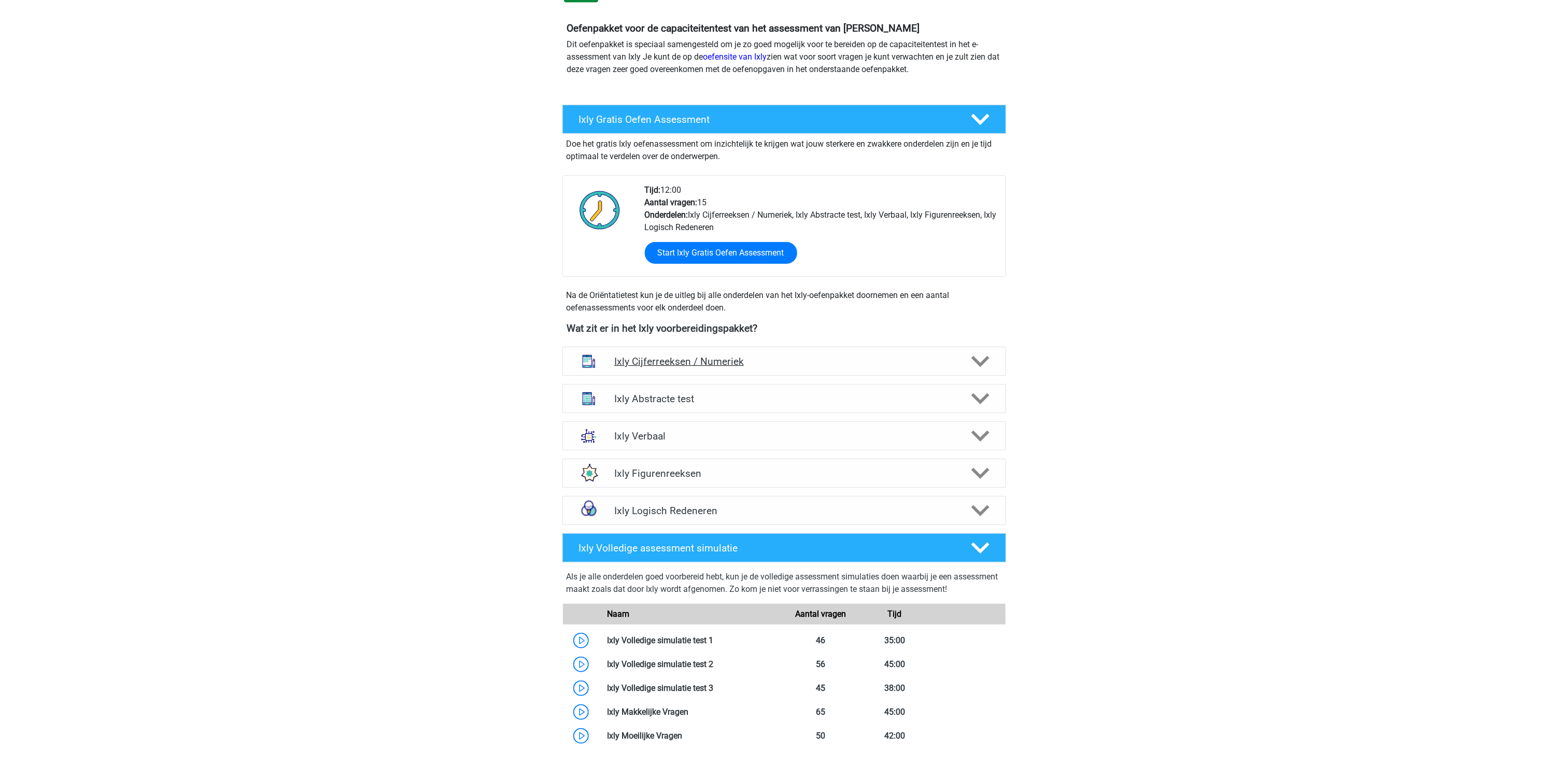
scroll to position [207, 0]
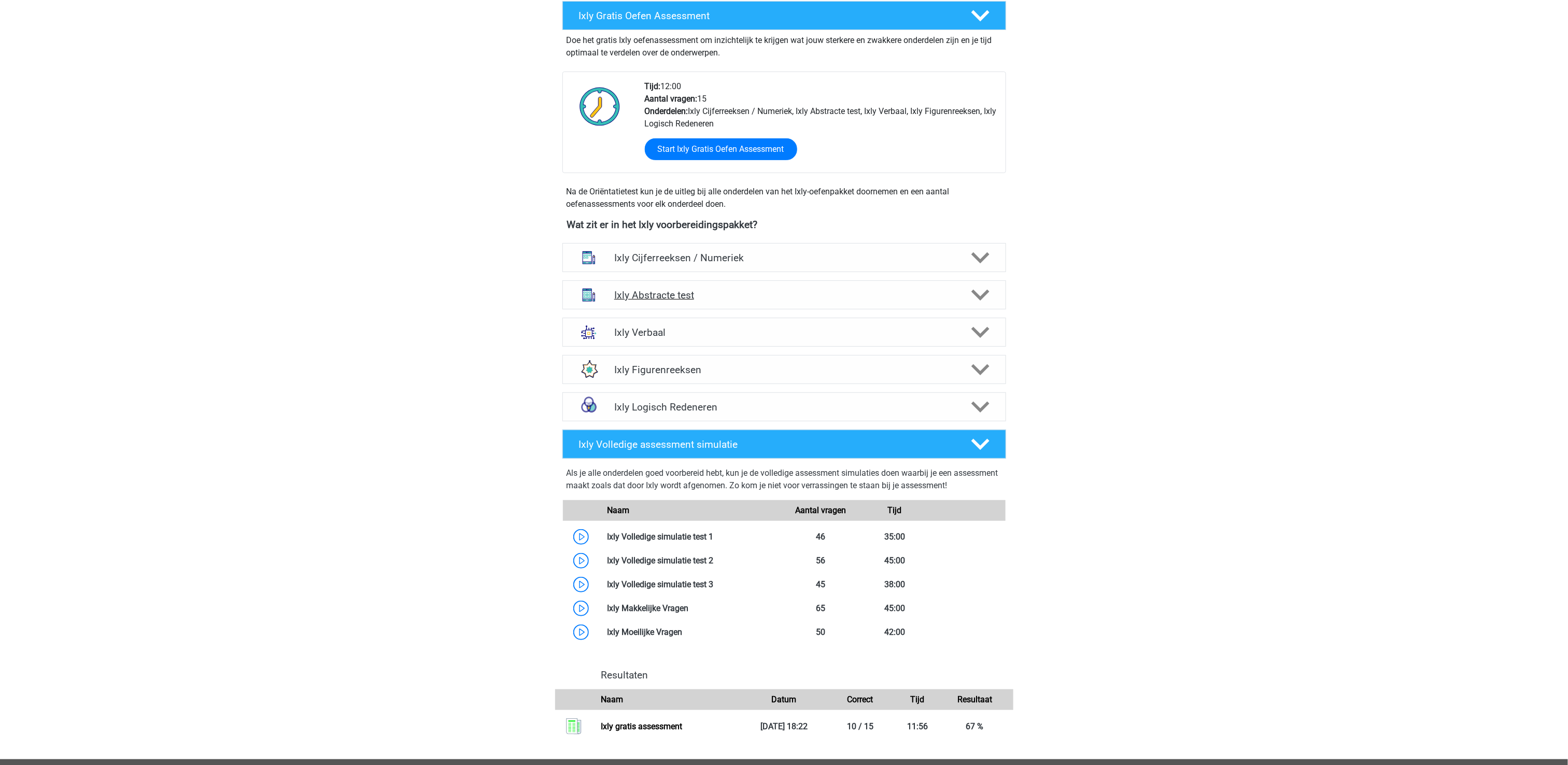
click at [782, 300] on h4 "Ixly Abstracte test" at bounding box center [784, 295] width 340 height 12
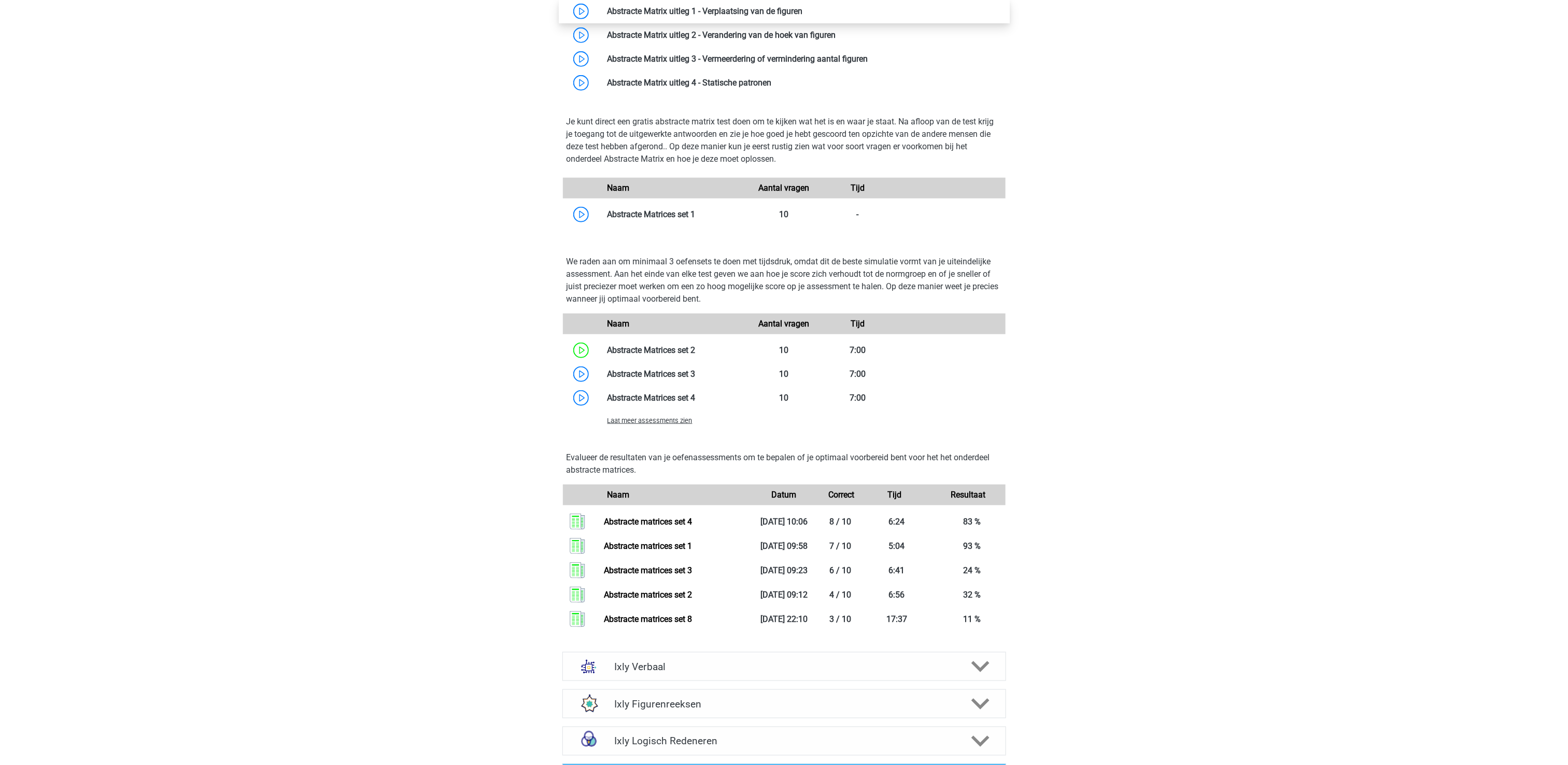
scroll to position [622, 0]
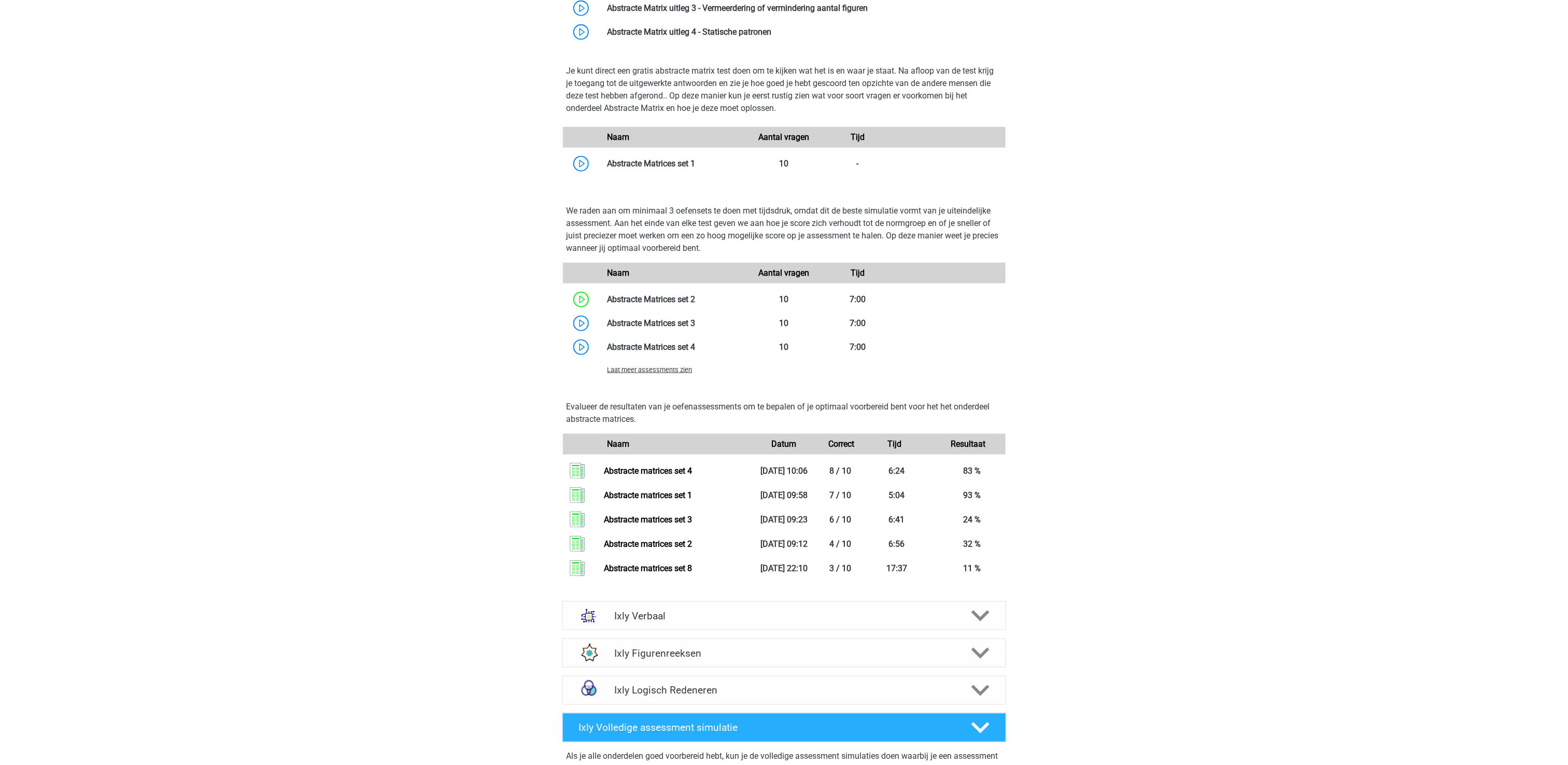
click at [639, 373] on span "Laat meer assessments zien" at bounding box center [650, 369] width 85 height 8
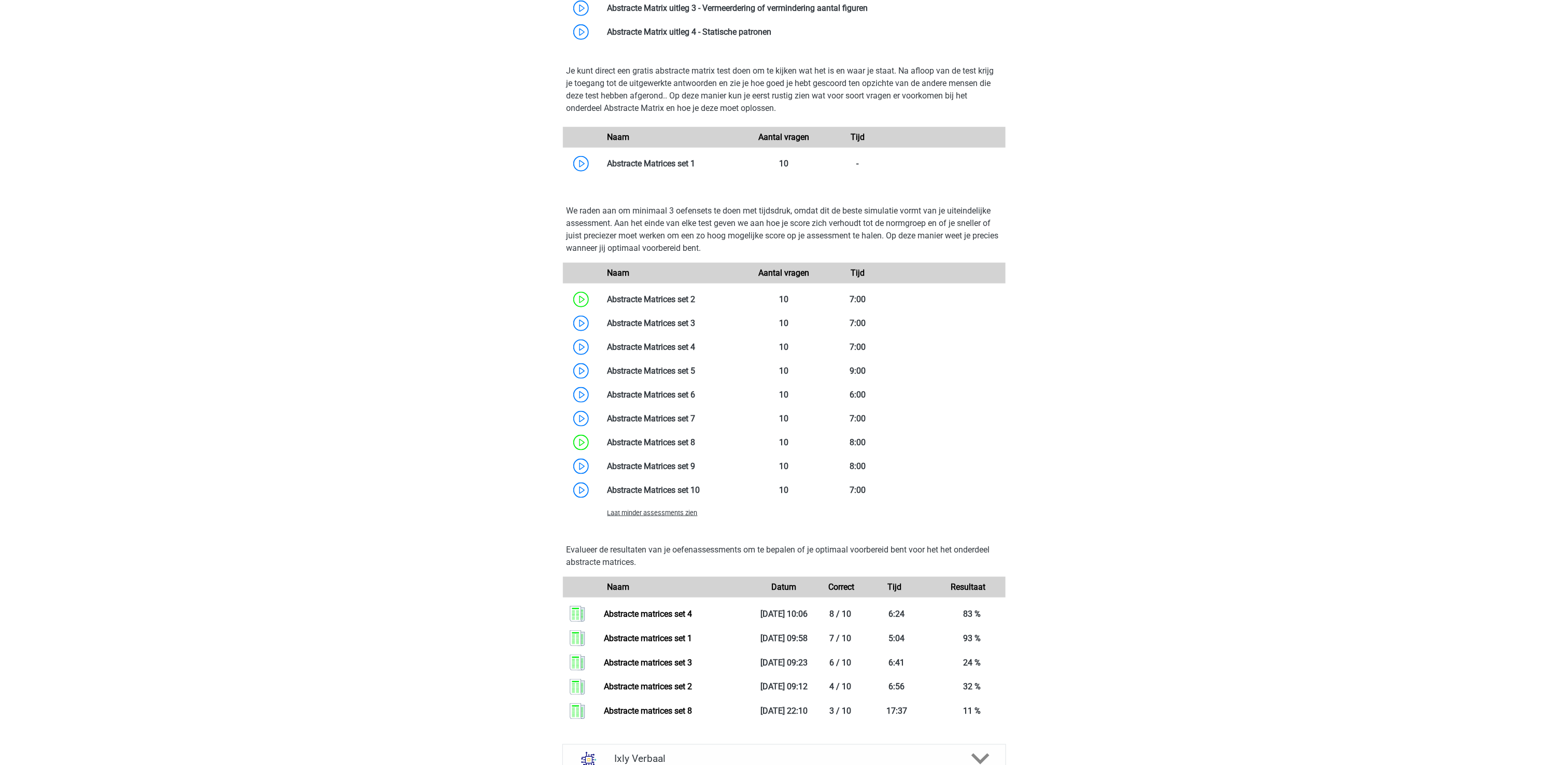
click at [695, 373] on link at bounding box center [695, 371] width 0 height 10
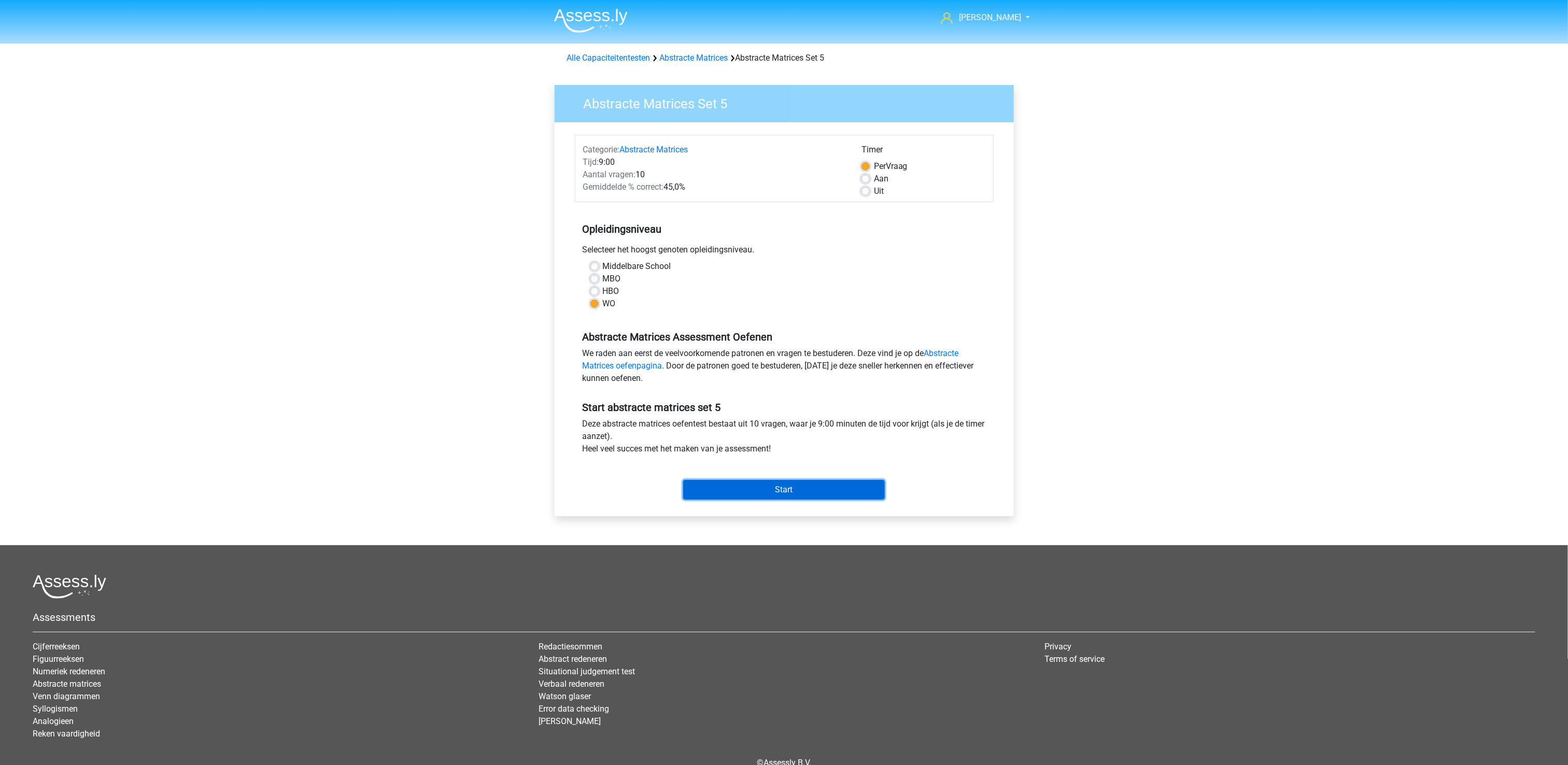
click at [780, 490] on input "Start" at bounding box center [784, 490] width 201 height 20
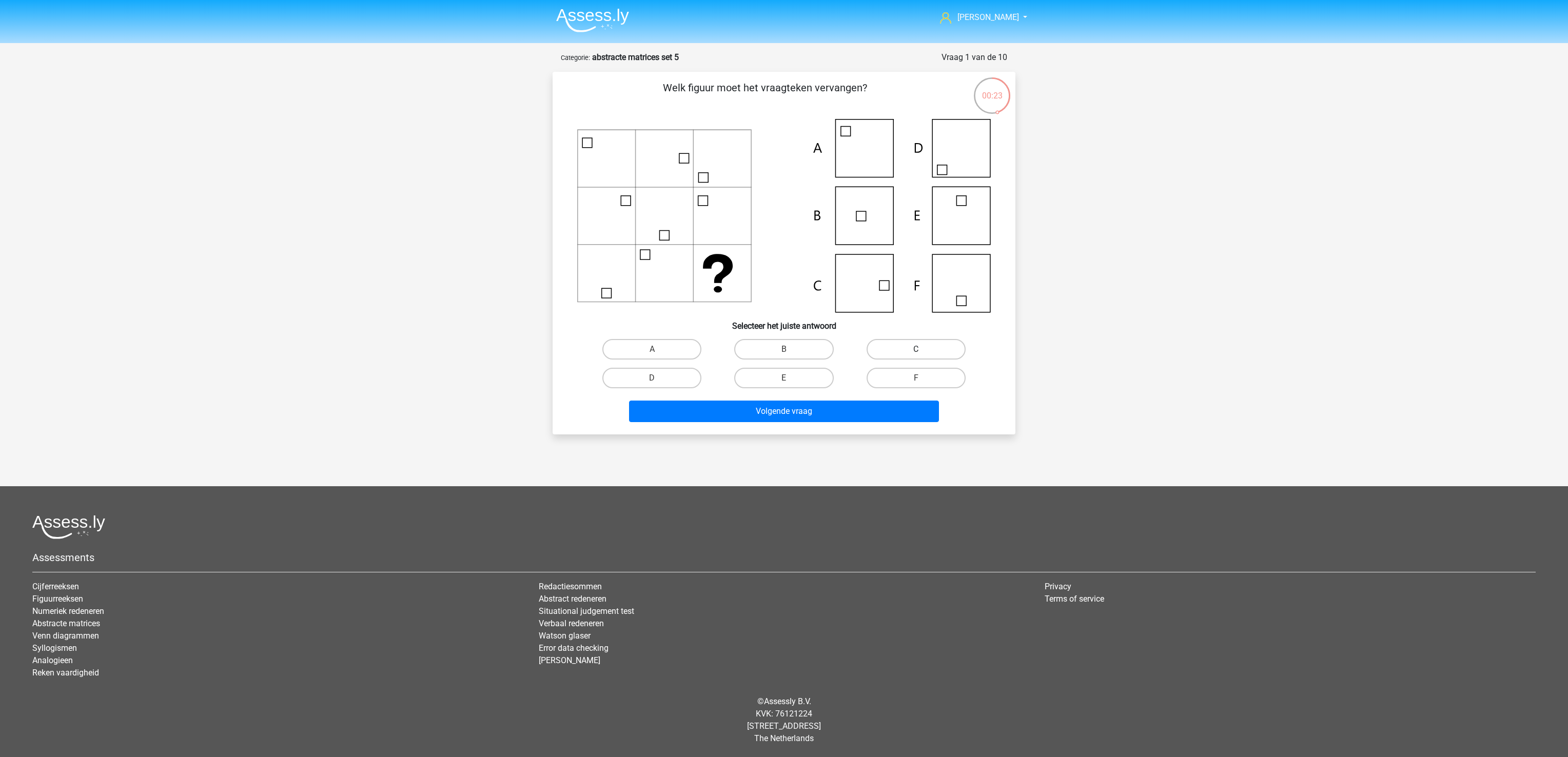
click at [898, 351] on label "C" at bounding box center [915, 349] width 99 height 20
click at [915, 351] on input "C" at bounding box center [919, 353] width 7 height 7
radio input "true"
click at [844, 410] on button "Volgende vraag" at bounding box center [784, 411] width 311 height 22
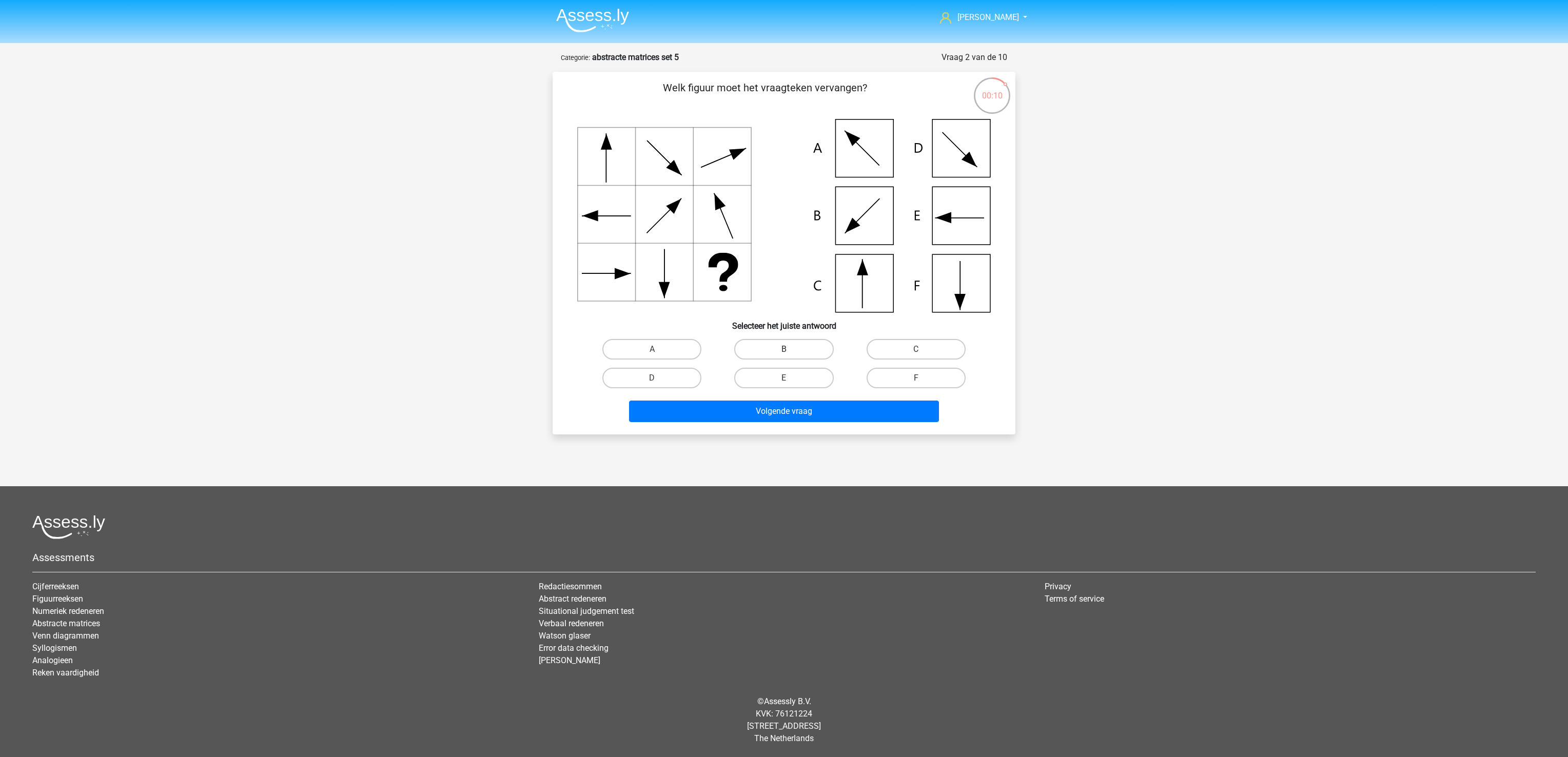
click at [785, 340] on label "B" at bounding box center [783, 349] width 99 height 20
click at [785, 349] on input "B" at bounding box center [787, 353] width 7 height 7
radio input "true"
click at [790, 402] on button "Volgende vraag" at bounding box center [784, 411] width 311 height 22
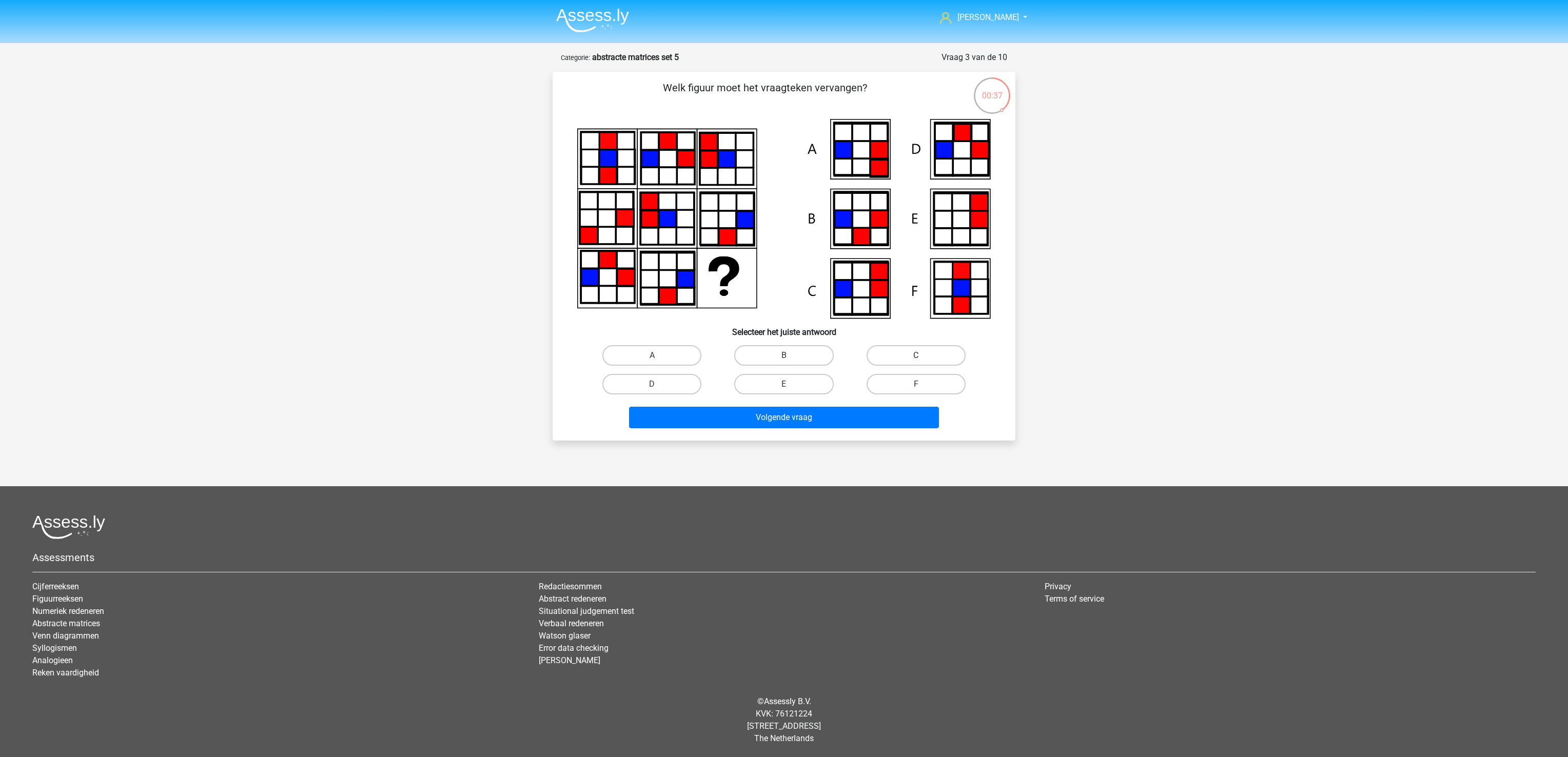
click at [893, 349] on label "C" at bounding box center [915, 355] width 99 height 20
click at [915, 355] on input "C" at bounding box center [919, 359] width 7 height 7
radio input "true"
click at [853, 419] on button "Volgende vraag" at bounding box center [784, 418] width 311 height 22
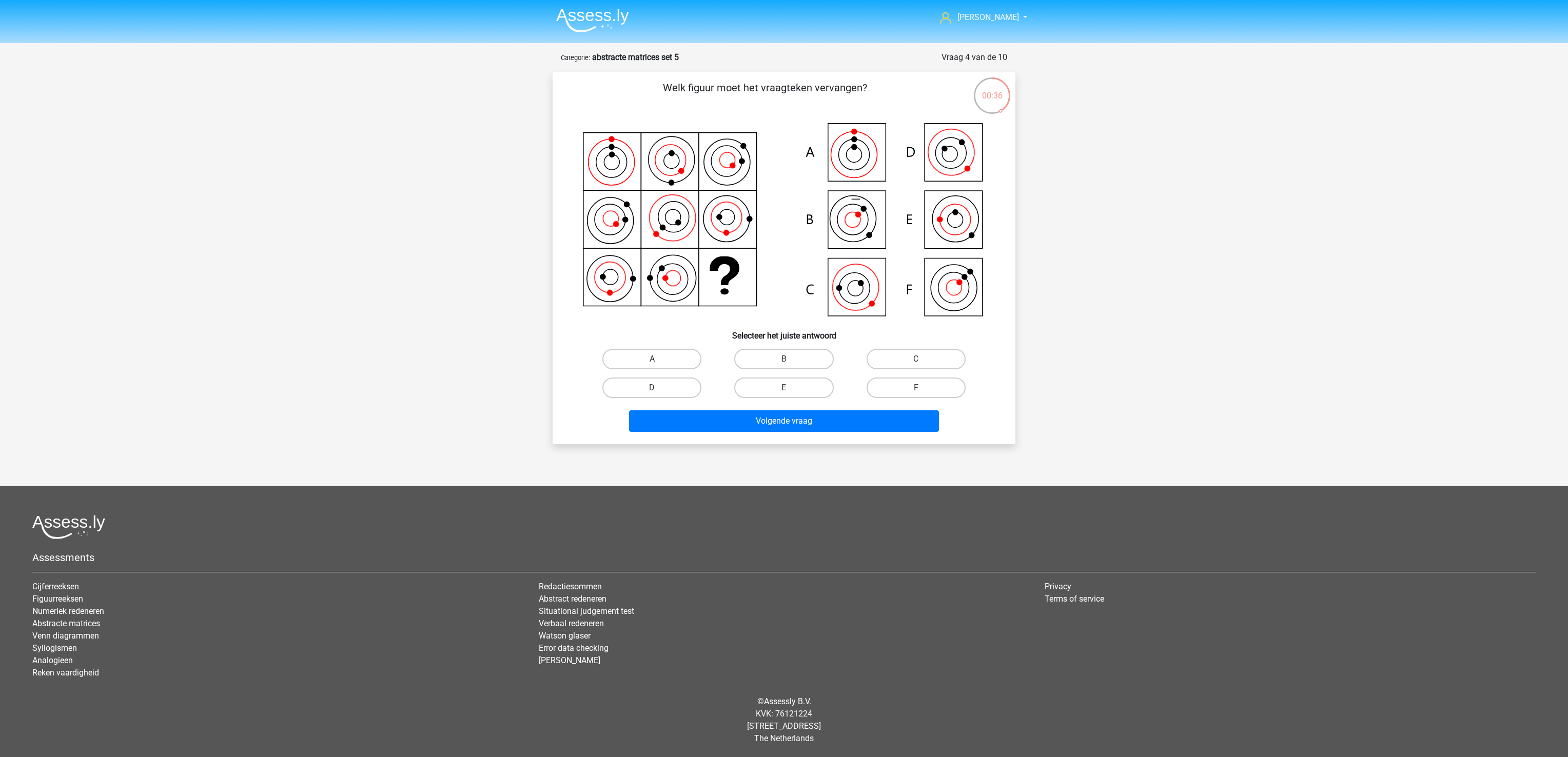
click at [633, 352] on label "A" at bounding box center [651, 359] width 99 height 20
click at [652, 359] on input "A" at bounding box center [655, 362] width 7 height 7
radio input "true"
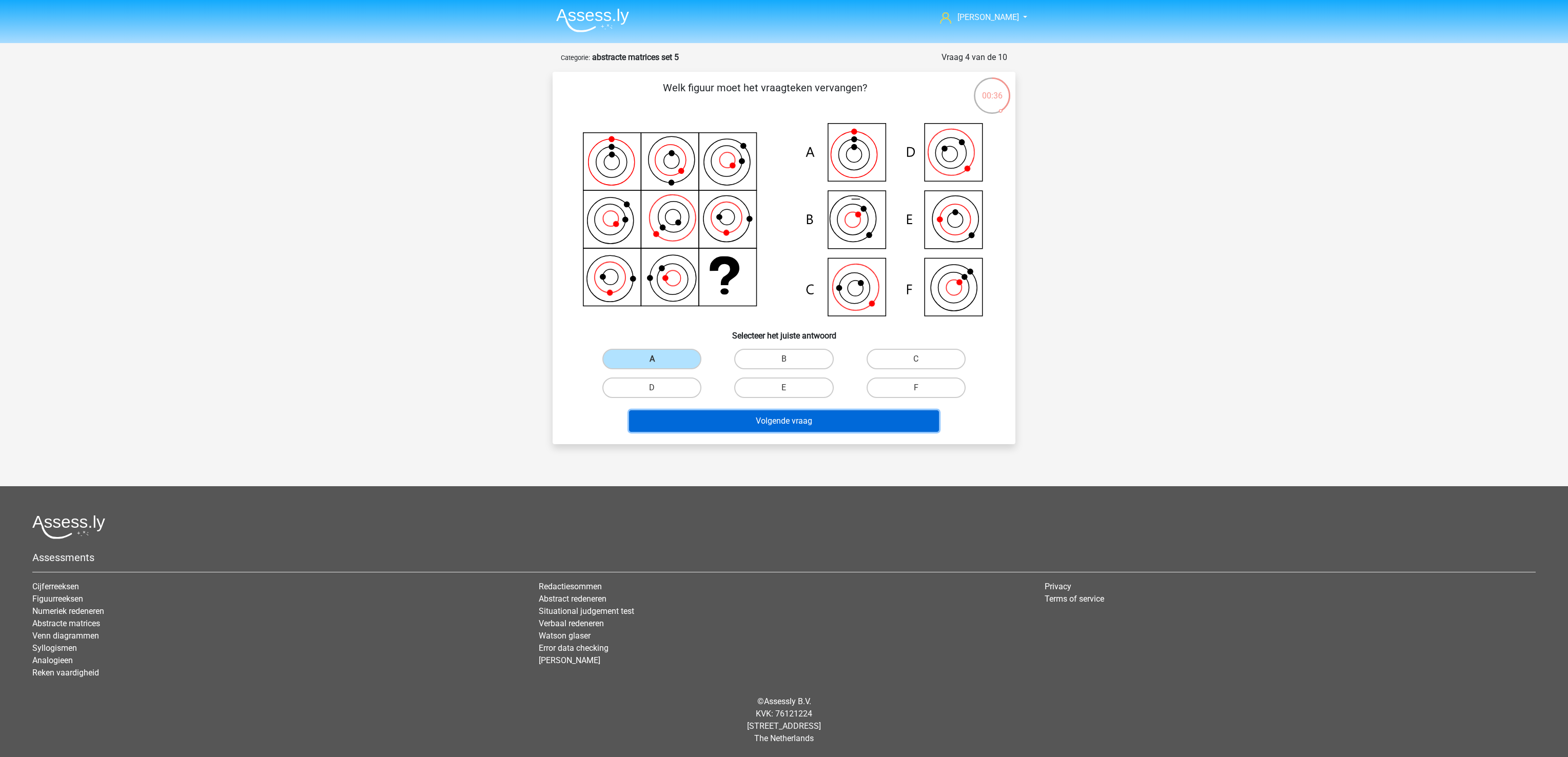
click at [677, 420] on button "Volgende vraag" at bounding box center [784, 421] width 311 height 22
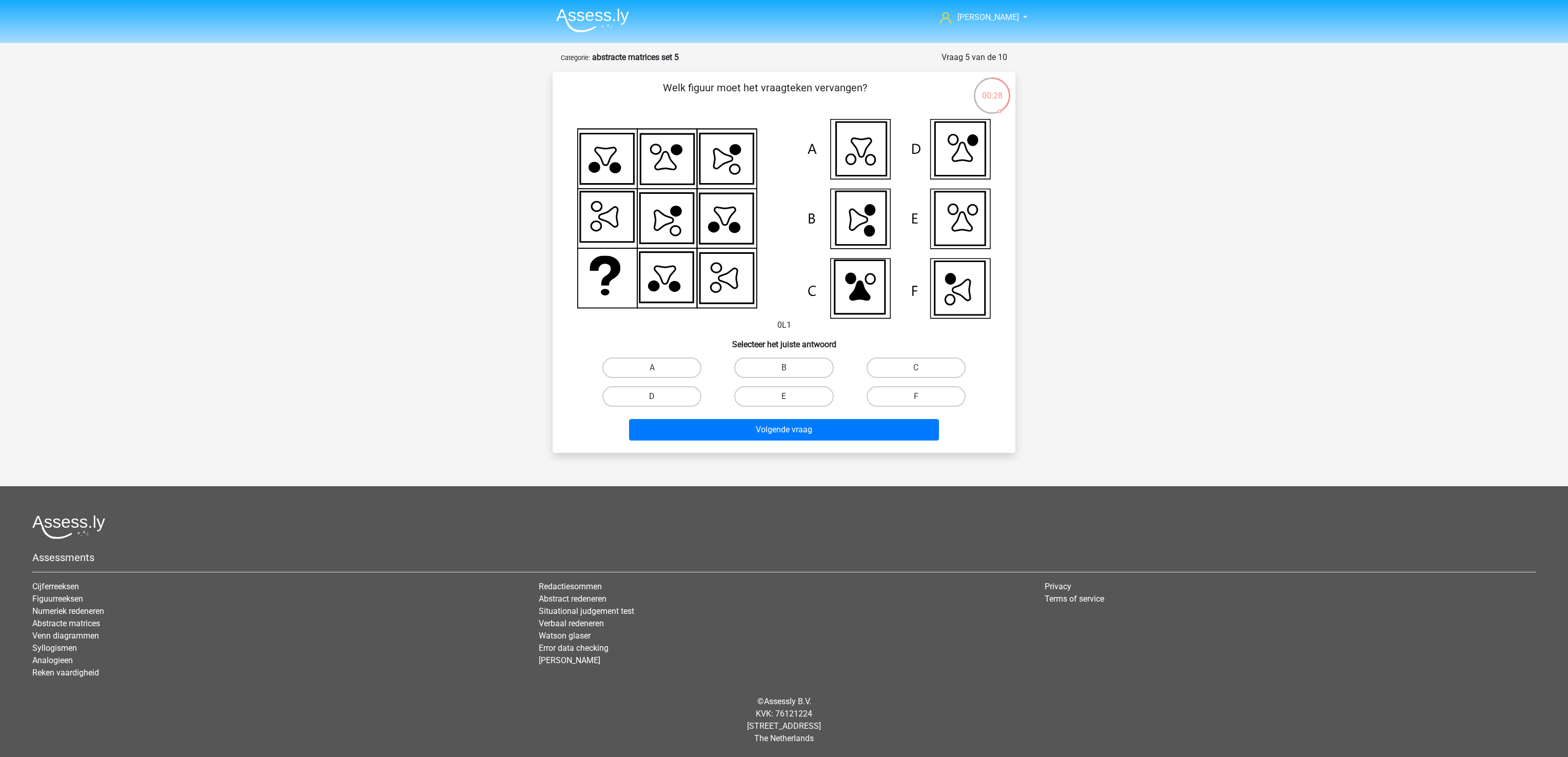
click at [653, 395] on label "D" at bounding box center [651, 396] width 99 height 20
click at [653, 397] on input "D" at bounding box center [655, 400] width 7 height 7
radio input "true"
click at [686, 424] on button "Volgende vraag" at bounding box center [784, 430] width 311 height 22
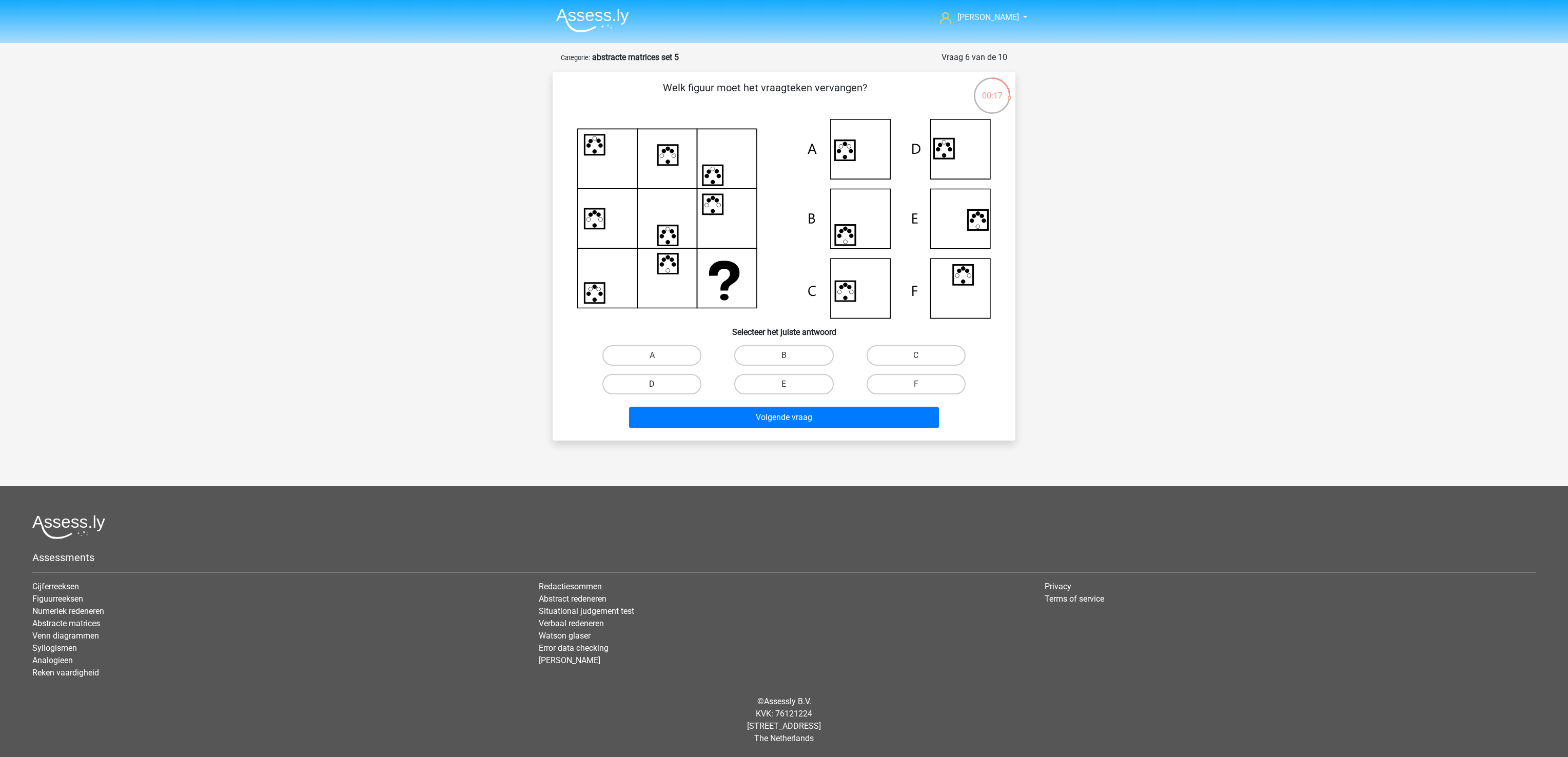
click at [683, 387] on label "D" at bounding box center [651, 384] width 99 height 20
click at [659, 387] on input "D" at bounding box center [655, 387] width 7 height 7
radio input "true"
click at [700, 414] on button "Volgende vraag" at bounding box center [784, 418] width 311 height 22
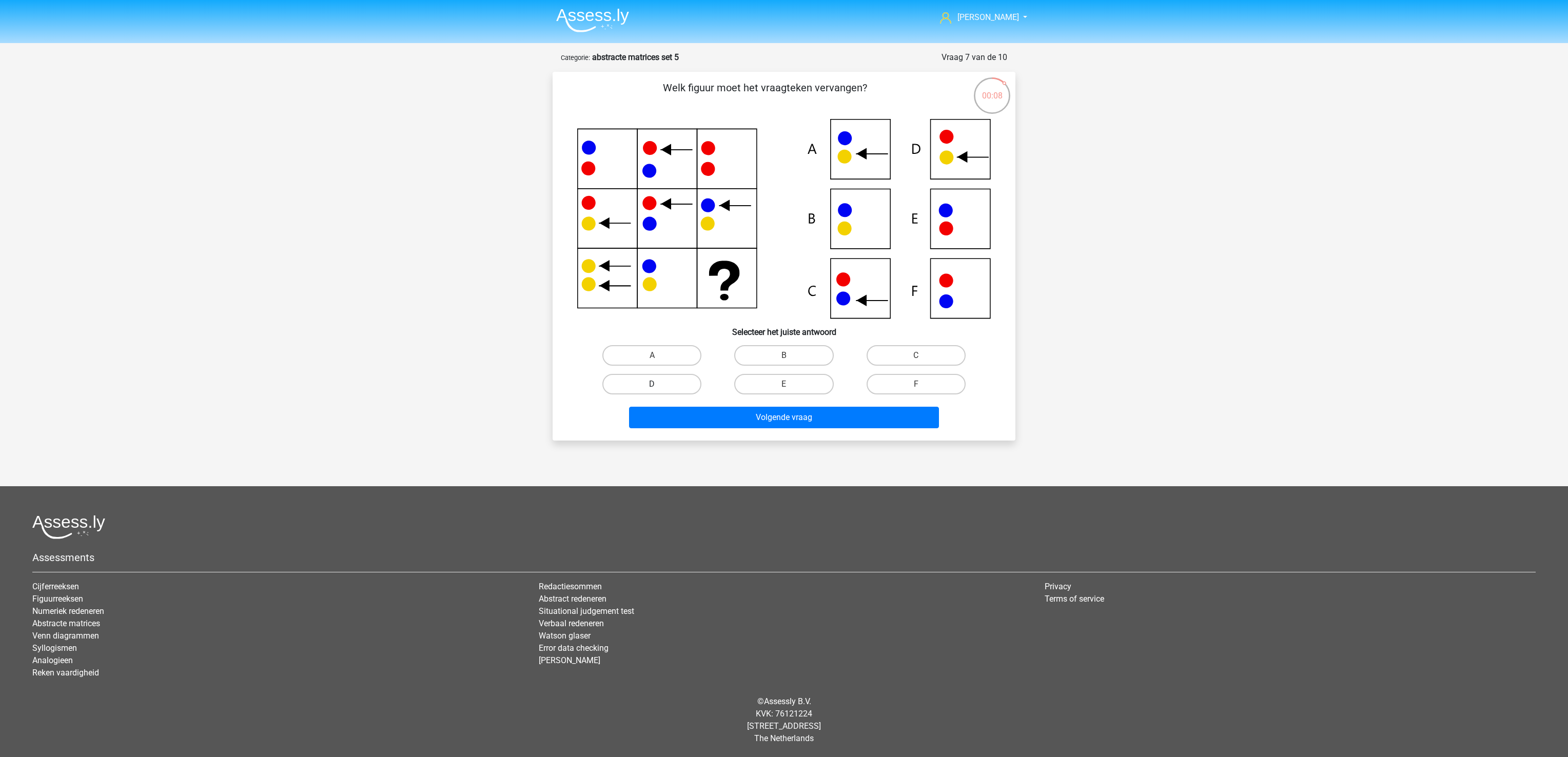
click at [690, 386] on label "D" at bounding box center [651, 384] width 99 height 20
click at [659, 386] on input "D" at bounding box center [655, 387] width 7 height 7
radio input "true"
click at [712, 419] on button "Volgende vraag" at bounding box center [784, 418] width 311 height 22
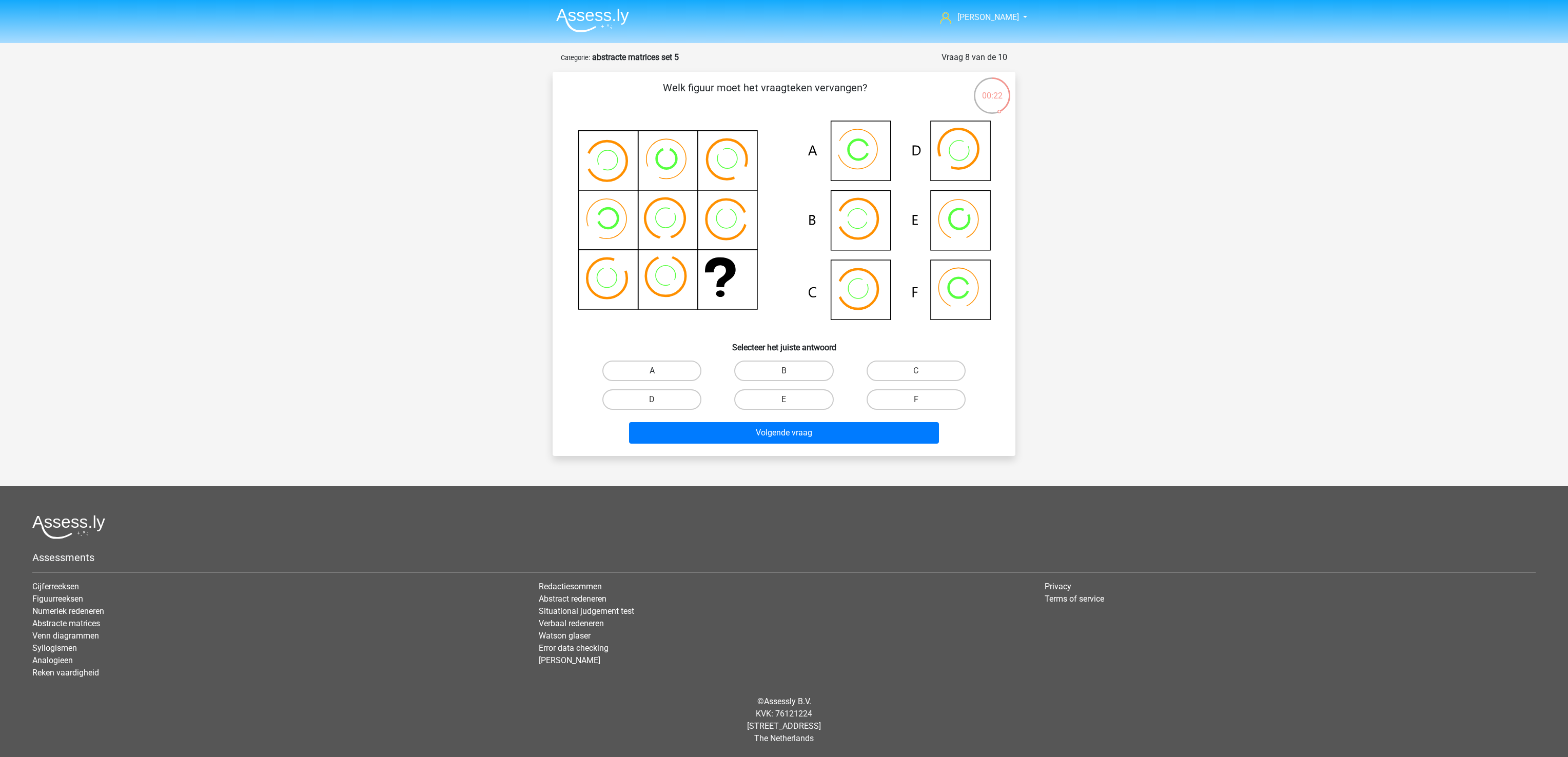
click at [681, 373] on label "A" at bounding box center [651, 370] width 99 height 20
click at [659, 373] on input "A" at bounding box center [655, 374] width 7 height 7
radio input "true"
click at [721, 424] on button "Volgende vraag" at bounding box center [784, 433] width 311 height 22
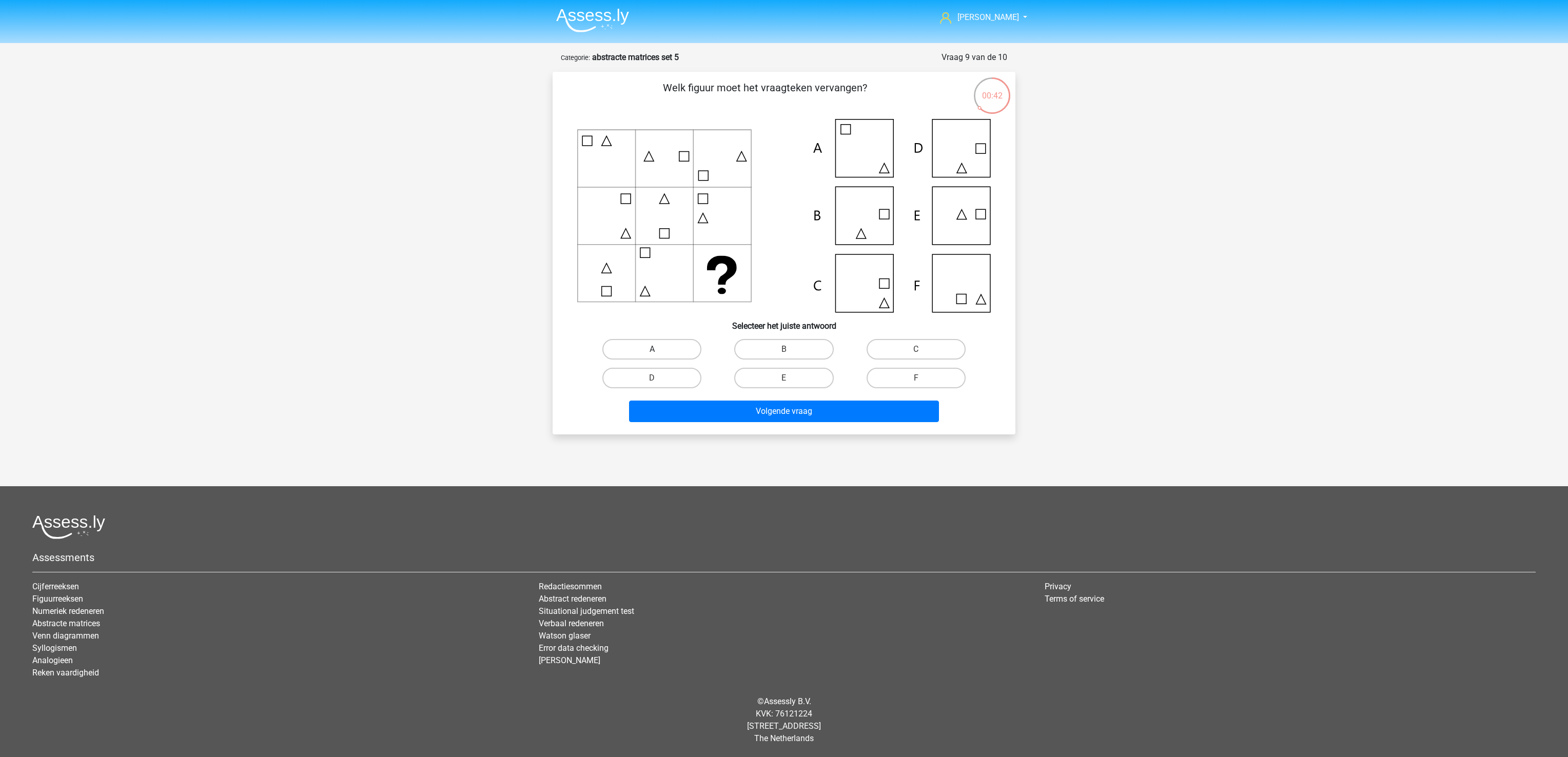
click at [661, 354] on label "A" at bounding box center [651, 349] width 99 height 20
click at [659, 354] on input "A" at bounding box center [655, 353] width 7 height 7
radio input "true"
click at [686, 397] on div "Volgende vraag" at bounding box center [784, 409] width 430 height 34
click at [691, 418] on button "Volgende vraag" at bounding box center [784, 411] width 311 height 22
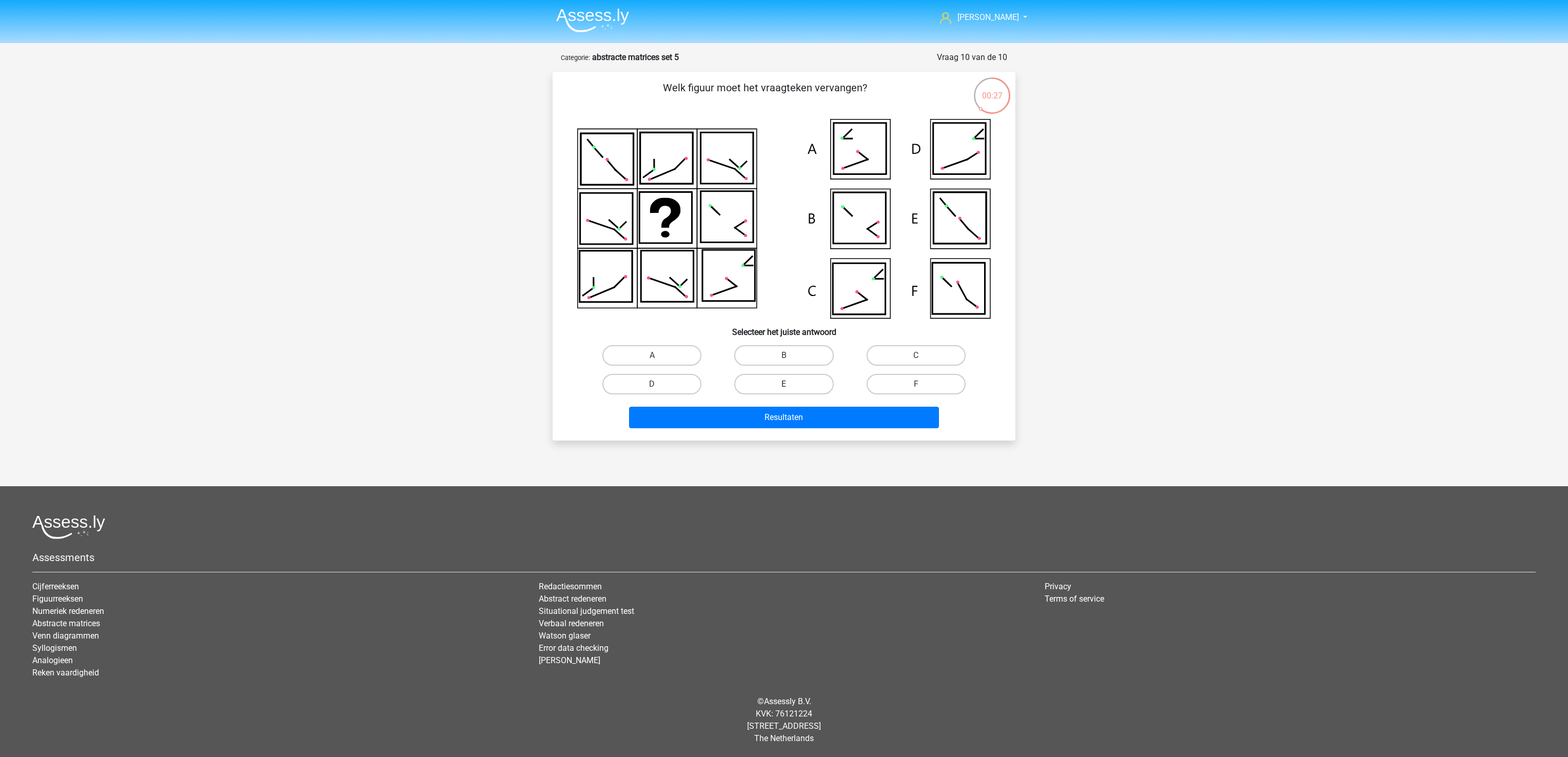
click at [783, 382] on label "E" at bounding box center [783, 384] width 99 height 20
click at [784, 384] on input "E" at bounding box center [787, 387] width 7 height 7
radio input "true"
click at [795, 404] on div "Resultaten" at bounding box center [784, 415] width 430 height 34
click at [798, 419] on button "Resultaten" at bounding box center [784, 418] width 311 height 22
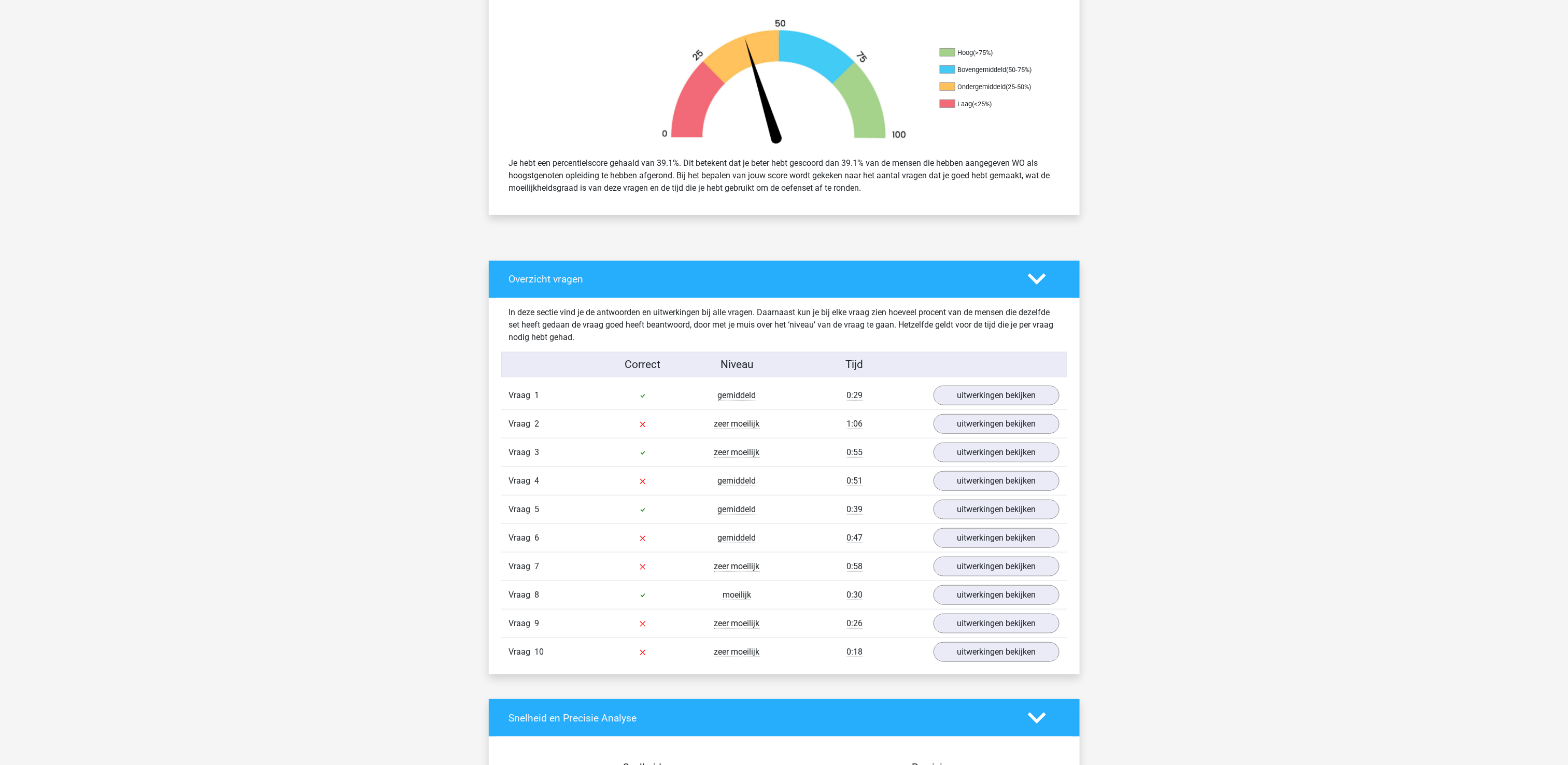
scroll to position [414, 0]
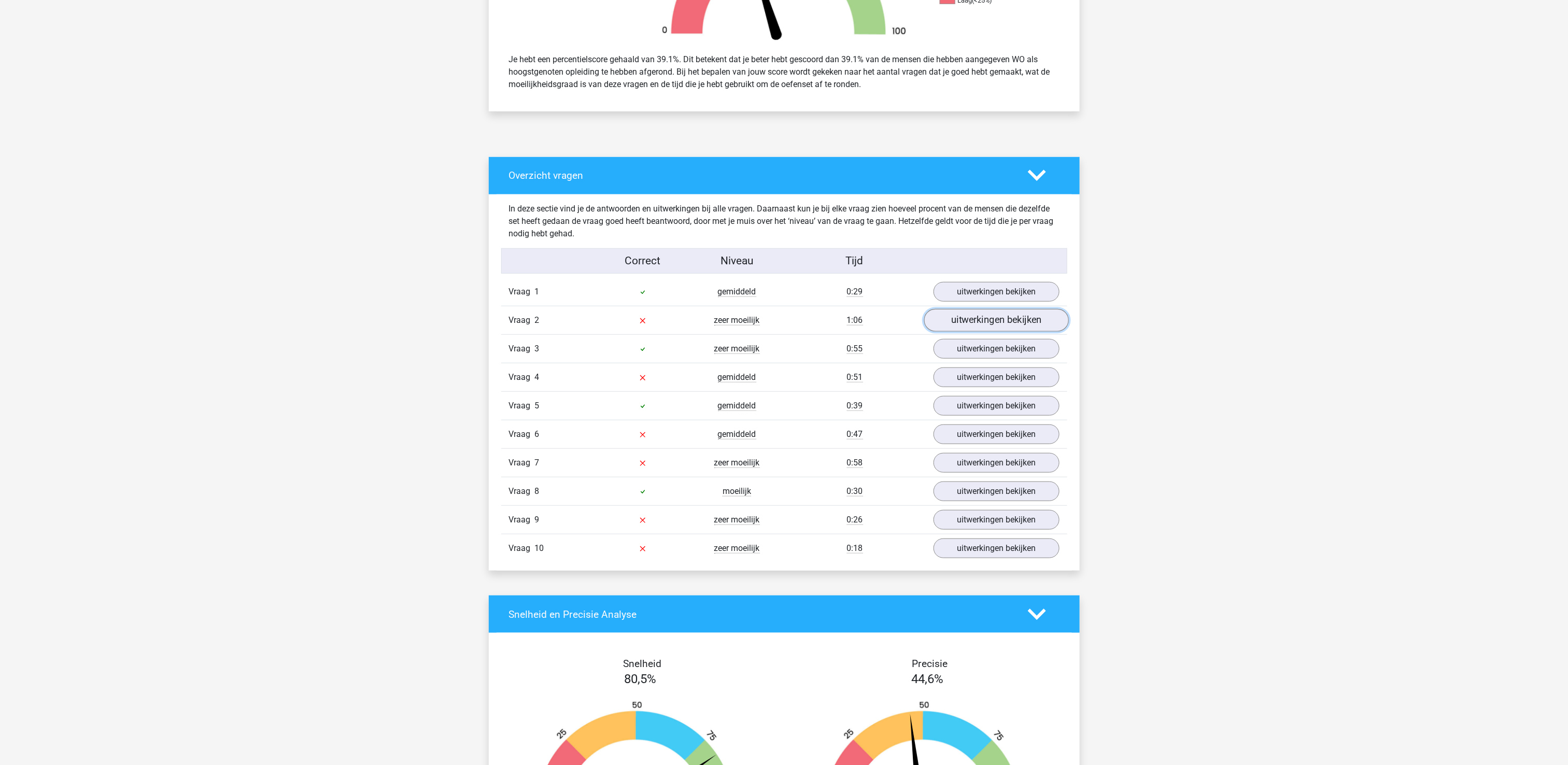
click at [987, 327] on link "uitwerkingen bekijken" at bounding box center [996, 320] width 145 height 23
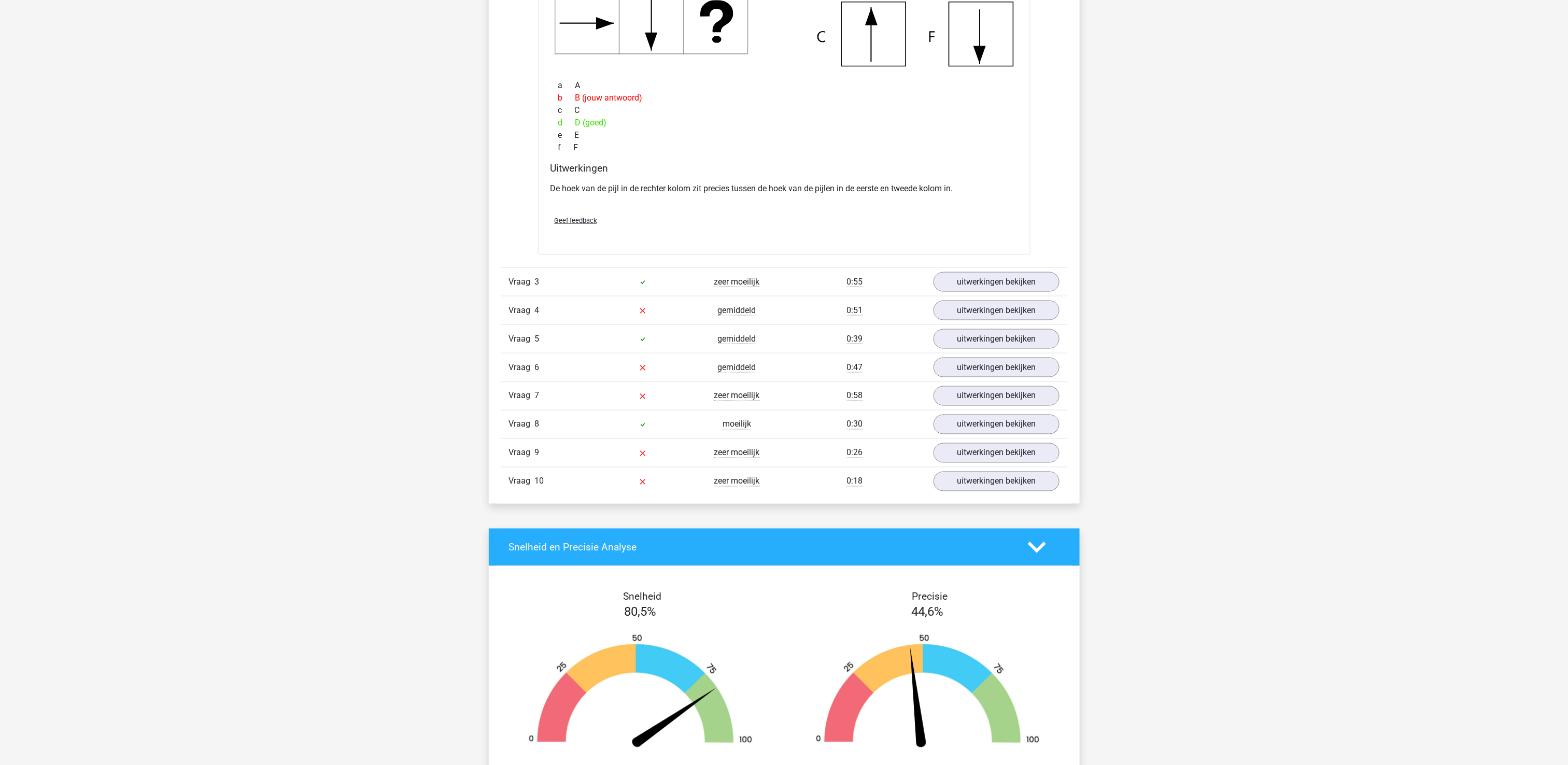
scroll to position [933, 0]
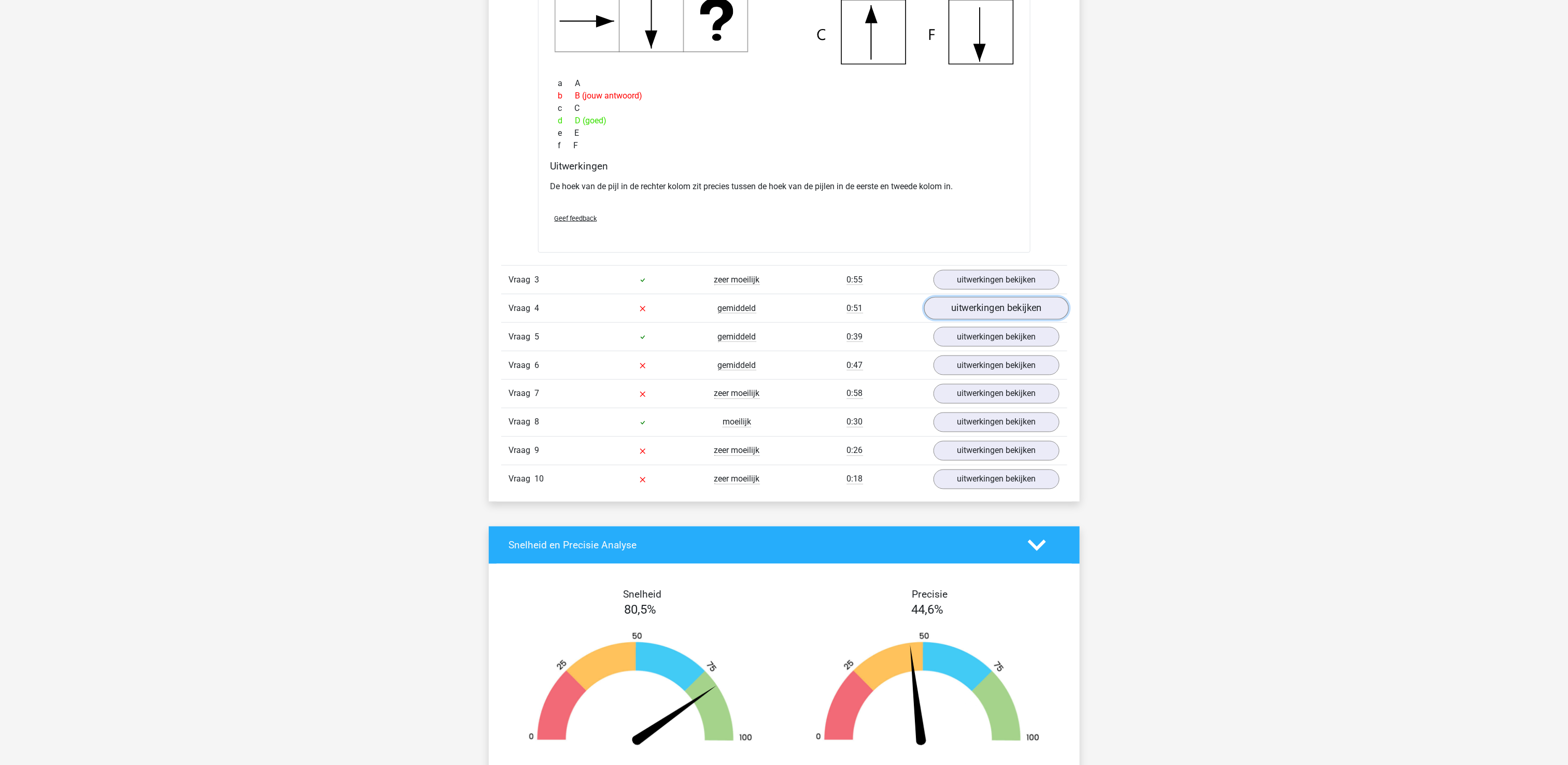
click at [1011, 308] on link "uitwerkingen bekijken" at bounding box center [996, 308] width 145 height 23
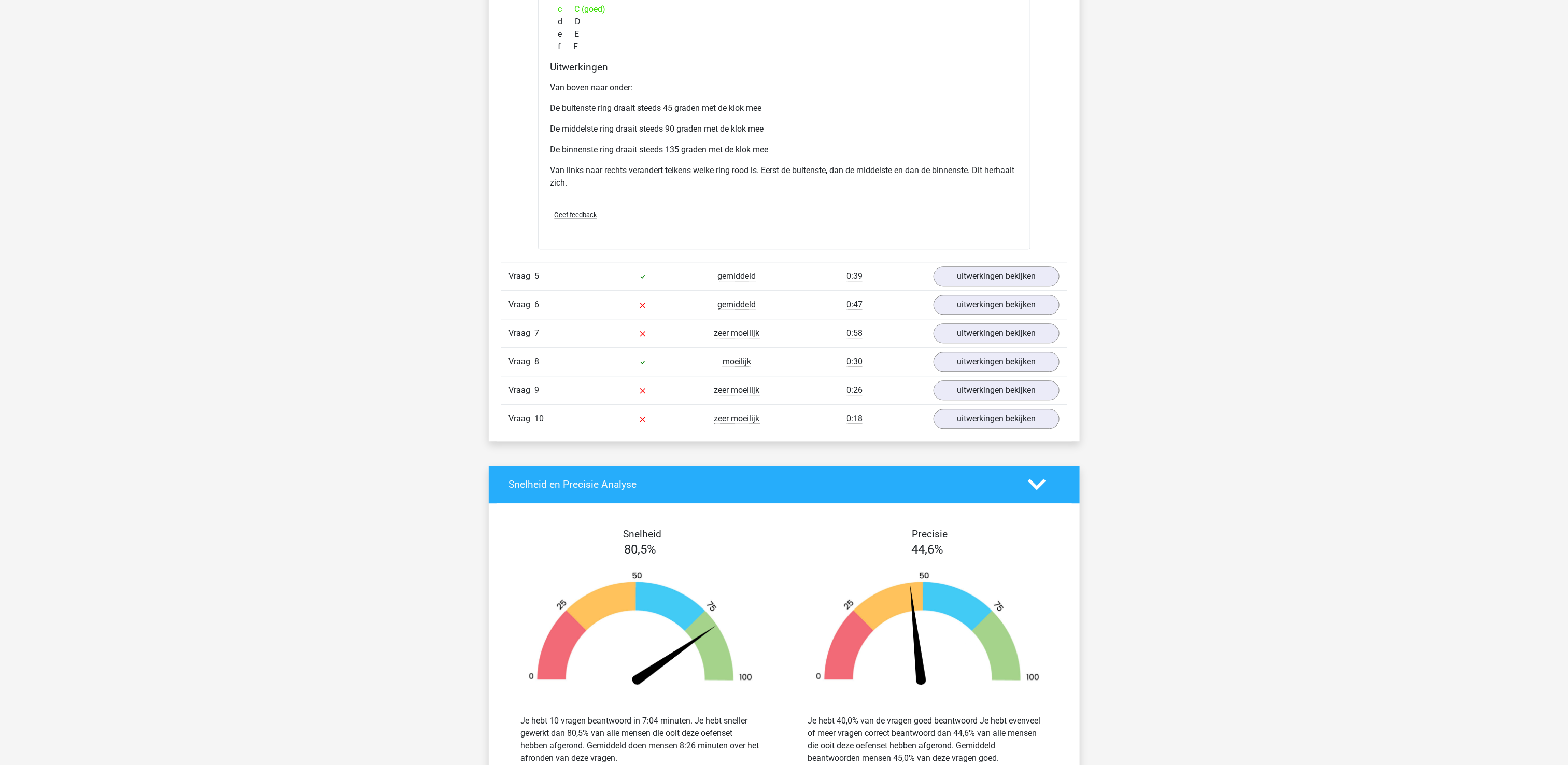
scroll to position [1555, 0]
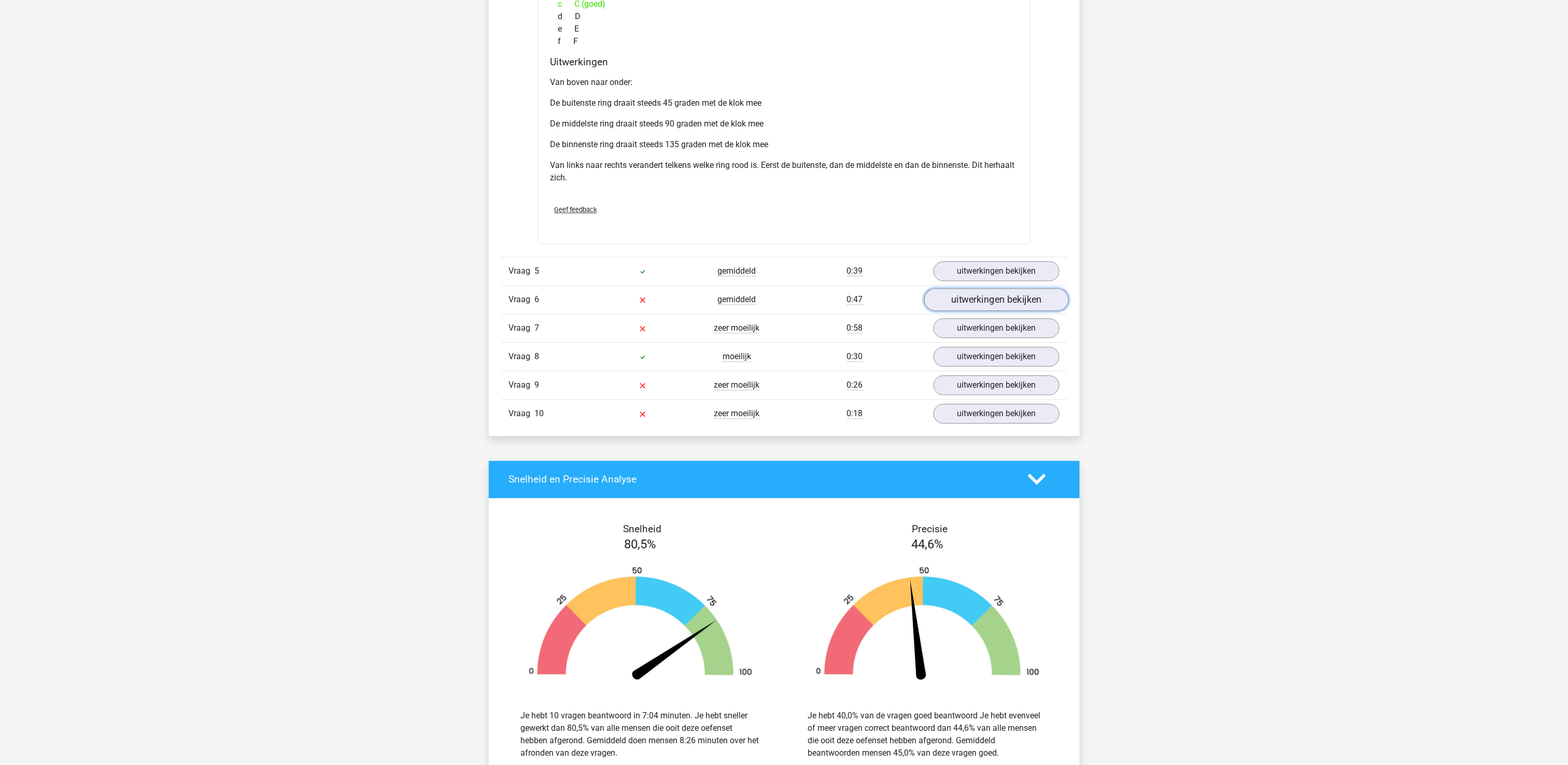
click at [980, 308] on link "uitwerkingen bekijken" at bounding box center [996, 299] width 145 height 23
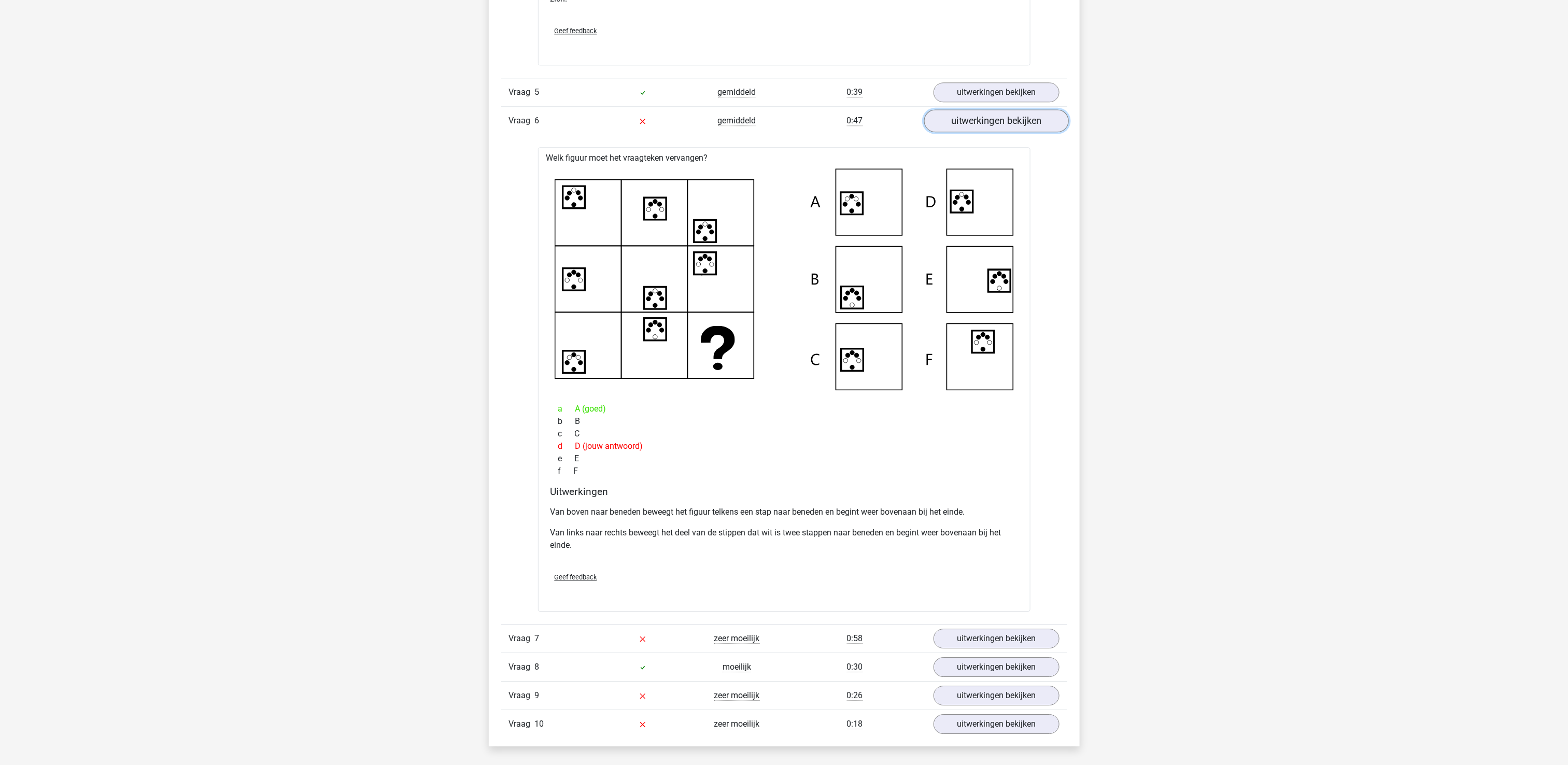
scroll to position [1762, 0]
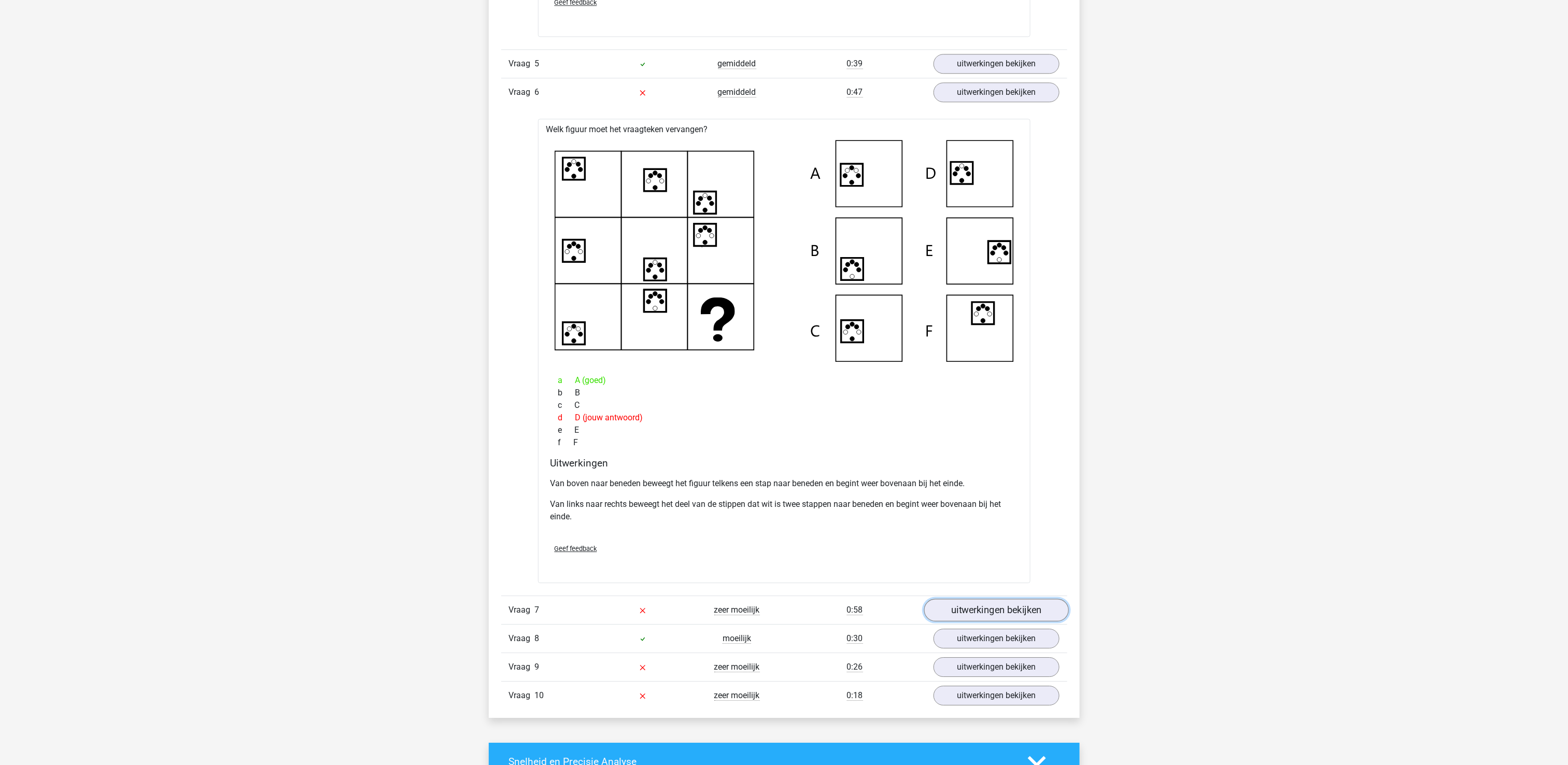
click at [1002, 609] on link "uitwerkingen bekijken" at bounding box center [996, 610] width 145 height 23
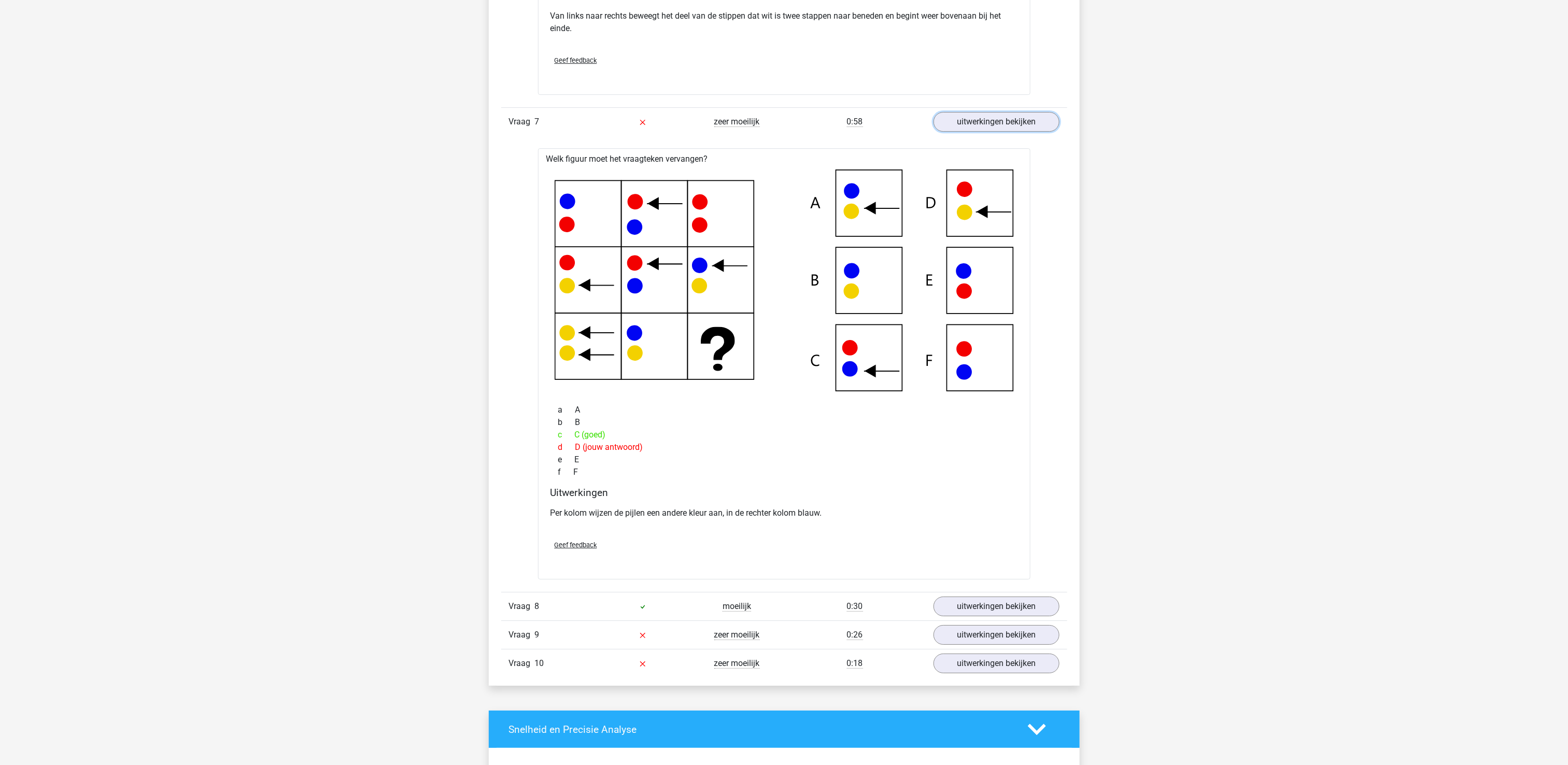
scroll to position [2280, 0]
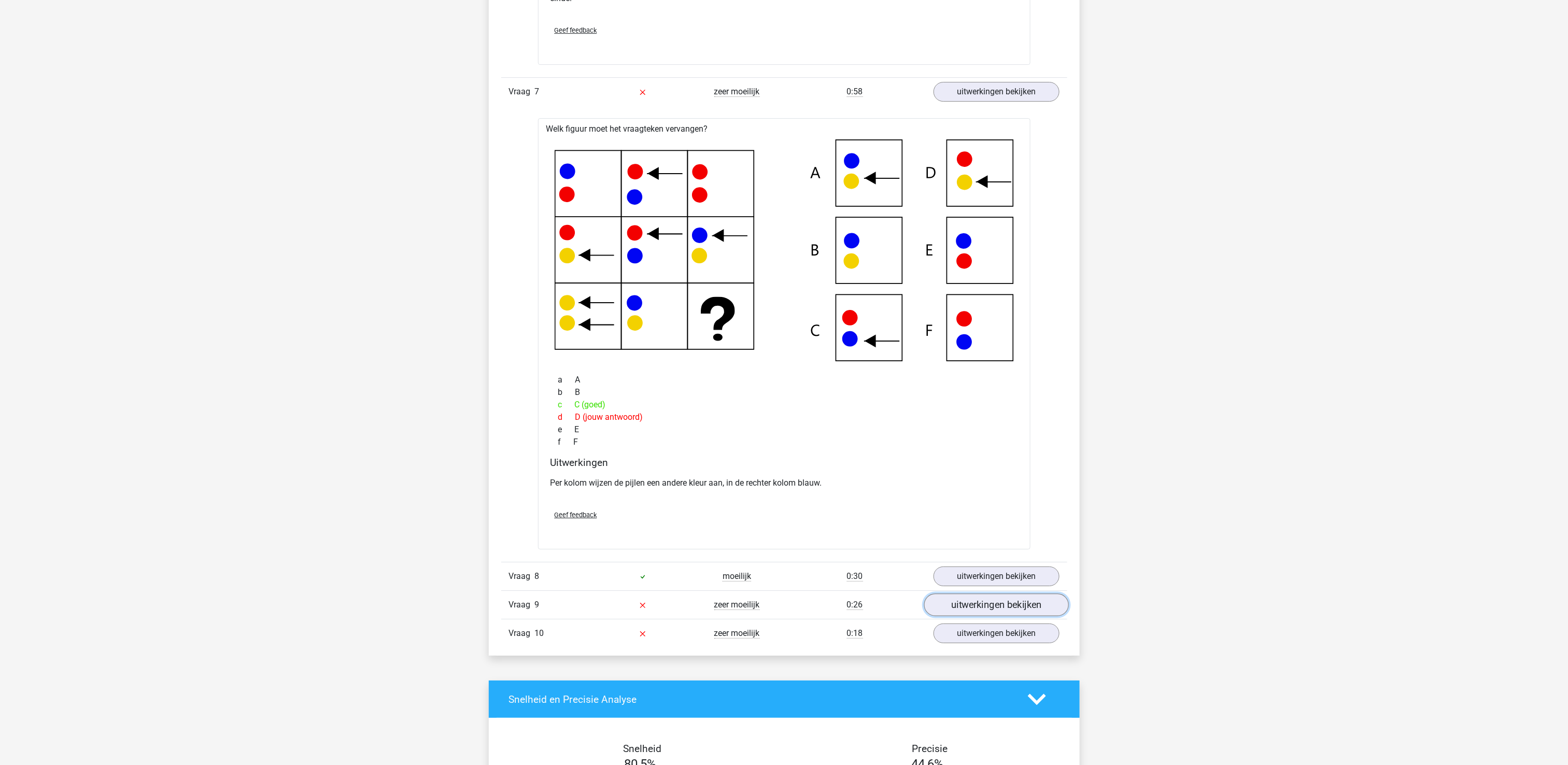
click at [992, 616] on link "uitwerkingen bekijken" at bounding box center [996, 605] width 145 height 23
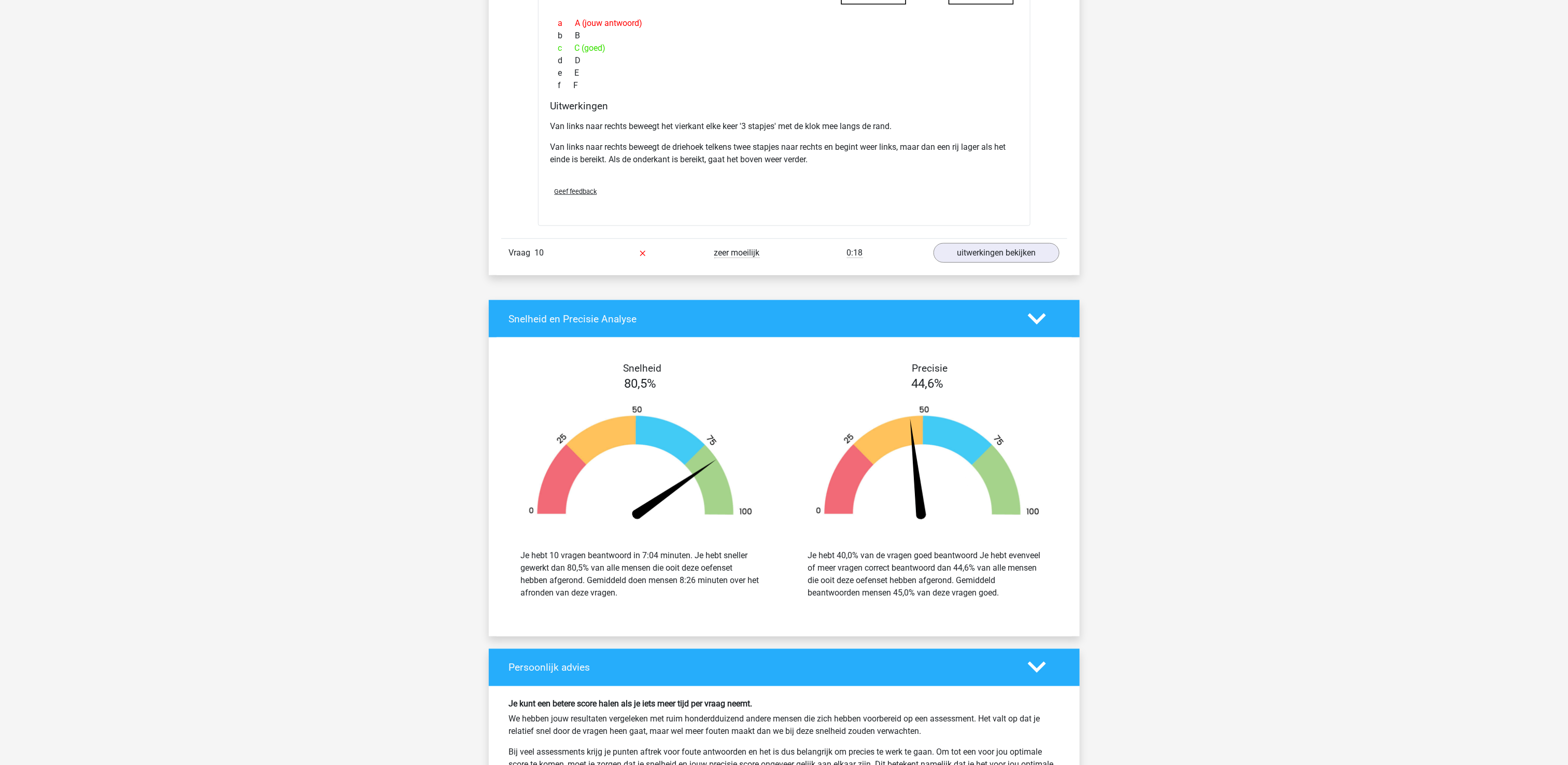
scroll to position [3213, 0]
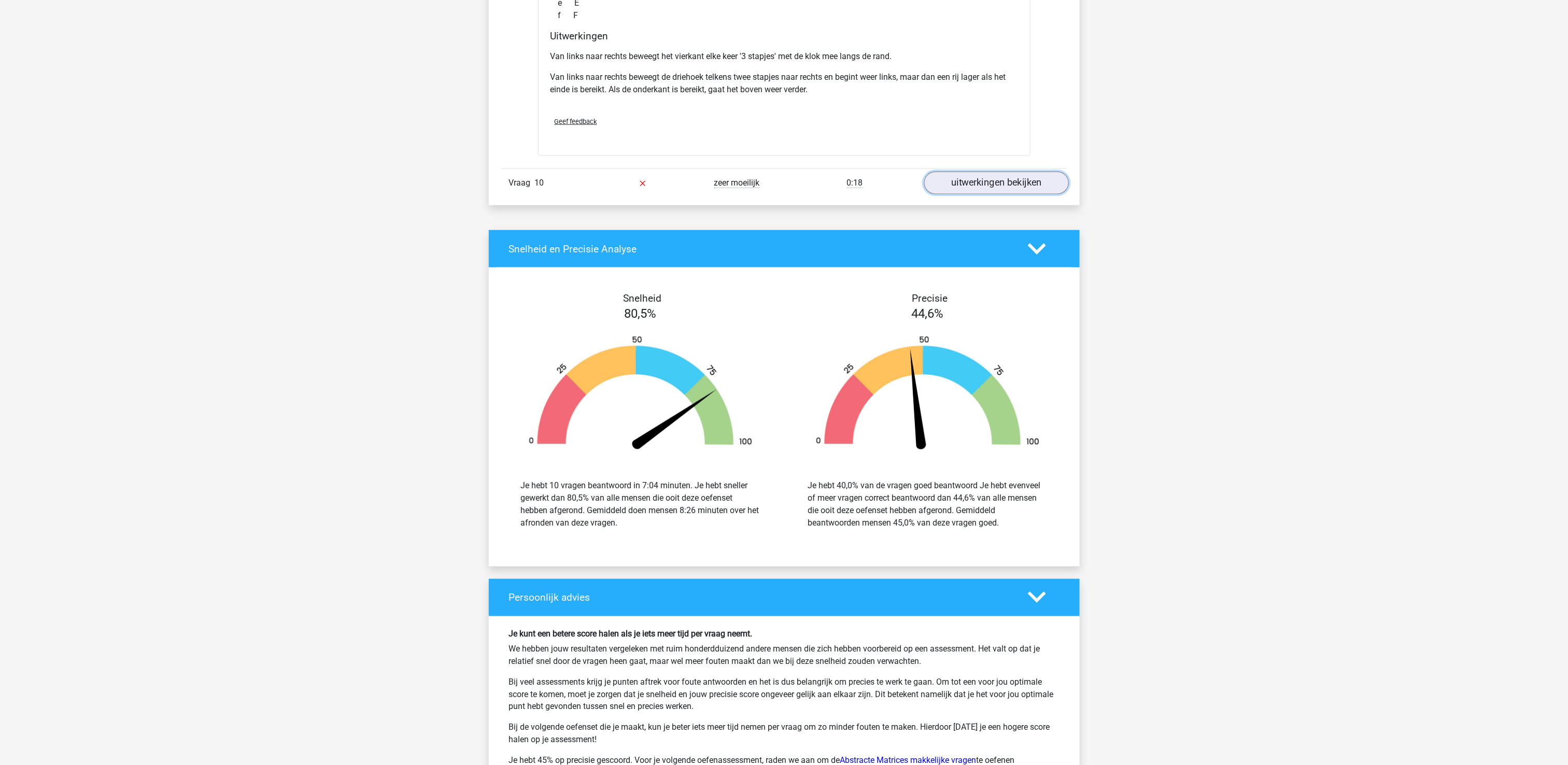
click at [1012, 194] on link "uitwerkingen bekijken" at bounding box center [996, 183] width 145 height 23
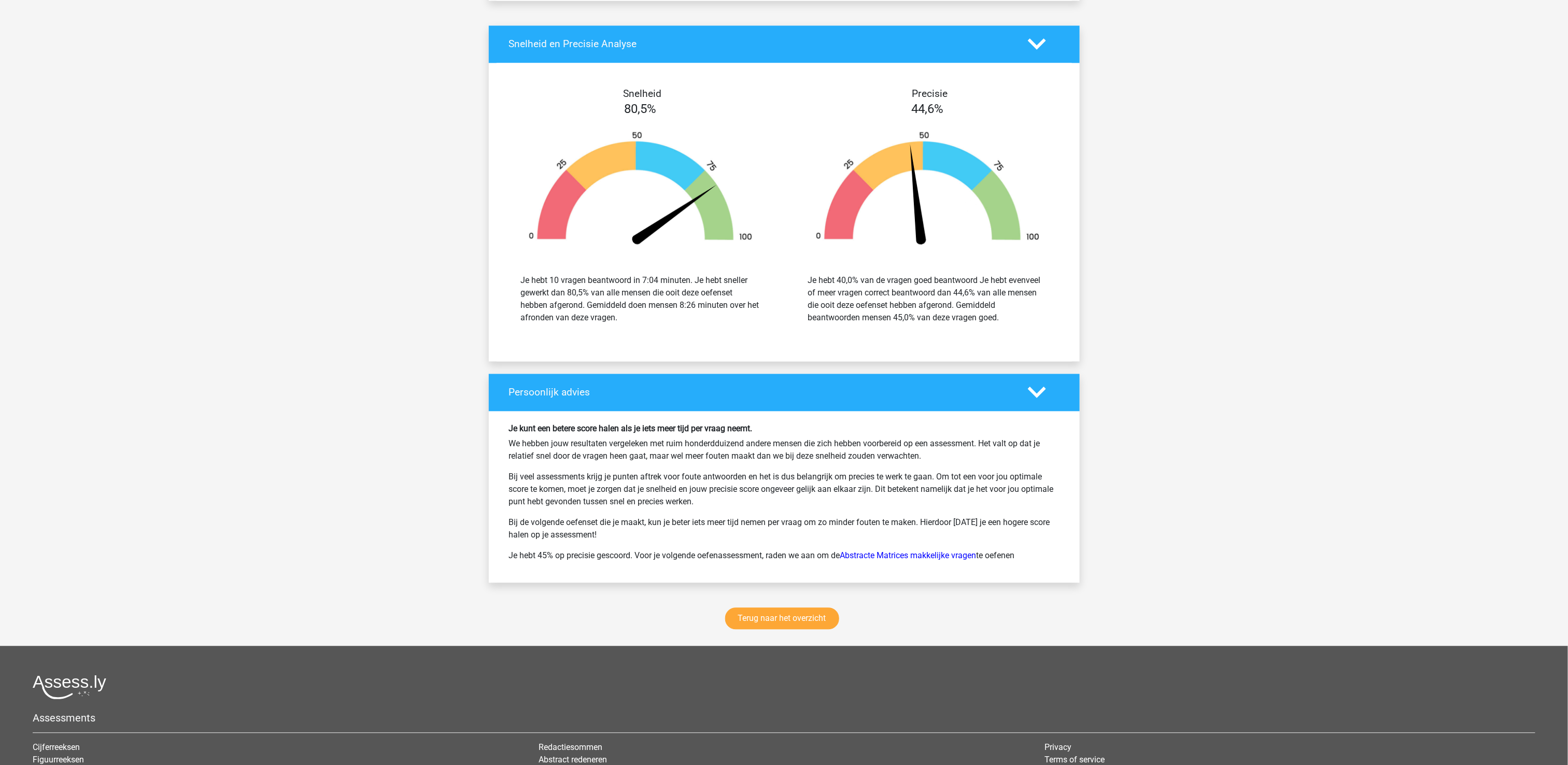
scroll to position [3938, 0]
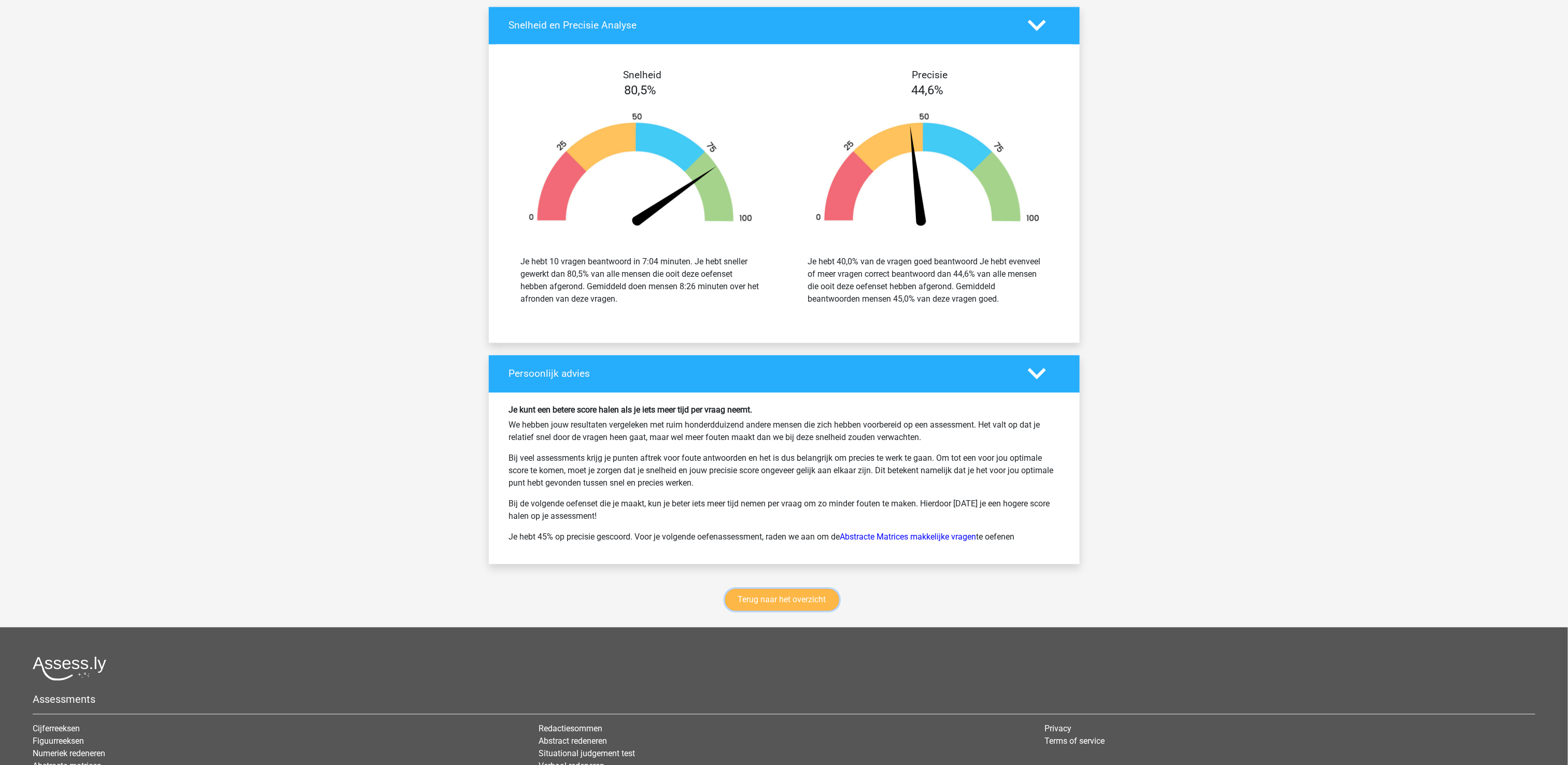
click at [820, 609] on link "Terug naar het overzicht" at bounding box center [782, 600] width 114 height 22
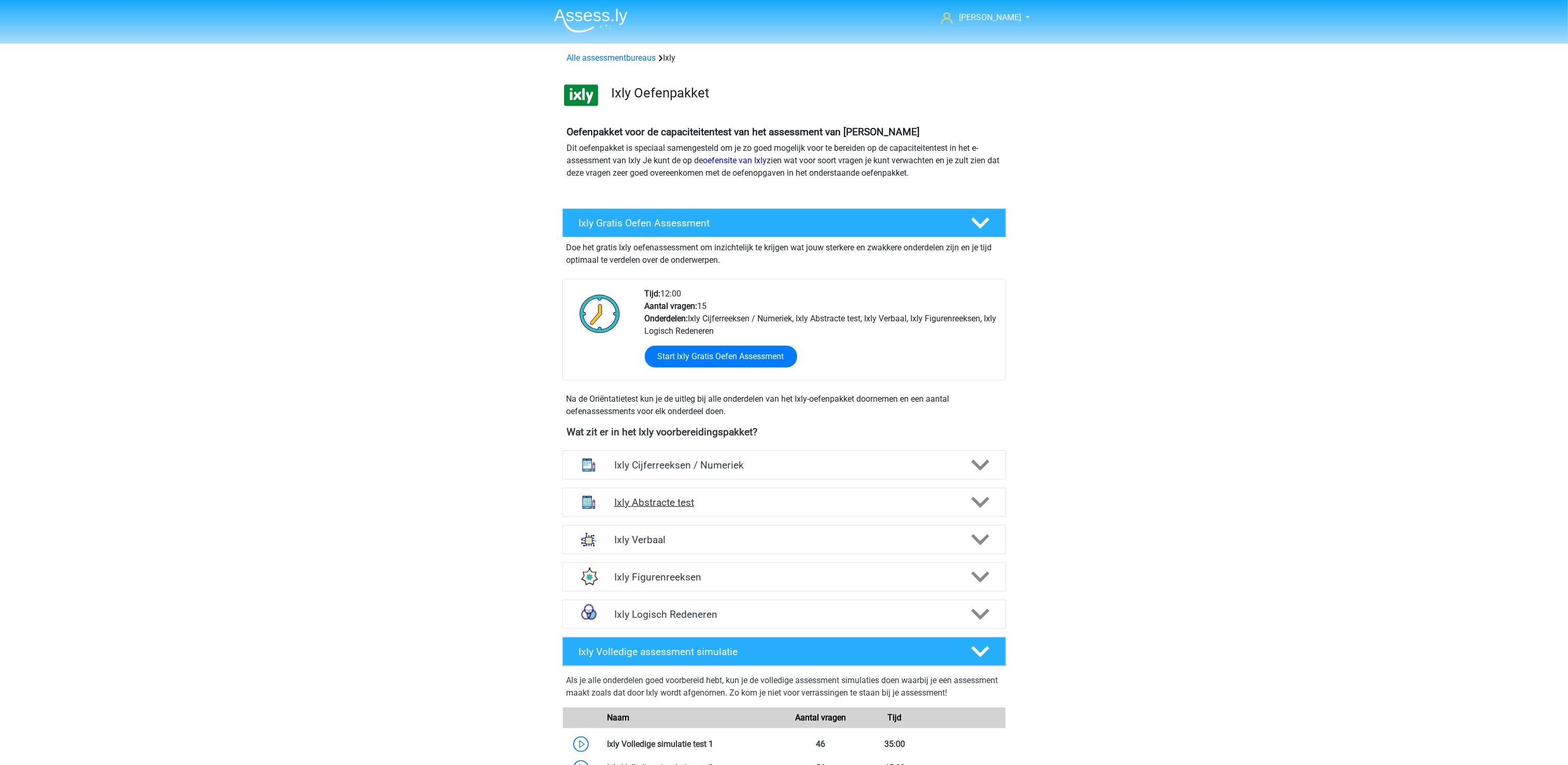
click at [810, 506] on h4 "Ixly Abstracte test" at bounding box center [784, 502] width 340 height 12
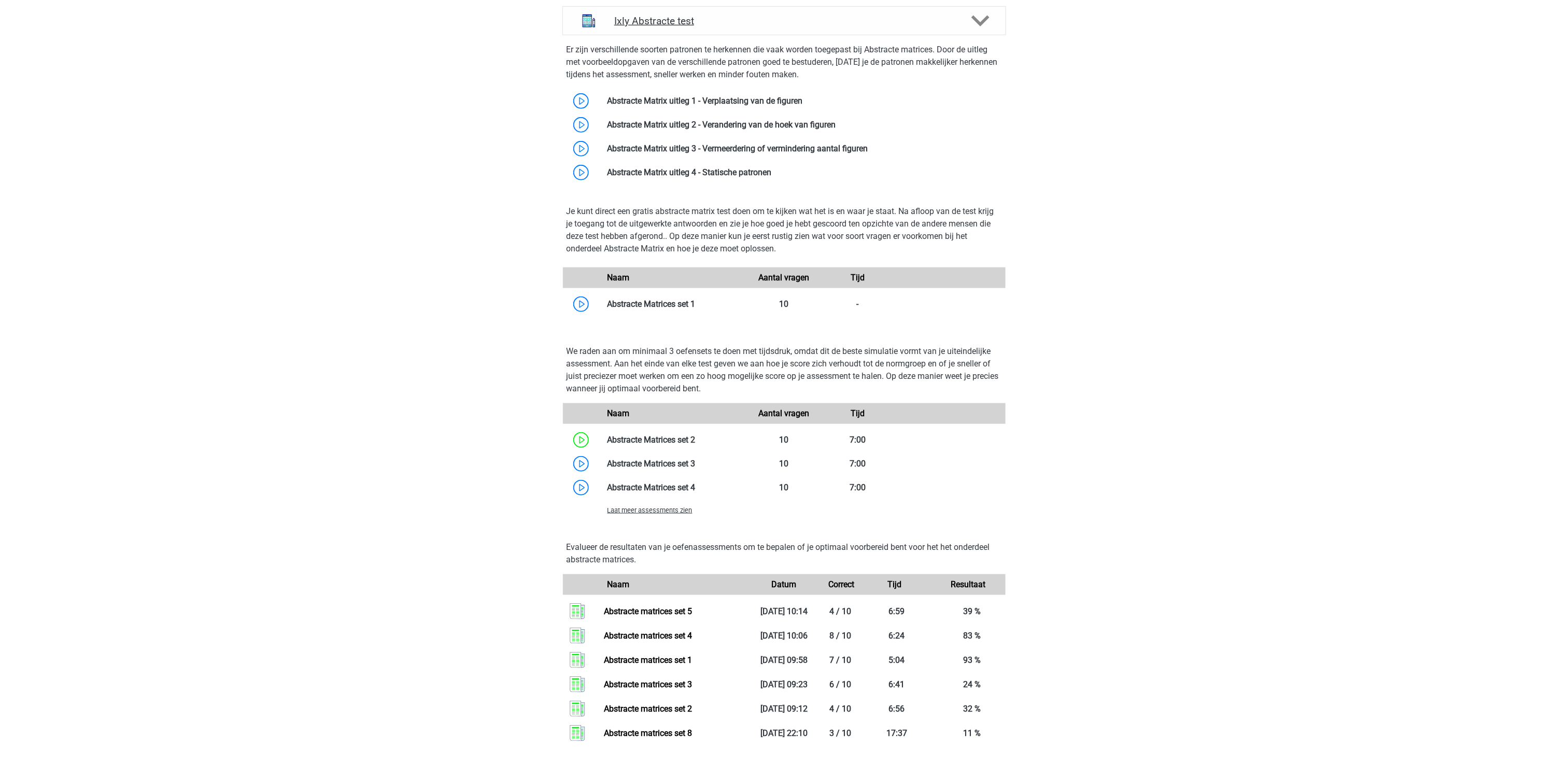
scroll to position [519, 0]
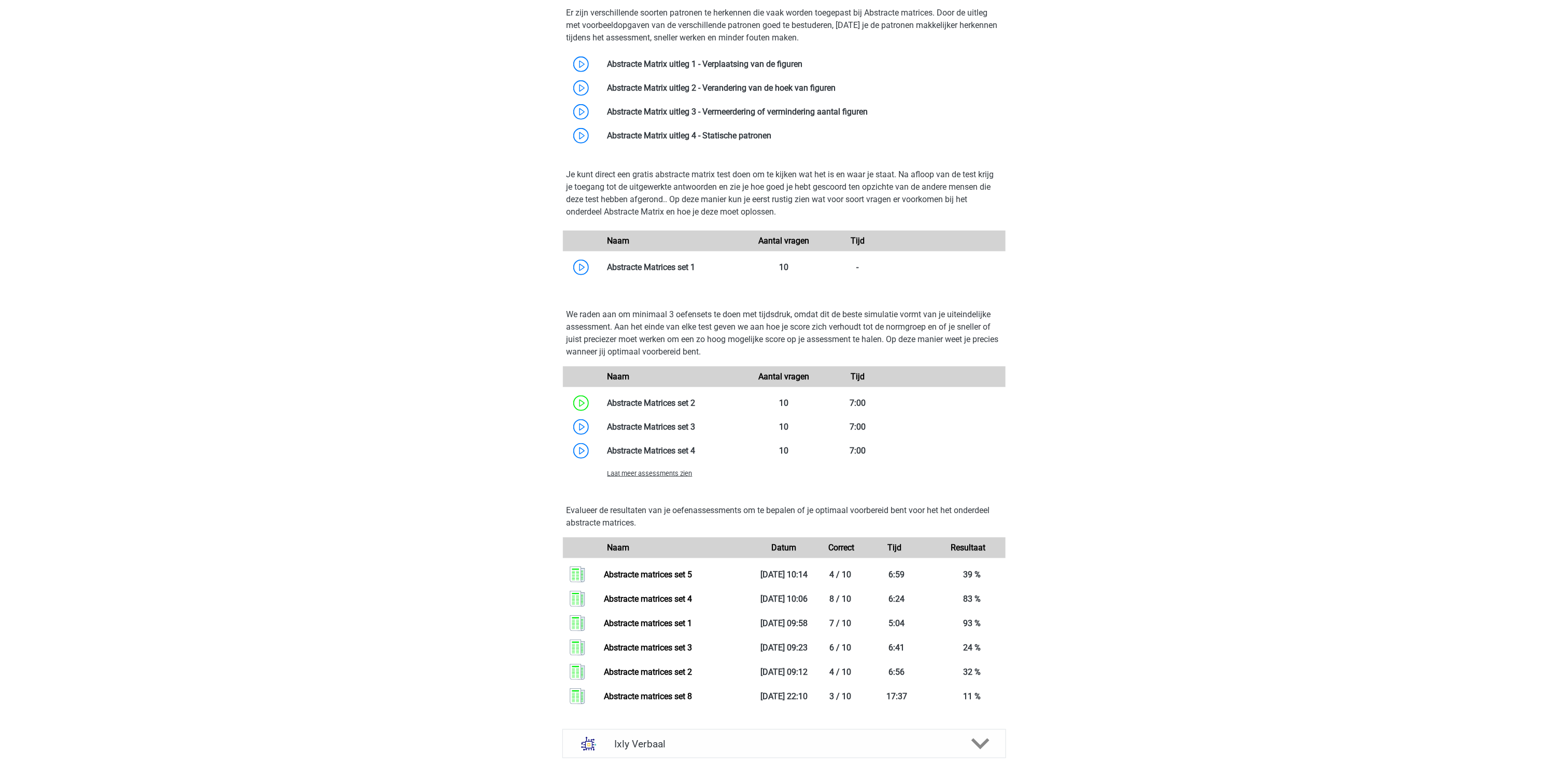
click at [673, 473] on span "Laat meer assessments zien" at bounding box center [650, 472] width 85 height 8
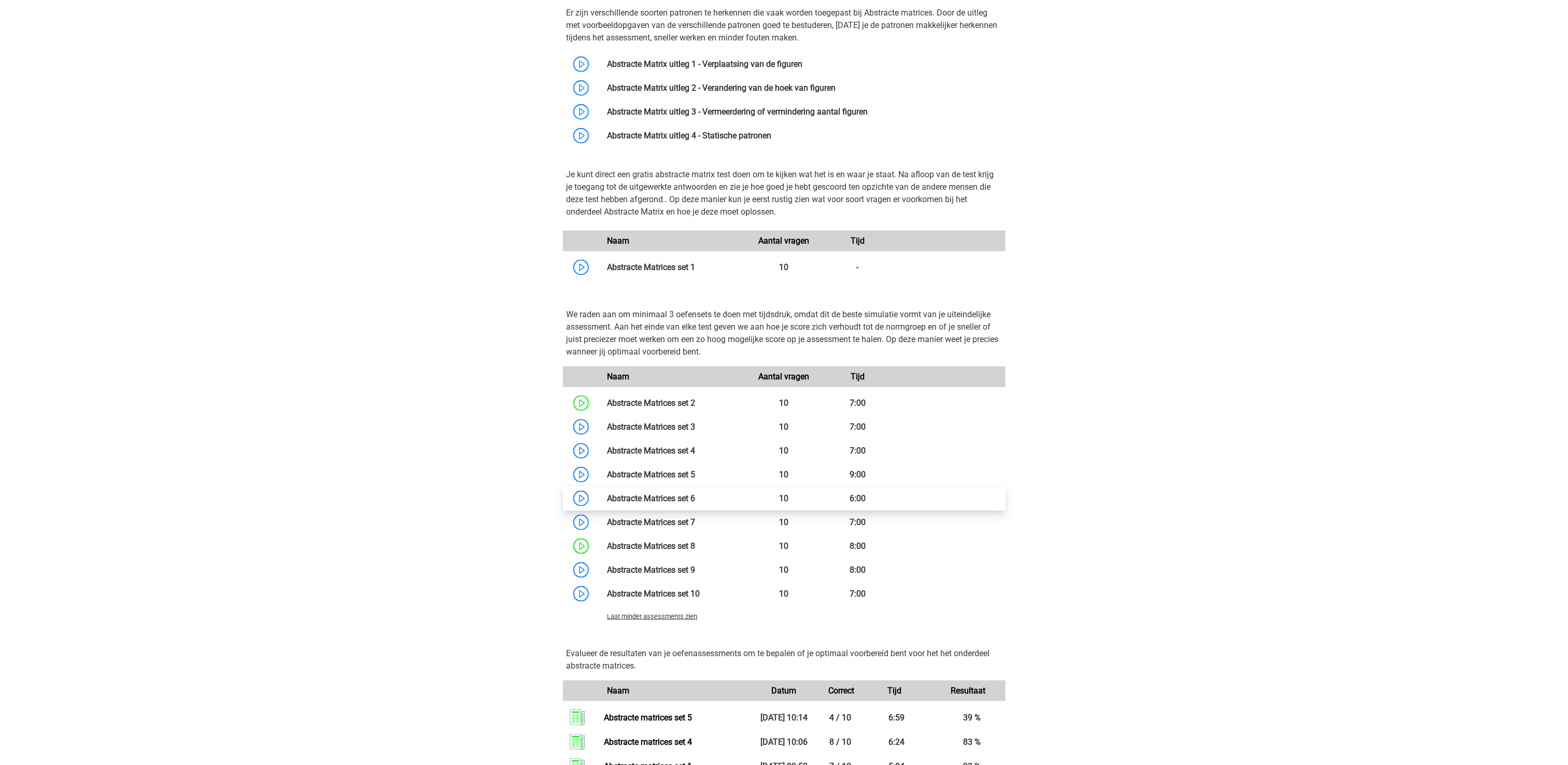
click at [695, 497] on link at bounding box center [695, 498] width 0 height 10
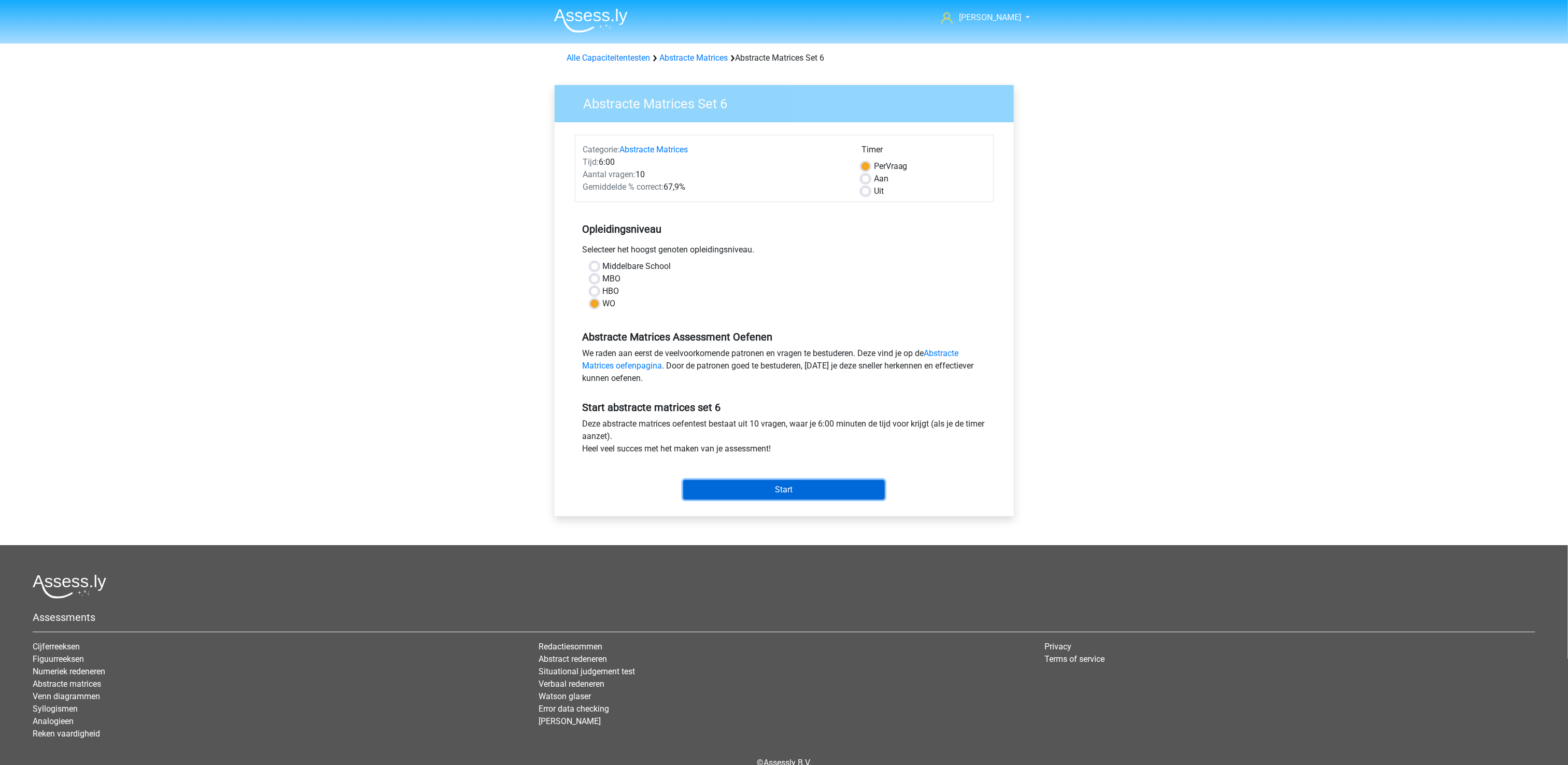
click at [843, 488] on input "Start" at bounding box center [784, 490] width 201 height 20
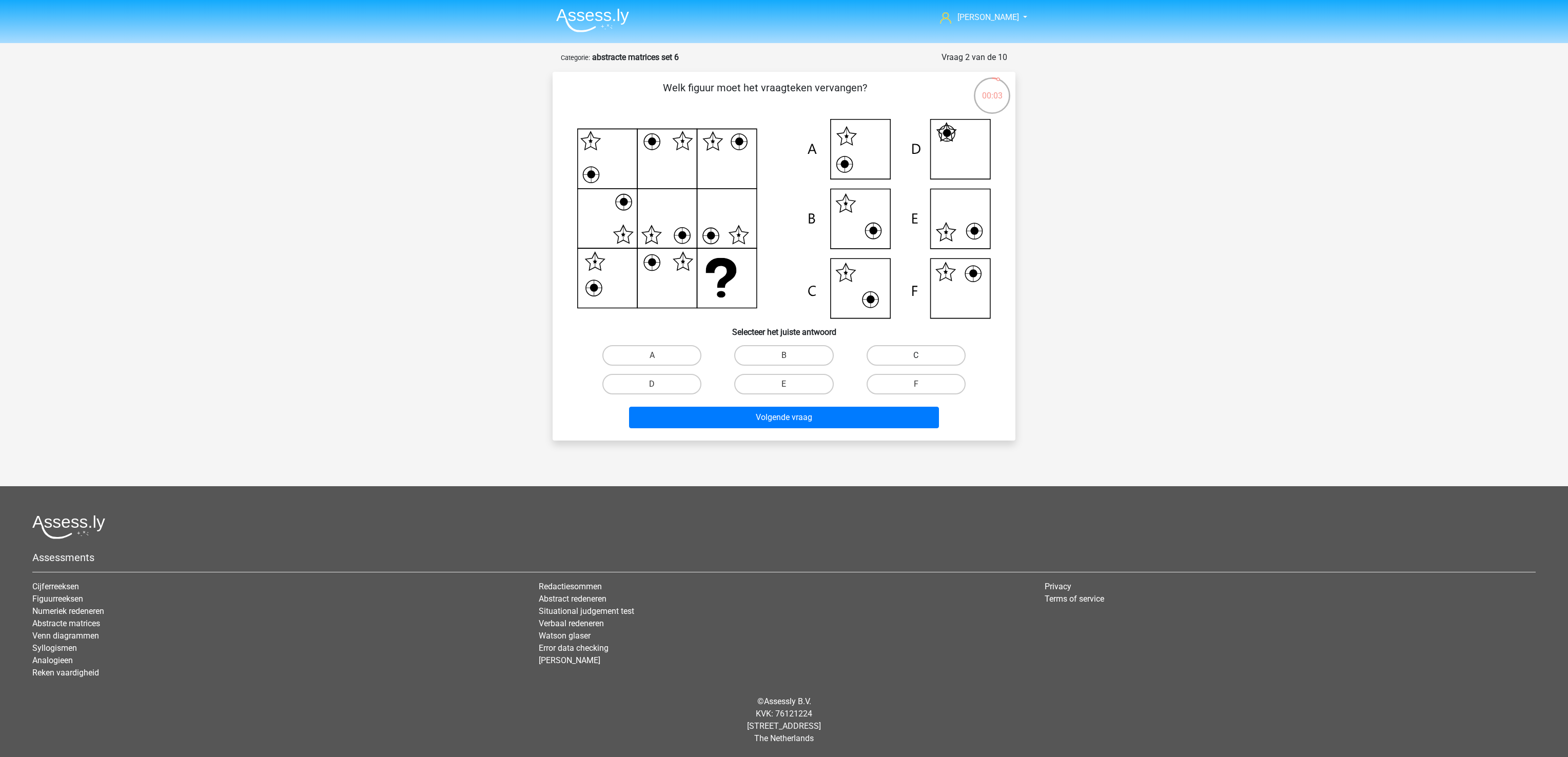
click at [887, 345] on label "C" at bounding box center [915, 355] width 99 height 20
click at [915, 355] on input "C" at bounding box center [919, 359] width 7 height 7
radio input "true"
click at [855, 425] on button "Volgende vraag" at bounding box center [784, 418] width 311 height 22
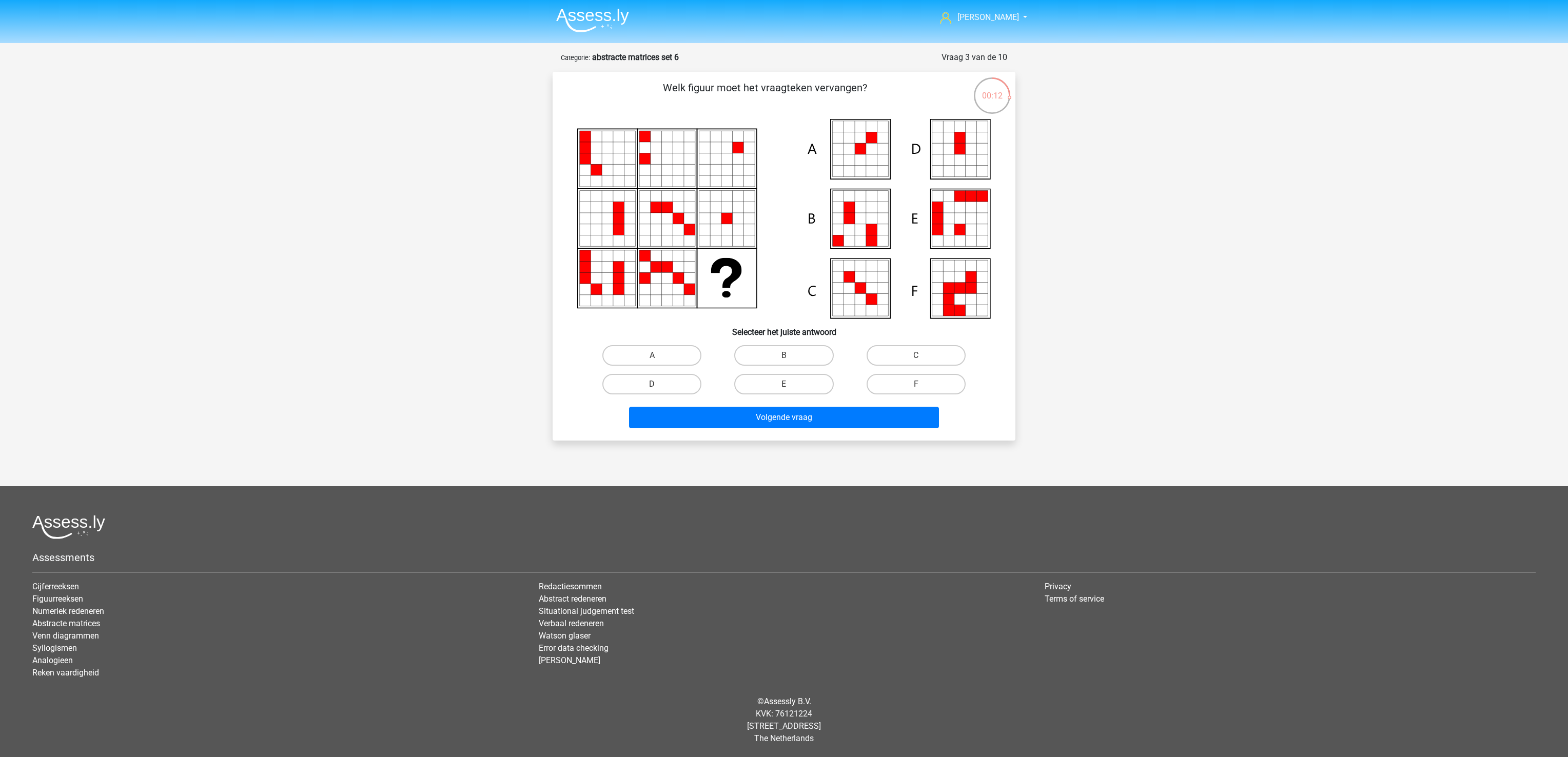
click at [658, 359] on input "A" at bounding box center [655, 359] width 7 height 7
radio input "true"
click at [708, 413] on button "Volgende vraag" at bounding box center [784, 418] width 311 height 22
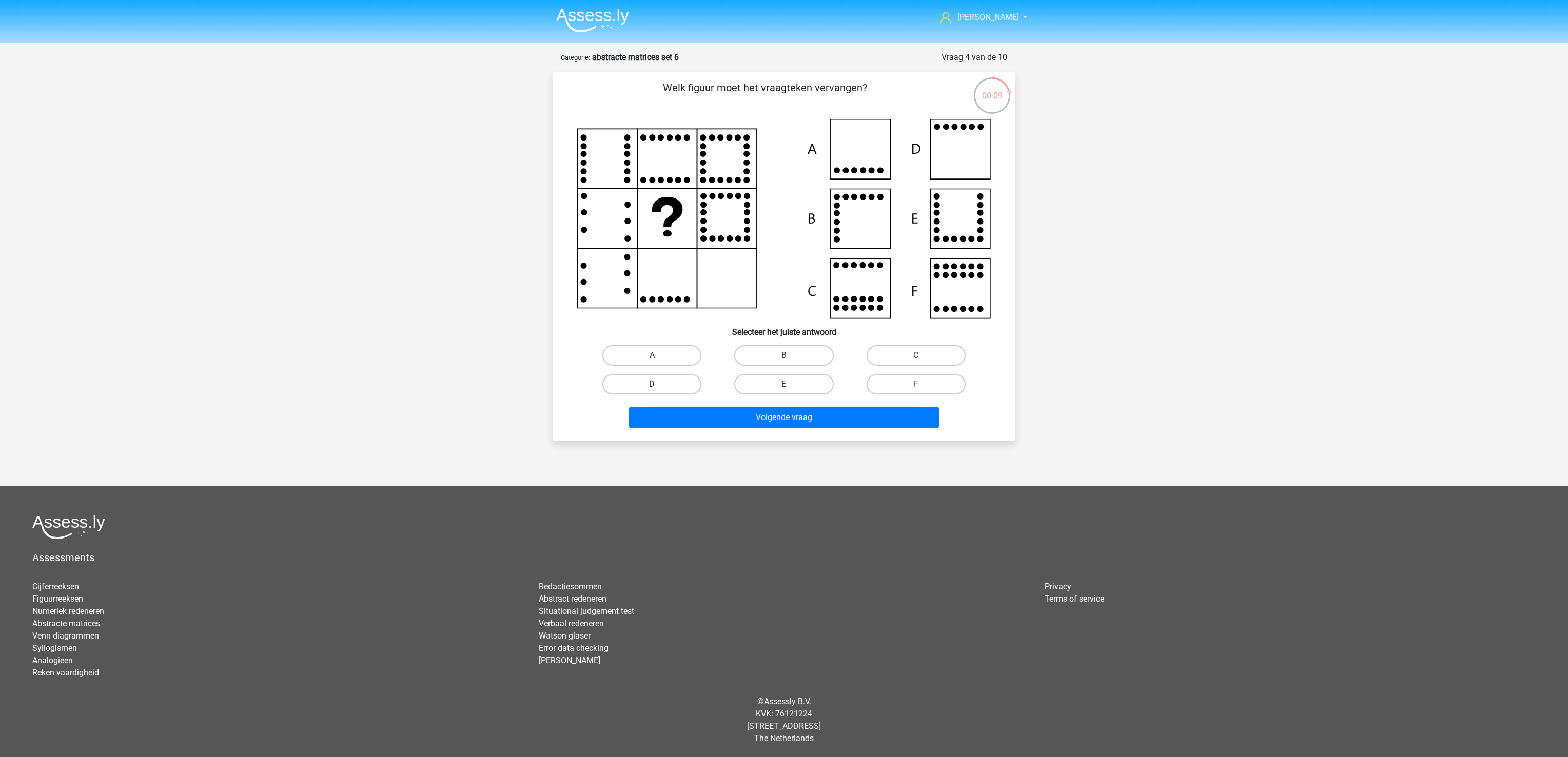
click at [649, 380] on label "D" at bounding box center [651, 384] width 99 height 20
click at [652, 384] on input "D" at bounding box center [655, 387] width 7 height 7
radio input "true"
click at [767, 416] on button "Volgende vraag" at bounding box center [784, 418] width 311 height 22
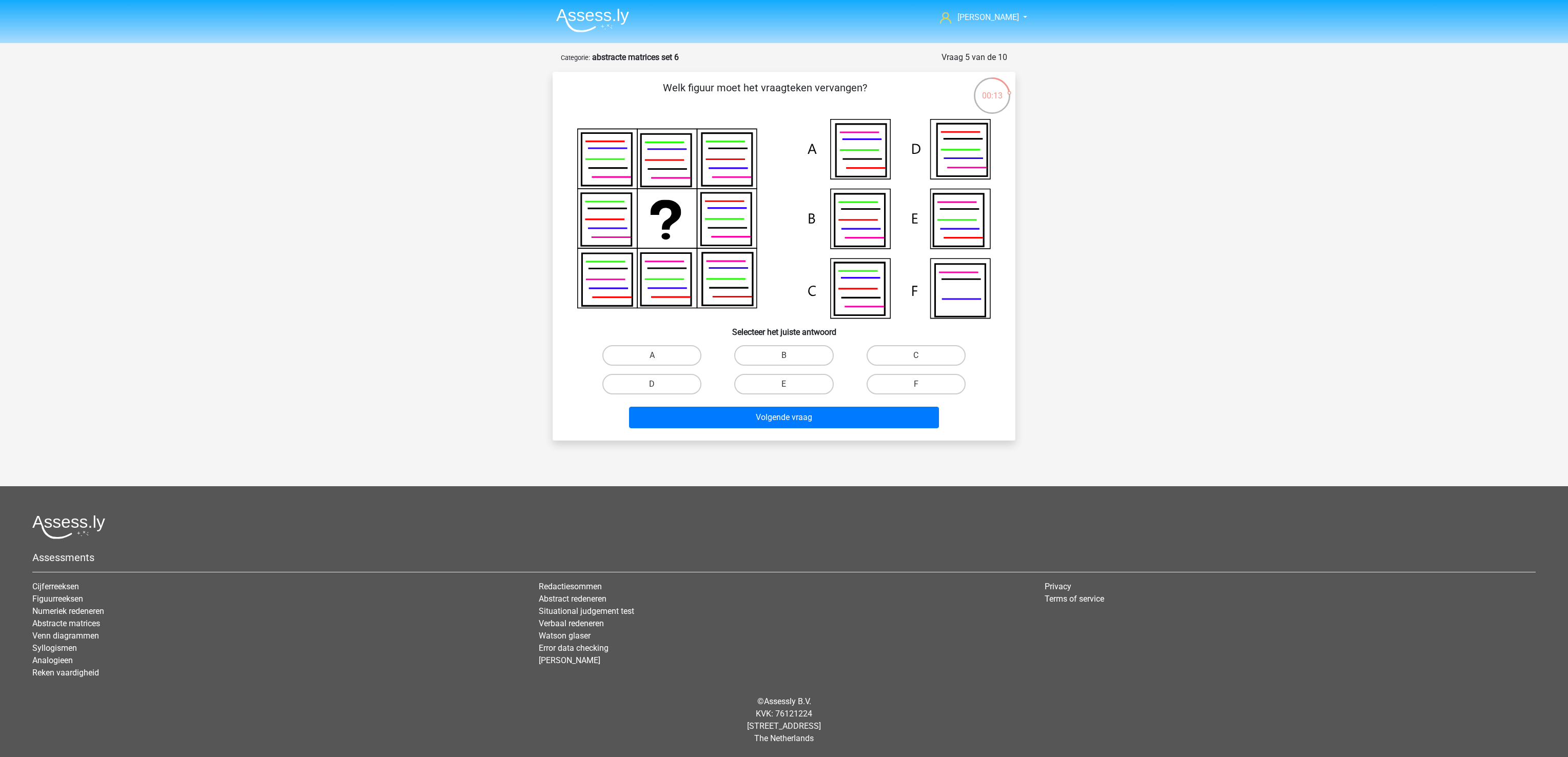
click at [781, 343] on div "B" at bounding box center [784, 355] width 132 height 29
click at [781, 351] on label "B" at bounding box center [783, 355] width 99 height 20
click at [784, 355] on input "B" at bounding box center [787, 359] width 7 height 7
radio input "true"
click at [796, 414] on button "Volgende vraag" at bounding box center [784, 418] width 311 height 22
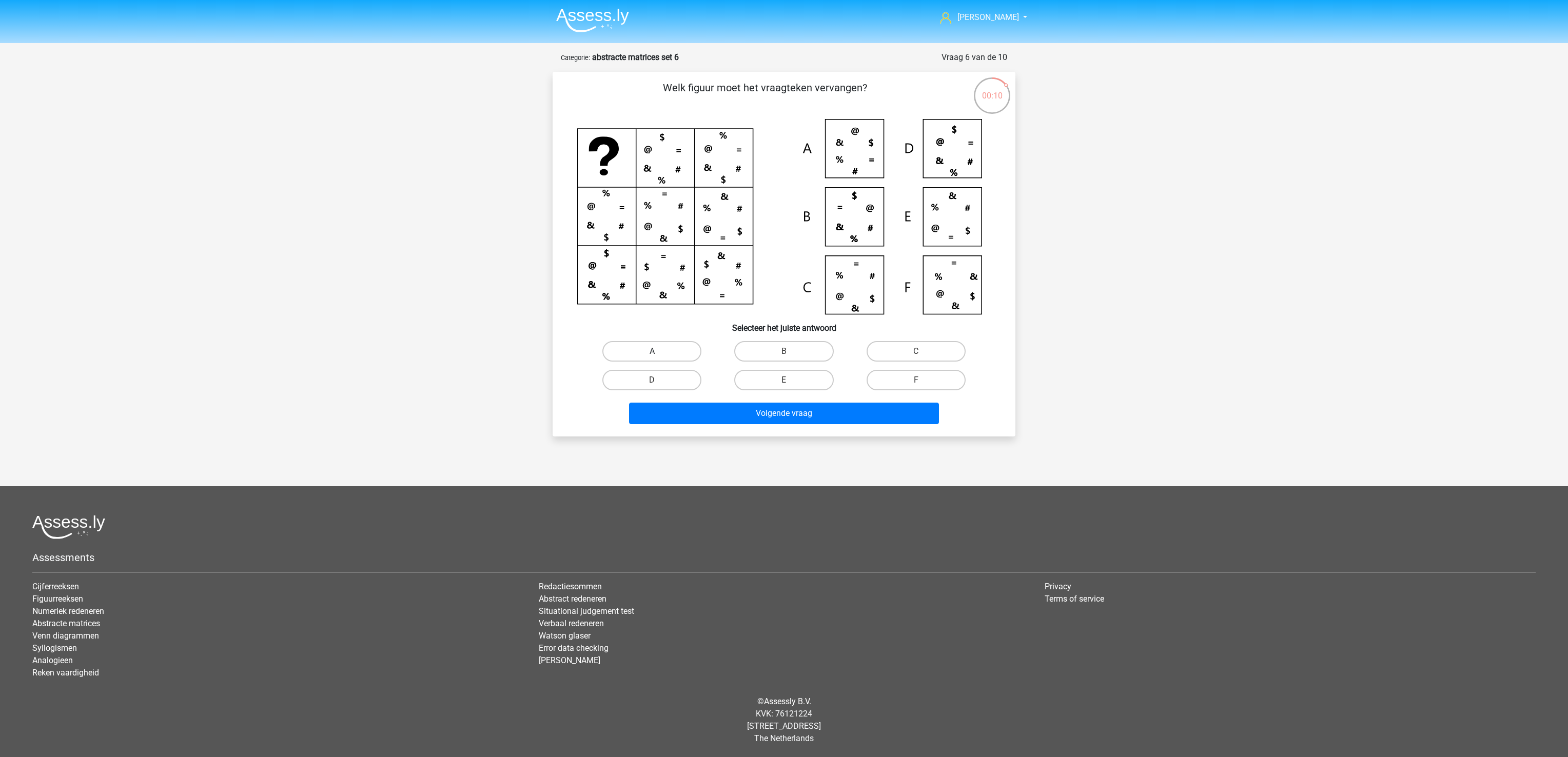
click at [687, 353] on label "A" at bounding box center [651, 351] width 99 height 20
click at [659, 353] on input "A" at bounding box center [655, 354] width 7 height 7
radio input "true"
click at [731, 409] on button "Volgende vraag" at bounding box center [784, 414] width 311 height 22
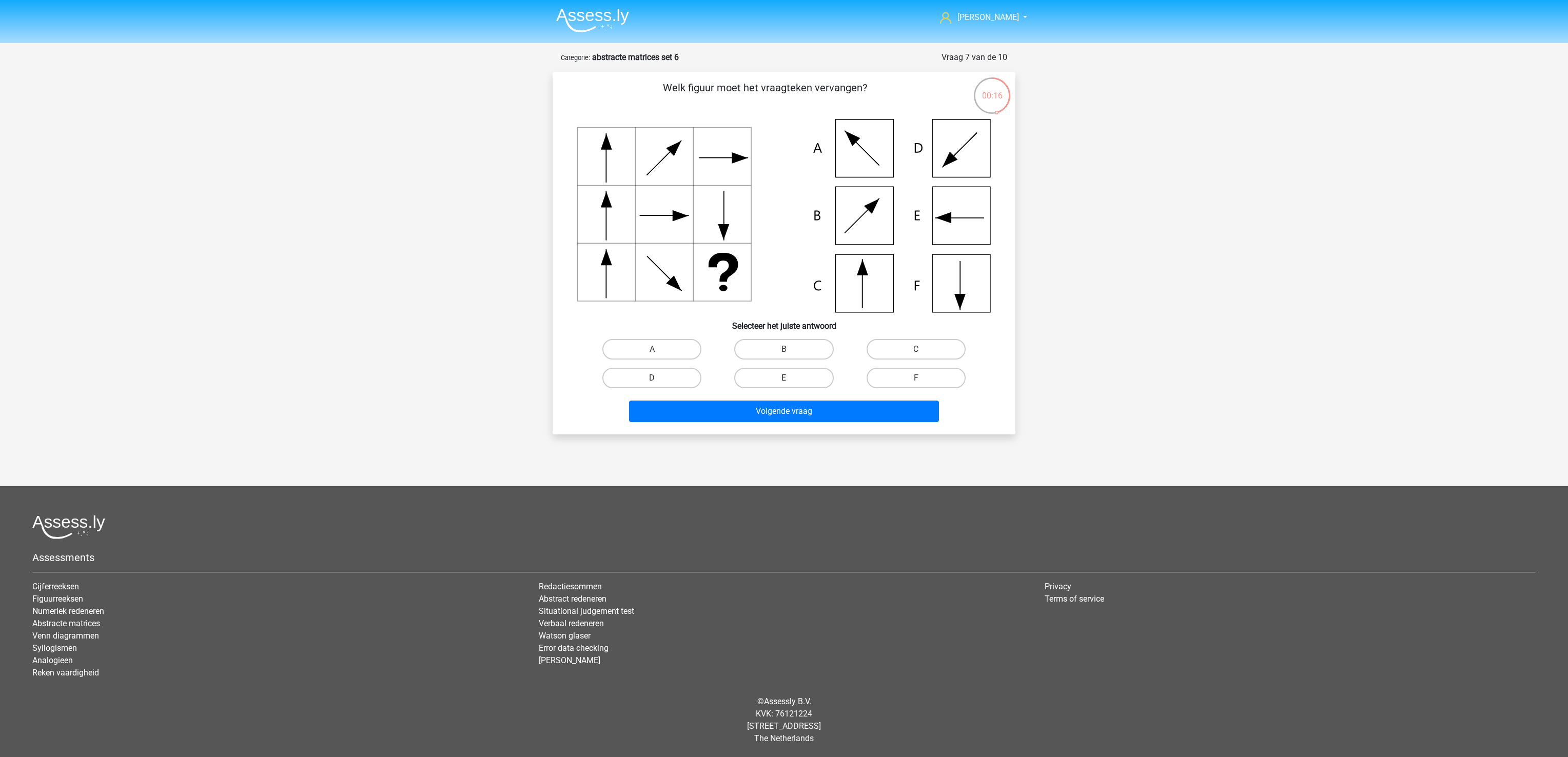
click at [768, 371] on label "E" at bounding box center [783, 378] width 99 height 20
click at [784, 378] on input "E" at bounding box center [787, 381] width 7 height 7
radio input "true"
click at [773, 406] on button "Volgende vraag" at bounding box center [784, 411] width 311 height 22
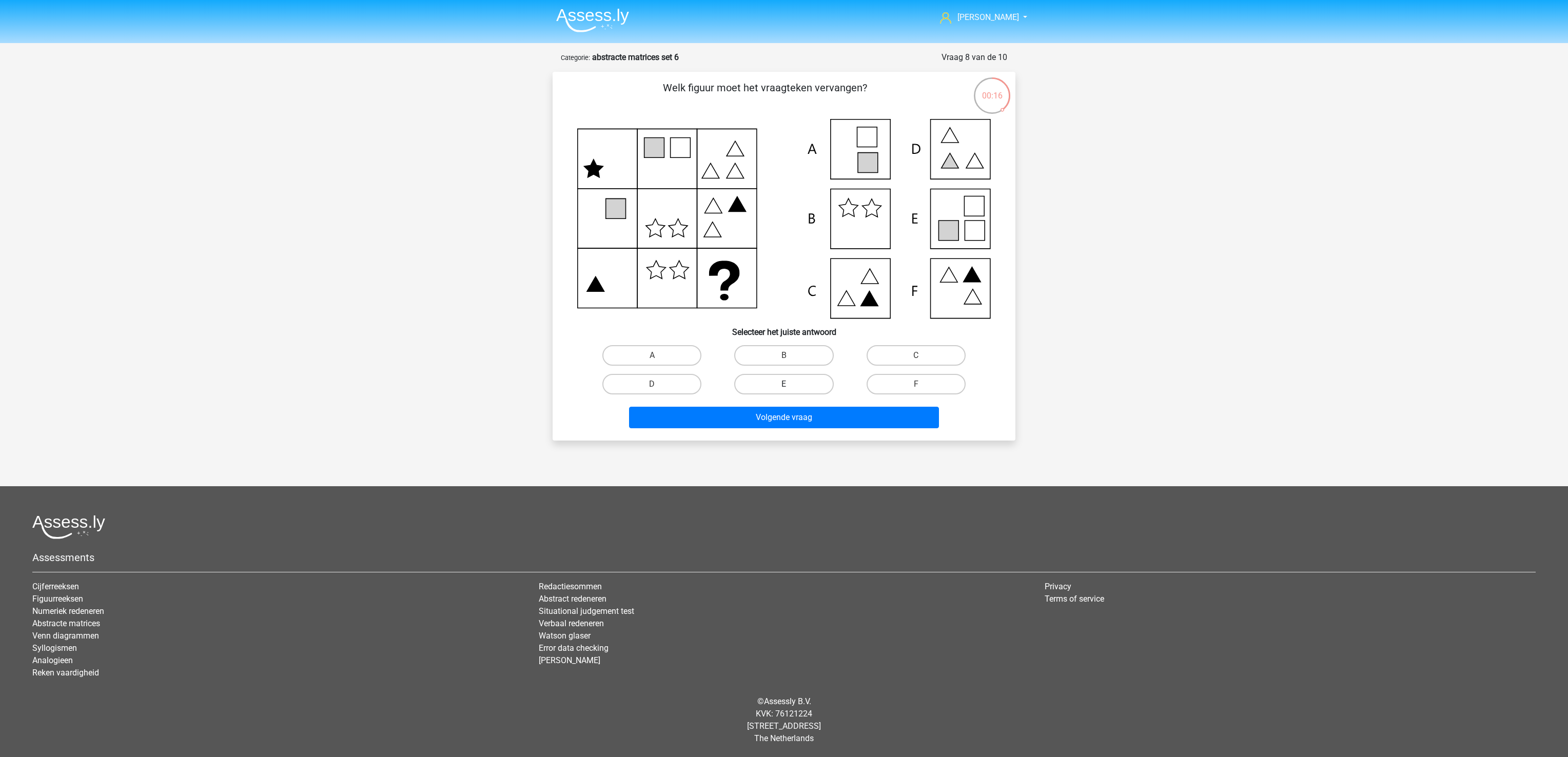
click at [784, 382] on div "E" at bounding box center [784, 384] width 123 height 20
click at [789, 414] on button "Volgende vraag" at bounding box center [784, 418] width 311 height 22
drag, startPoint x: 789, startPoint y: 414, endPoint x: 783, endPoint y: 392, distance: 22.8
click at [783, 392] on div "Welk figuur moet het vraagteken vervangen?" at bounding box center [784, 256] width 454 height 352
click at [780, 381] on label "E" at bounding box center [783, 384] width 99 height 20
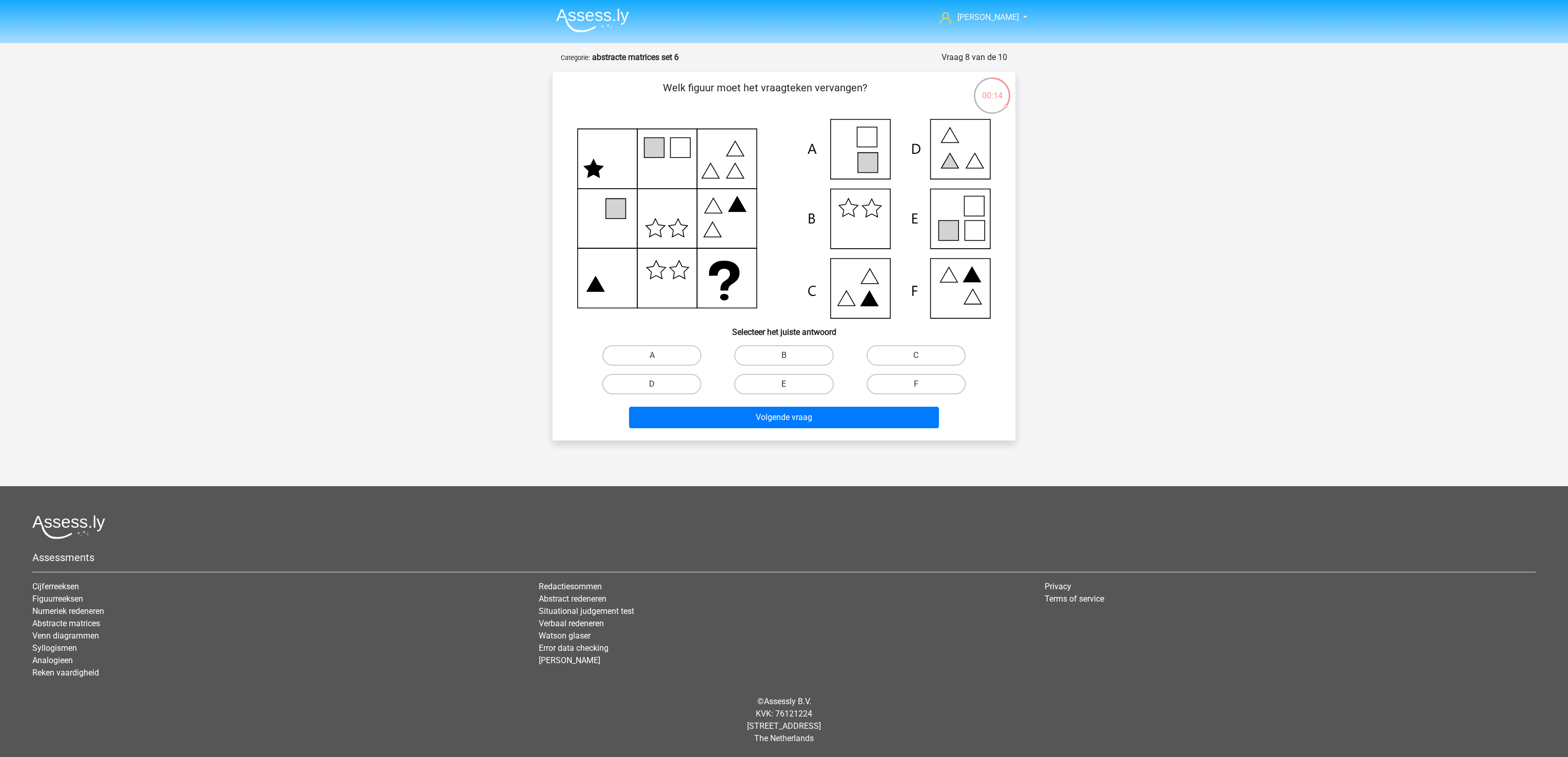
click at [784, 384] on input "E" at bounding box center [787, 387] width 7 height 7
radio input "true"
click at [787, 416] on button "Volgende vraag" at bounding box center [784, 418] width 311 height 22
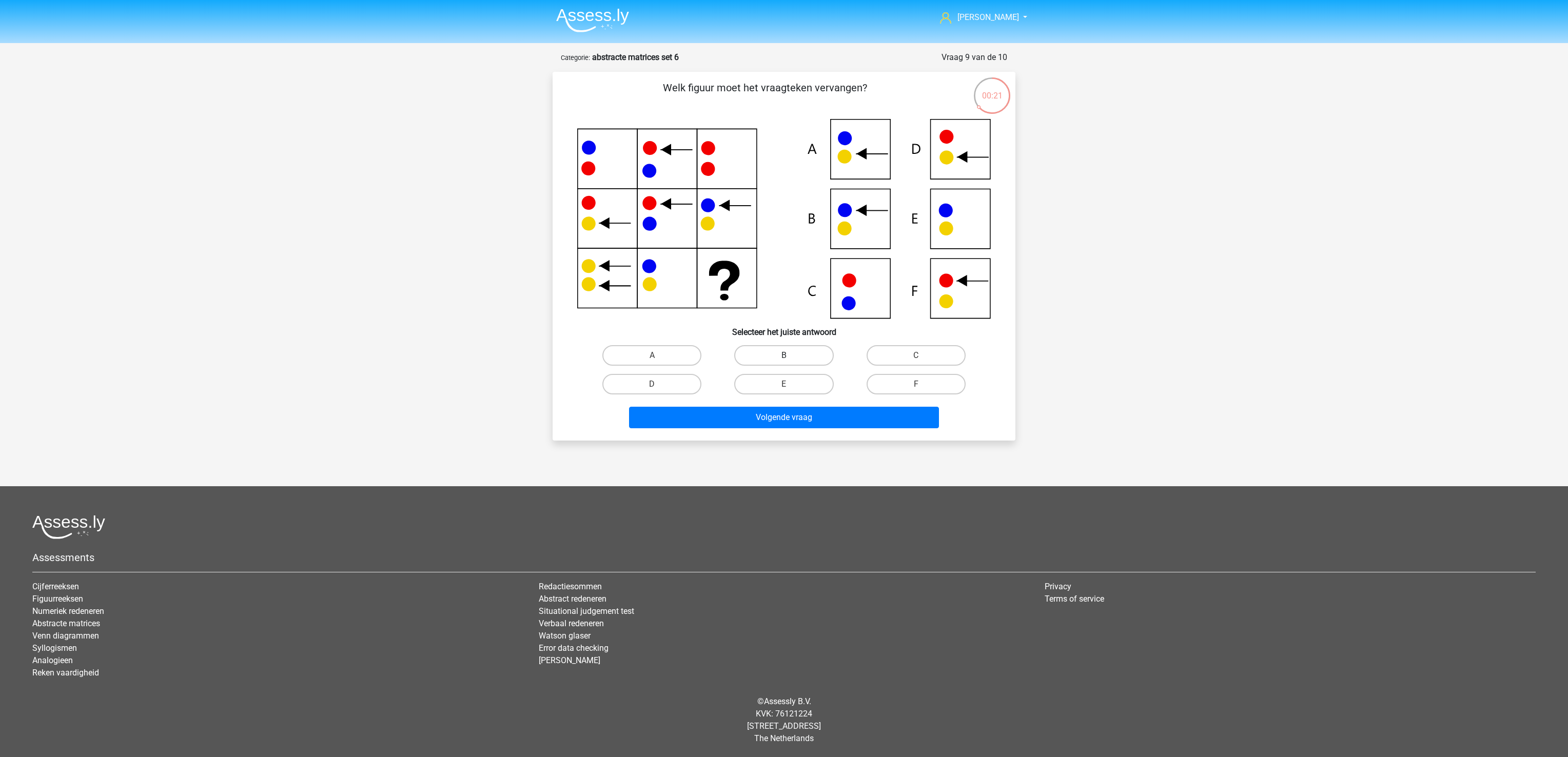
click at [807, 353] on label "B" at bounding box center [783, 355] width 99 height 20
click at [790, 355] on input "B" at bounding box center [787, 359] width 7 height 7
radio input "true"
click at [815, 407] on button "Volgende vraag" at bounding box center [784, 418] width 311 height 22
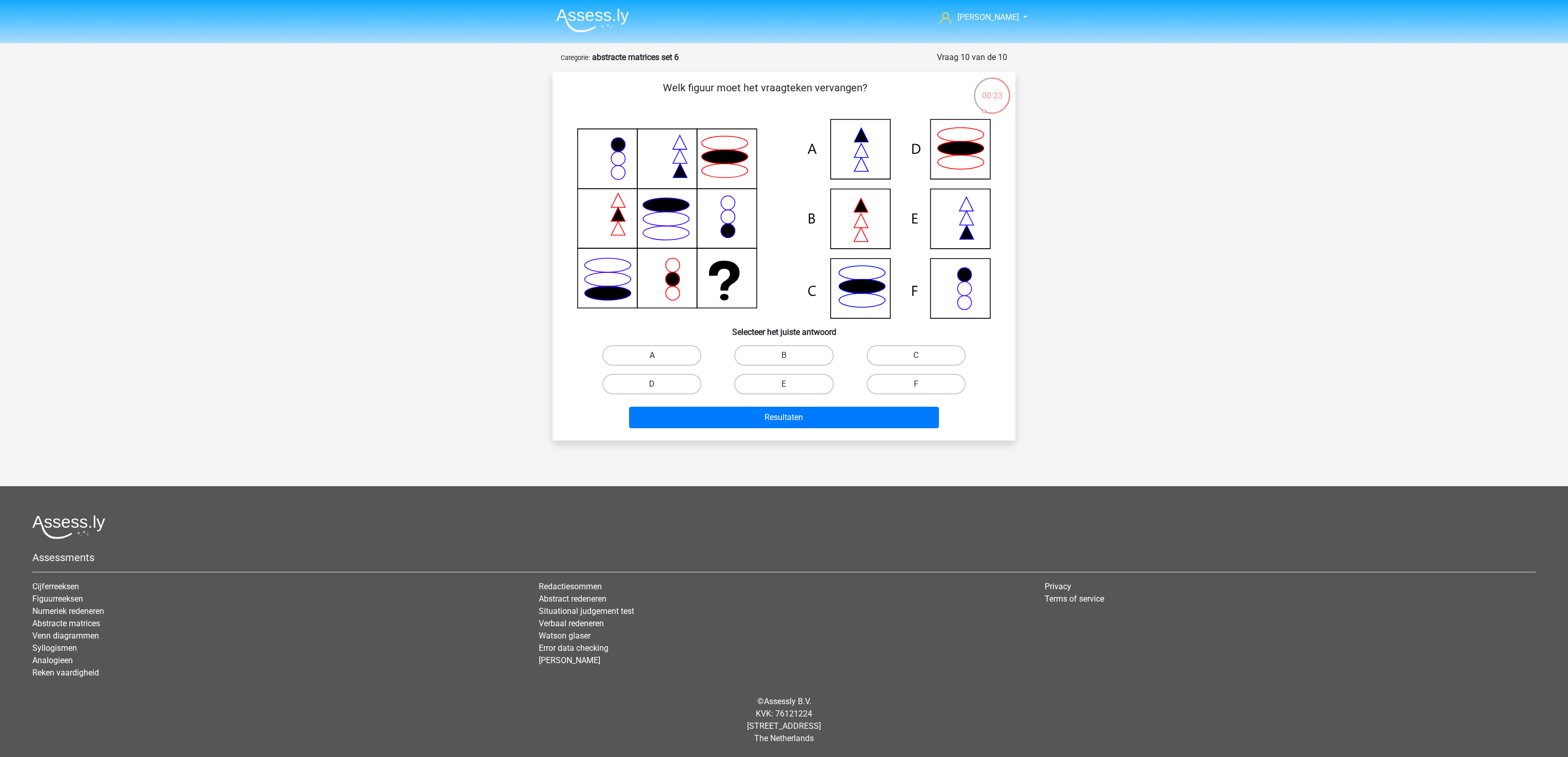
click at [668, 349] on label "A" at bounding box center [651, 355] width 99 height 20
click at [659, 355] on input "A" at bounding box center [655, 359] width 7 height 7
radio input "true"
click at [699, 415] on button "Resultaten" at bounding box center [784, 418] width 311 height 22
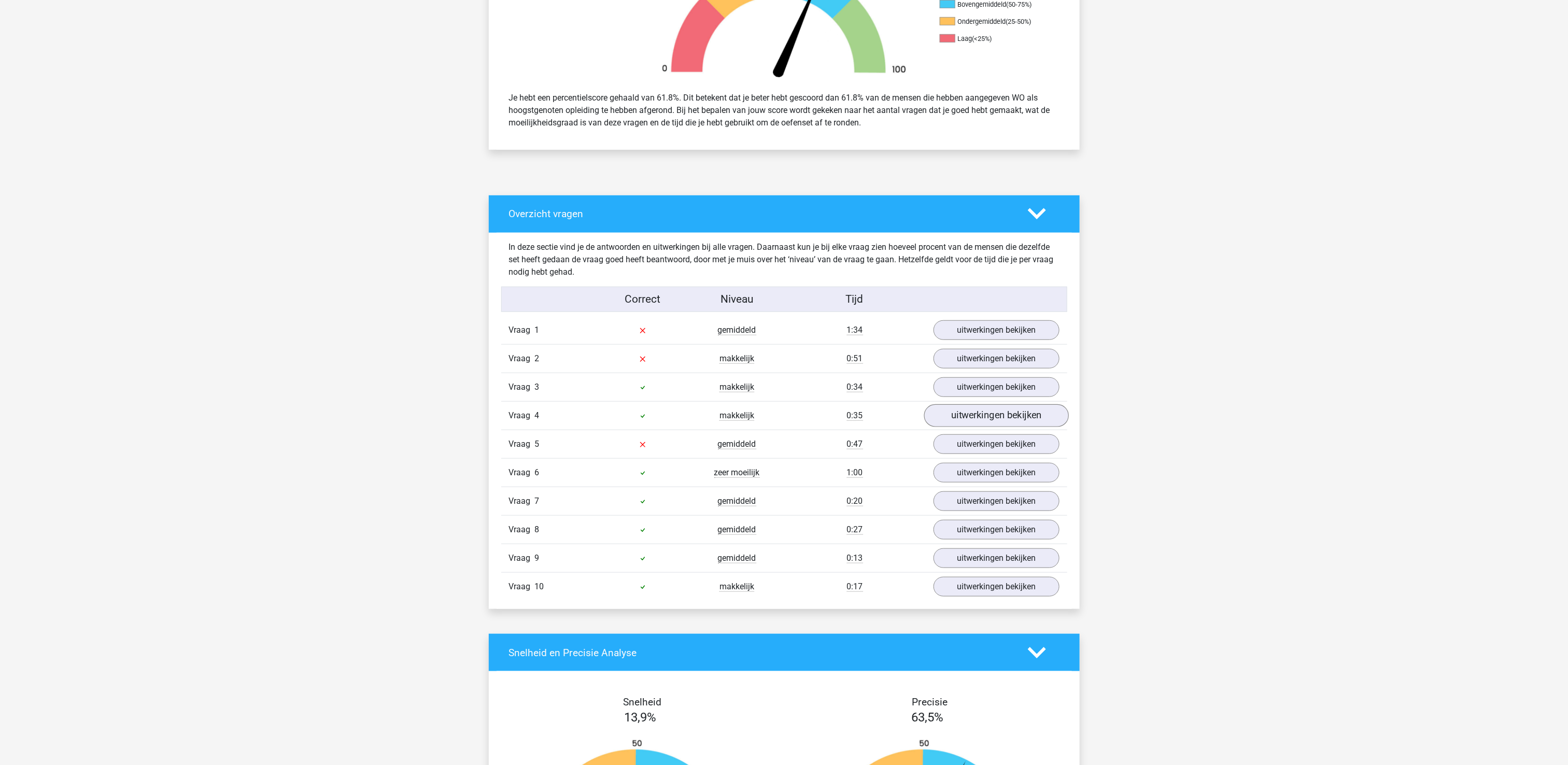
scroll to position [414, 0]
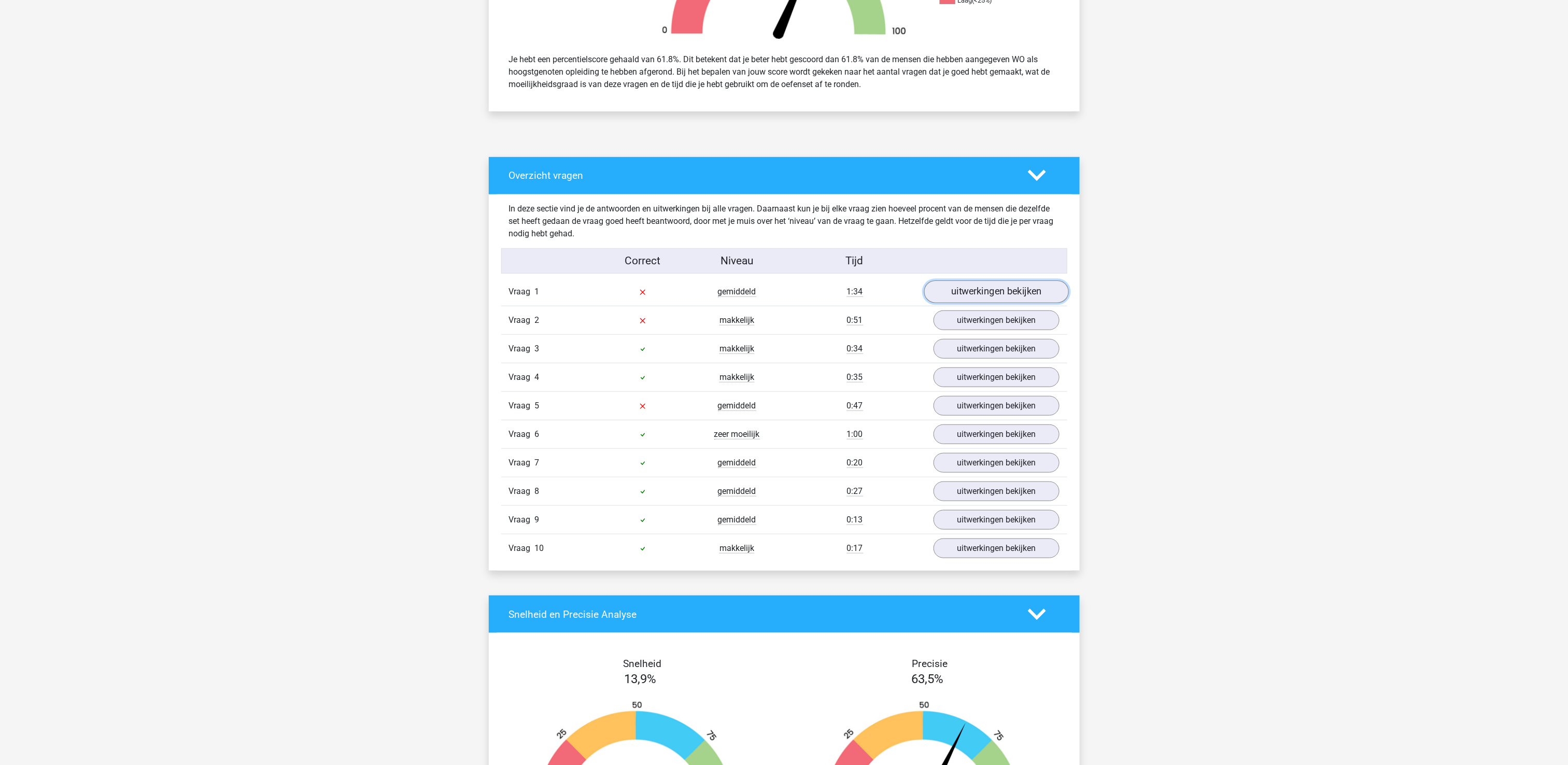
click at [993, 293] on link "uitwerkingen bekijken" at bounding box center [996, 292] width 145 height 23
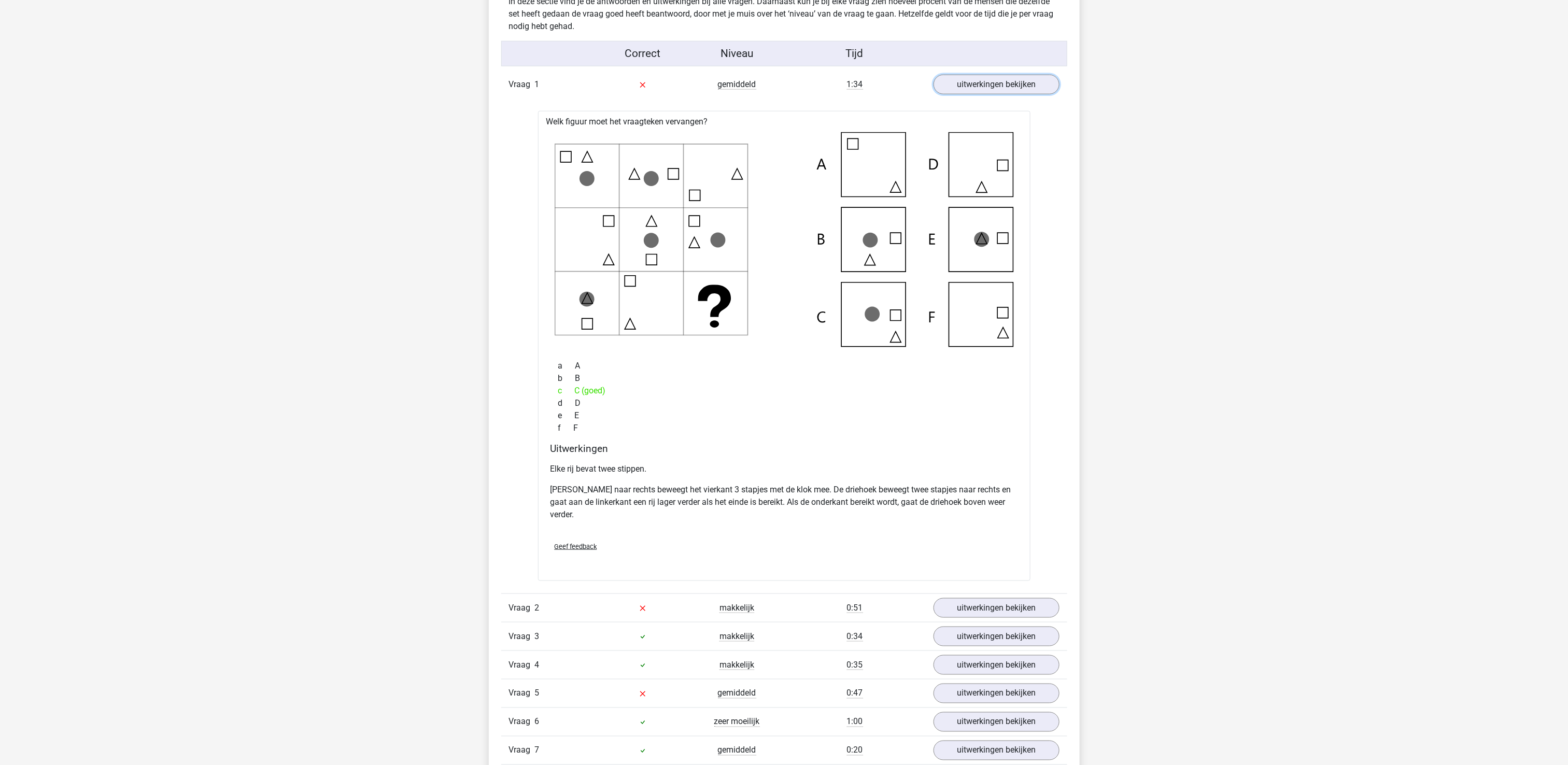
scroll to position [726, 0]
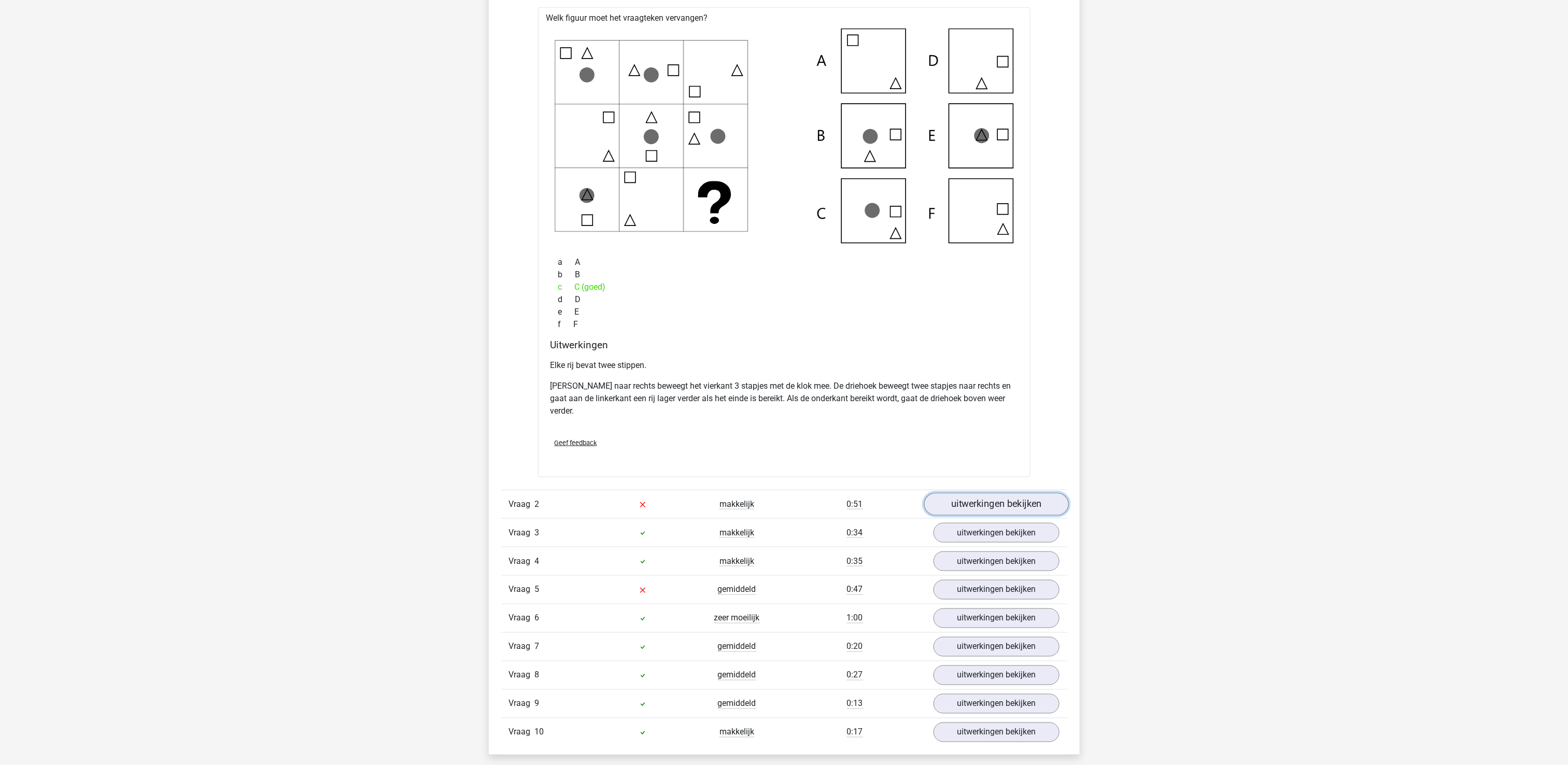
click at [1037, 513] on link "uitwerkingen bekijken" at bounding box center [996, 504] width 145 height 23
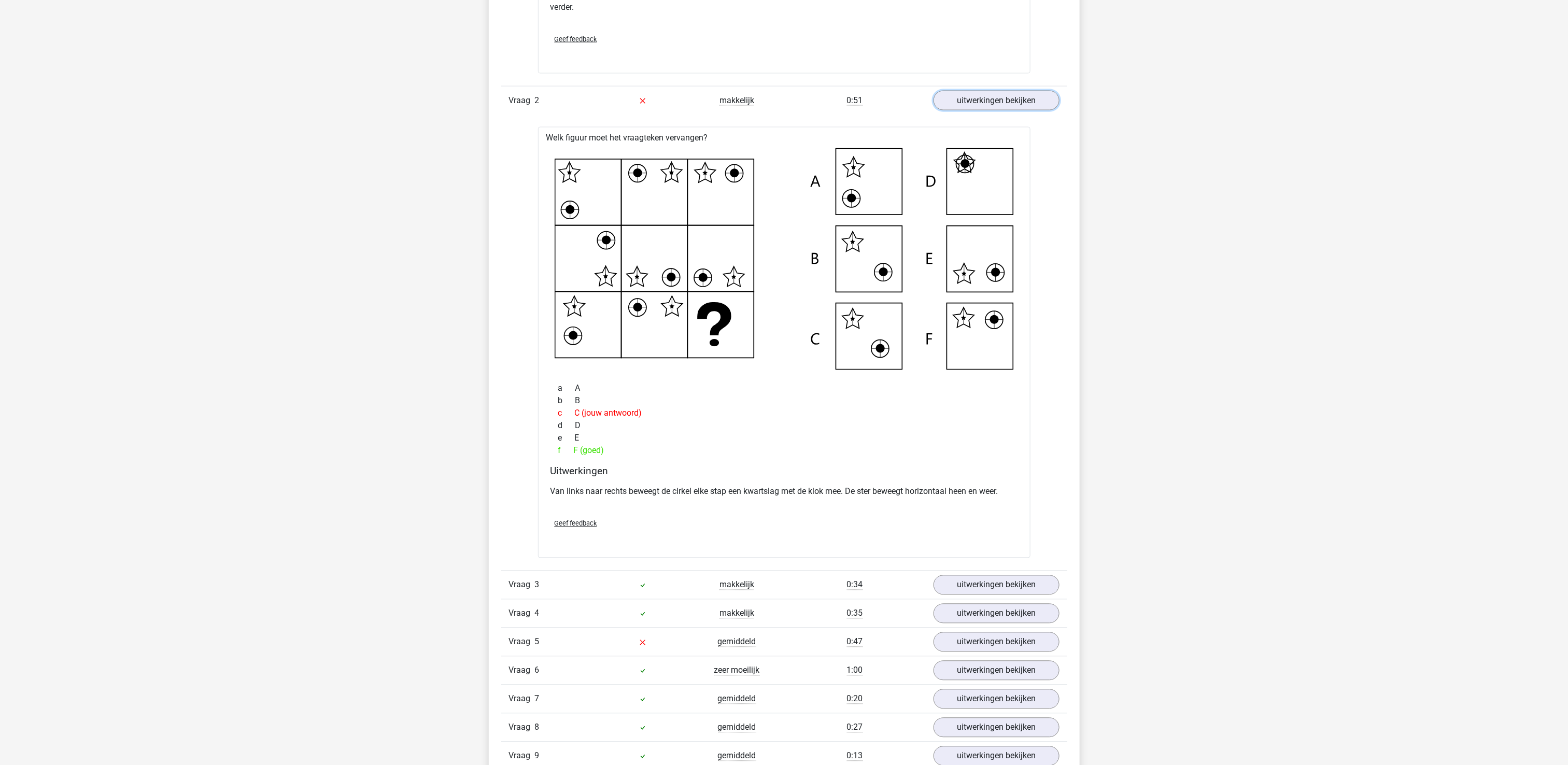
scroll to position [1347, 0]
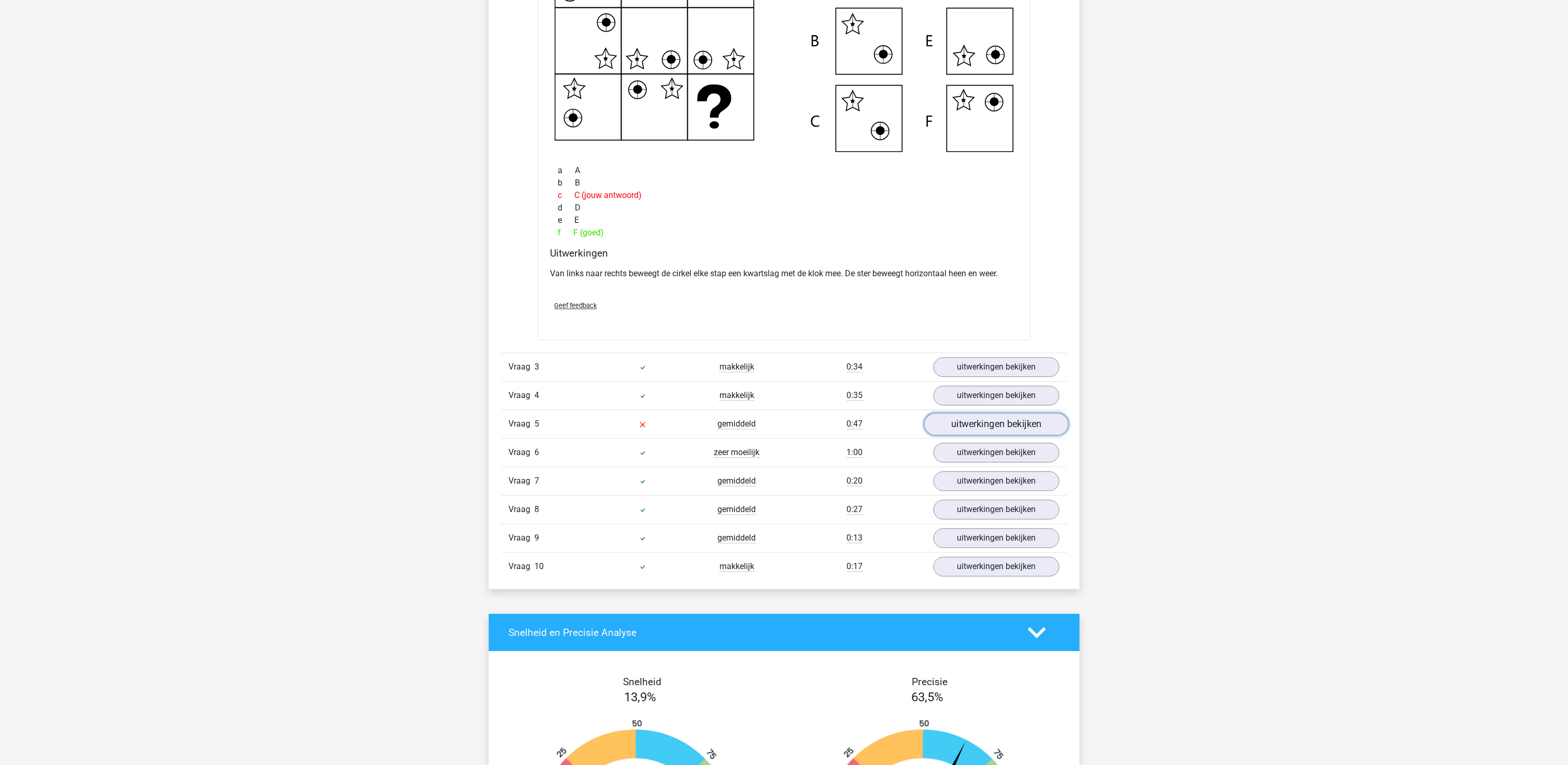
click at [1030, 434] on link "uitwerkingen bekijken" at bounding box center [996, 424] width 145 height 23
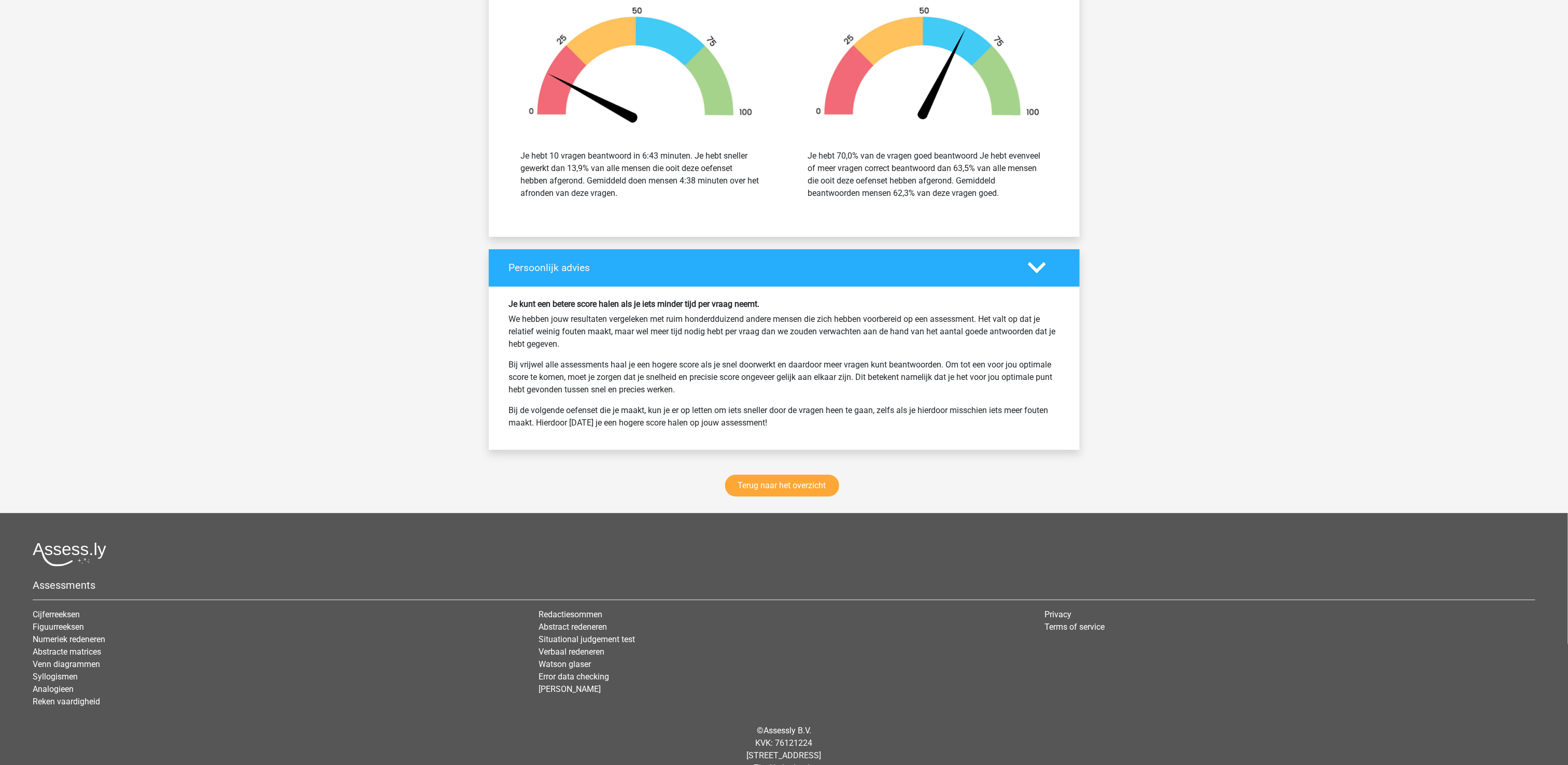
scroll to position [2548, 0]
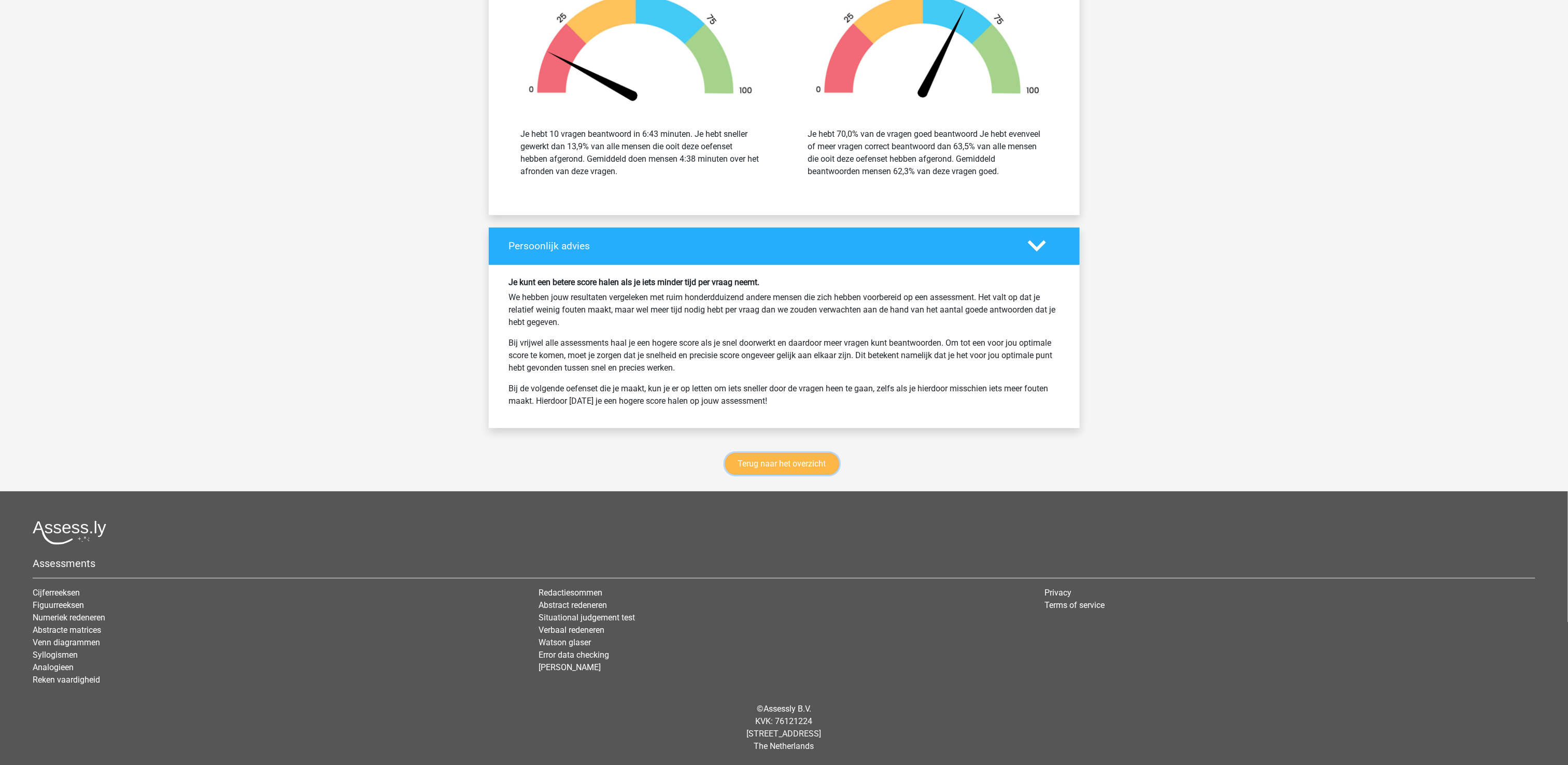
click at [810, 460] on link "Terug naar het overzicht" at bounding box center [782, 464] width 114 height 22
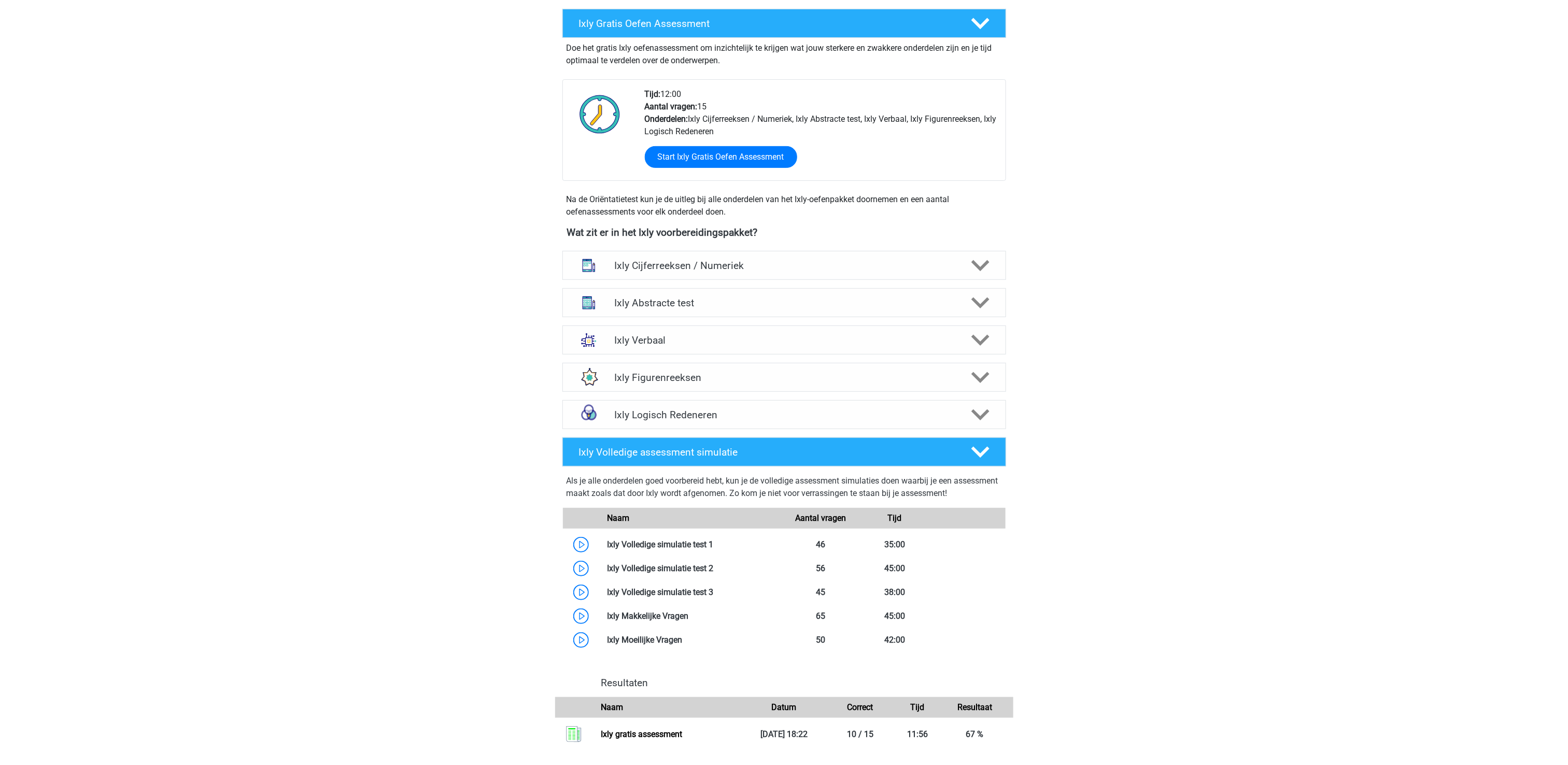
scroll to position [207, 0]
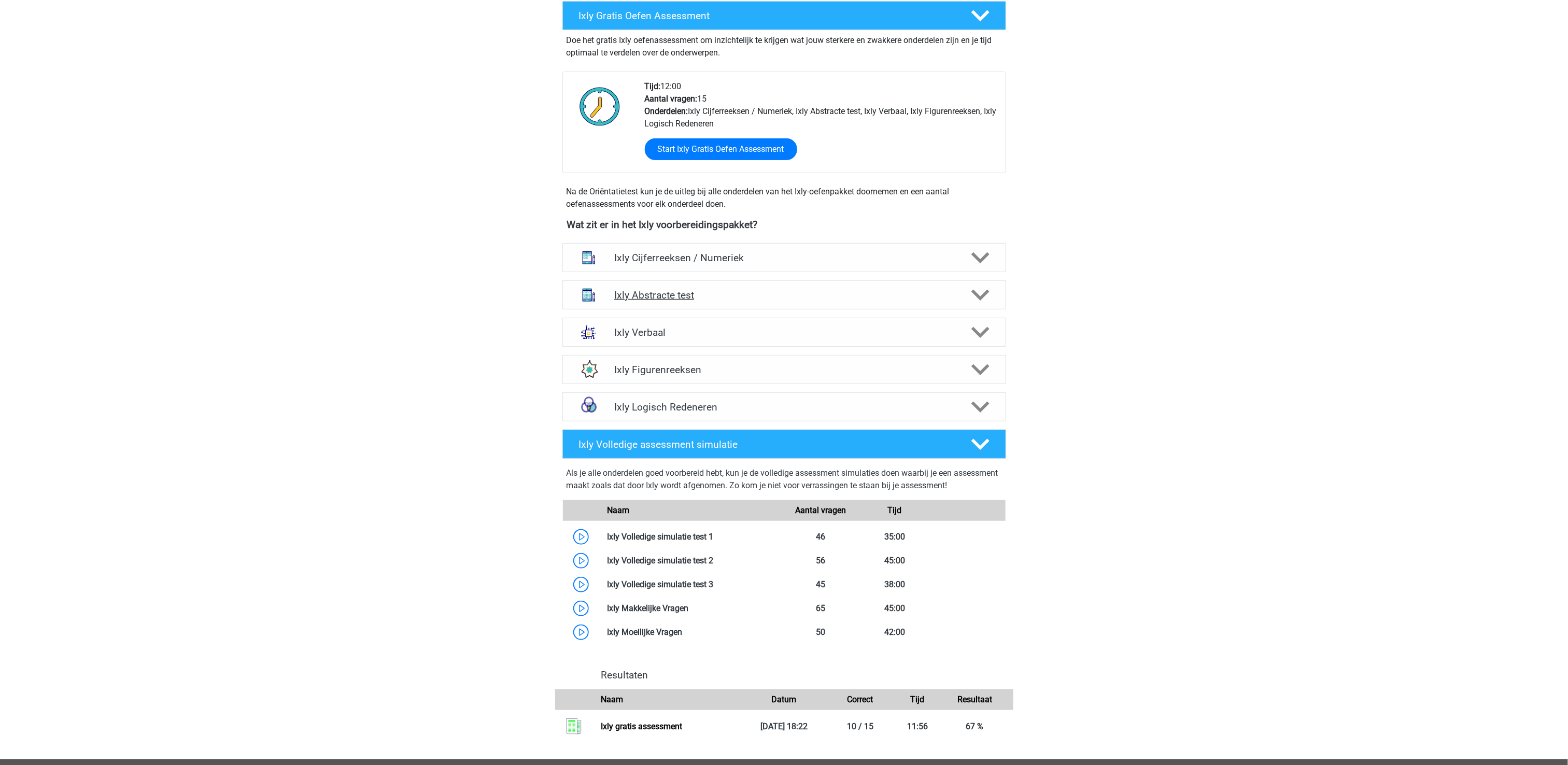
click at [979, 298] on polygon at bounding box center [980, 295] width 18 height 11
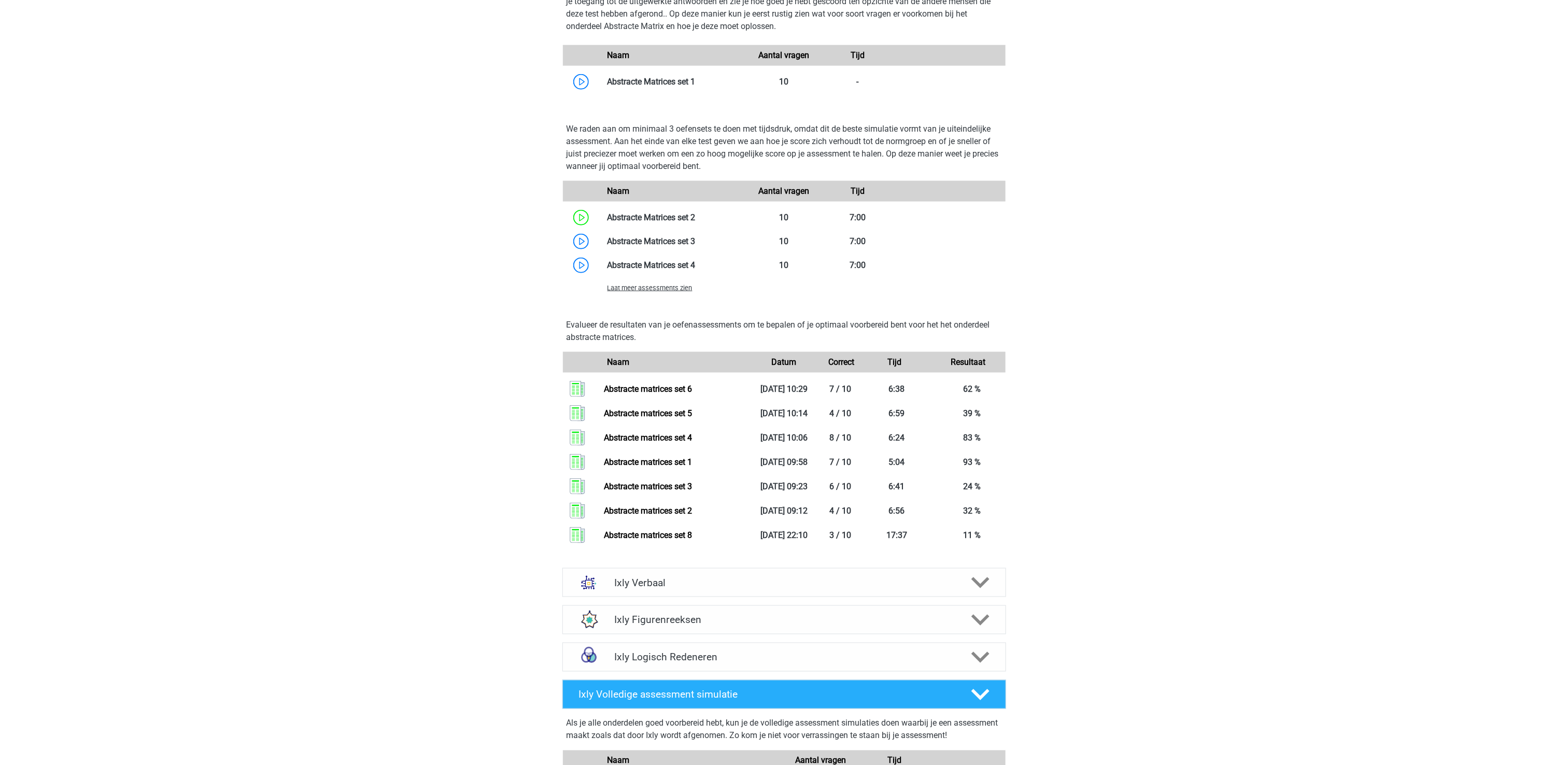
scroll to position [726, 0]
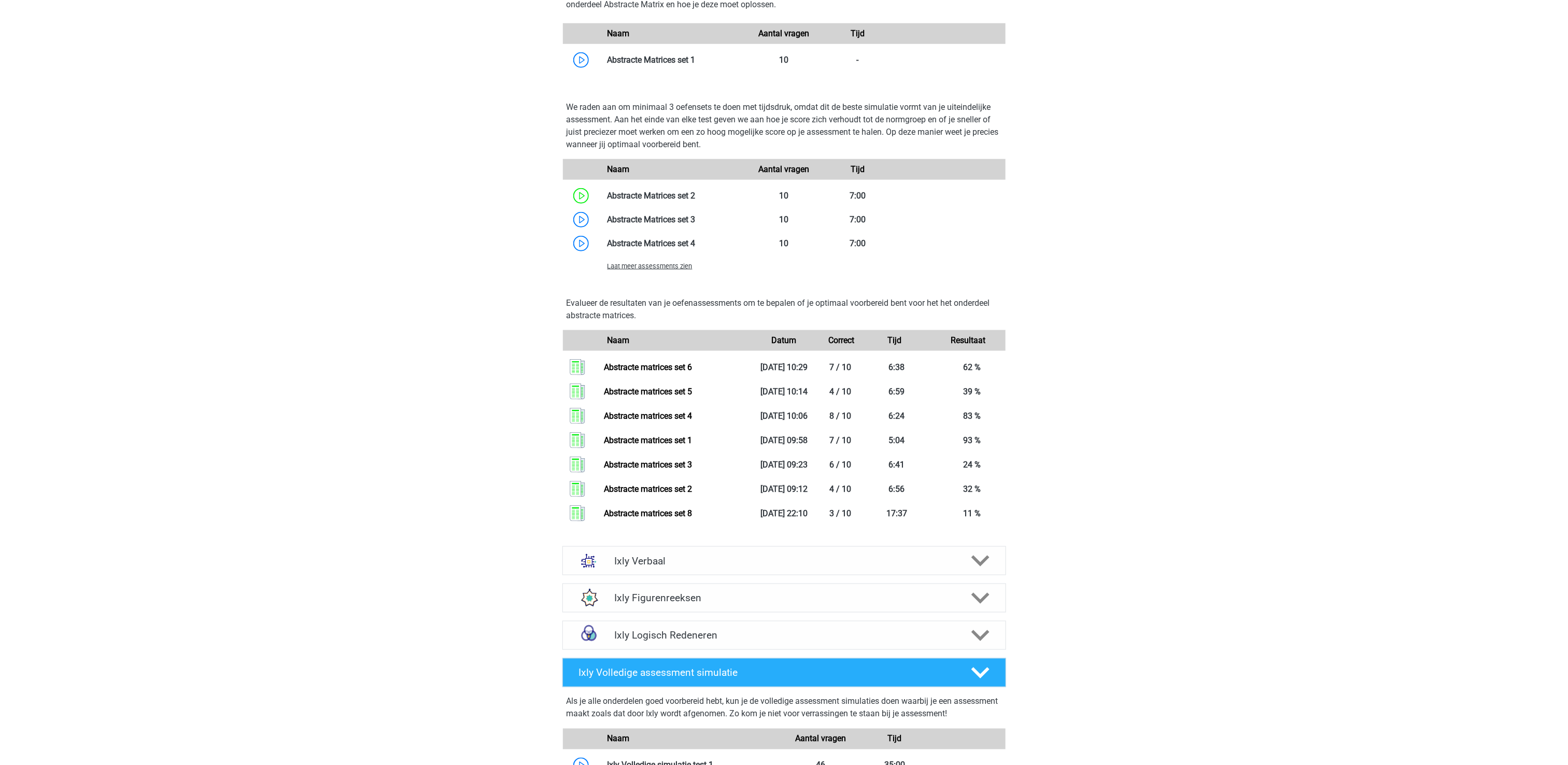
click at [647, 264] on span "Laat meer assessments zien" at bounding box center [650, 265] width 85 height 8
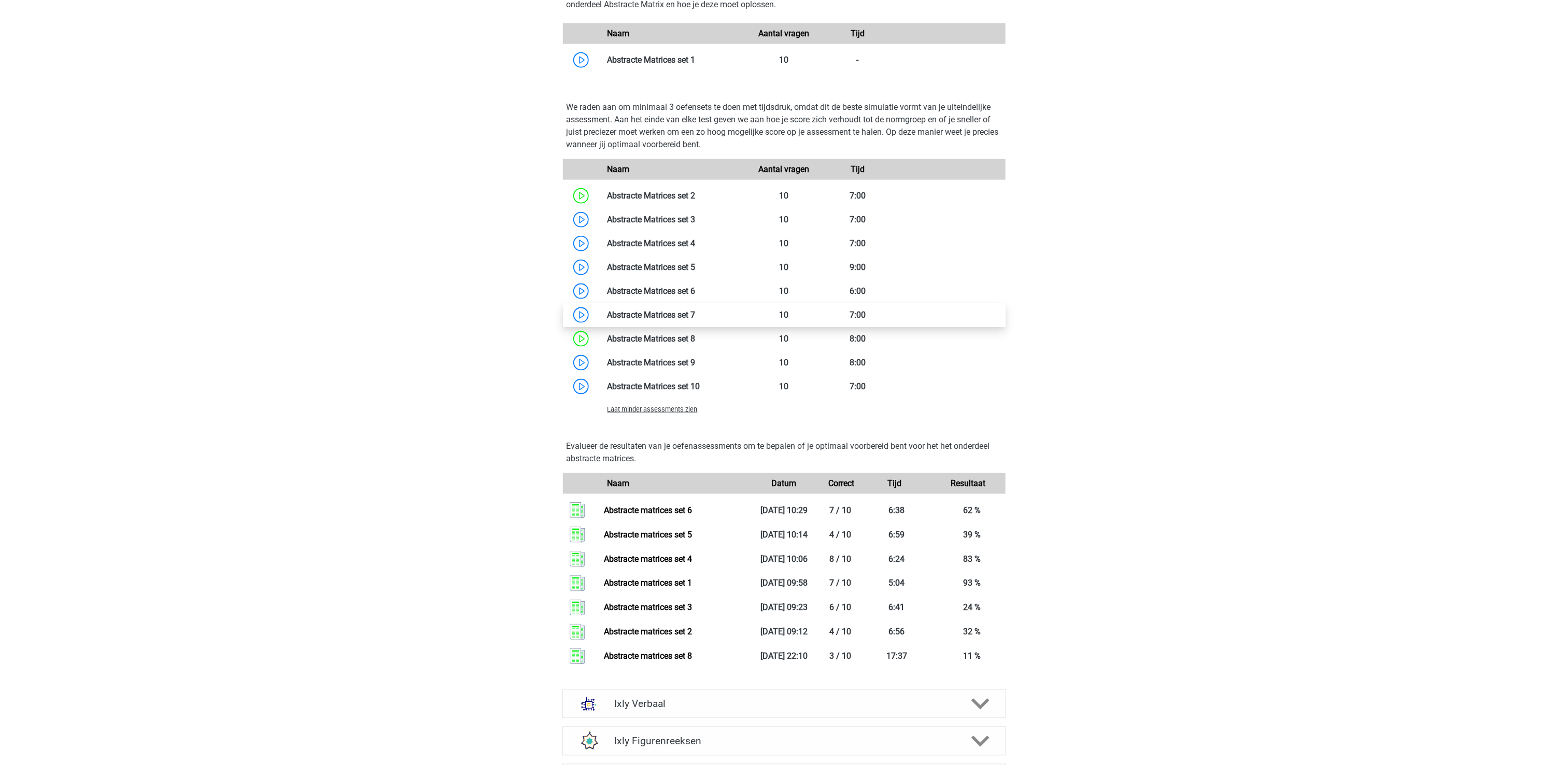
click at [695, 310] on link at bounding box center [695, 315] width 0 height 10
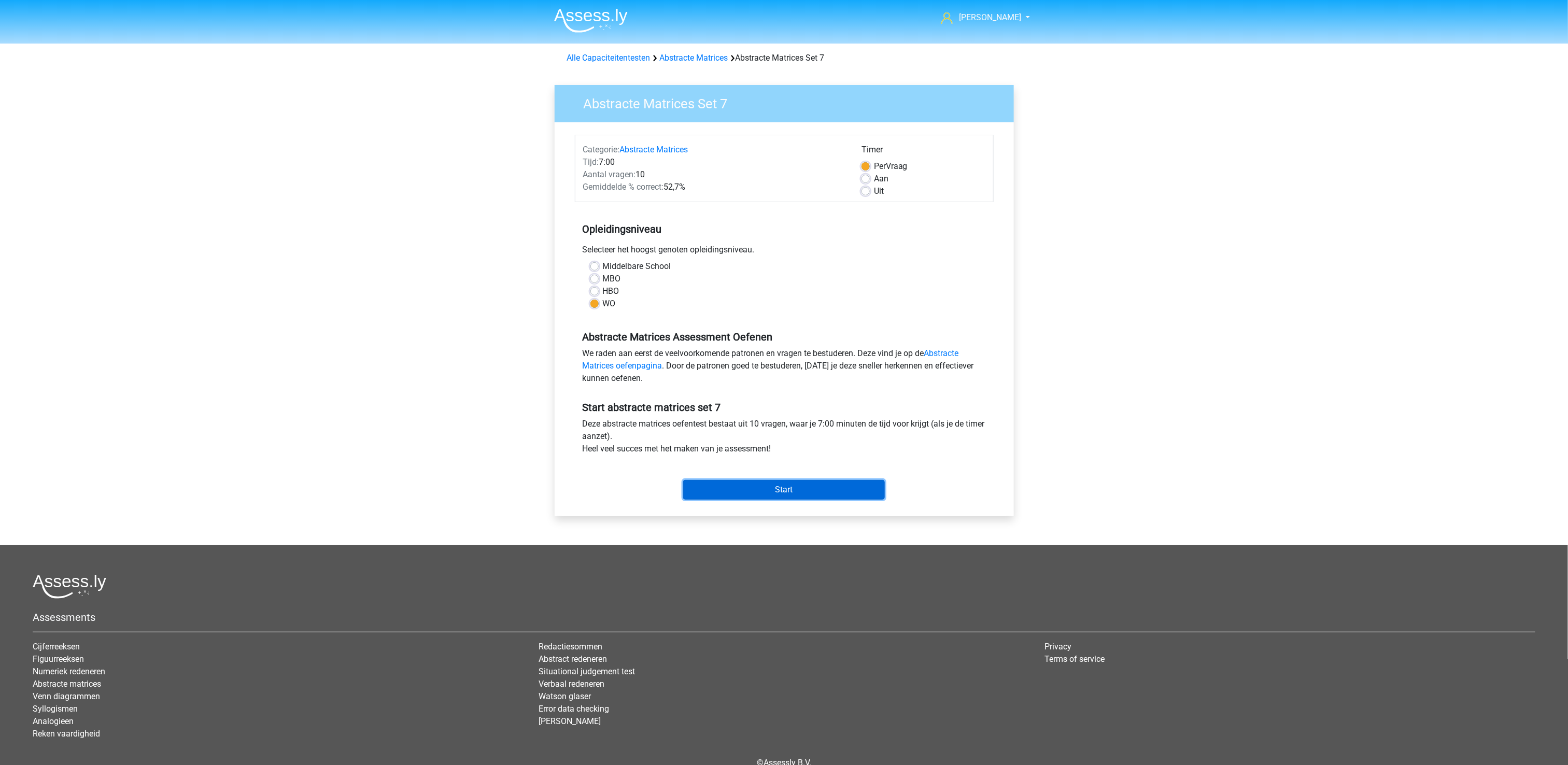
click at [801, 485] on input "Start" at bounding box center [784, 490] width 201 height 20
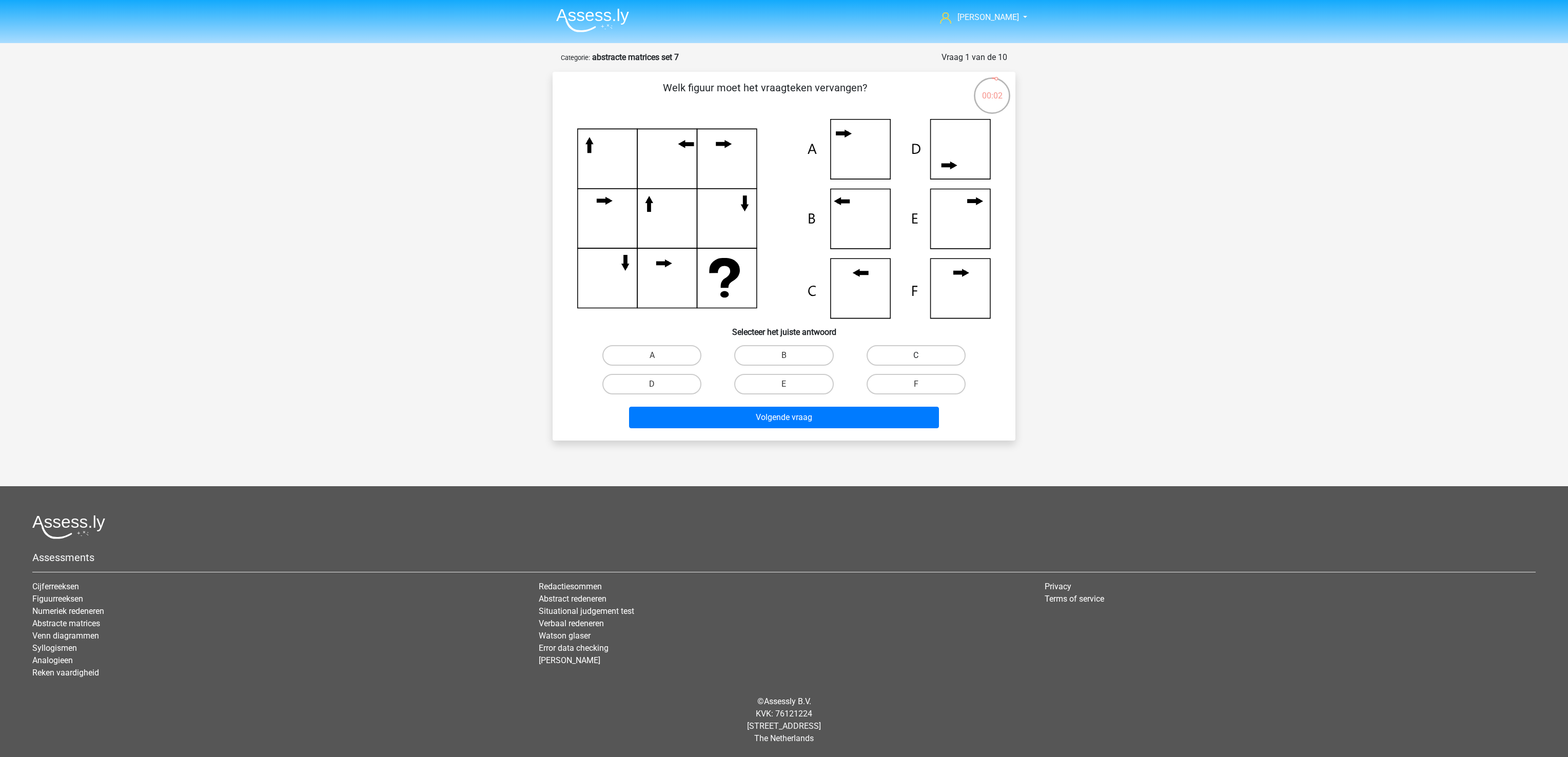
click at [944, 349] on label "C" at bounding box center [915, 355] width 99 height 20
click at [922, 355] on input "C" at bounding box center [919, 359] width 7 height 7
radio input "true"
click at [844, 426] on button "Volgende vraag" at bounding box center [784, 418] width 311 height 22
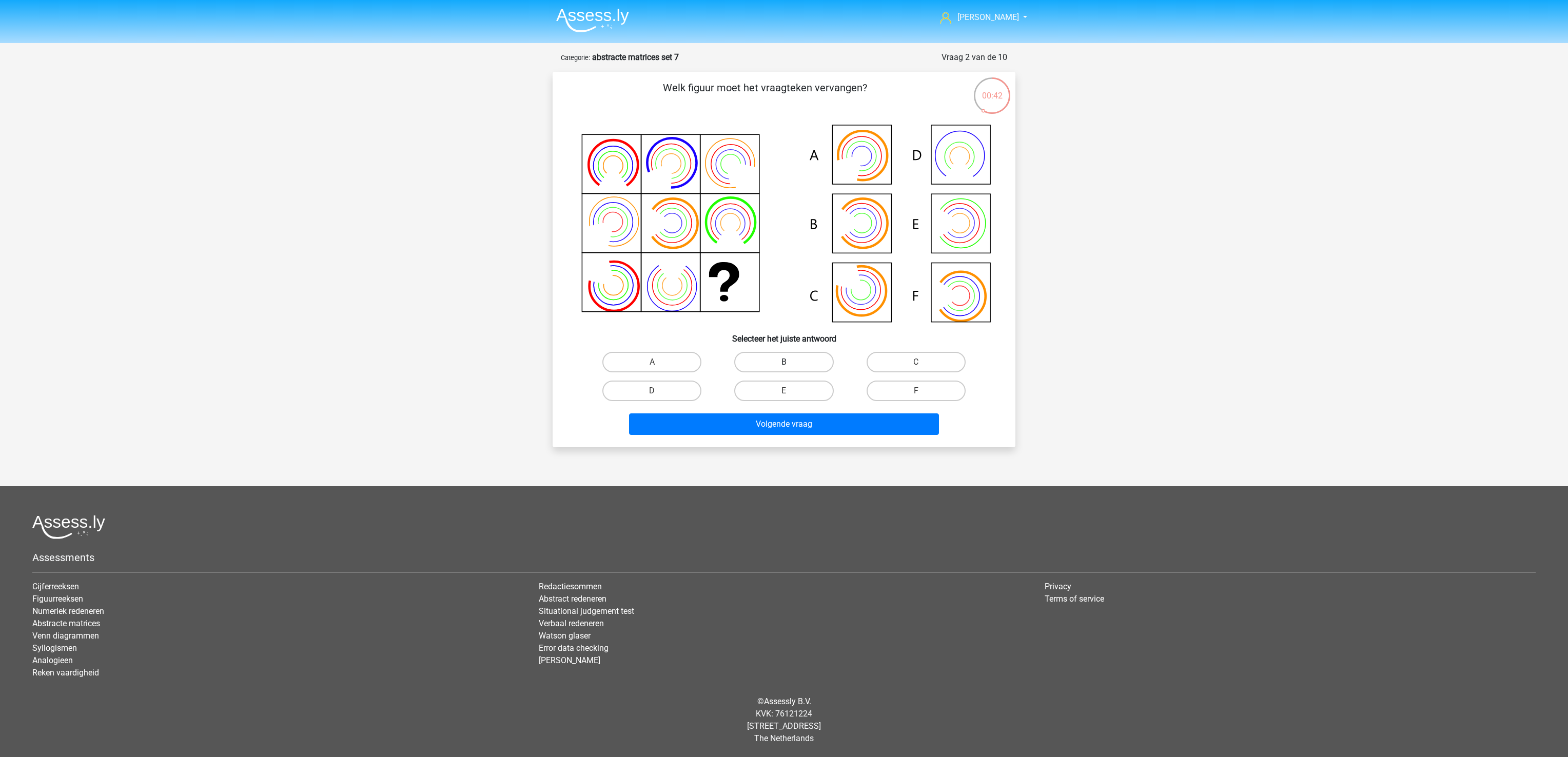
click at [810, 365] on label "B" at bounding box center [783, 362] width 99 height 20
click at [790, 365] on input "B" at bounding box center [787, 365] width 7 height 7
radio input "true"
click at [810, 430] on button "Volgende vraag" at bounding box center [784, 424] width 311 height 22
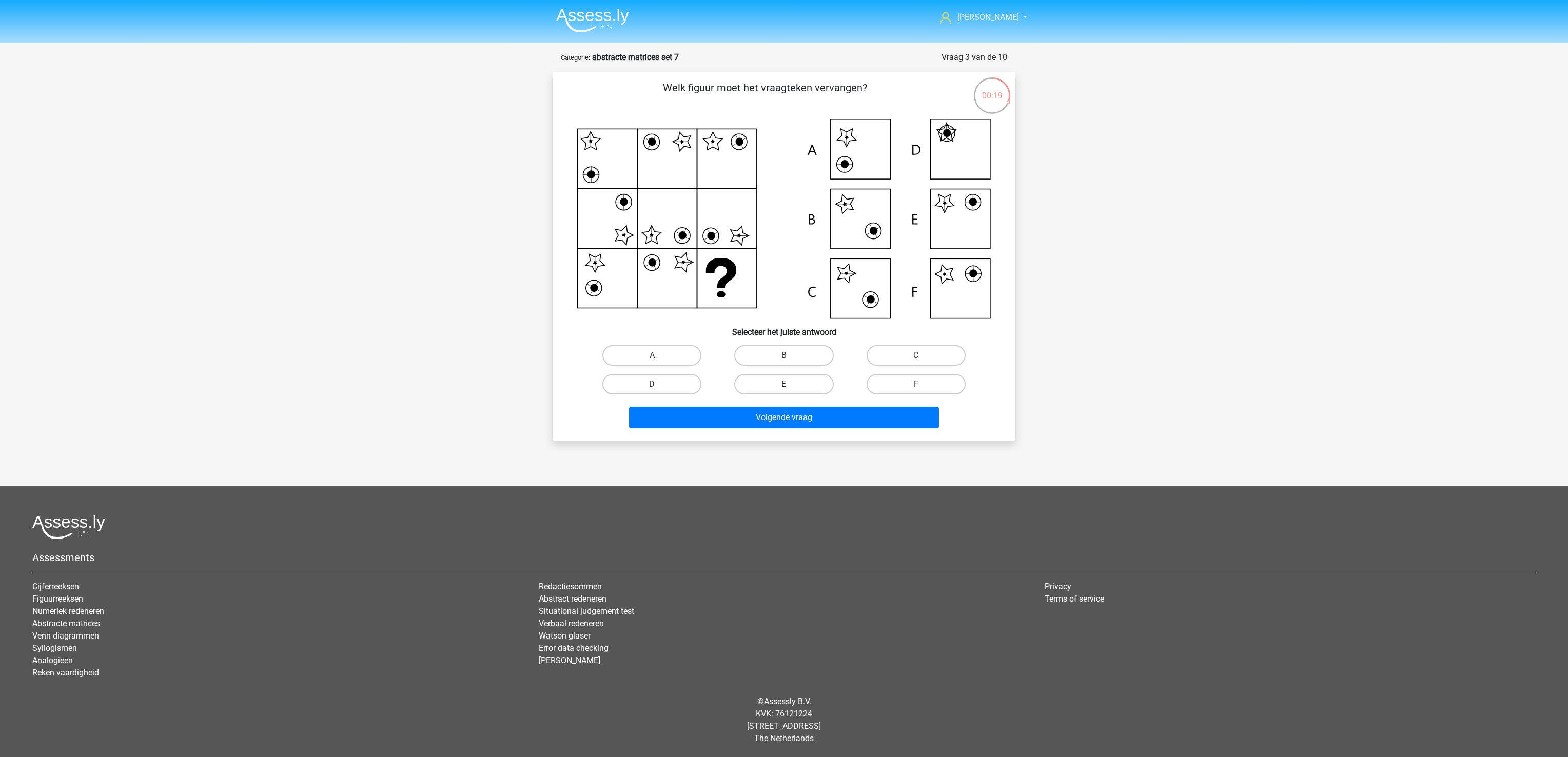
click at [810, 384] on label "E" at bounding box center [783, 384] width 99 height 20
click at [790, 384] on input "E" at bounding box center [787, 387] width 7 height 7
radio input "true"
click at [812, 408] on button "Volgende vraag" at bounding box center [784, 418] width 311 height 22
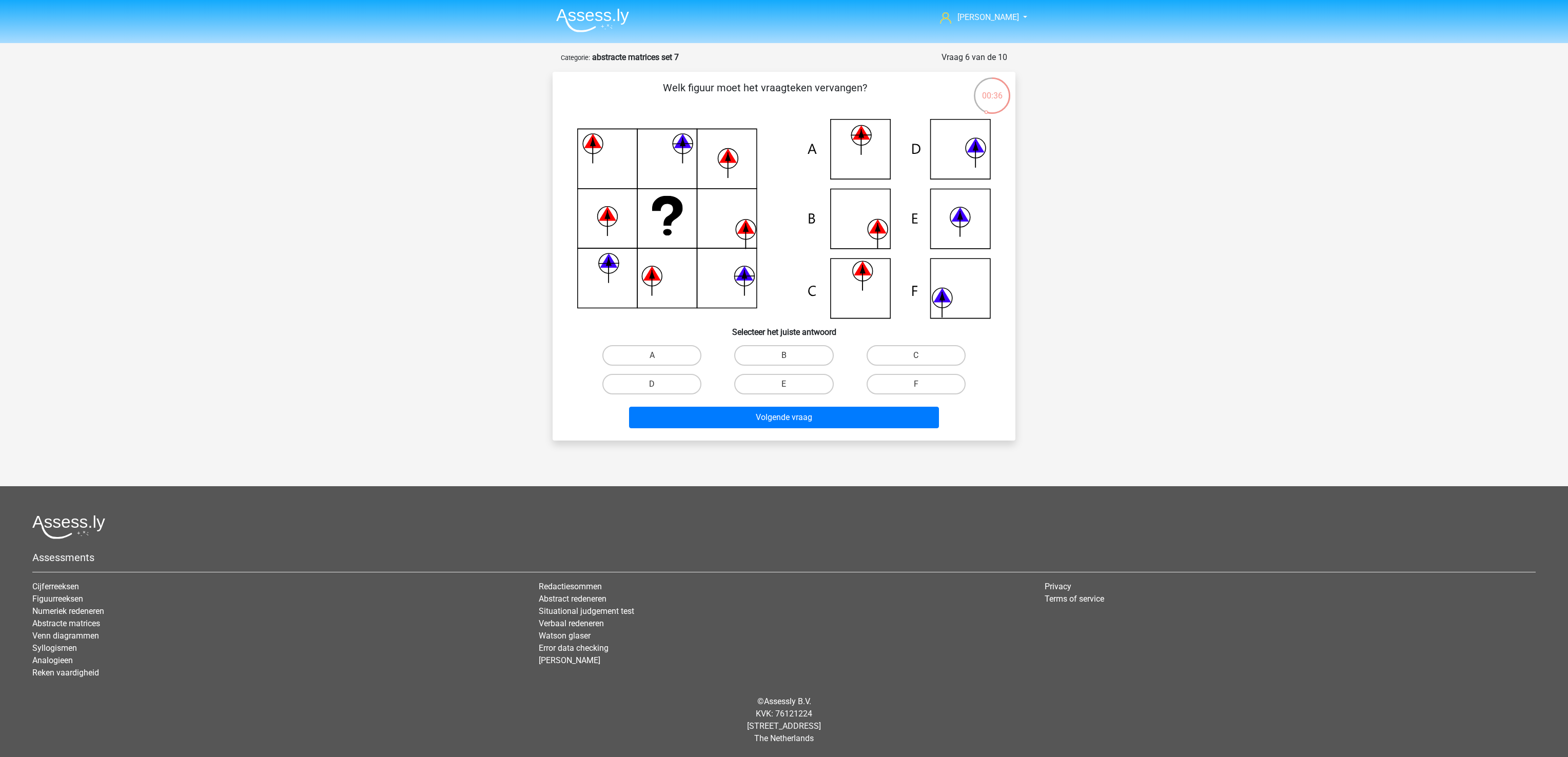
click at [917, 355] on input "C" at bounding box center [919, 359] width 7 height 7
radio input "true"
click at [849, 410] on button "Volgende vraag" at bounding box center [784, 418] width 311 height 22
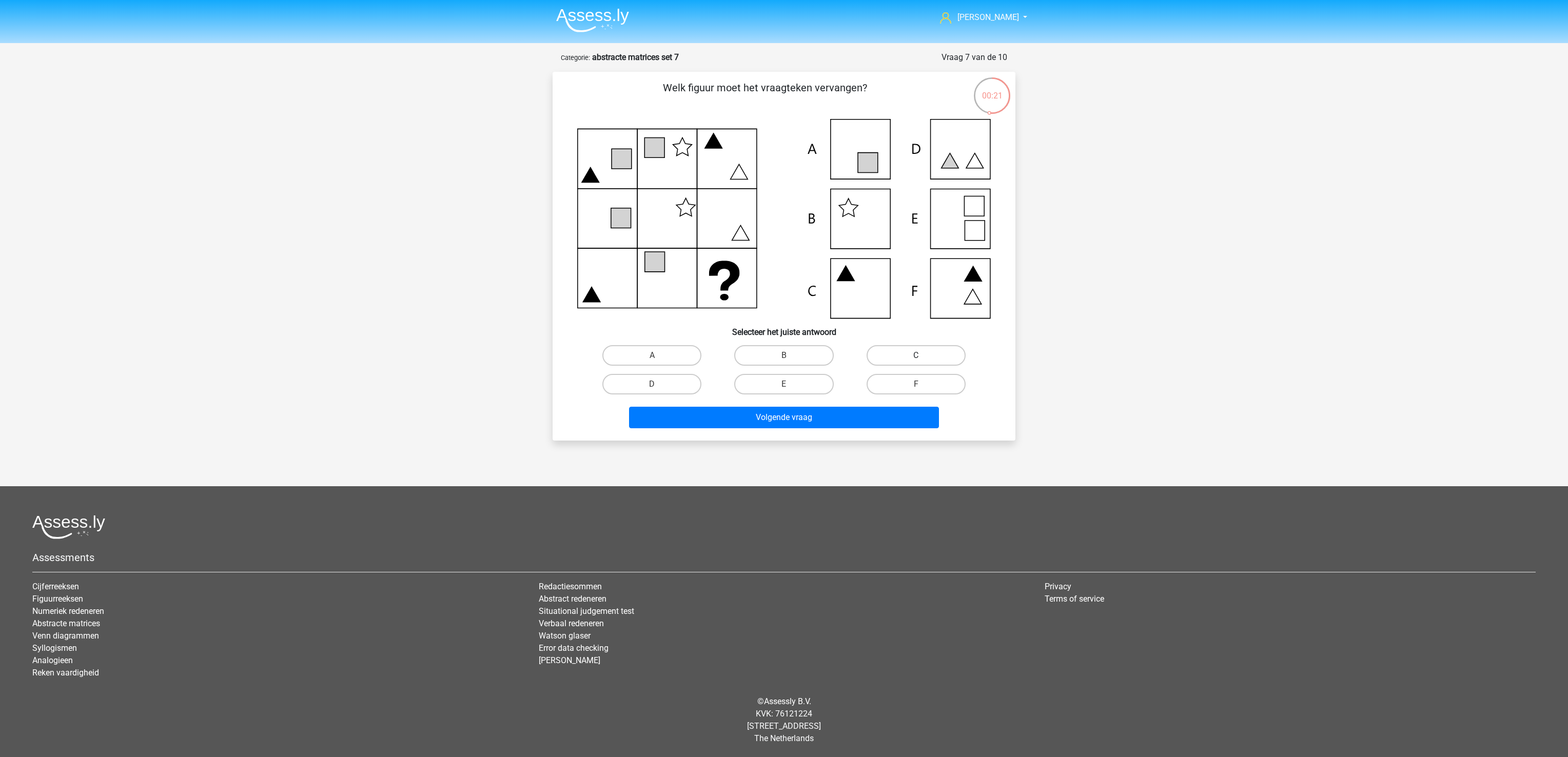
click at [913, 358] on label "C" at bounding box center [915, 355] width 99 height 20
click at [915, 358] on input "C" at bounding box center [919, 359] width 7 height 7
radio input "true"
click at [822, 418] on button "Volgende vraag" at bounding box center [784, 418] width 311 height 22
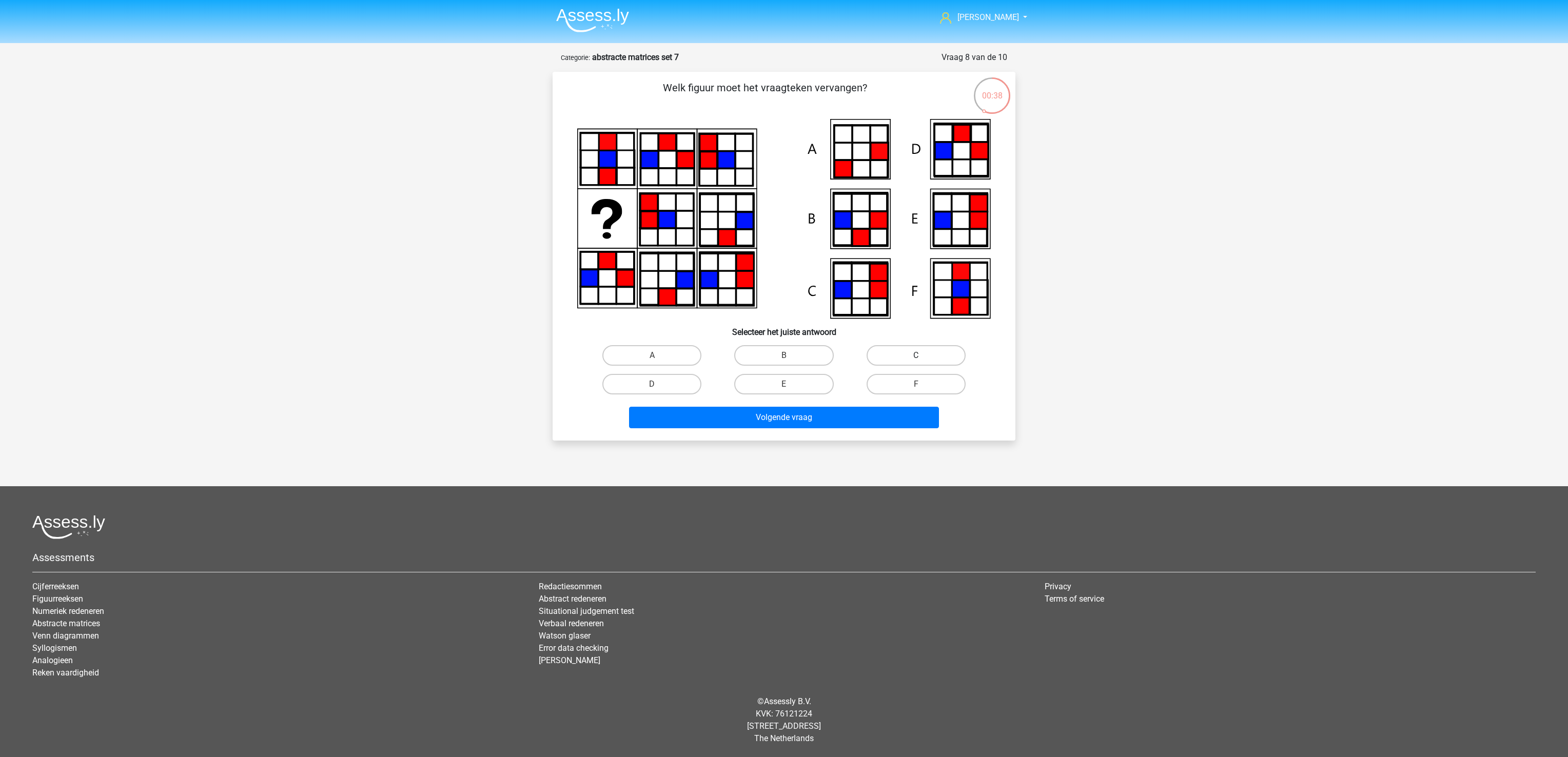
click at [908, 361] on label "C" at bounding box center [915, 355] width 99 height 20
click at [915, 361] on input "C" at bounding box center [919, 359] width 7 height 7
radio input "true"
click at [881, 411] on button "Volgende vraag" at bounding box center [784, 418] width 311 height 22
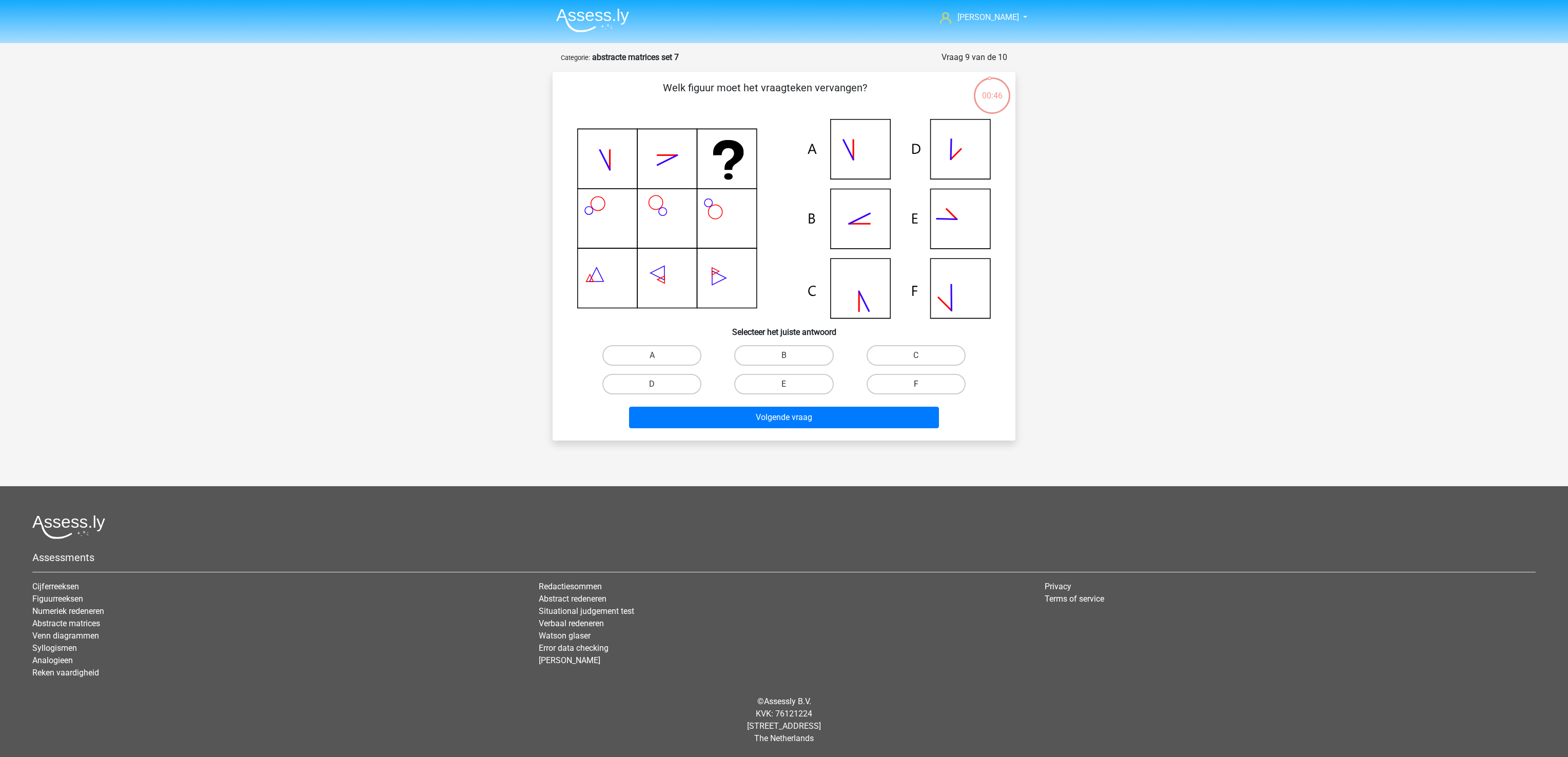
click at [887, 376] on label "F" at bounding box center [915, 384] width 99 height 20
click at [915, 384] on input "F" at bounding box center [919, 387] width 7 height 7
radio input "true"
click at [884, 403] on div "Volgende vraag" at bounding box center [784, 415] width 430 height 34
click at [880, 423] on button "Volgende vraag" at bounding box center [784, 418] width 311 height 22
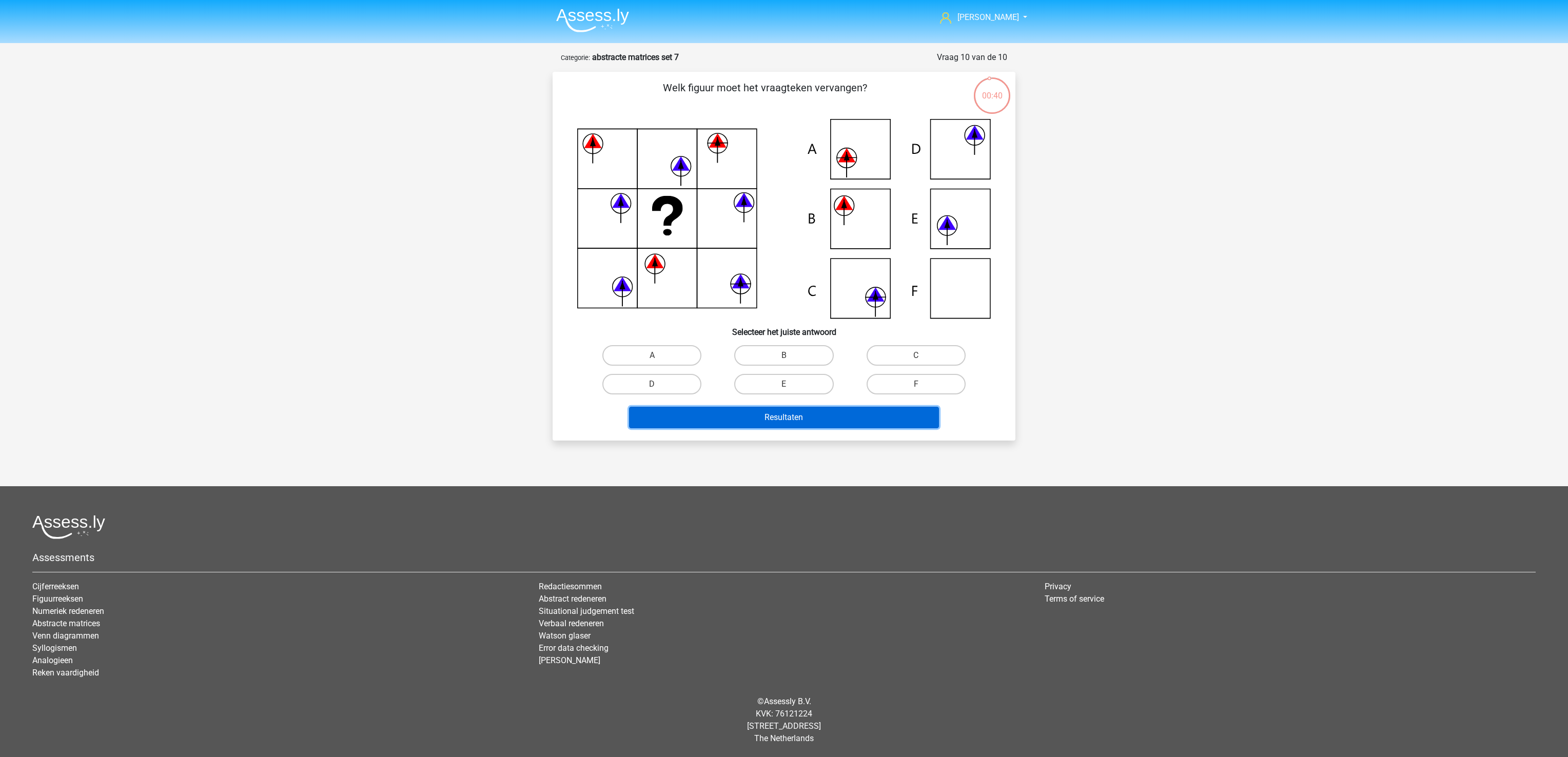
click at [872, 412] on button "Resultaten" at bounding box center [784, 418] width 311 height 22
click at [792, 380] on label "E" at bounding box center [783, 384] width 99 height 20
click at [790, 384] on input "E" at bounding box center [787, 387] width 7 height 7
radio input "true"
click at [792, 410] on button "Resultaten" at bounding box center [784, 418] width 311 height 22
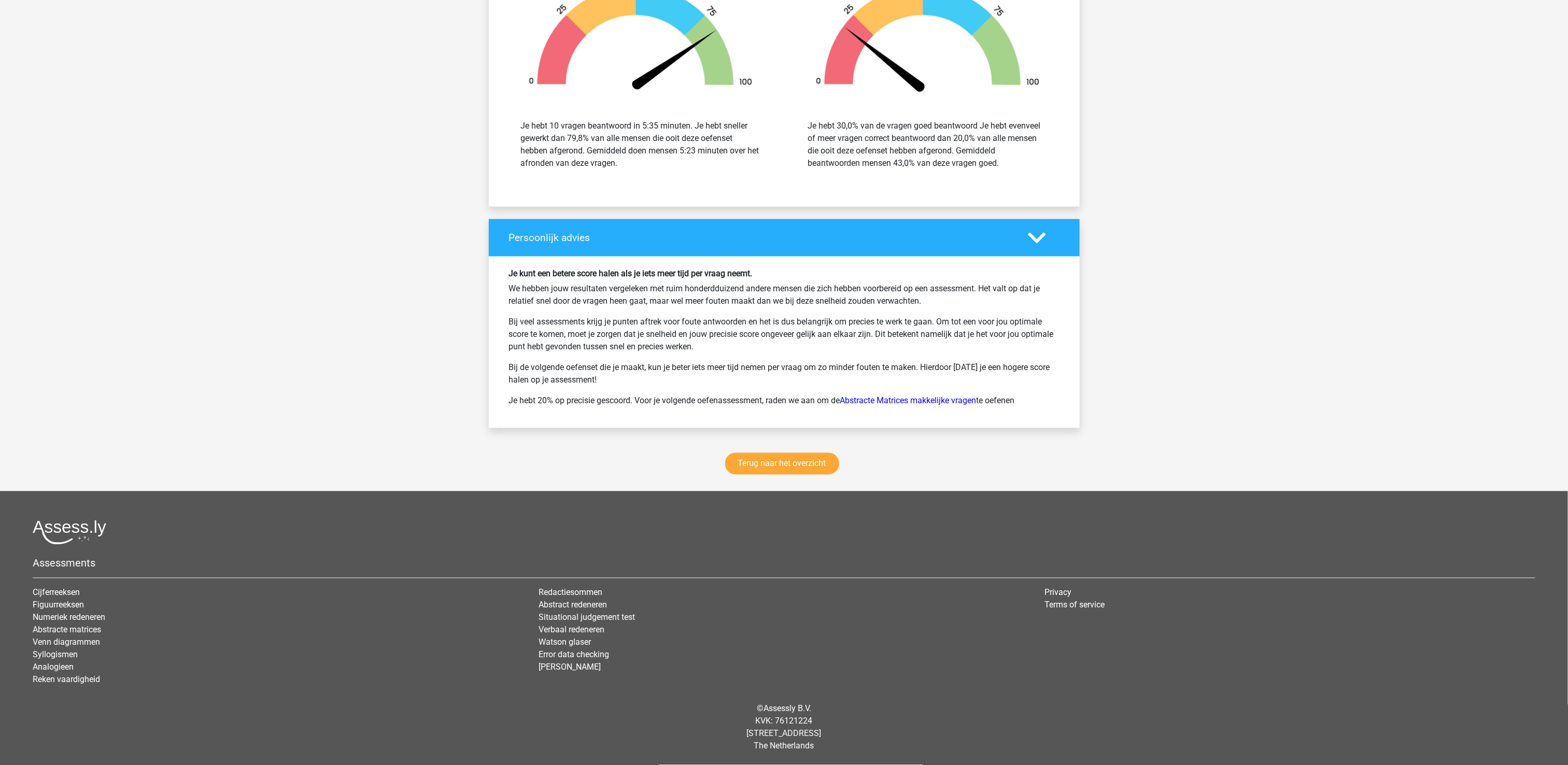
scroll to position [1149, 0]
click at [788, 468] on link "Terug naar het overzicht" at bounding box center [782, 464] width 114 height 22
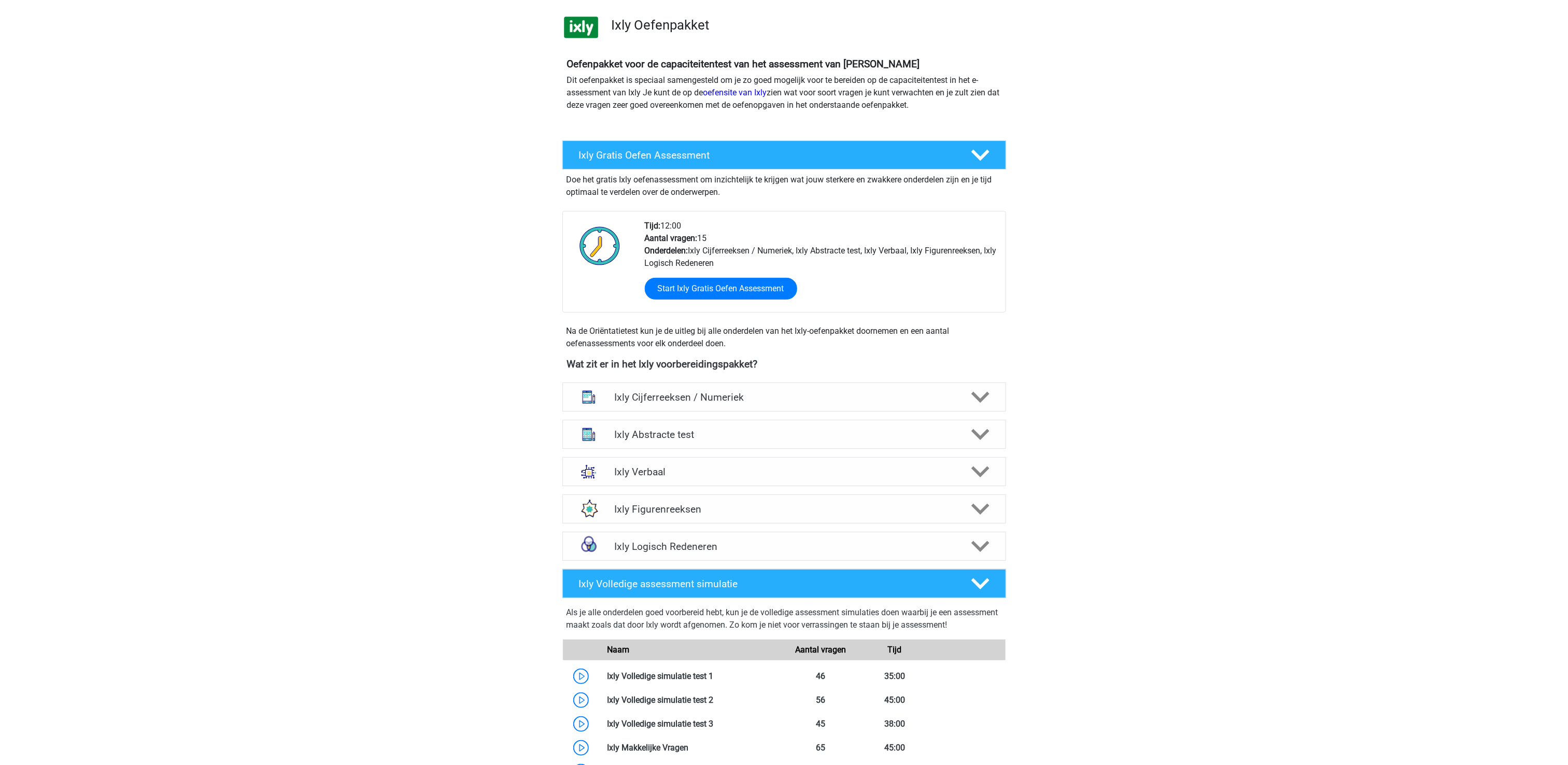
scroll to position [104, 0]
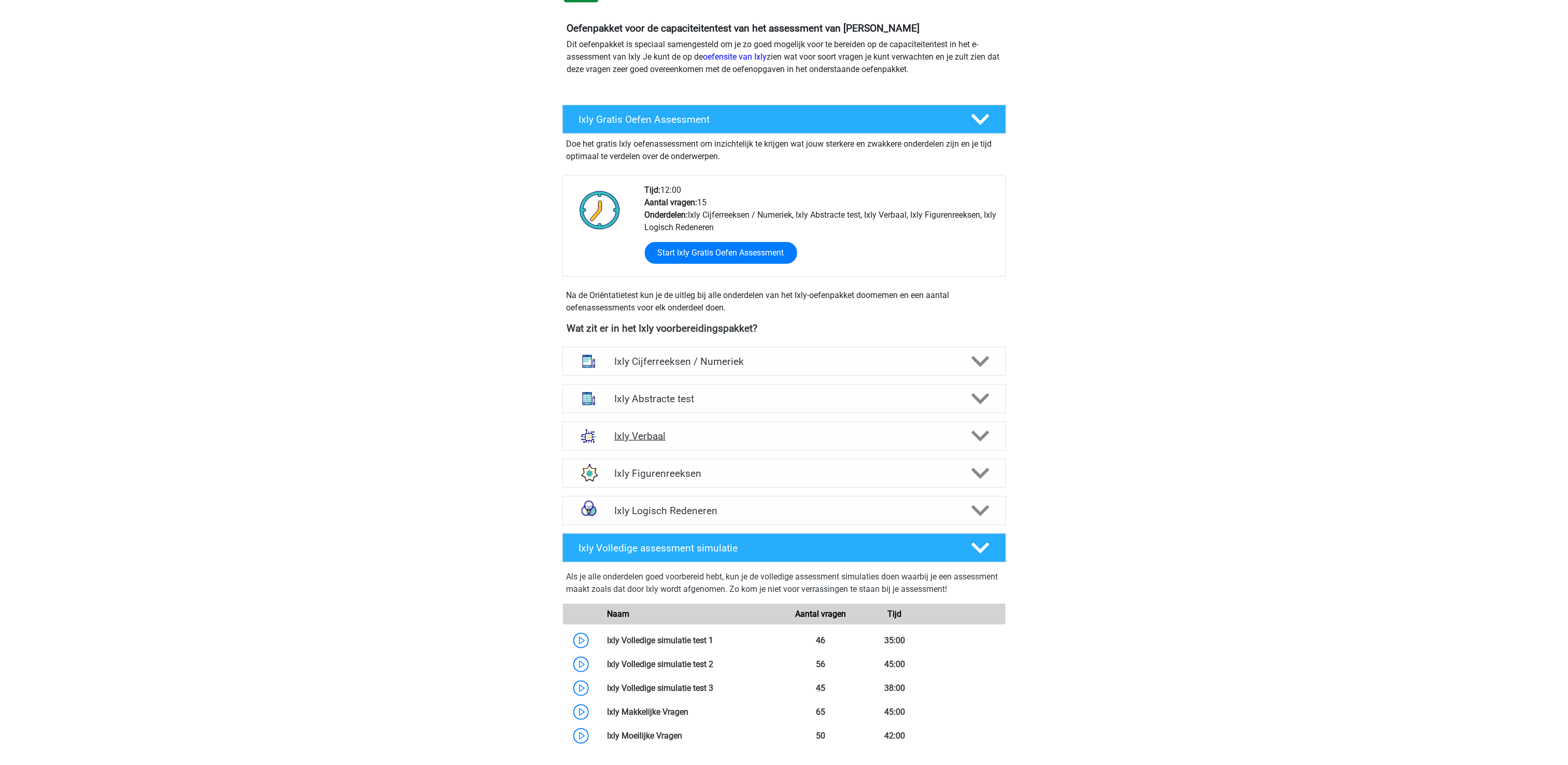
click at [679, 445] on div "Ixly Verbaal" at bounding box center [784, 436] width 444 height 29
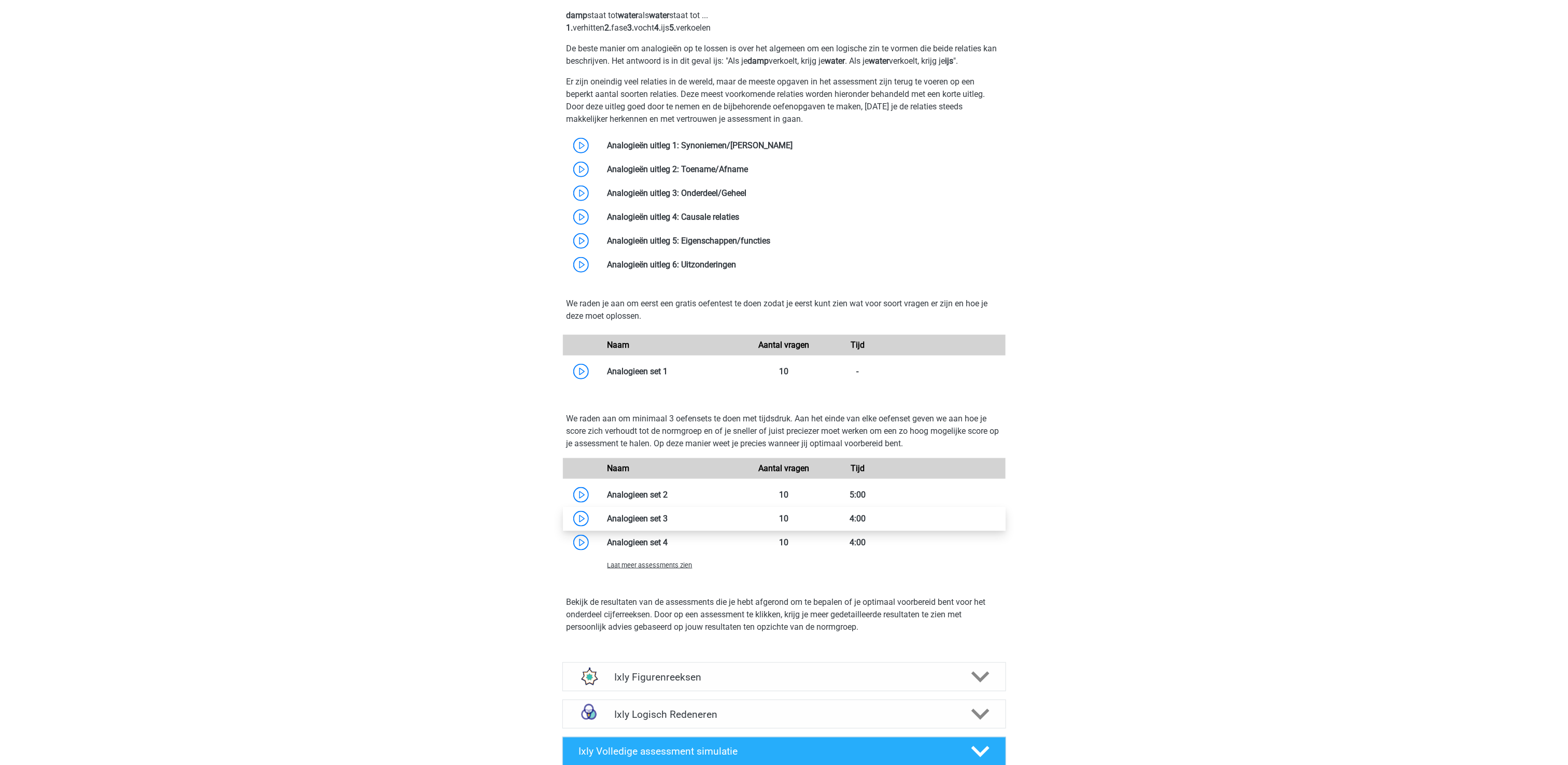
scroll to position [622, 0]
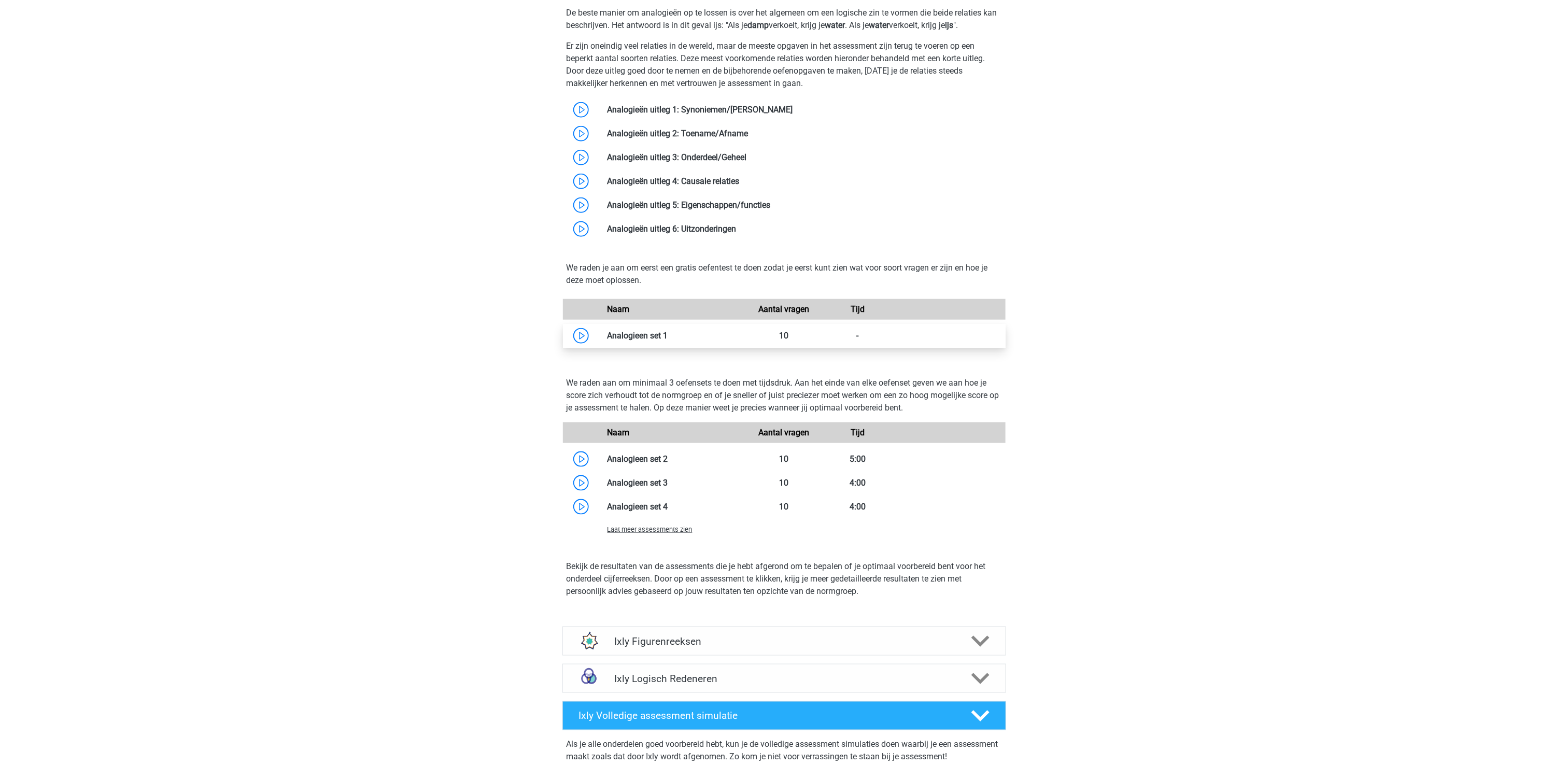
click at [668, 340] on link at bounding box center [668, 336] width 0 height 10
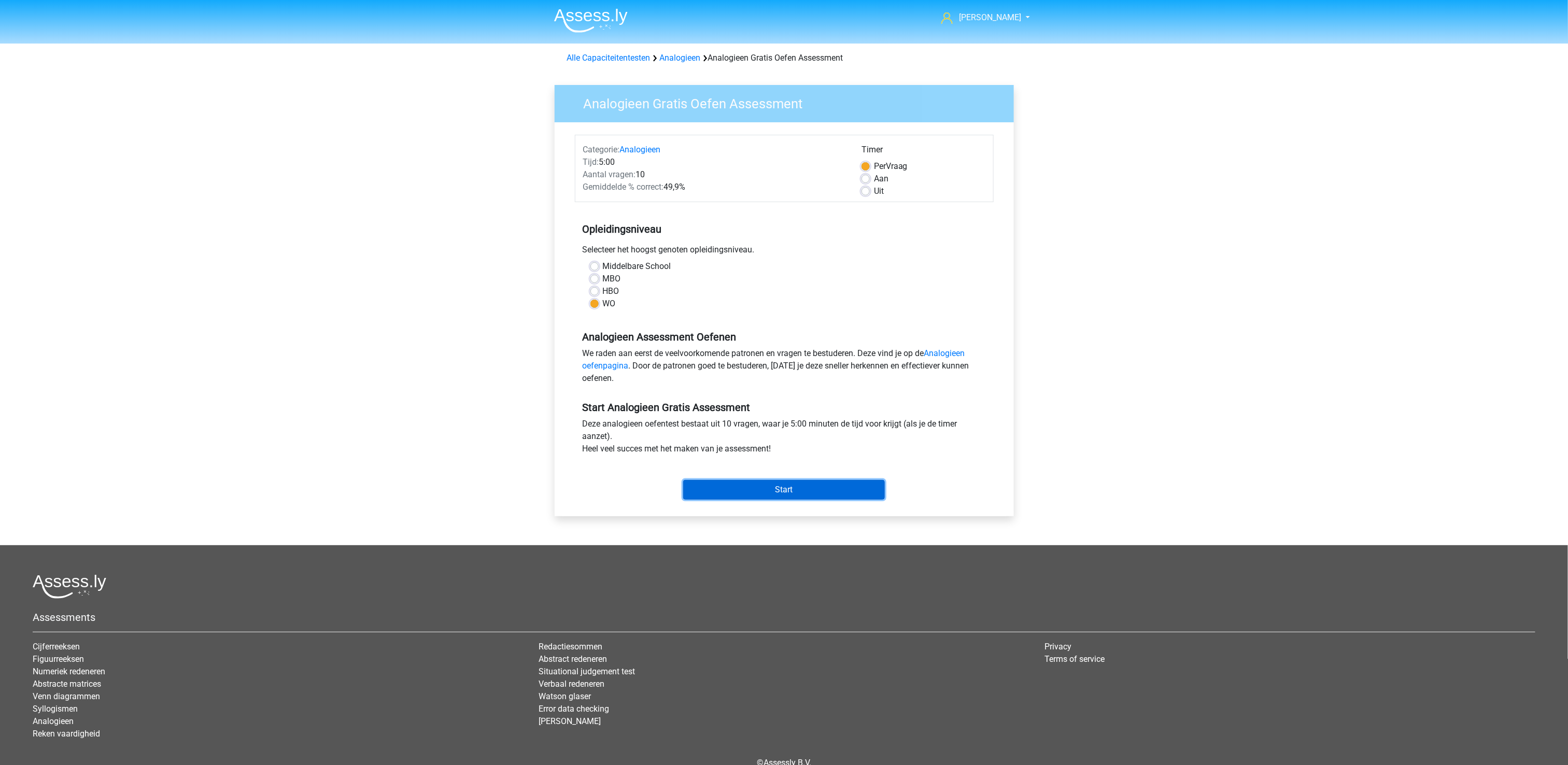
click at [736, 490] on input "Start" at bounding box center [784, 490] width 201 height 20
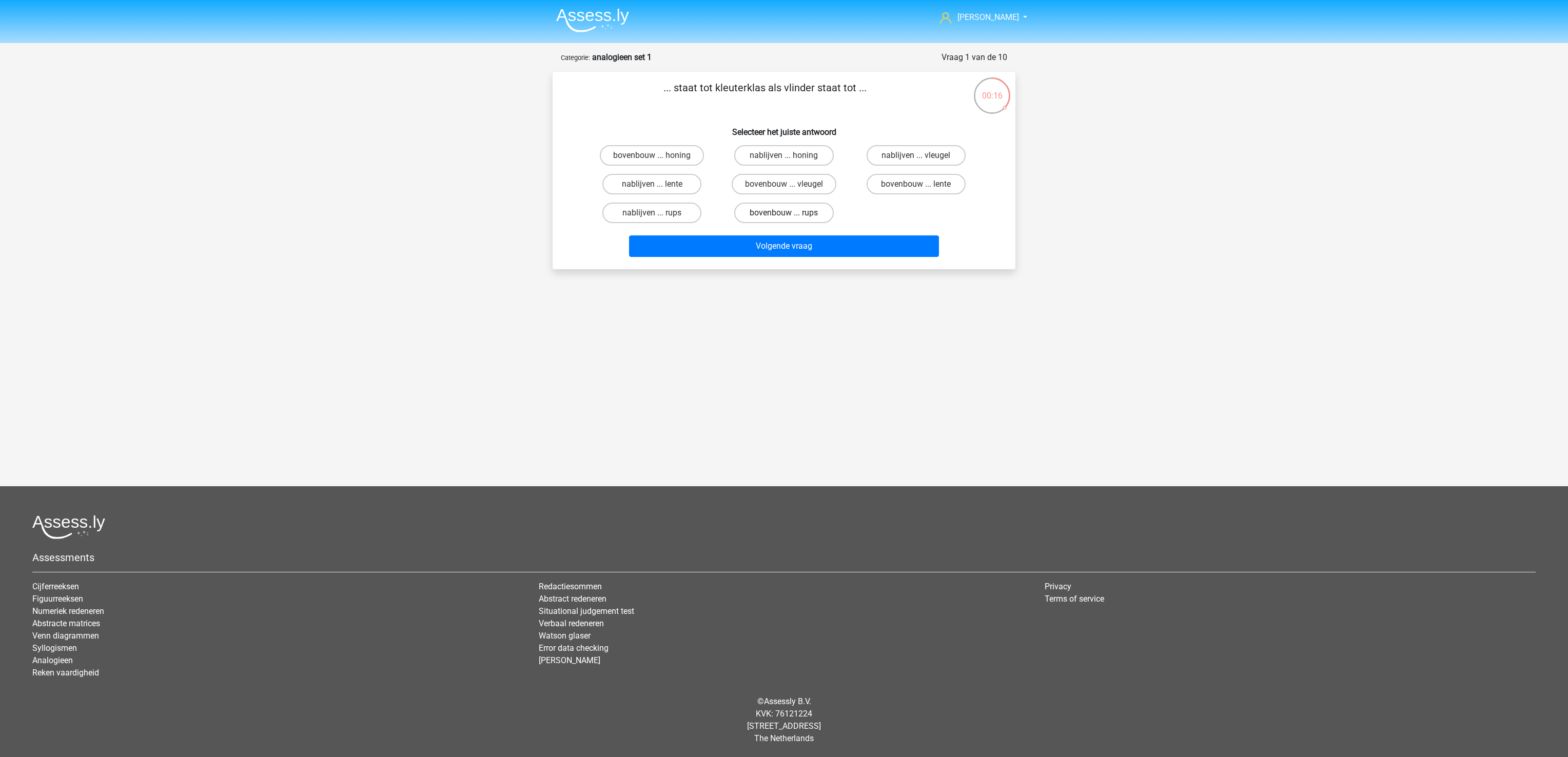
click at [811, 215] on label "bovenbouw ... rups" at bounding box center [783, 213] width 99 height 20
click at [790, 215] on input "bovenbouw ... rups" at bounding box center [787, 216] width 7 height 7
radio input "true"
click at [813, 241] on button "Volgende vraag" at bounding box center [784, 246] width 311 height 22
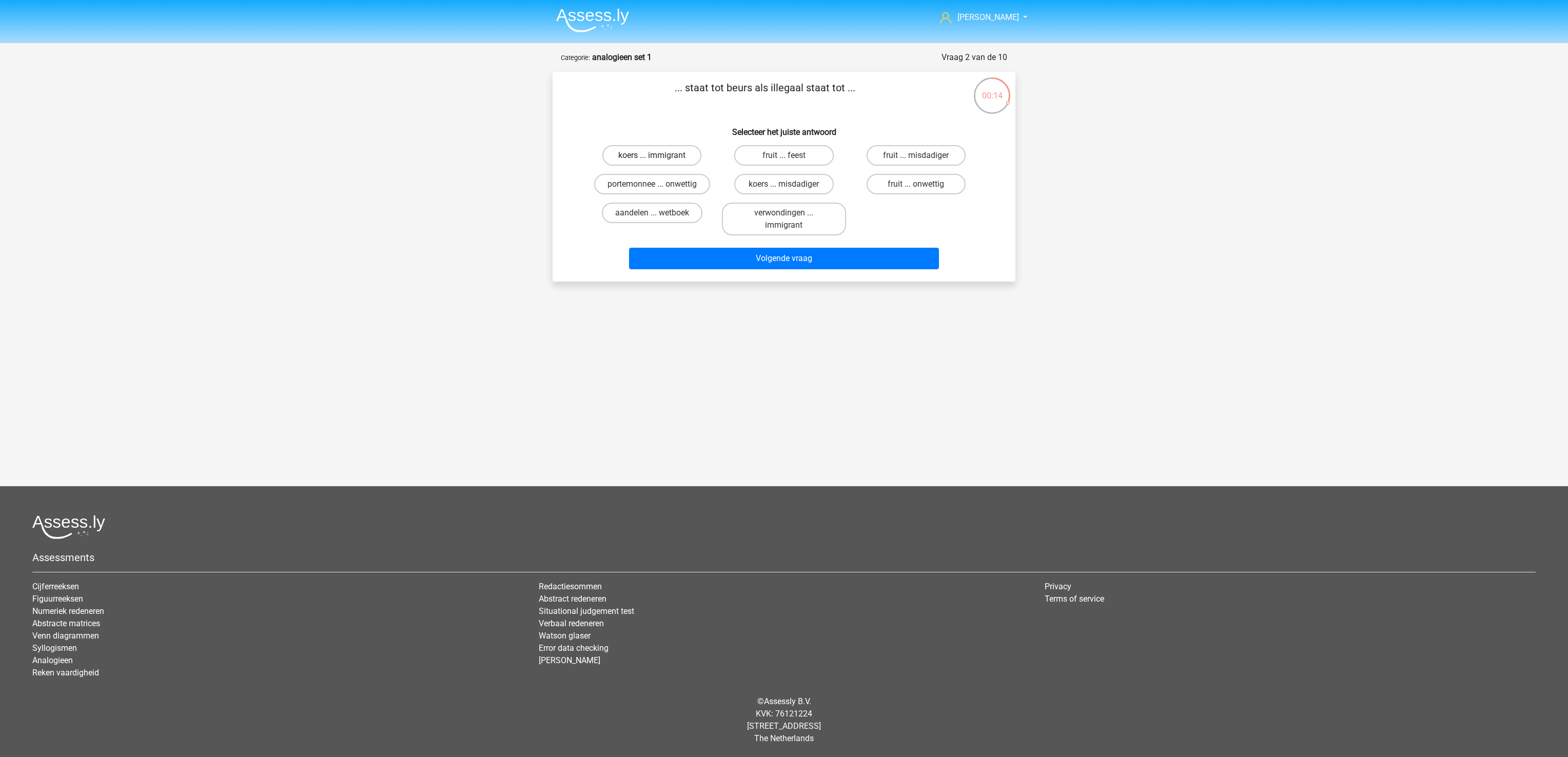
click at [671, 151] on label "koers ... immigrant" at bounding box center [651, 155] width 99 height 20
click at [659, 155] on input "koers ... immigrant" at bounding box center [655, 159] width 7 height 7
radio input "true"
click at [760, 269] on div "Volgende vraag" at bounding box center [784, 260] width 396 height 25
click at [756, 259] on button "Volgende vraag" at bounding box center [784, 258] width 311 height 22
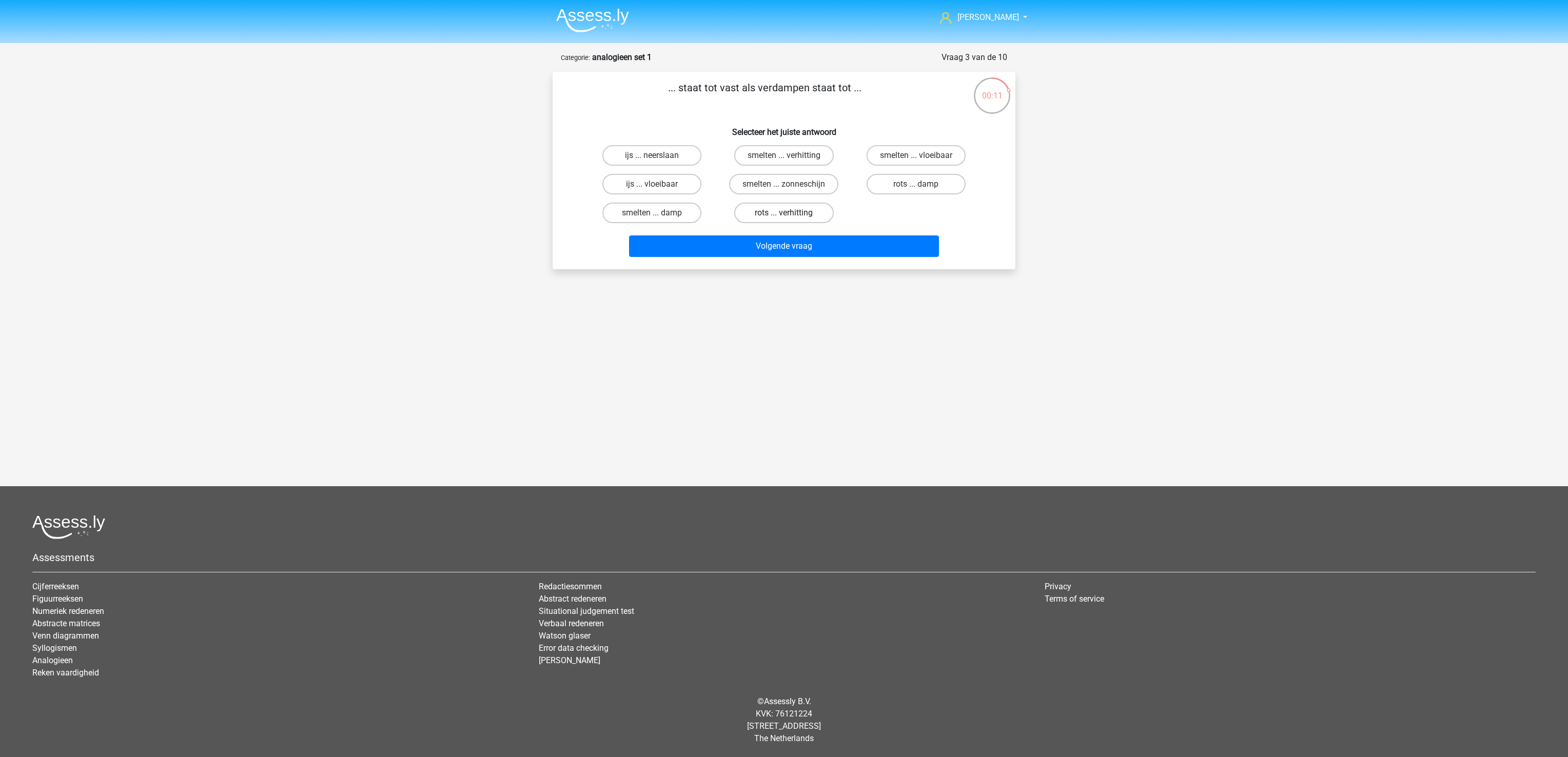
click at [765, 214] on label "rots ... verhitting" at bounding box center [783, 213] width 99 height 20
click at [784, 214] on input "rots ... verhitting" at bounding box center [787, 216] width 7 height 7
radio input "true"
click at [768, 243] on button "Volgende vraag" at bounding box center [784, 246] width 311 height 22
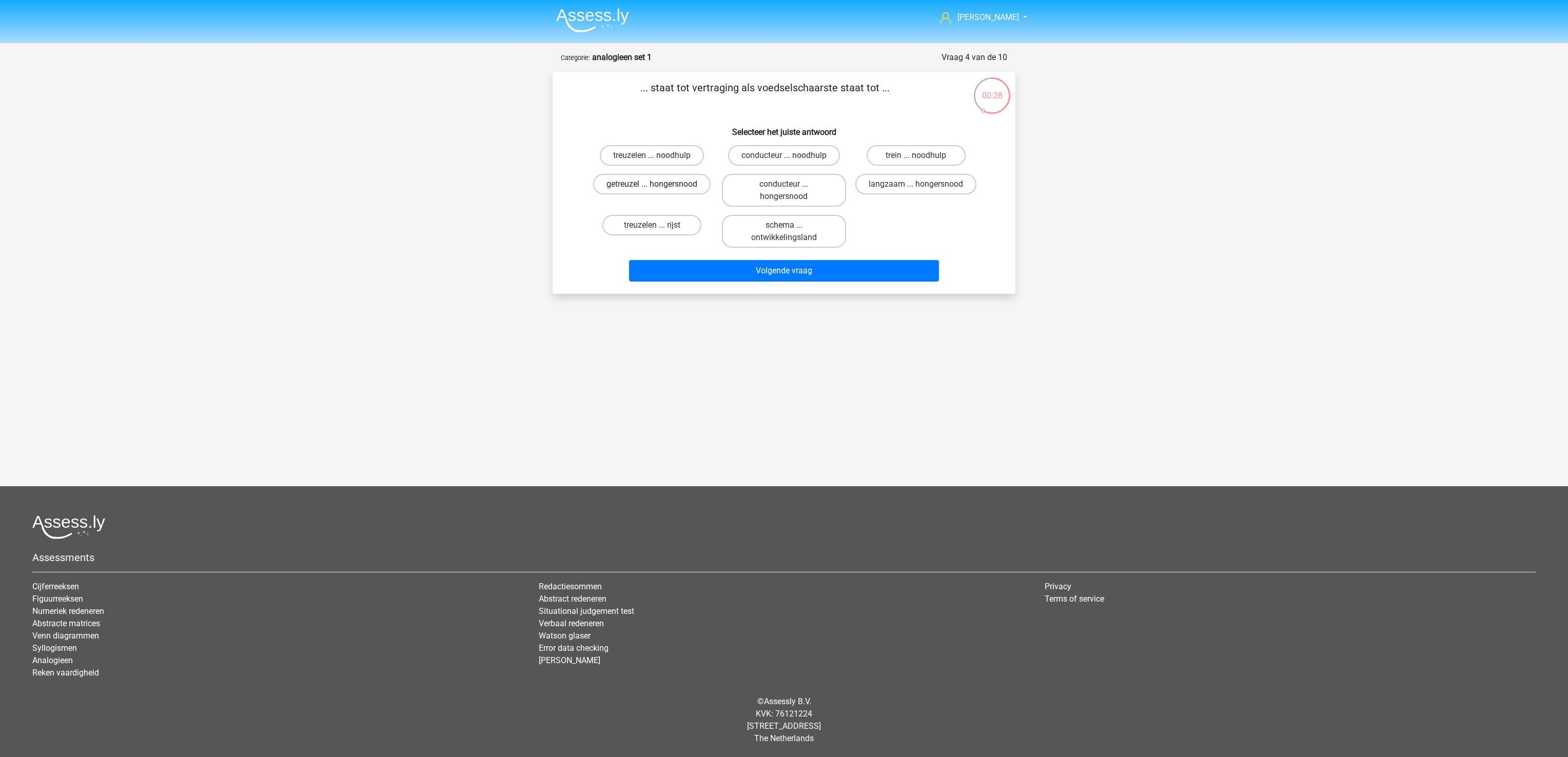
click at [670, 187] on label "getreuzel ... hongersnood" at bounding box center [651, 184] width 117 height 20
click at [659, 187] on input "getreuzel ... hongersnood" at bounding box center [655, 187] width 7 height 7
radio input "true"
drag, startPoint x: 707, startPoint y: 250, endPoint x: 709, endPoint y: 256, distance: 6.3
click at [709, 256] on div "... staat tot vertraging als voedselschaarste staat tot ... Selecteer het juist…" at bounding box center [784, 183] width 454 height 206
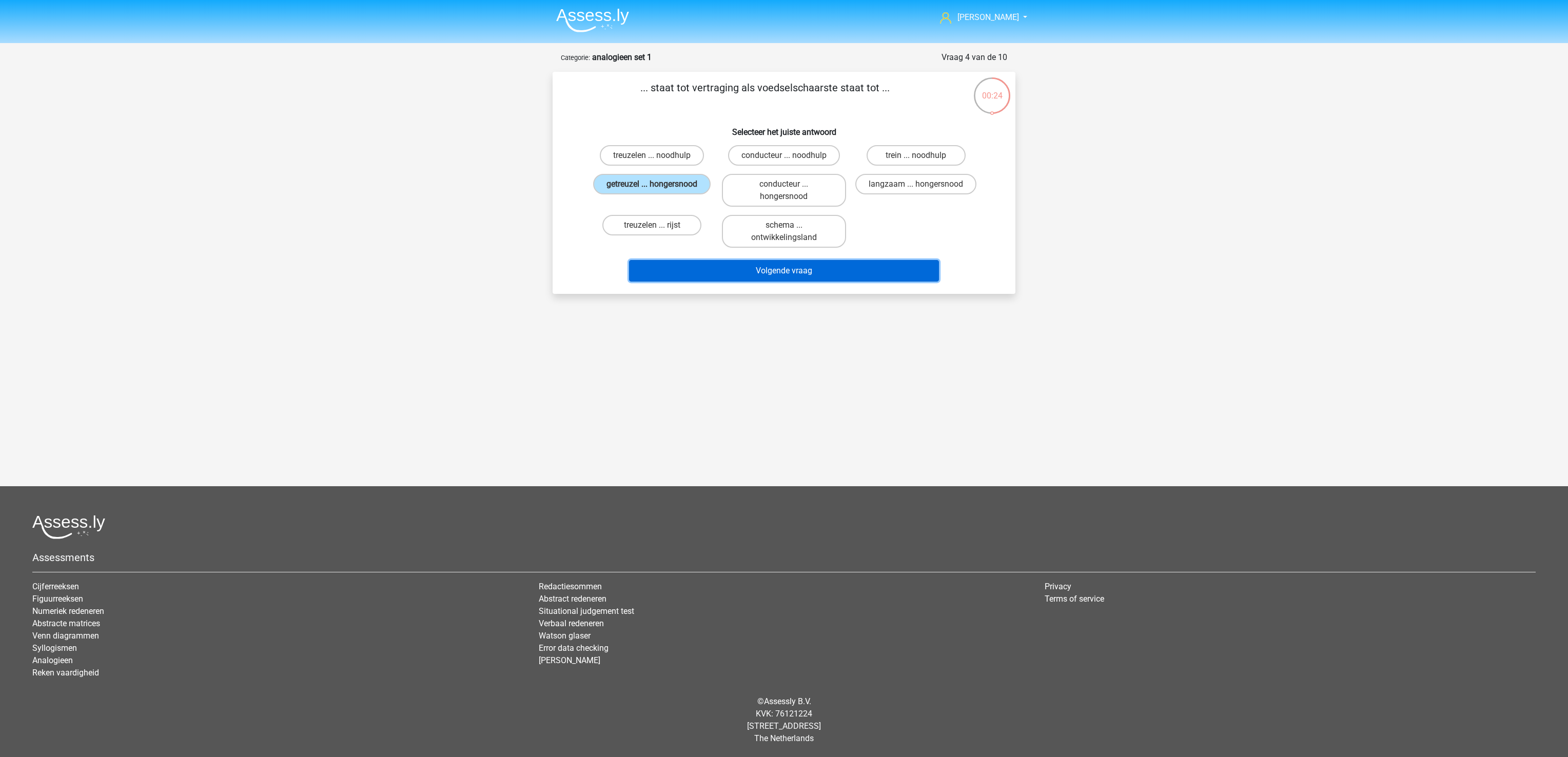
drag, startPoint x: 709, startPoint y: 256, endPoint x: 712, endPoint y: 278, distance: 22.2
click at [712, 278] on button "Volgende vraag" at bounding box center [784, 271] width 311 height 22
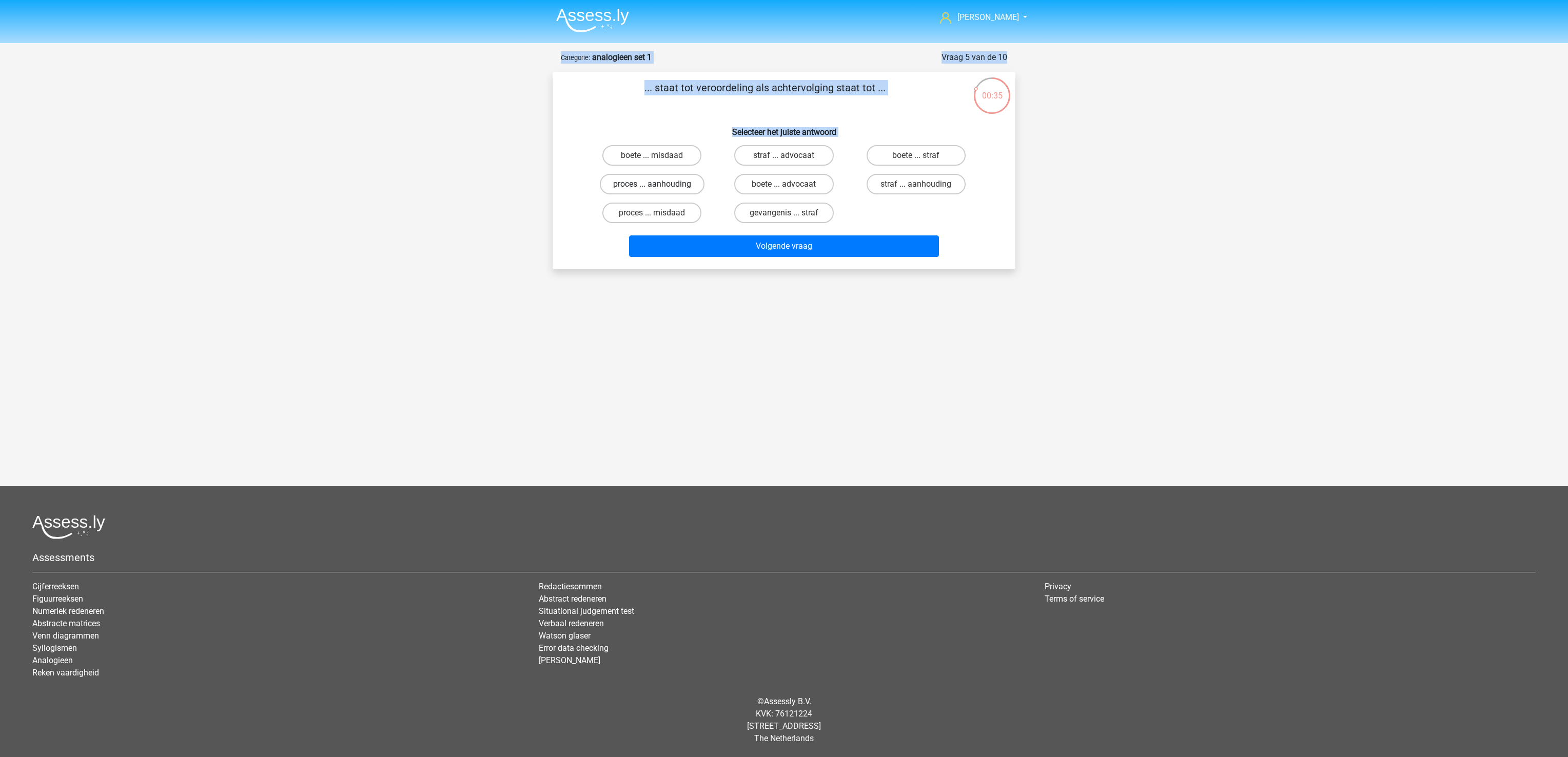
click at [673, 185] on label "proces ... aanhouding" at bounding box center [652, 184] width 105 height 20
click at [659, 185] on input "proces ... aanhouding" at bounding box center [655, 187] width 7 height 7
radio input "true"
click at [710, 246] on button "Volgende vraag" at bounding box center [784, 246] width 311 height 22
click at [921, 180] on label "duif ... wijsheid" at bounding box center [915, 184] width 99 height 20
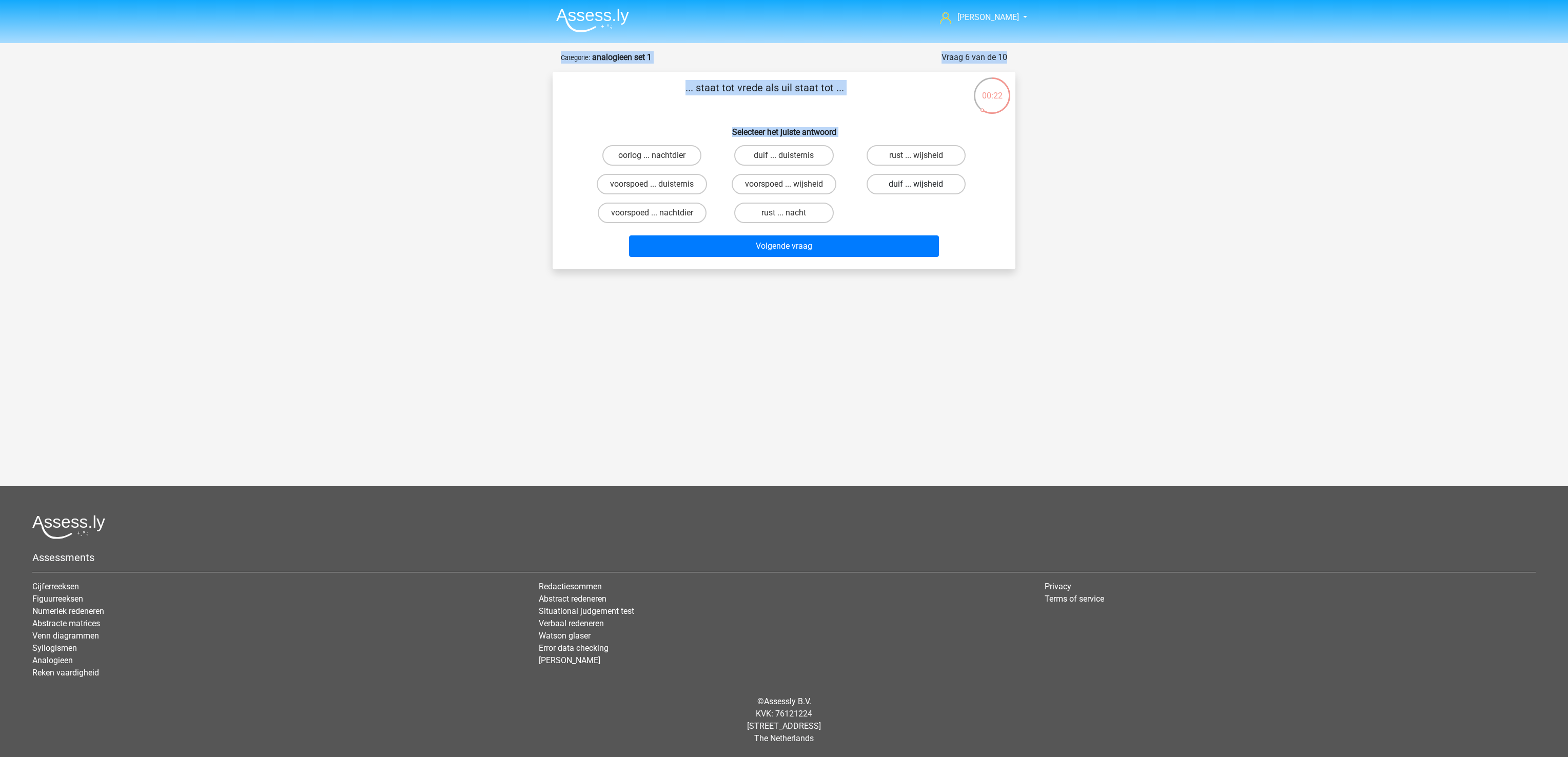
click at [921, 184] on input "duif ... wijsheid" at bounding box center [919, 187] width 7 height 7
radio input "true"
click at [907, 250] on button "Volgende vraag" at bounding box center [784, 246] width 311 height 22
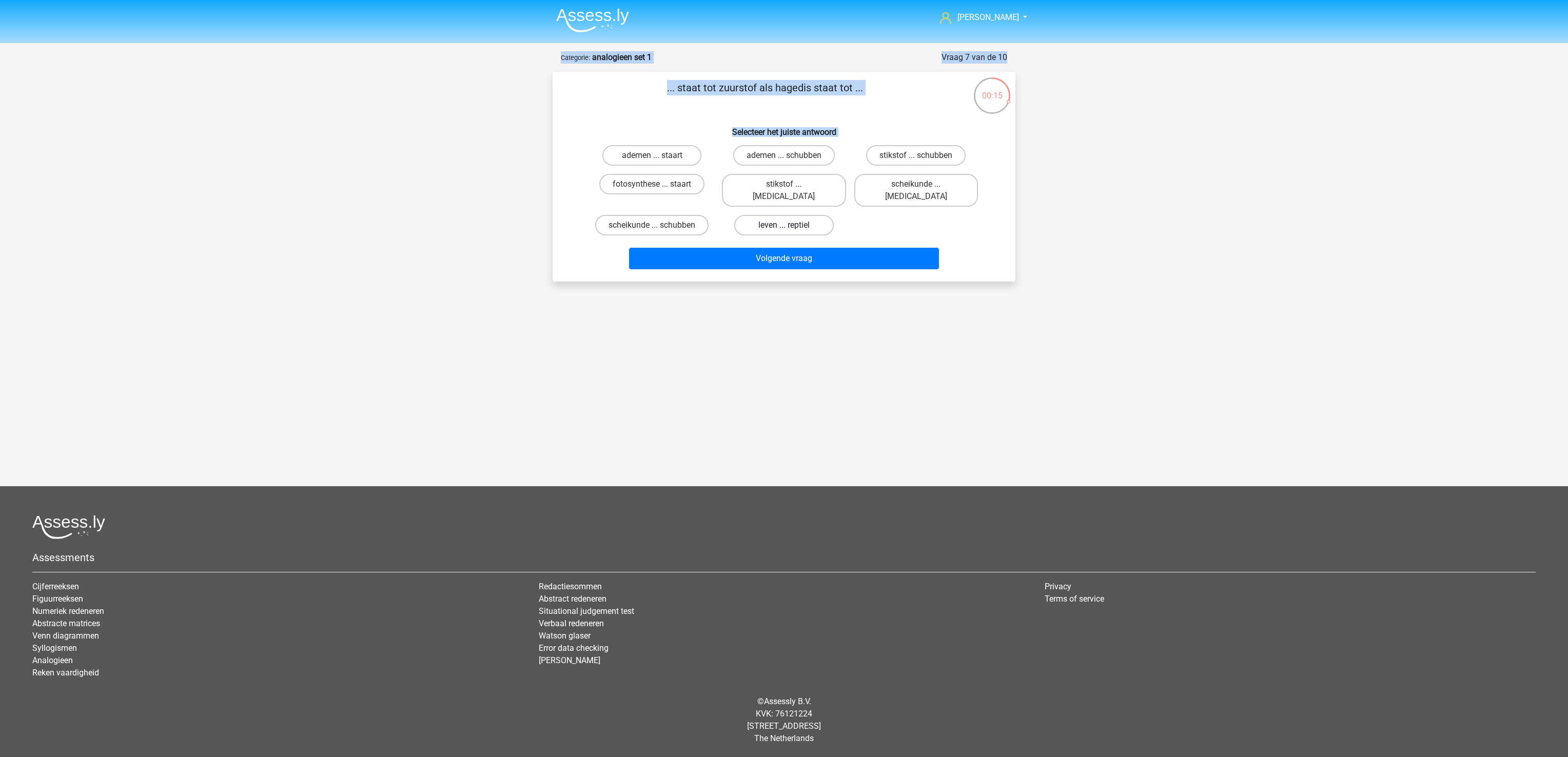
click at [768, 215] on label "leven ... reptiel" at bounding box center [783, 225] width 99 height 20
click at [784, 225] on input "leven ... reptiel" at bounding box center [787, 229] width 7 height 7
radio input "true"
click at [783, 250] on button "Volgende vraag" at bounding box center [784, 258] width 311 height 22
click at [684, 197] on label "overgewicht ... heerlijk" at bounding box center [652, 197] width 106 height 20
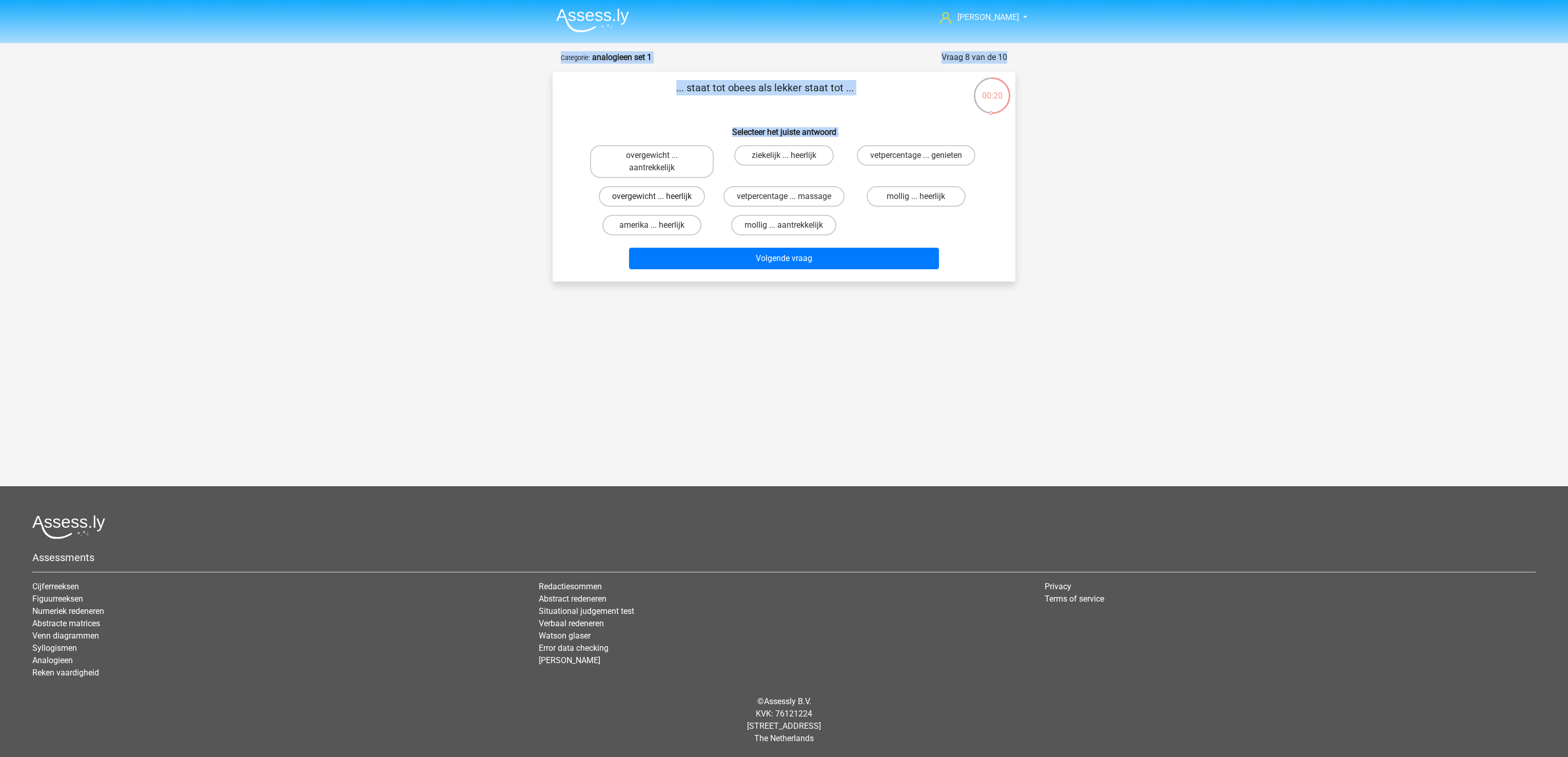
click at [659, 197] on input "overgewicht ... heerlijk" at bounding box center [655, 200] width 7 height 7
radio input "true"
click at [708, 252] on button "Volgende vraag" at bounding box center [784, 258] width 311 height 22
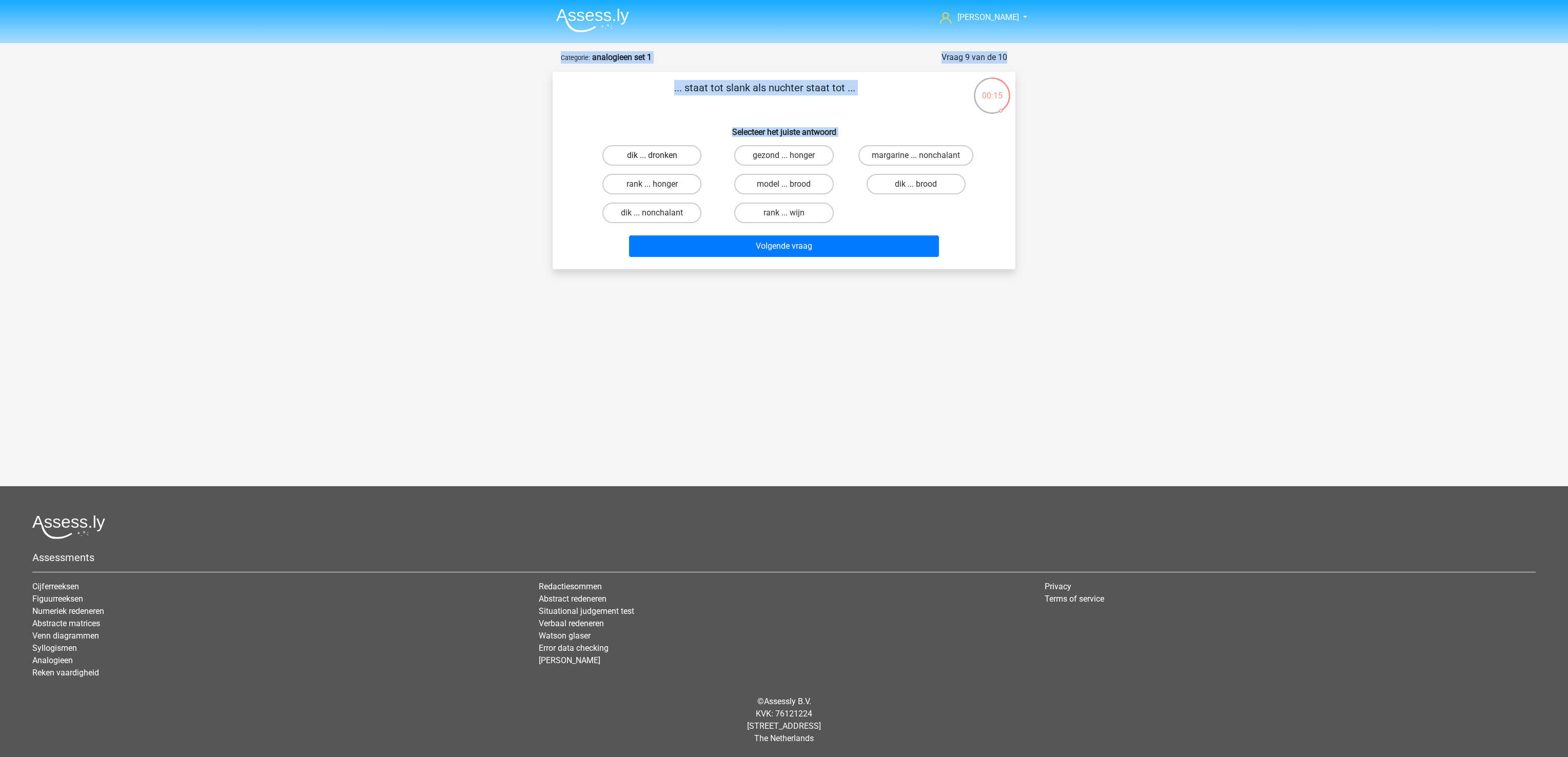
click at [681, 158] on label "dik ... dronken" at bounding box center [651, 155] width 99 height 20
click at [659, 158] on input "dik ... dronken" at bounding box center [655, 159] width 7 height 7
radio input "true"
click at [741, 240] on button "Volgende vraag" at bounding box center [784, 246] width 311 height 22
click at [913, 187] on label "pixel ... wiel" at bounding box center [915, 184] width 99 height 20
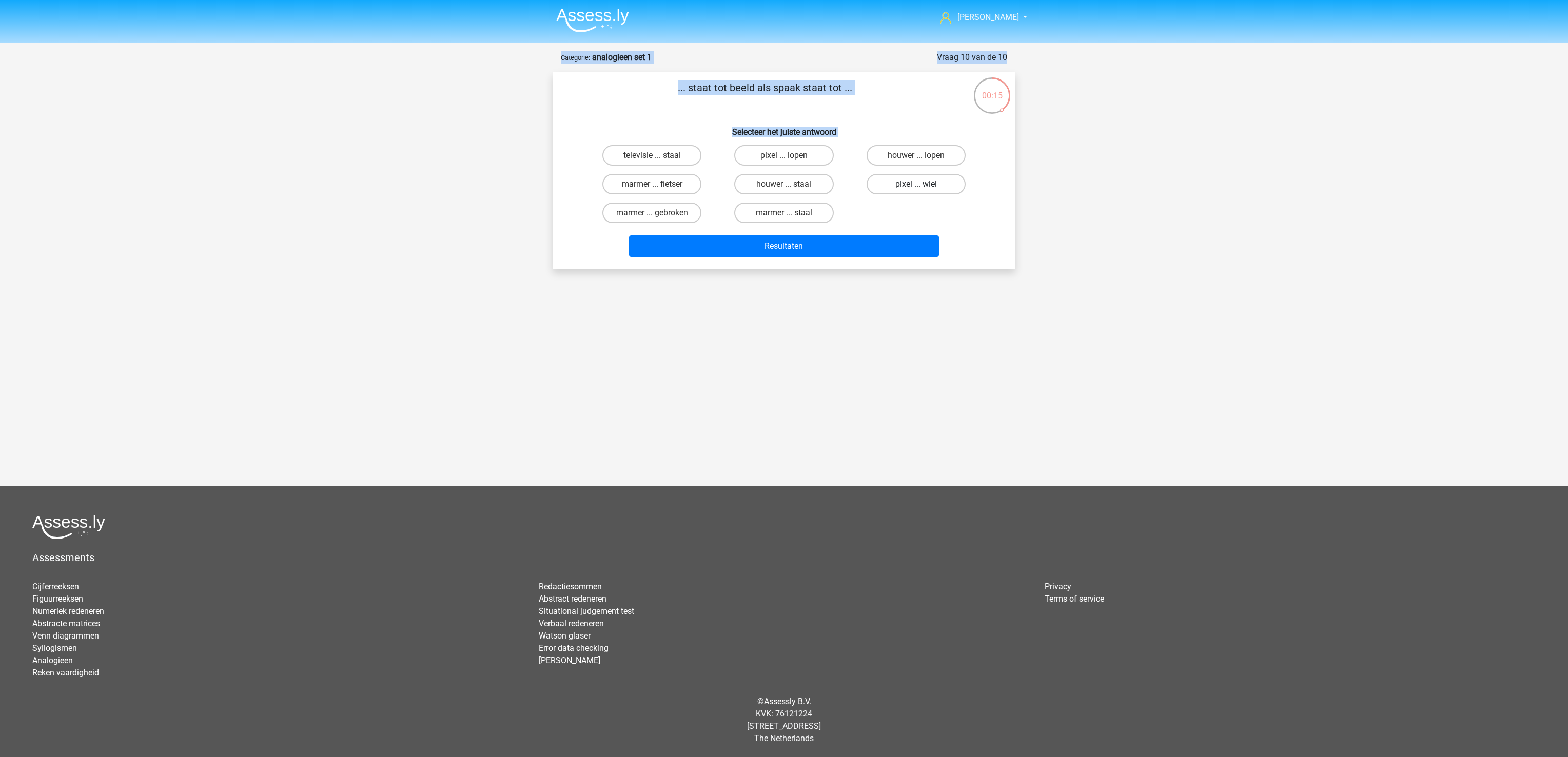
click at [915, 187] on input "pixel ... wiel" at bounding box center [919, 187] width 7 height 7
radio input "true"
click at [920, 240] on button "Resultaten" at bounding box center [784, 246] width 311 height 22
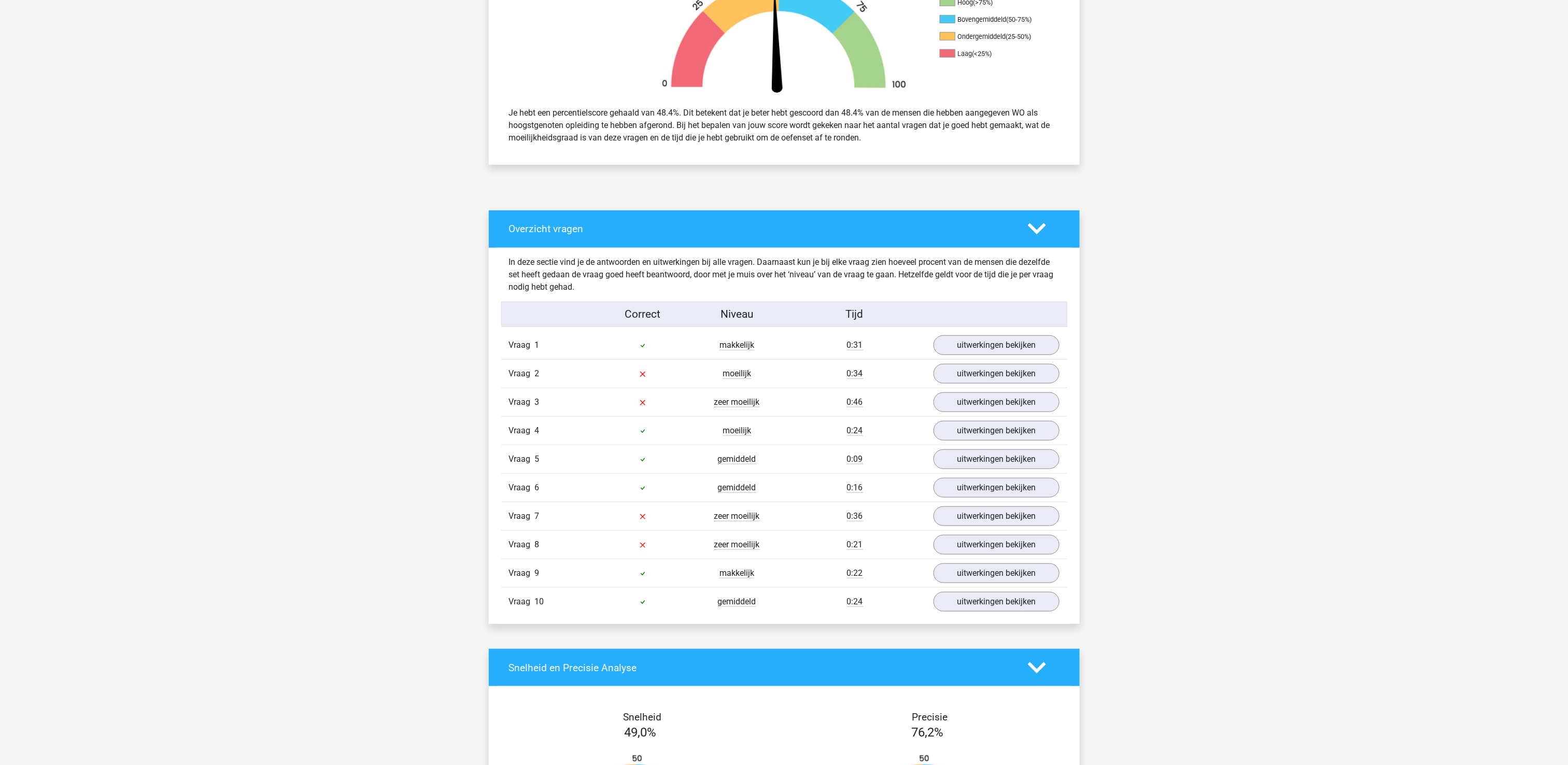
scroll to position [414, 0]
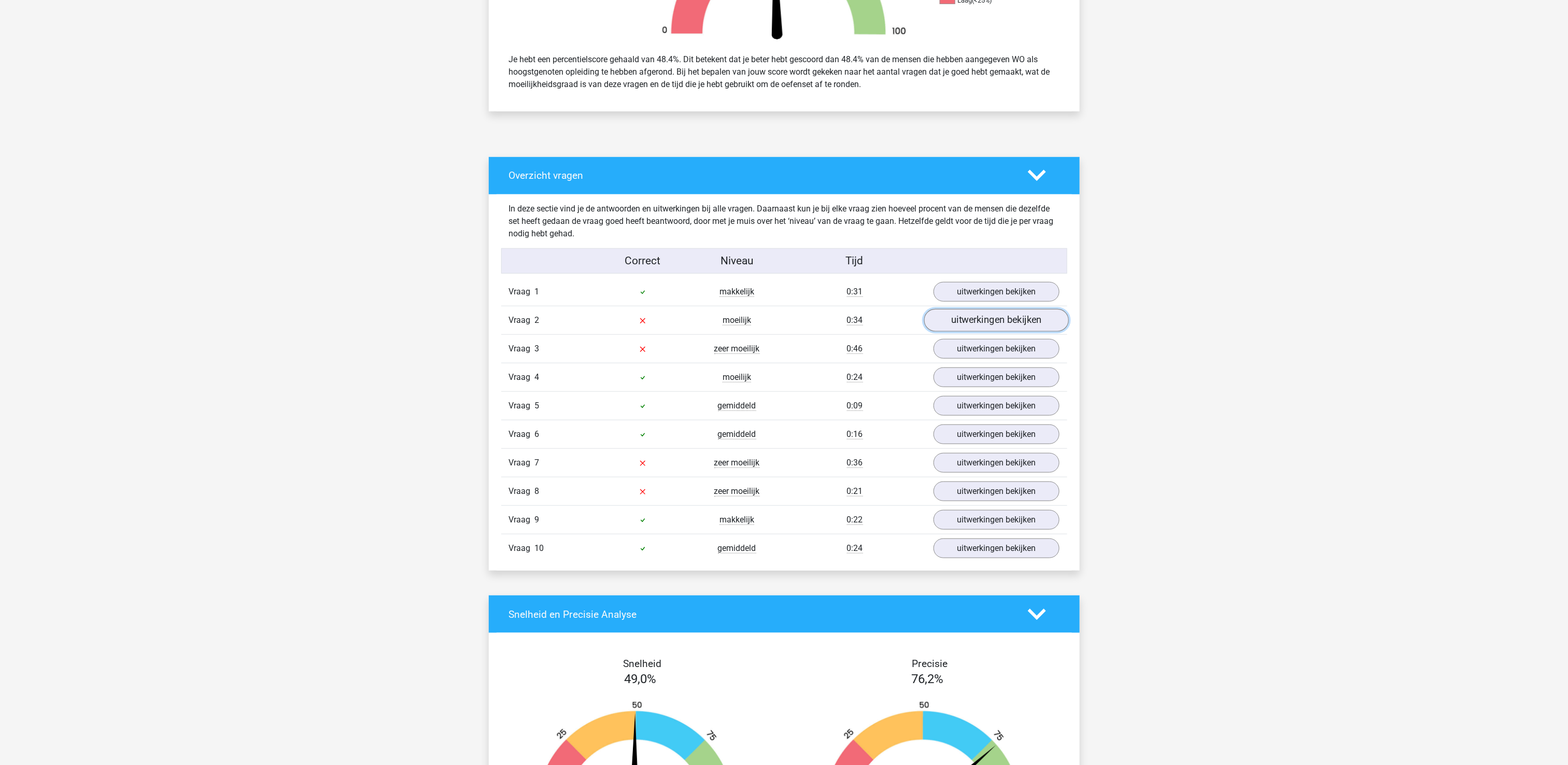
click at [970, 317] on link "uitwerkingen bekijken" at bounding box center [996, 320] width 145 height 23
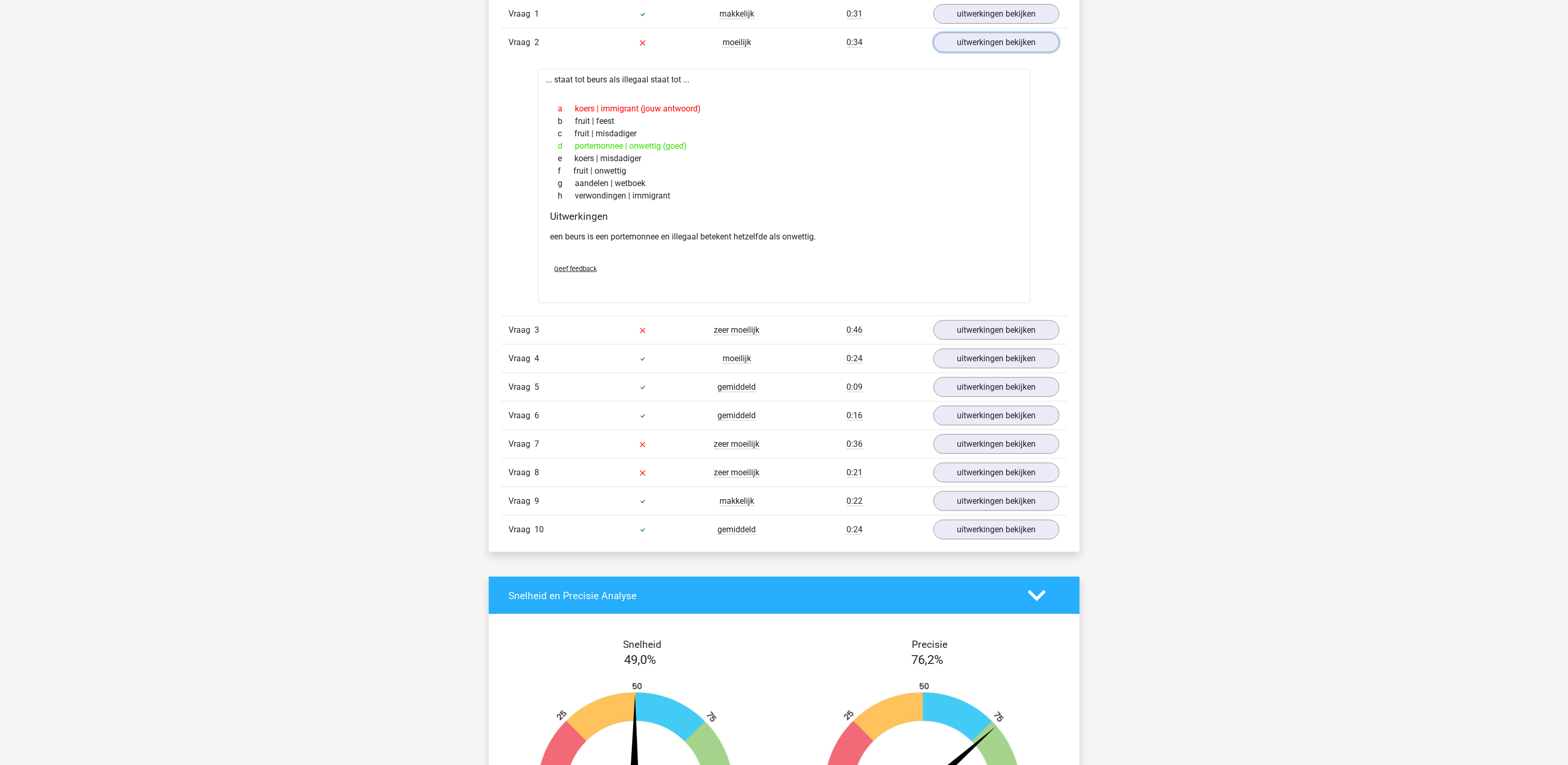
scroll to position [726, 0]
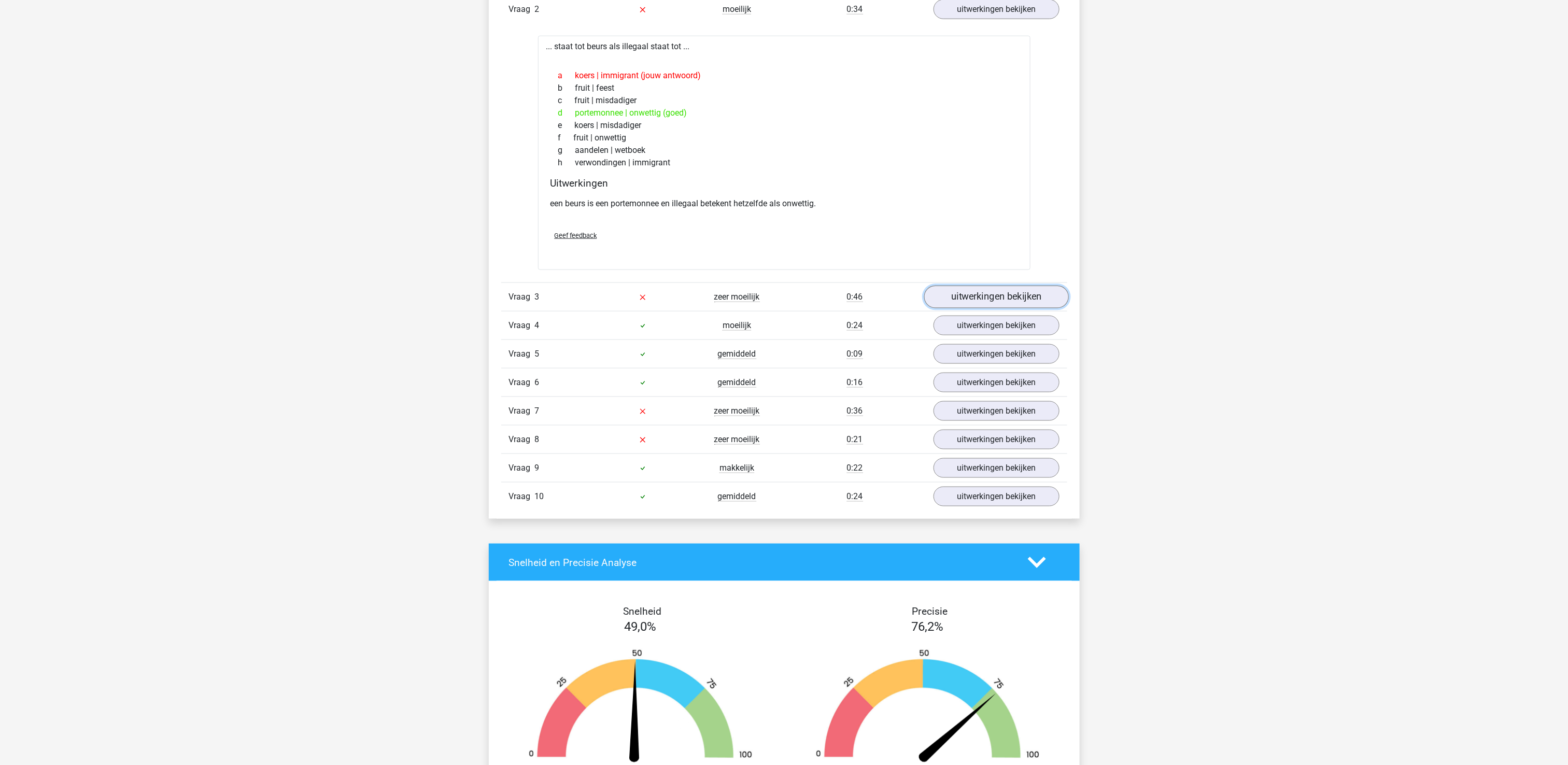
click at [997, 301] on link "uitwerkingen bekijken" at bounding box center [996, 297] width 145 height 23
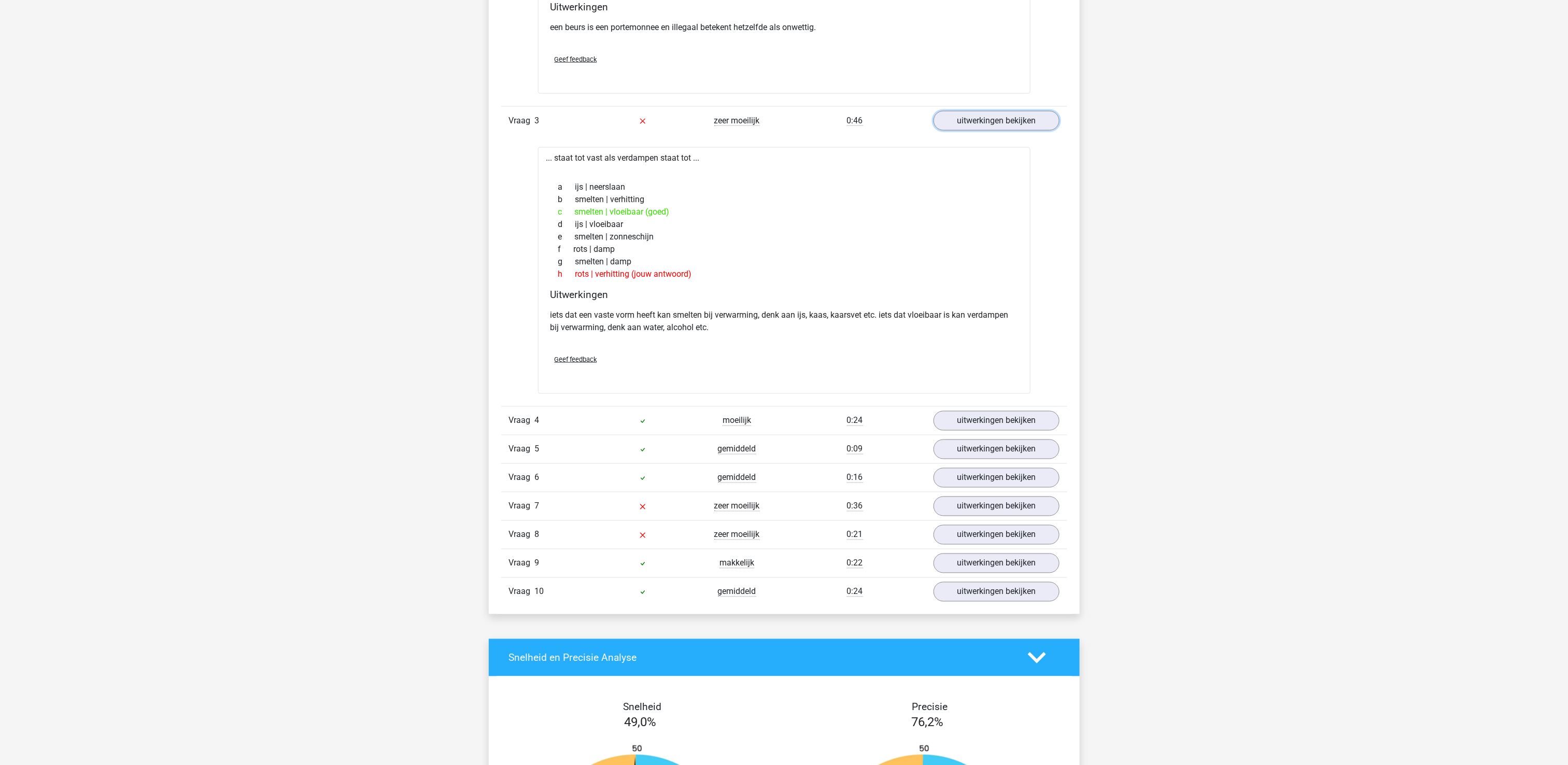
scroll to position [933, 0]
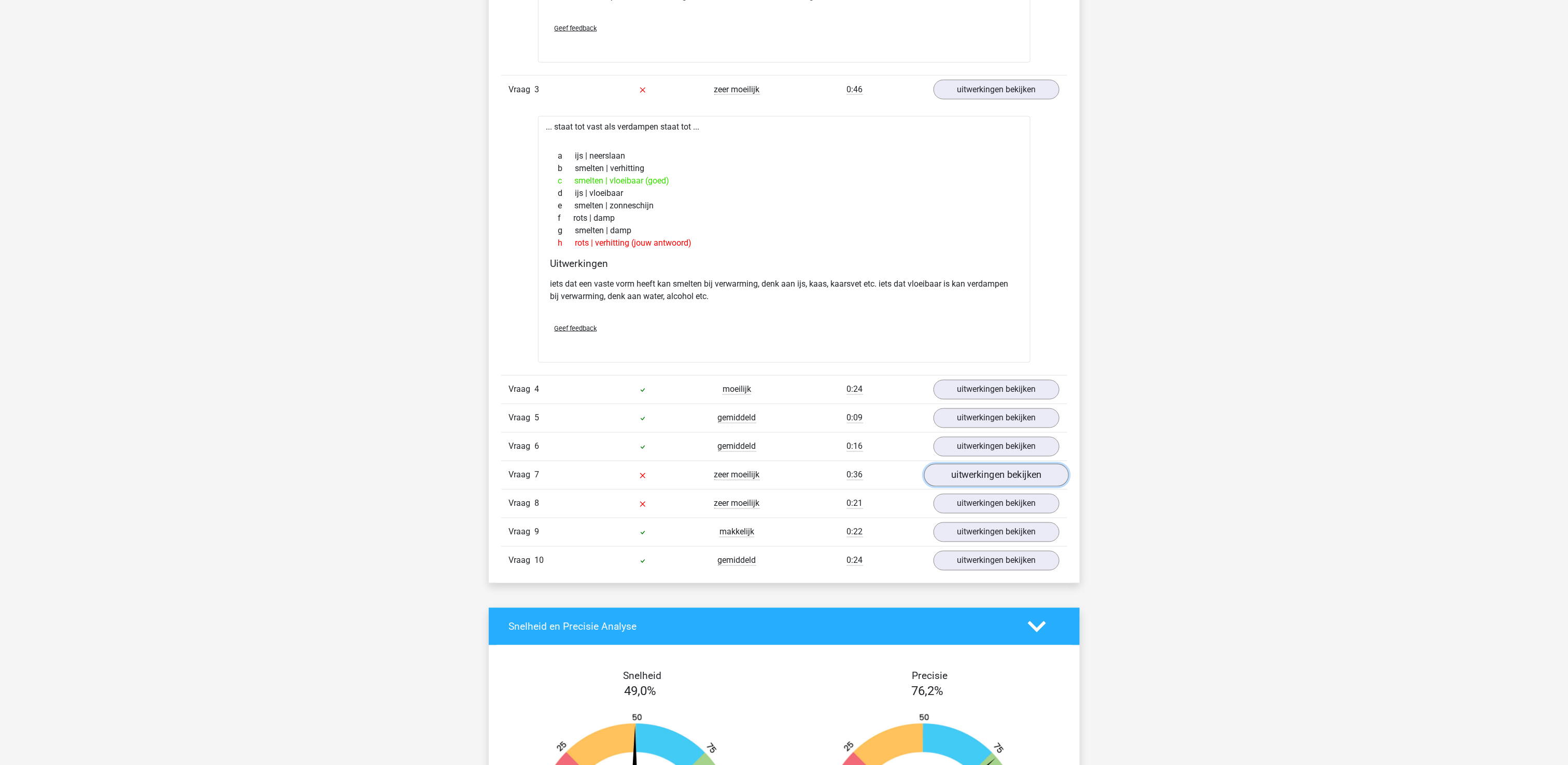
click at [1013, 481] on link "uitwerkingen bekijken" at bounding box center [996, 475] width 145 height 23
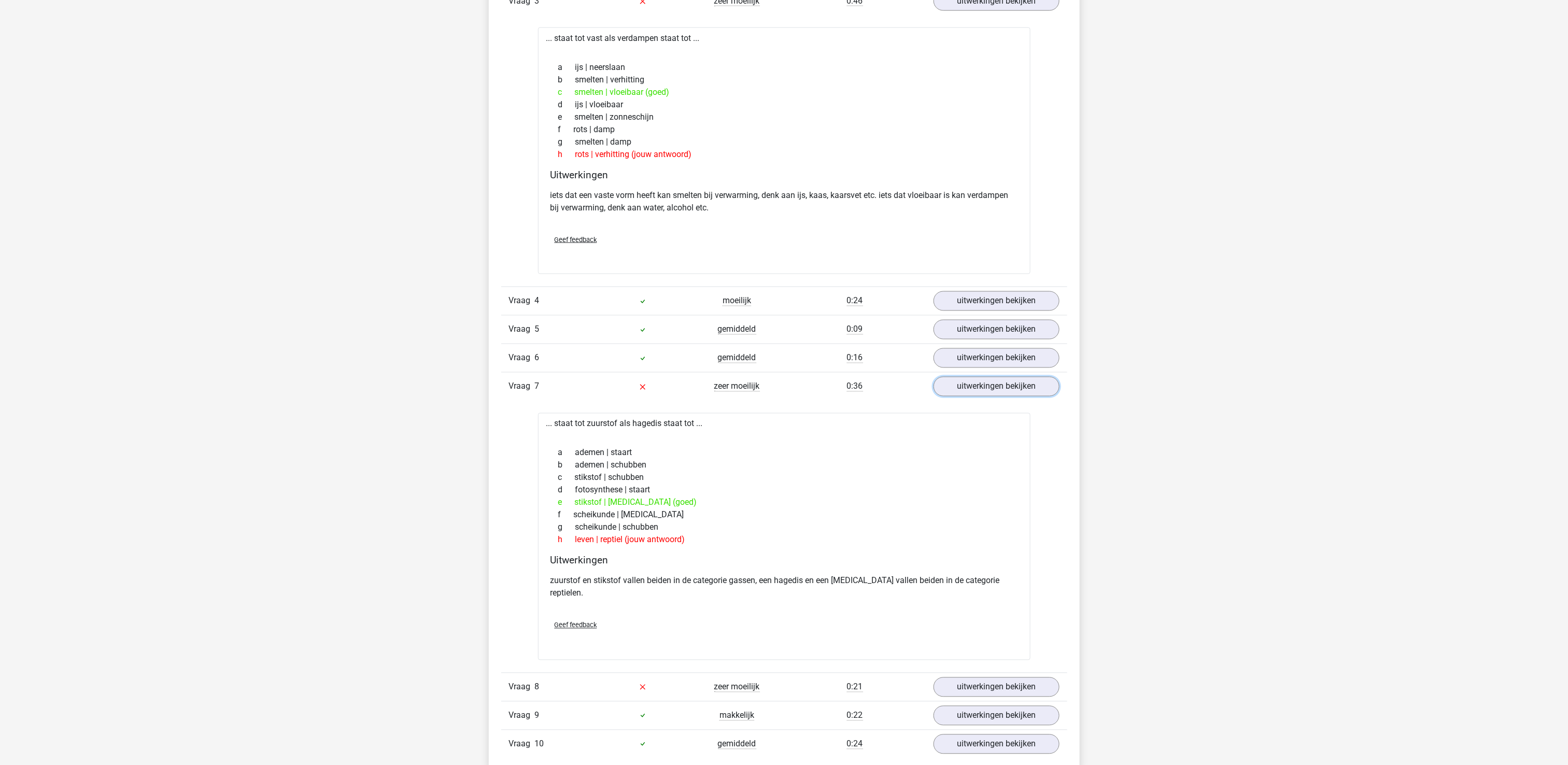
scroll to position [1140, 0]
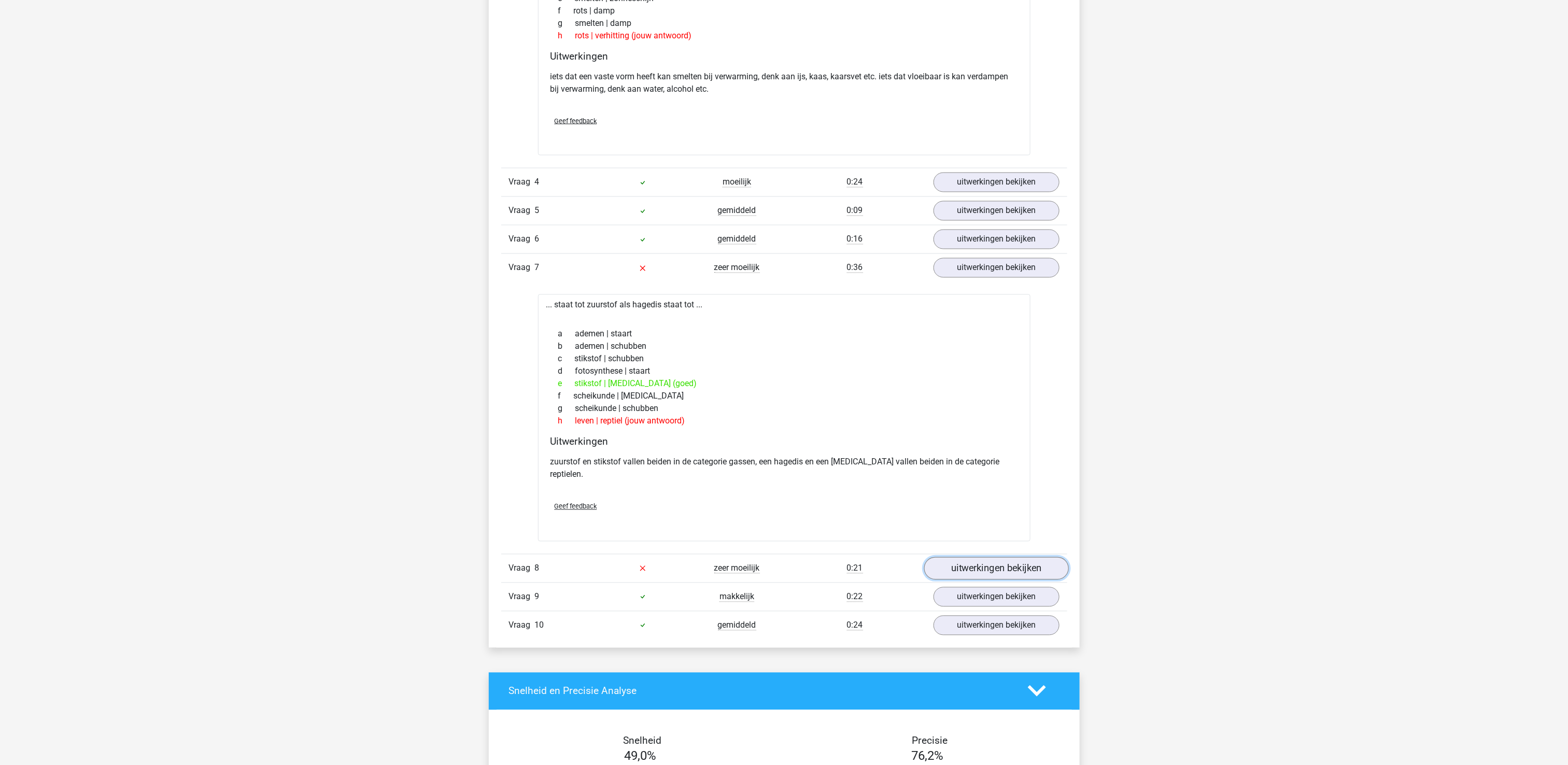
click at [1011, 562] on link "uitwerkingen bekijken" at bounding box center [996, 568] width 145 height 23
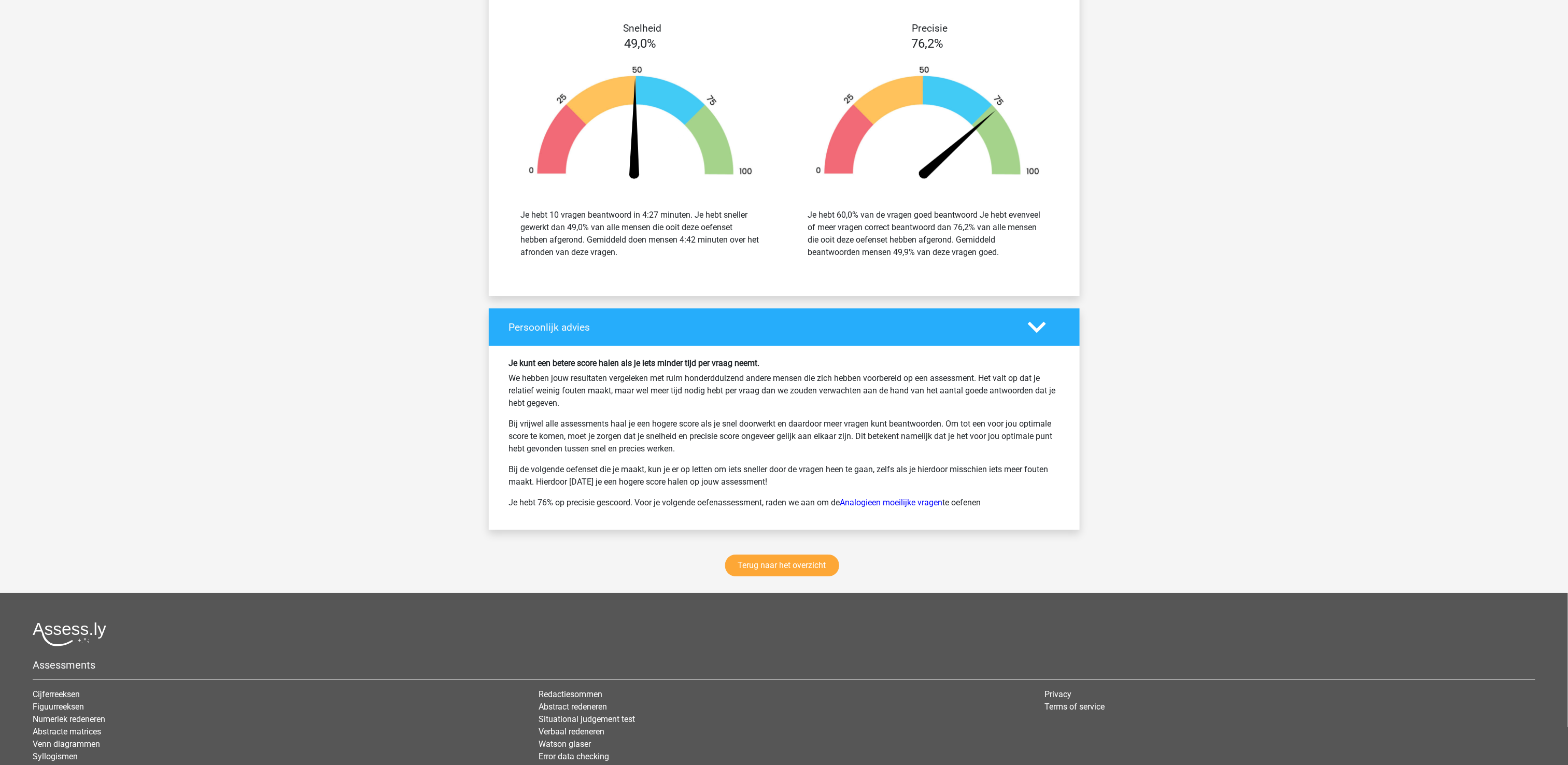
scroll to position [2271, 0]
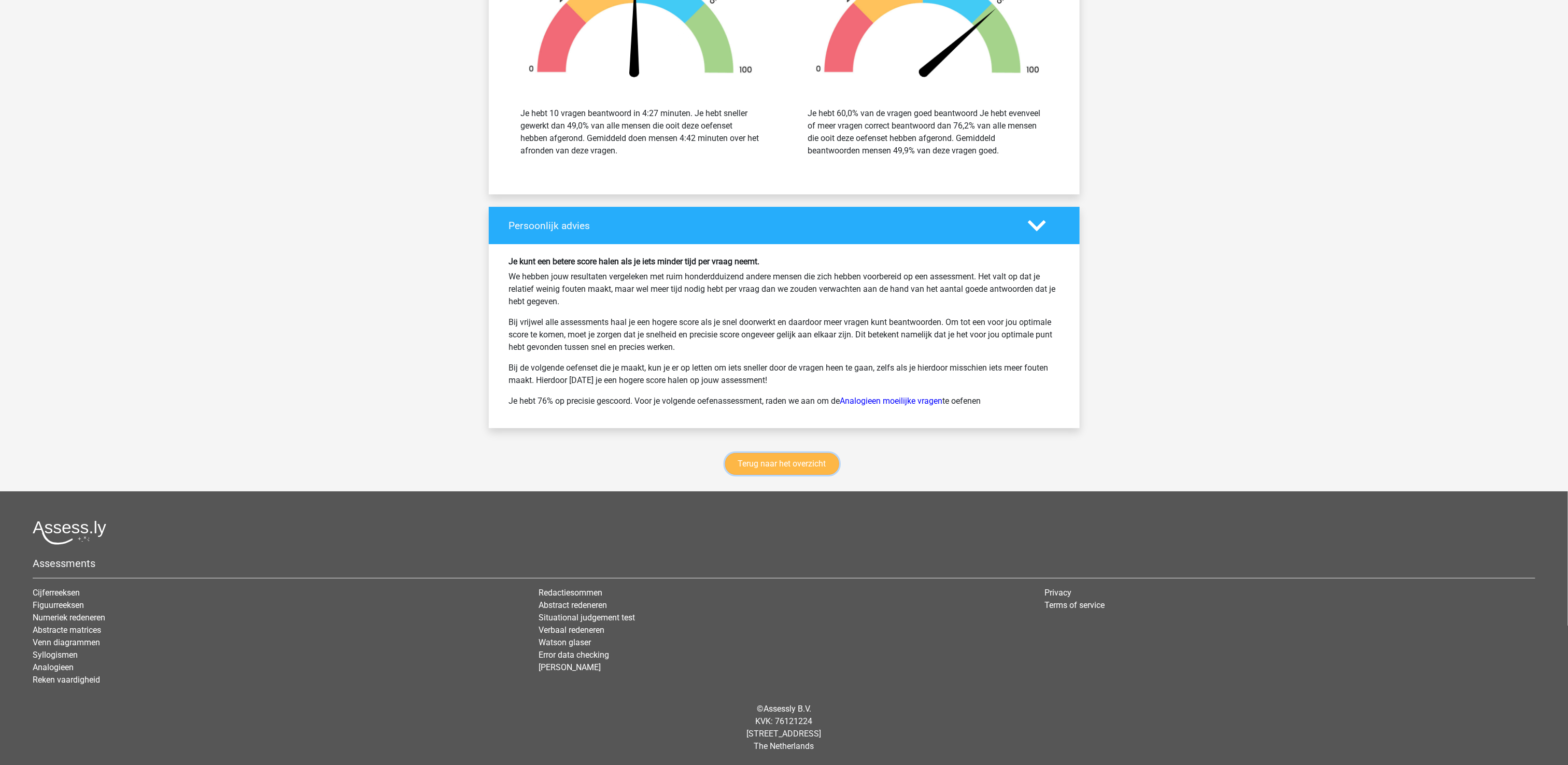
click at [782, 466] on link "Terug naar het overzicht" at bounding box center [782, 464] width 114 height 22
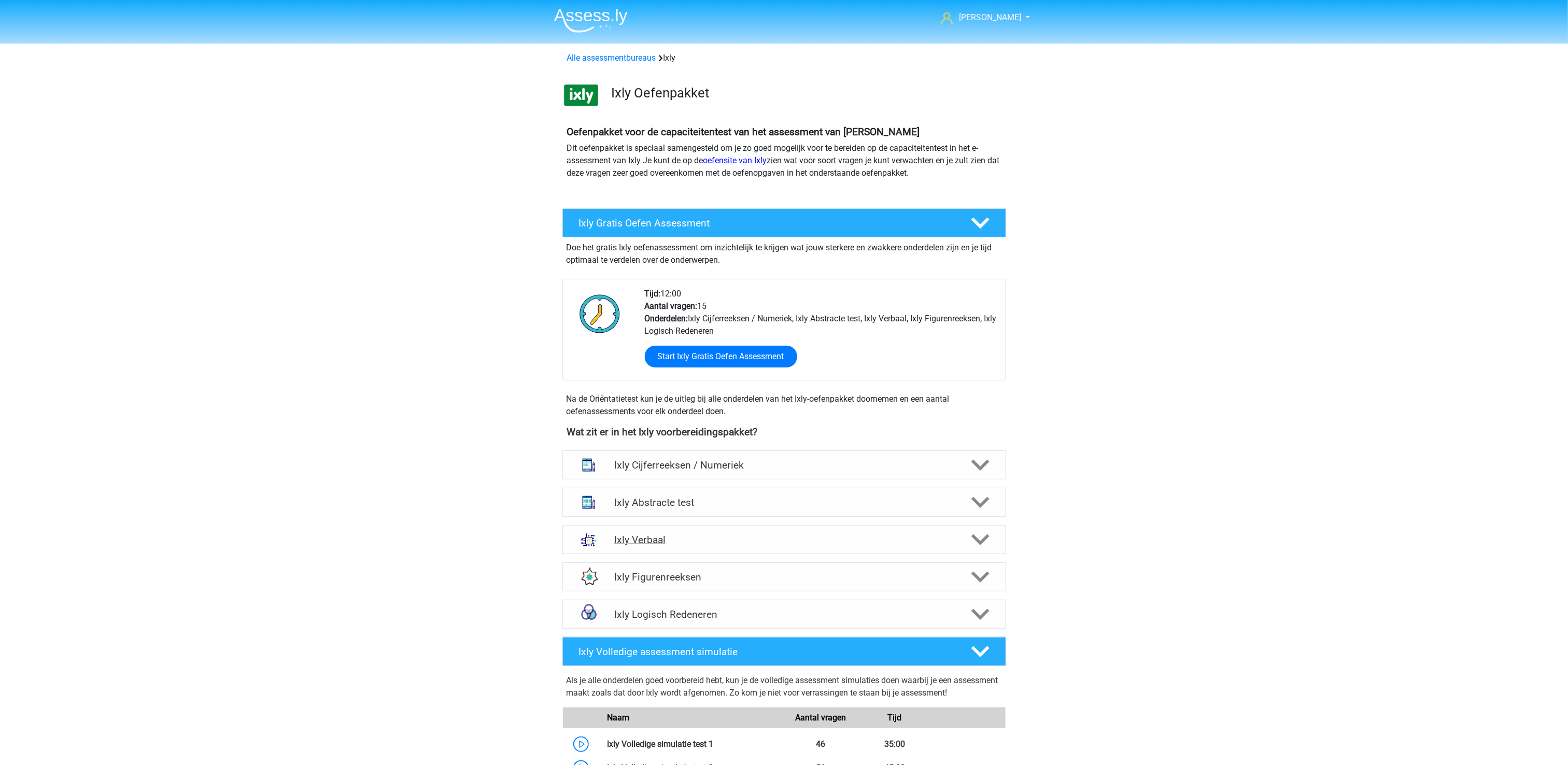
click at [764, 542] on h4 "Ixly Verbaal" at bounding box center [784, 540] width 340 height 12
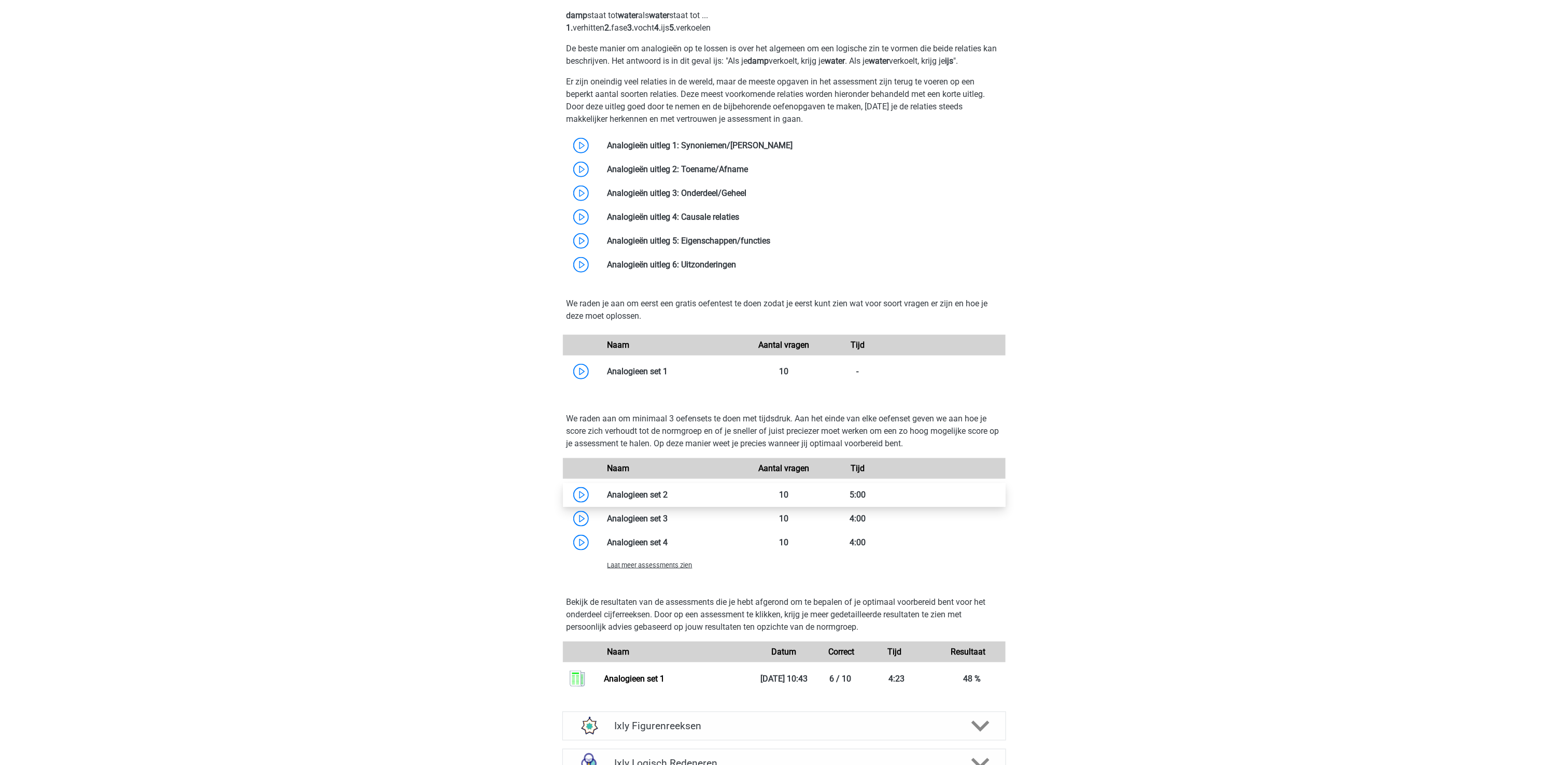
scroll to position [622, 0]
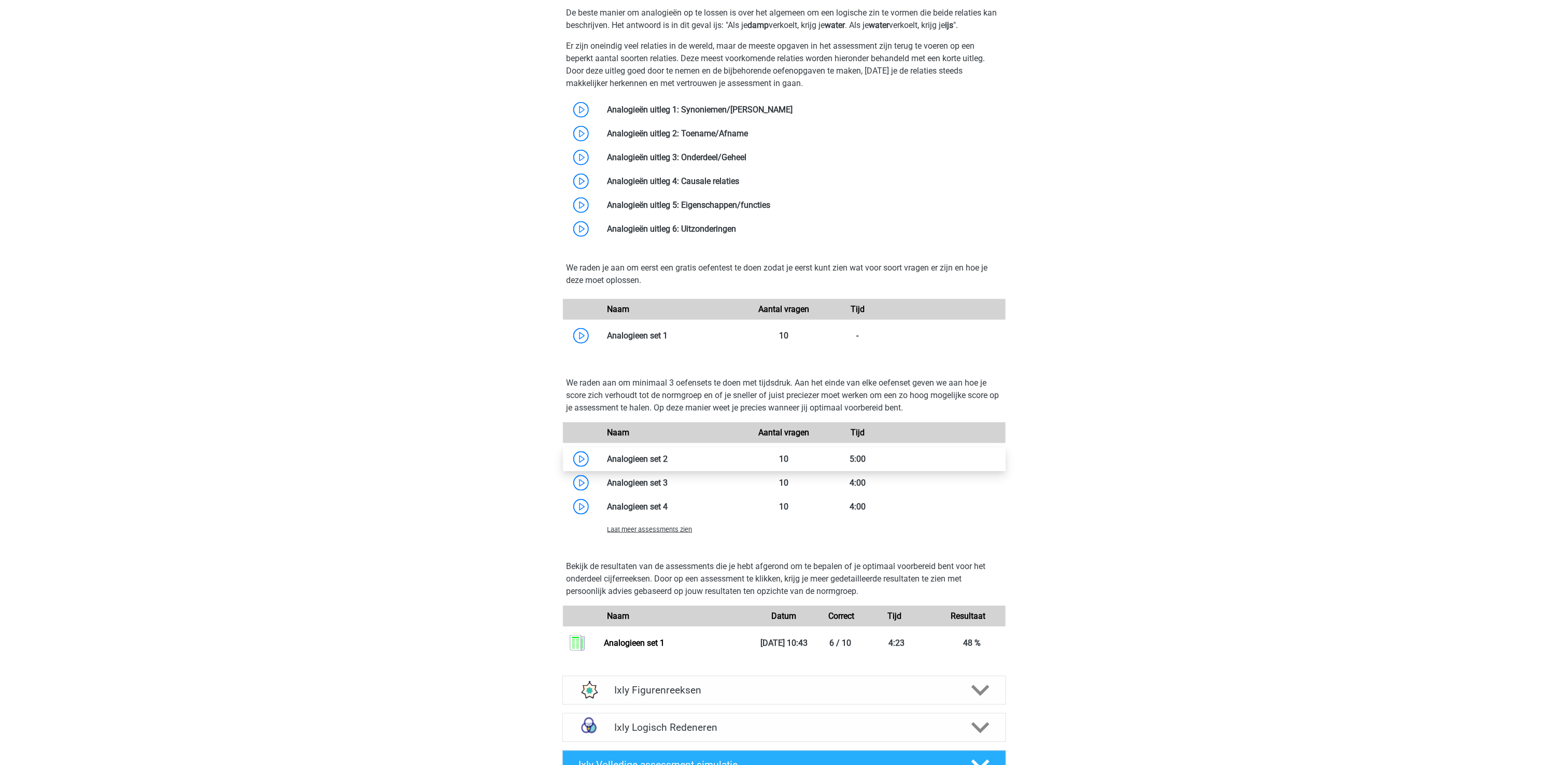
click at [668, 464] on link at bounding box center [668, 459] width 0 height 10
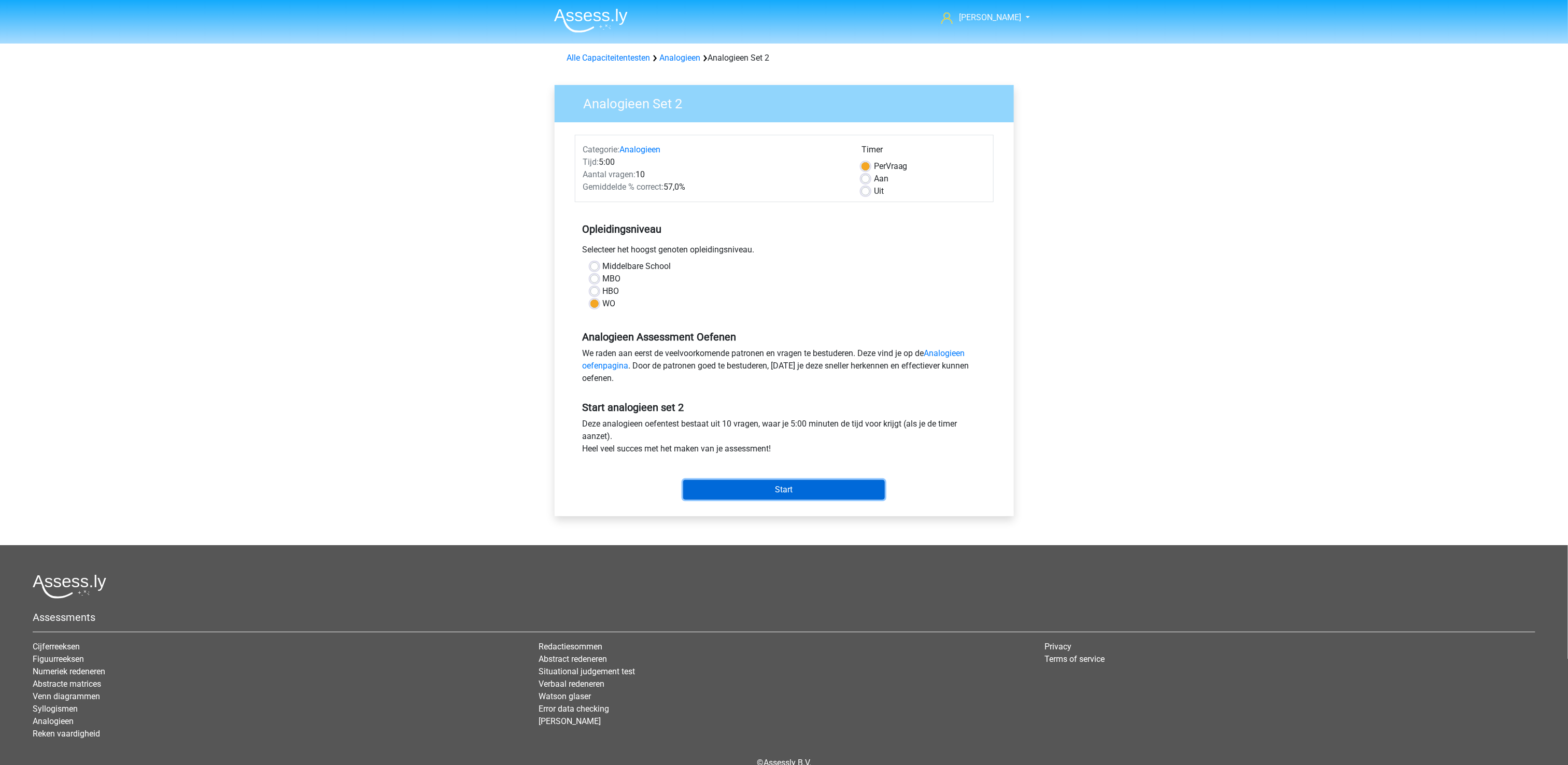
click at [705, 490] on input "Start" at bounding box center [784, 490] width 201 height 20
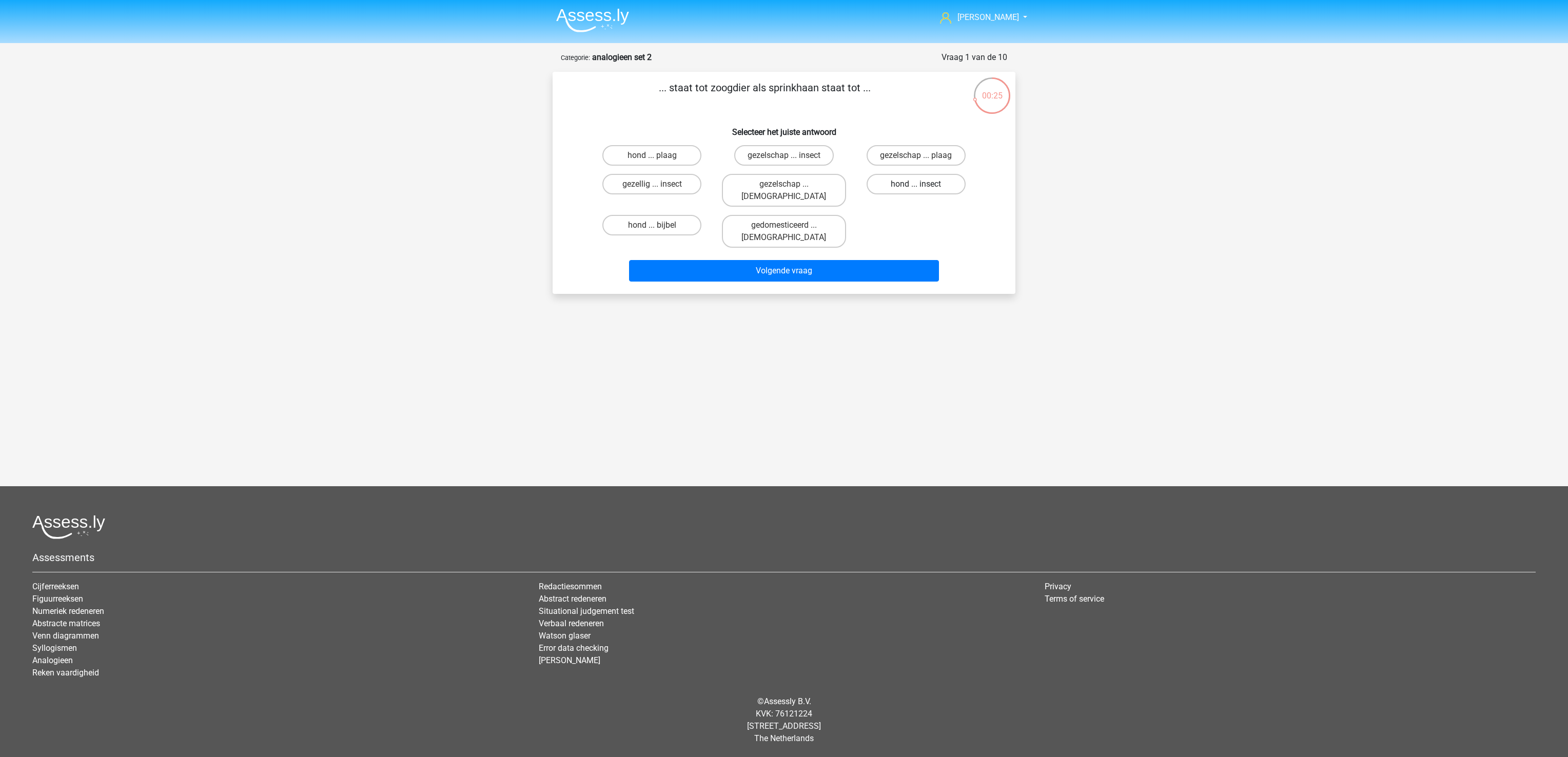
click at [925, 187] on label "hond ... insect" at bounding box center [915, 184] width 99 height 20
click at [922, 187] on input "hond ... insect" at bounding box center [919, 187] width 7 height 7
radio input "true"
click at [922, 260] on button "Volgende vraag" at bounding box center [784, 271] width 311 height 22
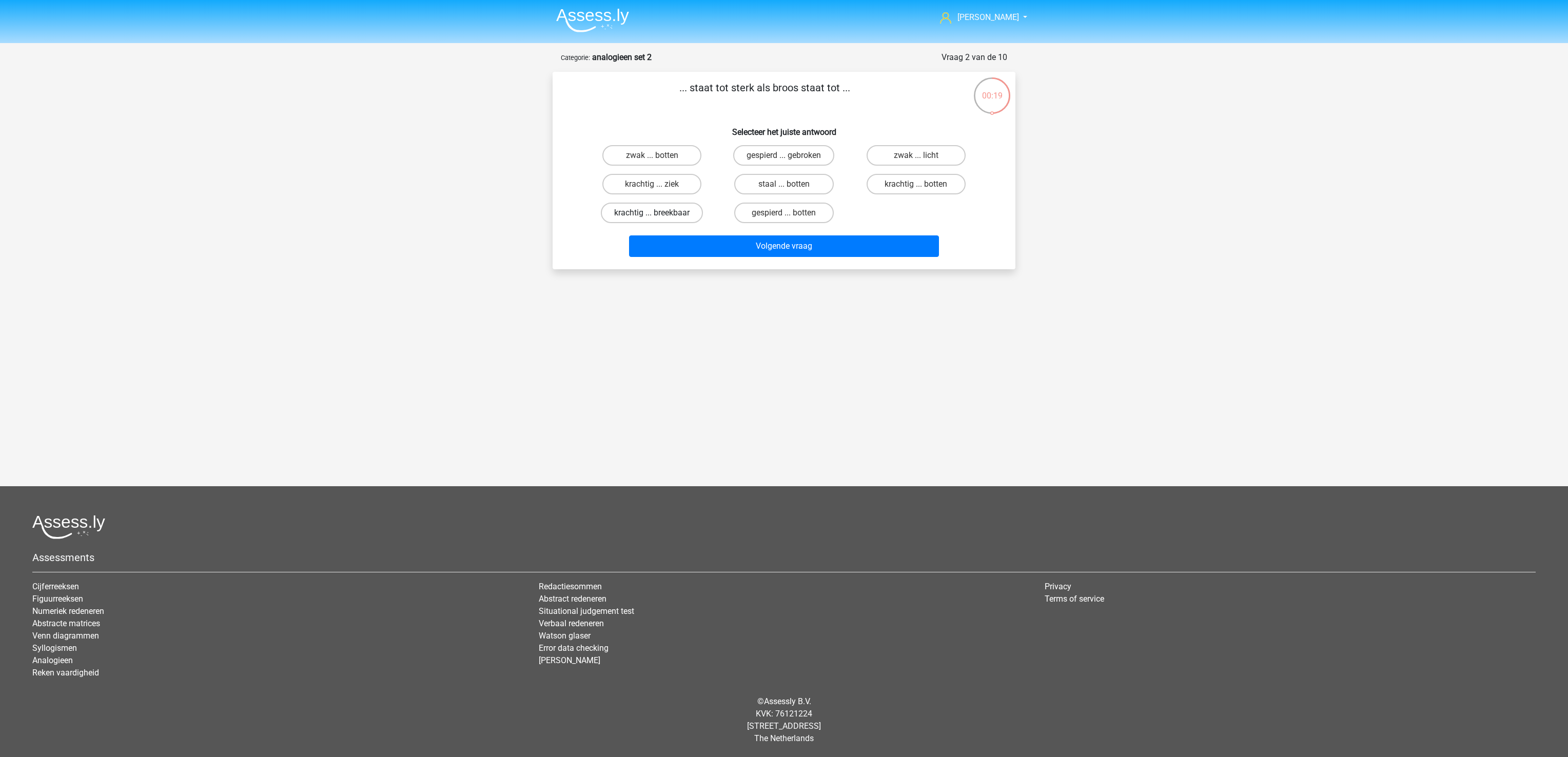
click at [681, 212] on label "krachtig ... breekbaar" at bounding box center [651, 213] width 102 height 20
click at [659, 213] on input "krachtig ... breekbaar" at bounding box center [655, 216] width 7 height 7
radio input "true"
click at [692, 241] on button "Volgende vraag" at bounding box center [784, 246] width 311 height 22
click at [909, 151] on label "kook ... regen" at bounding box center [915, 155] width 99 height 20
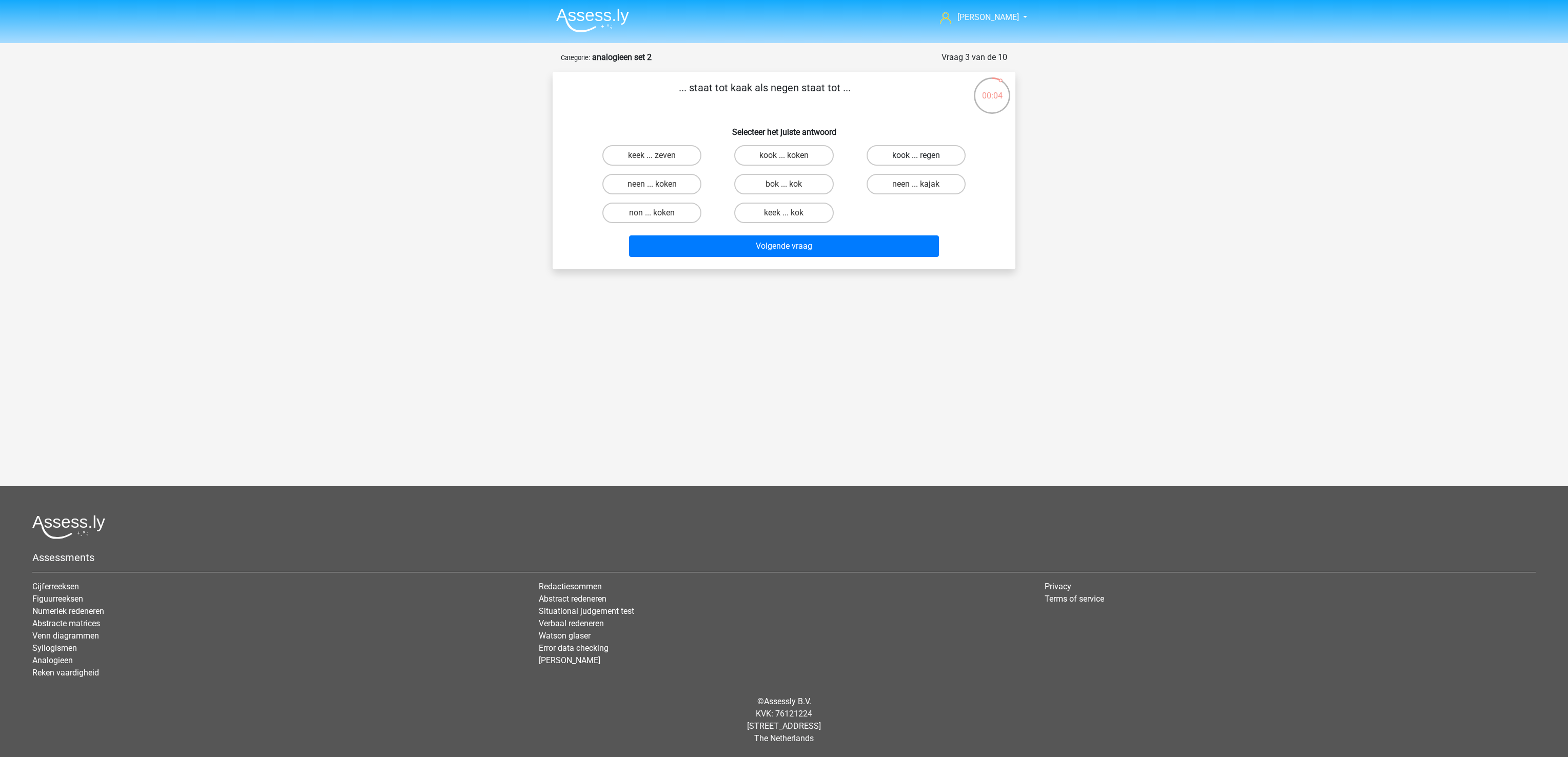
click at [915, 155] on input "kook ... regen" at bounding box center [919, 159] width 7 height 7
radio input "true"
click at [871, 246] on button "Volgende vraag" at bounding box center [784, 246] width 311 height 22
click at [917, 155] on input "bosbrand ... regen" at bounding box center [919, 159] width 7 height 7
radio input "true"
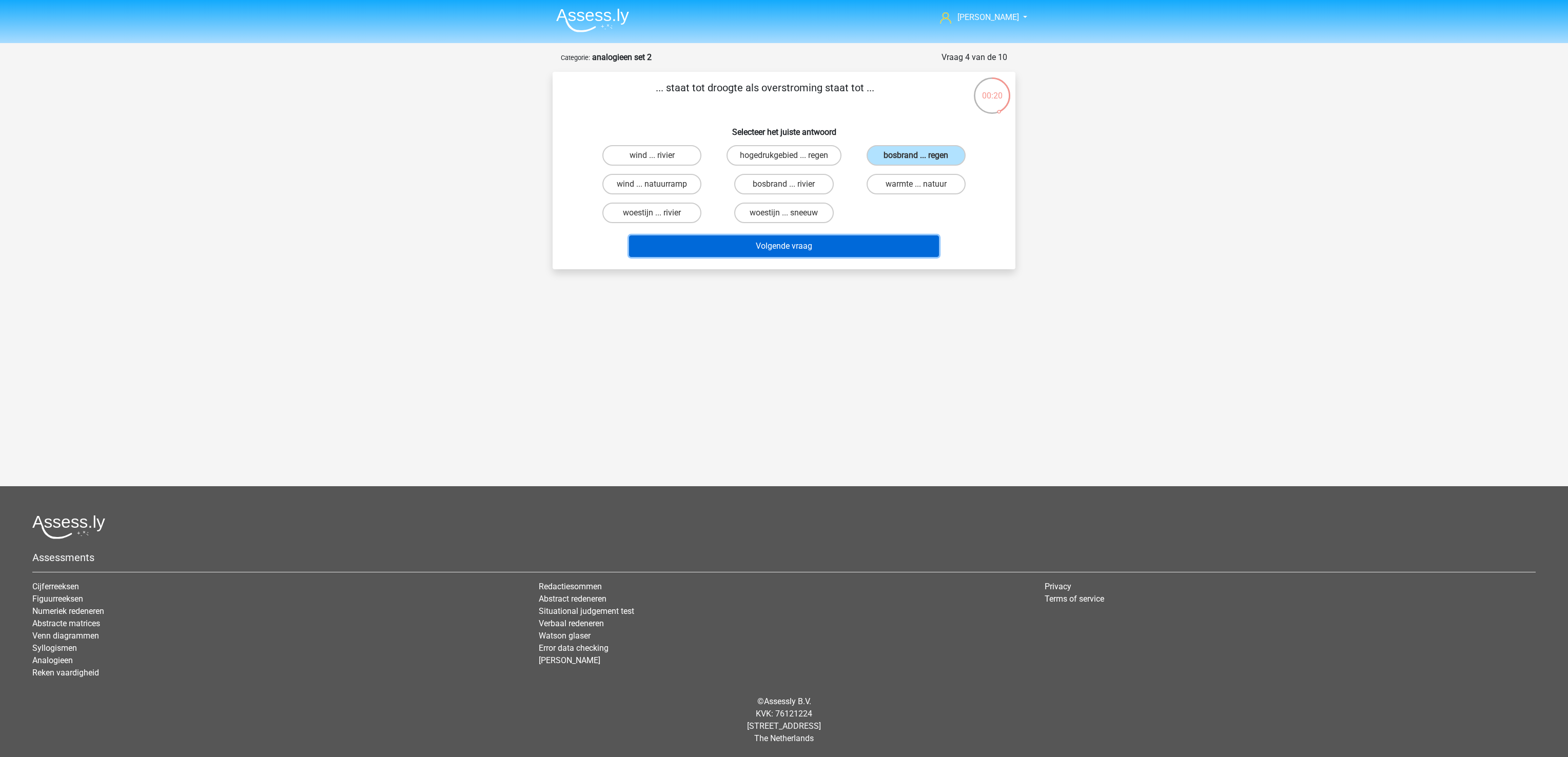
click at [888, 247] on button "Volgende vraag" at bounding box center [784, 246] width 311 height 22
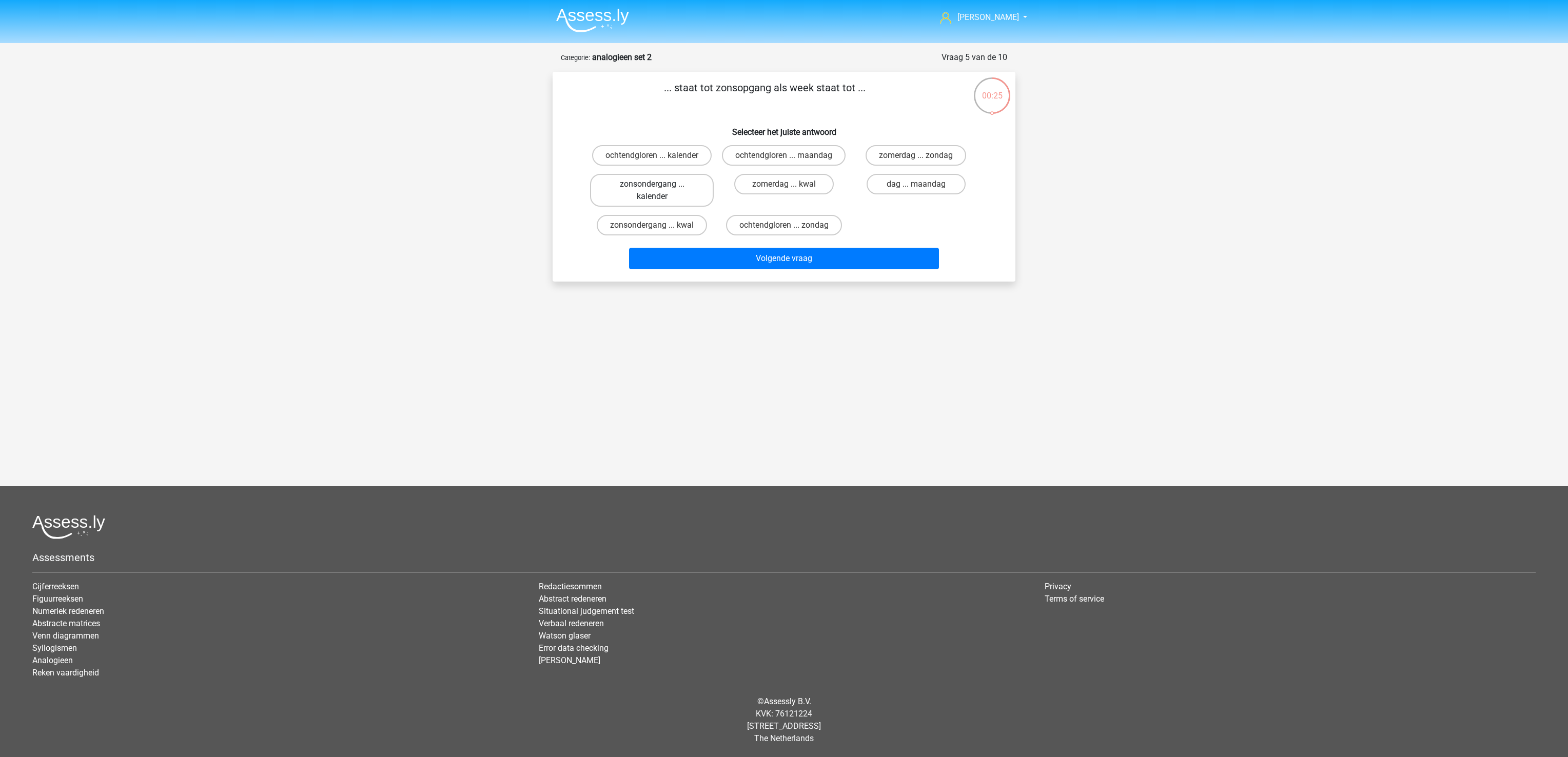
click at [681, 197] on label "zonsondergang ... kalender" at bounding box center [652, 190] width 123 height 33
click at [659, 191] on input "zonsondergang ... kalender" at bounding box center [655, 187] width 7 height 7
radio input "true"
click at [719, 264] on button "Volgende vraag" at bounding box center [784, 258] width 311 height 22
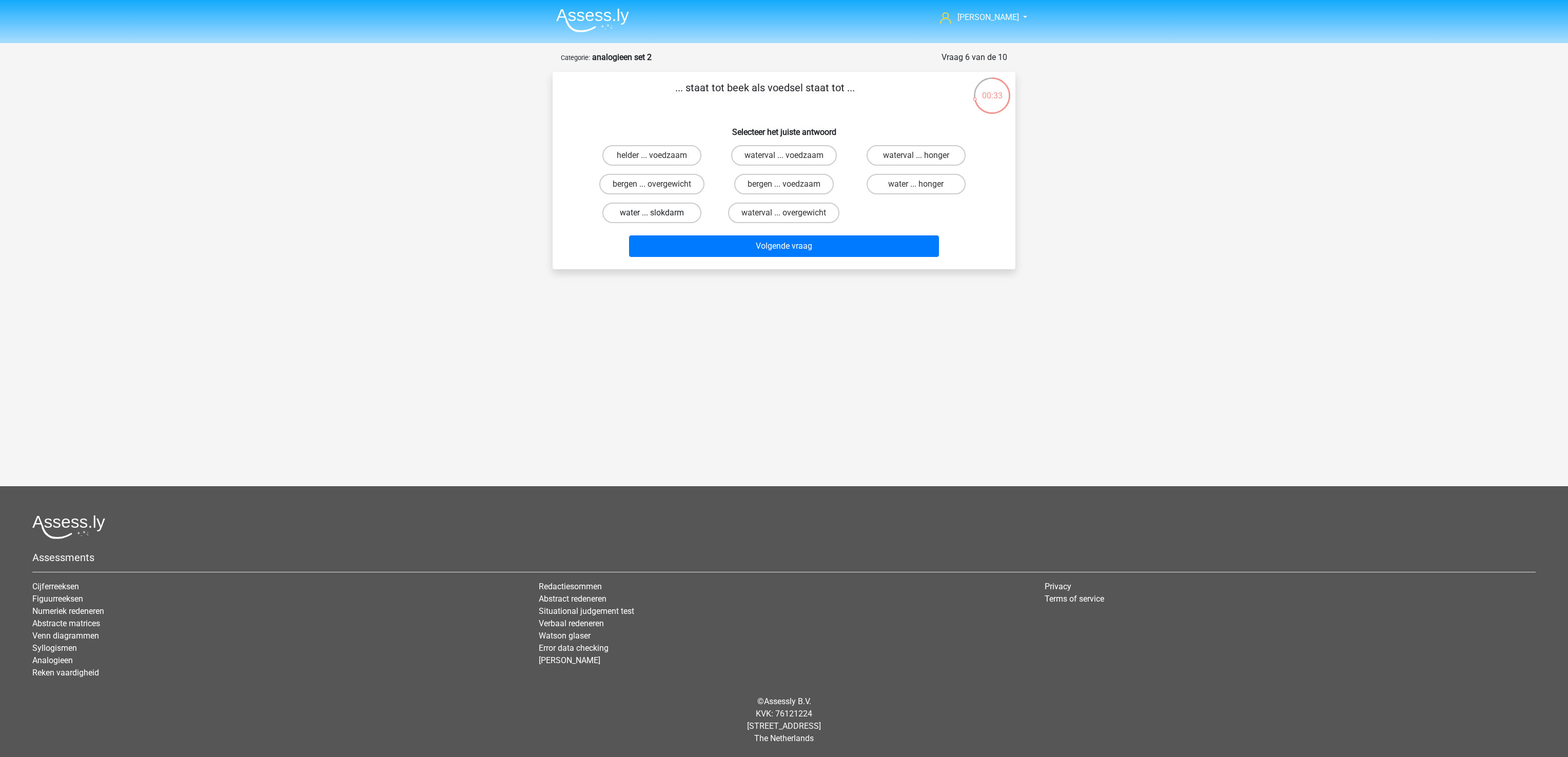
click at [677, 210] on label "water ... slokdarm" at bounding box center [651, 213] width 99 height 20
click at [659, 213] on input "water ... slokdarm" at bounding box center [655, 216] width 7 height 7
radio input "true"
click at [692, 250] on button "Volgende vraag" at bounding box center [784, 246] width 311 height 22
click at [912, 180] on label "kapper ... telescoop" at bounding box center [915, 184] width 99 height 20
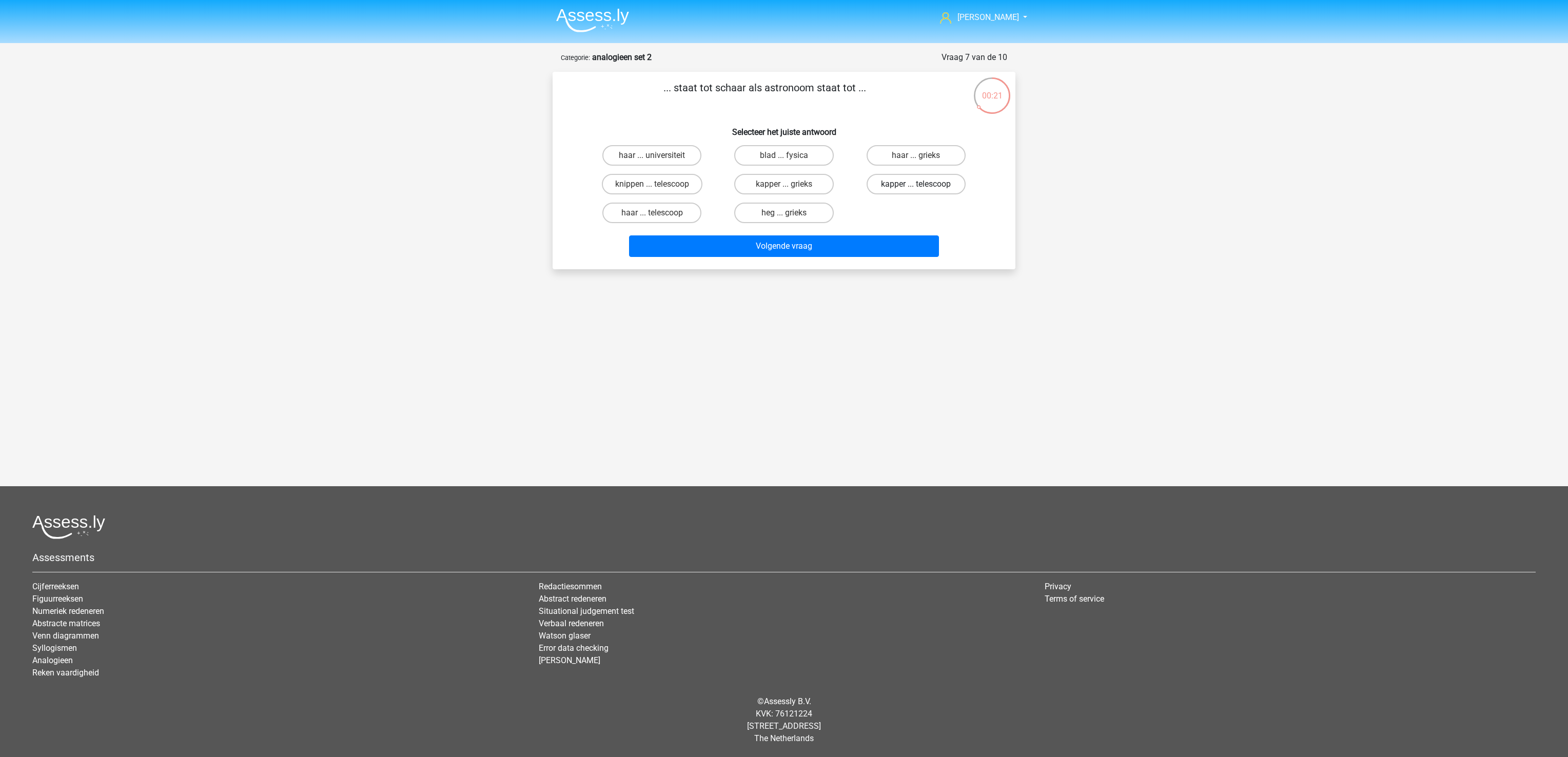
click at [915, 184] on input "kapper ... telescoop" at bounding box center [919, 187] width 7 height 7
radio input "true"
click at [902, 252] on button "Volgende vraag" at bounding box center [784, 246] width 311 height 22
click at [931, 187] on label "gaspedaal ... vertragen" at bounding box center [915, 184] width 109 height 20
click at [922, 187] on input "gaspedaal ... vertragen" at bounding box center [919, 187] width 7 height 7
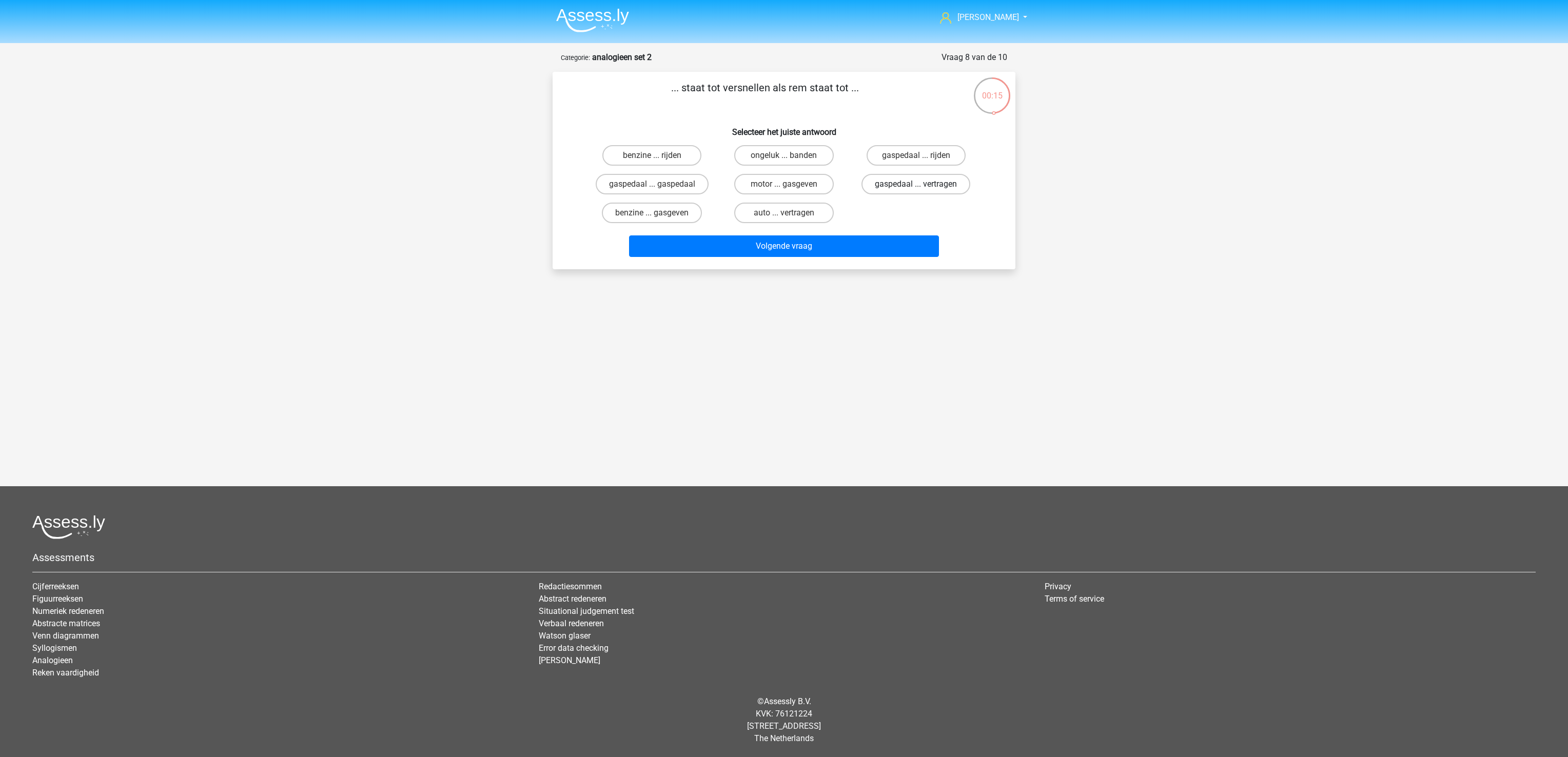
radio input "true"
click at [917, 241] on button "Volgende vraag" at bounding box center [784, 246] width 311 height 22
click at [779, 184] on label "huwelijk ... verdriet" at bounding box center [783, 184] width 99 height 20
click at [784, 184] on input "huwelijk ... verdriet" at bounding box center [787, 187] width 7 height 7
radio input "true"
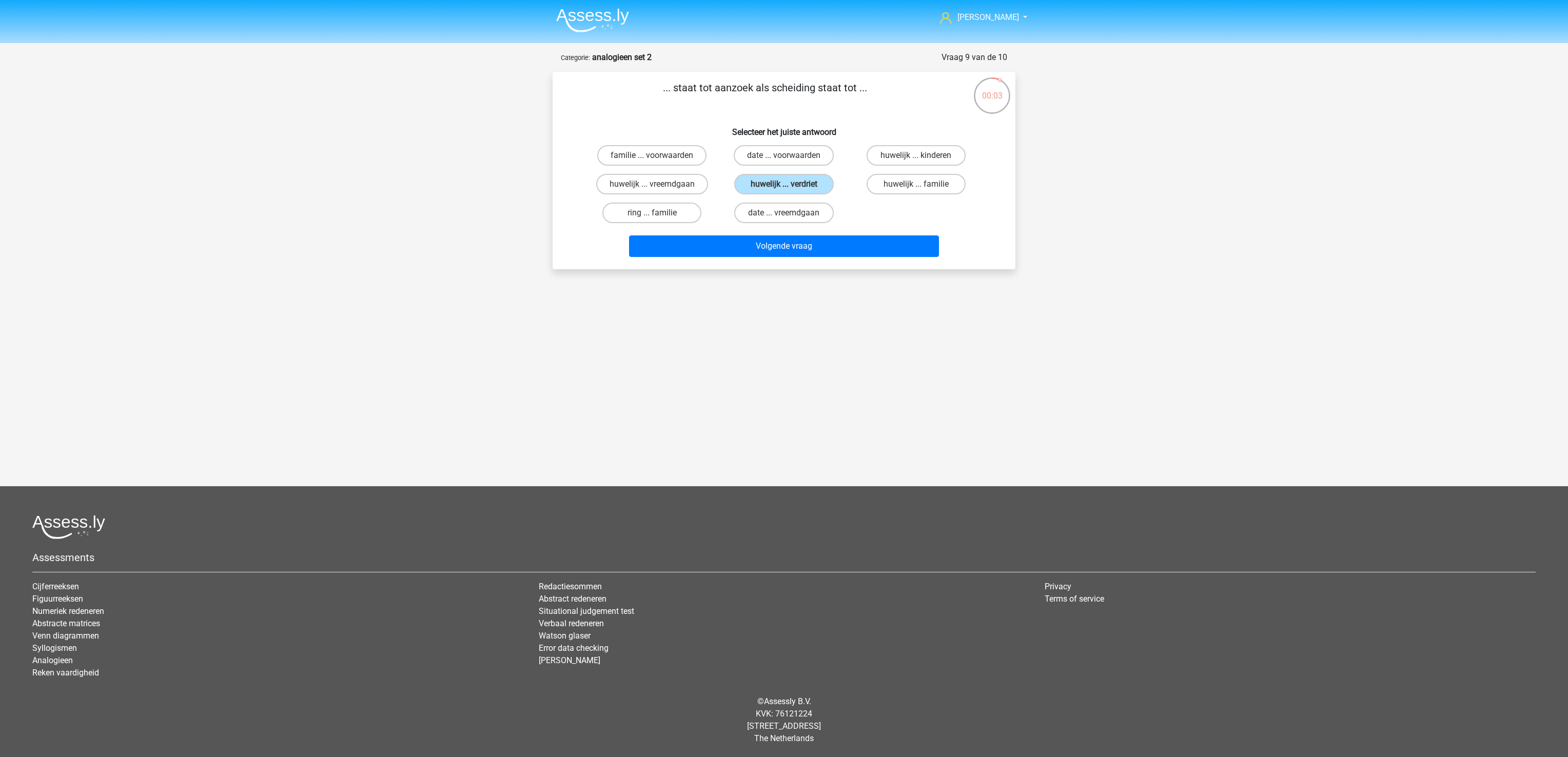
click at [773, 230] on div "Volgende vraag" at bounding box center [784, 244] width 430 height 34
click at [773, 264] on div "... staat tot aanzoek als scheiding staat tot ... Selecteer het juiste antwoord…" at bounding box center [784, 170] width 463 height 197
click at [772, 241] on button "Volgende vraag" at bounding box center [784, 246] width 311 height 22
click at [643, 160] on label "mop ... kleddernat" at bounding box center [651, 155] width 99 height 20
click at [652, 160] on input "mop ... kleddernat" at bounding box center [655, 159] width 7 height 7
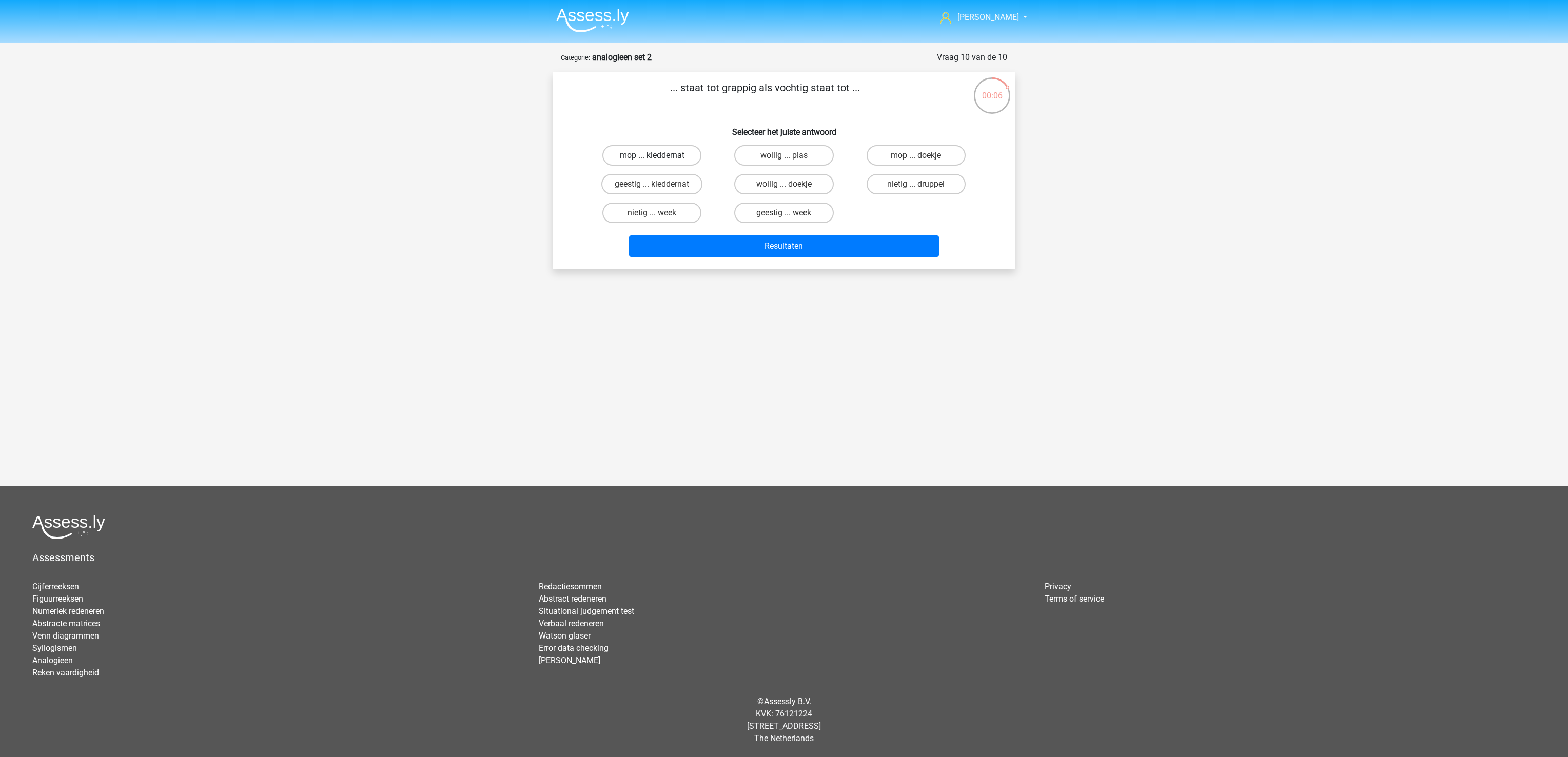
radio input "true"
click at [692, 272] on div "[PERSON_NAME] [EMAIL_ADDRESS][DOMAIN_NAME] Nederlands English" at bounding box center [784, 282] width 1568 height 565
click at [694, 244] on button "Resultaten" at bounding box center [784, 246] width 311 height 22
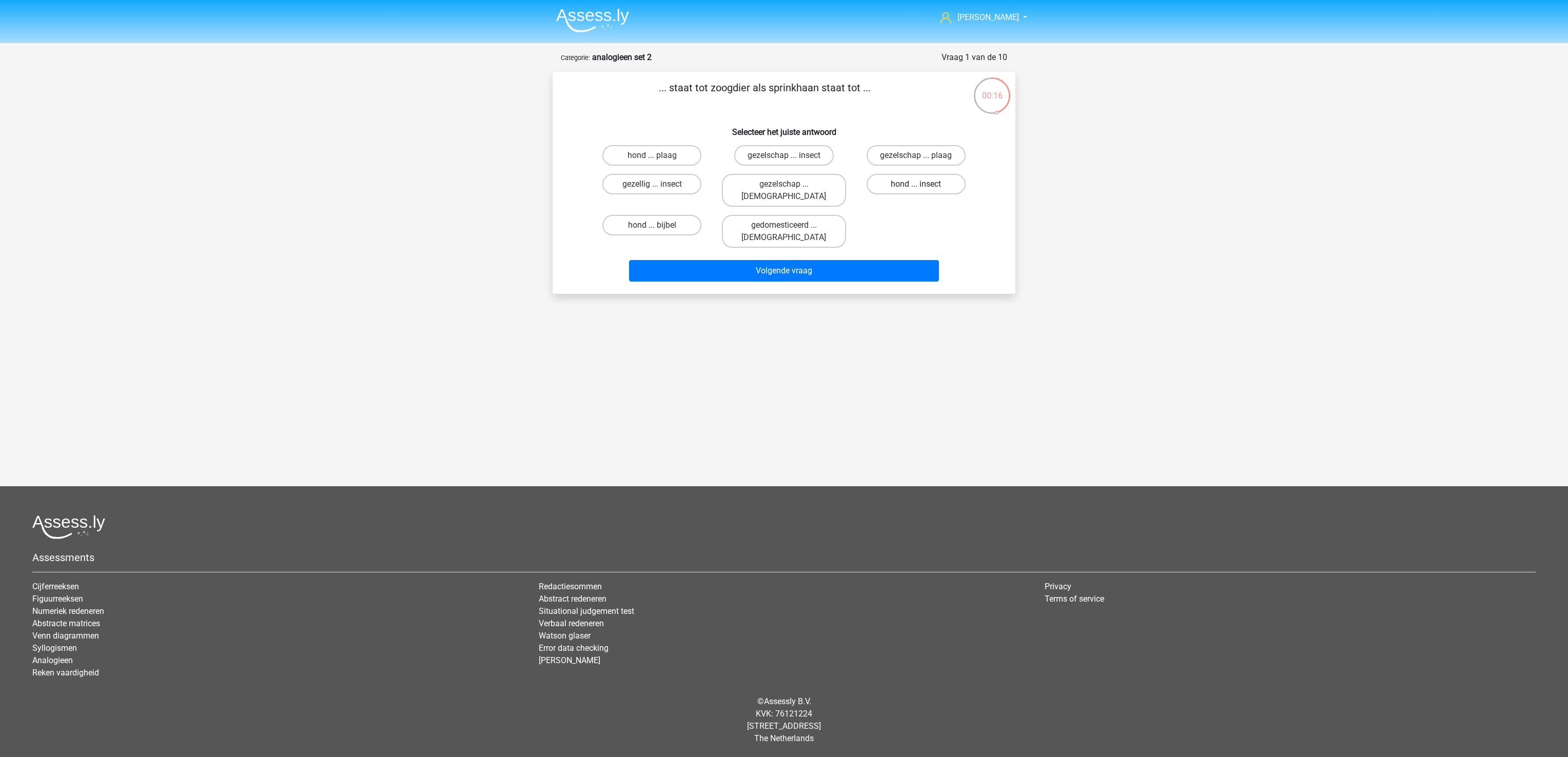
click at [914, 183] on label "hond ... insect" at bounding box center [915, 184] width 99 height 20
click at [915, 184] on input "hond ... insect" at bounding box center [919, 187] width 7 height 7
radio input "true"
click at [888, 260] on button "Volgende vraag" at bounding box center [784, 271] width 311 height 22
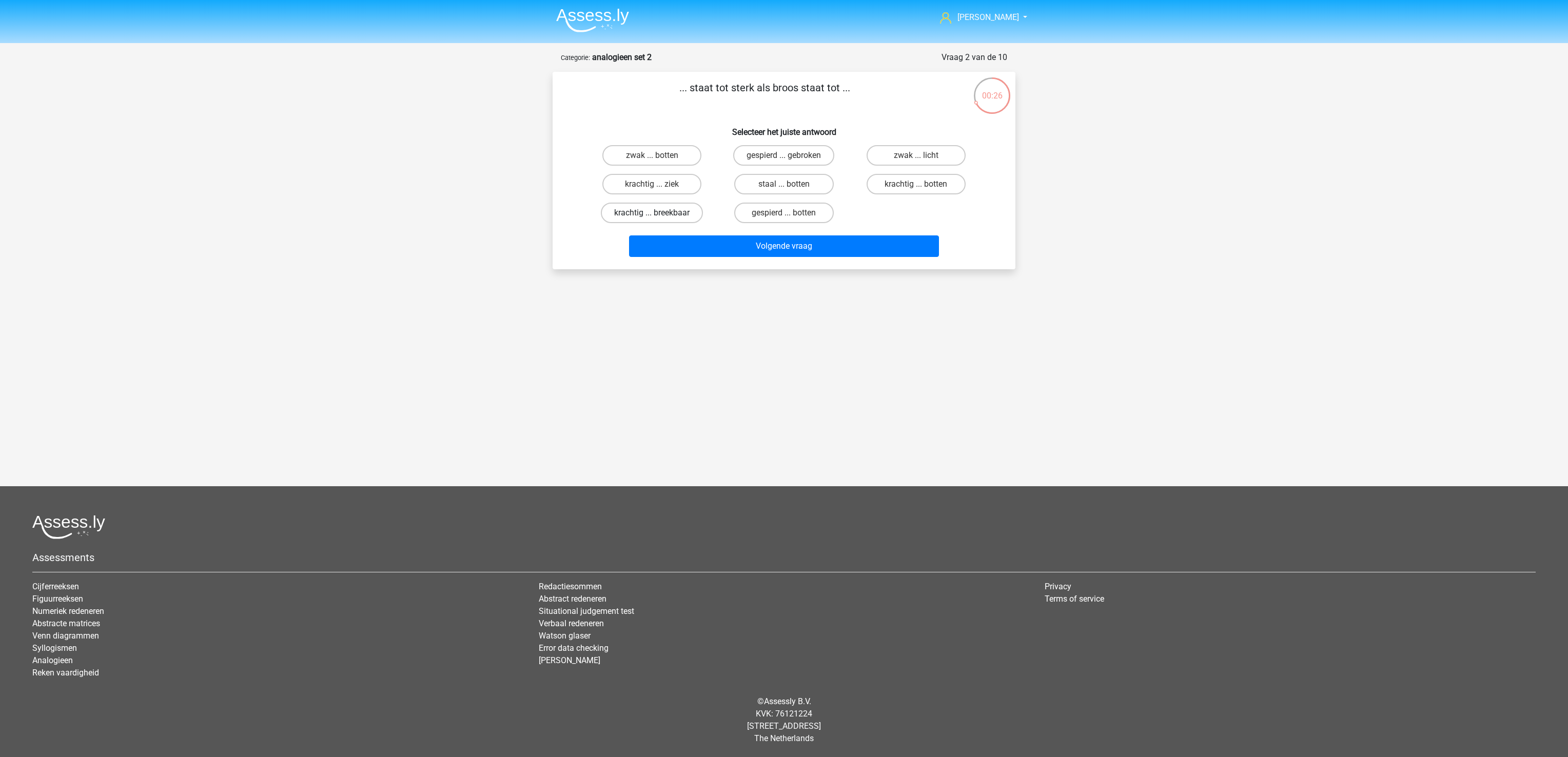
click at [666, 213] on label "krachtig ... breekbaar" at bounding box center [651, 213] width 102 height 20
click at [659, 213] on input "krachtig ... breekbaar" at bounding box center [655, 216] width 7 height 7
radio input "true"
click at [672, 246] on button "Volgende vraag" at bounding box center [784, 246] width 311 height 22
click at [936, 153] on label "kook ... regen" at bounding box center [915, 155] width 99 height 20
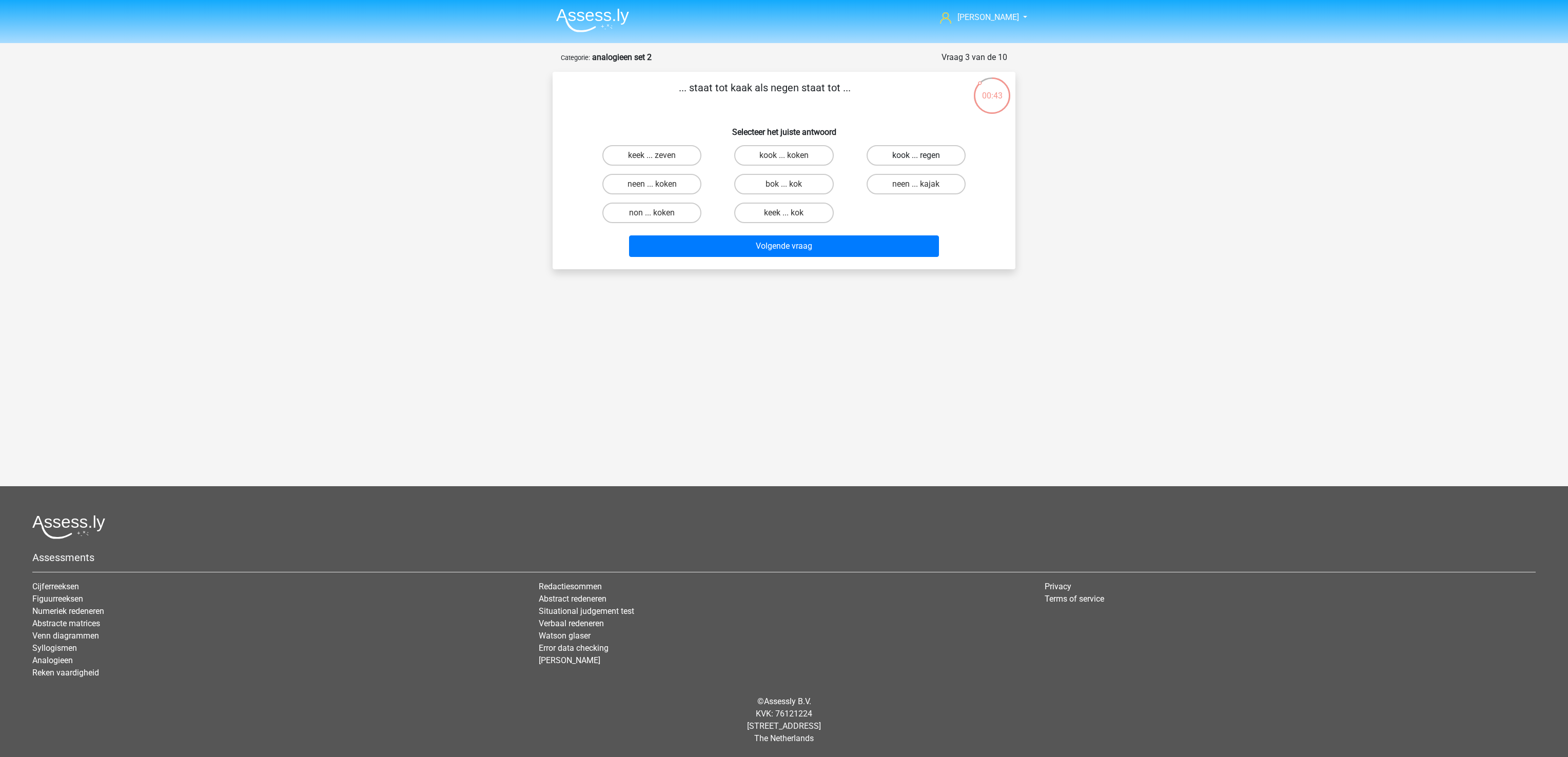
click at [922, 155] on input "kook ... regen" at bounding box center [919, 159] width 7 height 7
radio input "true"
click at [898, 233] on div "Volgende vraag" at bounding box center [784, 244] width 430 height 34
click at [895, 246] on button "Volgende vraag" at bounding box center [784, 246] width 311 height 22
click at [940, 156] on label "bosbrand ... regen" at bounding box center [915, 155] width 99 height 20
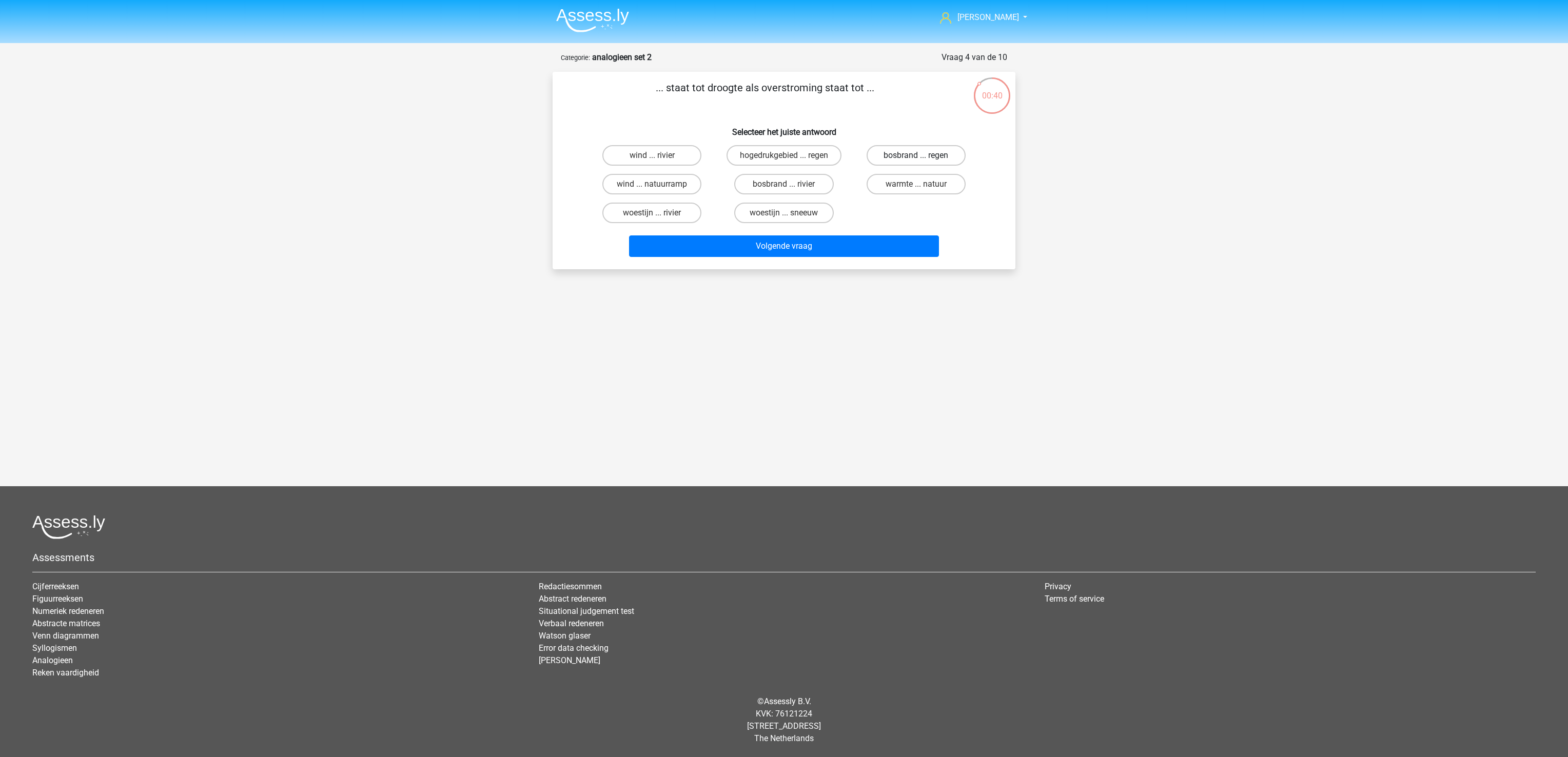
click at [922, 156] on input "bosbrand ... regen" at bounding box center [919, 159] width 7 height 7
radio input "true"
click at [912, 245] on button "Volgende vraag" at bounding box center [784, 246] width 311 height 22
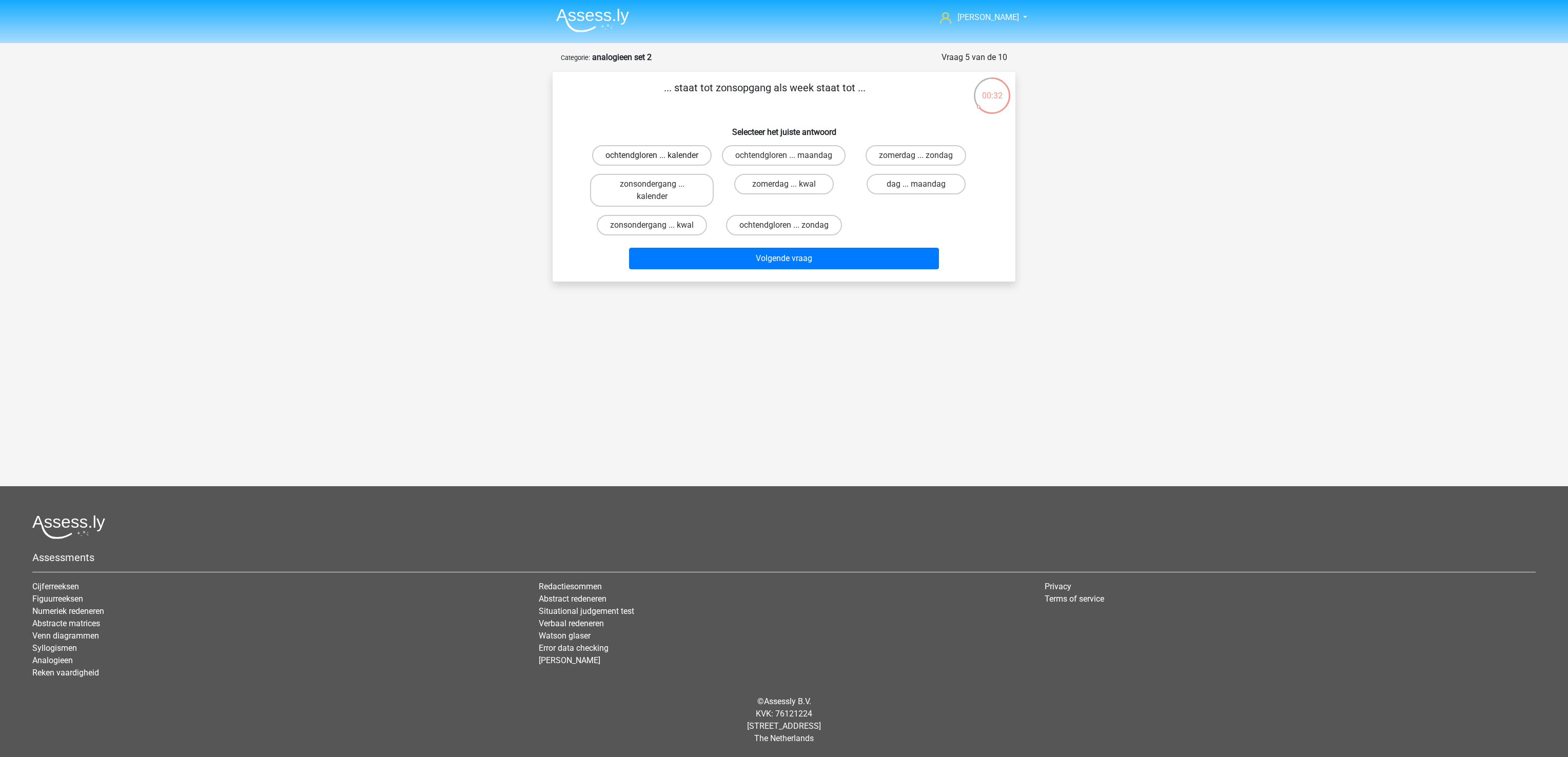
click at [676, 147] on label "ochtendgloren ... kalender" at bounding box center [652, 155] width 120 height 20
click at [659, 155] on input "ochtendgloren ... kalender" at bounding box center [655, 159] width 7 height 7
radio input "true"
click at [723, 251] on button "Volgende vraag" at bounding box center [784, 258] width 311 height 22
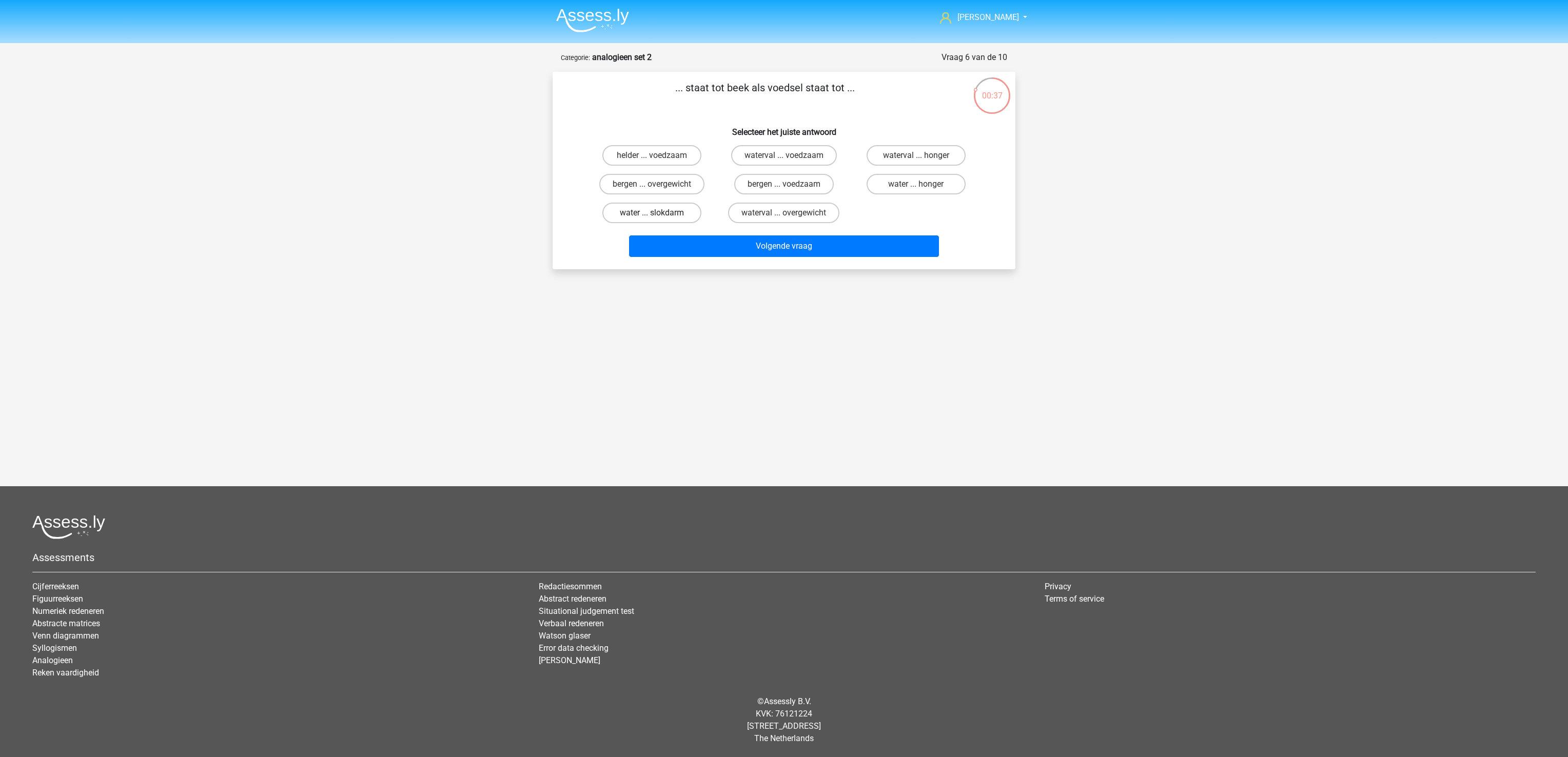
click at [679, 212] on label "water ... slokdarm" at bounding box center [651, 213] width 99 height 20
click at [659, 213] on input "water ... slokdarm" at bounding box center [655, 216] width 7 height 7
radio input "true"
click at [686, 245] on button "Volgende vraag" at bounding box center [784, 246] width 311 height 22
click at [913, 187] on label "kapper ... telescoop" at bounding box center [915, 184] width 99 height 20
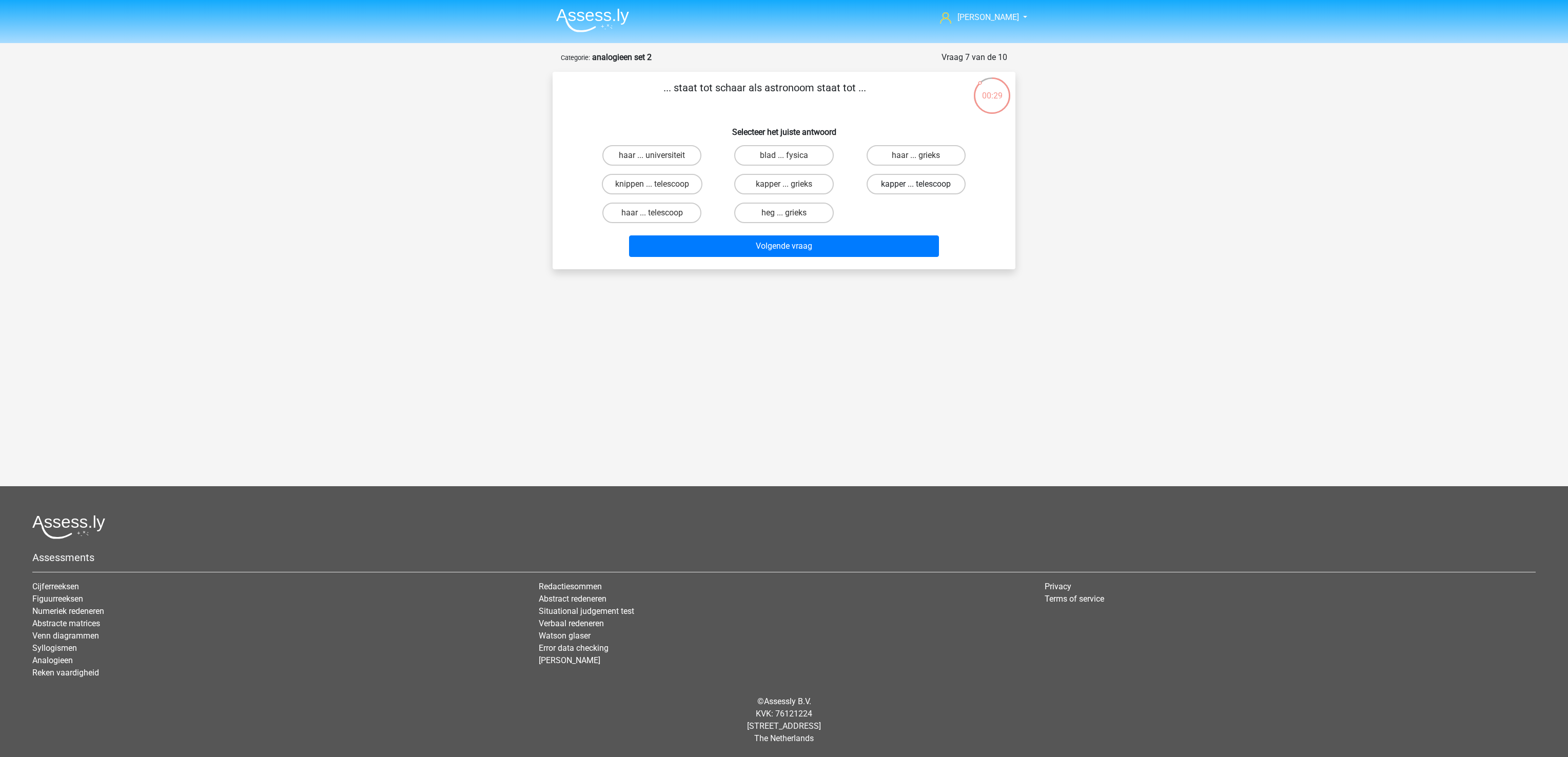
click at [915, 187] on input "kapper ... telescoop" at bounding box center [919, 187] width 7 height 7
radio input "true"
click at [884, 243] on button "Volgende vraag" at bounding box center [784, 246] width 311 height 22
click at [905, 182] on label "gaspedaal ... vertragen" at bounding box center [915, 184] width 109 height 20
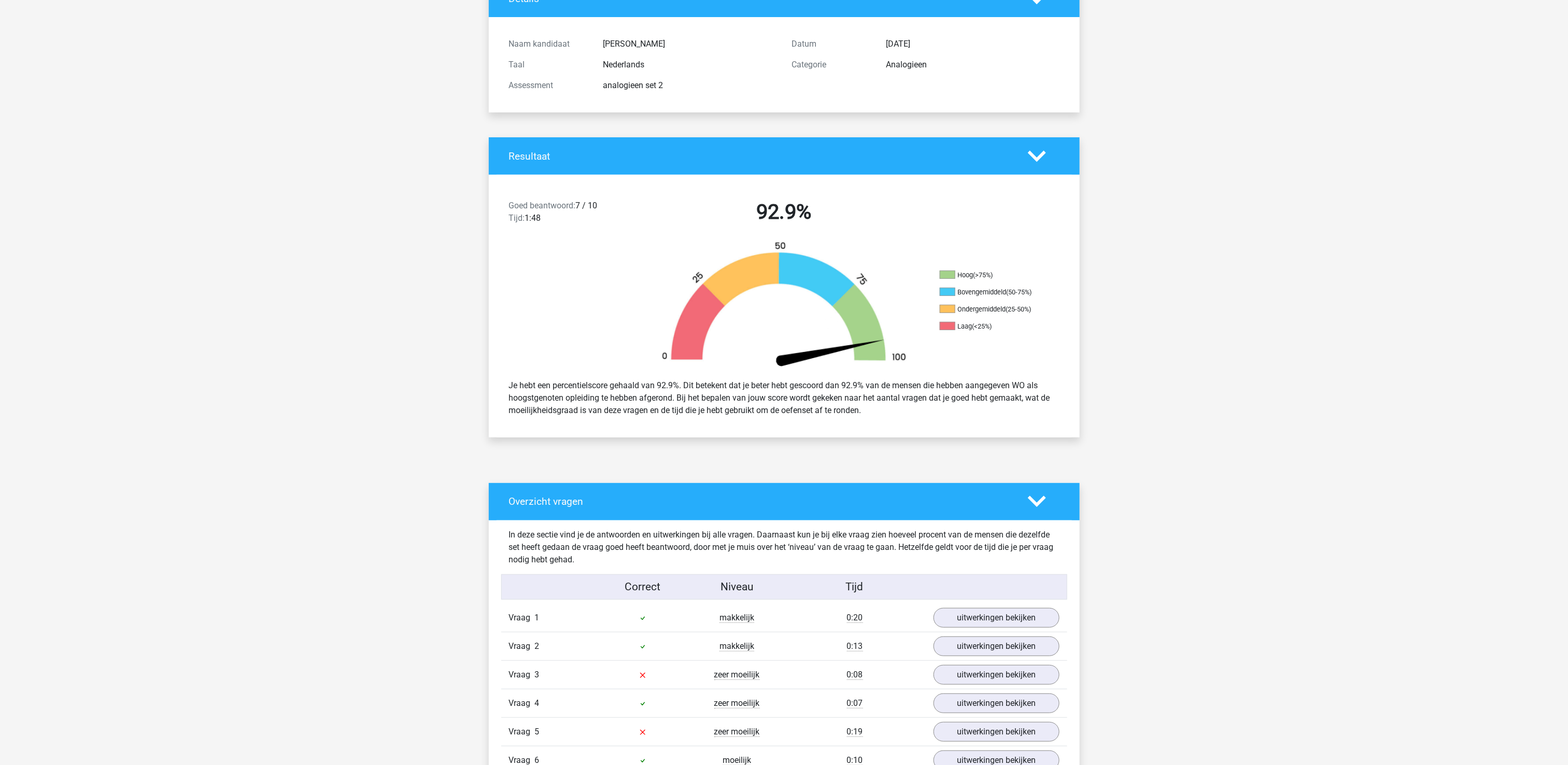
scroll to position [311, 0]
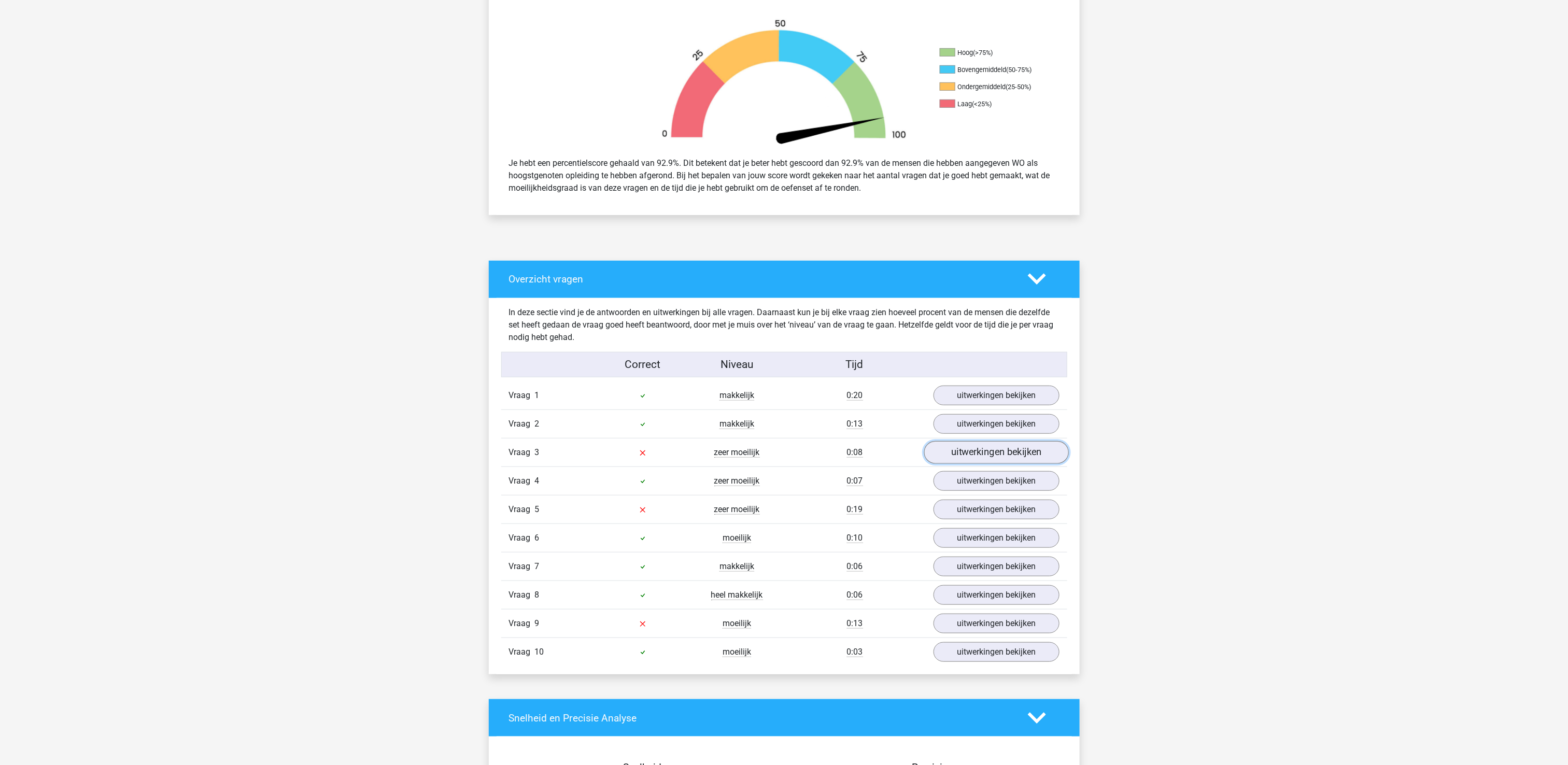
click at [1029, 459] on link "uitwerkingen bekijken" at bounding box center [996, 452] width 145 height 23
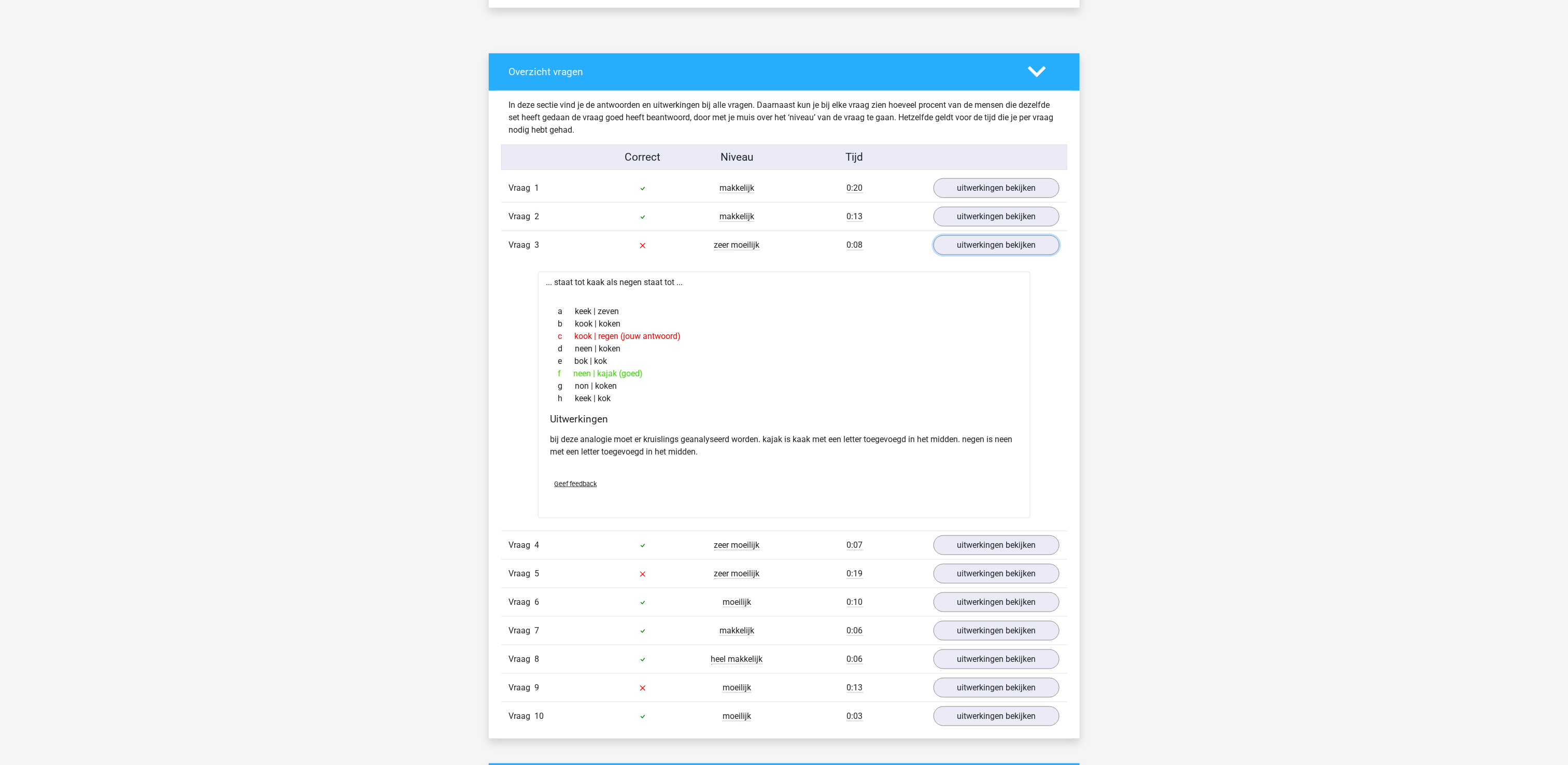
scroll to position [622, 0]
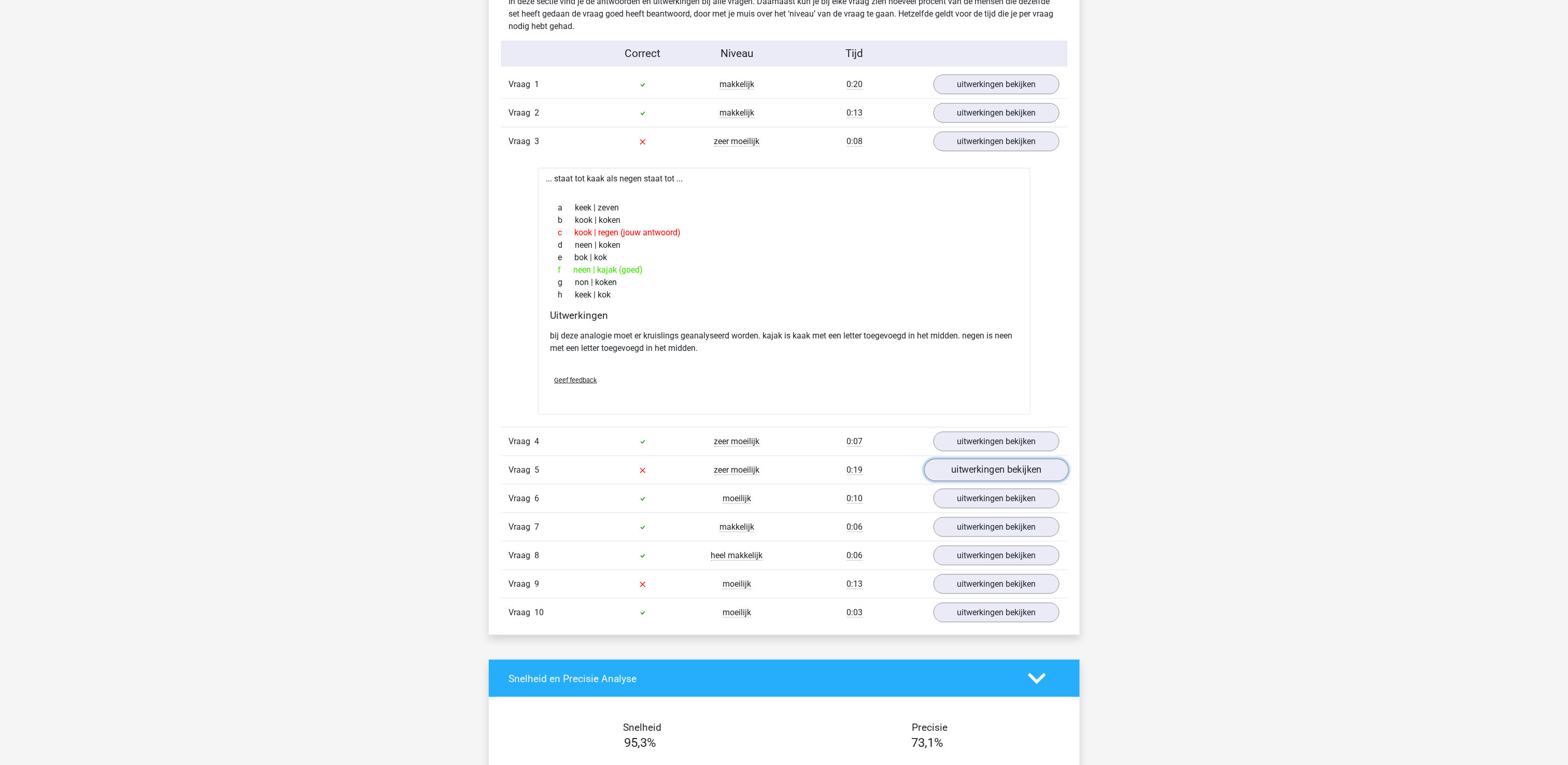
click at [984, 481] on link "uitwerkingen bekijken" at bounding box center [996, 470] width 145 height 23
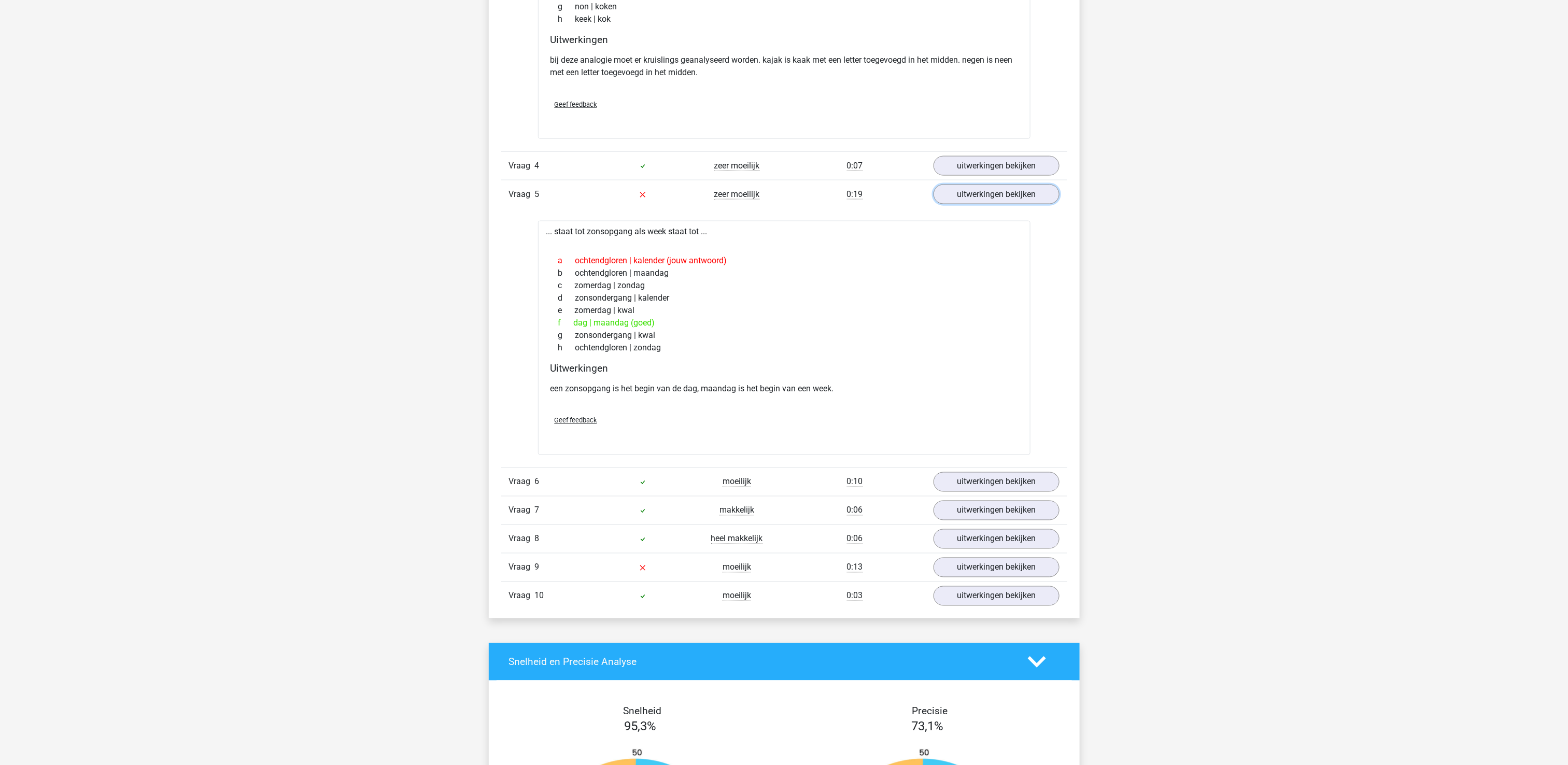
scroll to position [933, 0]
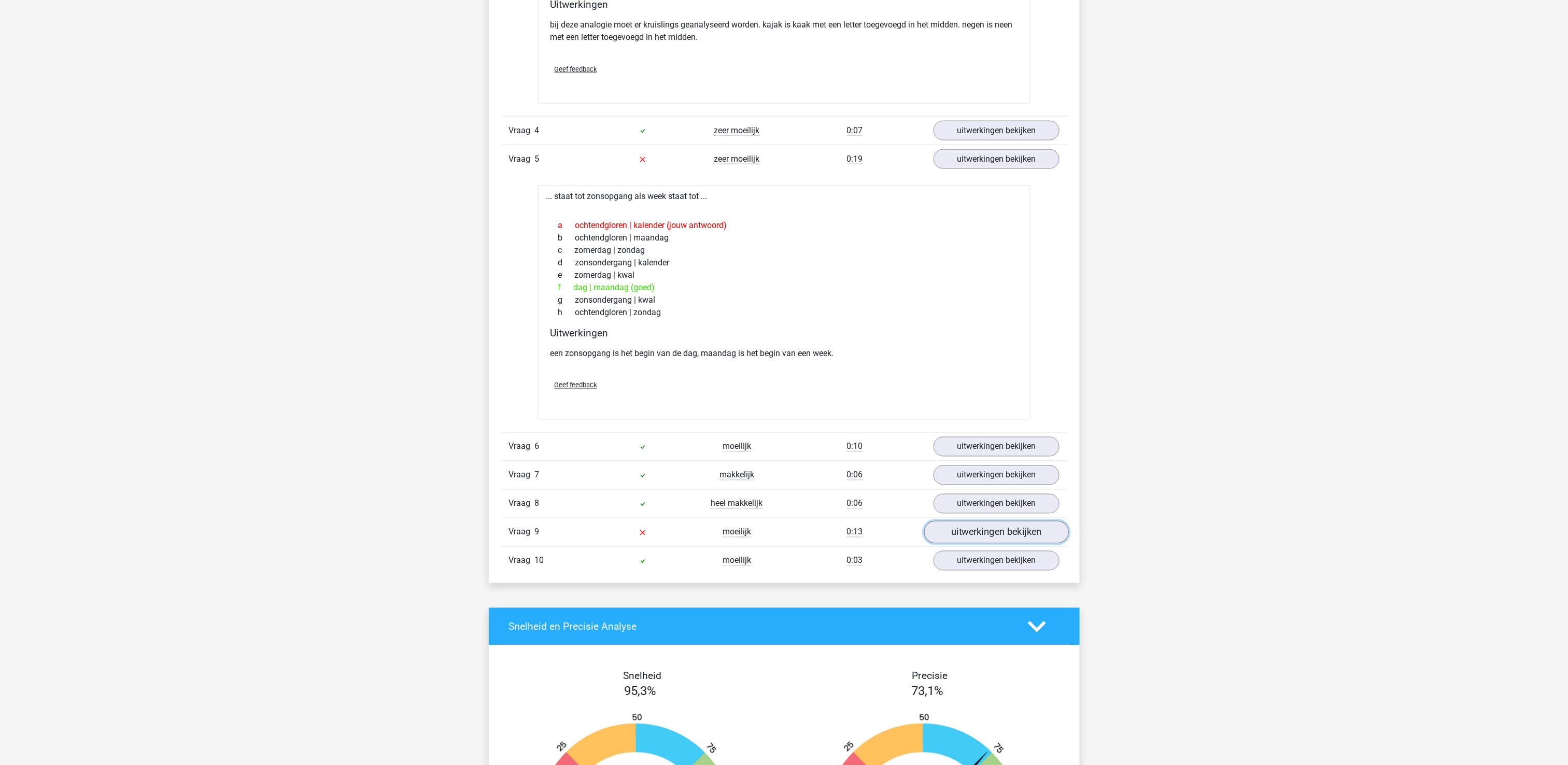
click at [991, 538] on link "uitwerkingen bekijken" at bounding box center [996, 532] width 145 height 23
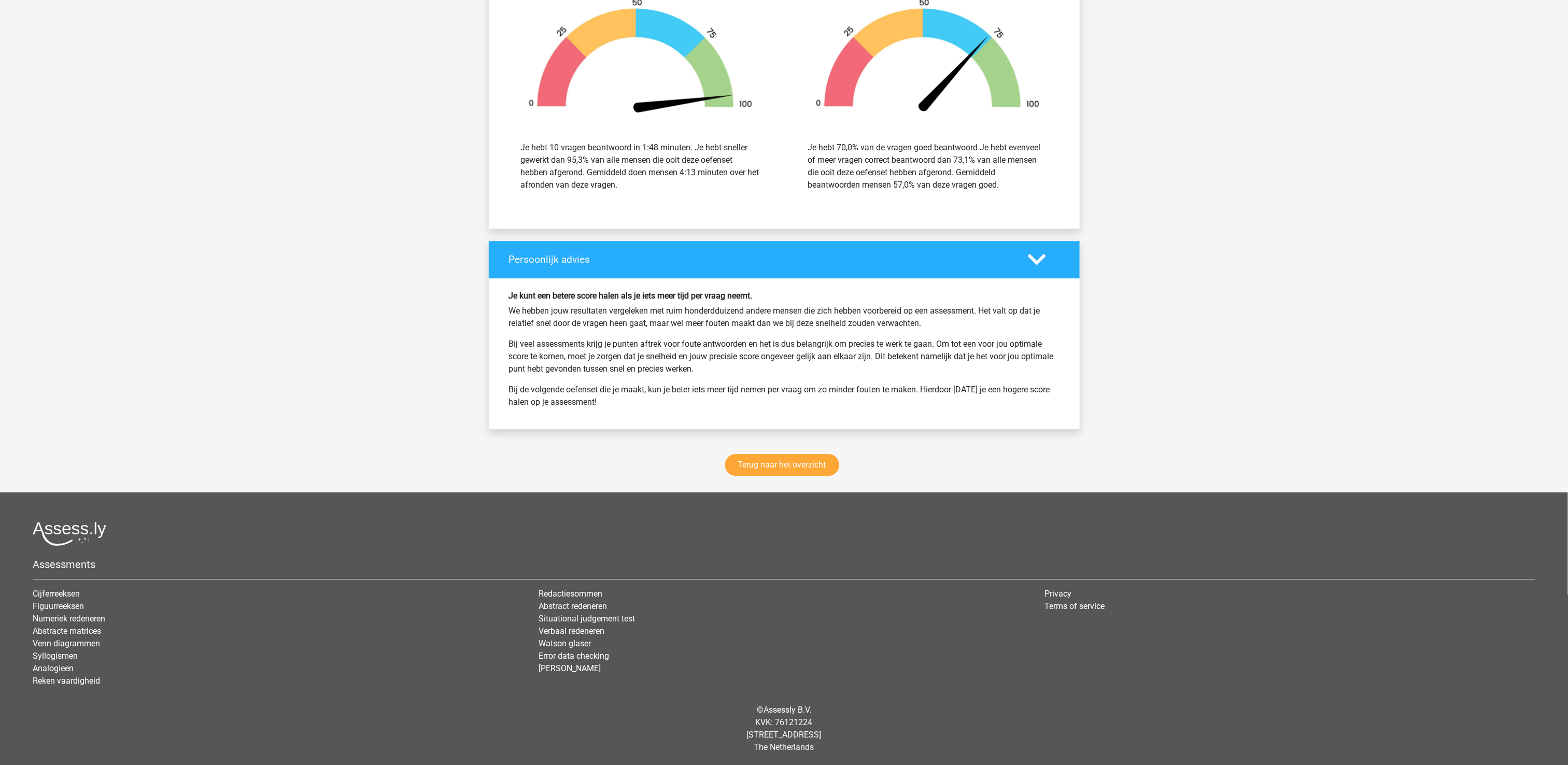
scroll to position [1920, 0]
click at [814, 455] on link "Terug naar het overzicht" at bounding box center [782, 464] width 114 height 22
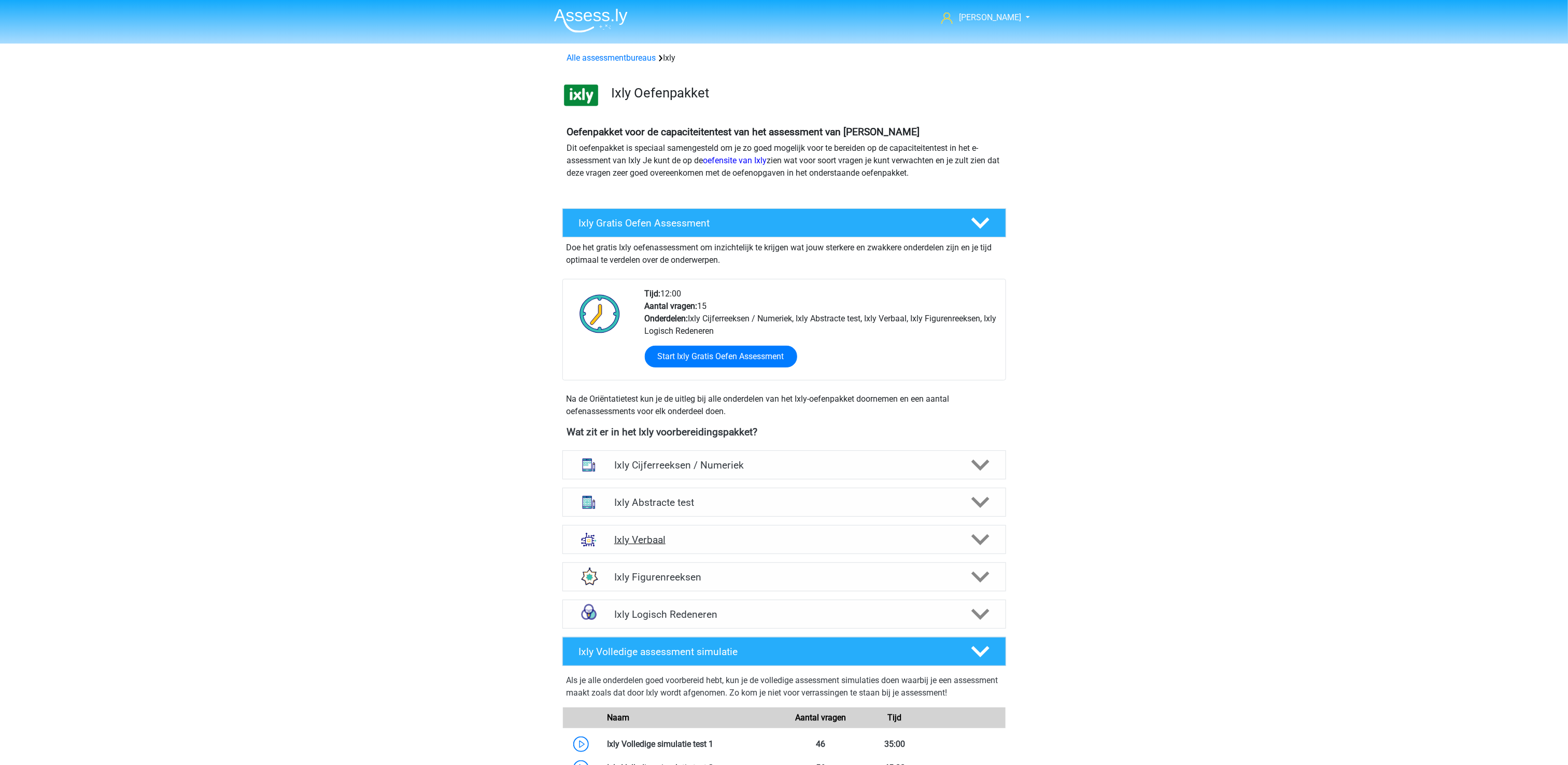
click at [823, 548] on div "Ixly Verbaal" at bounding box center [784, 539] width 444 height 29
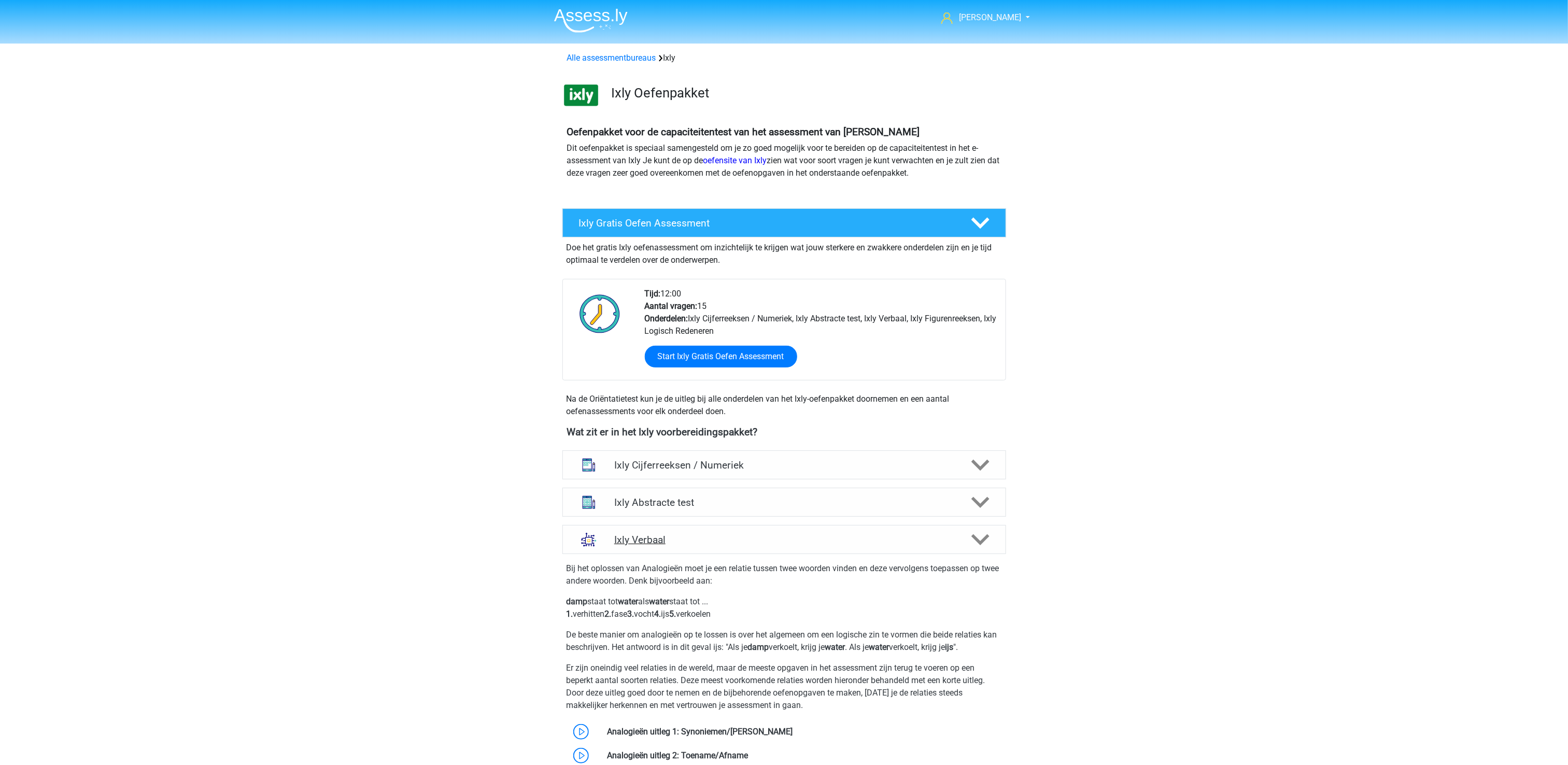
click at [823, 548] on div "Ixly Verbaal" at bounding box center [784, 539] width 444 height 29
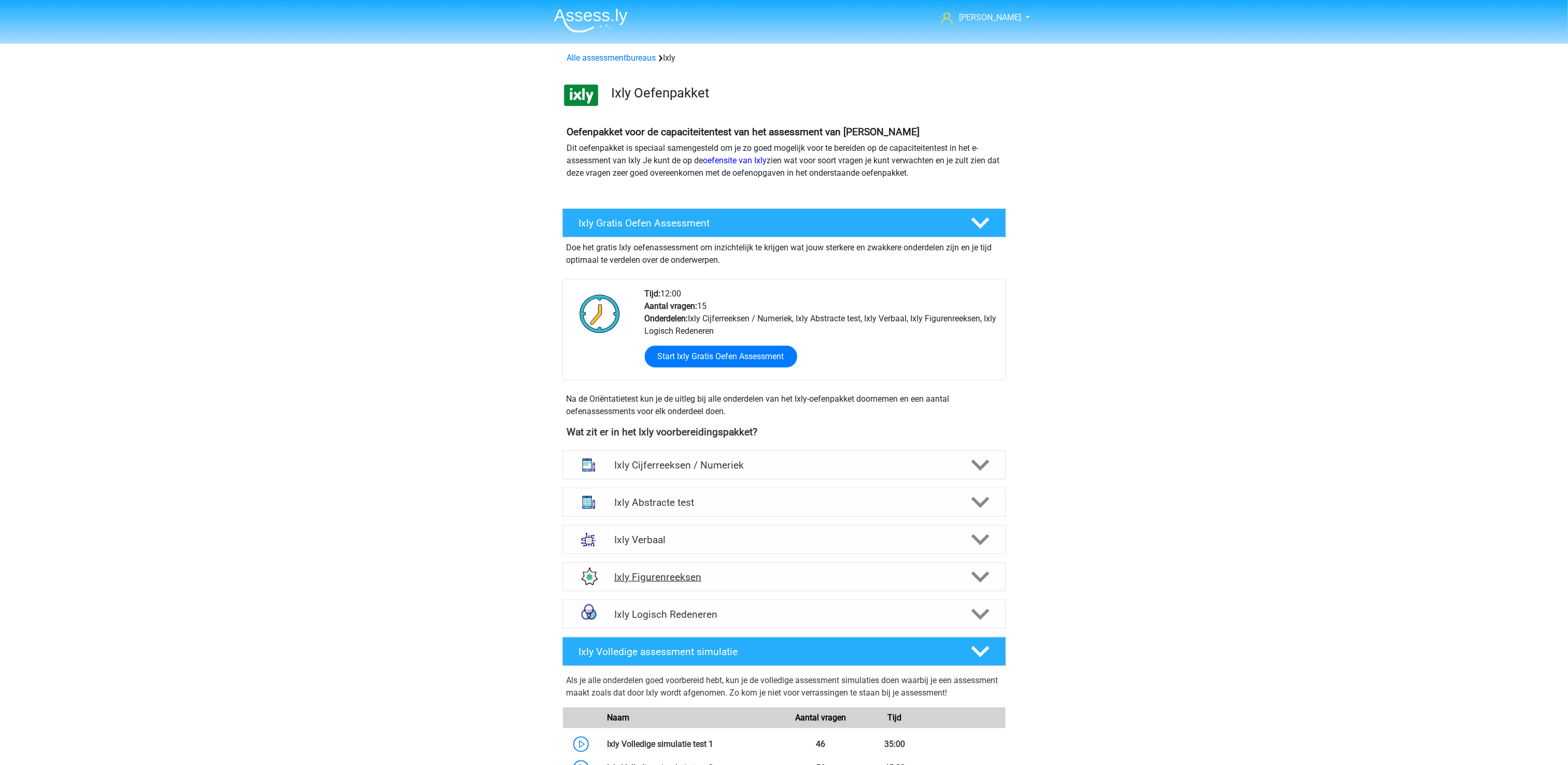
click at [838, 582] on h4 "Ixly Figurenreeksen" at bounding box center [784, 577] width 340 height 12
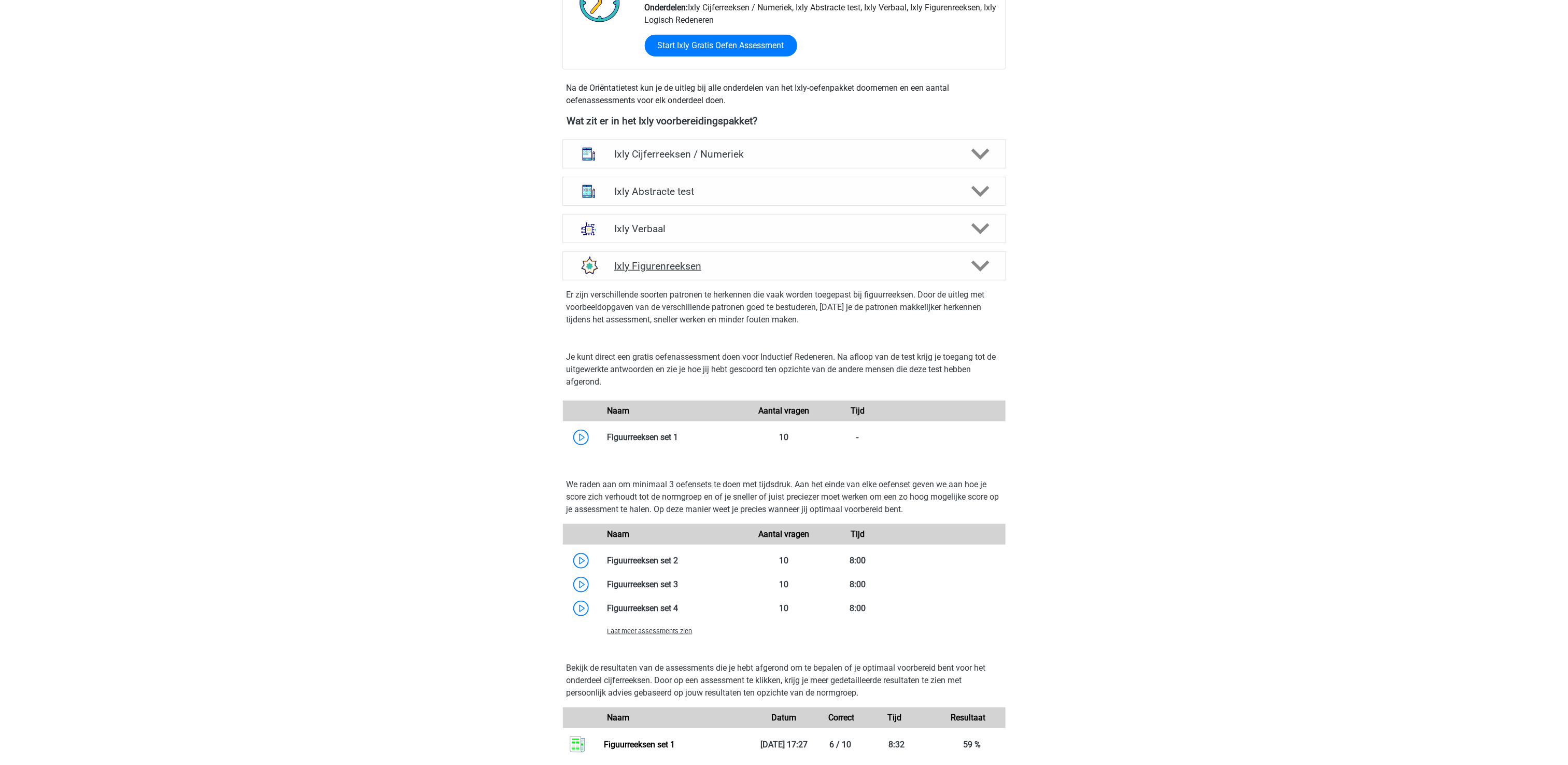
scroll to position [414, 0]
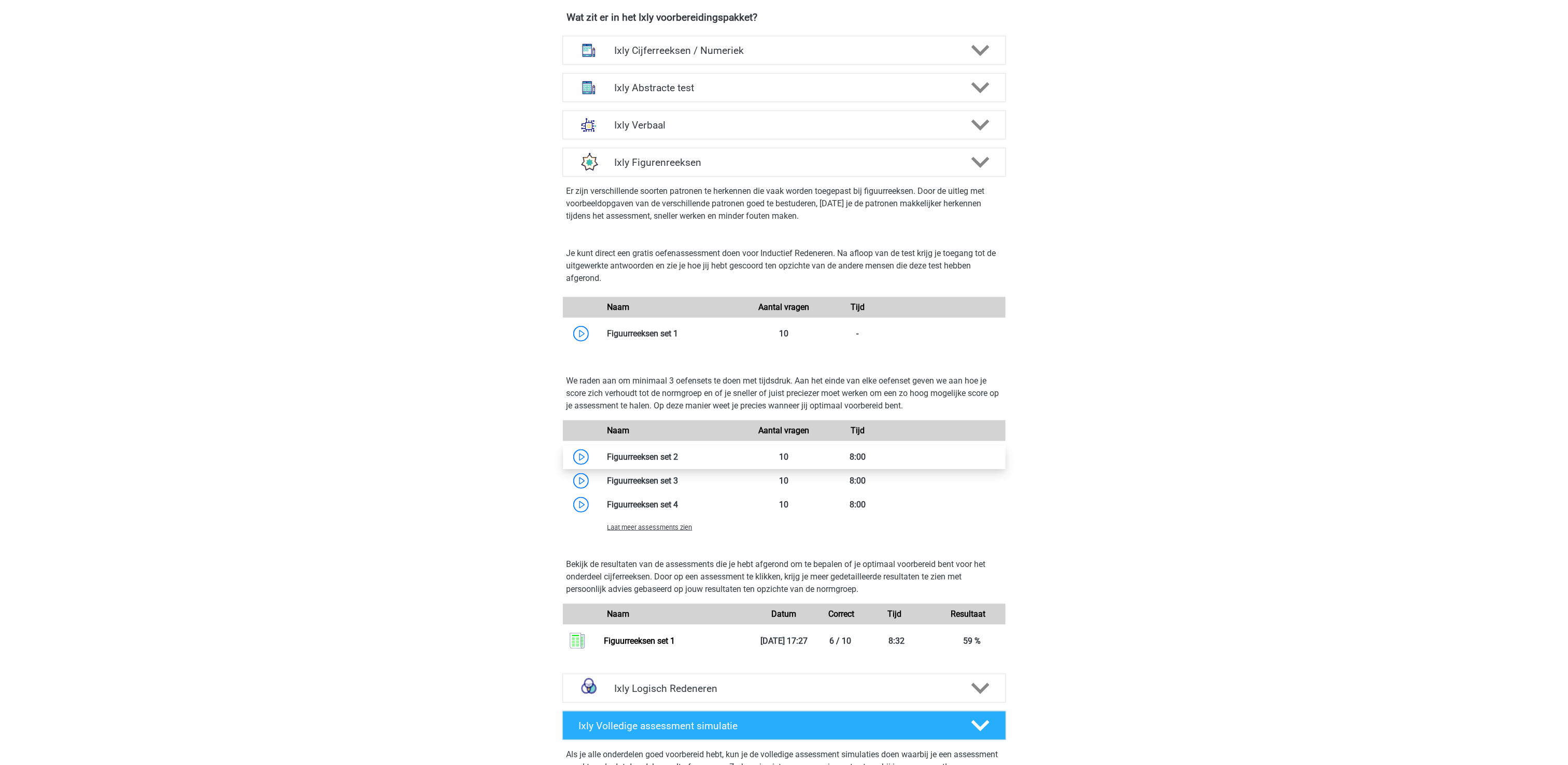
click at [678, 460] on link at bounding box center [678, 457] width 0 height 10
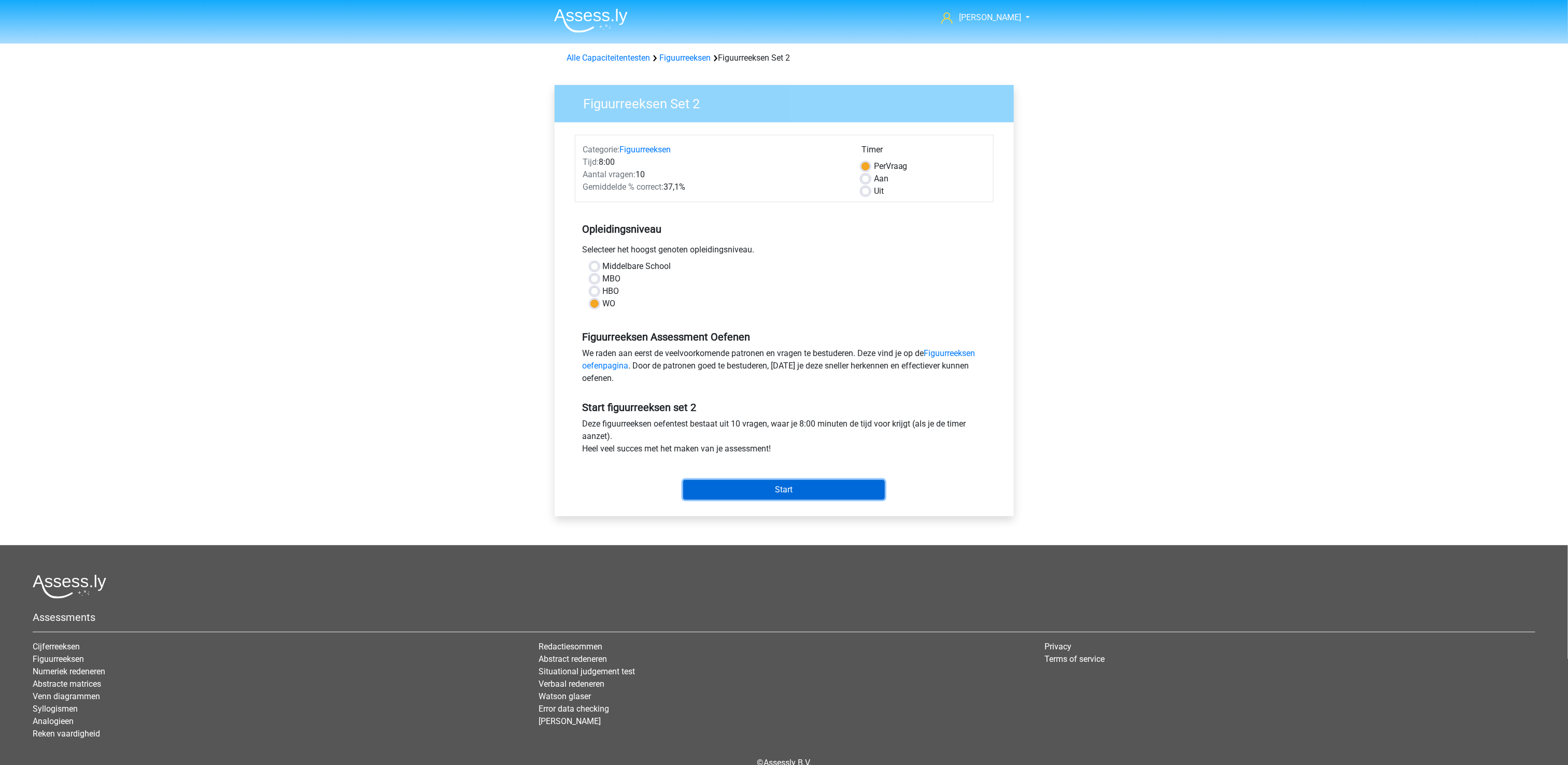
click at [730, 490] on input "Start" at bounding box center [784, 490] width 201 height 20
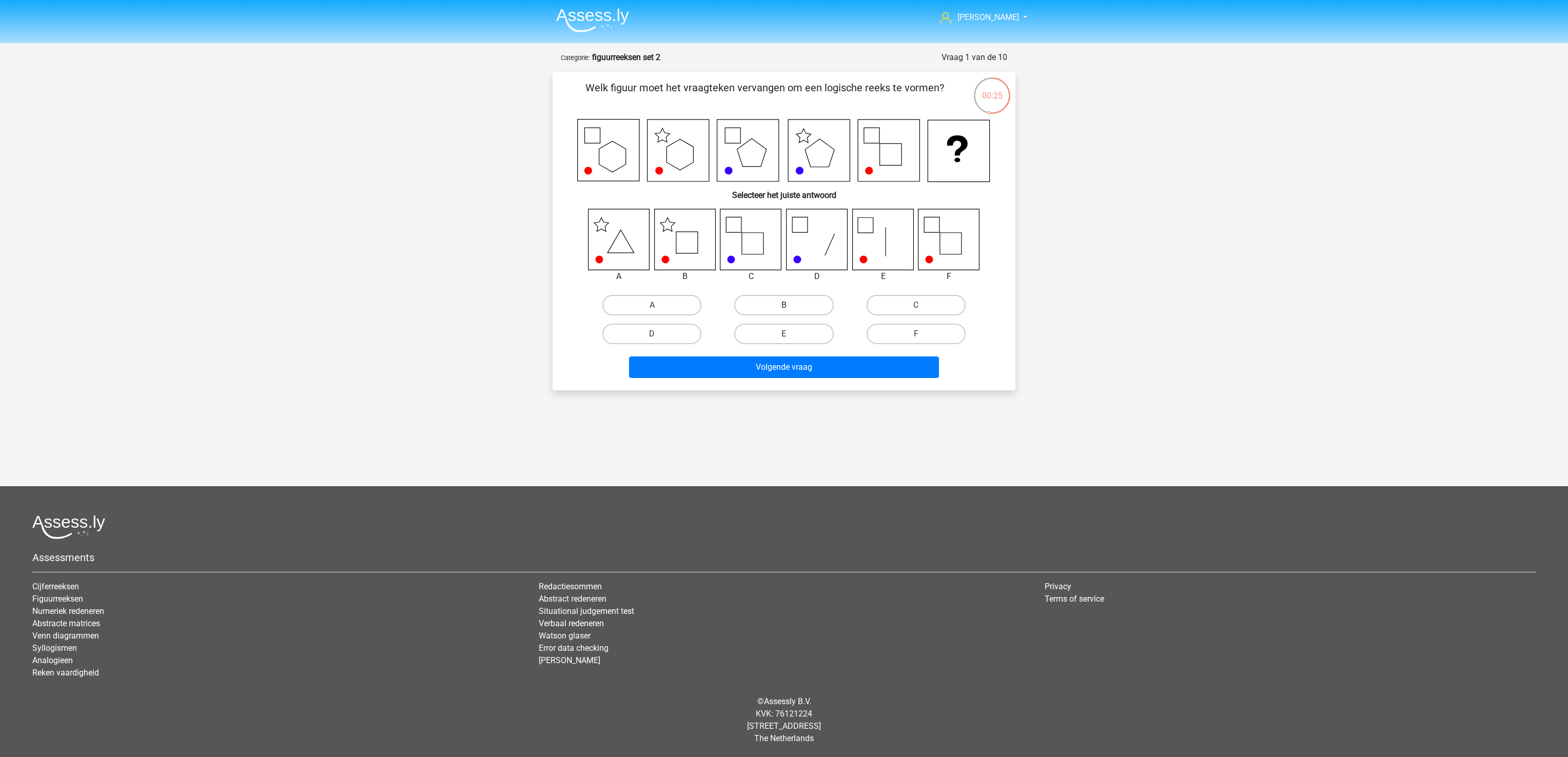
click at [757, 303] on label "B" at bounding box center [783, 305] width 99 height 20
click at [784, 305] on input "B" at bounding box center [787, 308] width 7 height 7
radio input "true"
click at [762, 351] on div "Volgende vraag" at bounding box center [784, 365] width 430 height 34
click at [765, 369] on button "Volgende vraag" at bounding box center [784, 367] width 311 height 22
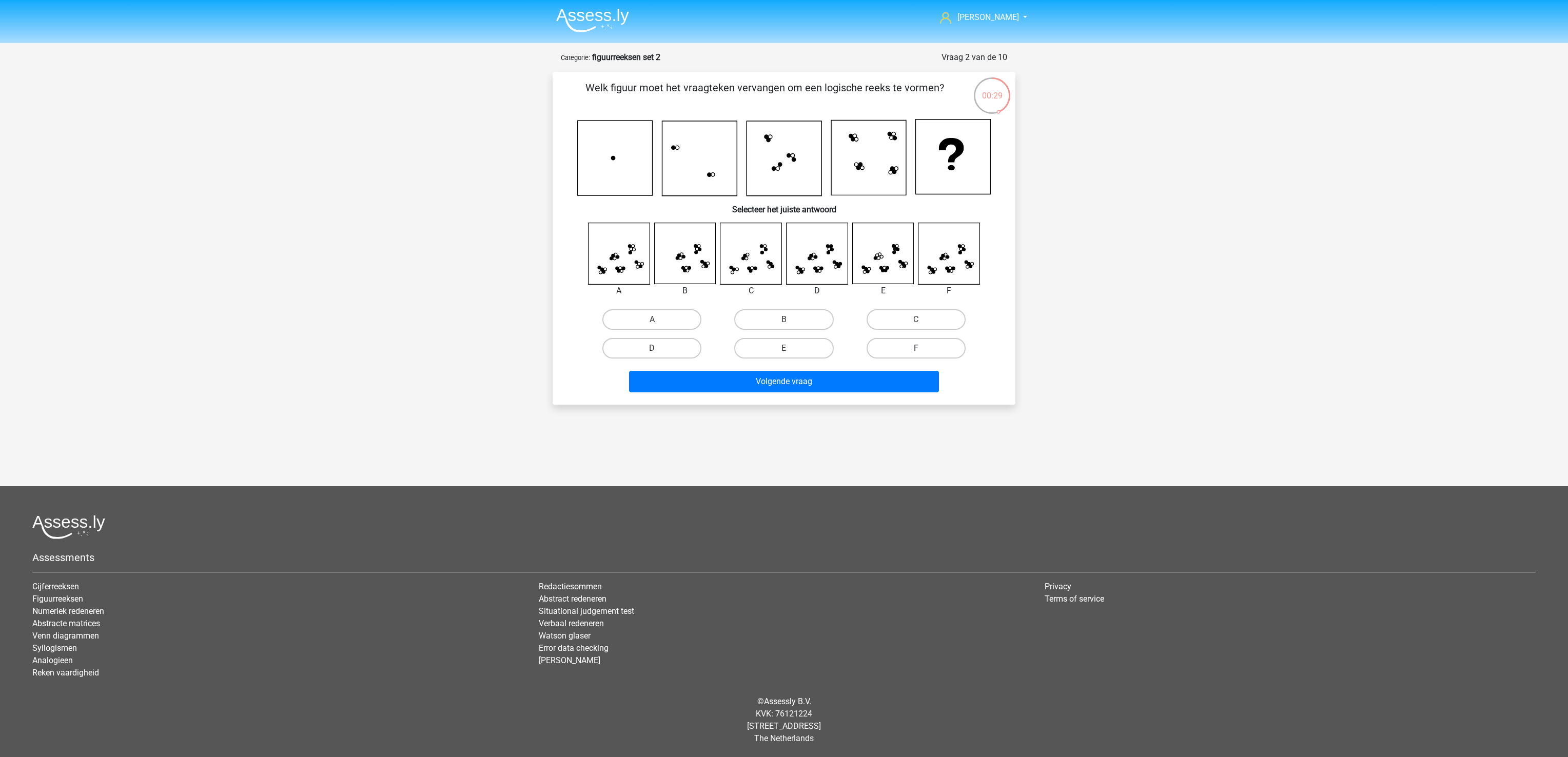
click at [926, 344] on label "F" at bounding box center [915, 348] width 99 height 20
click at [922, 349] on input "F" at bounding box center [919, 352] width 7 height 7
radio input "true"
click at [913, 373] on button "Volgende vraag" at bounding box center [784, 381] width 311 height 22
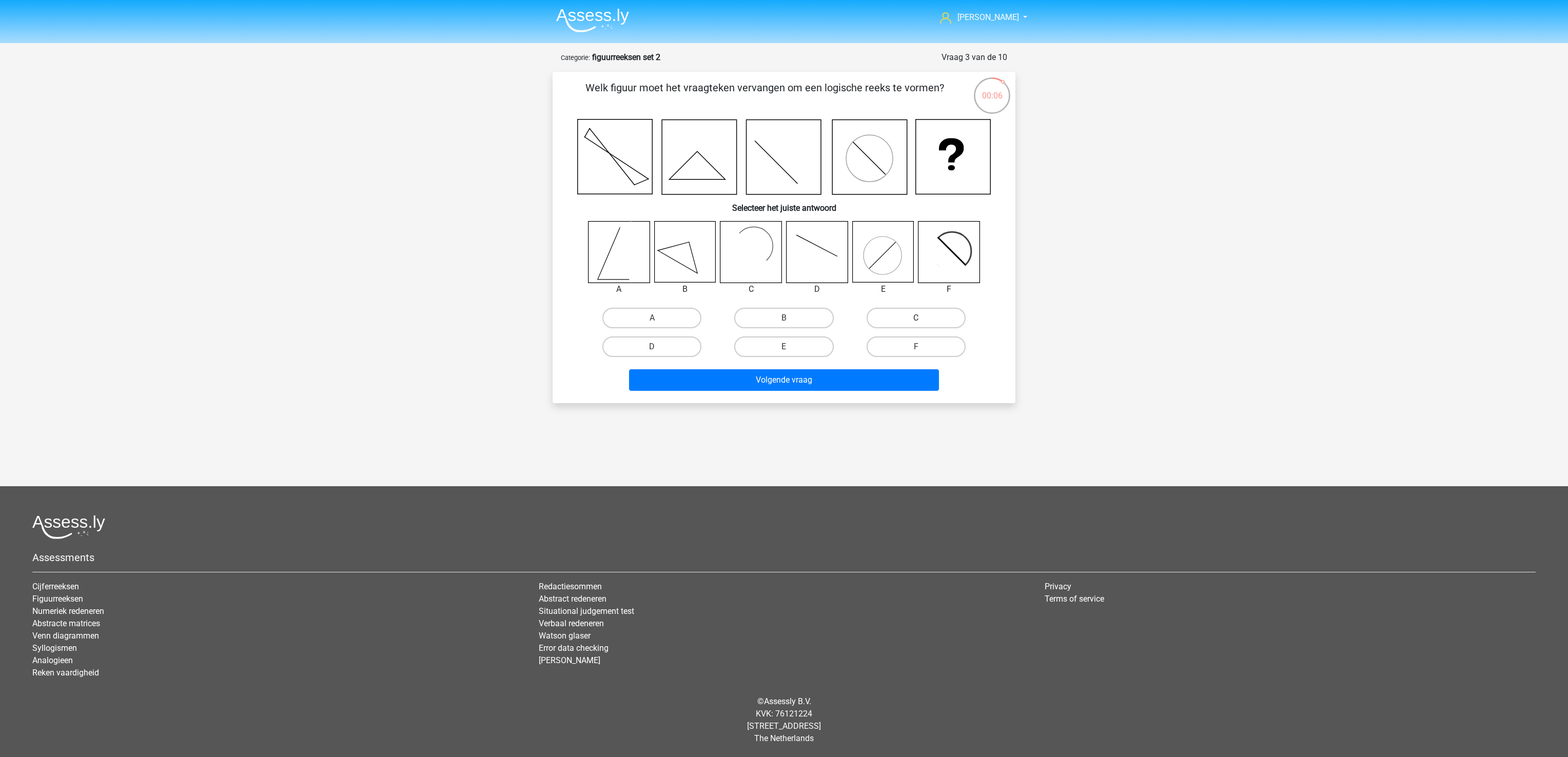
click at [883, 311] on label "C" at bounding box center [915, 318] width 99 height 20
click at [915, 318] on input "C" at bounding box center [919, 322] width 7 height 7
radio input "true"
click at [882, 373] on button "Volgende vraag" at bounding box center [784, 380] width 311 height 22
click at [681, 351] on label "D" at bounding box center [651, 347] width 99 height 20
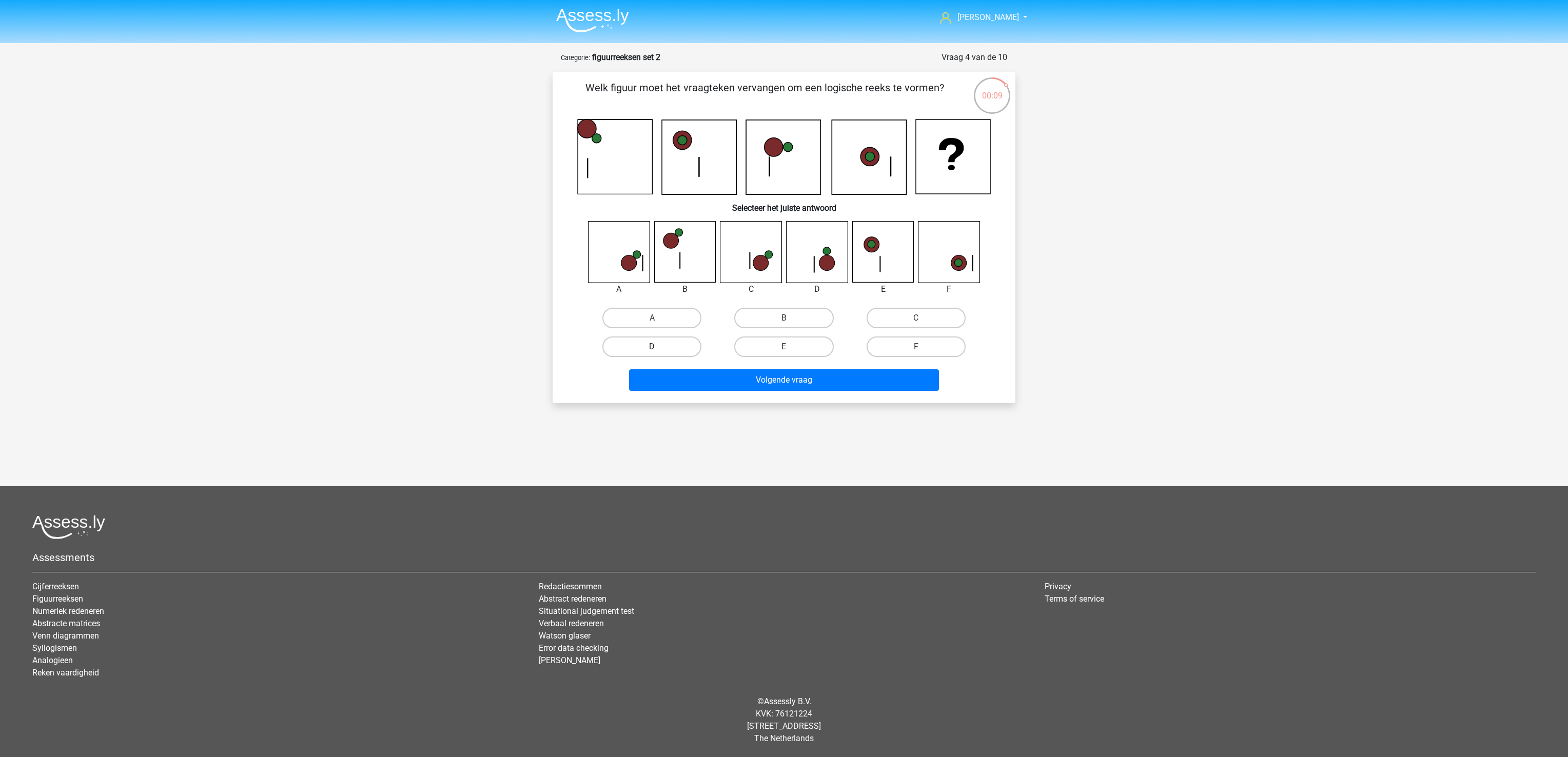
click at [659, 351] on input "D" at bounding box center [655, 350] width 7 height 7
radio input "true"
click at [702, 378] on button "Volgende vraag" at bounding box center [784, 380] width 311 height 22
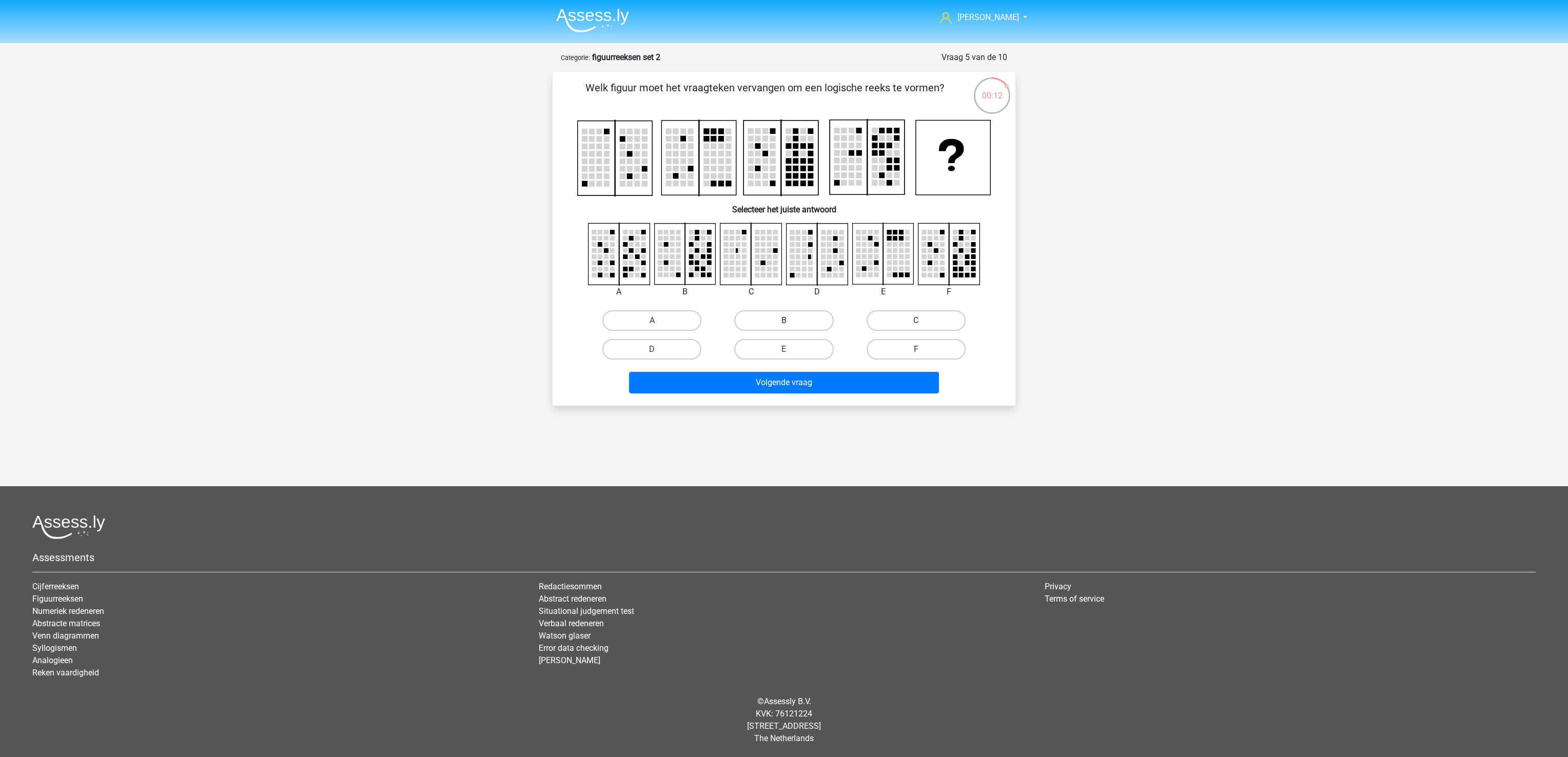
click at [779, 321] on label "B" at bounding box center [783, 321] width 99 height 20
click at [784, 321] on input "B" at bounding box center [787, 324] width 7 height 7
radio input "true"
click at [797, 380] on button "Volgende vraag" at bounding box center [784, 382] width 311 height 22
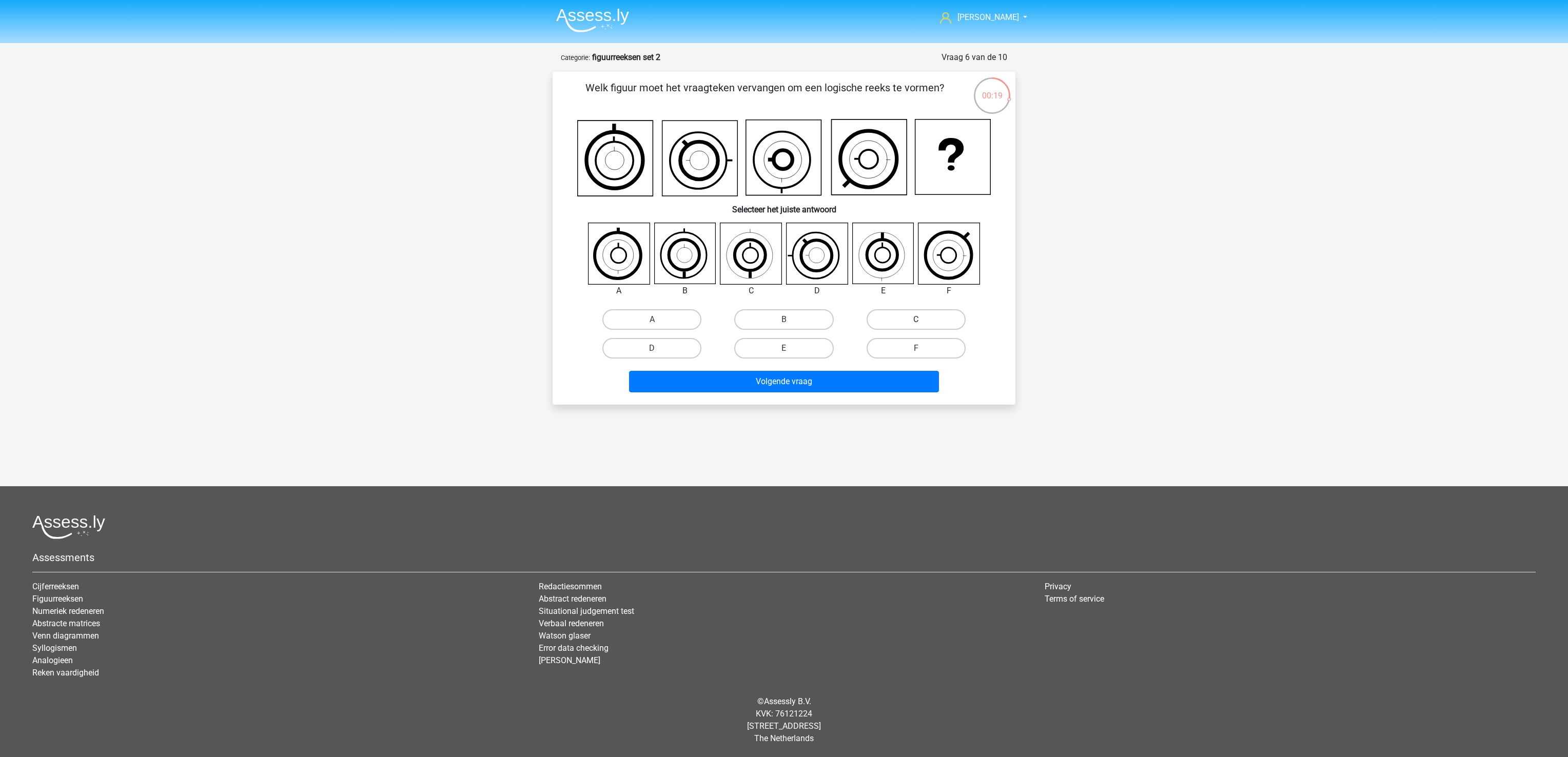
click at [937, 311] on label "C" at bounding box center [915, 319] width 99 height 20
click at [922, 319] on input "C" at bounding box center [919, 322] width 7 height 7
radio input "true"
click at [872, 385] on button "Volgende vraag" at bounding box center [784, 381] width 311 height 22
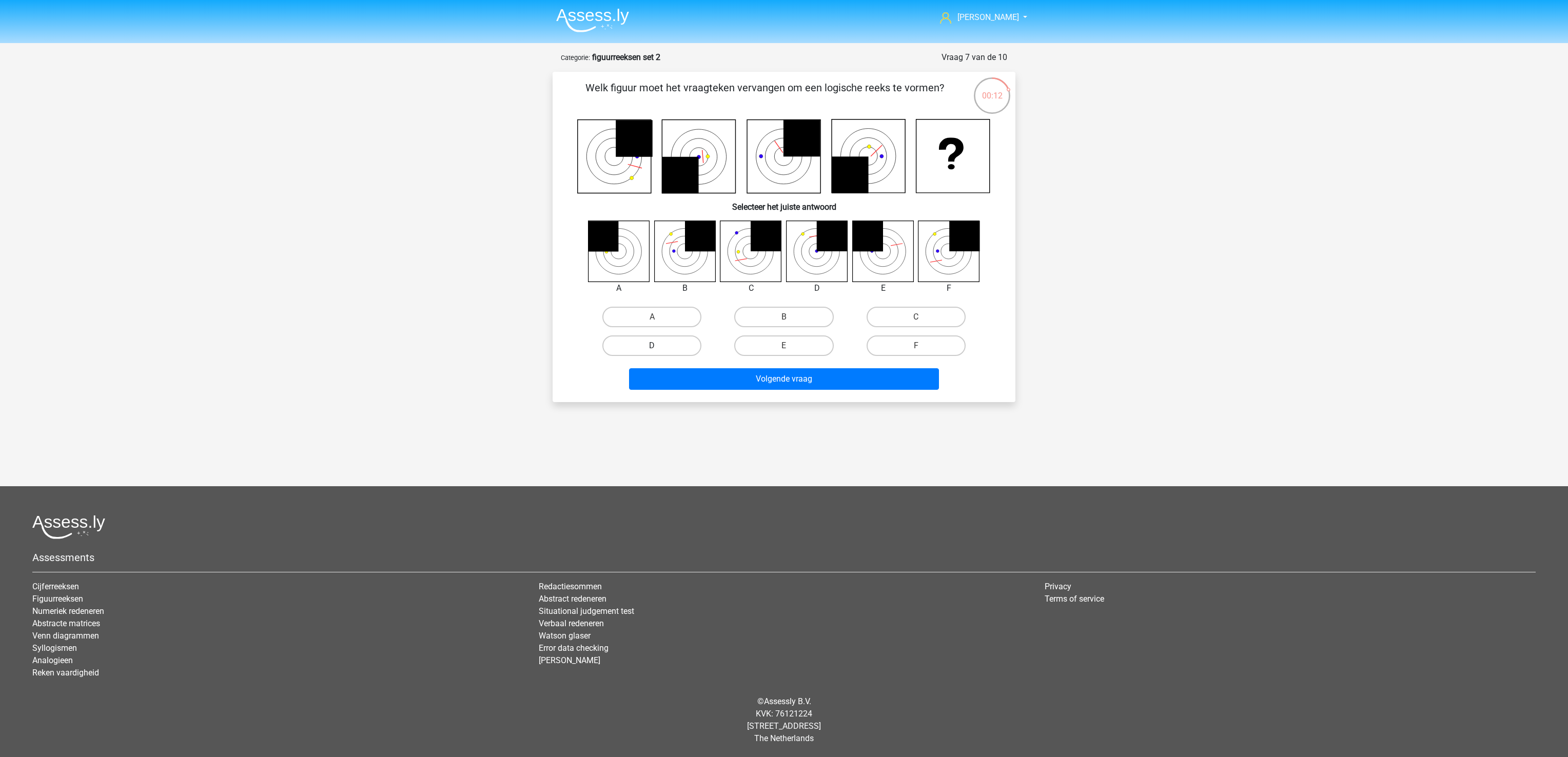
click at [664, 343] on label "D" at bounding box center [651, 345] width 99 height 20
click at [659, 345] on input "D" at bounding box center [655, 349] width 7 height 7
radio input "true"
click at [697, 376] on button "Volgende vraag" at bounding box center [784, 379] width 311 height 22
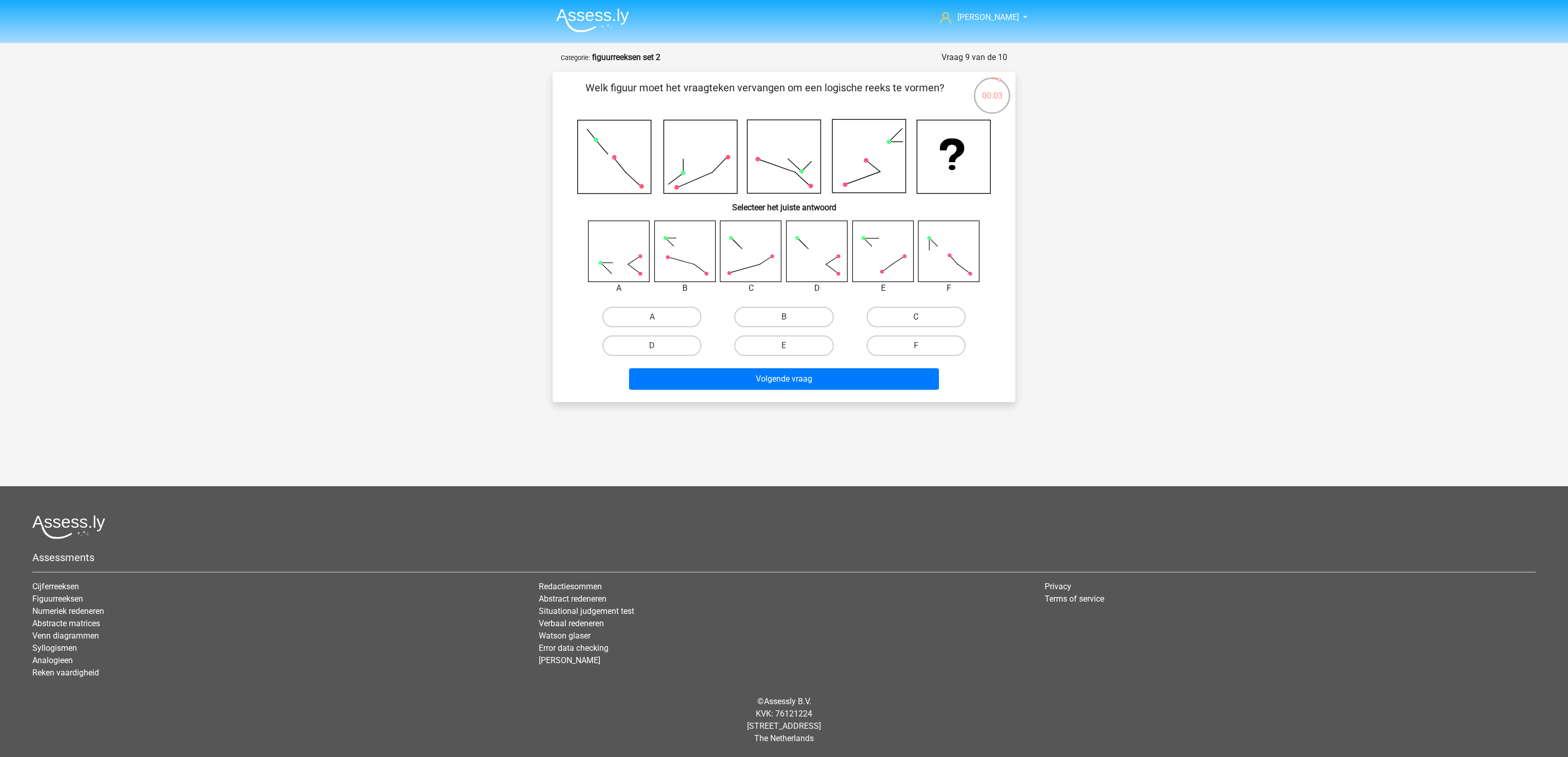
click at [901, 309] on label "C" at bounding box center [915, 316] width 99 height 20
click at [915, 316] on input "C" at bounding box center [919, 320] width 7 height 7
radio input "true"
click at [851, 382] on button "Volgende vraag" at bounding box center [784, 379] width 311 height 22
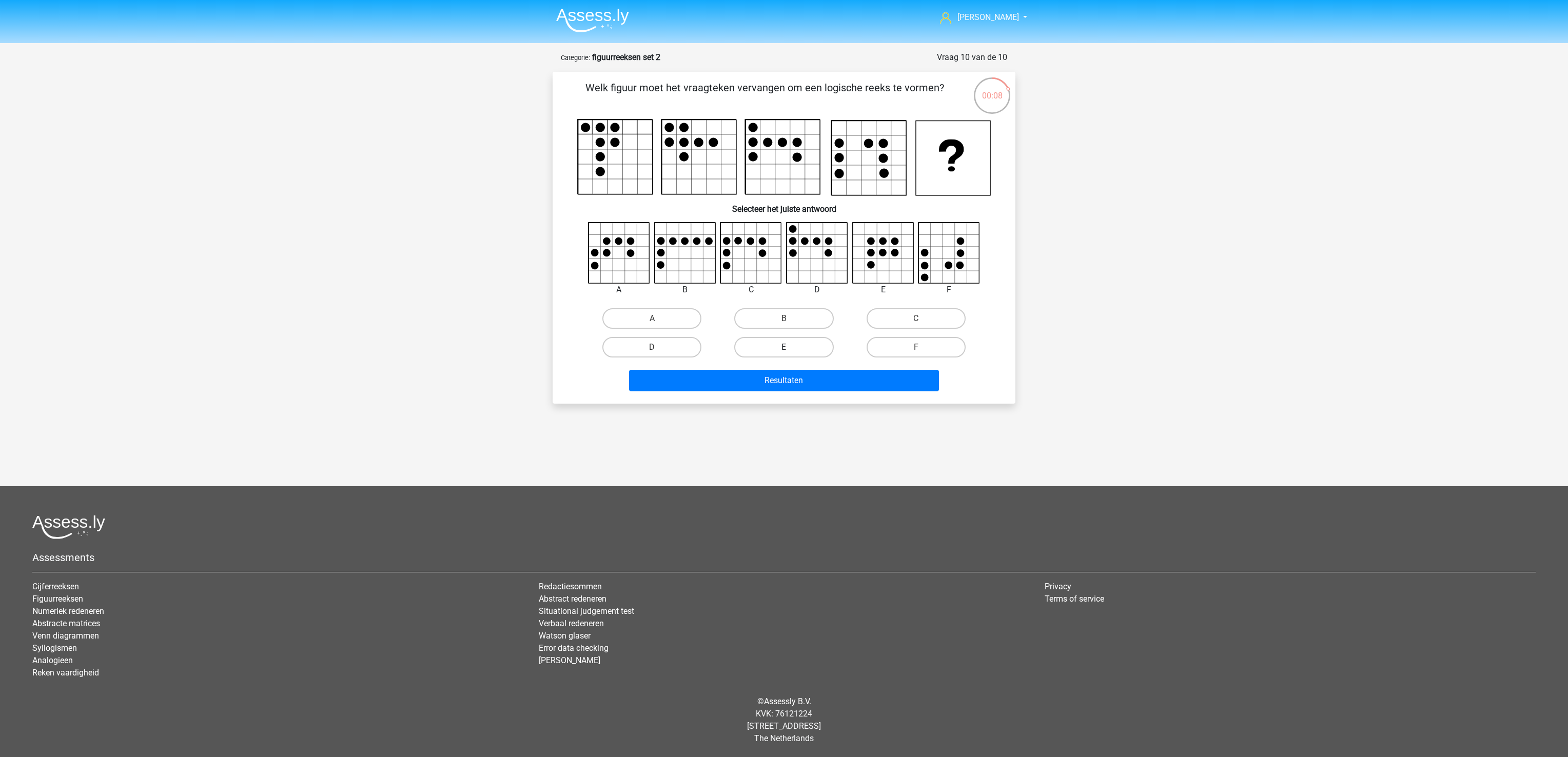
click at [800, 347] on label "E" at bounding box center [783, 347] width 99 height 20
click at [790, 347] on input "E" at bounding box center [787, 350] width 7 height 7
radio input "true"
click at [802, 373] on button "Resultaten" at bounding box center [784, 381] width 311 height 22
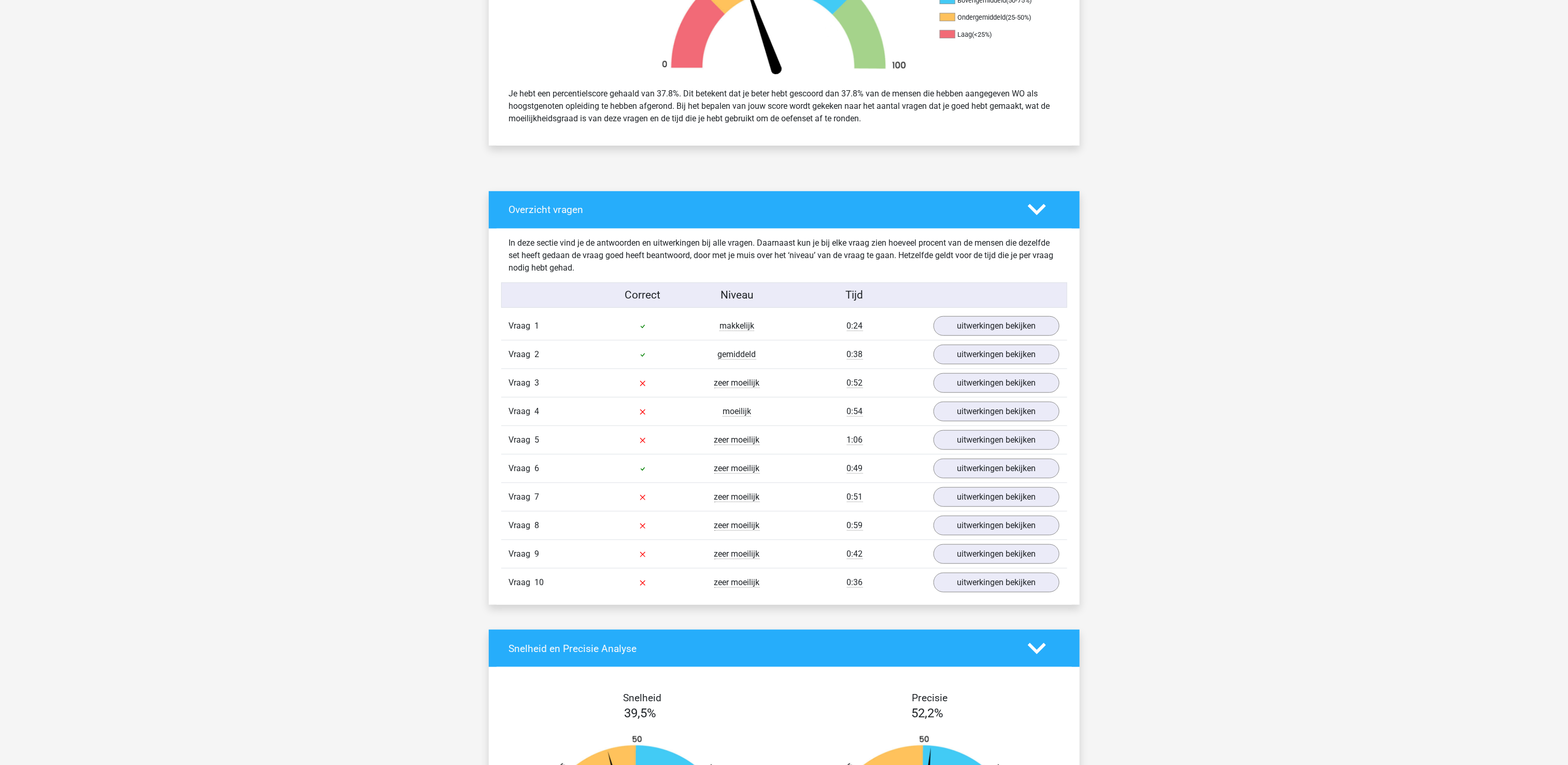
scroll to position [414, 0]
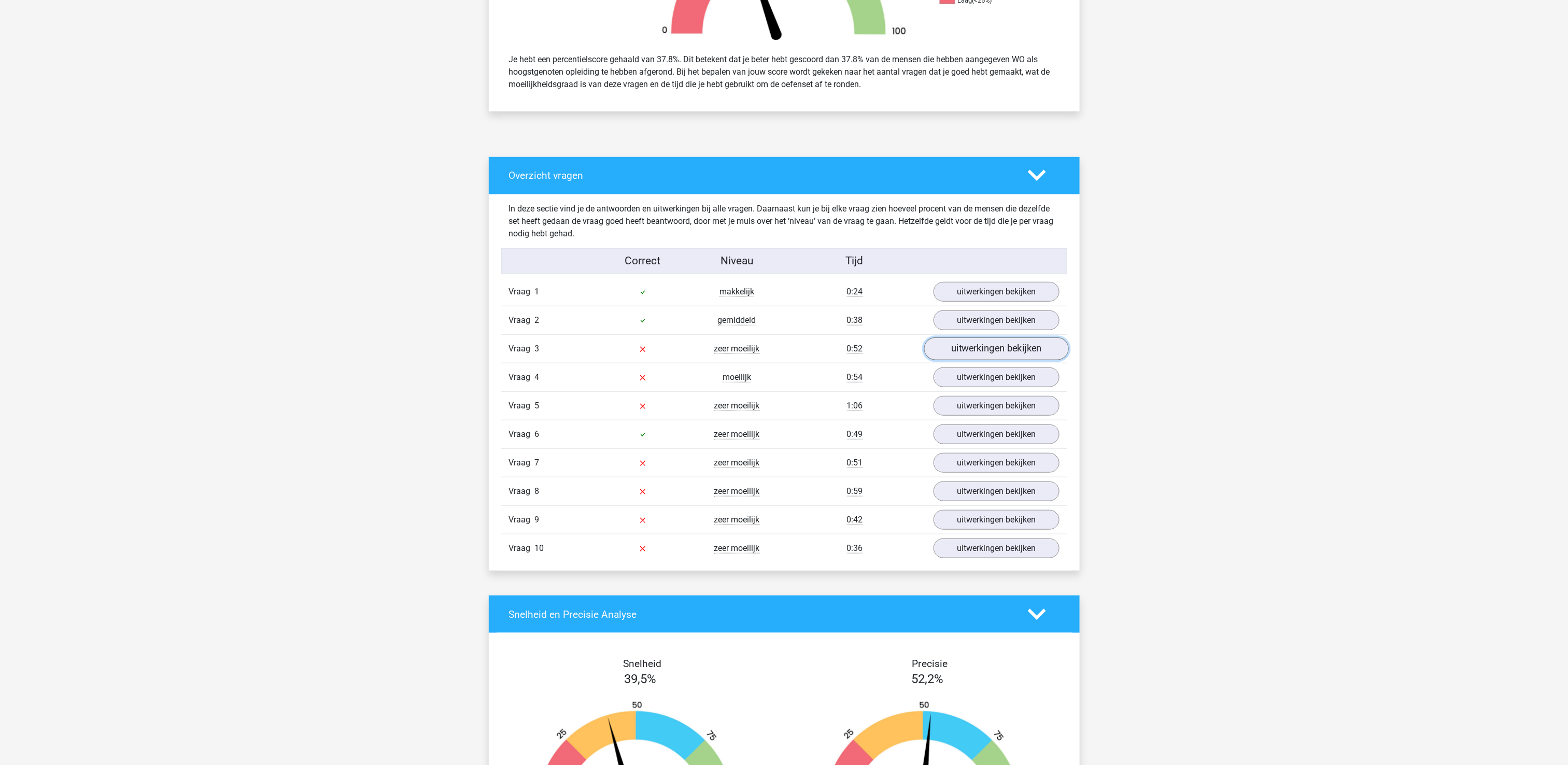
click at [989, 351] on link "uitwerkingen bekijken" at bounding box center [996, 349] width 145 height 23
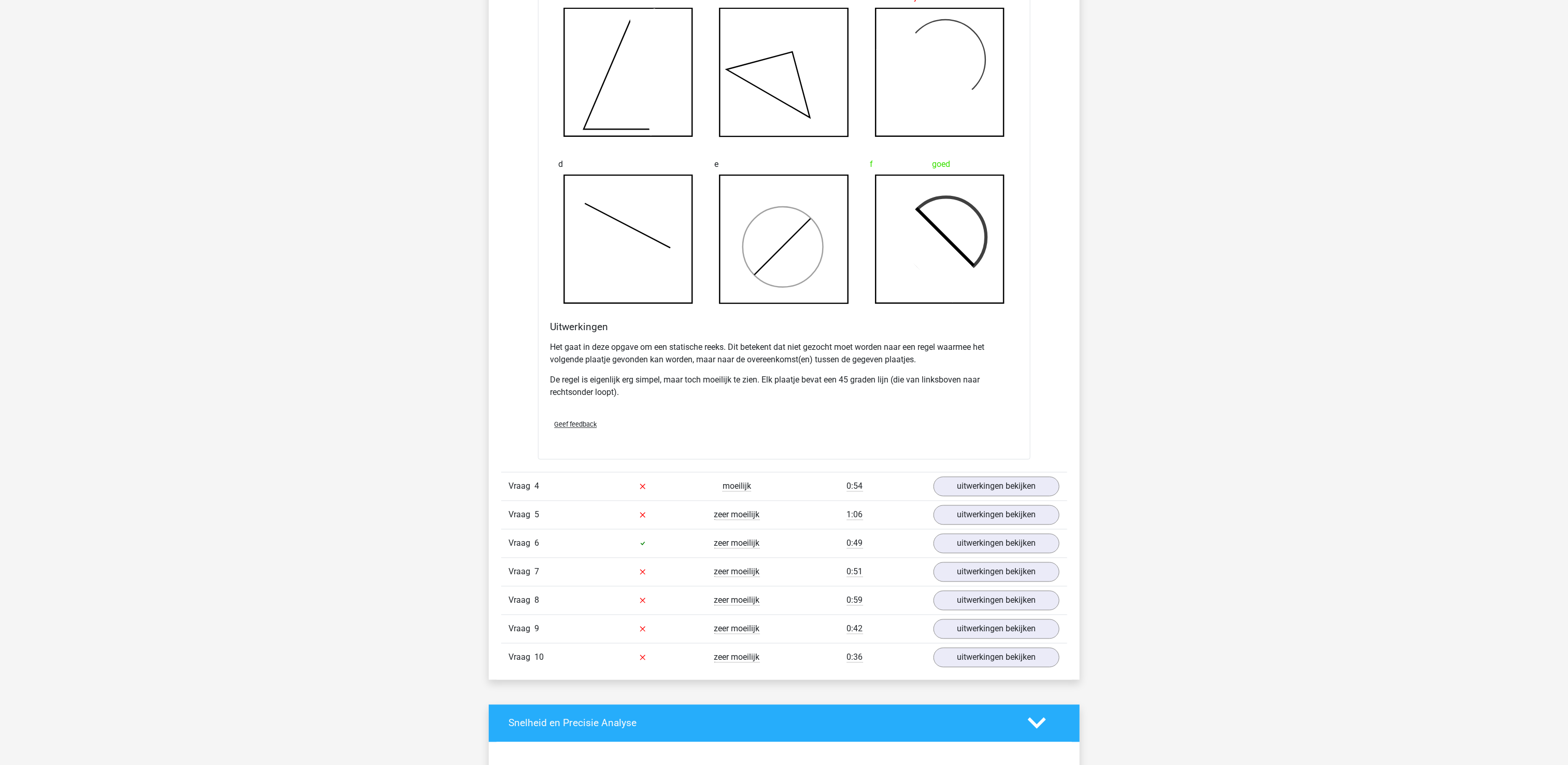
scroll to position [933, 0]
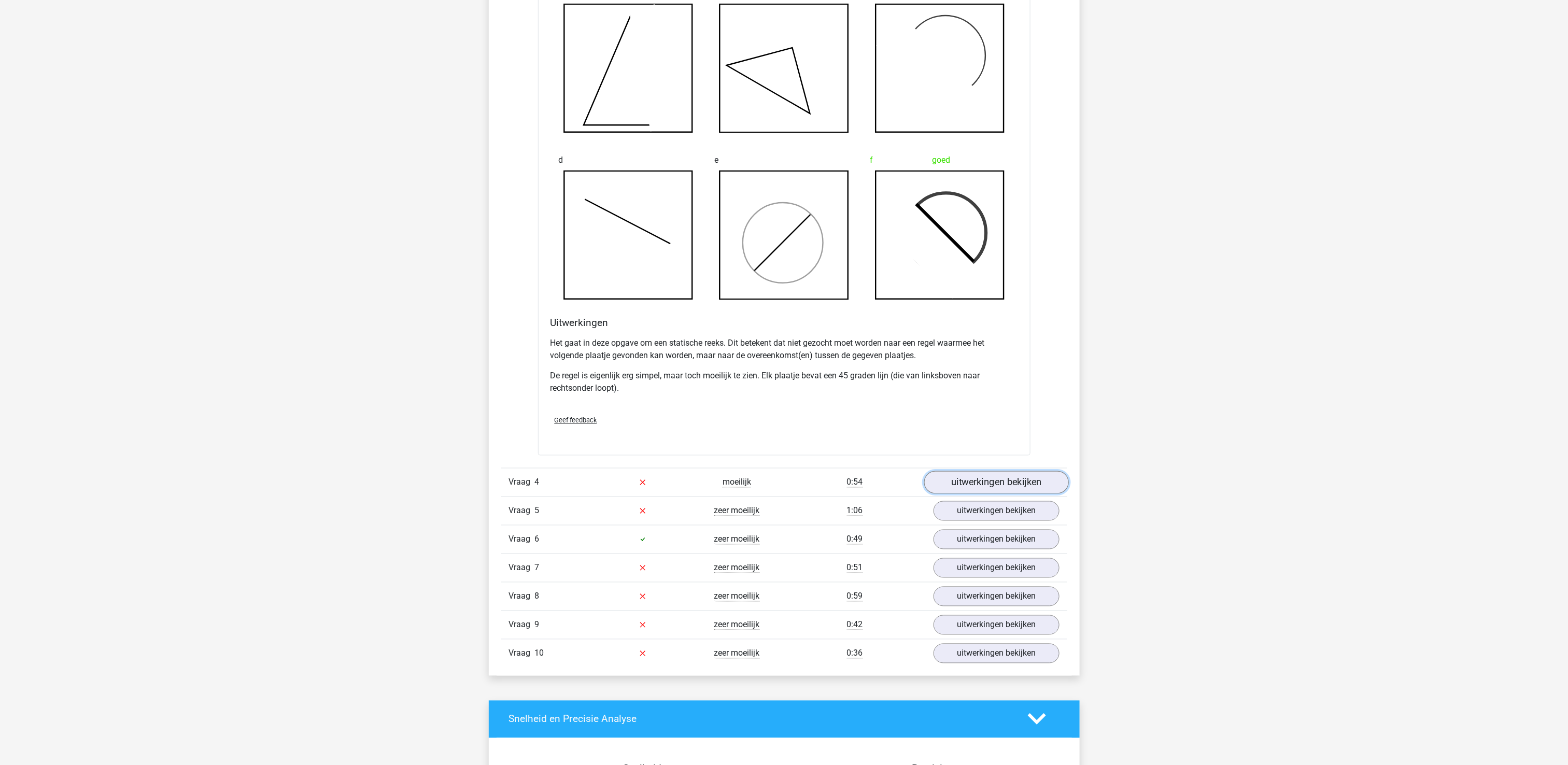
click at [1026, 483] on link "uitwerkingen bekijken" at bounding box center [996, 482] width 145 height 23
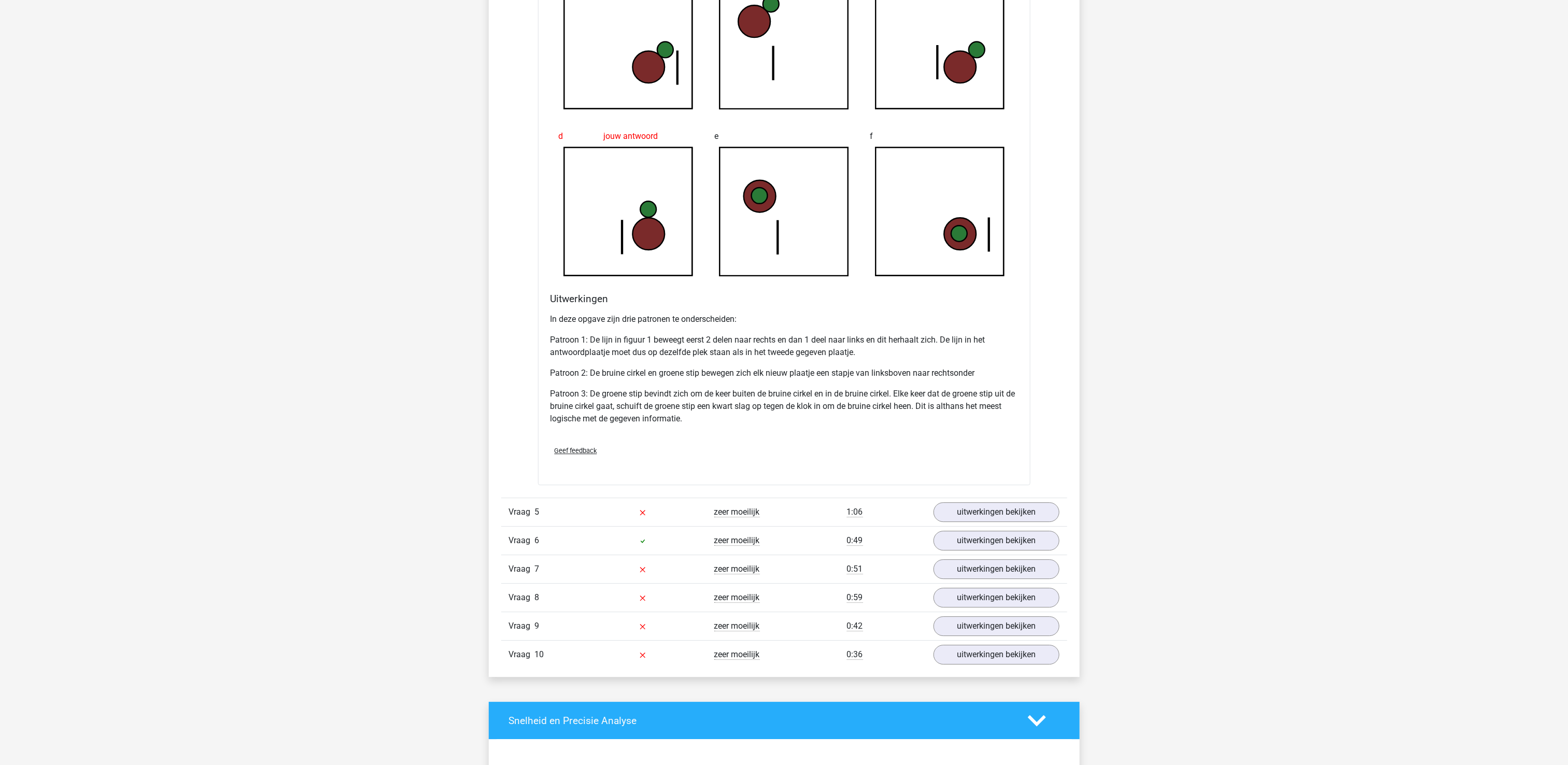
scroll to position [1658, 0]
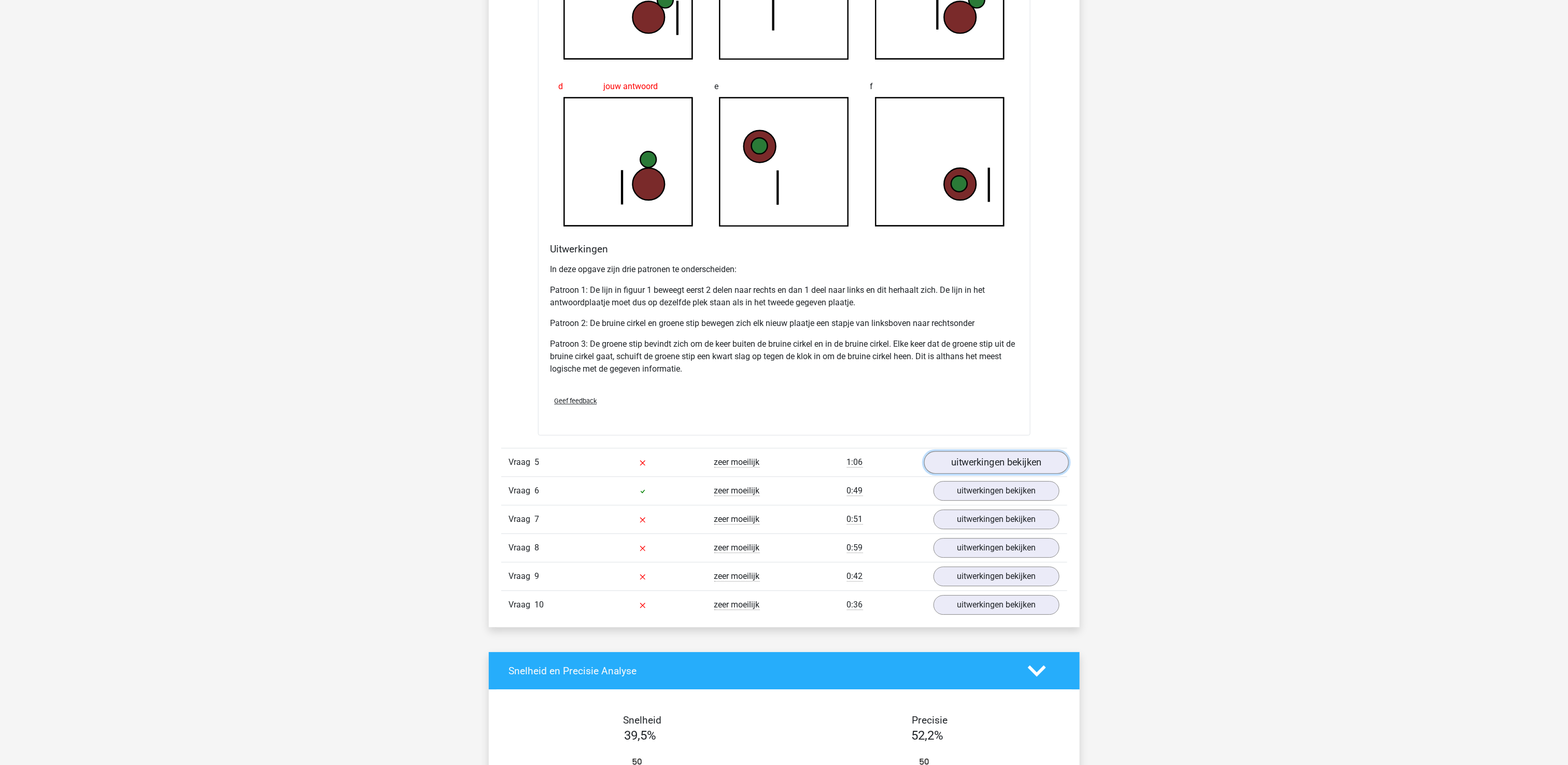
click at [987, 474] on link "uitwerkingen bekijken" at bounding box center [996, 462] width 145 height 23
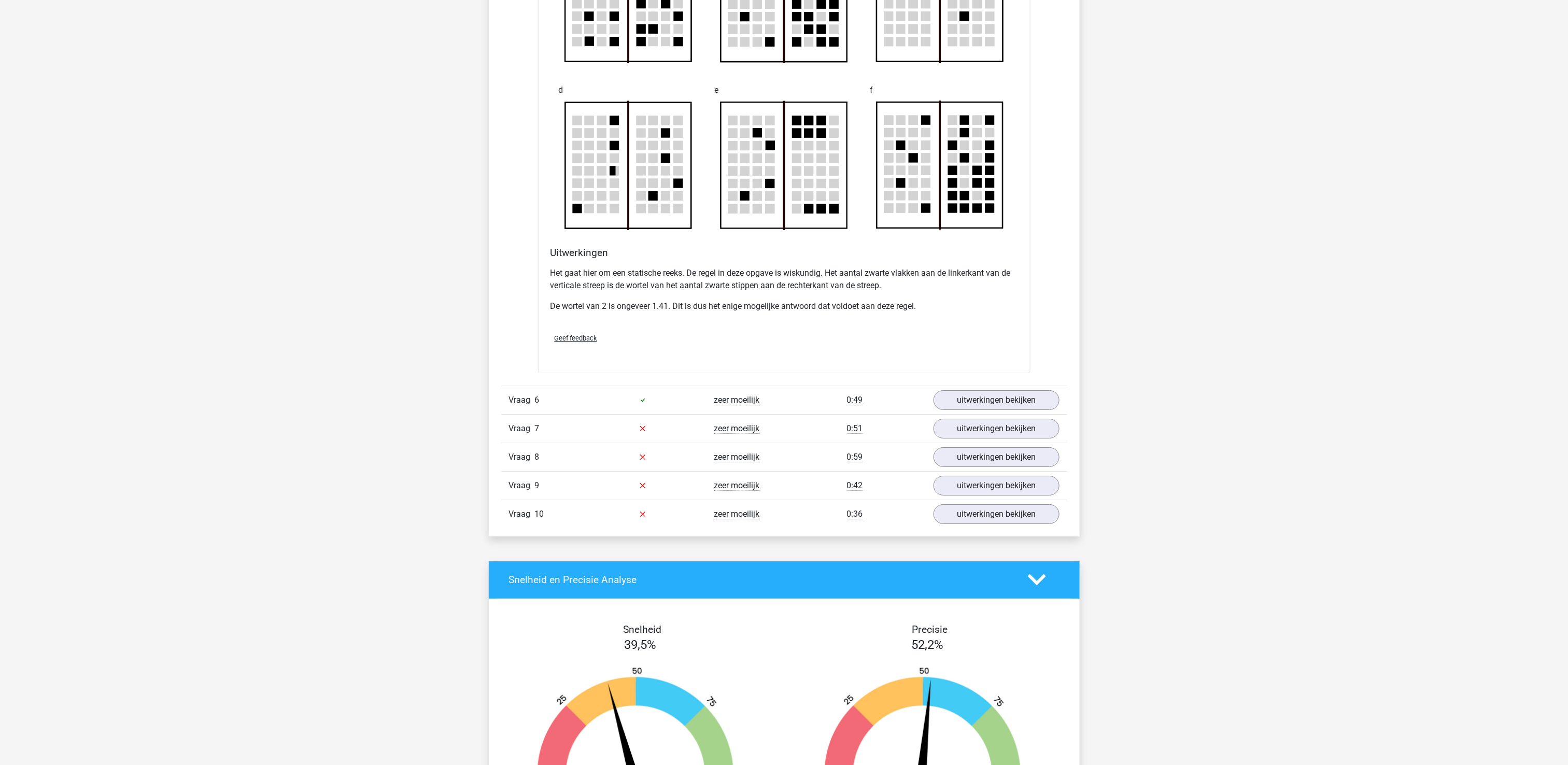
scroll to position [2384, 0]
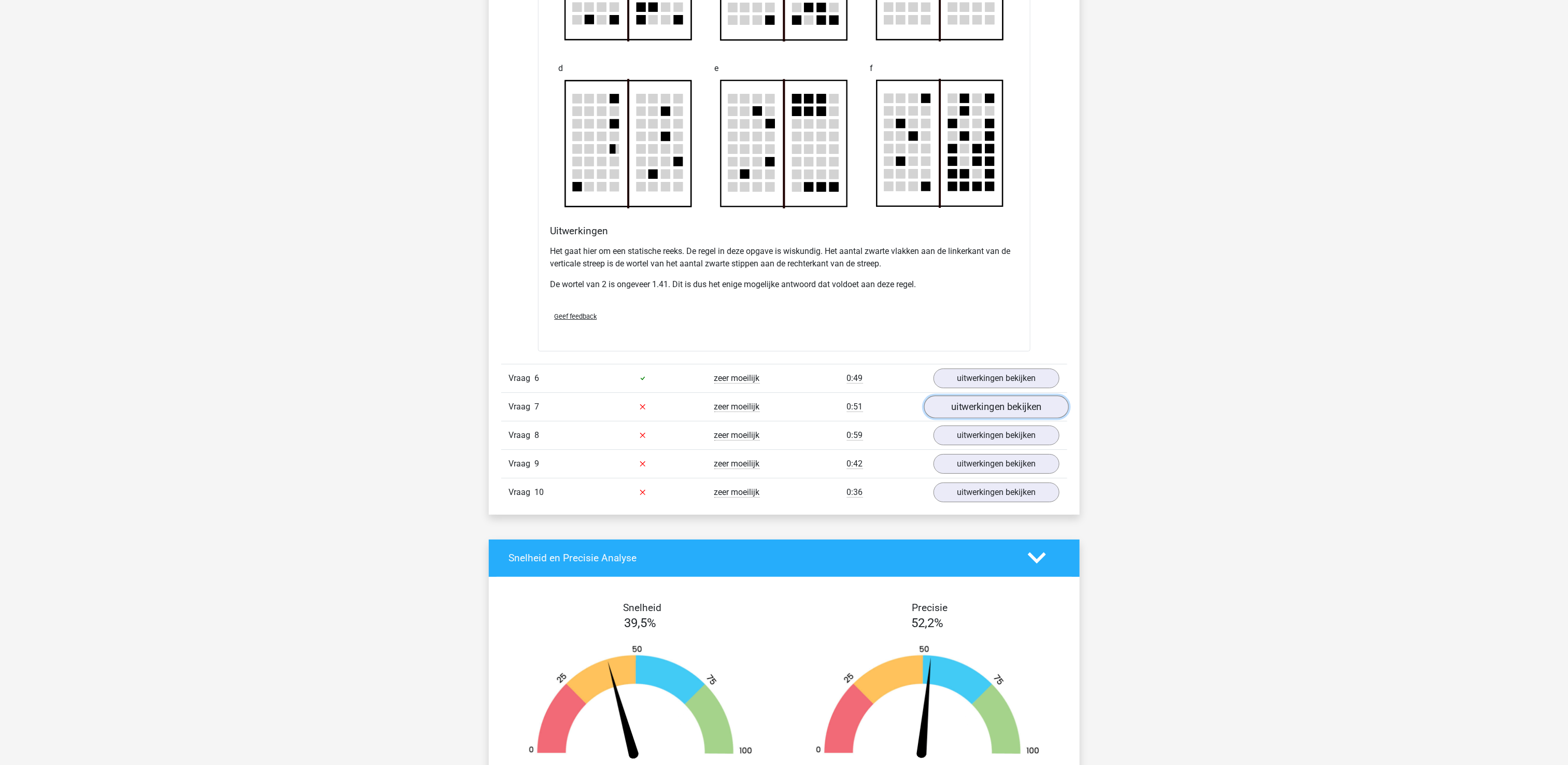
click at [992, 417] on link "uitwerkingen bekijken" at bounding box center [996, 407] width 145 height 23
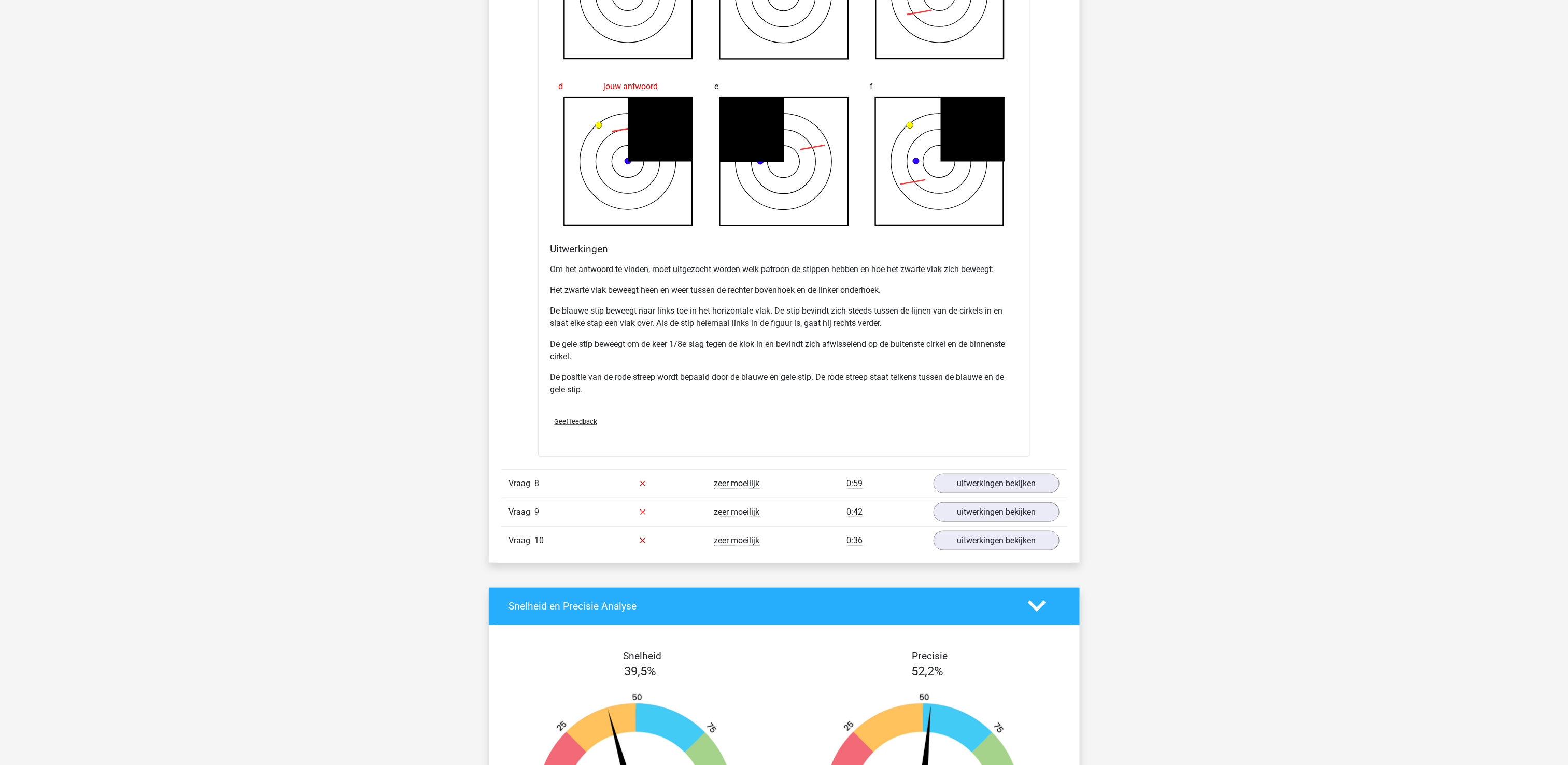
scroll to position [3109, 0]
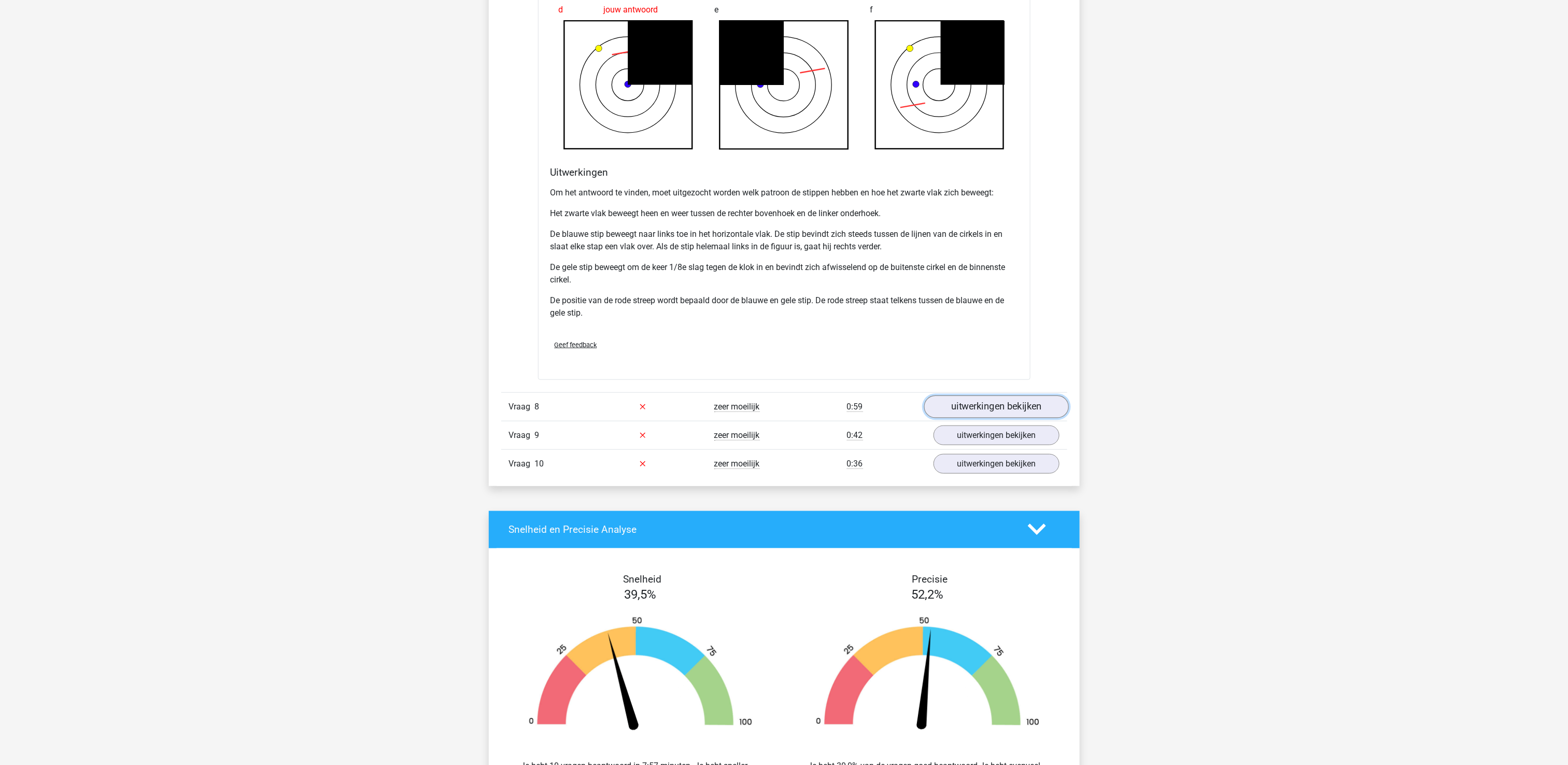
click at [1037, 418] on link "uitwerkingen bekijken" at bounding box center [996, 407] width 145 height 23
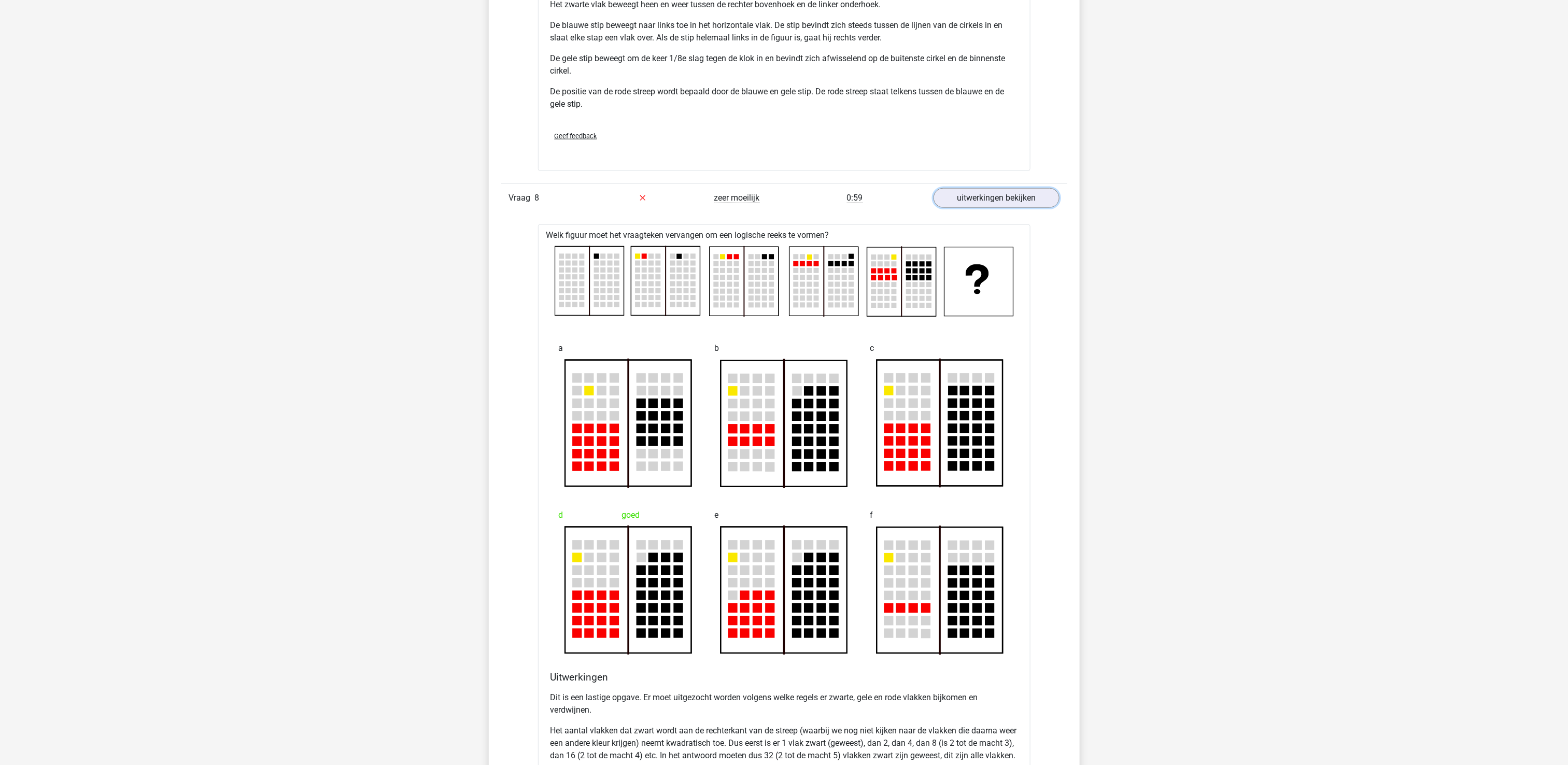
scroll to position [3420, 0]
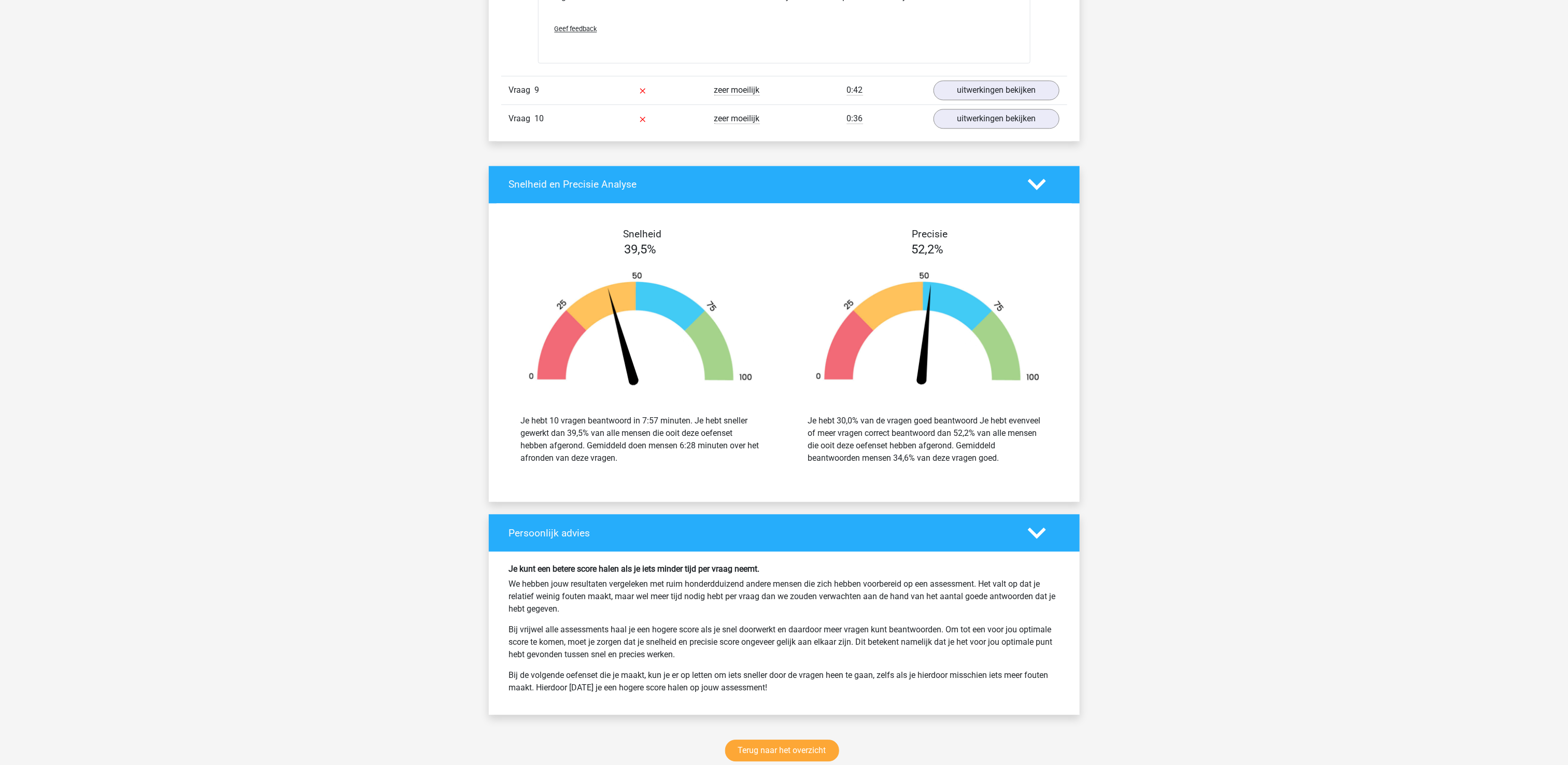
scroll to position [4442, 0]
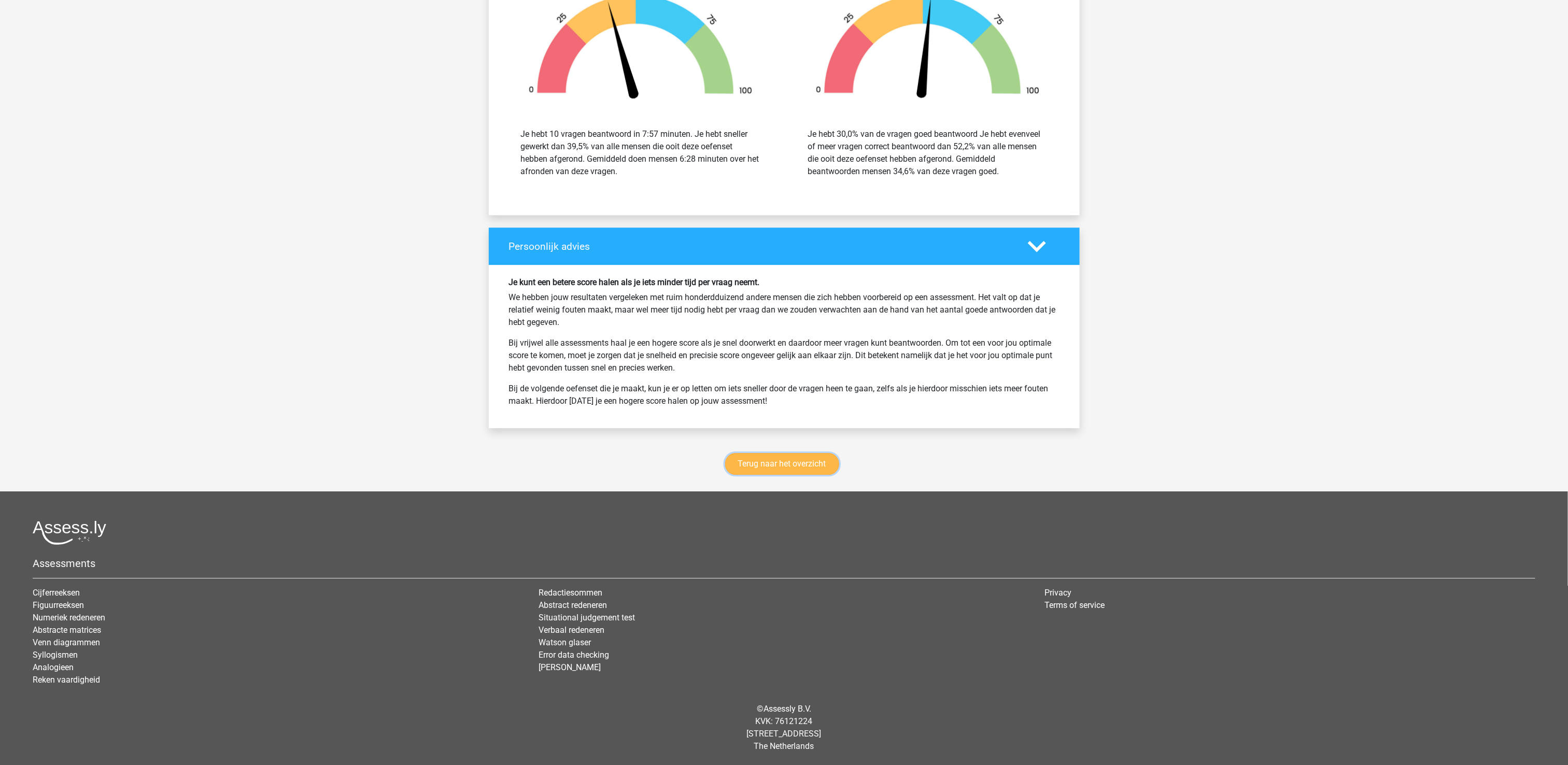
click at [810, 467] on link "Terug naar het overzicht" at bounding box center [782, 464] width 114 height 22
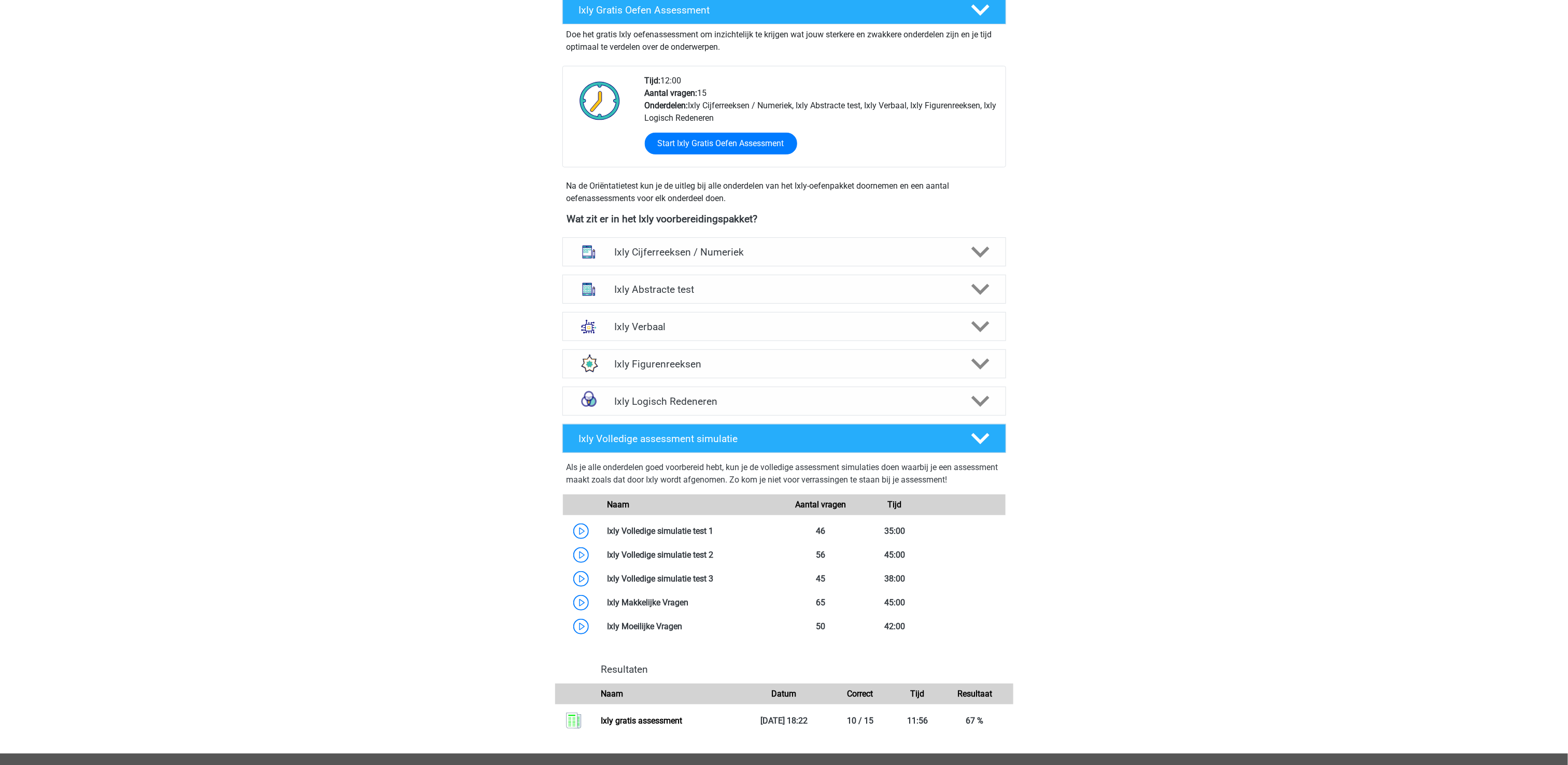
scroll to position [165, 0]
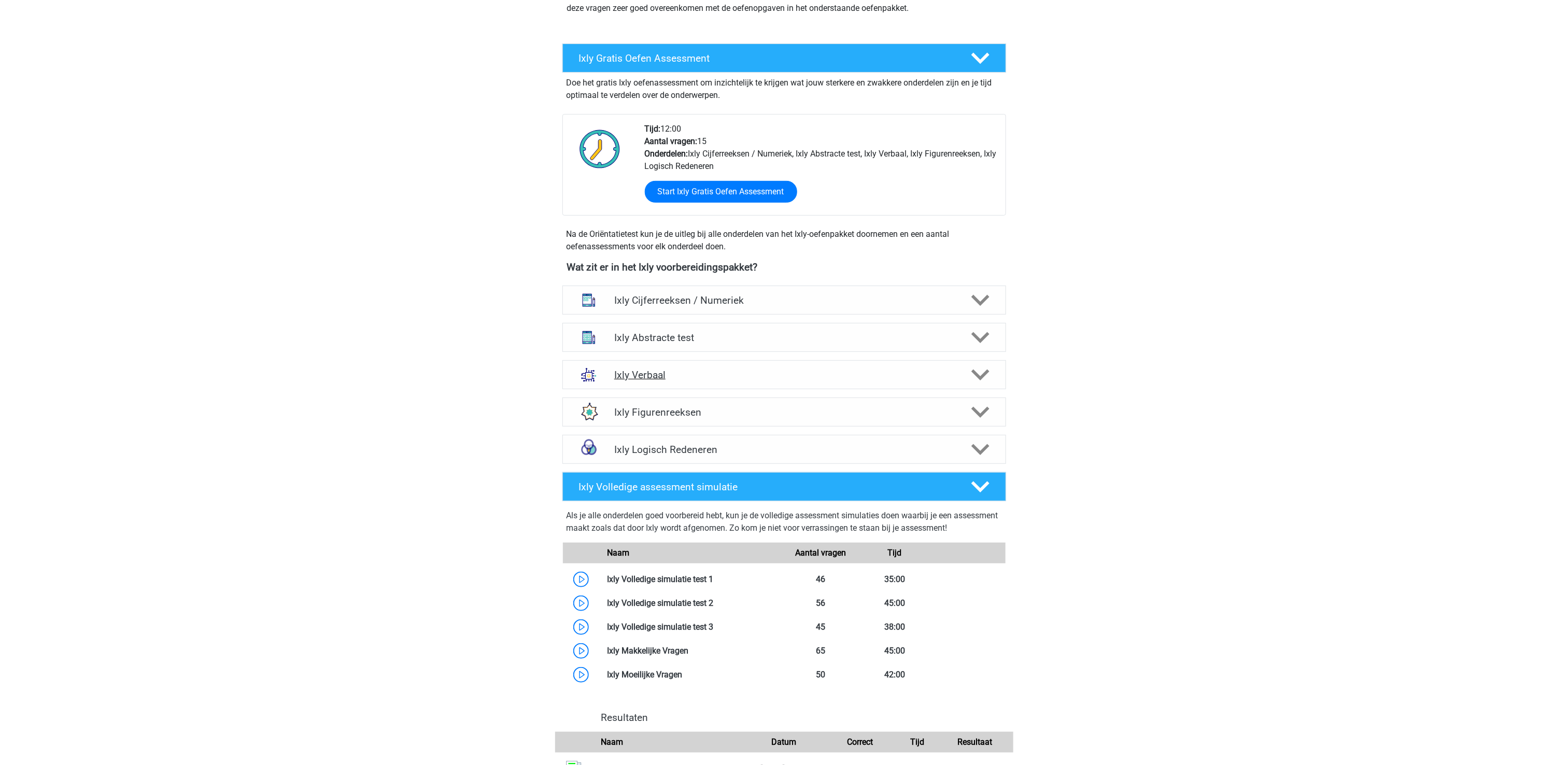
click at [795, 384] on div "Ixly Verbaal" at bounding box center [784, 374] width 444 height 29
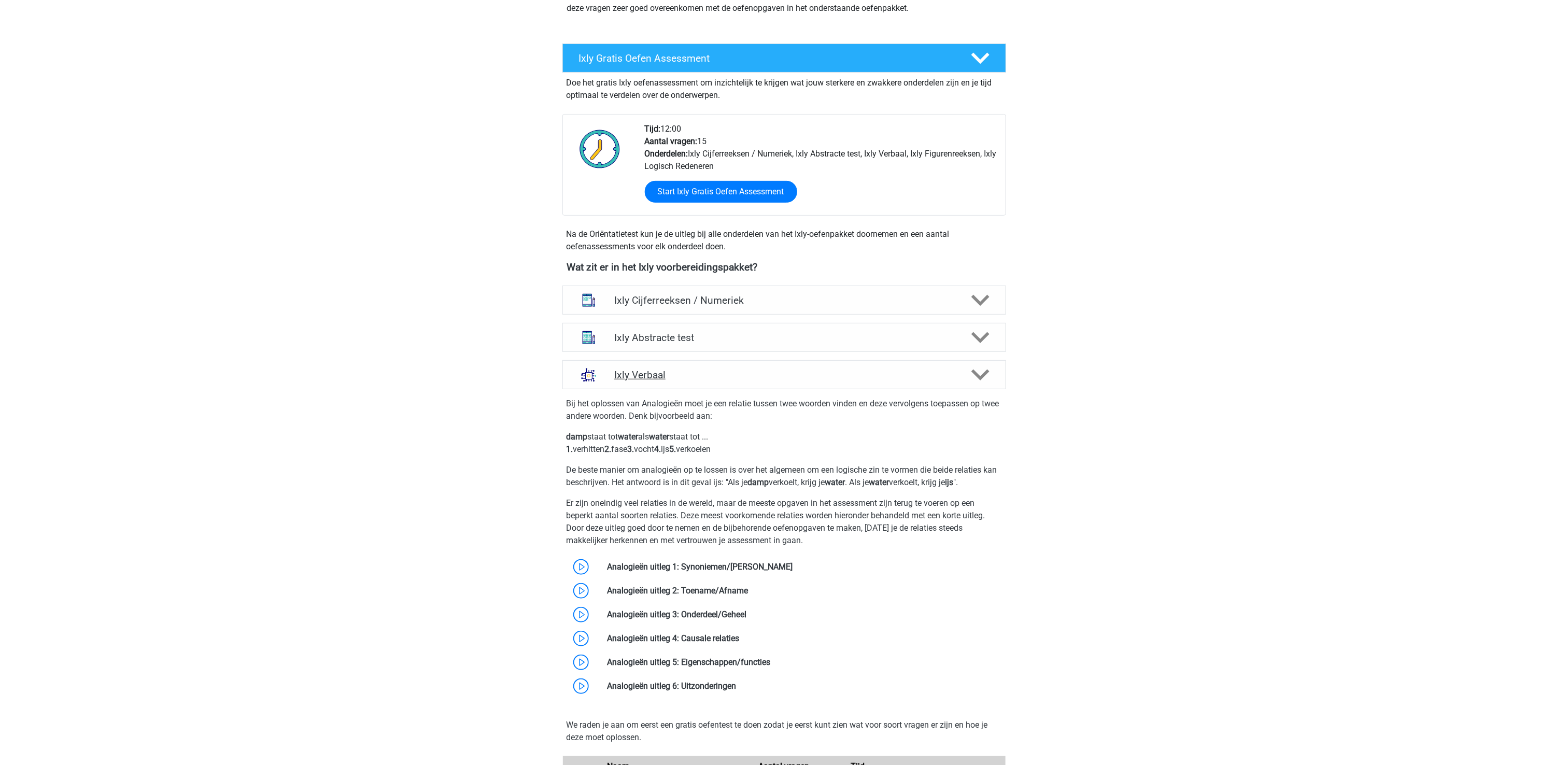
click at [795, 384] on div "Ixly Verbaal" at bounding box center [784, 374] width 444 height 29
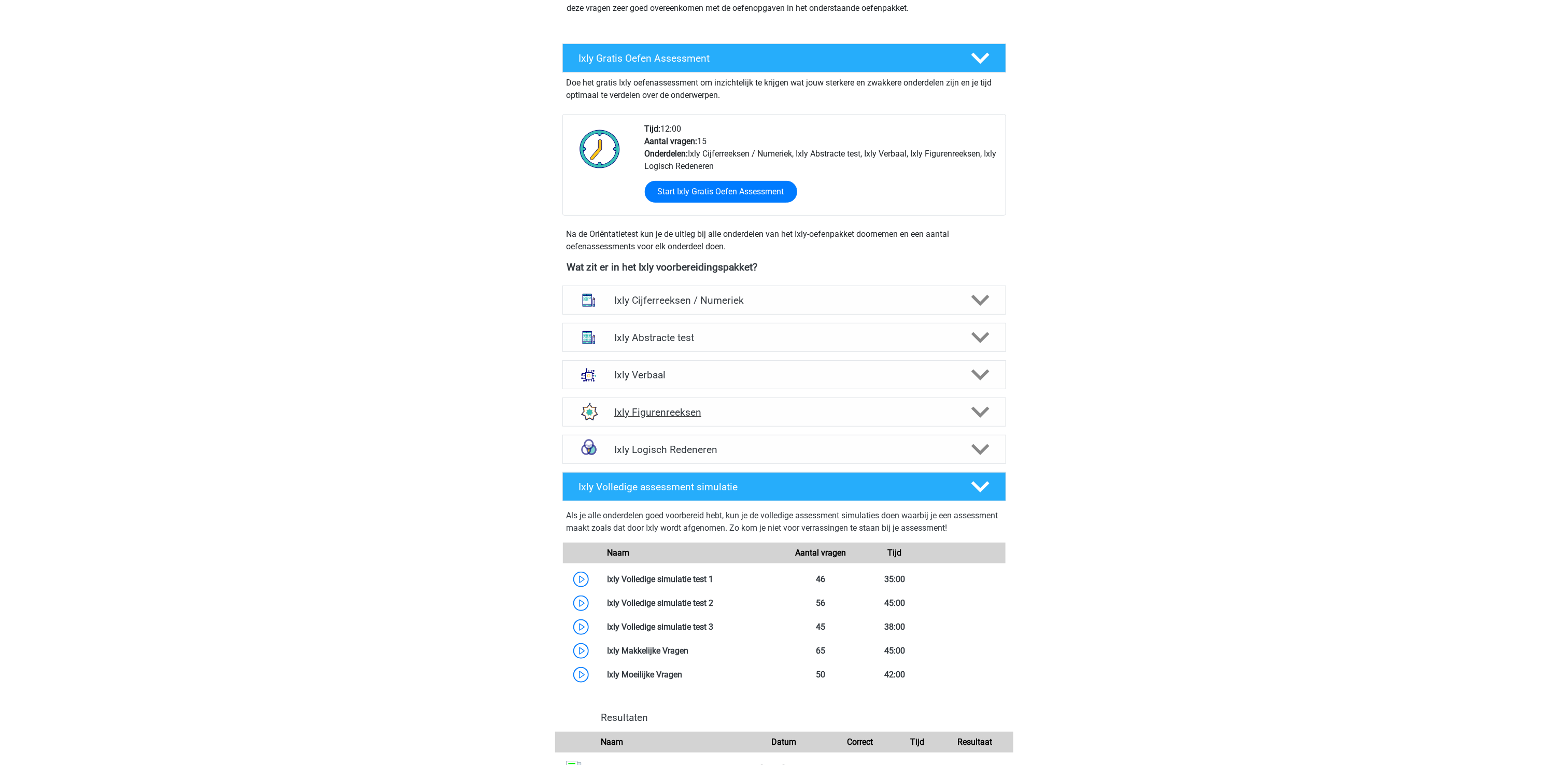
click at [800, 406] on div "Ixly Figurenreeksen" at bounding box center [784, 412] width 444 height 29
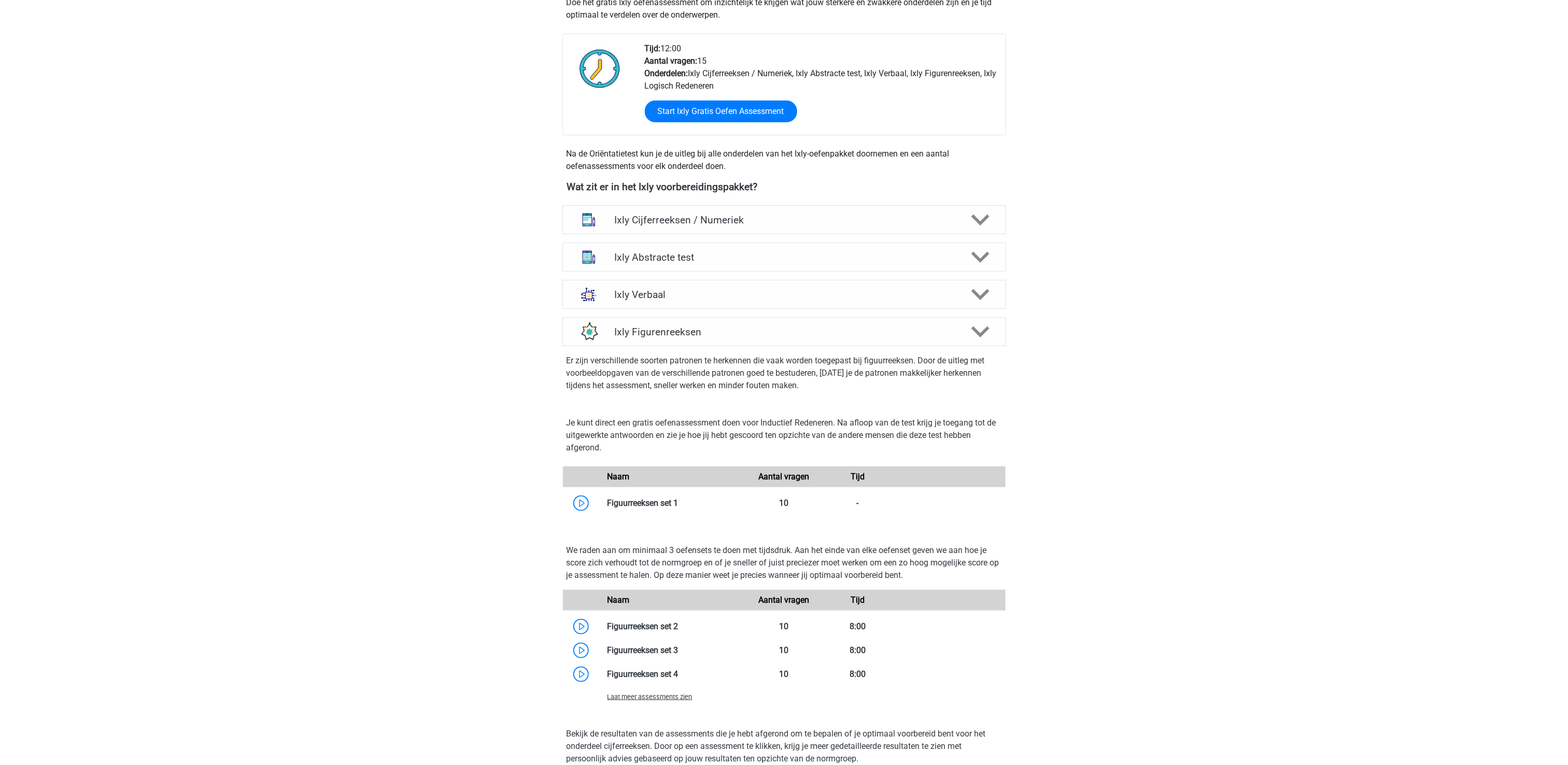
scroll to position [476, 0]
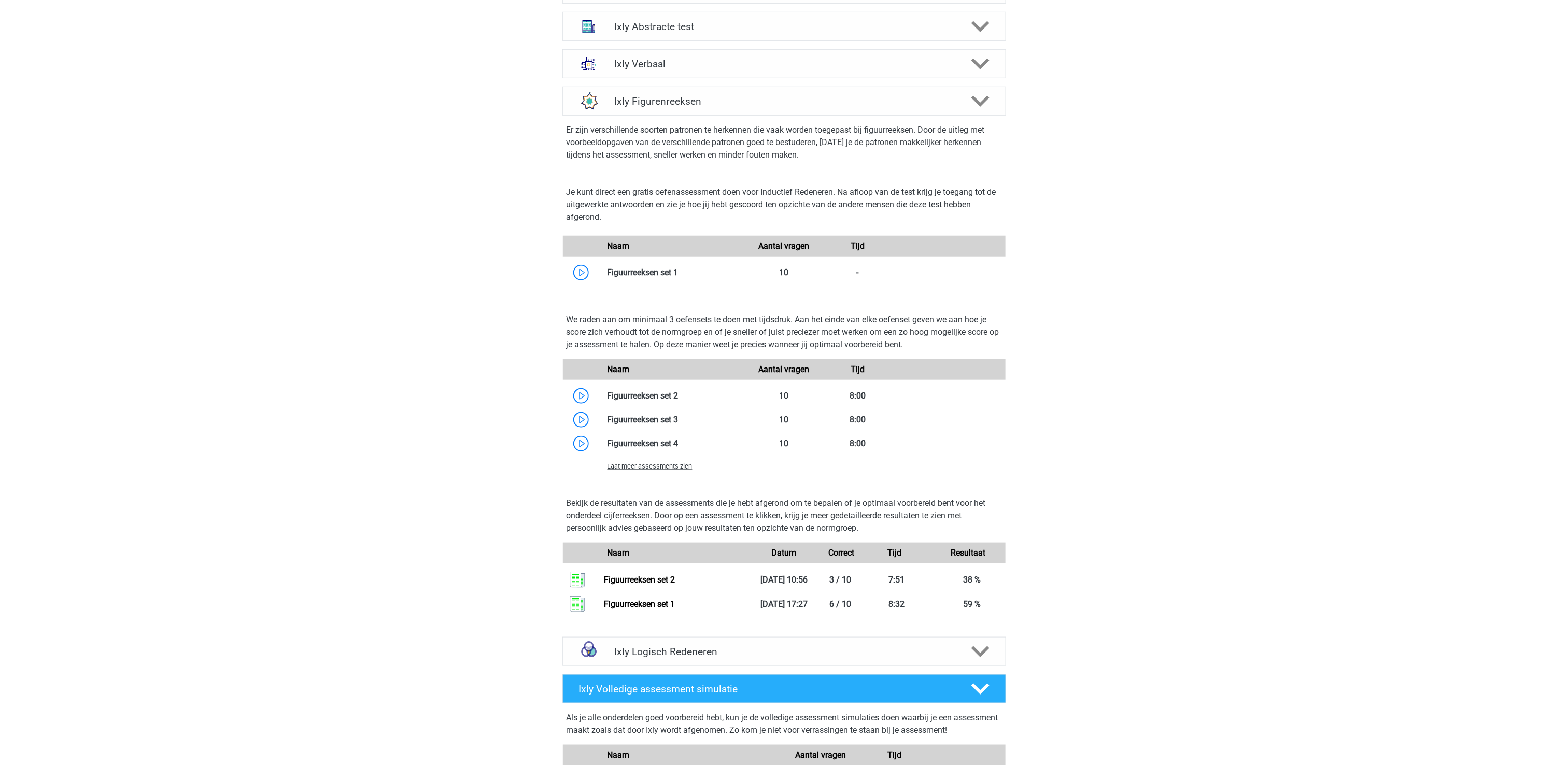
click at [1118, 404] on div "[PERSON_NAME] [EMAIL_ADDRESS][DOMAIN_NAME] Nederlands" at bounding box center [784, 400] width 1568 height 1753
click at [1258, 478] on div "[PERSON_NAME] [EMAIL_ADDRESS][DOMAIN_NAME] Nederlands" at bounding box center [784, 400] width 1568 height 1753
click at [1222, 553] on div "[PERSON_NAME] [EMAIL_ADDRESS][DOMAIN_NAME] Nederlands" at bounding box center [784, 400] width 1568 height 1753
